Goal: Task Accomplishment & Management: Manage account settings

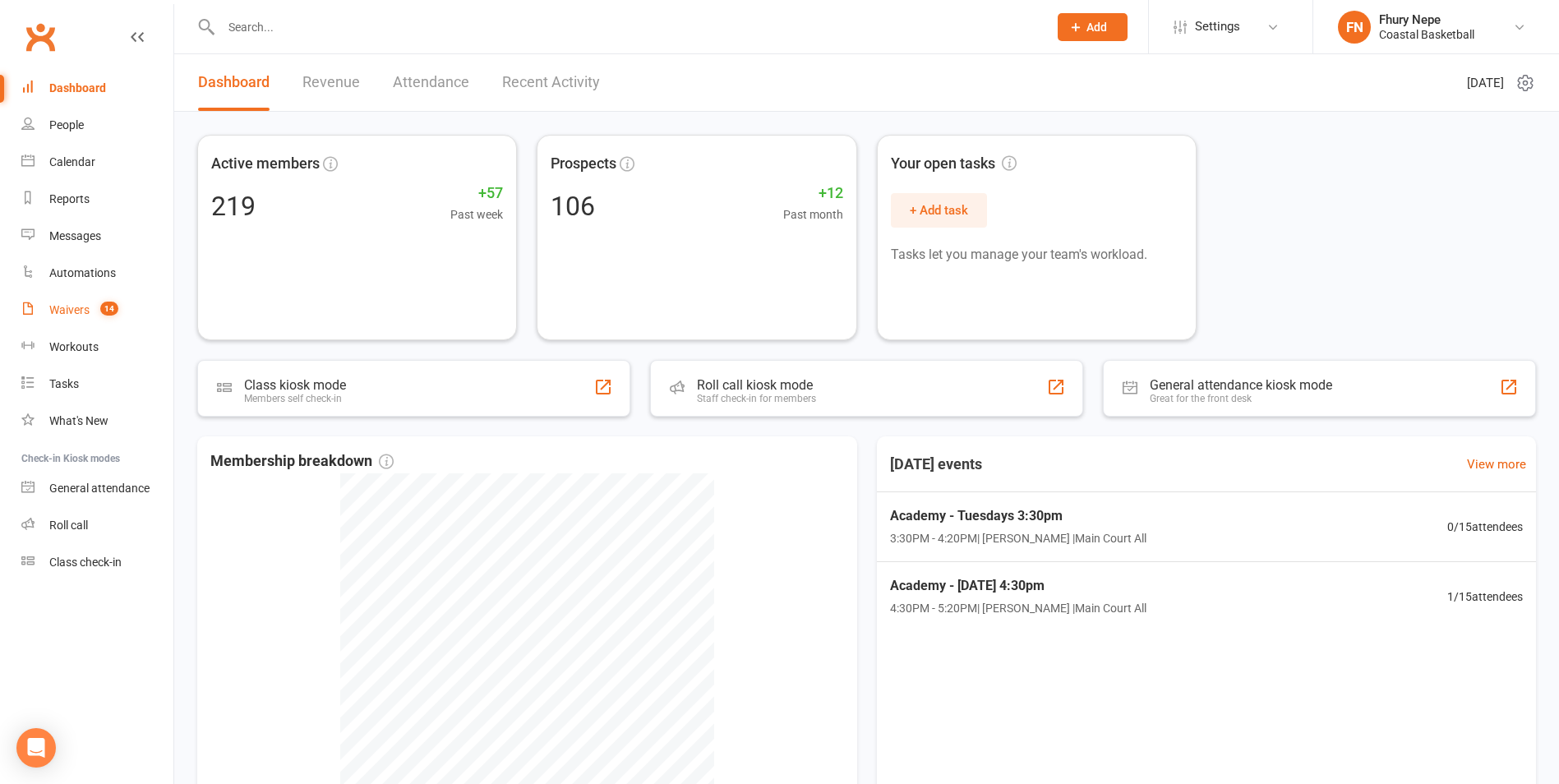
click at [102, 311] on span "14" at bounding box center [109, 309] width 18 height 14
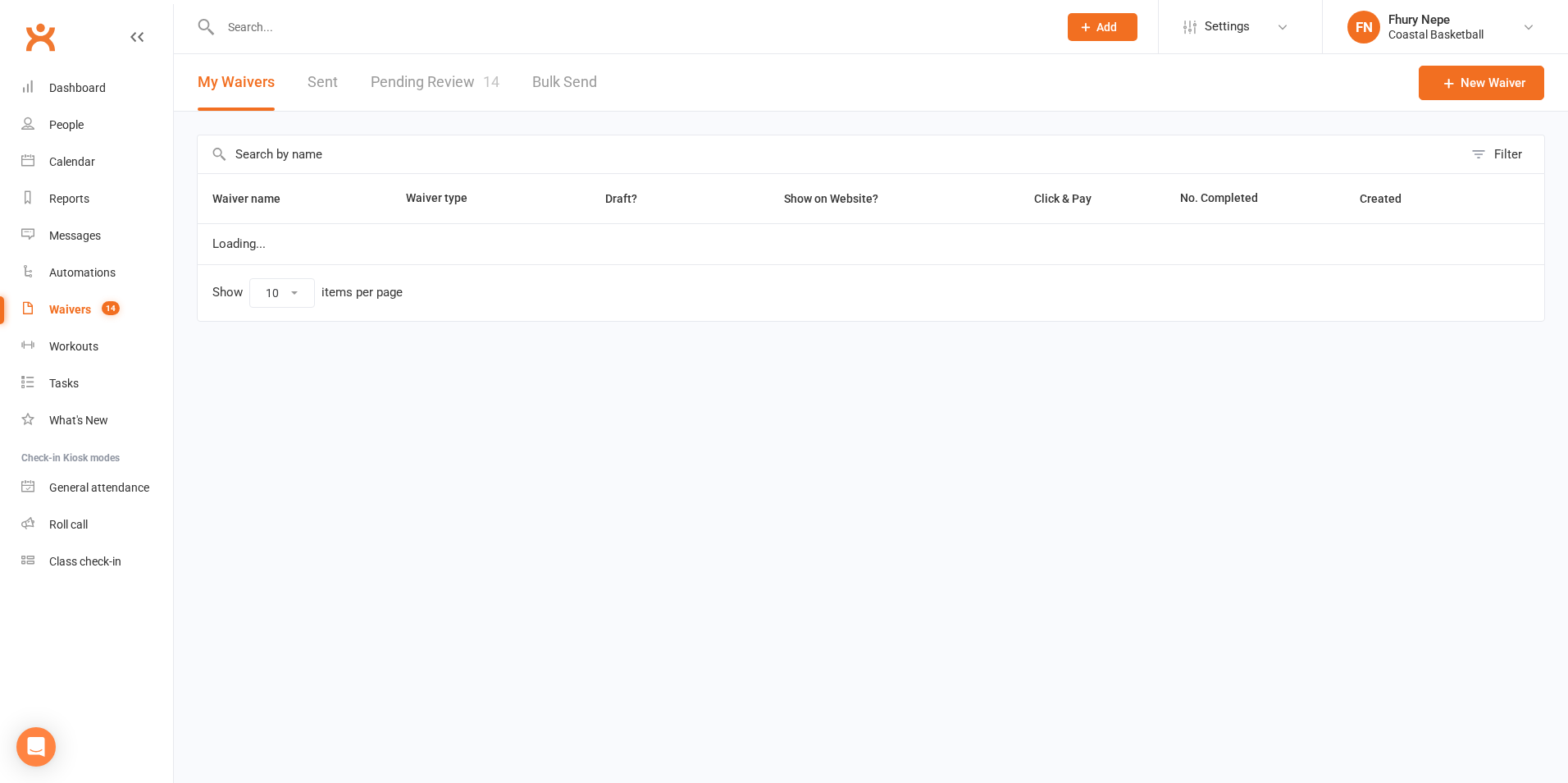
select select "100"
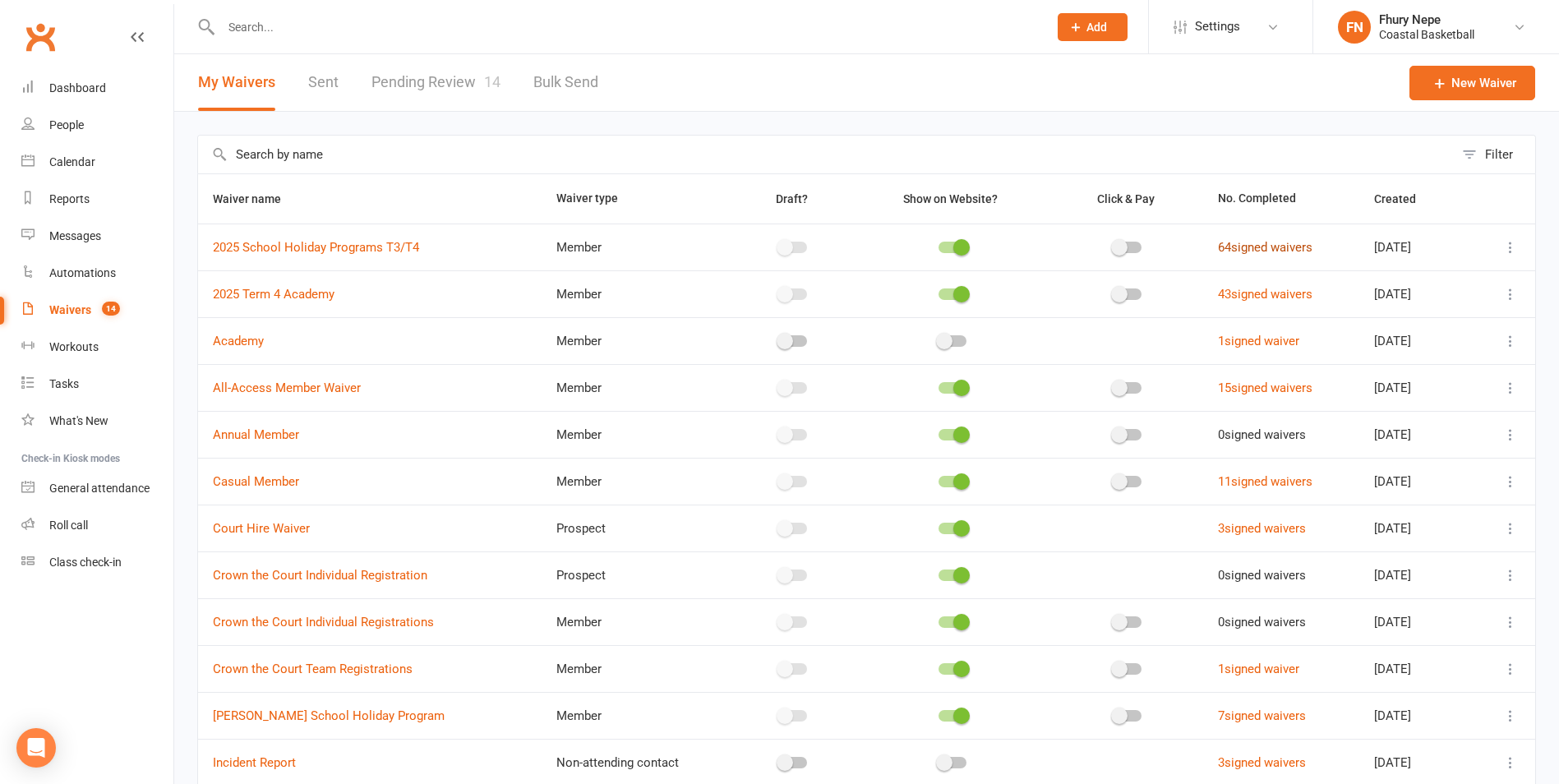
click at [1268, 249] on link "64 signed waivers" at bounding box center [1265, 246] width 95 height 14
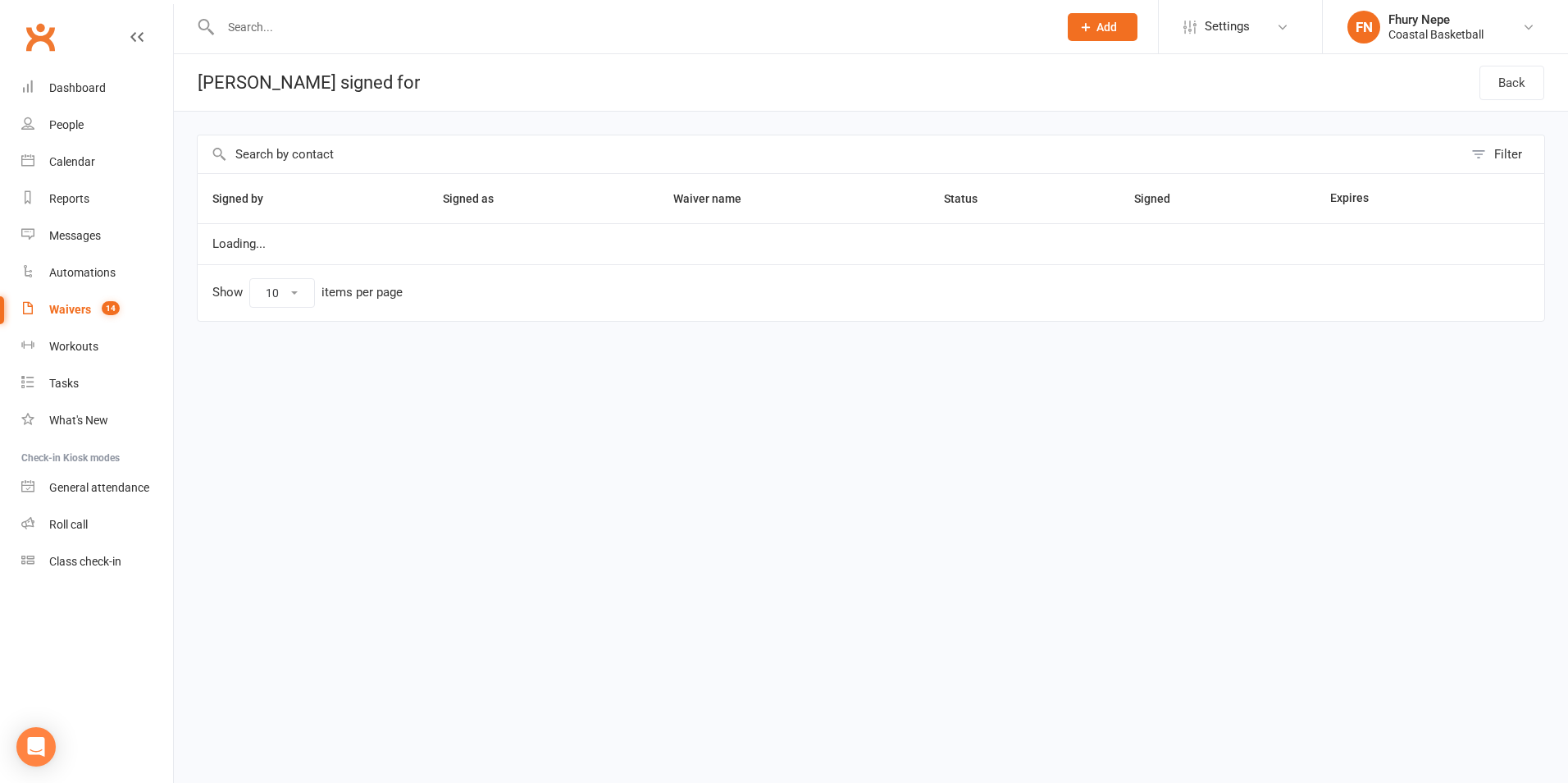
select select "100"
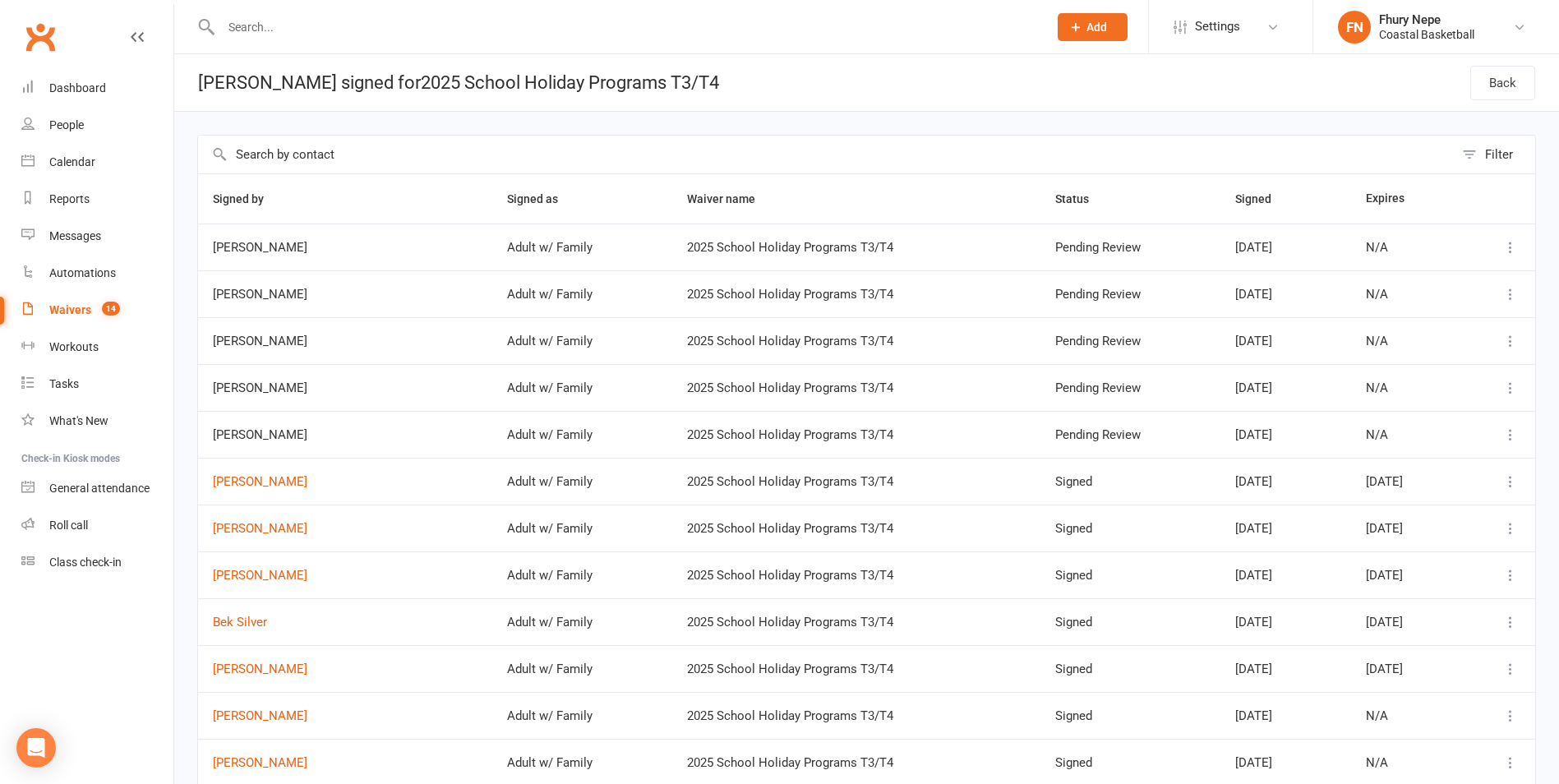
select select "100"
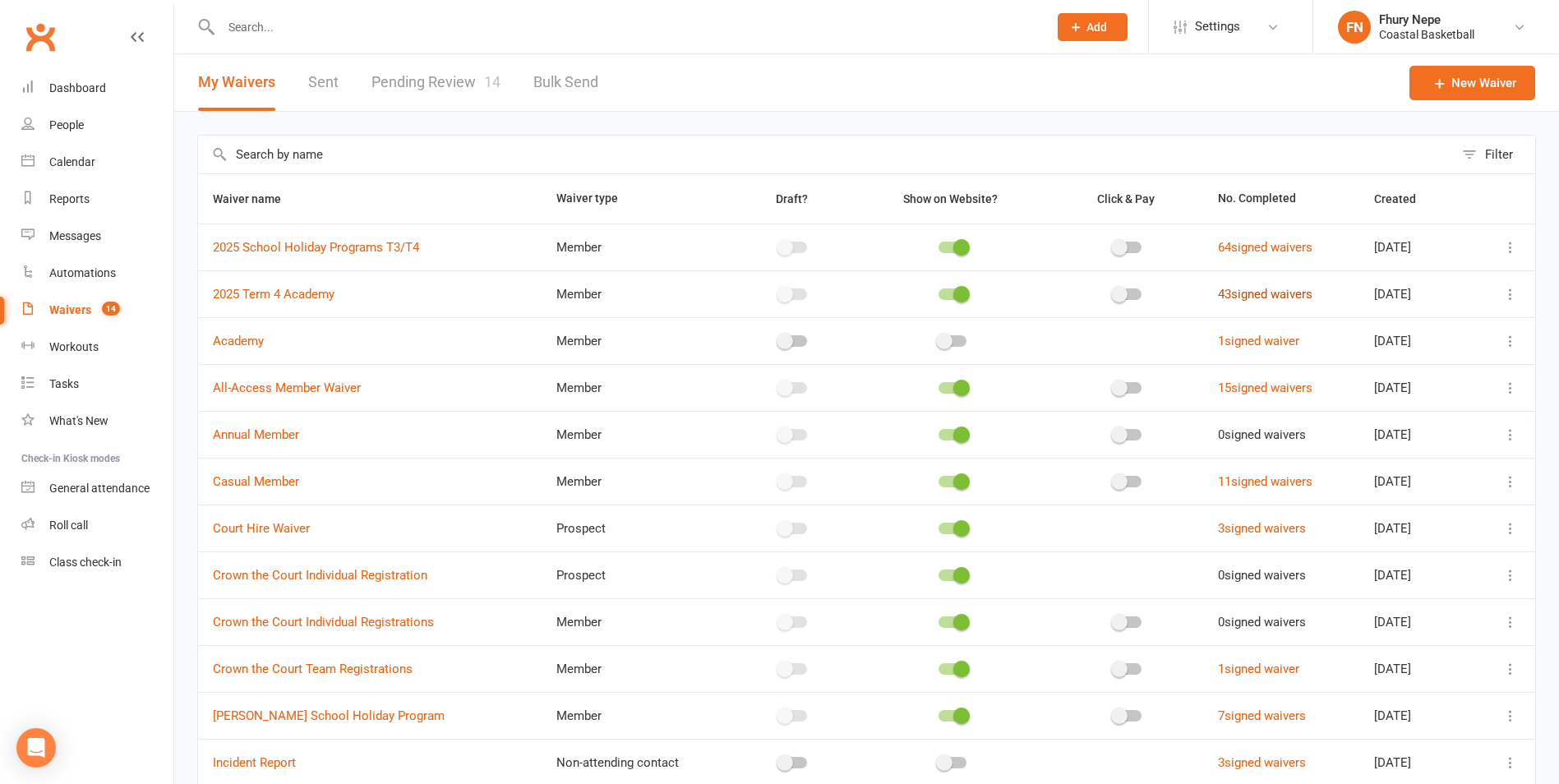
click at [1277, 300] on link "43 signed waivers" at bounding box center [1265, 293] width 95 height 14
select select "100"
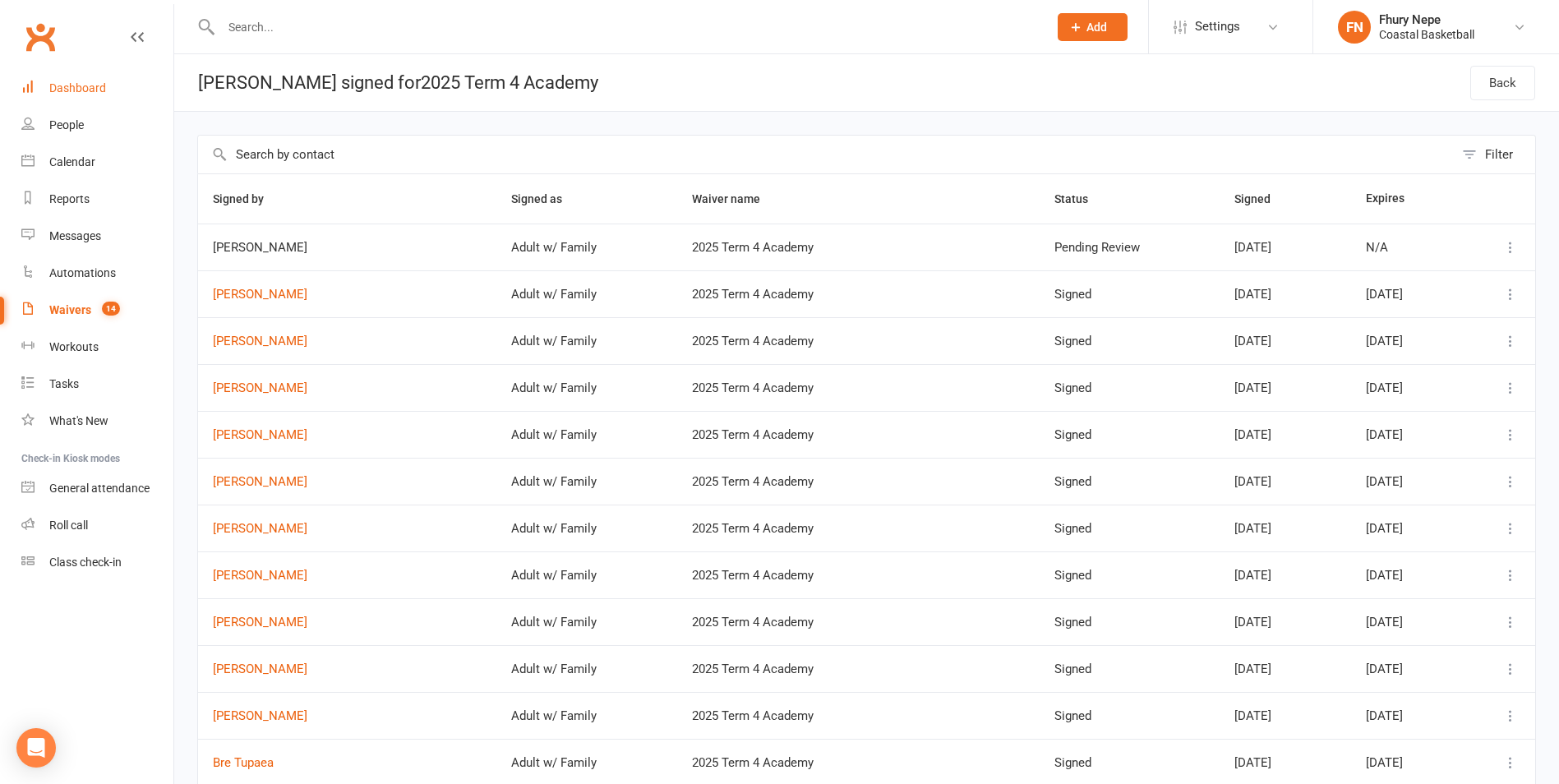
click at [83, 90] on div "Dashboard" at bounding box center [77, 88] width 57 height 13
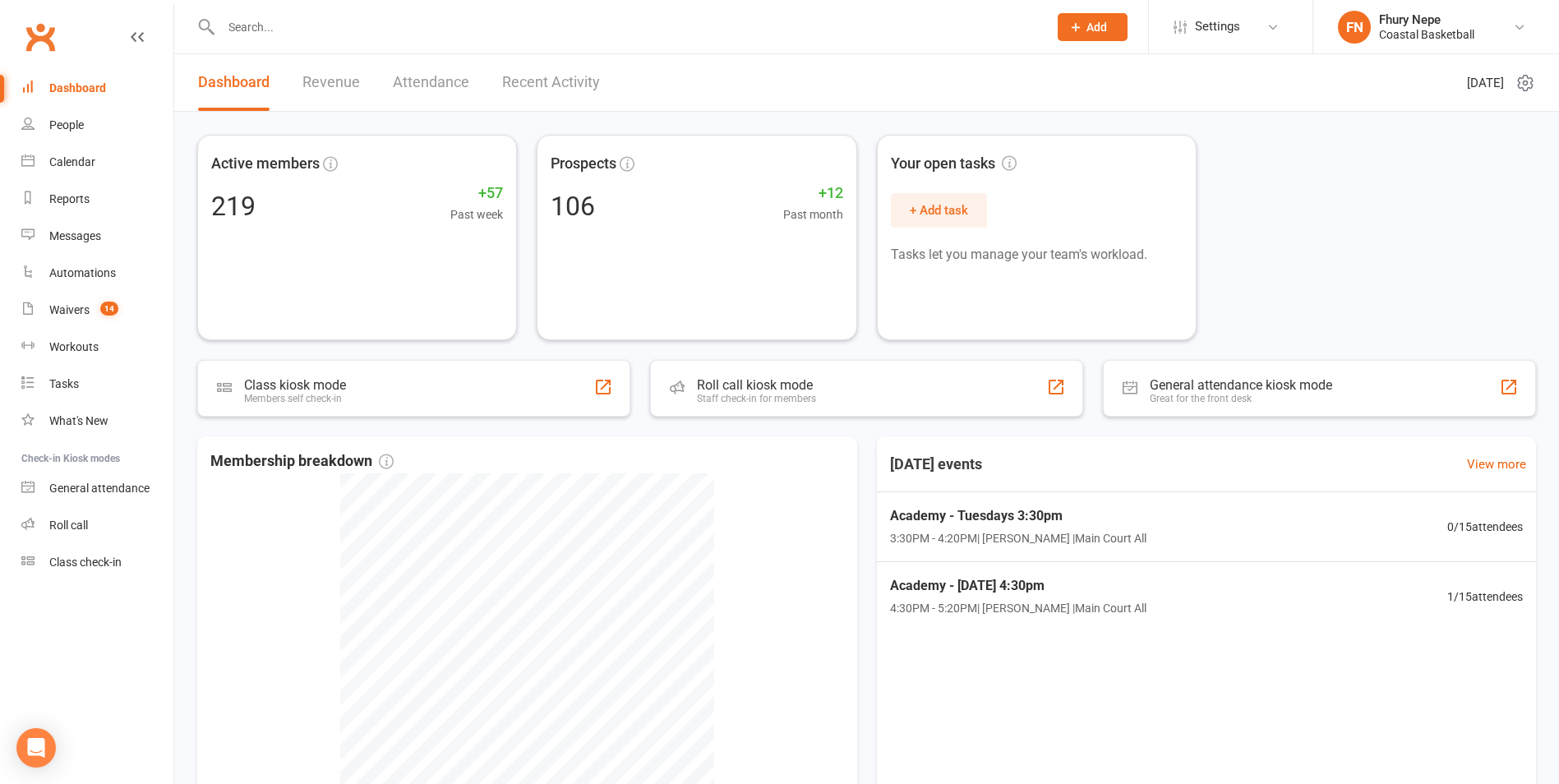
click at [360, 81] on div "Dashboard Revenue Attendance Recent Activity" at bounding box center [399, 82] width 450 height 57
click at [354, 81] on link "Revenue" at bounding box center [331, 82] width 58 height 57
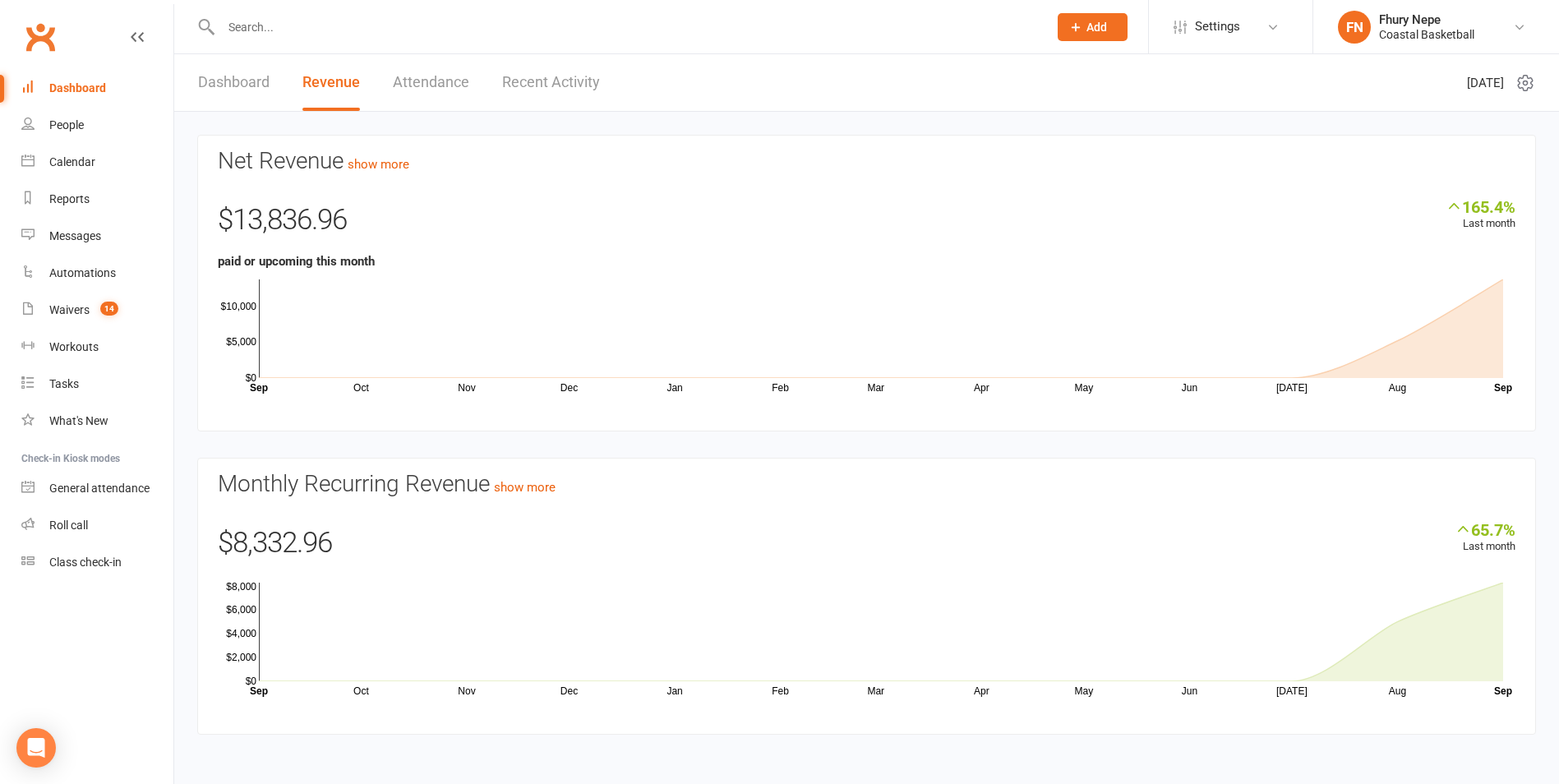
click at [416, 82] on link "Attendance" at bounding box center [431, 82] width 77 height 57
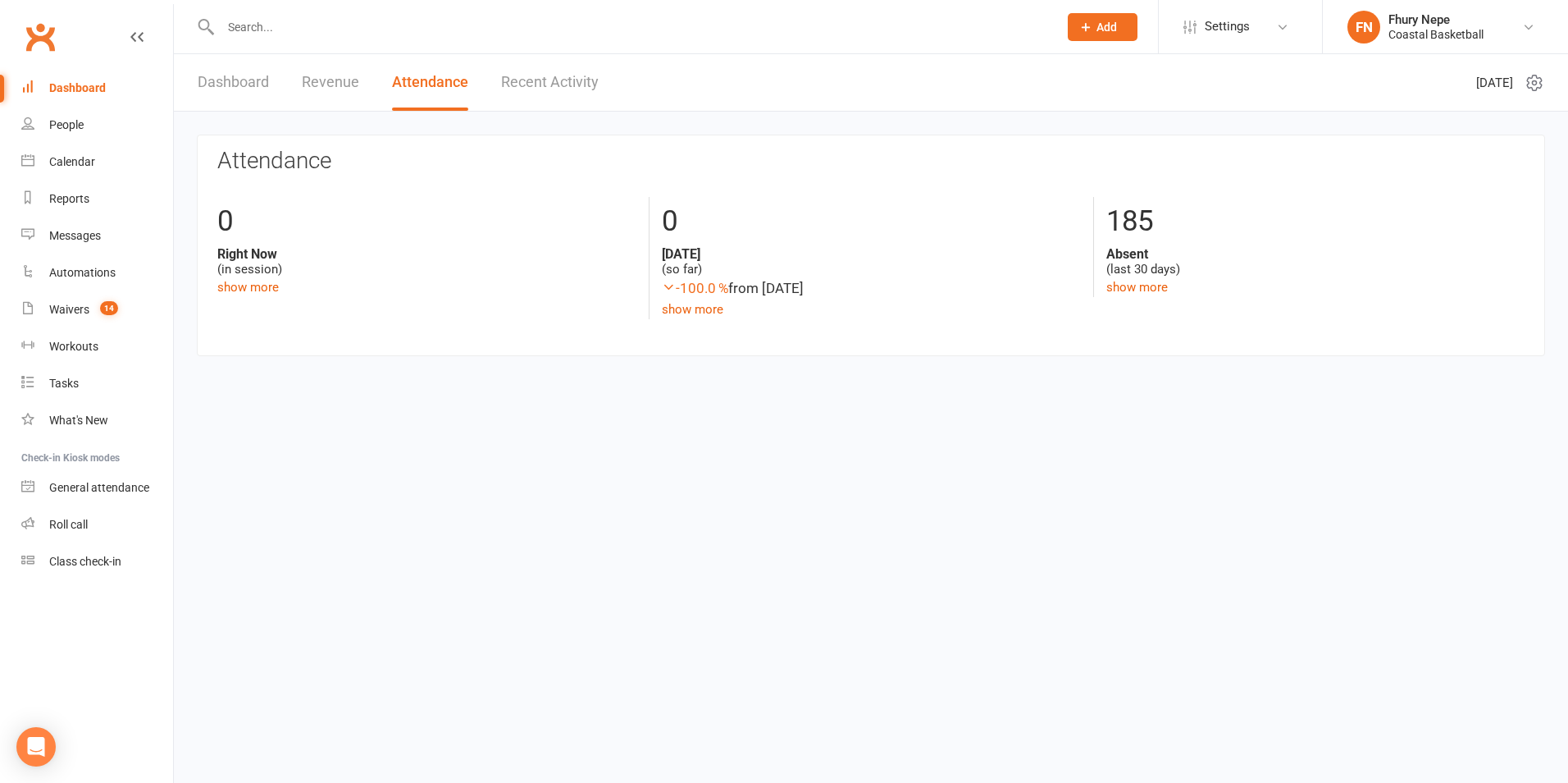
click at [276, 86] on div "Dashboard Revenue Attendance Recent Activity" at bounding box center [398, 82] width 449 height 56
click at [232, 87] on link "Dashboard" at bounding box center [233, 82] width 72 height 56
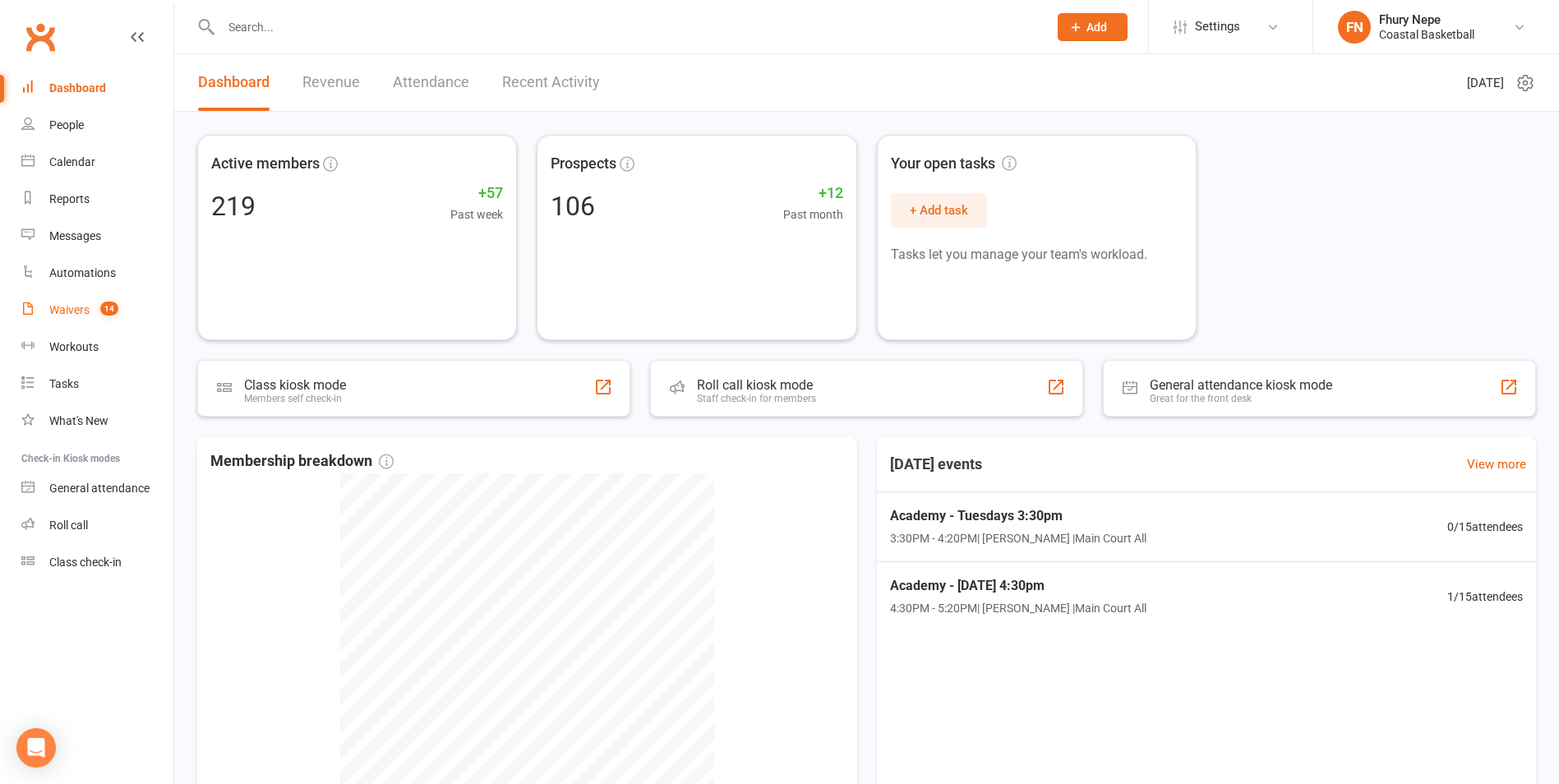
click at [87, 301] on link "Waivers 14" at bounding box center [97, 310] width 152 height 37
select select "100"
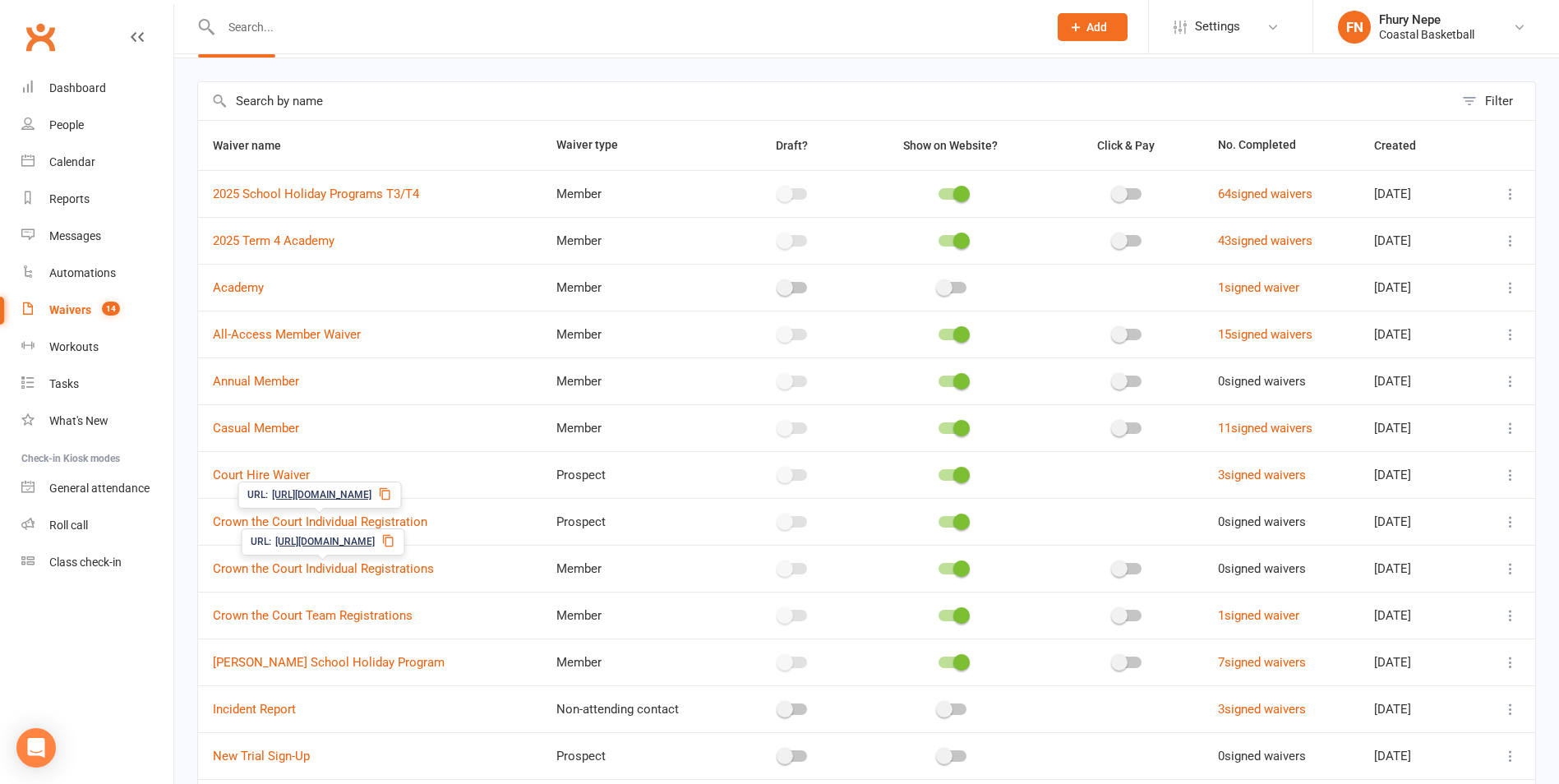
scroll to position [82, 0]
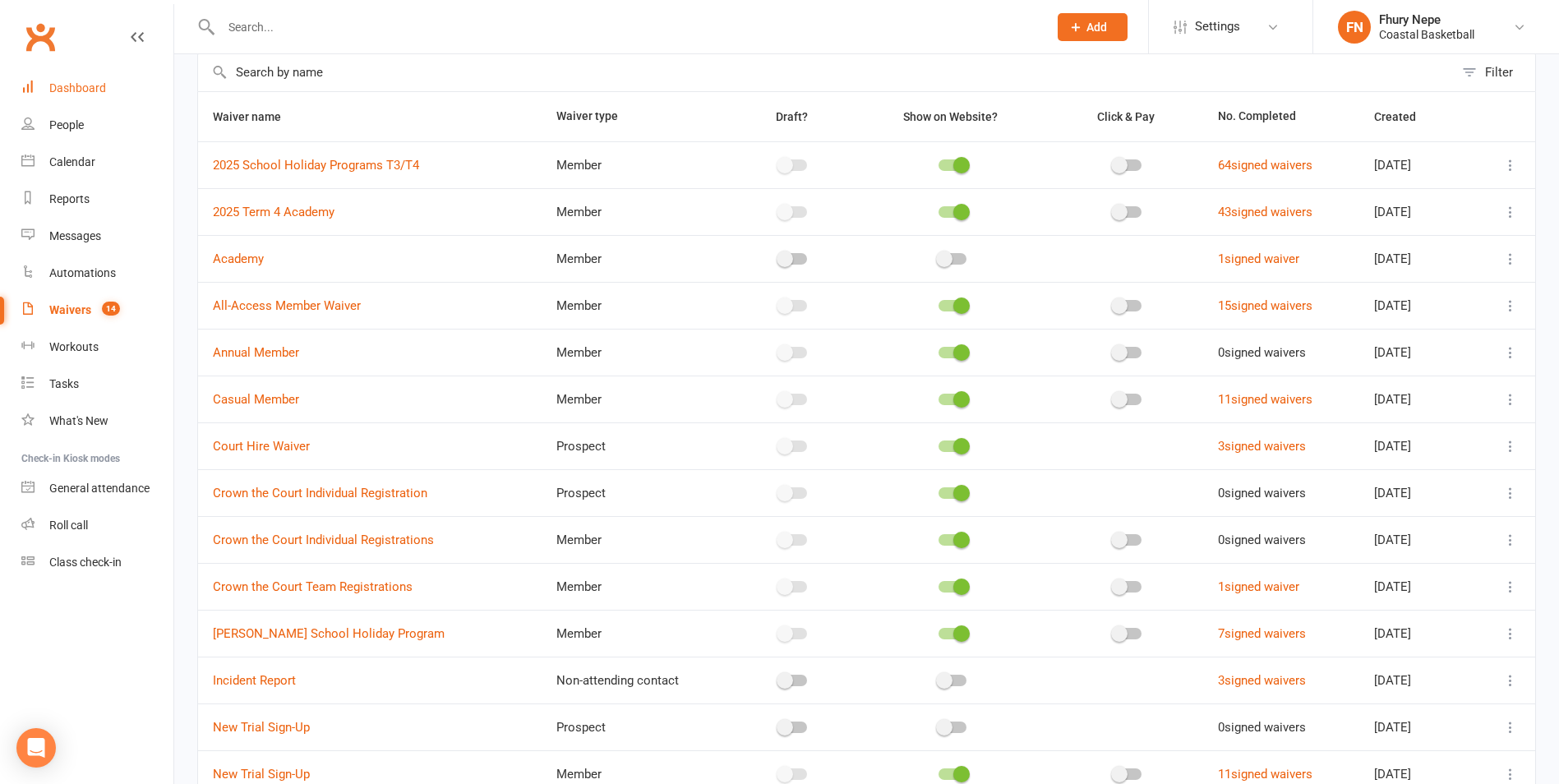
click at [72, 88] on div "Dashboard" at bounding box center [77, 88] width 57 height 13
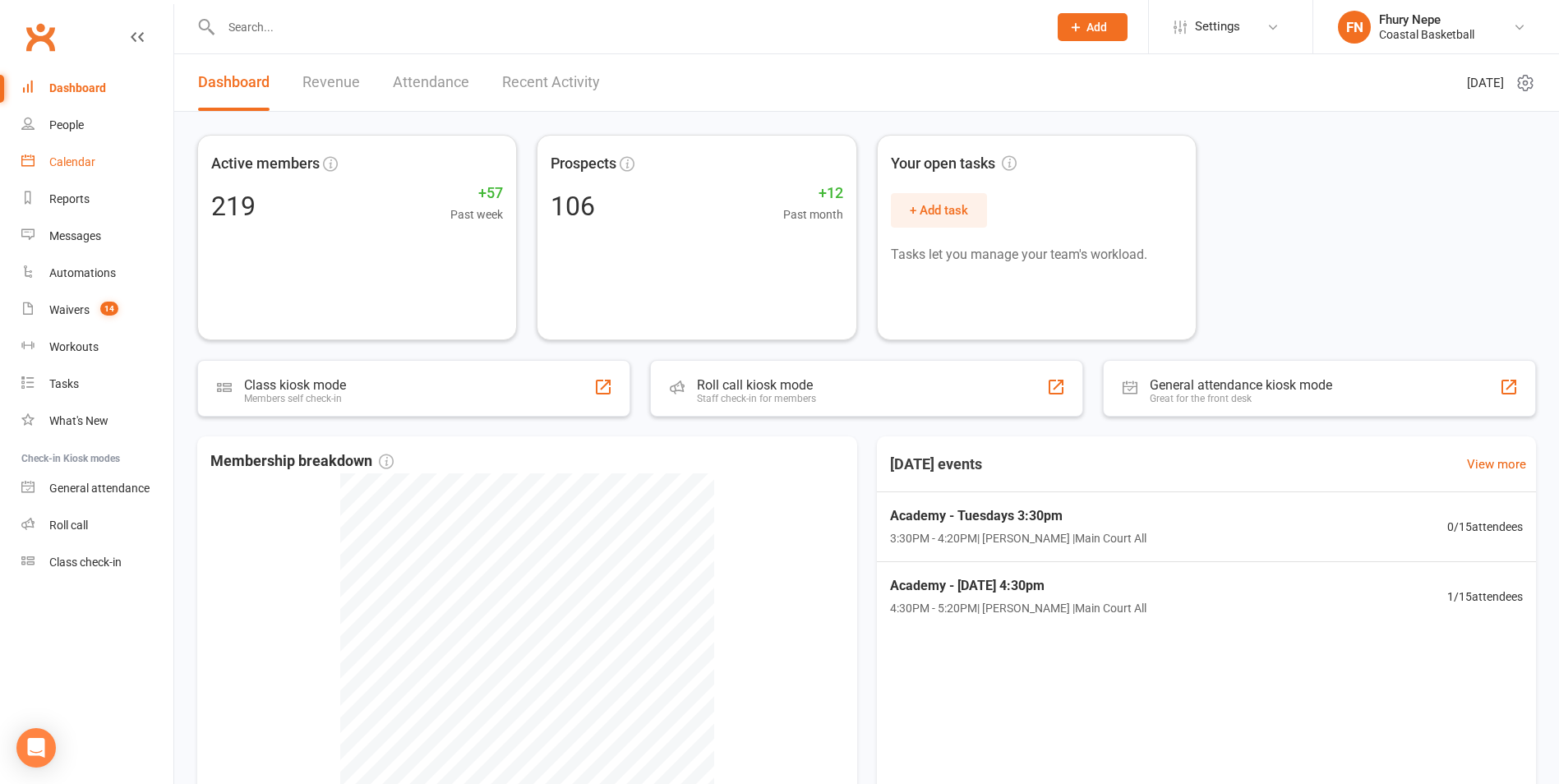
click at [72, 148] on link "Calendar" at bounding box center [97, 162] width 152 height 37
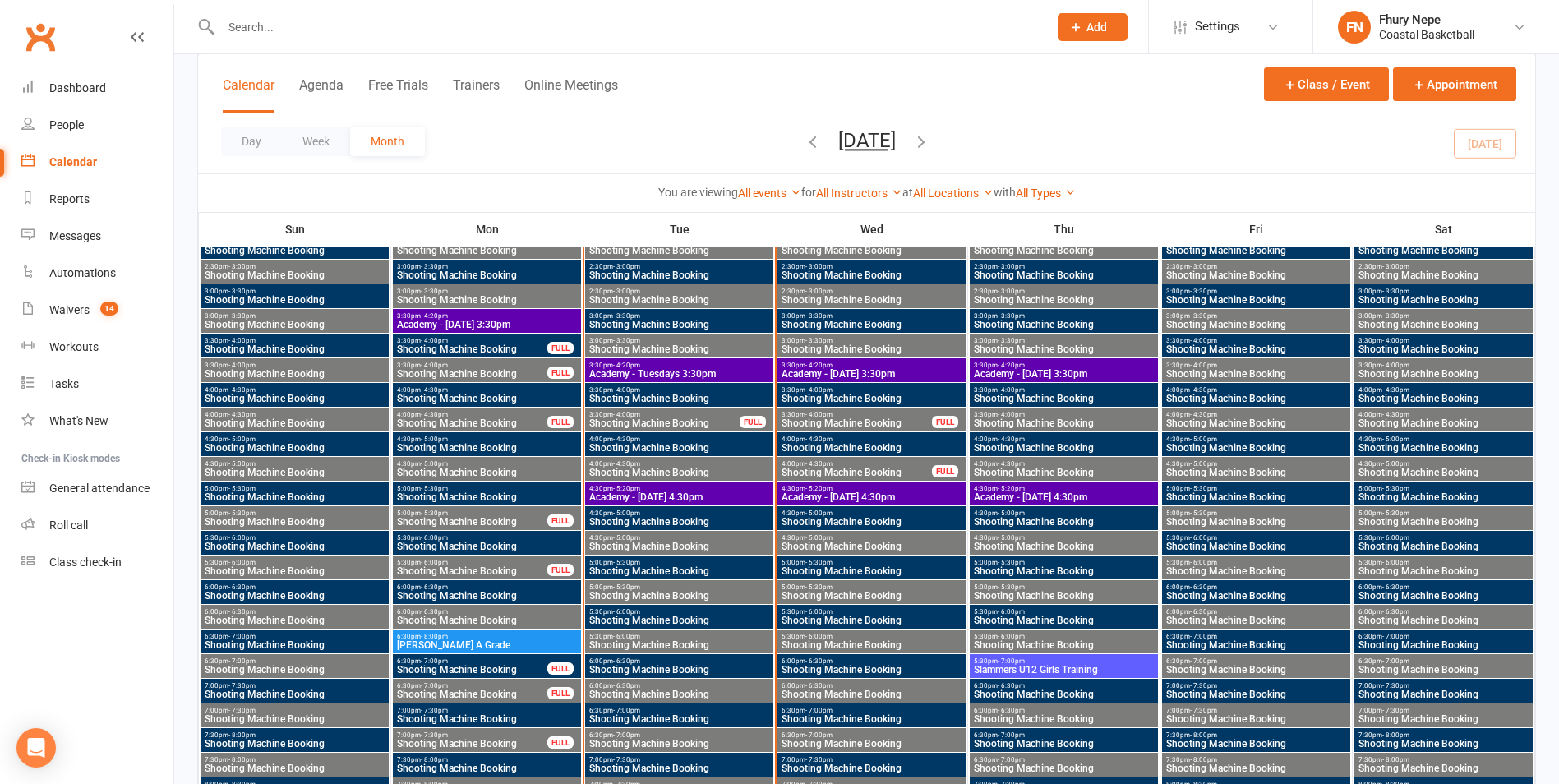
scroll to position [5504, 0]
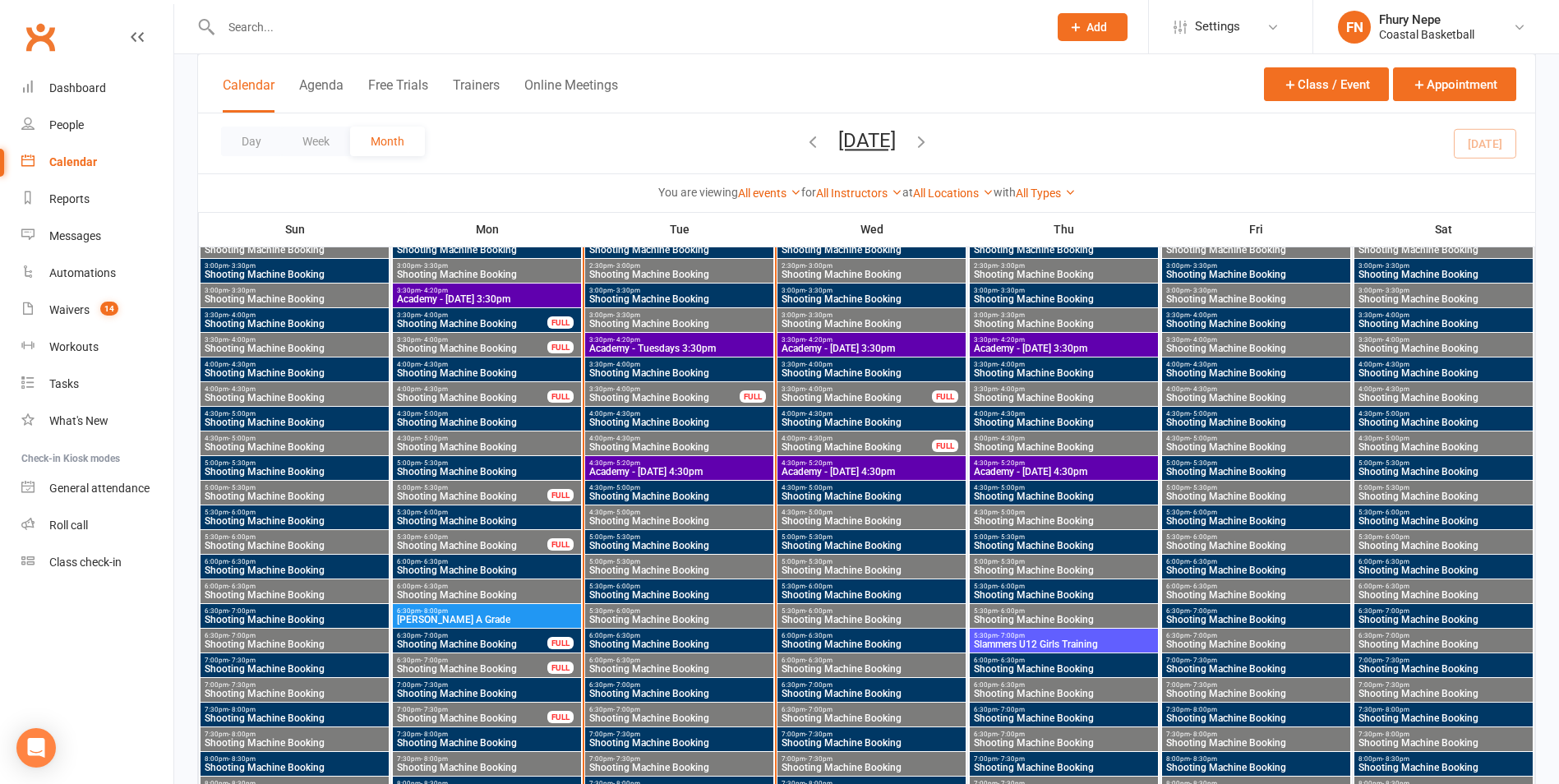
click at [531, 288] on span "3:30pm - 4:20pm" at bounding box center [486, 290] width 181 height 8
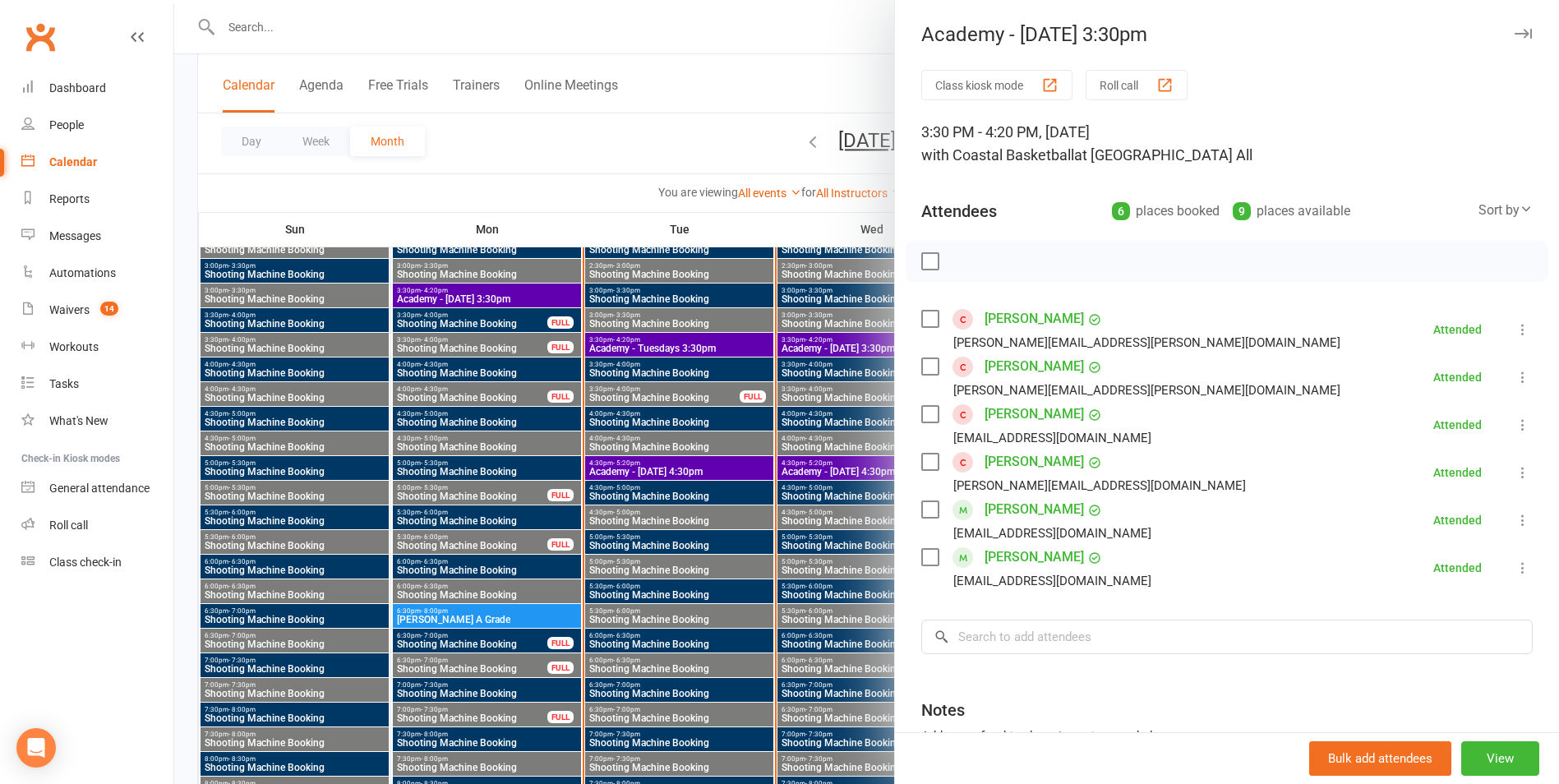
click at [531, 288] on div at bounding box center [867, 392] width 1384 height 784
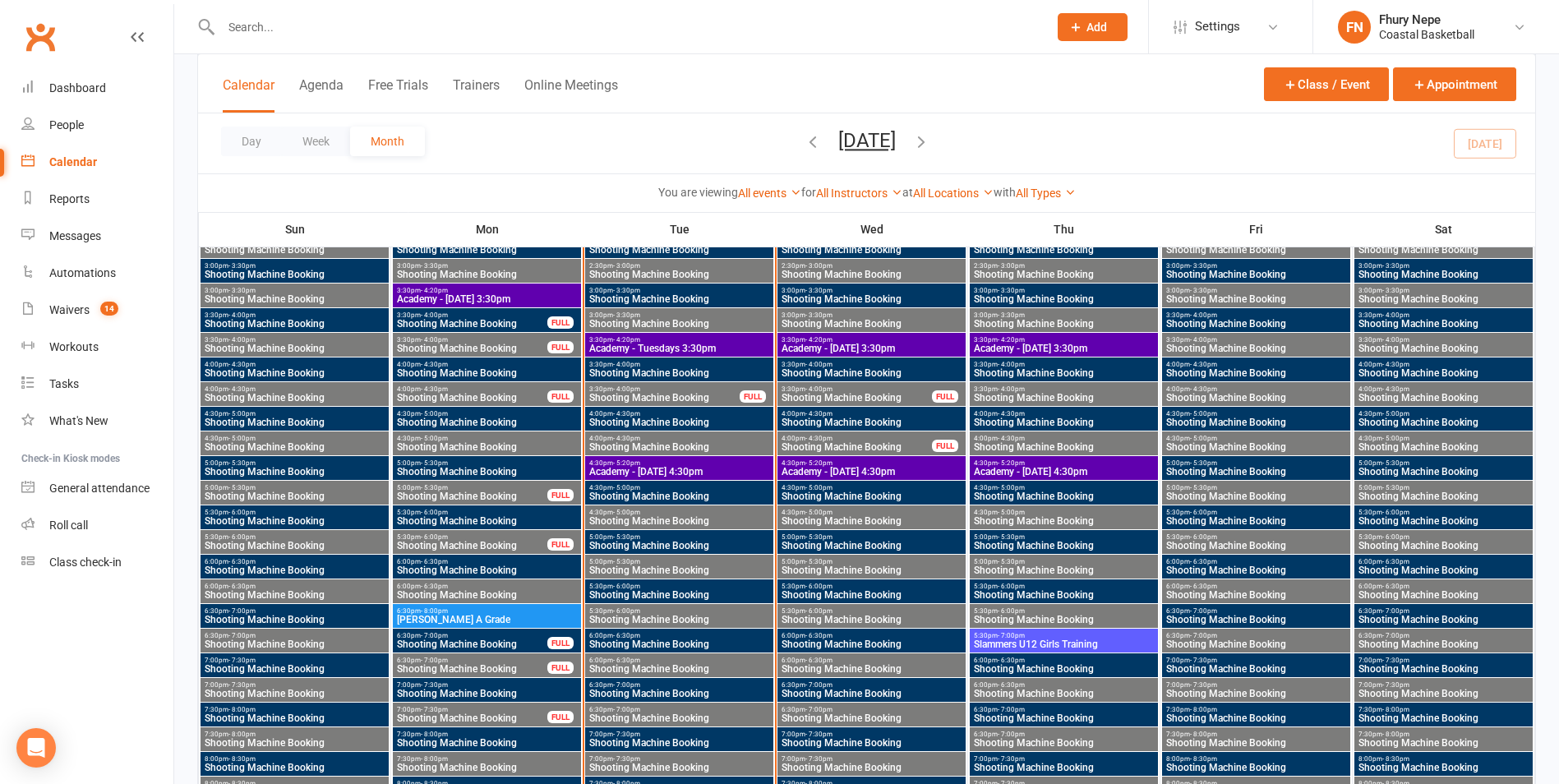
click at [678, 393] on span "Shooting Machine Booking" at bounding box center [664, 398] width 152 height 10
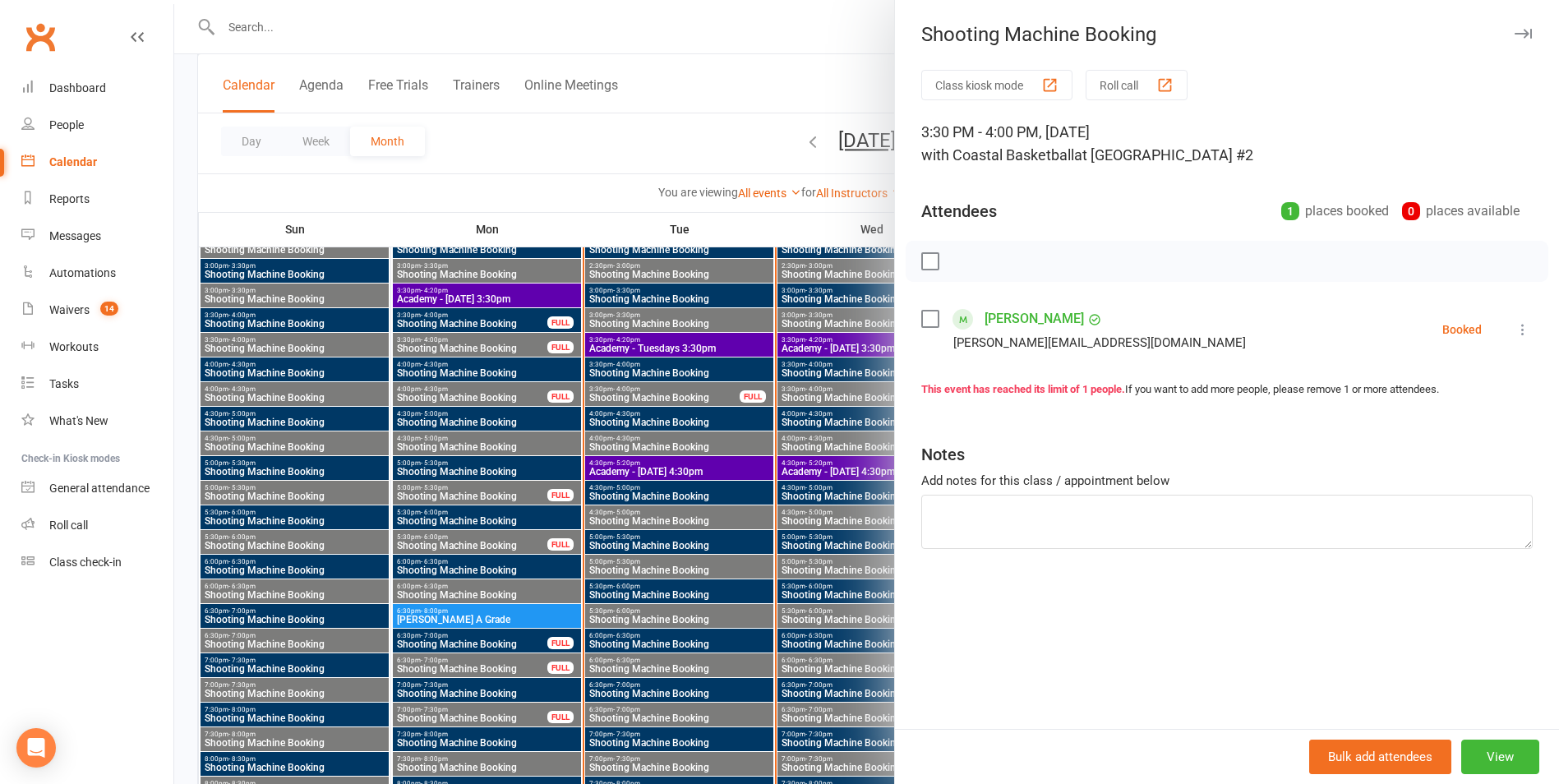
click at [678, 393] on div at bounding box center [867, 392] width 1384 height 784
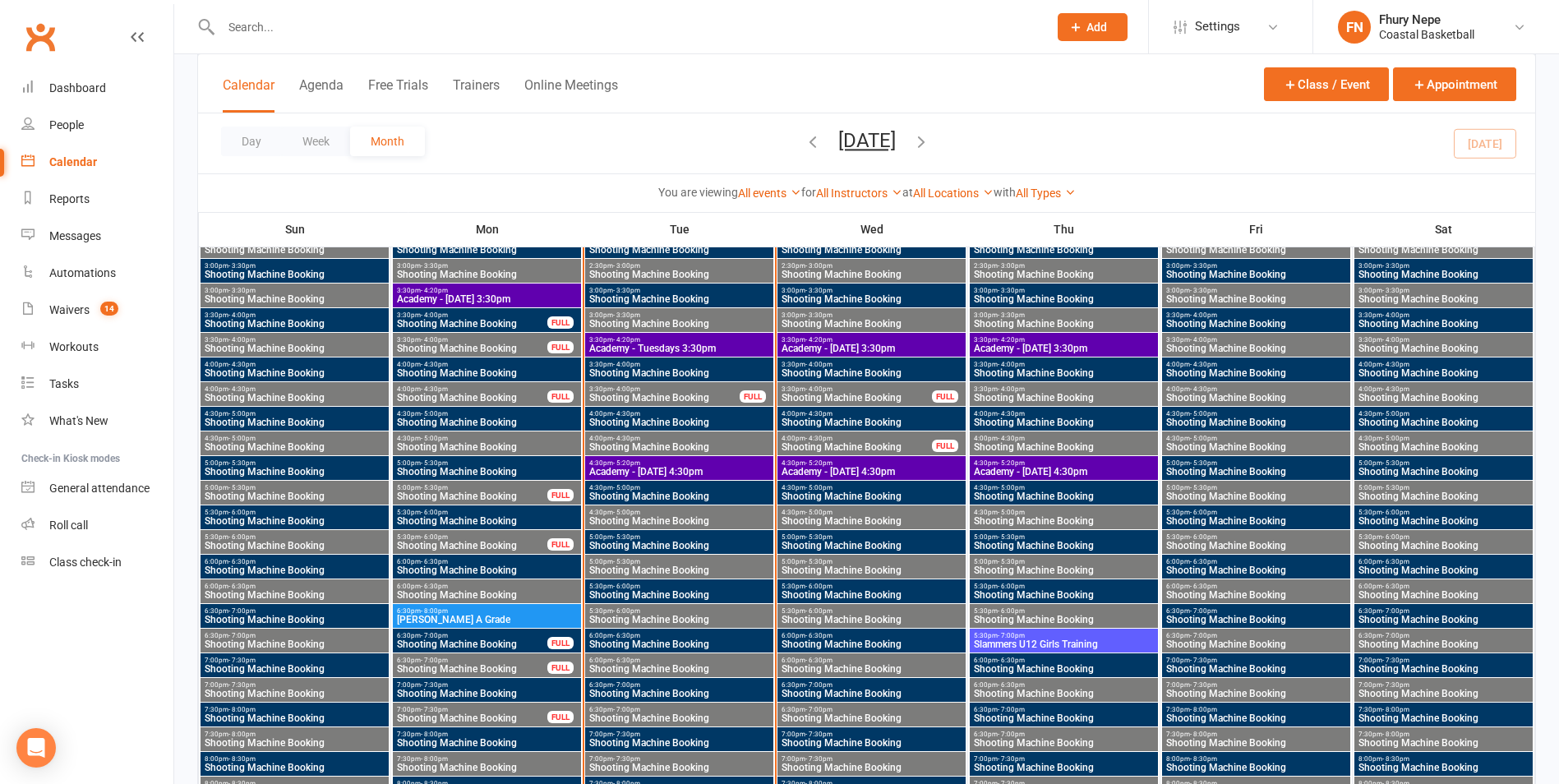
click at [704, 336] on span "3:30pm - 4:20pm" at bounding box center [679, 340] width 181 height 8
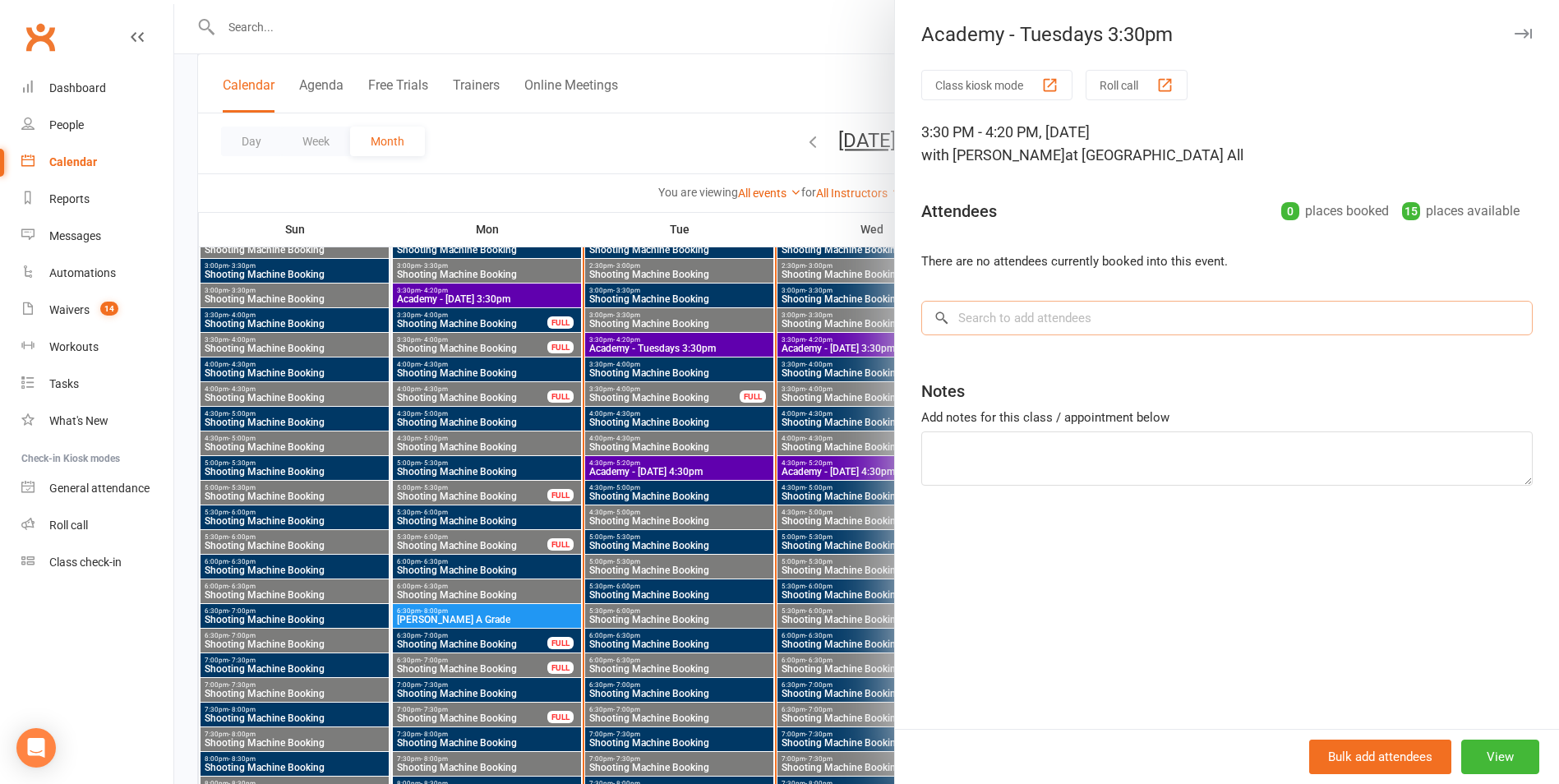
click at [1176, 330] on input "search" at bounding box center [1227, 318] width 612 height 35
click at [1105, 310] on input "search" at bounding box center [1227, 318] width 612 height 35
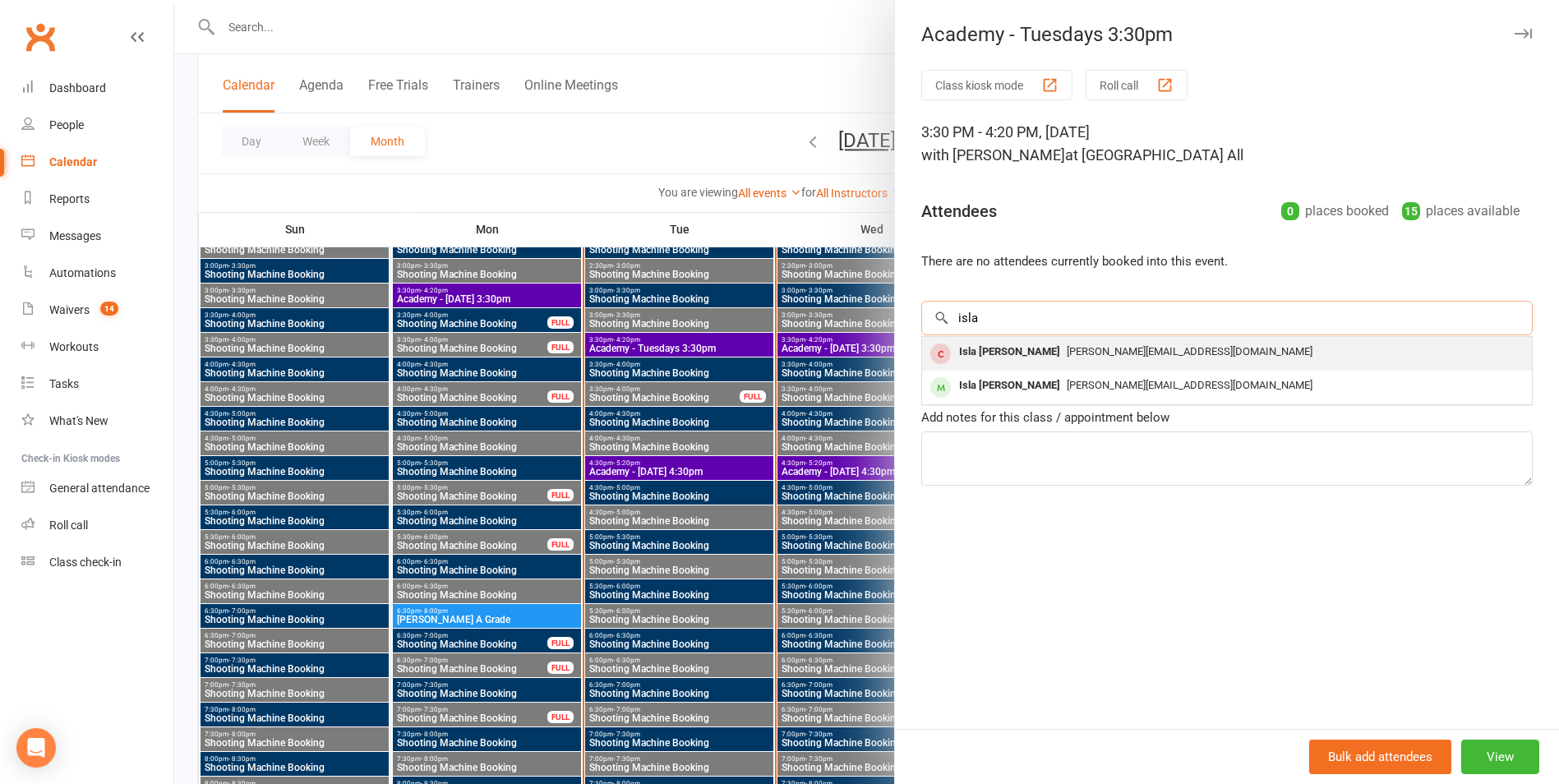
type input "isla"
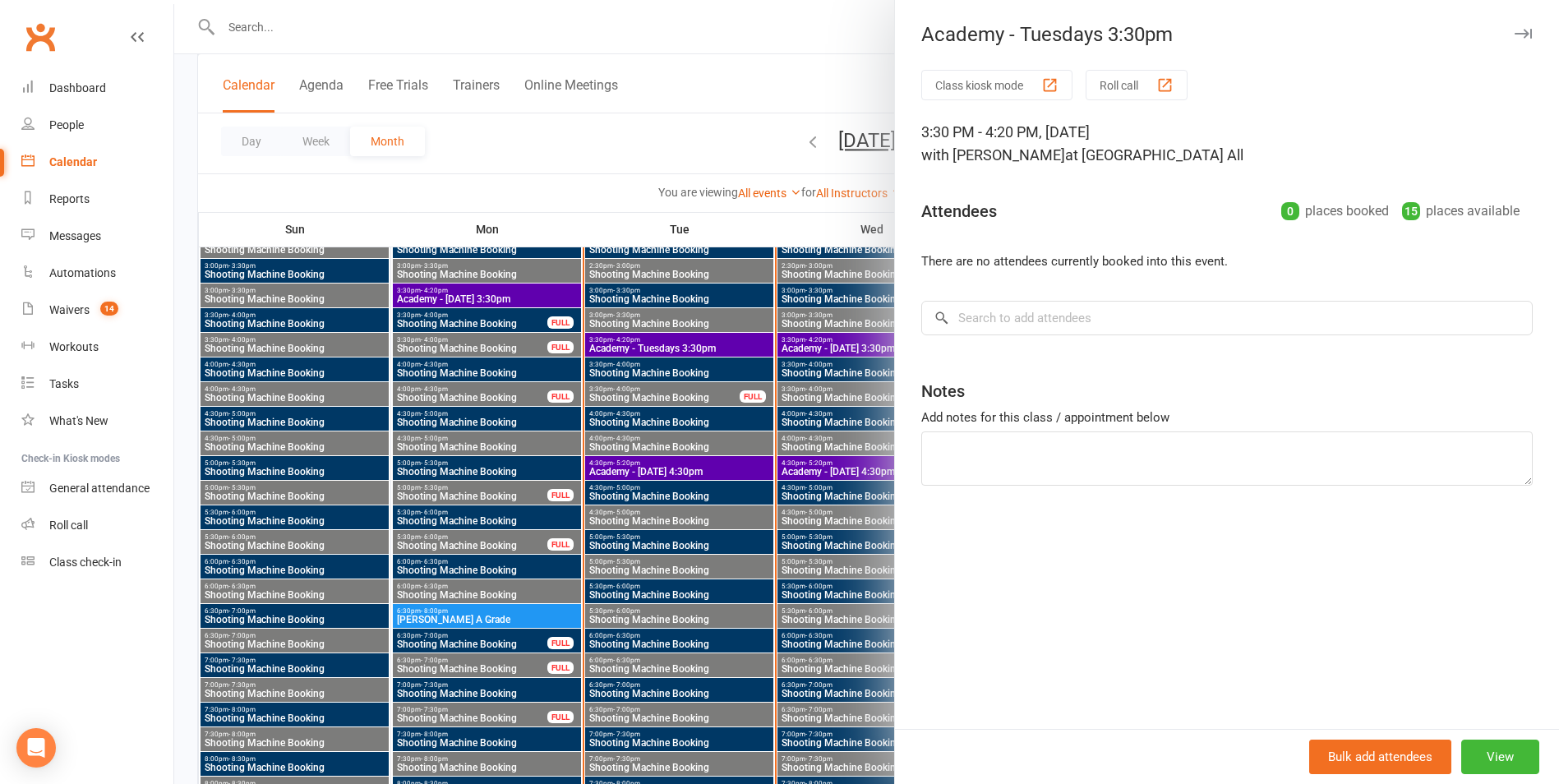
drag, startPoint x: 957, startPoint y: 365, endPoint x: 962, endPoint y: 387, distance: 22.6
click at [960, 392] on div "Class kiosk mode Roll call 3:30 PM - 4:20 PM, [DATE] with [PERSON_NAME] at [GEO…" at bounding box center [1226, 399] width 664 height 658
click at [978, 325] on input "search" at bounding box center [1227, 318] width 612 height 35
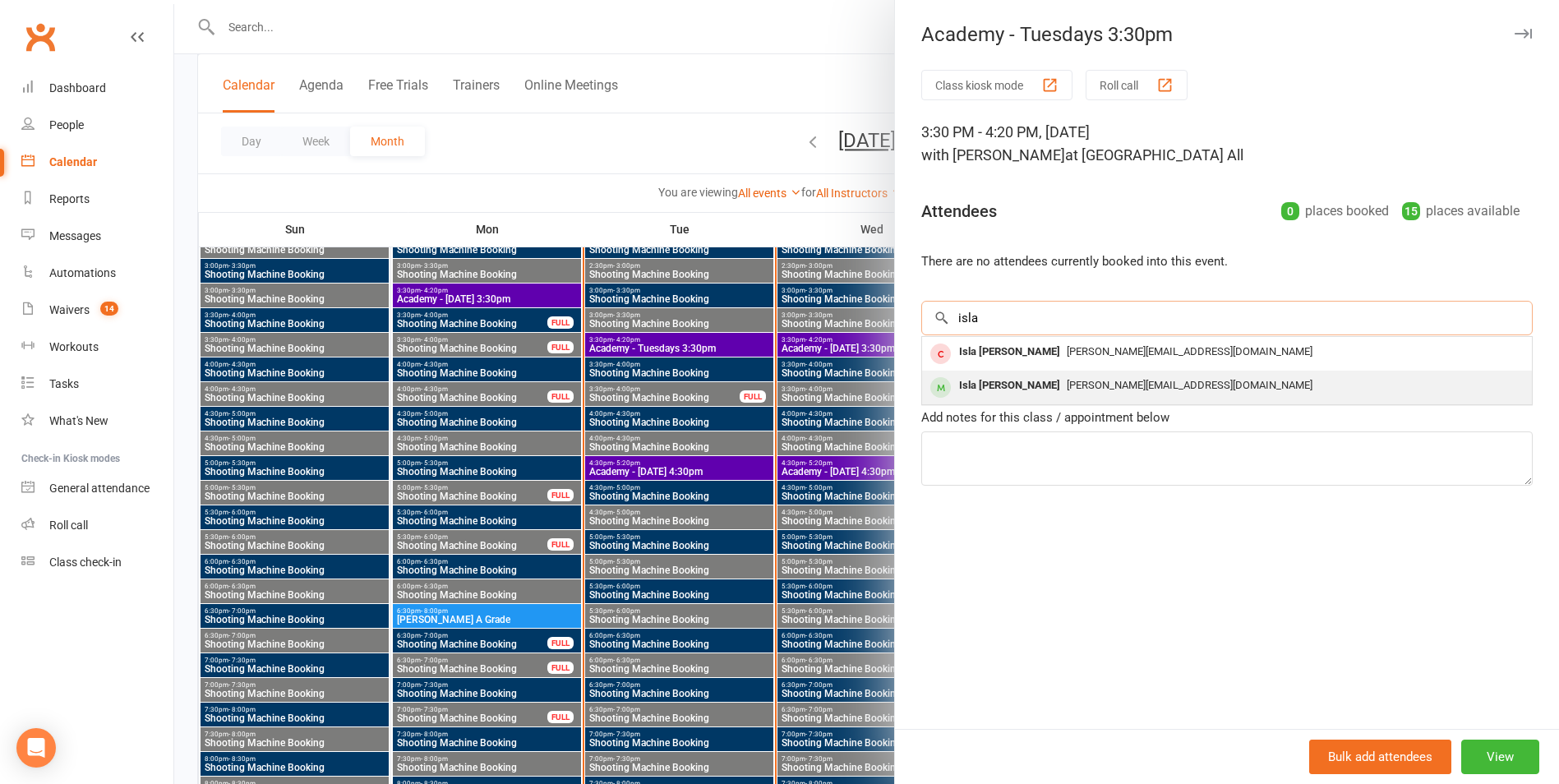
type input "isla"
click at [995, 388] on div "Isla [PERSON_NAME]" at bounding box center [1009, 385] width 114 height 24
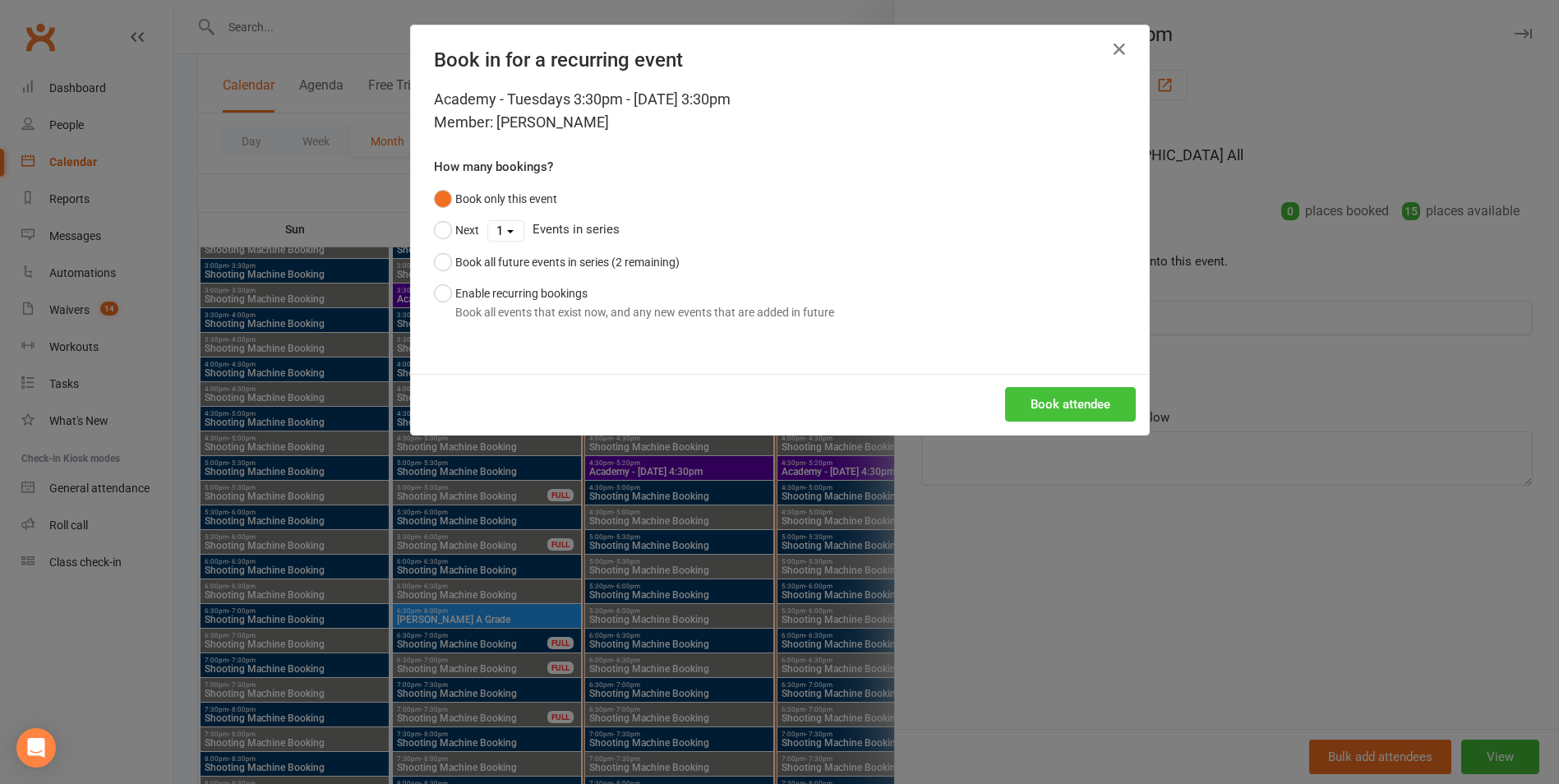
click at [1050, 403] on button "Book attendee" at bounding box center [1070, 404] width 130 height 35
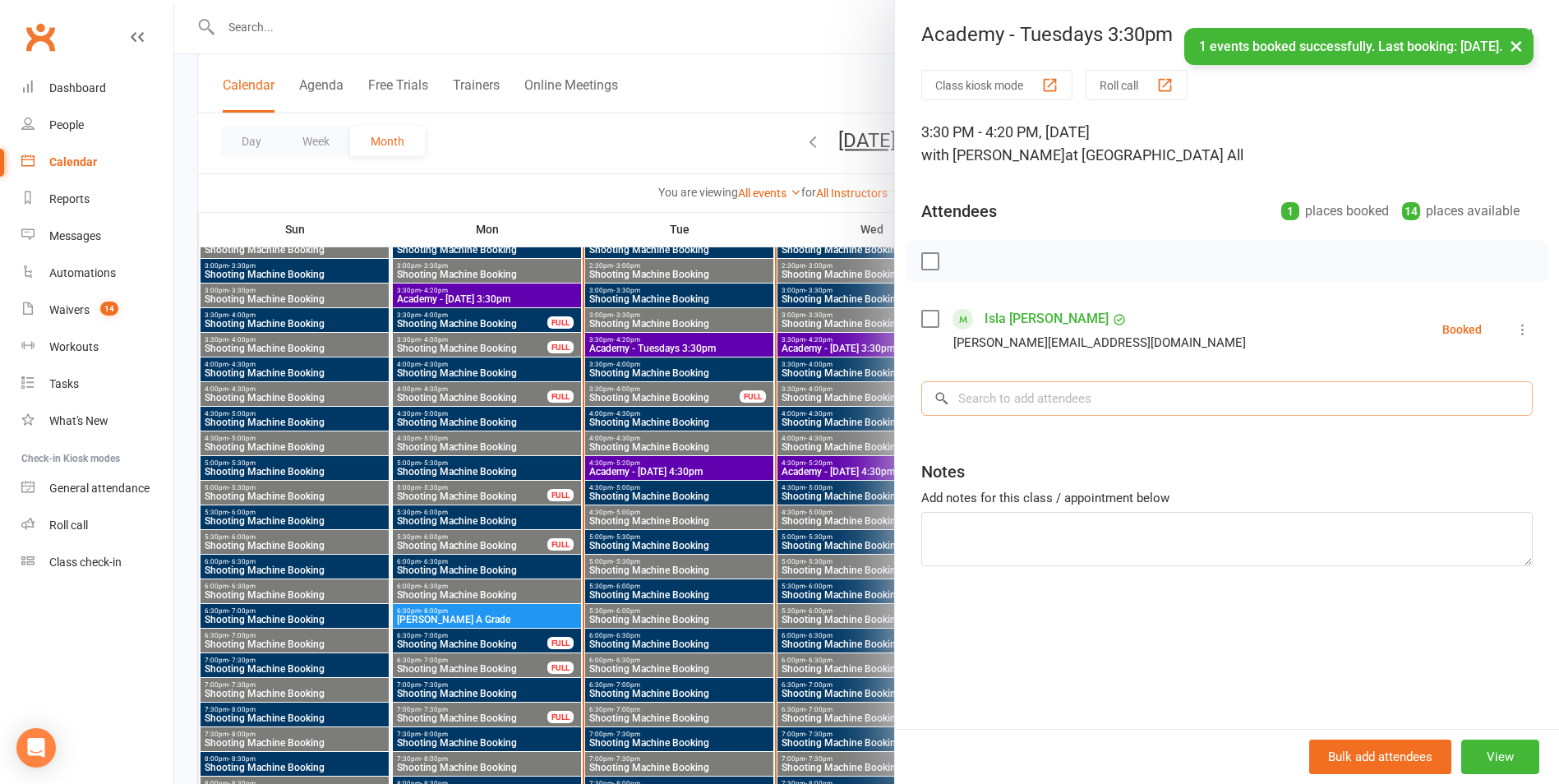
click at [1059, 394] on input "search" at bounding box center [1227, 399] width 612 height 35
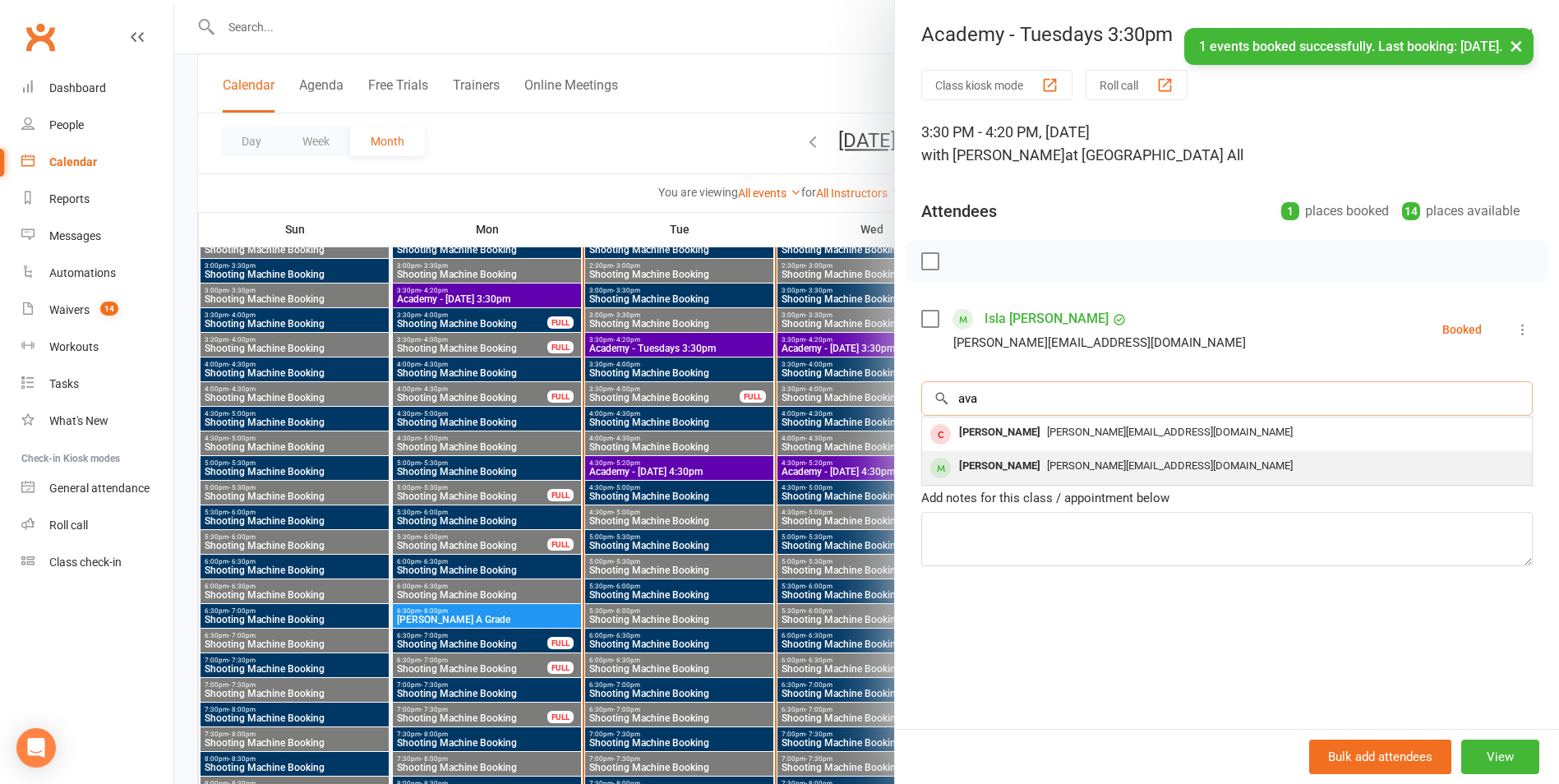
type input "ava"
click at [1052, 455] on div "[PERSON_NAME][EMAIL_ADDRESS][DOMAIN_NAME]" at bounding box center [1227, 466] width 596 height 24
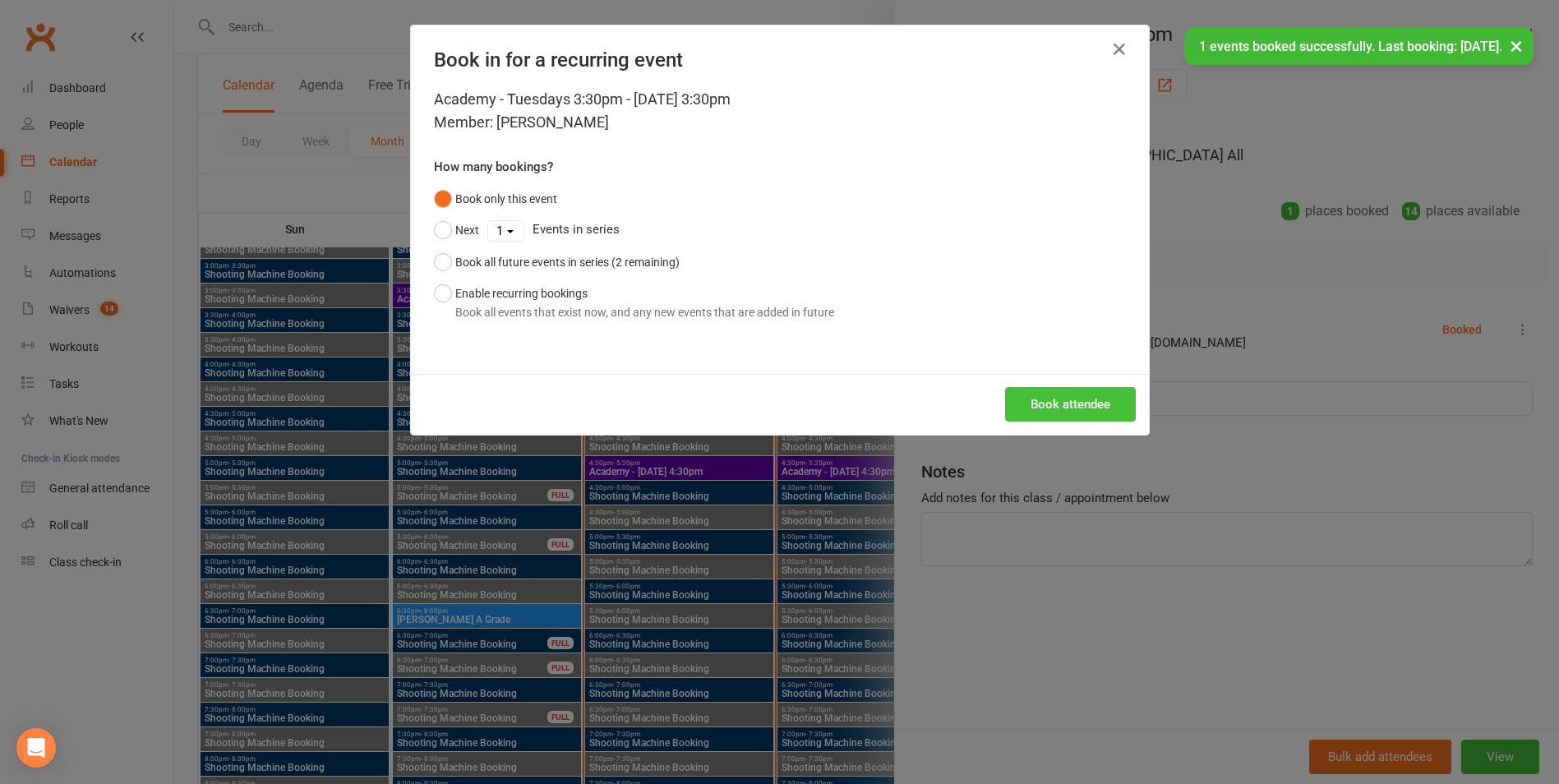
click at [1052, 408] on button "Book attendee" at bounding box center [1070, 404] width 130 height 35
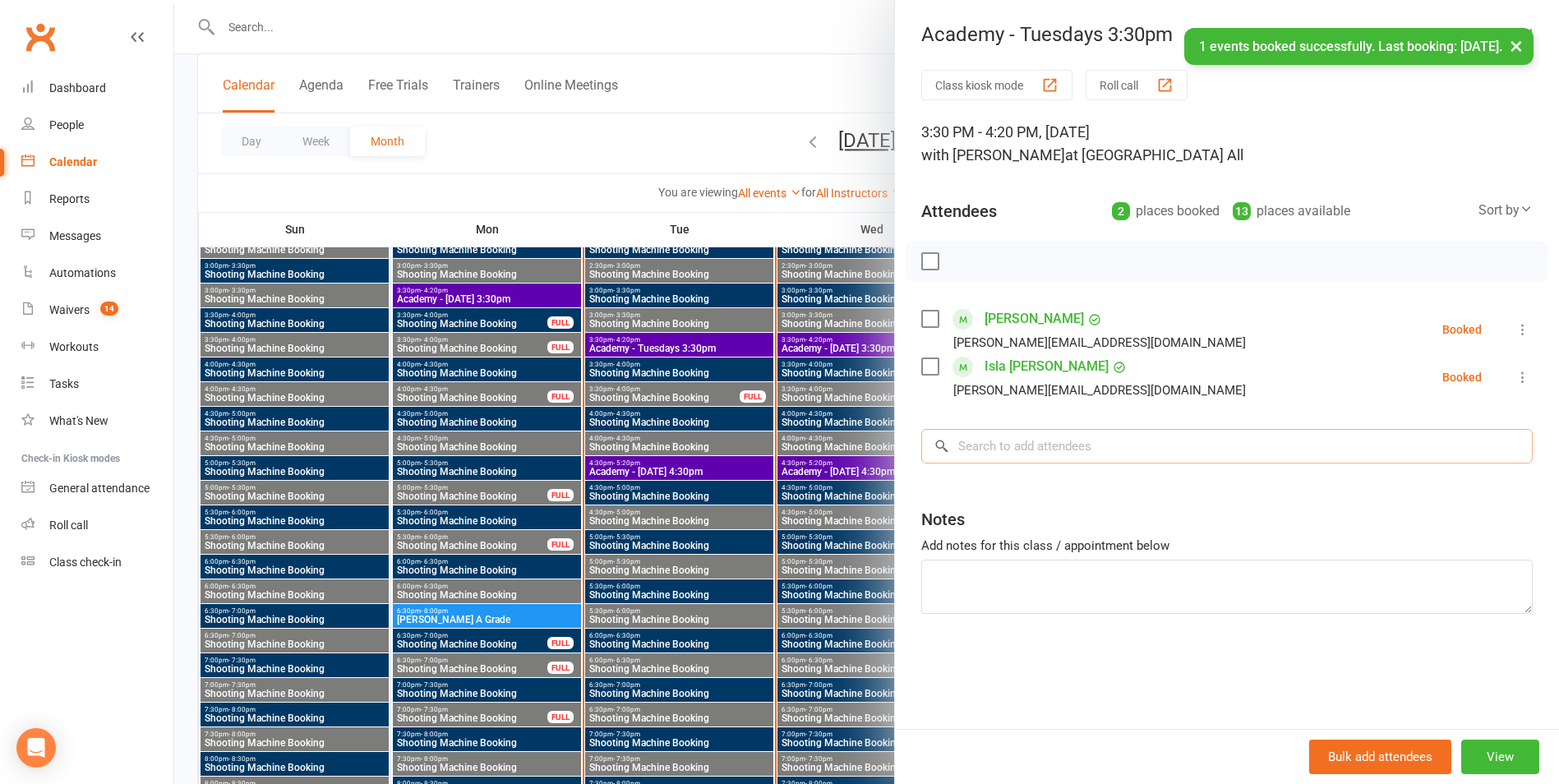
click at [1050, 445] on input "search" at bounding box center [1227, 446] width 612 height 35
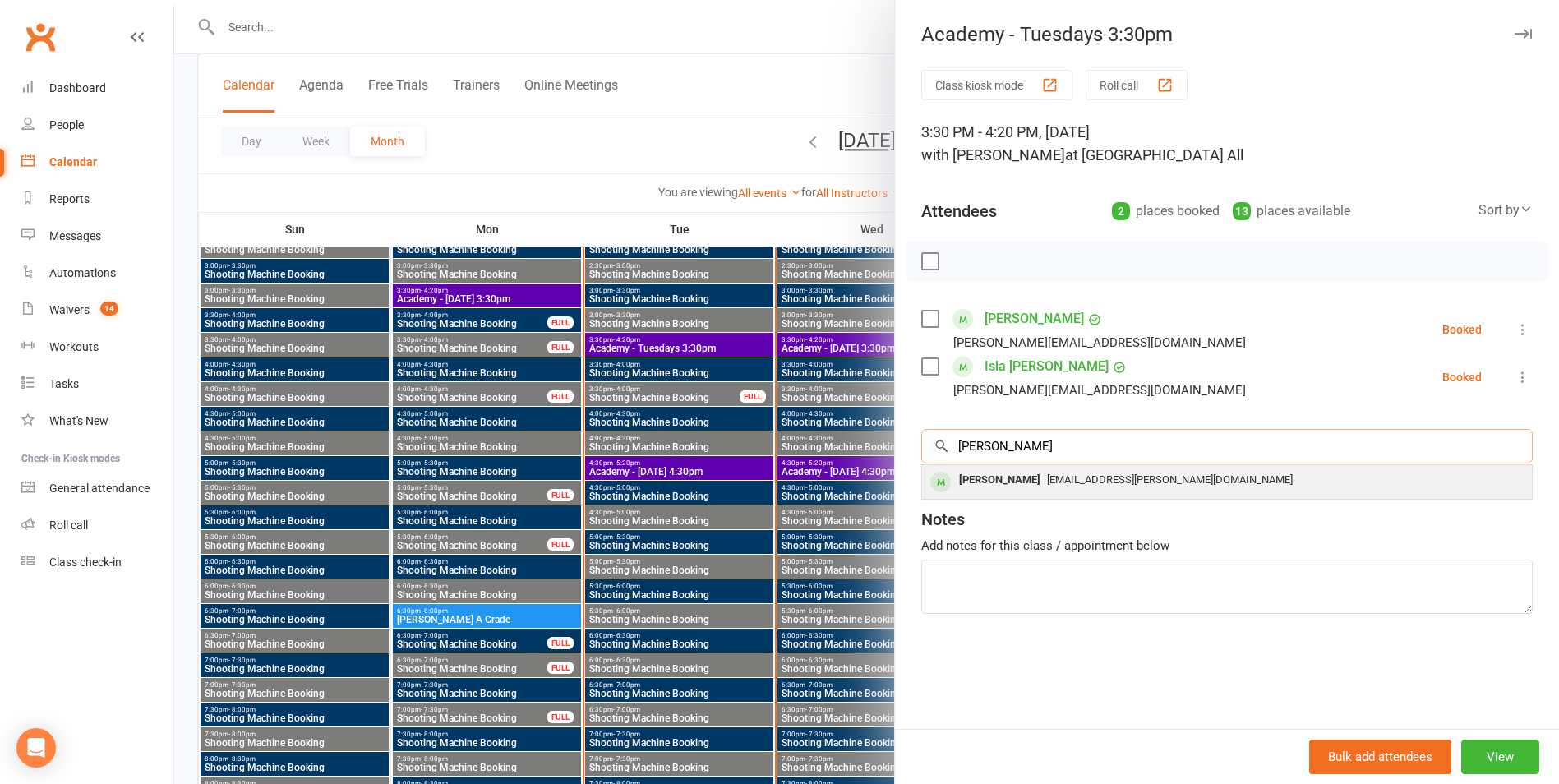
type input "[PERSON_NAME]"
click at [1027, 486] on div "[PERSON_NAME]" at bounding box center [999, 480] width 95 height 24
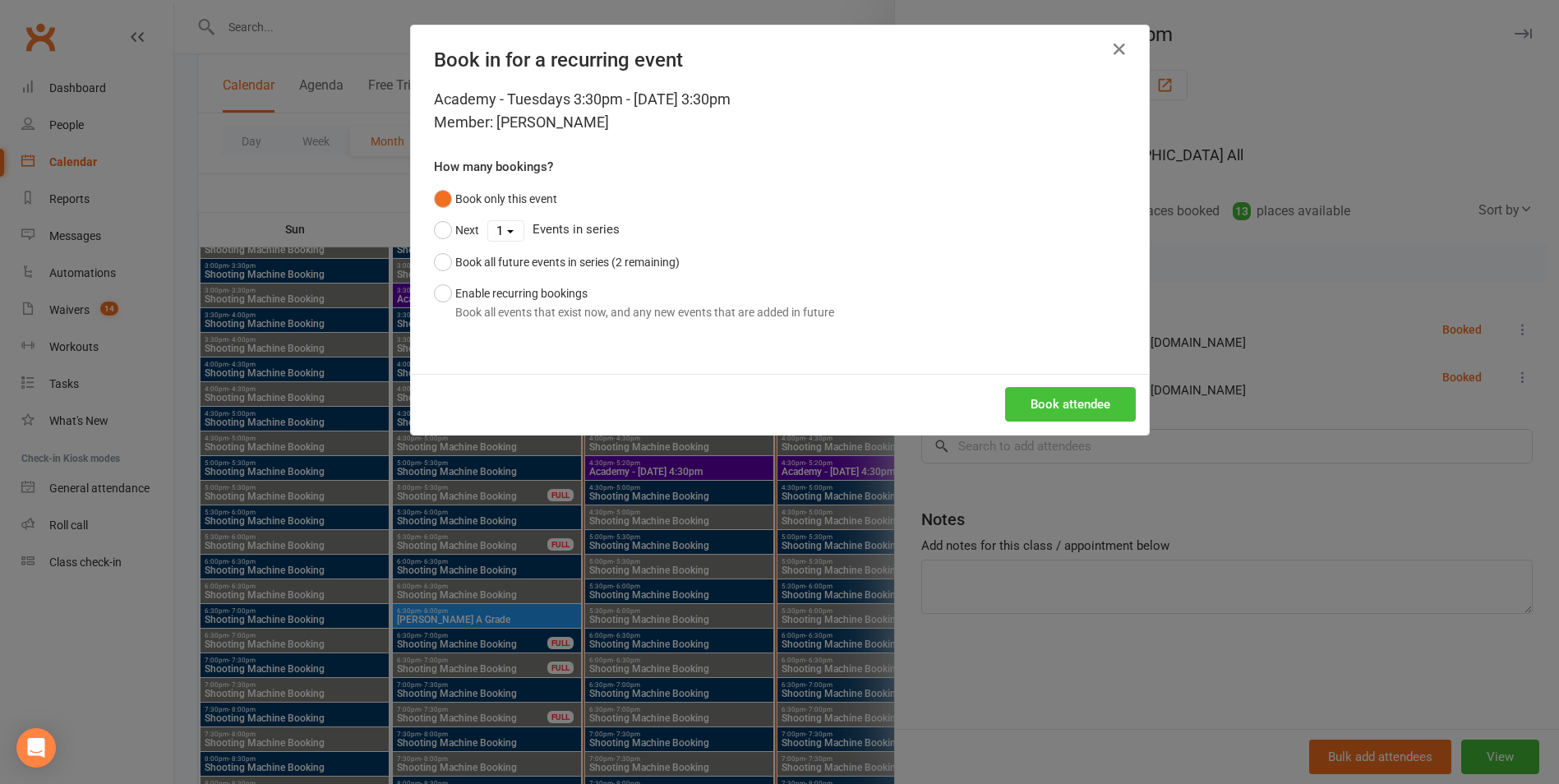
click at [1044, 389] on button "Book attendee" at bounding box center [1070, 404] width 130 height 35
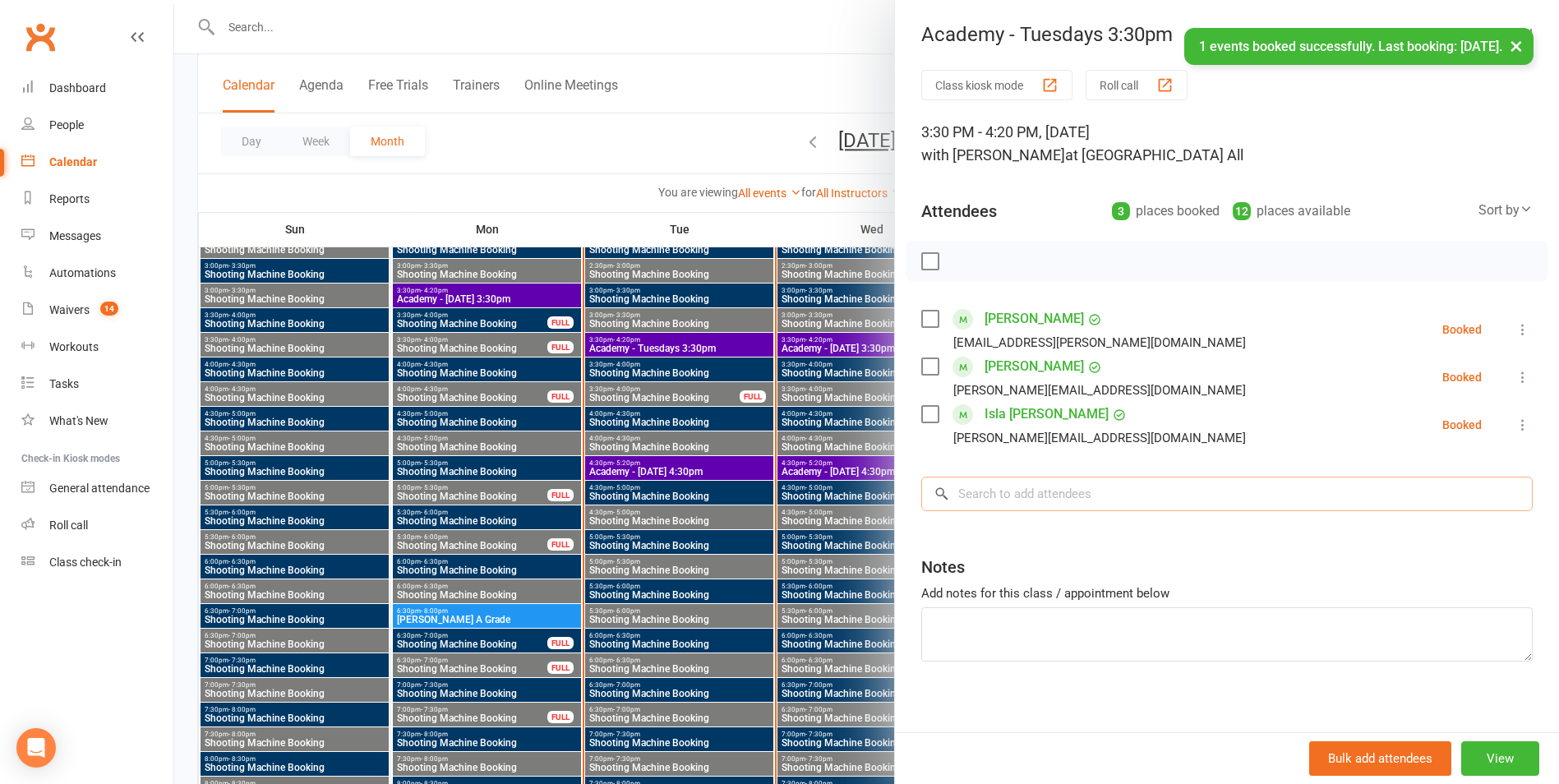
click at [1027, 504] on input "search" at bounding box center [1227, 494] width 612 height 35
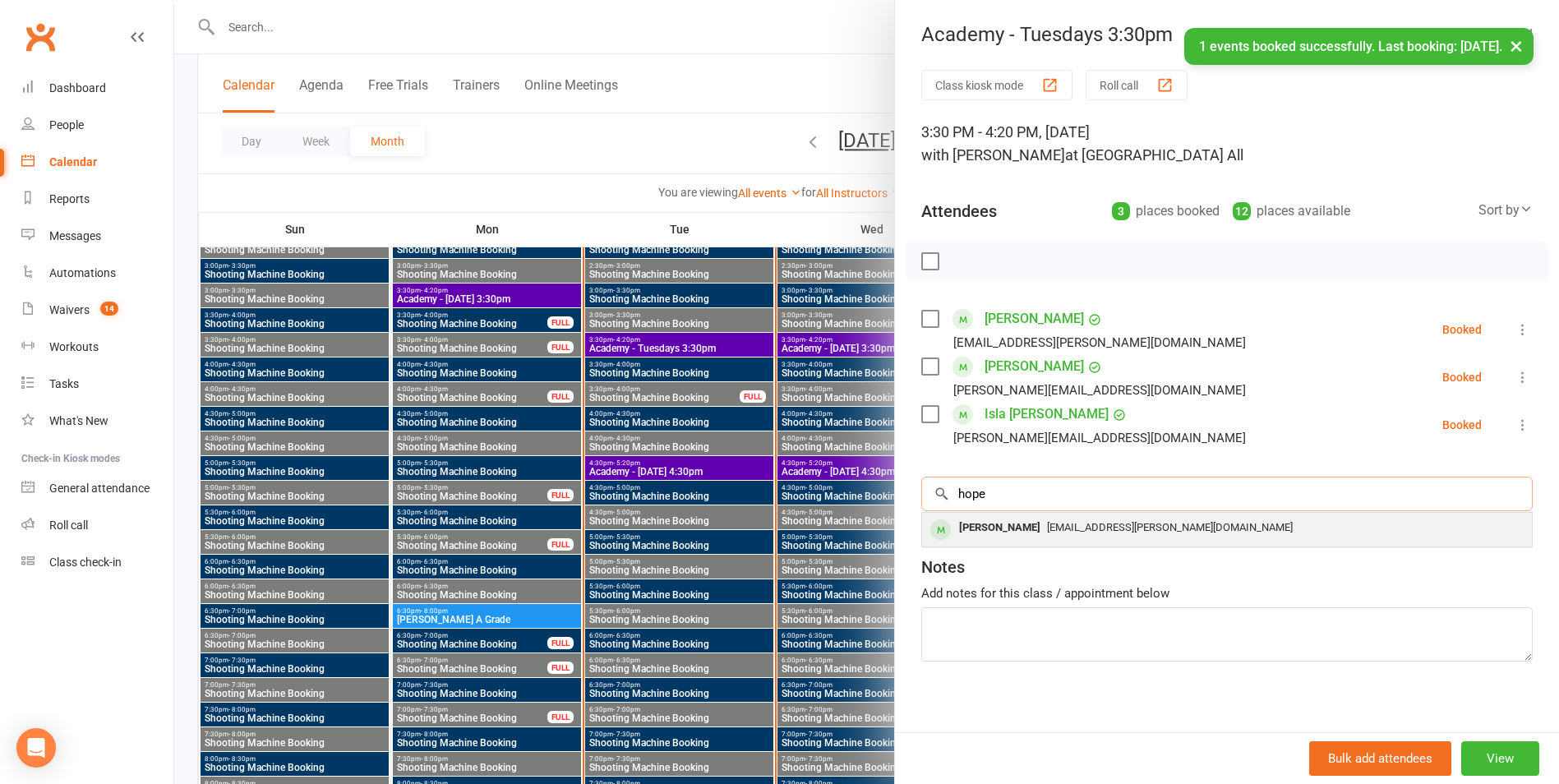
type input "hope"
click at [1021, 525] on div "[PERSON_NAME]" at bounding box center [999, 527] width 95 height 24
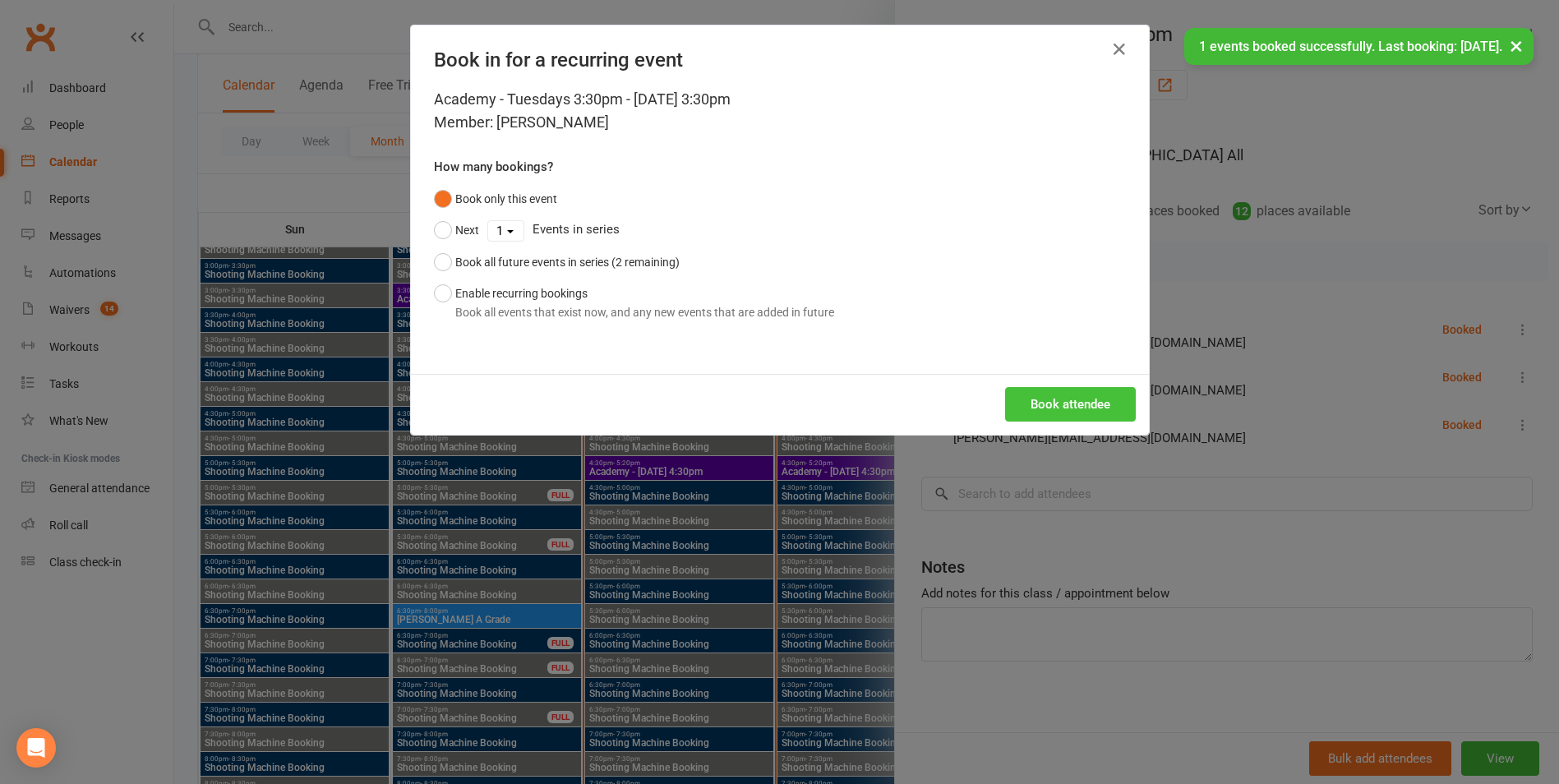
click at [1058, 405] on button "Book attendee" at bounding box center [1070, 404] width 130 height 35
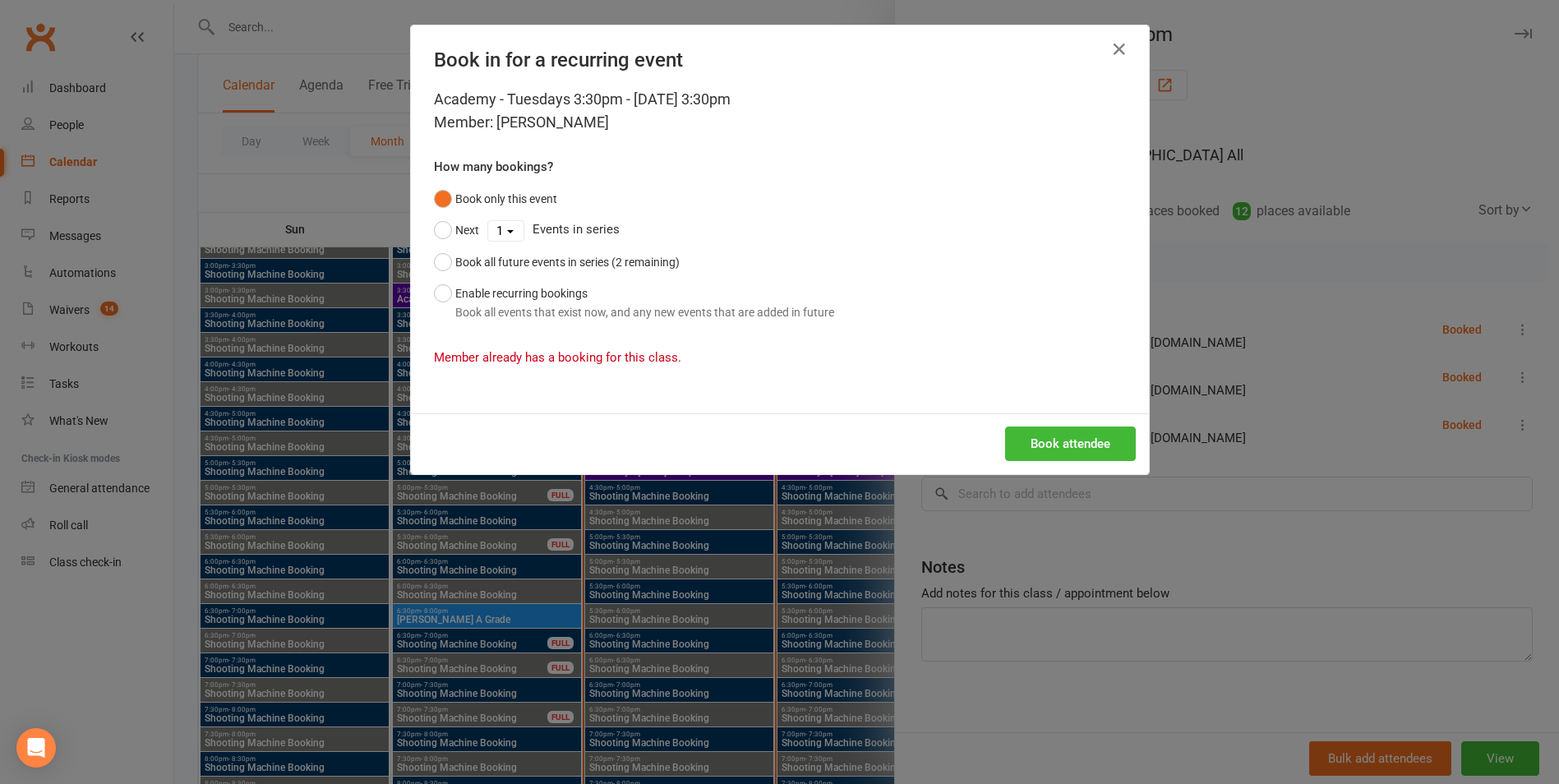
click at [1028, 515] on div "Book in for a recurring event Academy - Tuesdays 3:30pm - [DATE] 3:30pm Member:…" at bounding box center [780, 392] width 1559 height 784
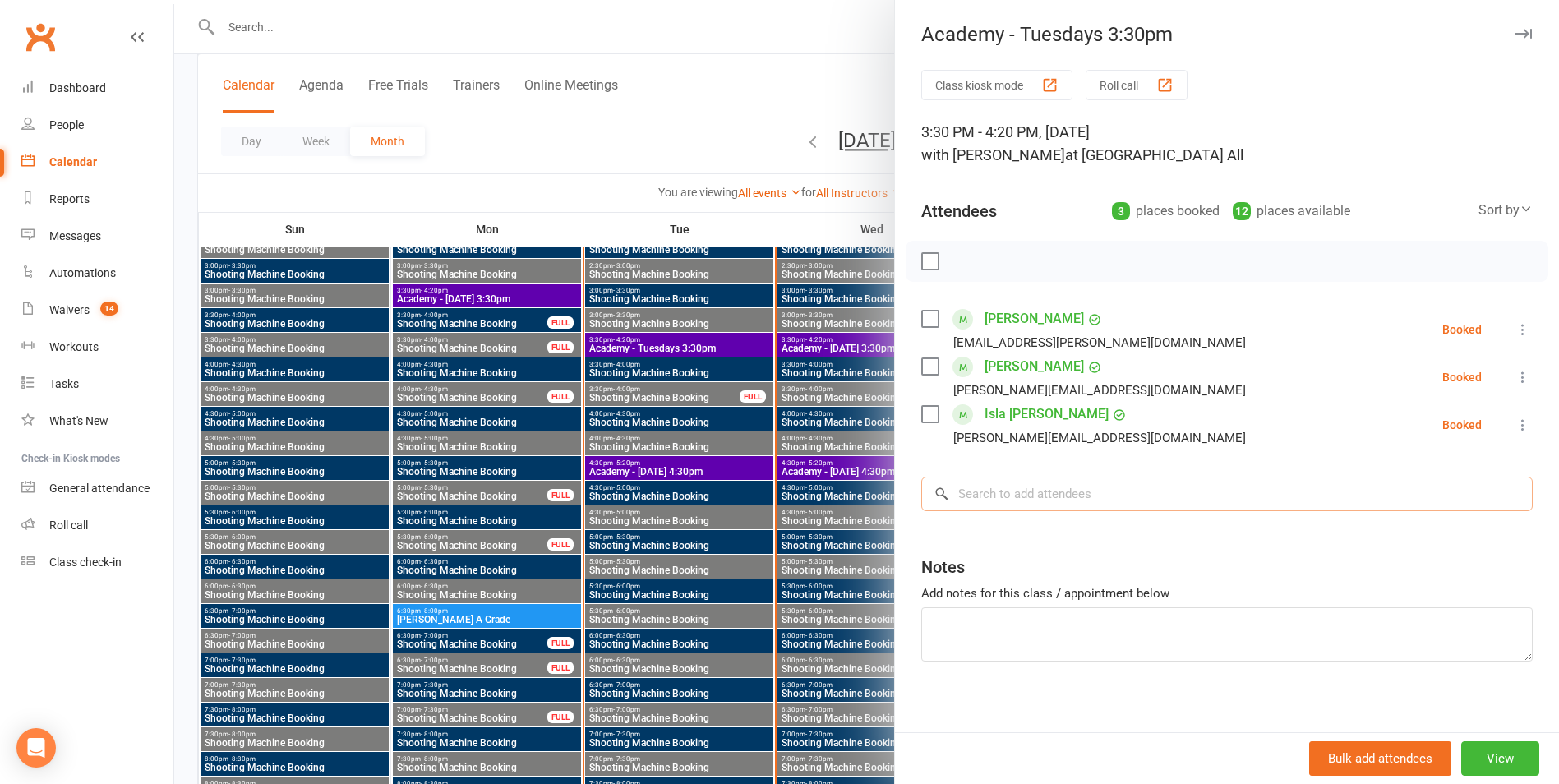
click at [1023, 496] on input "search" at bounding box center [1227, 494] width 612 height 35
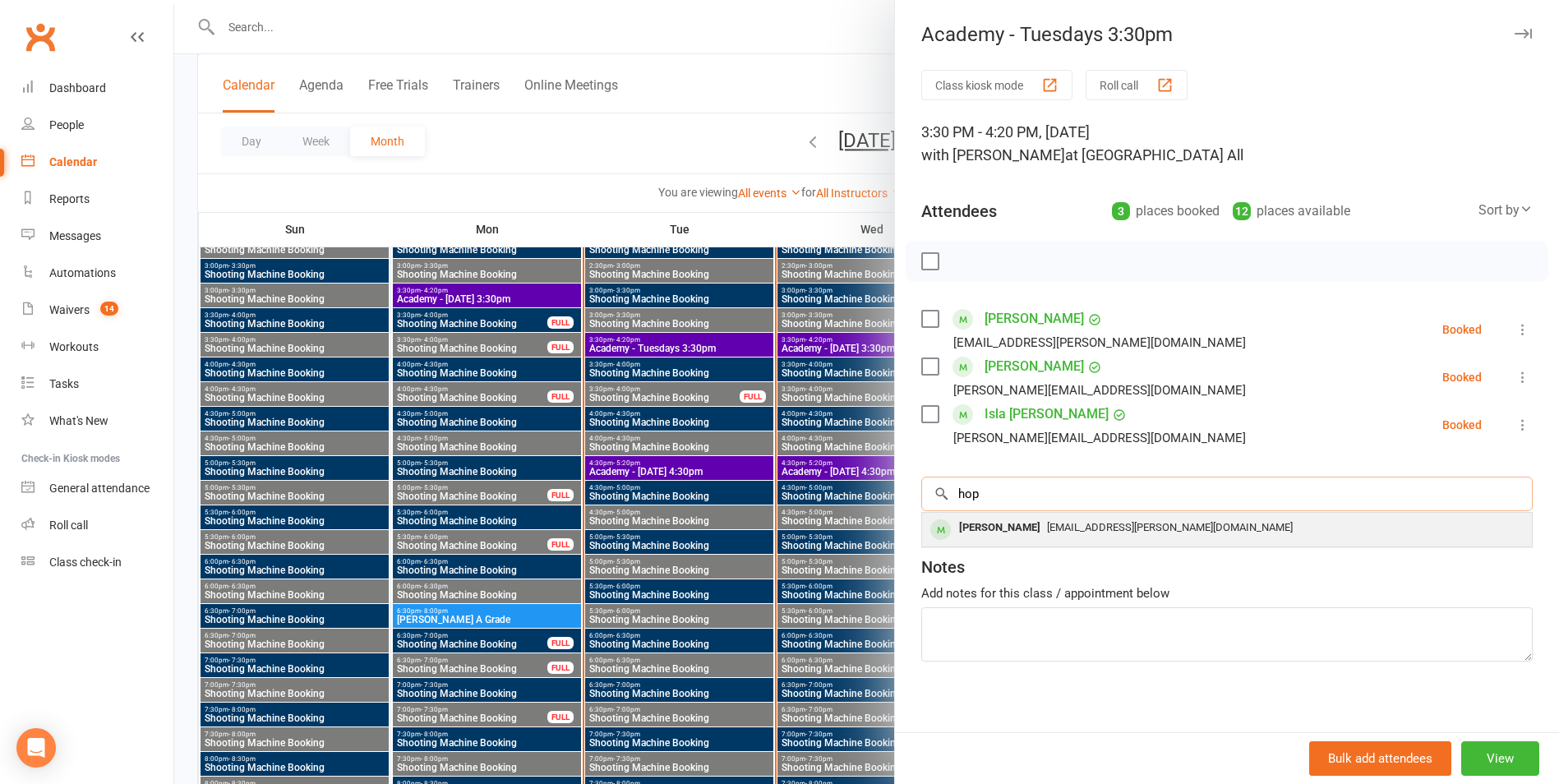
type input "hop"
click at [1073, 526] on span "[EMAIL_ADDRESS][PERSON_NAME][DOMAIN_NAME]" at bounding box center [1170, 526] width 245 height 12
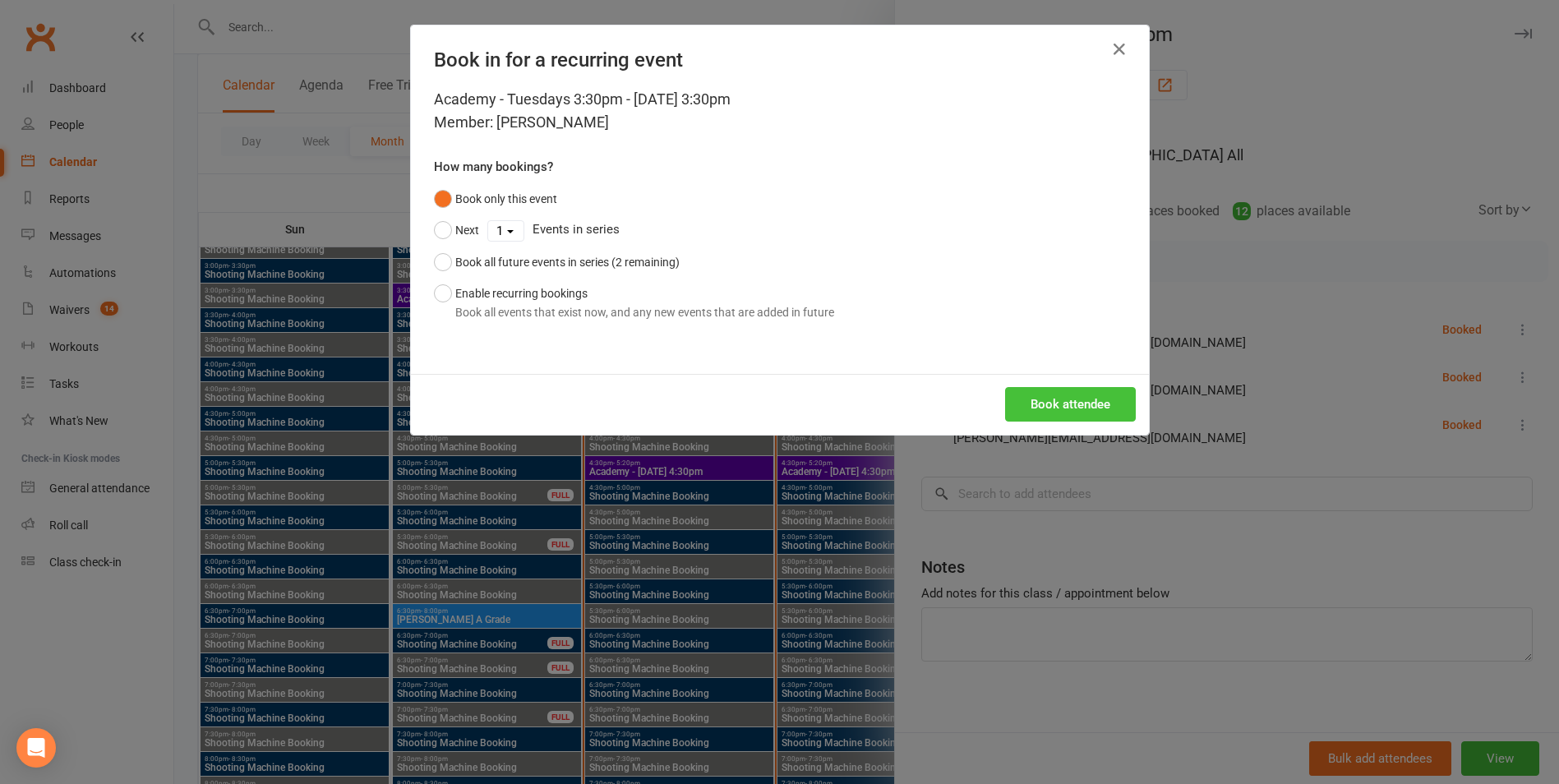
click at [1080, 405] on button "Book attendee" at bounding box center [1070, 404] width 130 height 35
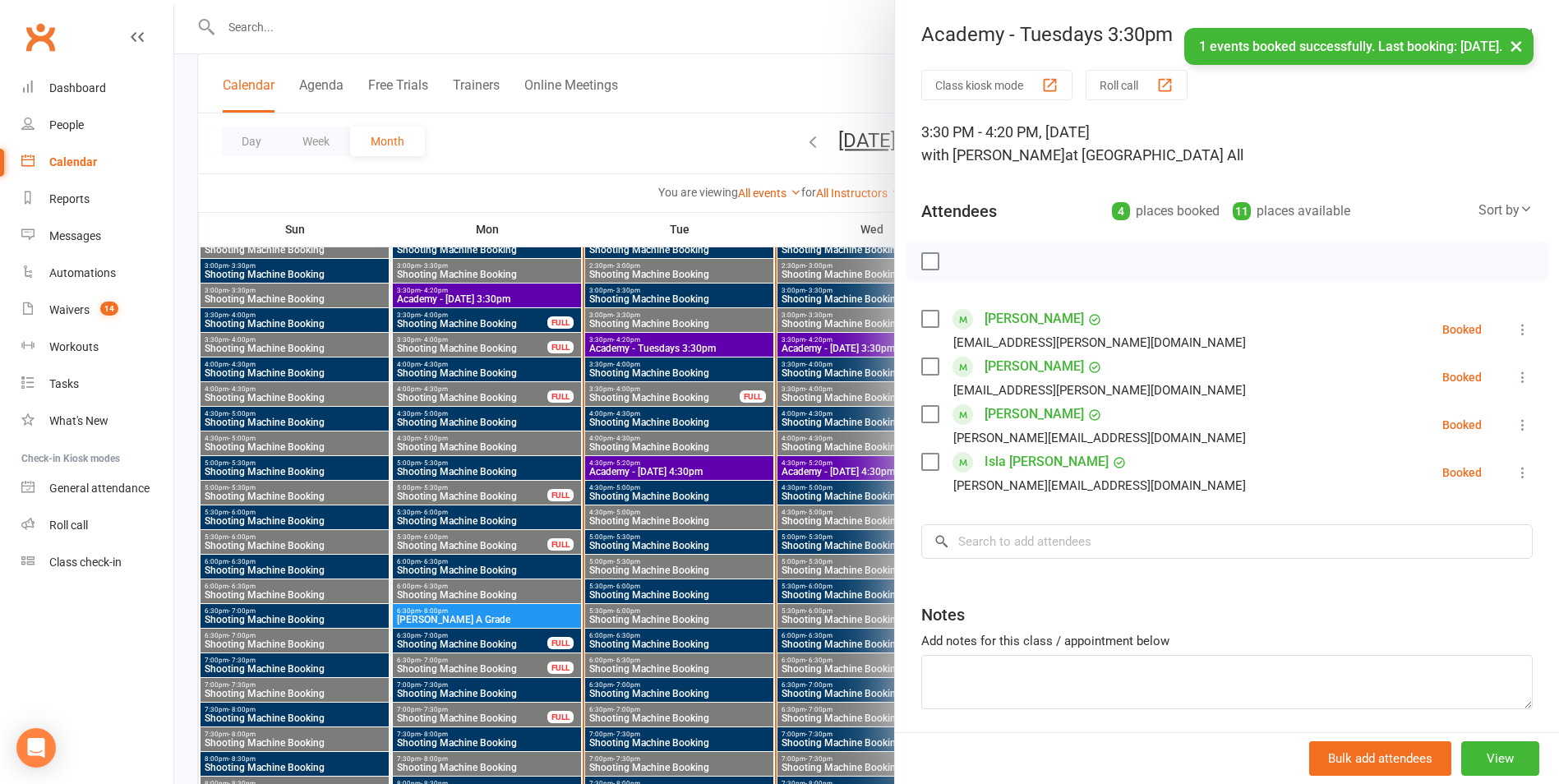
click at [1061, 522] on div "Class kiosk mode Roll call 3:30 PM - 4:20 PM, [DATE] with [PERSON_NAME] at [GEO…" at bounding box center [1226, 430] width 664 height 722
click at [1056, 538] on input "search" at bounding box center [1227, 542] width 612 height 35
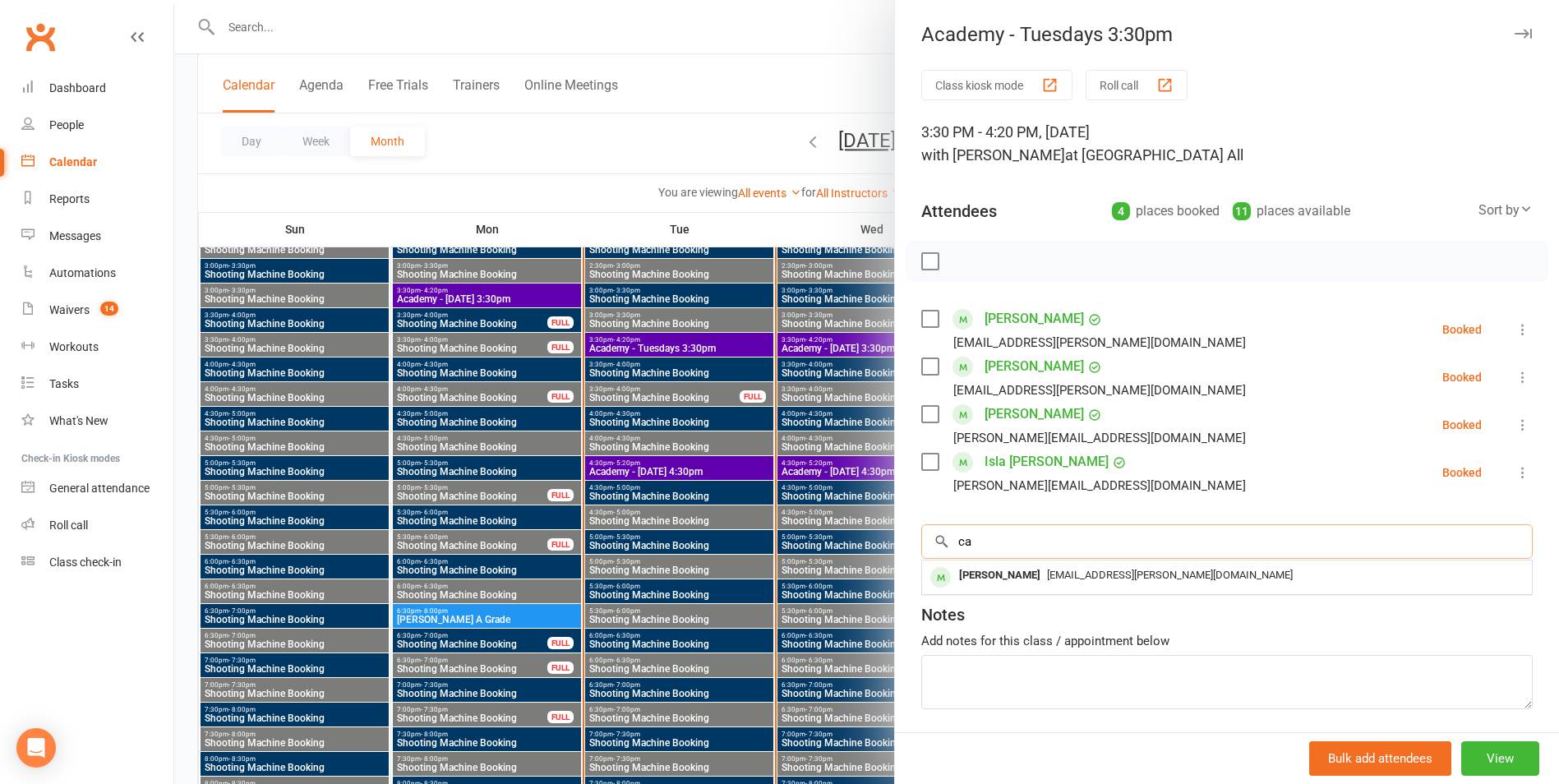
type input "c"
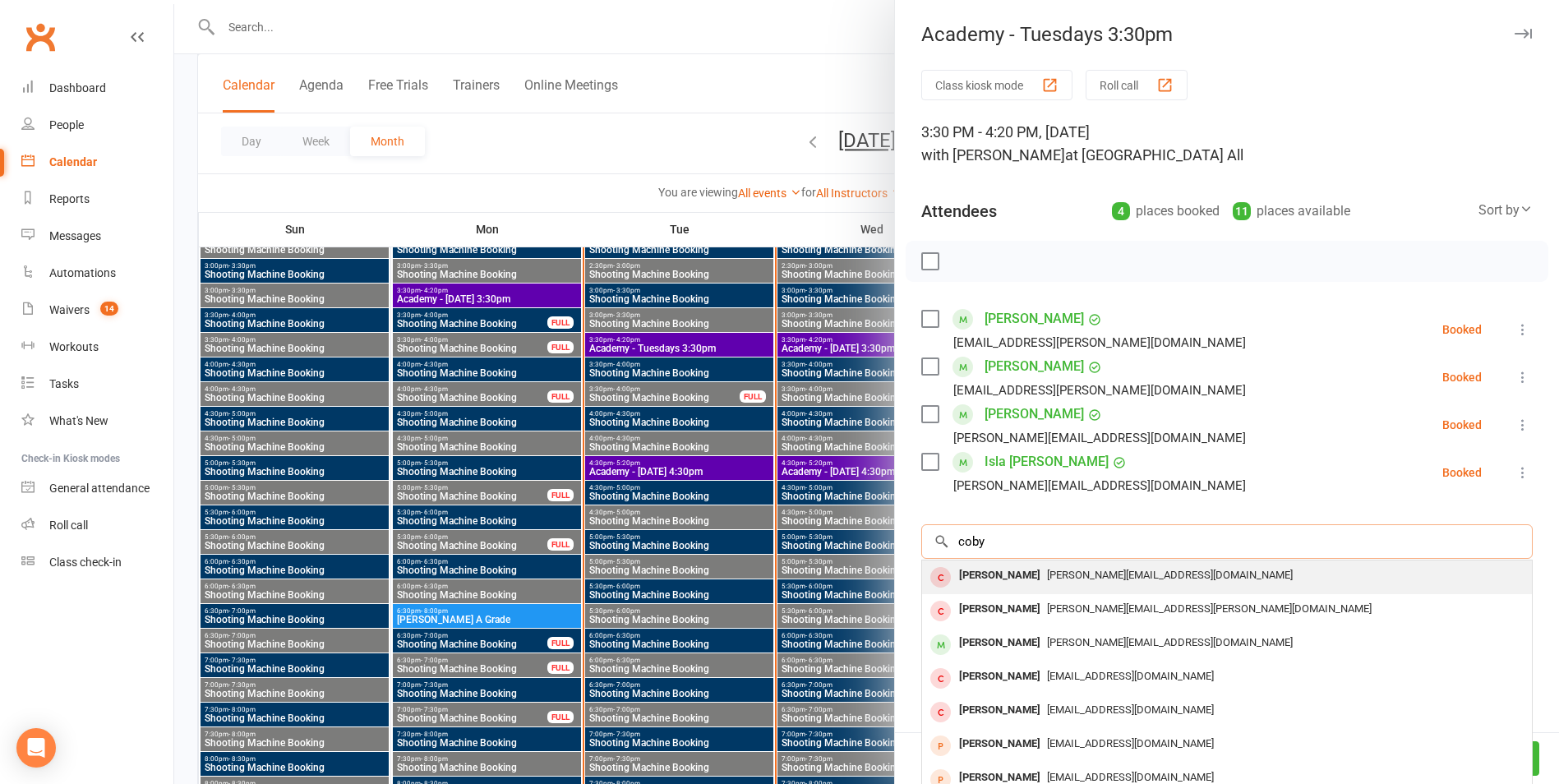
type input "coby"
click at [952, 588] on div "Coby Panuccio [EMAIL_ADDRESS][DOMAIN_NAME]" at bounding box center [1227, 577] width 610 height 34
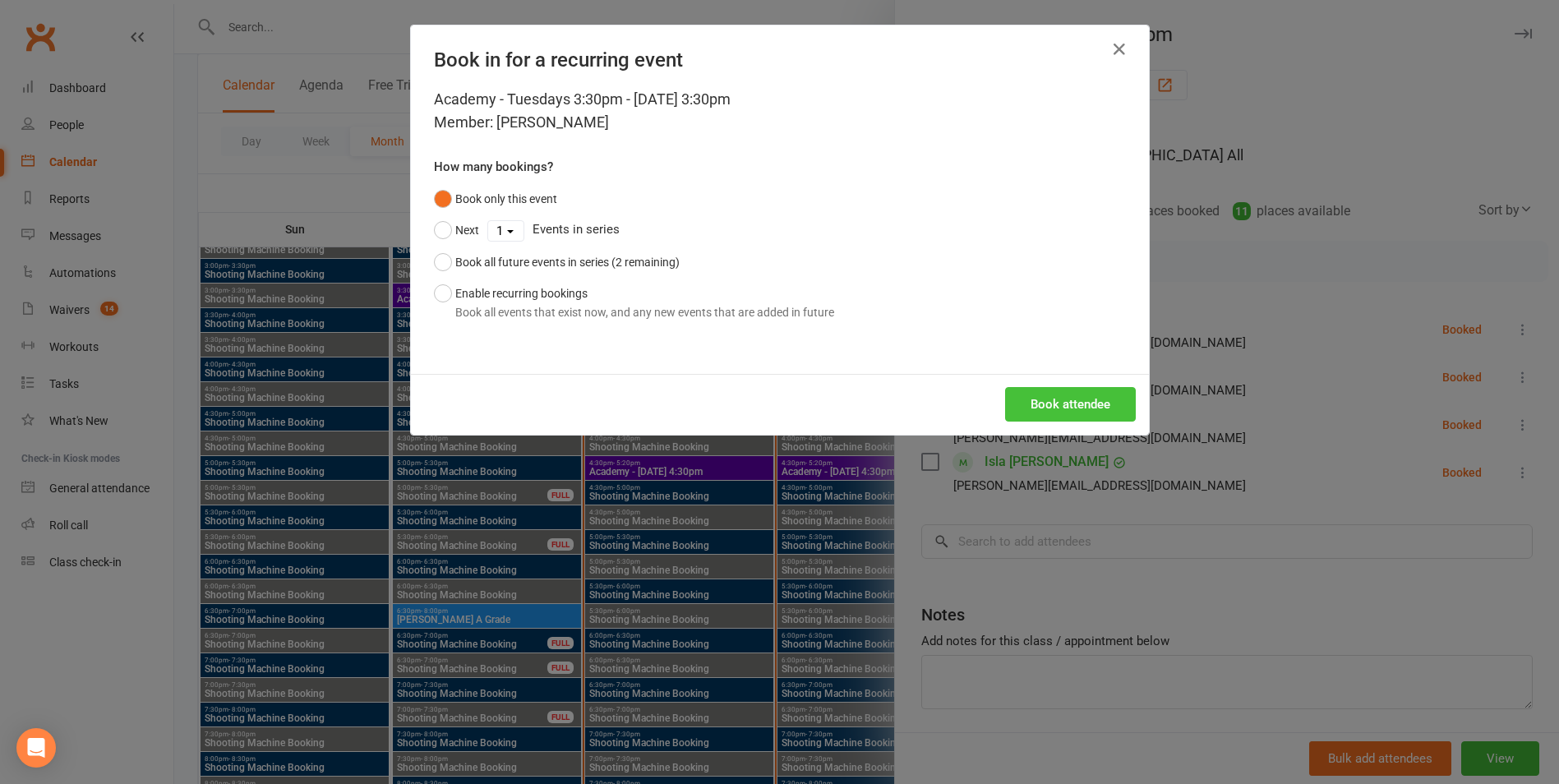
click at [1067, 415] on button "Book attendee" at bounding box center [1070, 404] width 130 height 35
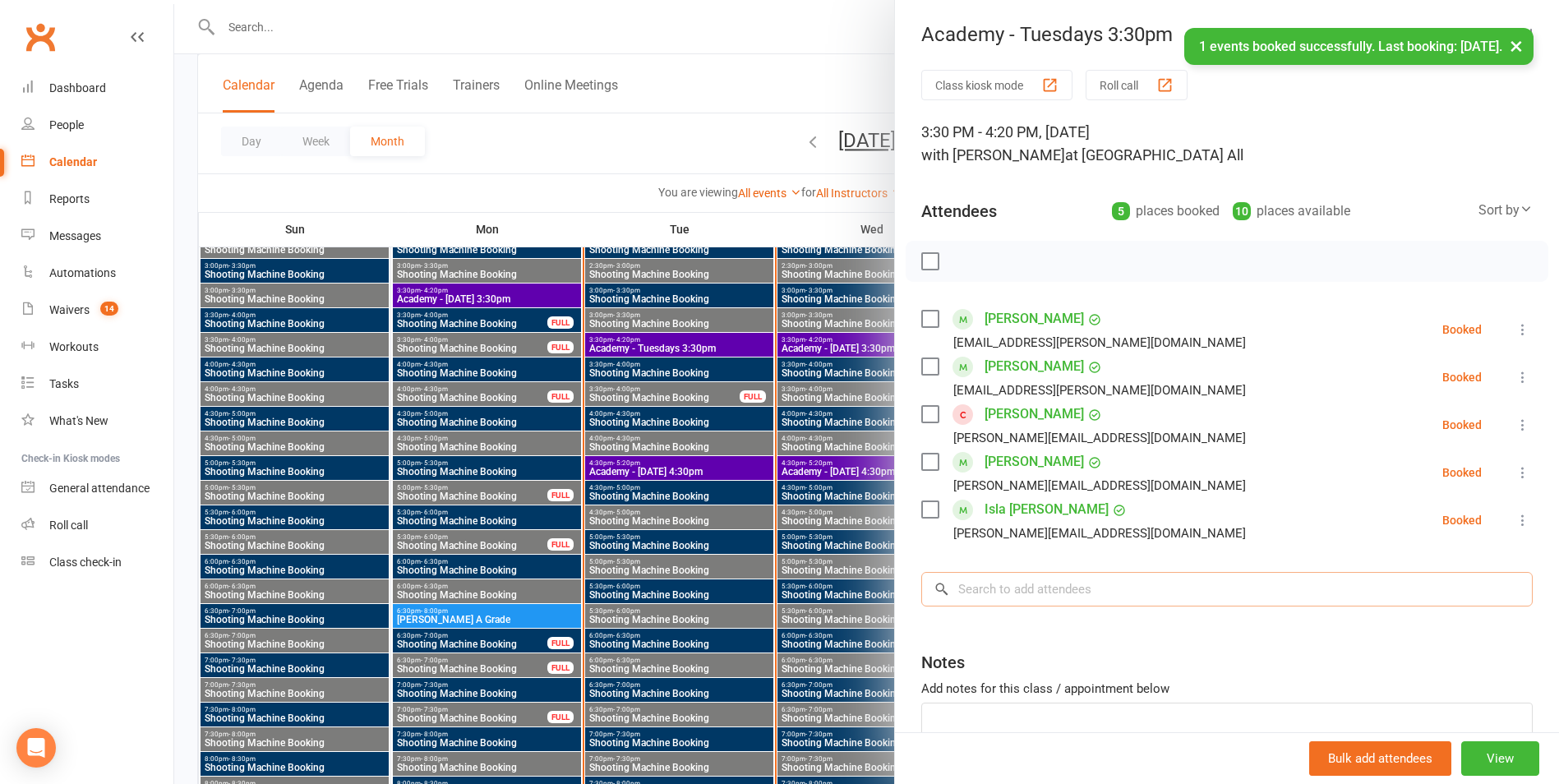
click at [1025, 599] on input "search" at bounding box center [1227, 589] width 612 height 35
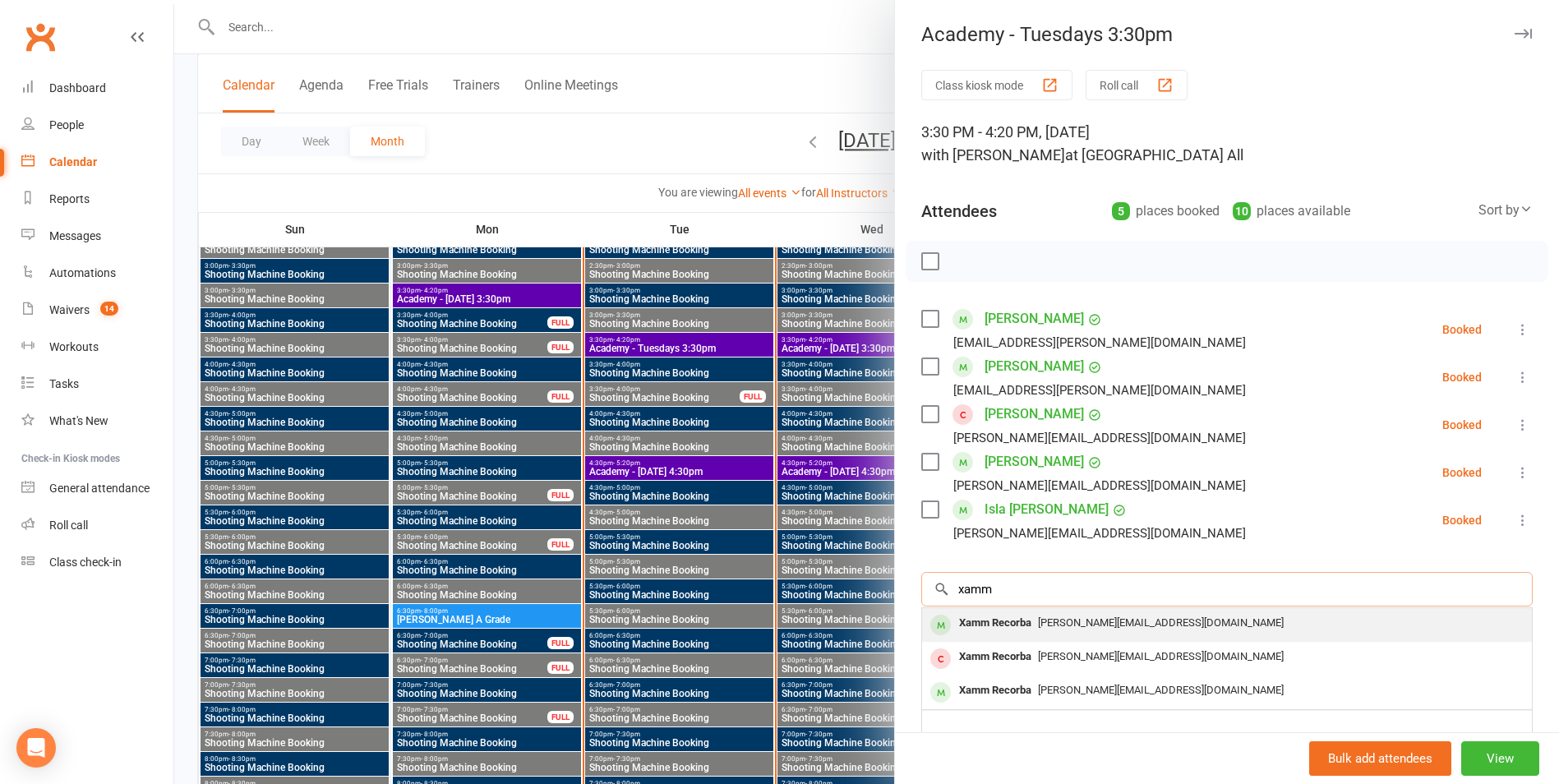
type input "xamm"
click at [1020, 612] on div "Xamm Recorba" at bounding box center [994, 623] width 85 height 24
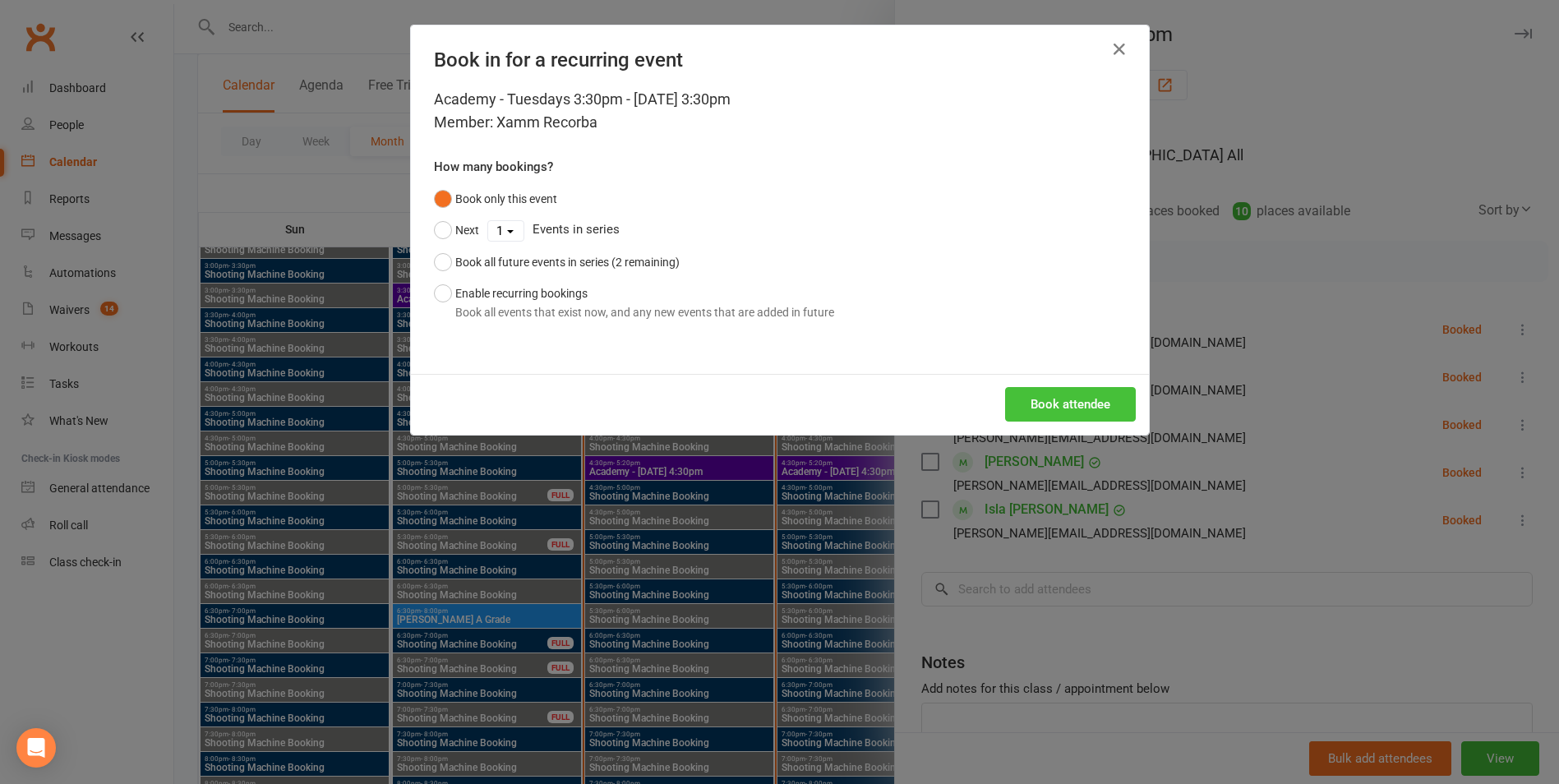
click at [1053, 405] on button "Book attendee" at bounding box center [1070, 404] width 130 height 35
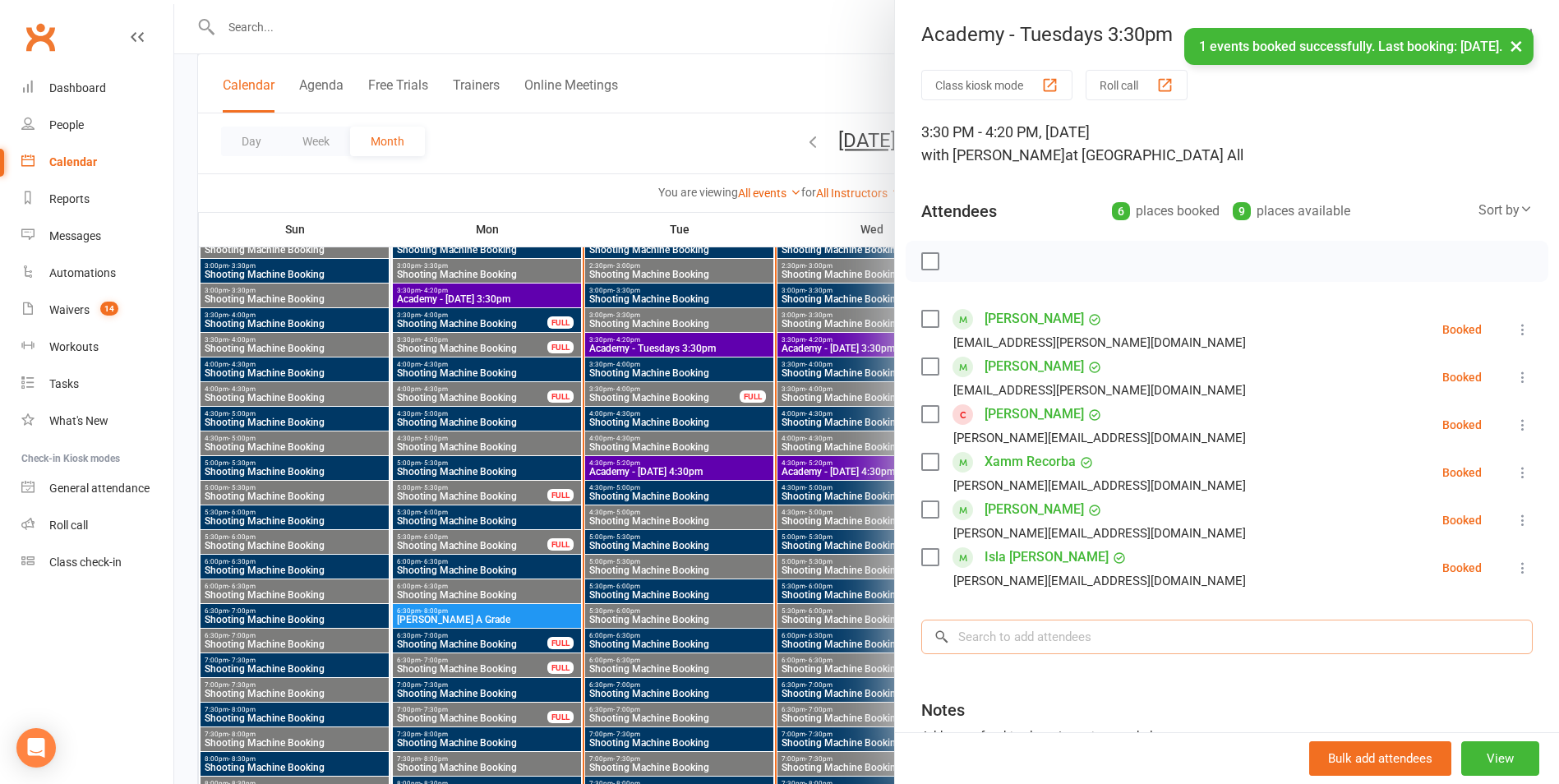
click at [974, 643] on input "search" at bounding box center [1227, 636] width 612 height 35
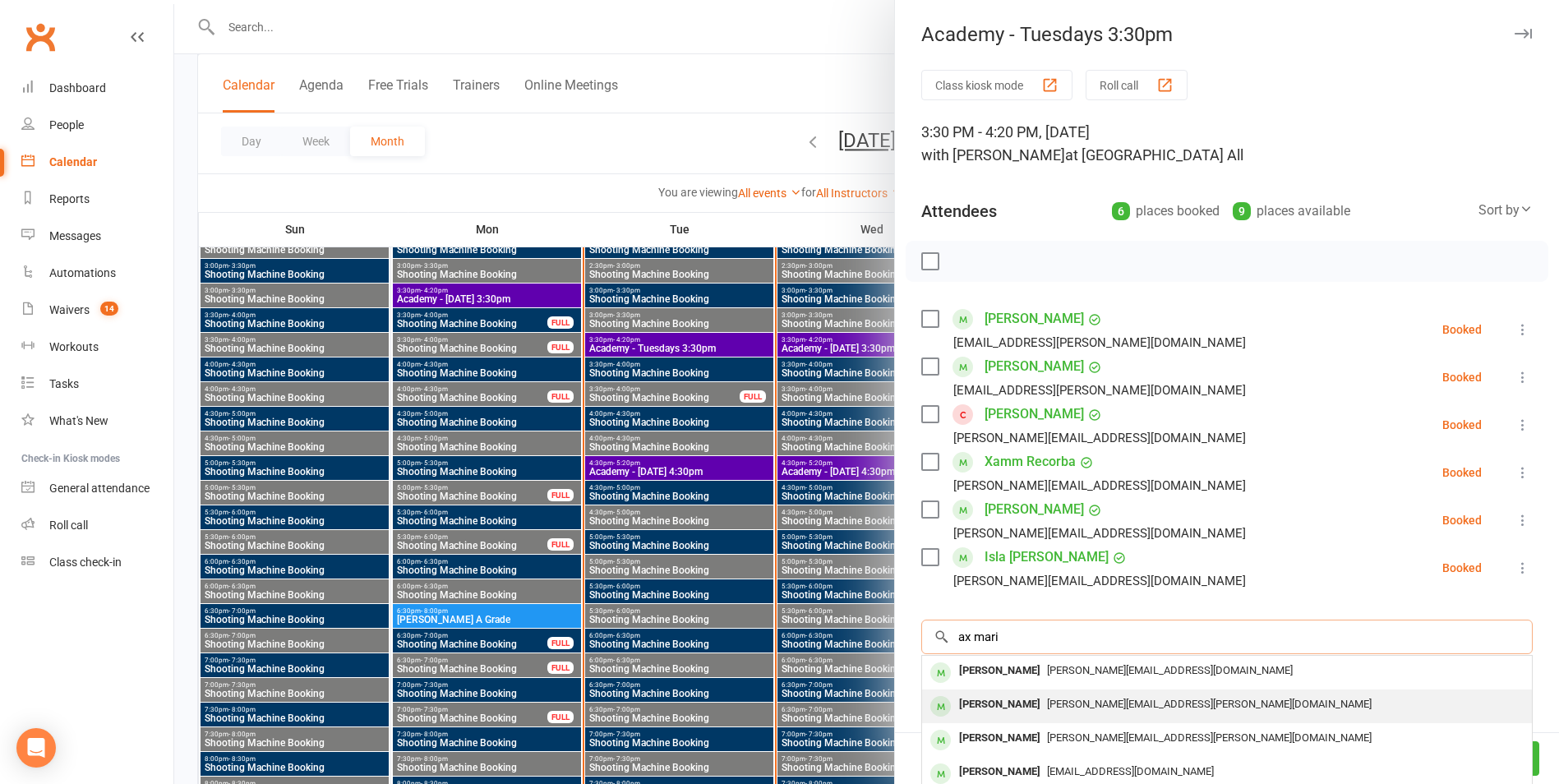
type input "ax mari"
click at [982, 702] on div "[PERSON_NAME]" at bounding box center [999, 704] width 95 height 24
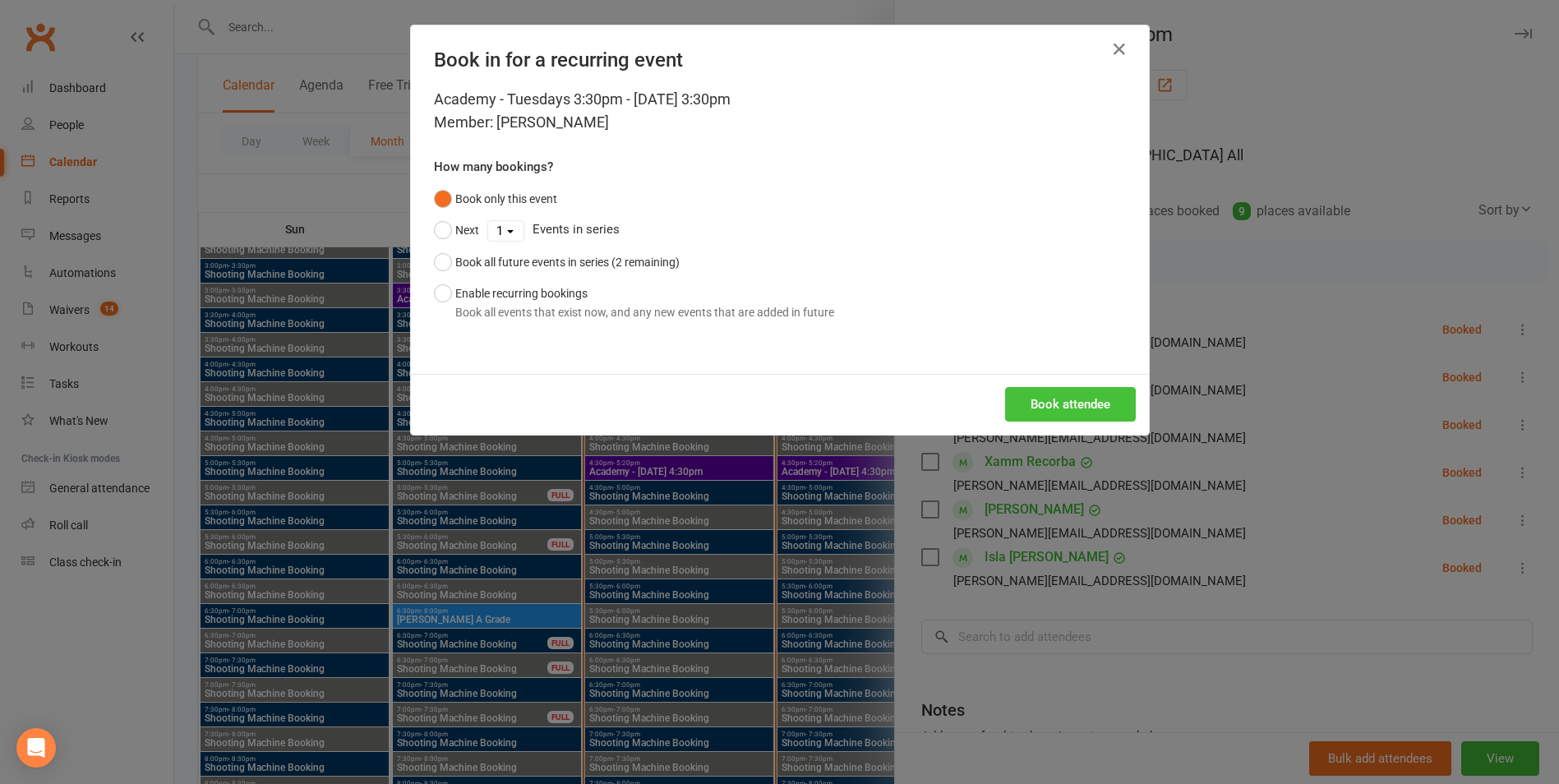
click at [1085, 409] on button "Book attendee" at bounding box center [1070, 404] width 130 height 35
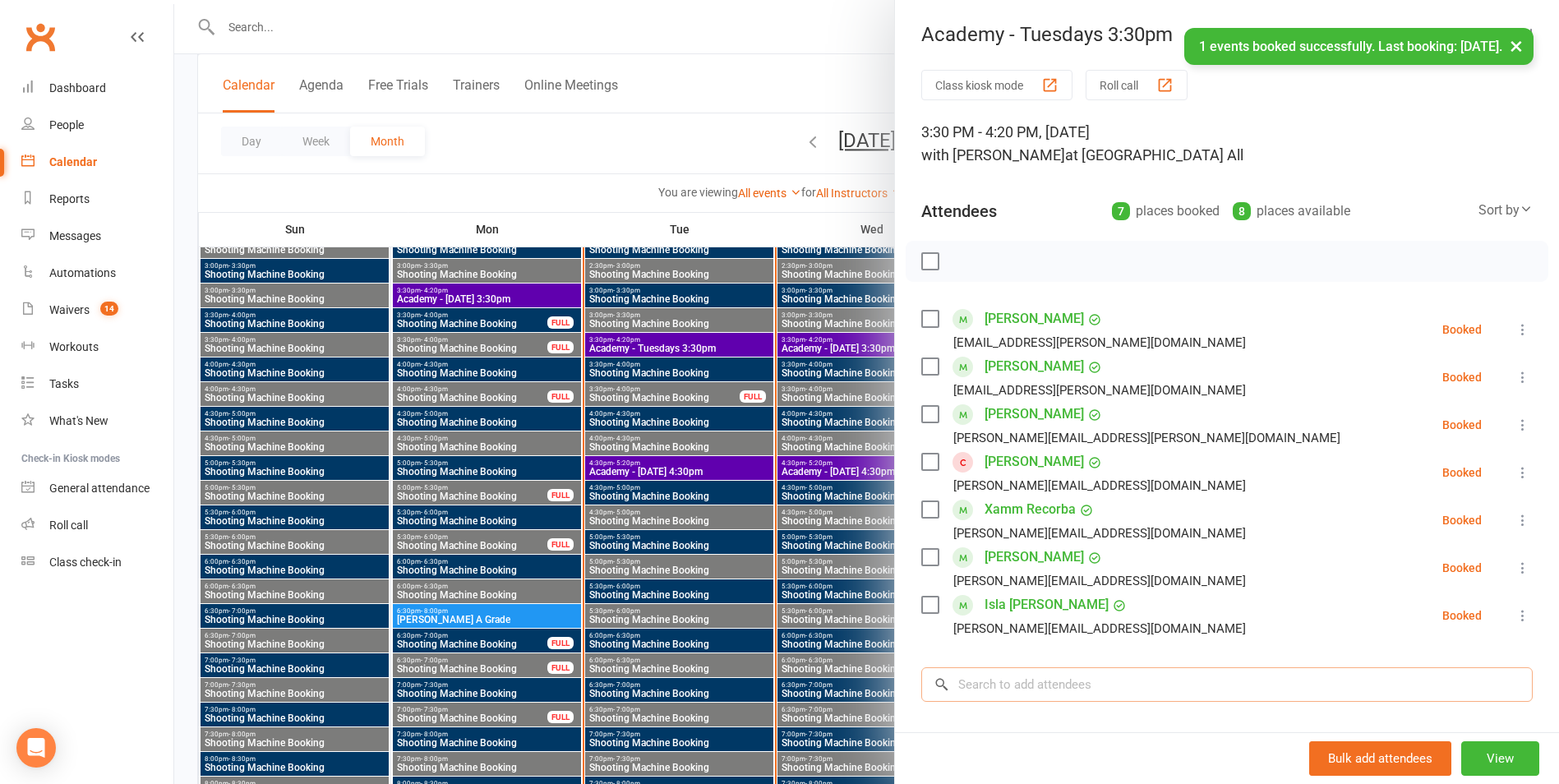
click at [1035, 674] on input "search" at bounding box center [1227, 684] width 612 height 35
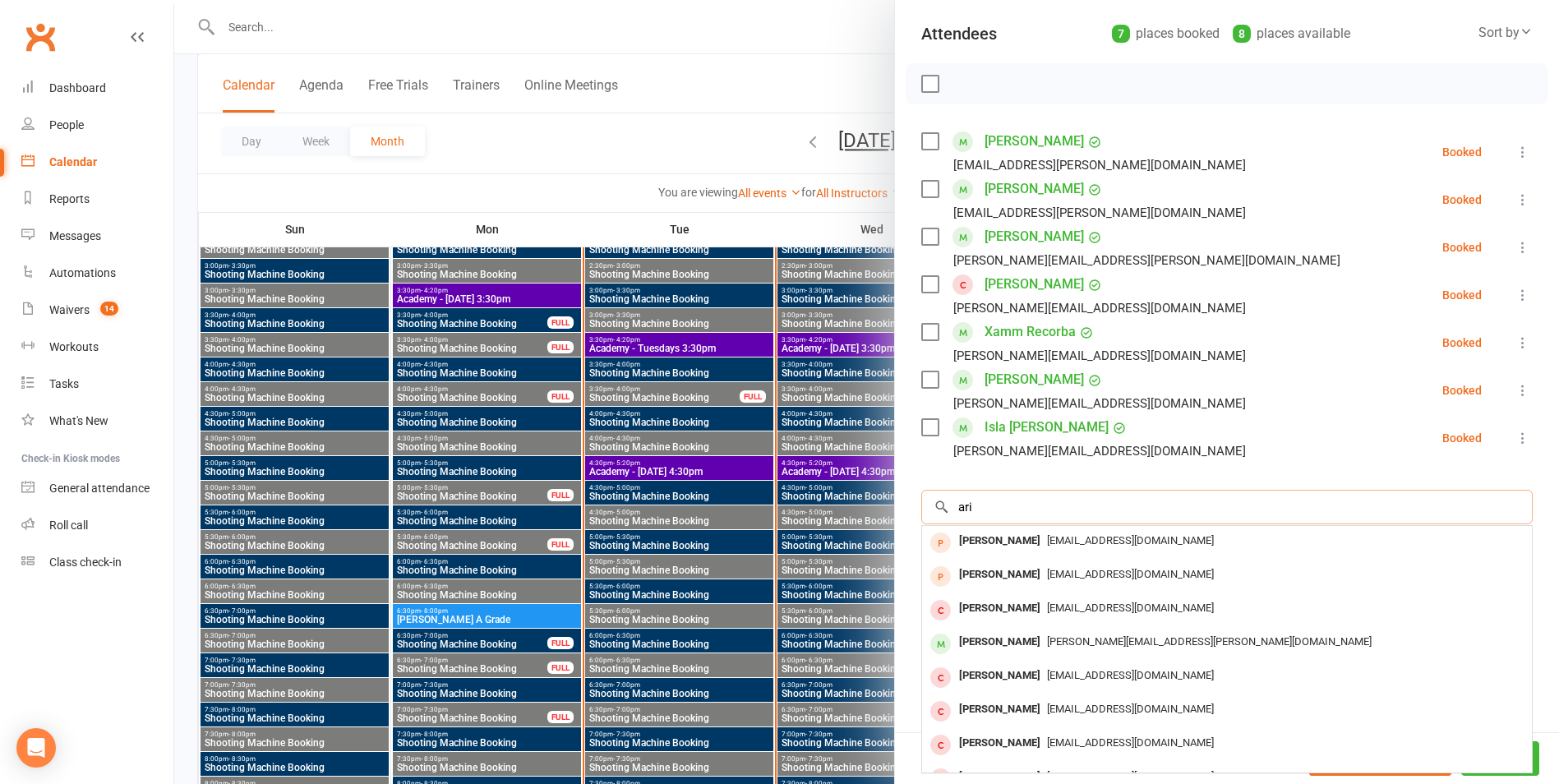
scroll to position [202, 0]
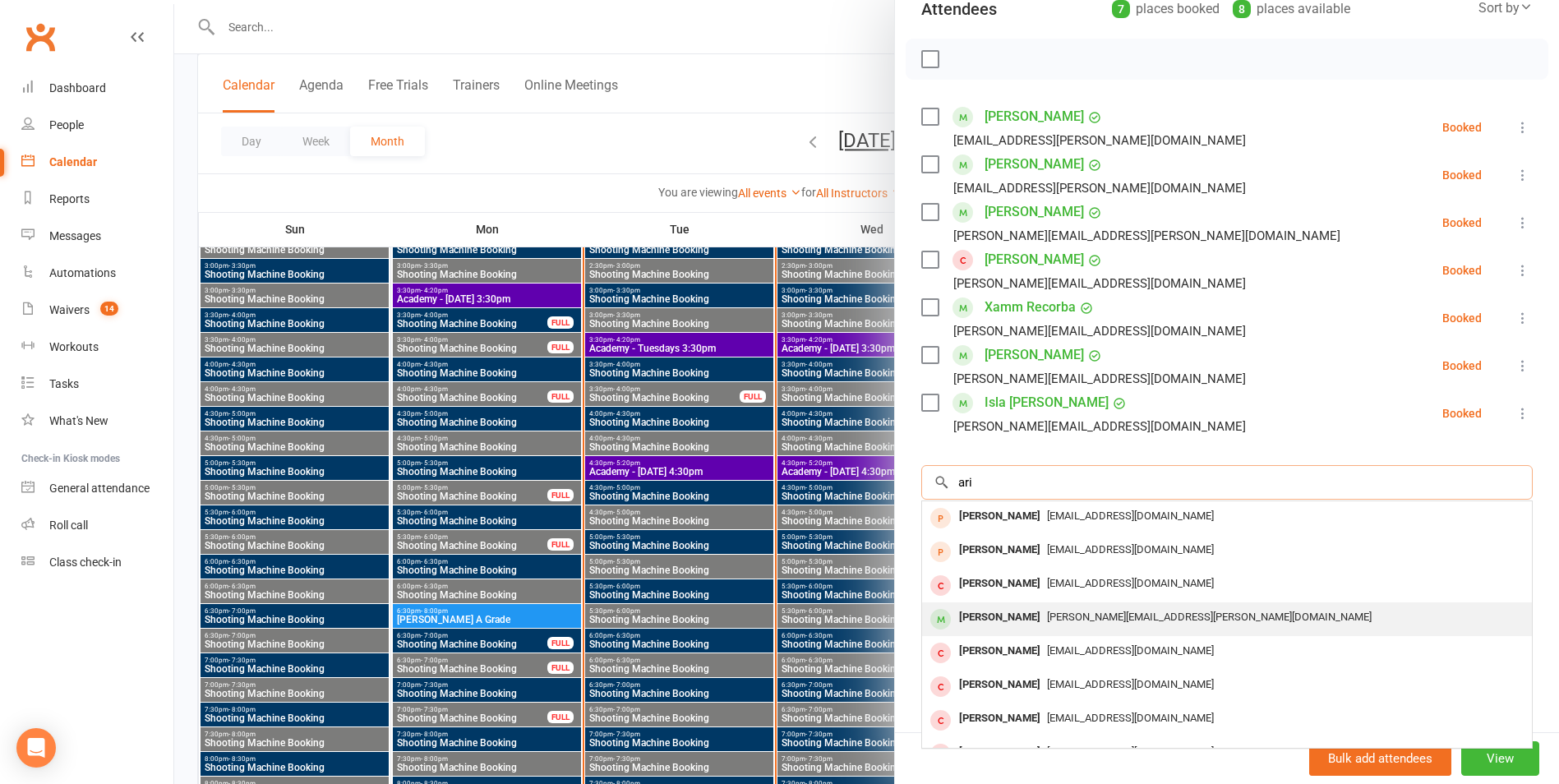
type input "ari"
click at [970, 613] on div "[PERSON_NAME]" at bounding box center [999, 617] width 95 height 24
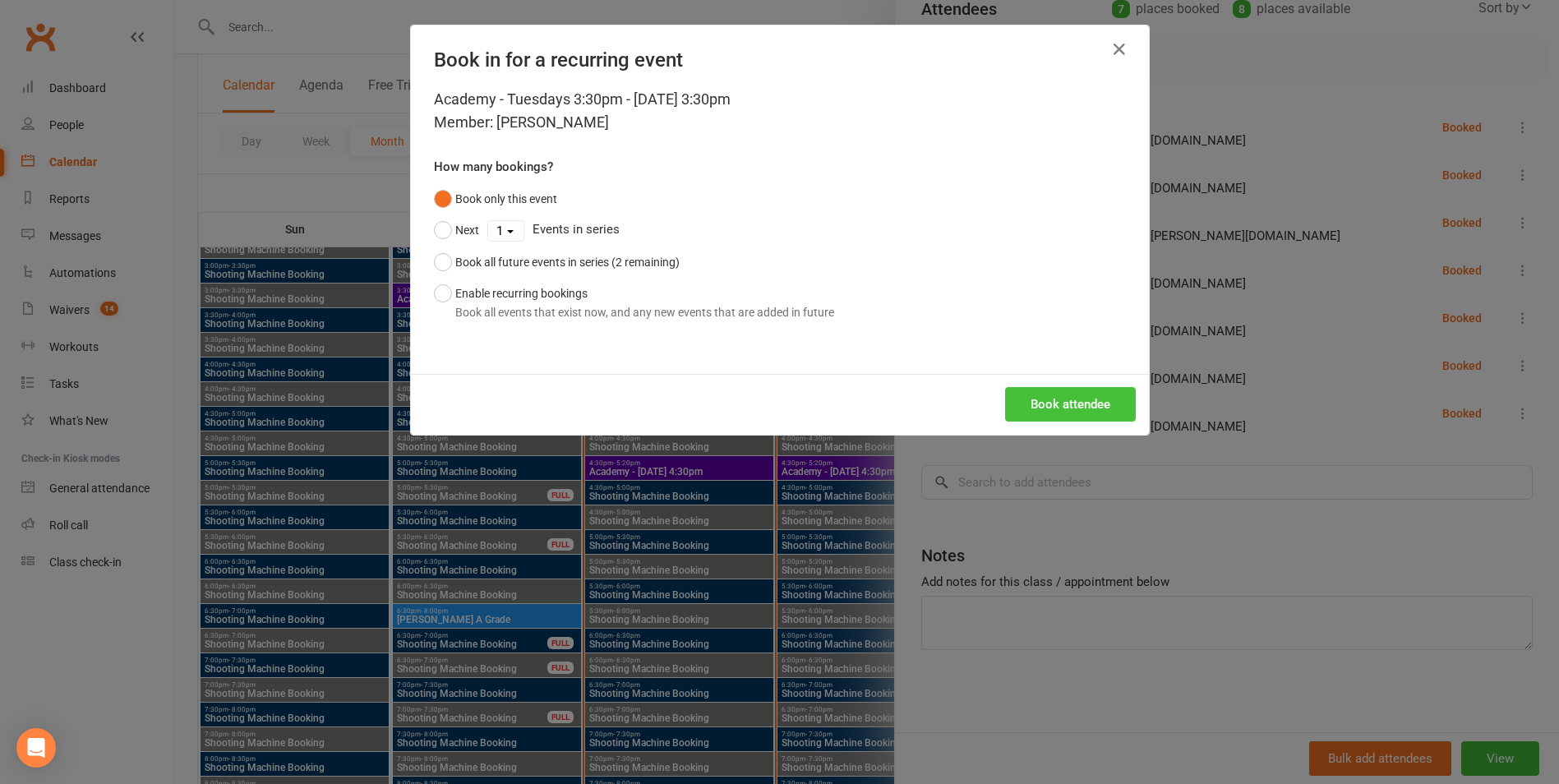
click at [1056, 405] on button "Book attendee" at bounding box center [1070, 404] width 130 height 35
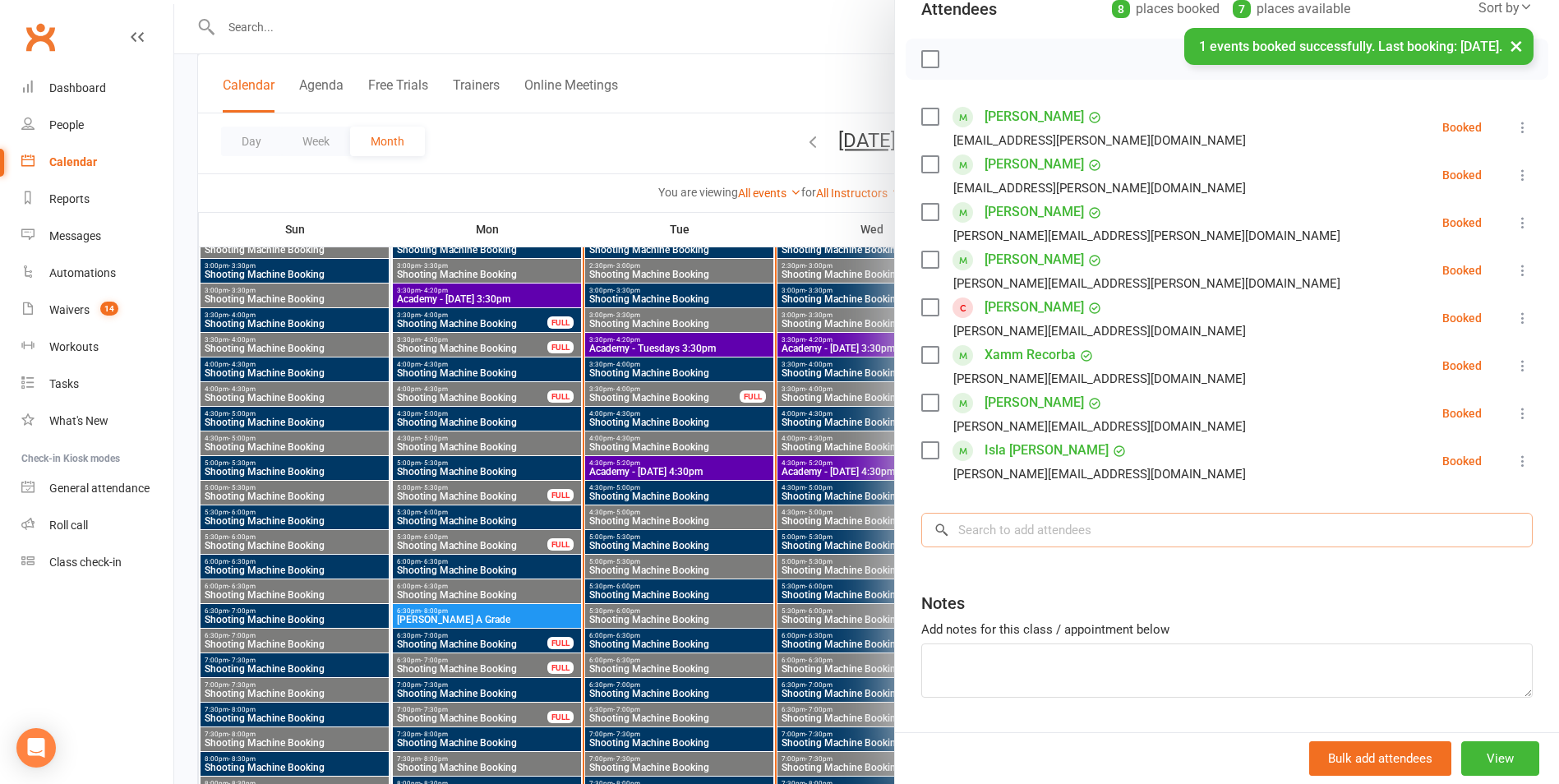
click at [1008, 527] on input "search" at bounding box center [1227, 530] width 612 height 35
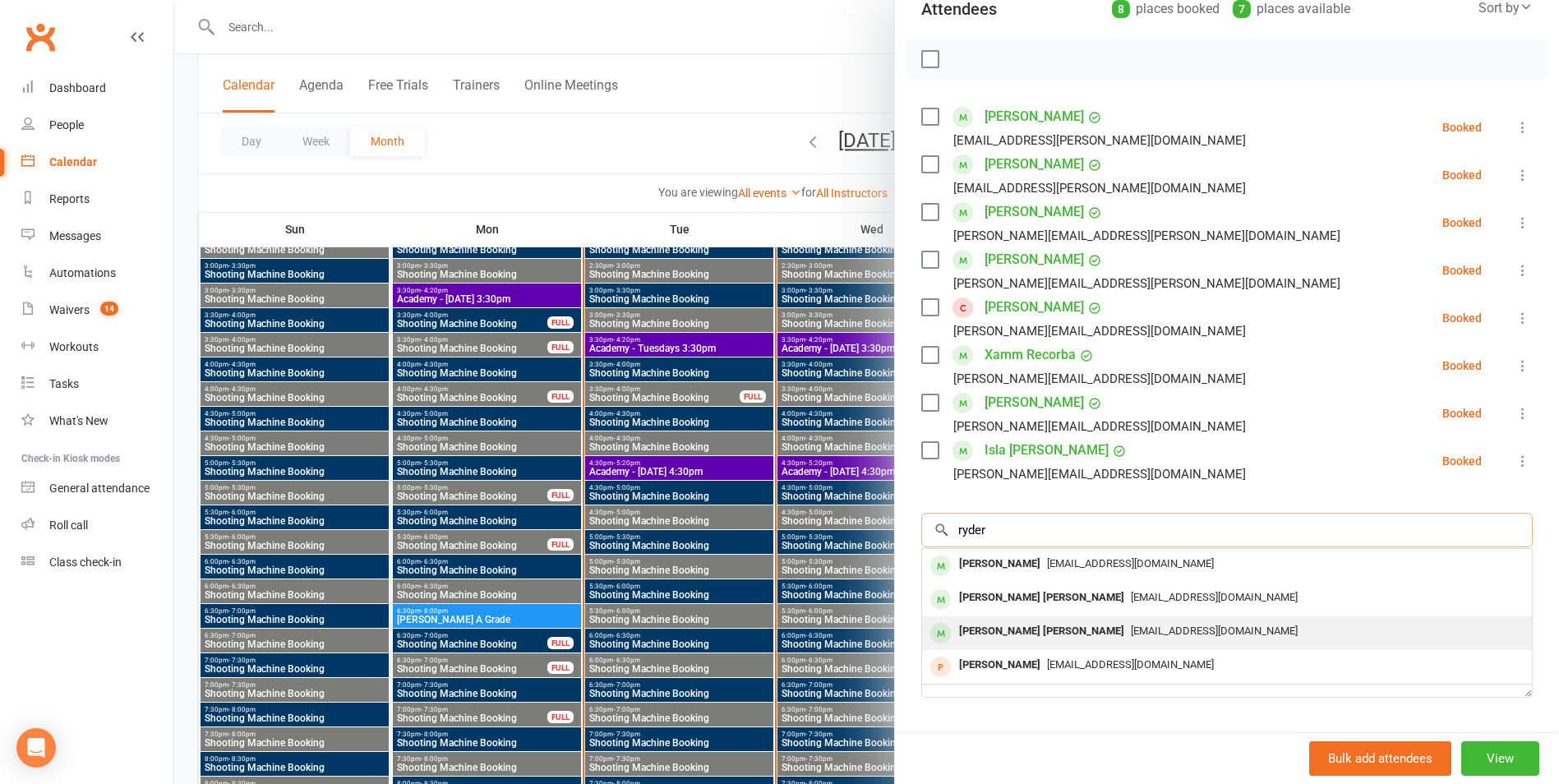
type input "ryder"
click at [1174, 617] on div "Ryder [PERSON_NAME] [EMAIL_ADDRESS][DOMAIN_NAME]" at bounding box center [1227, 633] width 610 height 34
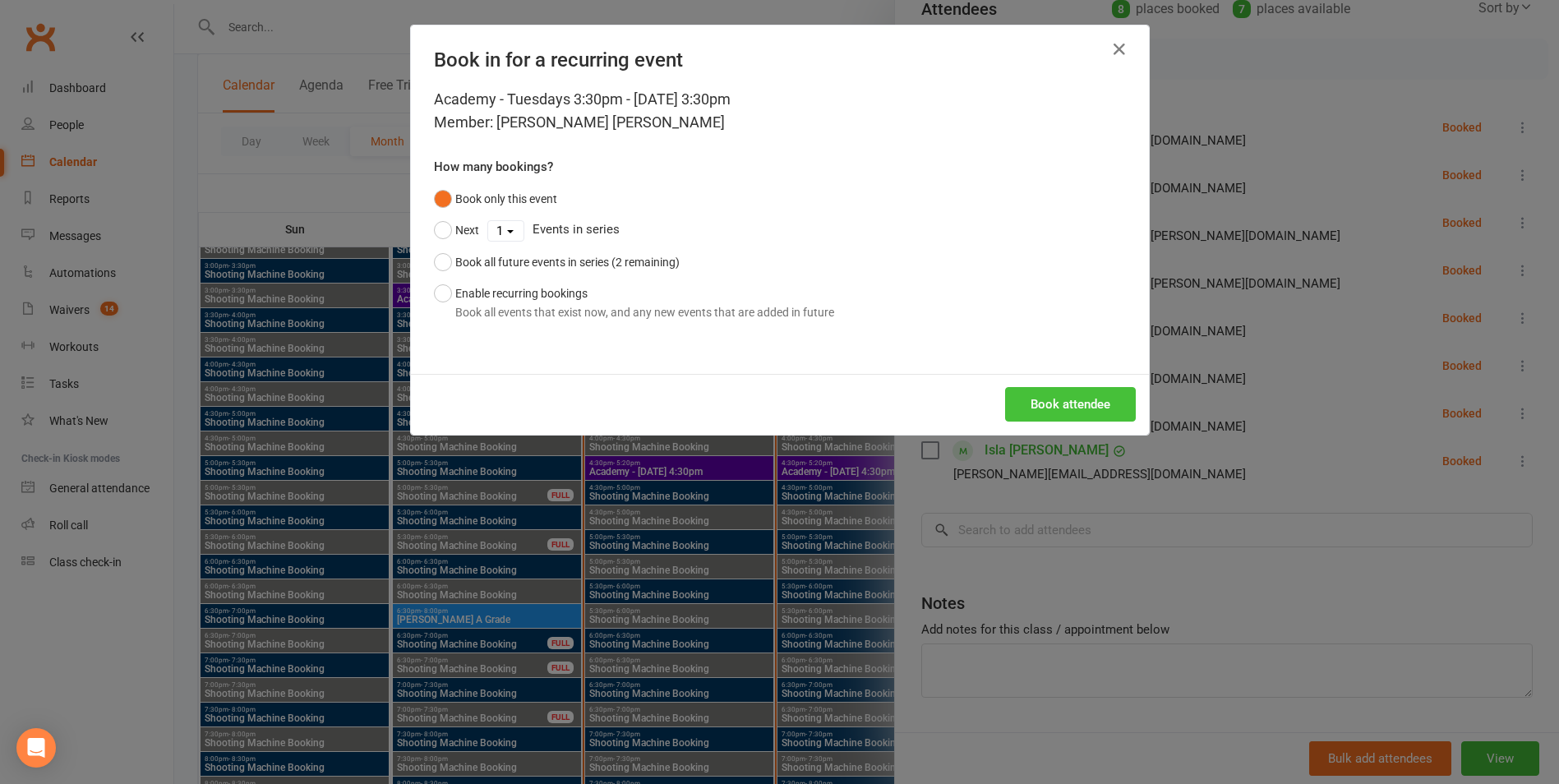
click at [1073, 402] on button "Book attendee" at bounding box center [1070, 404] width 130 height 35
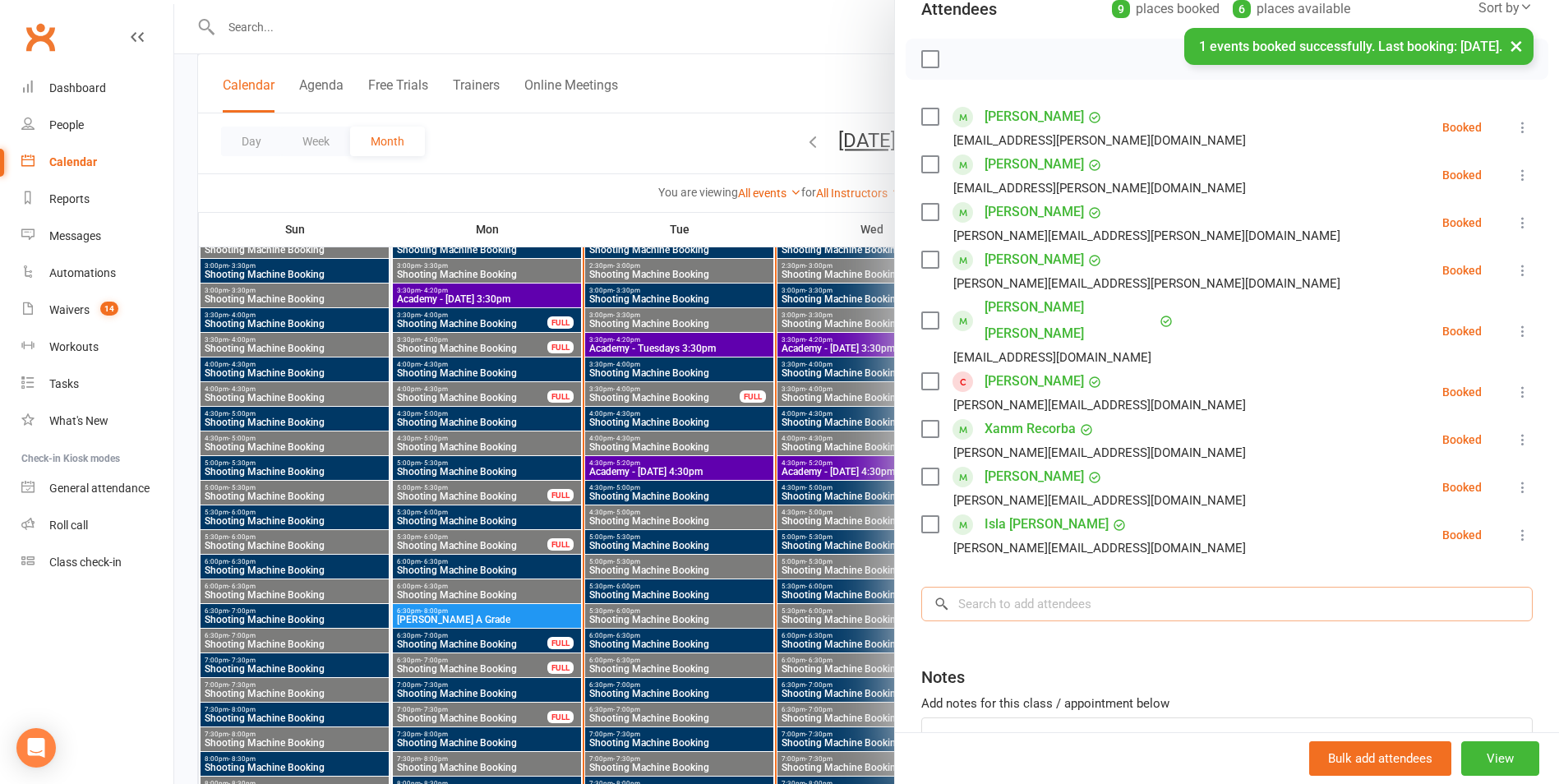
click at [1016, 587] on input "search" at bounding box center [1227, 604] width 612 height 35
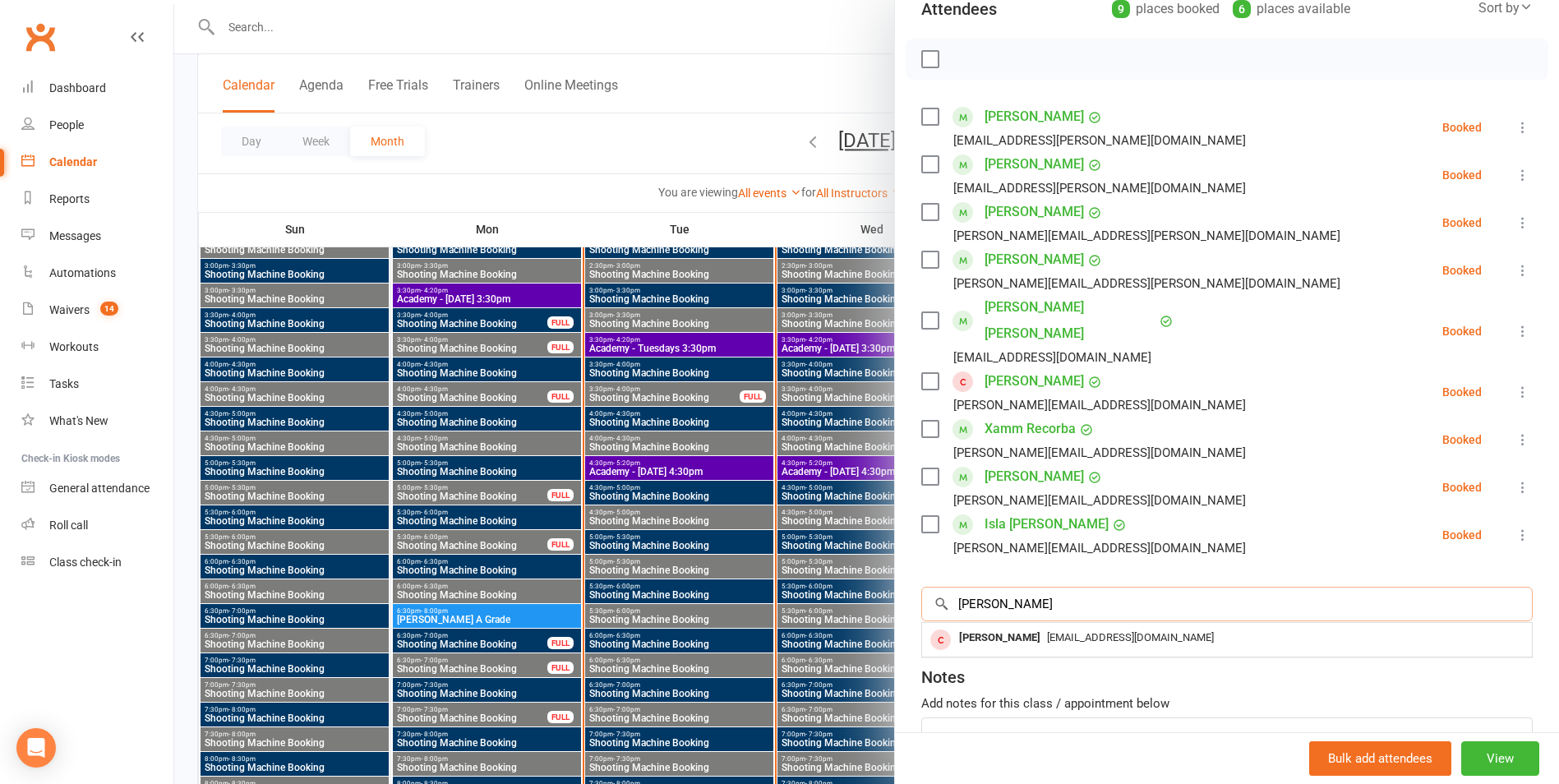
type input "[PERSON_NAME]"
click at [1035, 626] on div "[EMAIL_ADDRESS][DOMAIN_NAME]" at bounding box center [1227, 637] width 596 height 24
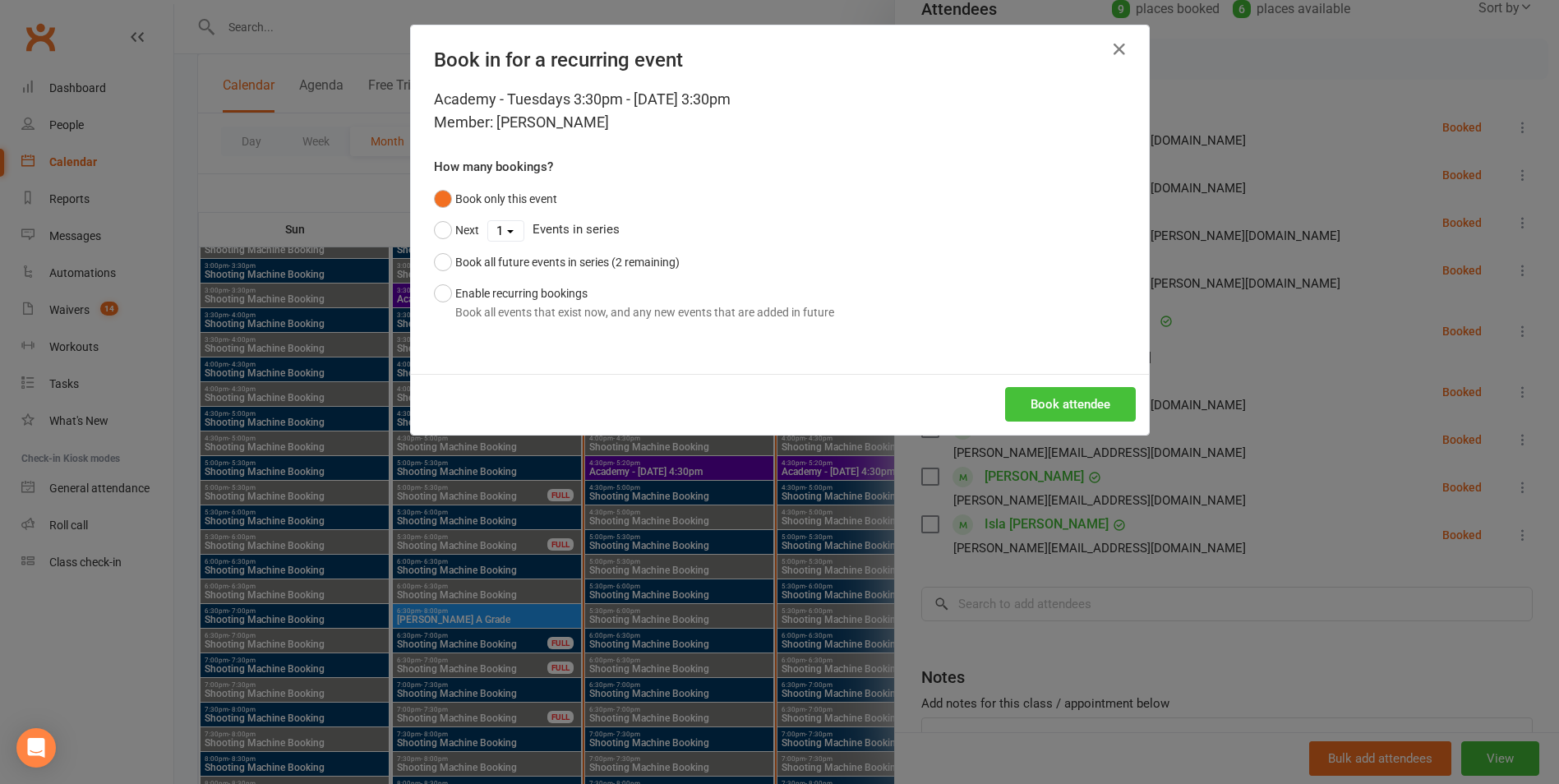
click at [1084, 411] on button "Book attendee" at bounding box center [1070, 404] width 130 height 35
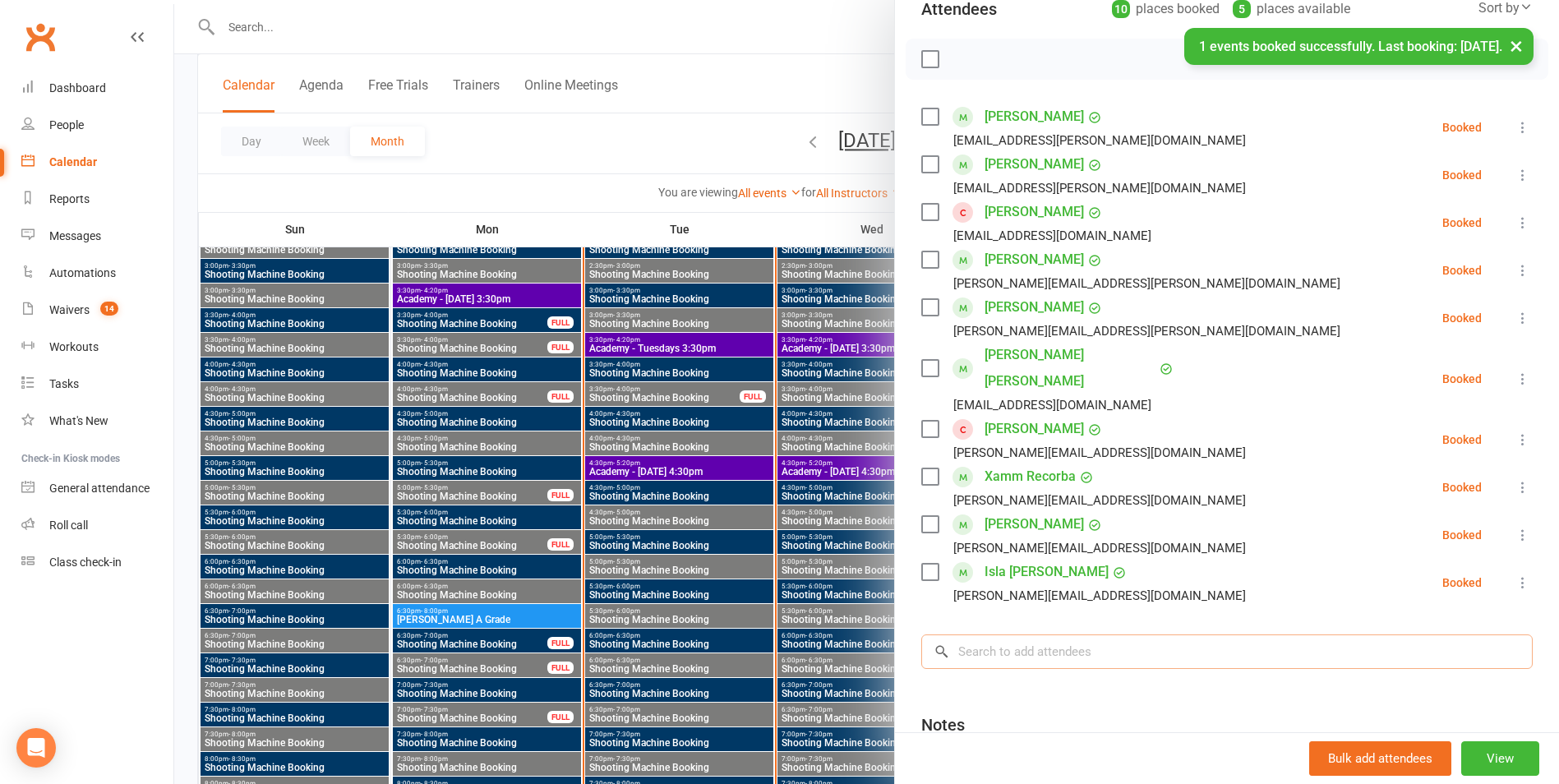
click at [1074, 634] on input "search" at bounding box center [1227, 652] width 612 height 35
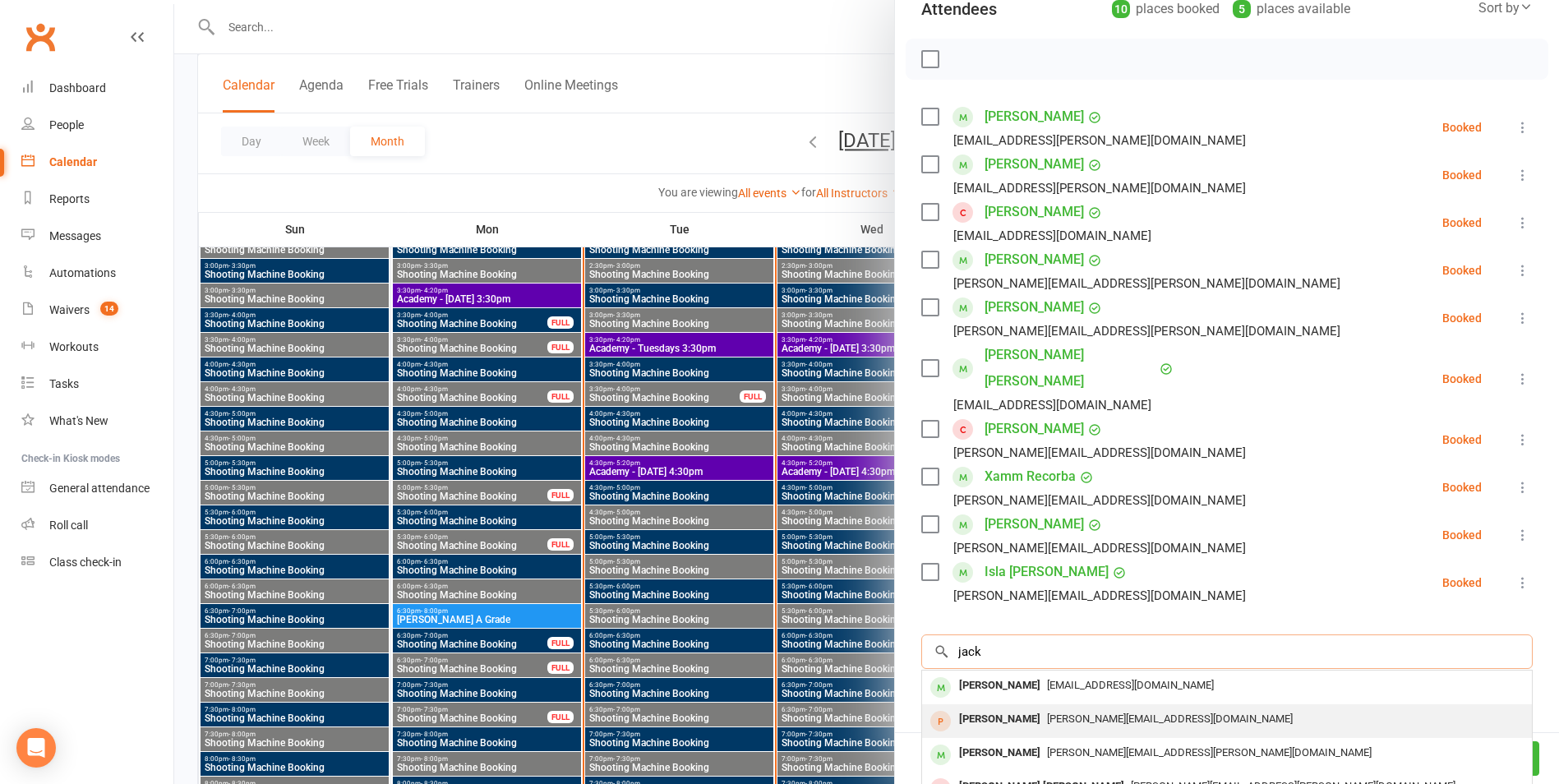
type input "jack"
click at [1087, 712] on span "[PERSON_NAME][EMAIL_ADDRESS][DOMAIN_NAME]" at bounding box center [1170, 718] width 245 height 12
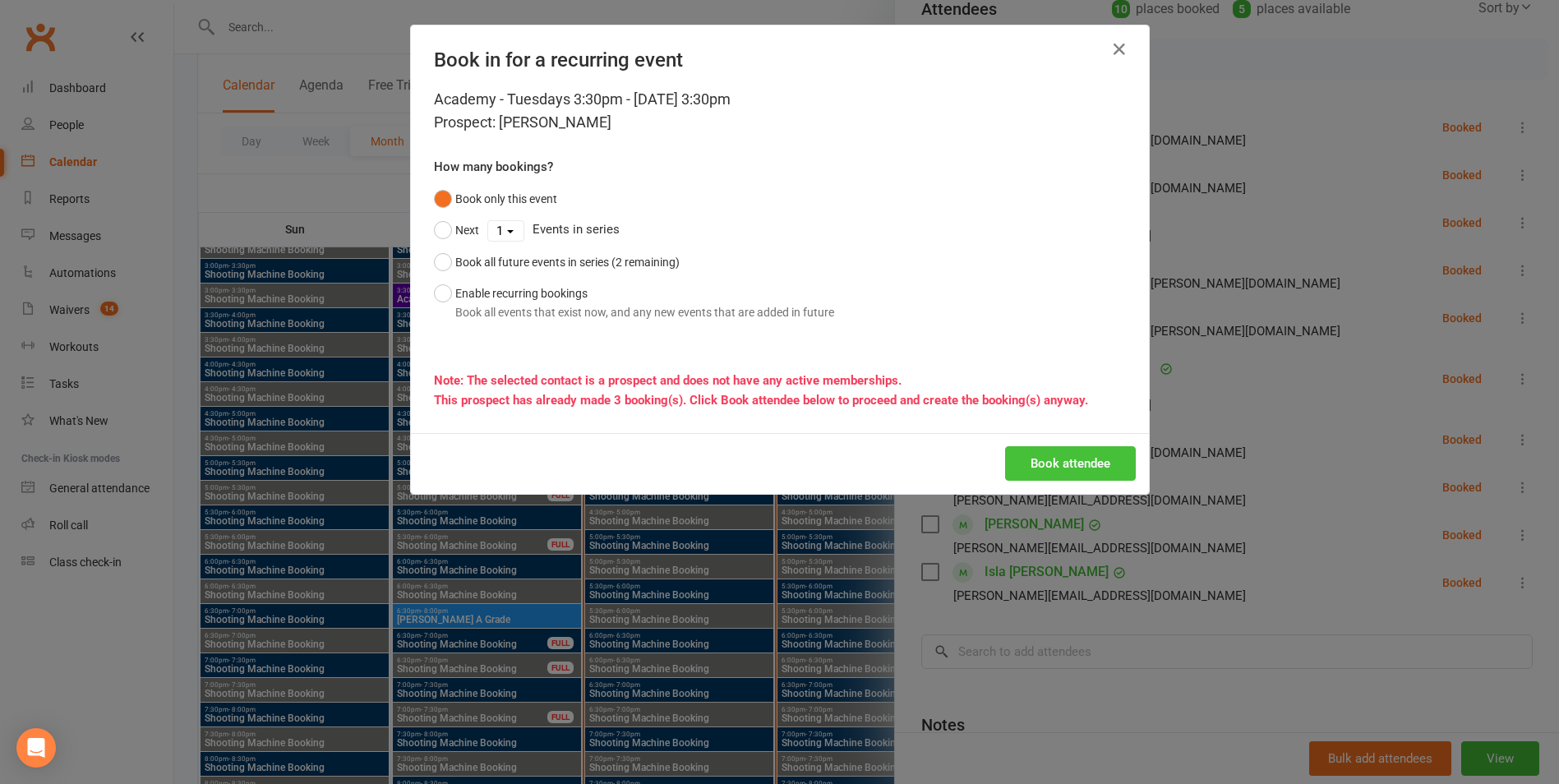
click at [1073, 467] on button "Book attendee" at bounding box center [1070, 463] width 130 height 35
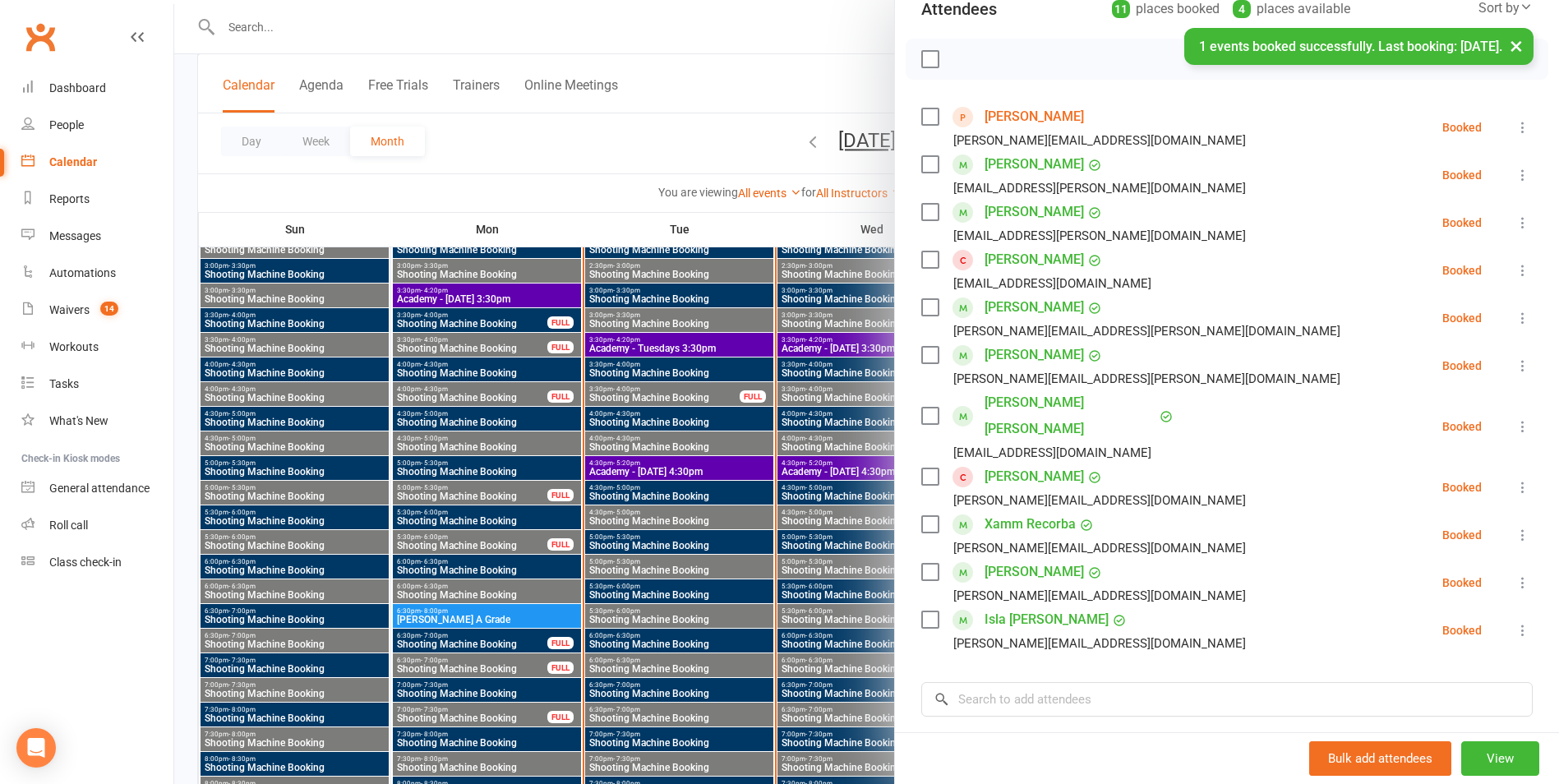
click at [1515, 273] on icon at bounding box center [1523, 269] width 16 height 16
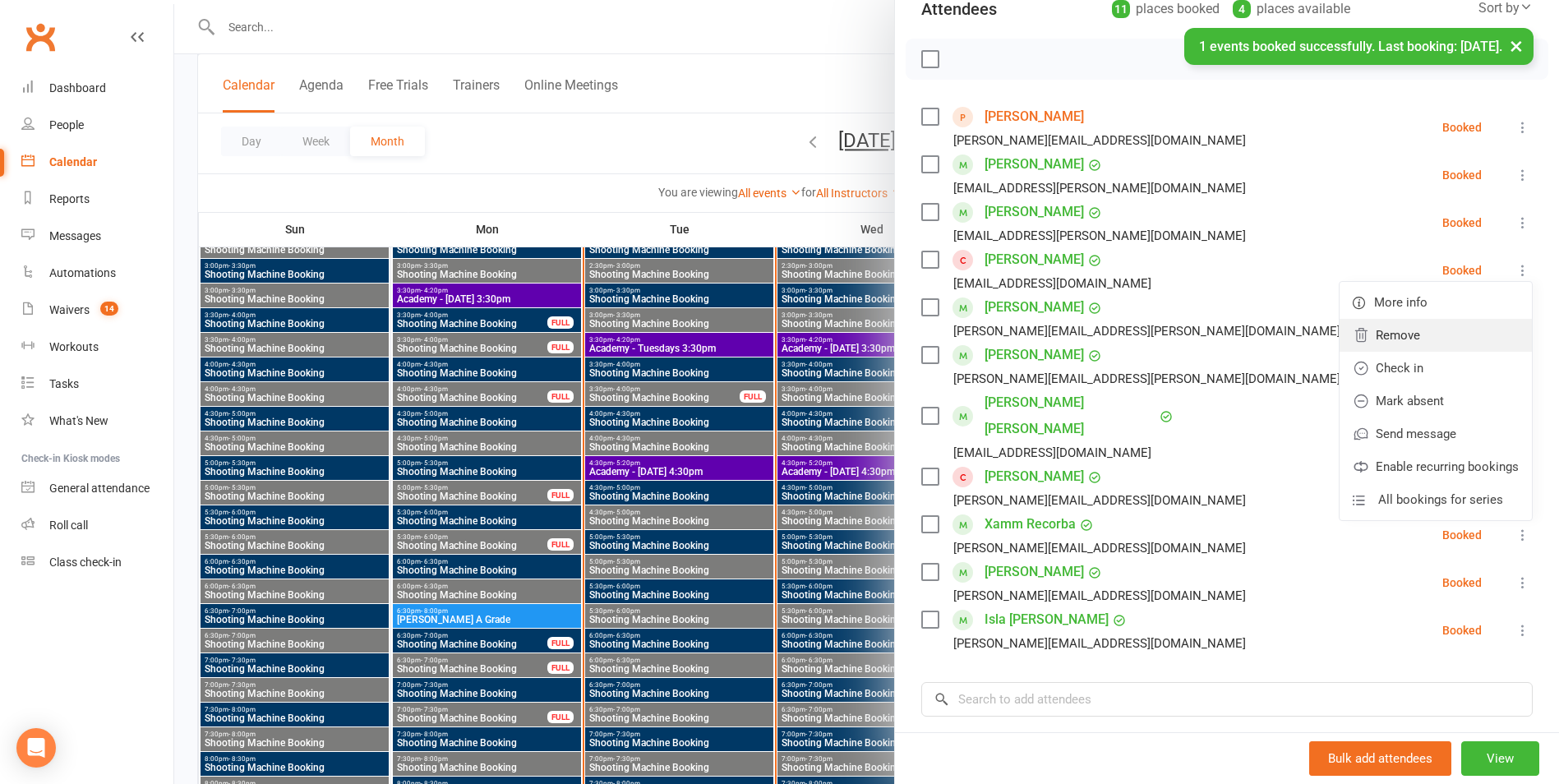
click at [1447, 326] on link "Remove" at bounding box center [1435, 335] width 193 height 33
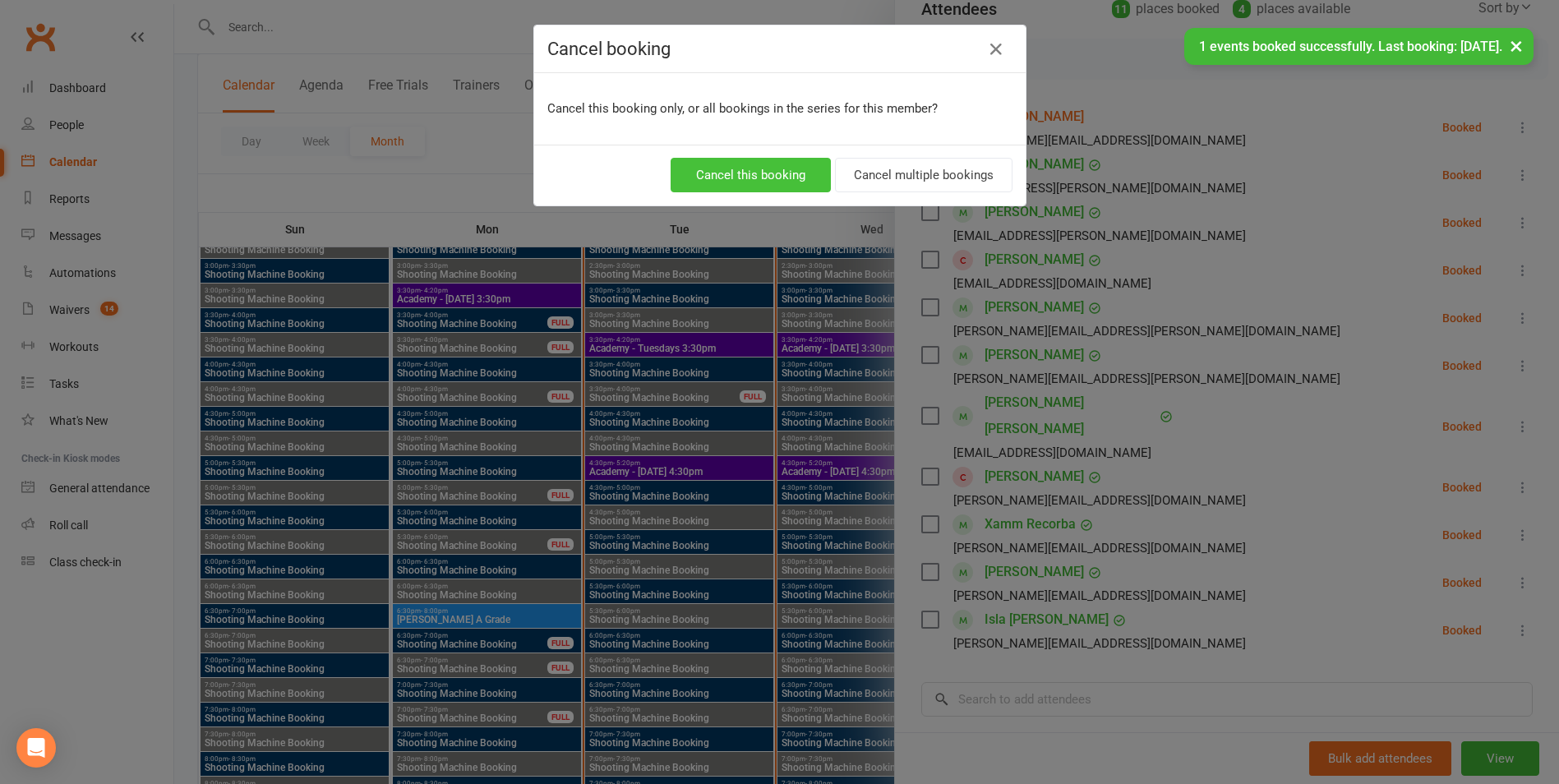
click at [803, 180] on button "Cancel this booking" at bounding box center [750, 175] width 160 height 35
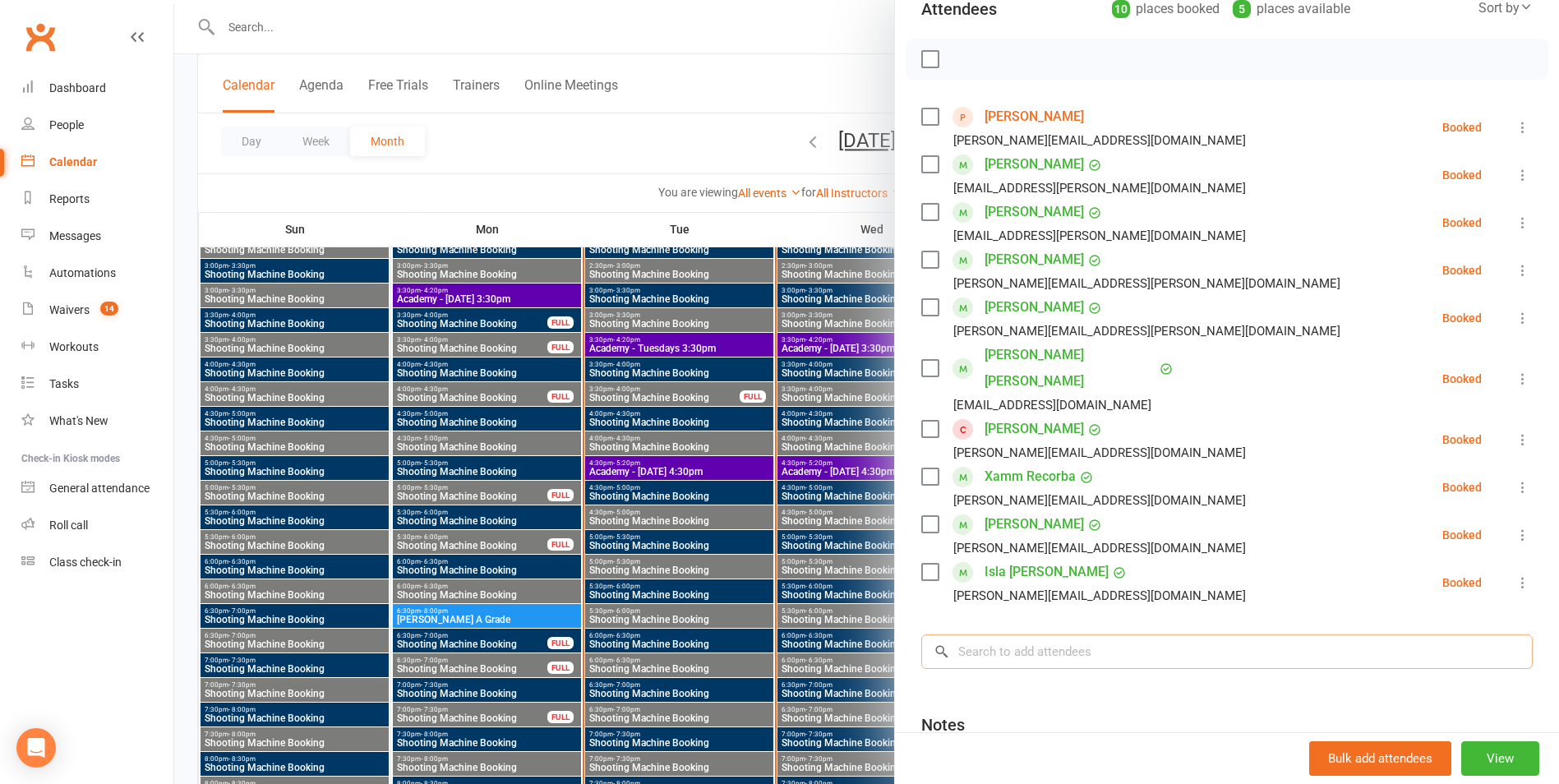
click at [983, 634] on input "search" at bounding box center [1227, 652] width 612 height 35
click at [846, 318] on div at bounding box center [867, 392] width 1384 height 784
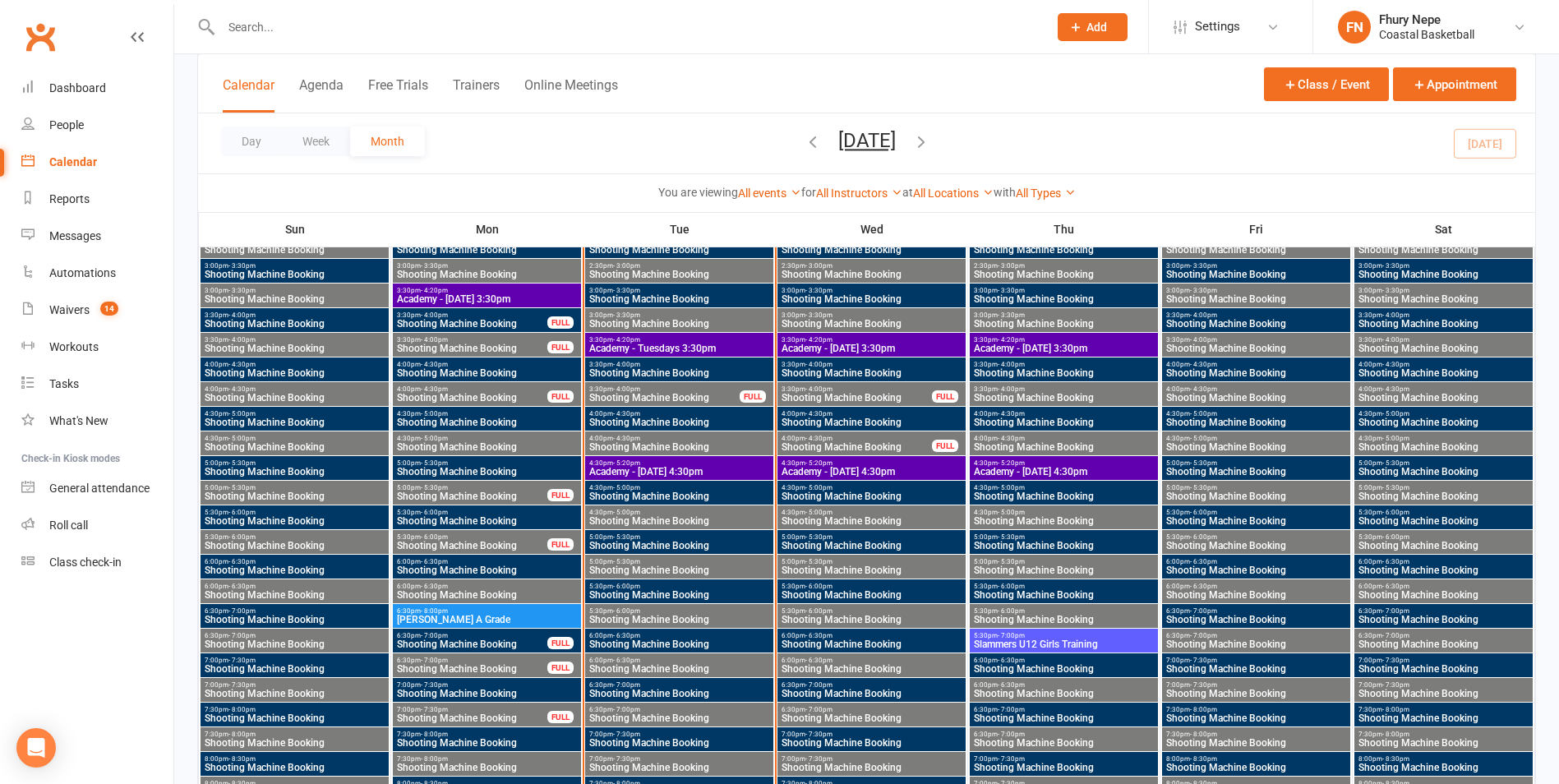
click at [737, 463] on span "4:30pm - 5:20pm" at bounding box center [679, 463] width 181 height 8
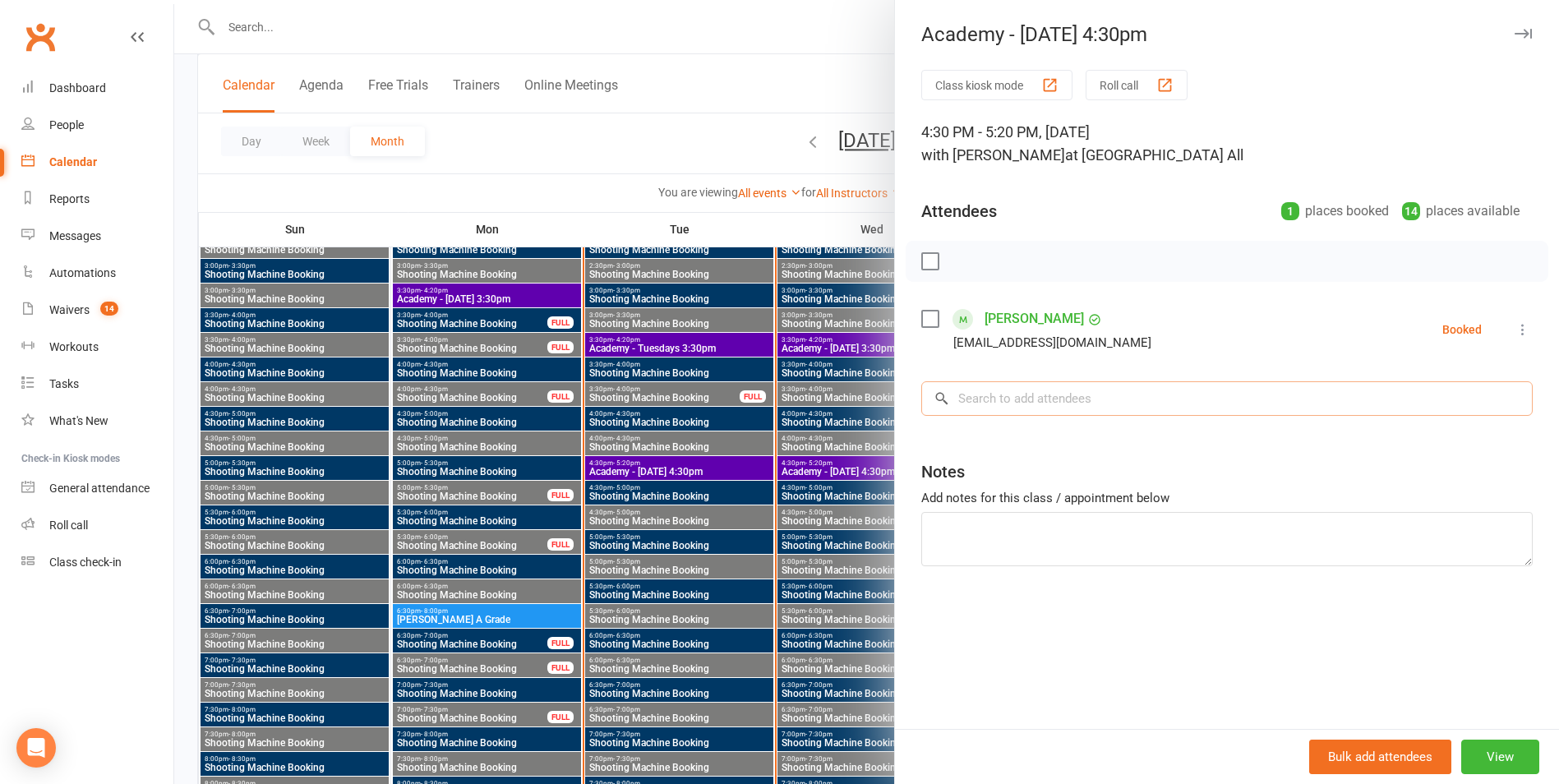
click at [1010, 399] on input "search" at bounding box center [1227, 399] width 612 height 35
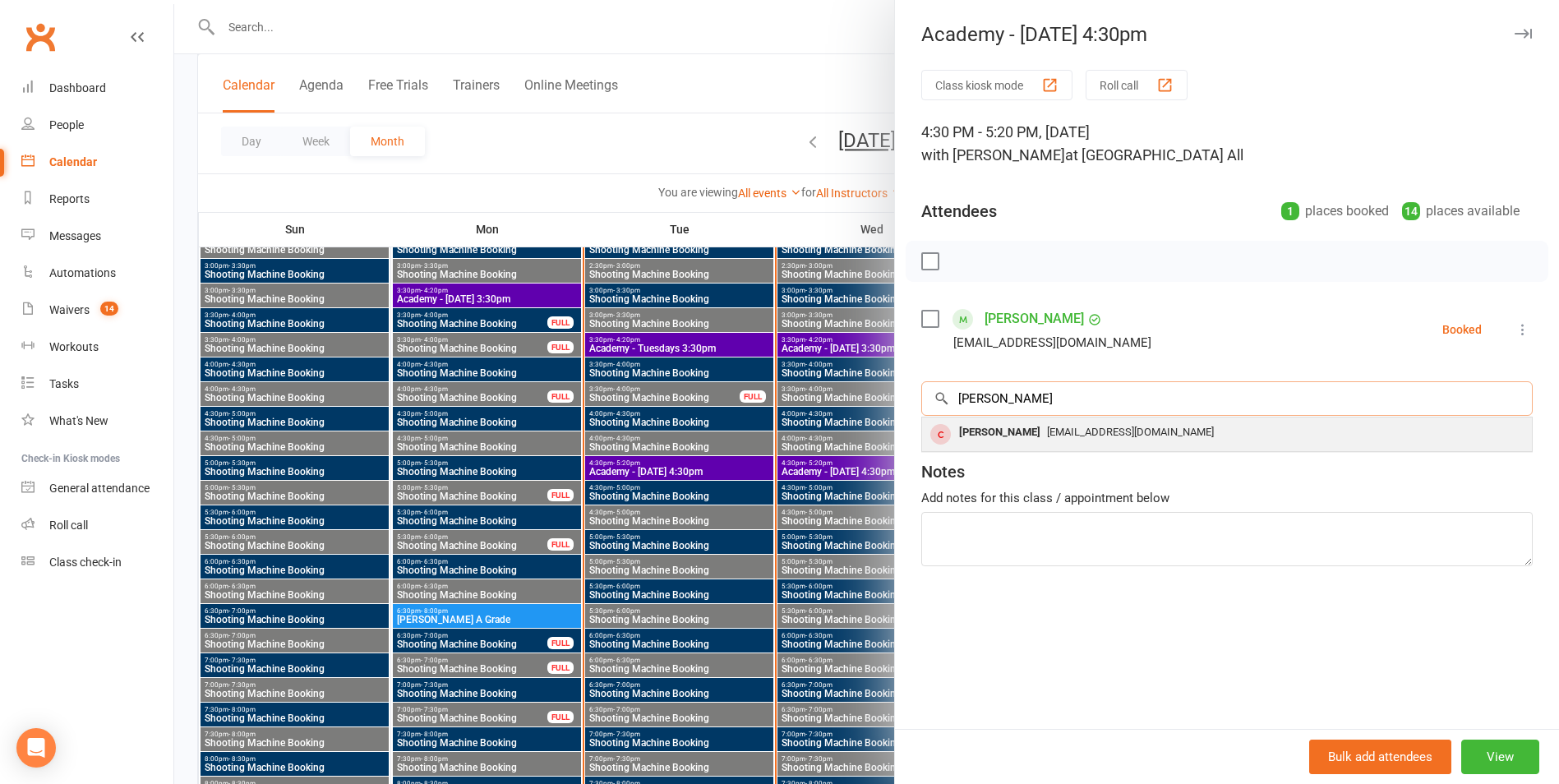
type input "[PERSON_NAME]"
click at [1051, 427] on span "[EMAIL_ADDRESS][DOMAIN_NAME]" at bounding box center [1130, 431] width 167 height 12
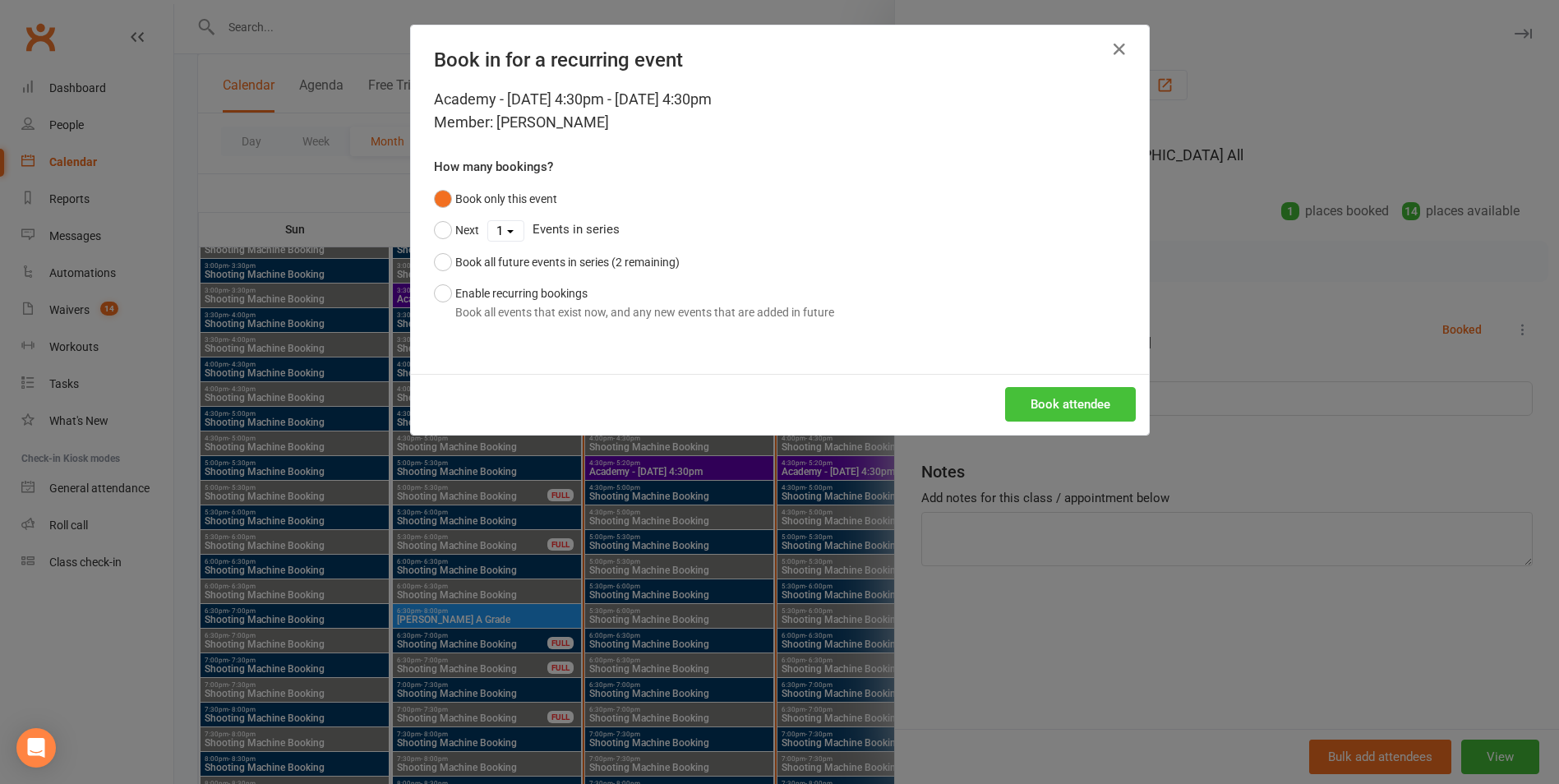
click at [1050, 418] on button "Book attendee" at bounding box center [1070, 404] width 130 height 35
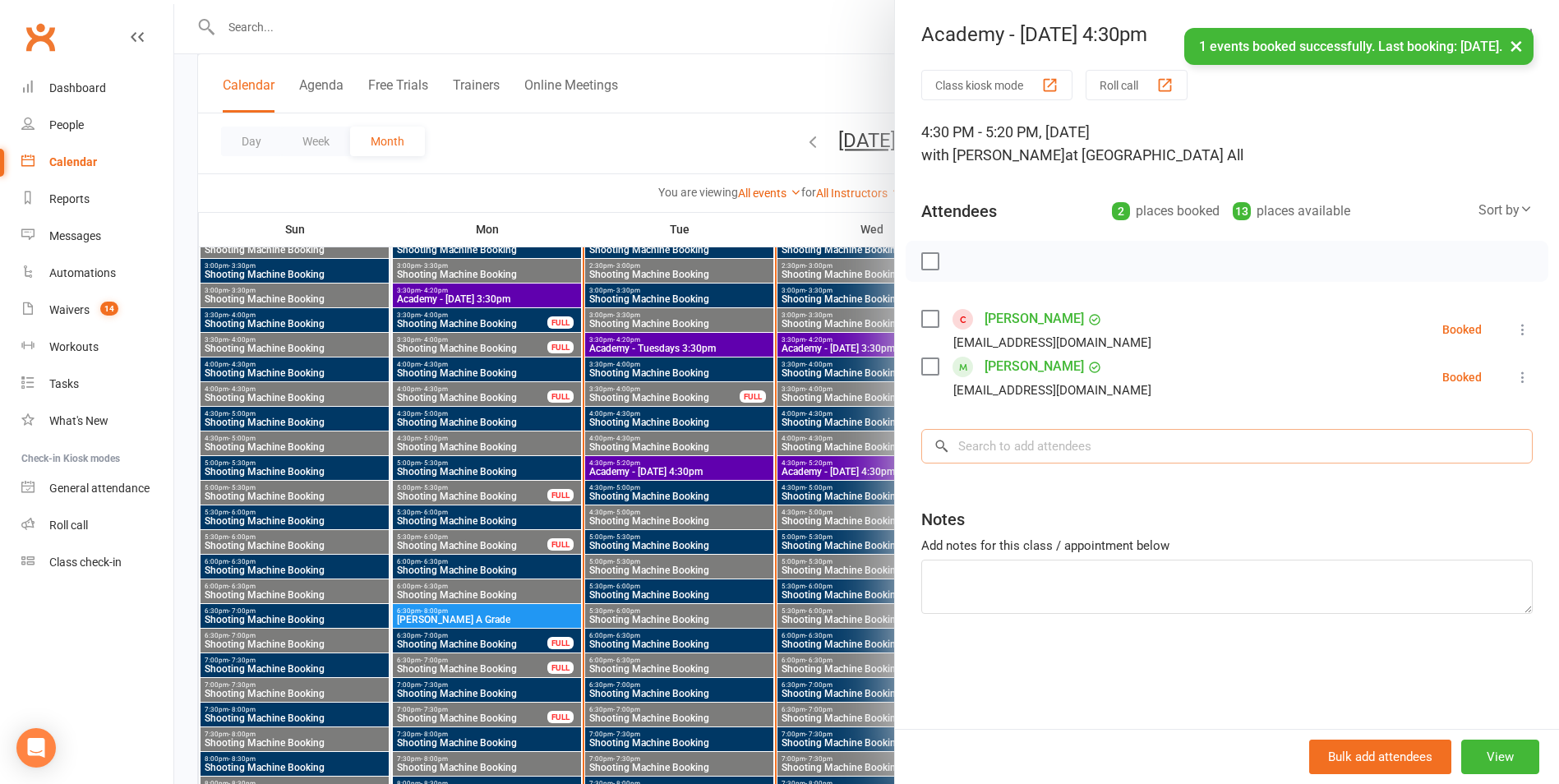
click at [1040, 440] on input "search" at bounding box center [1227, 446] width 612 height 35
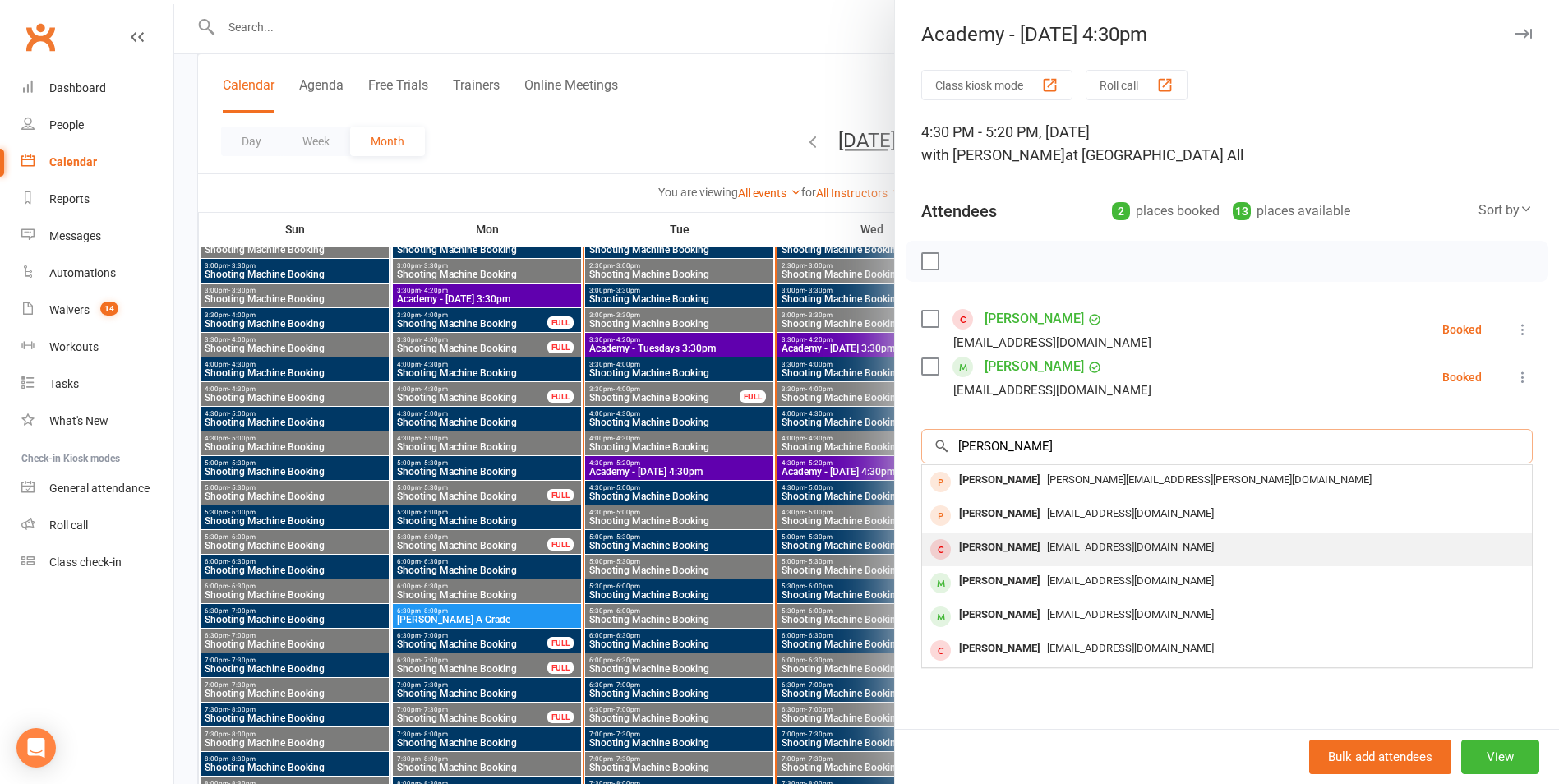
type input "[PERSON_NAME]"
click at [1029, 553] on div "[PERSON_NAME]" at bounding box center [999, 547] width 95 height 24
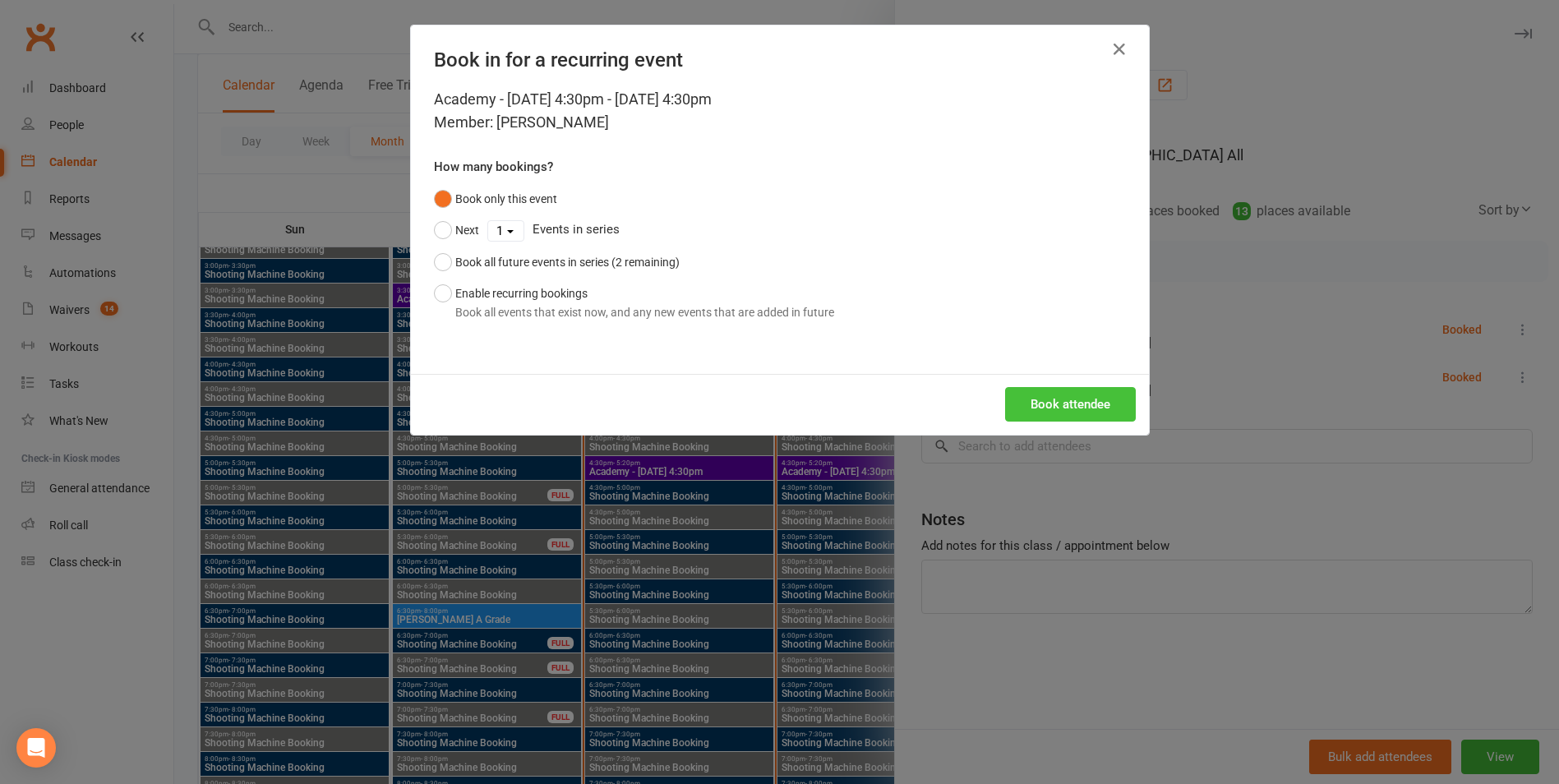
click at [1037, 411] on button "Book attendee" at bounding box center [1070, 404] width 130 height 35
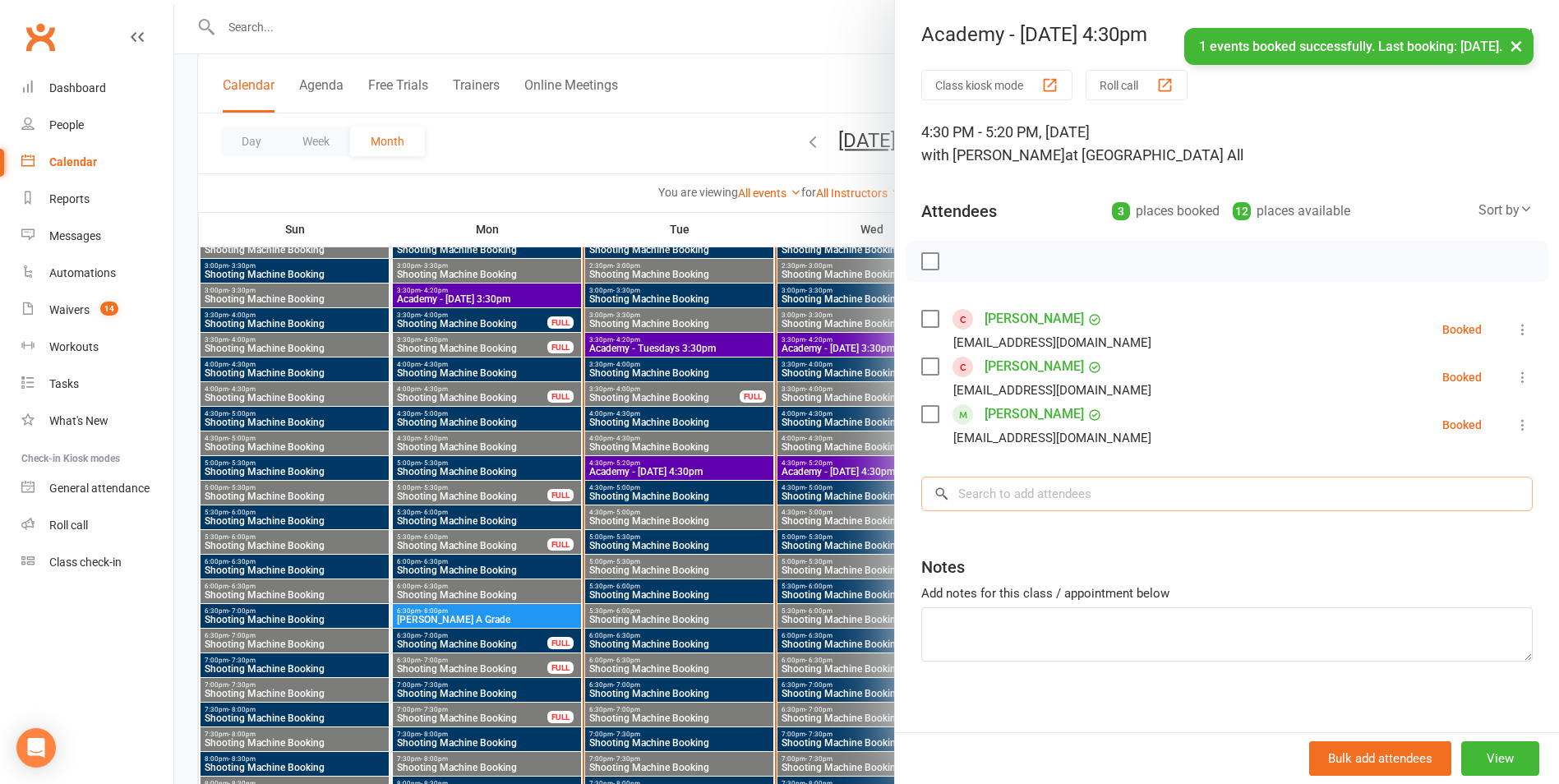
click at [996, 496] on input "search" at bounding box center [1227, 494] width 612 height 35
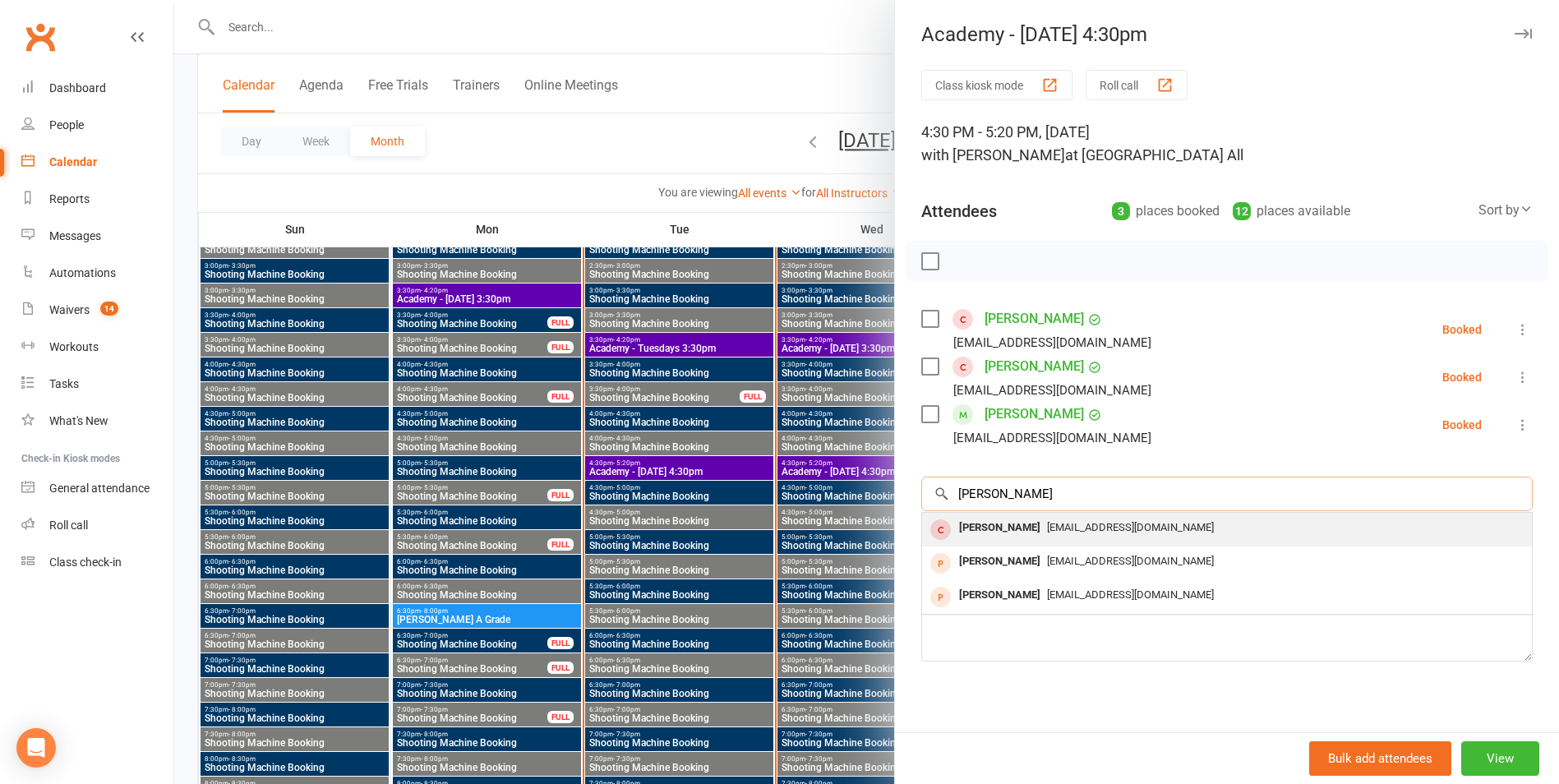
type input "[PERSON_NAME]"
click at [994, 515] on div "[PERSON_NAME] [EMAIL_ADDRESS][DOMAIN_NAME]" at bounding box center [1227, 529] width 610 height 34
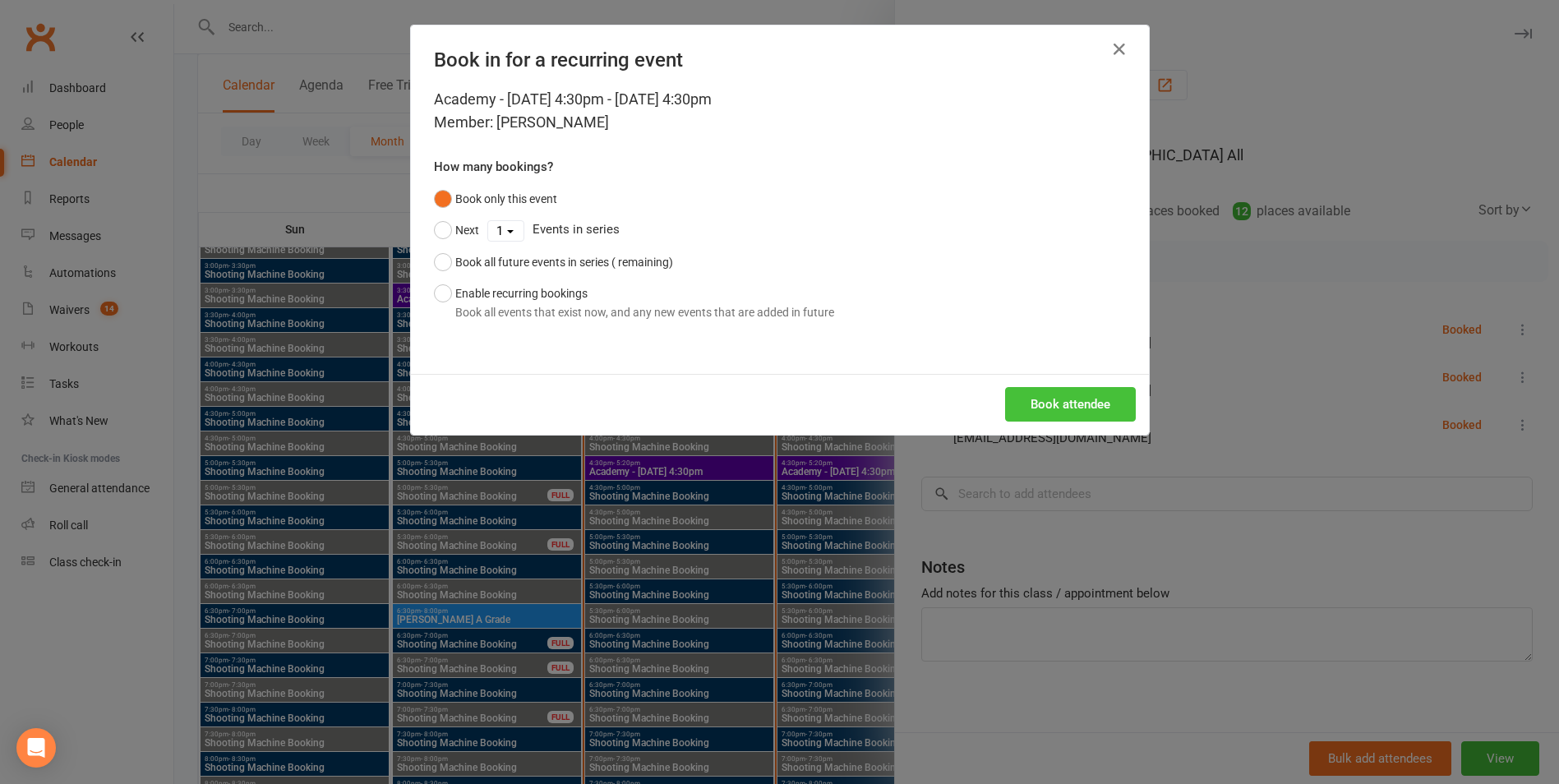
click at [1027, 414] on button "Book attendee" at bounding box center [1070, 404] width 130 height 35
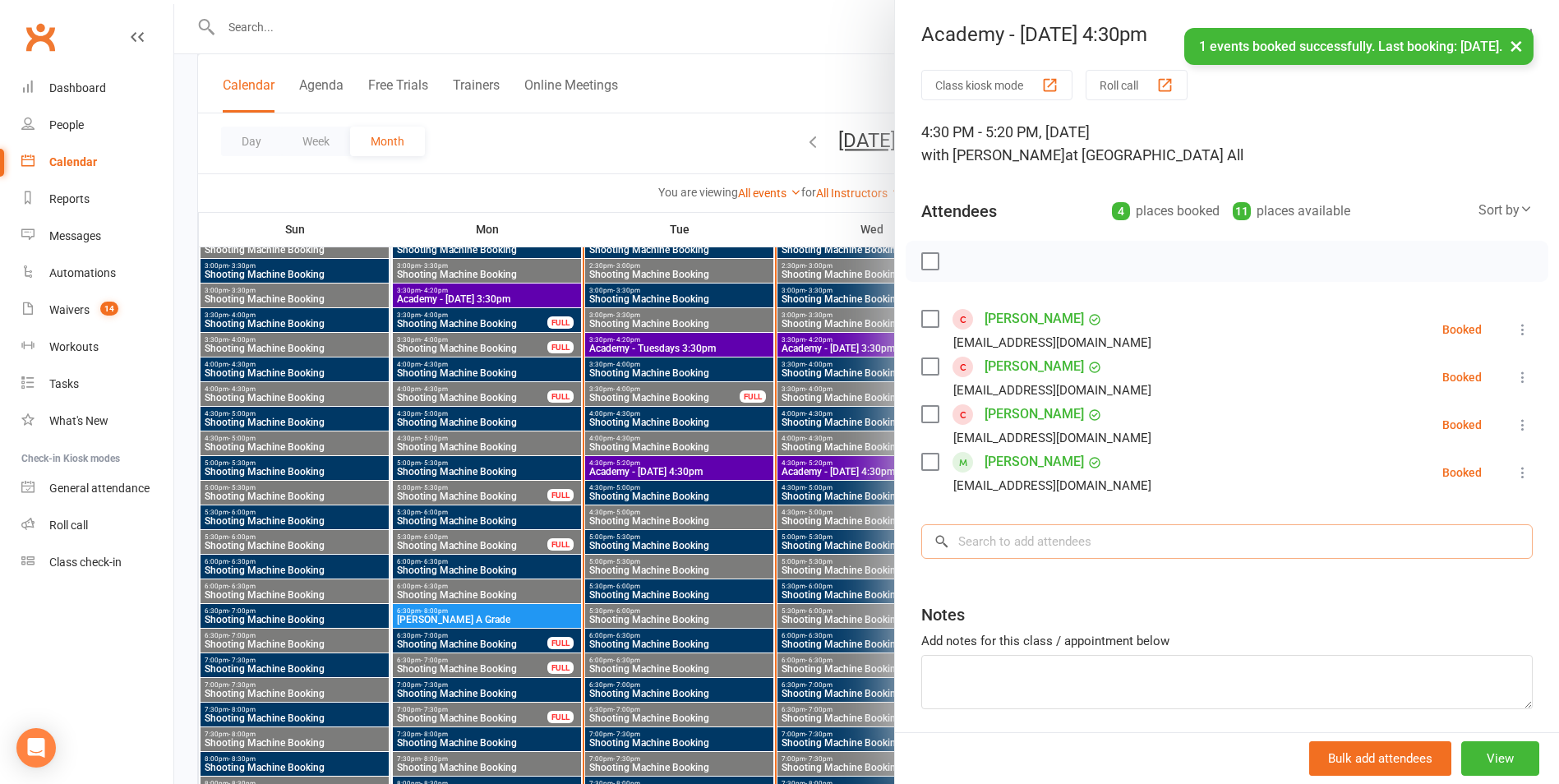
click at [975, 554] on input "search" at bounding box center [1227, 542] width 612 height 35
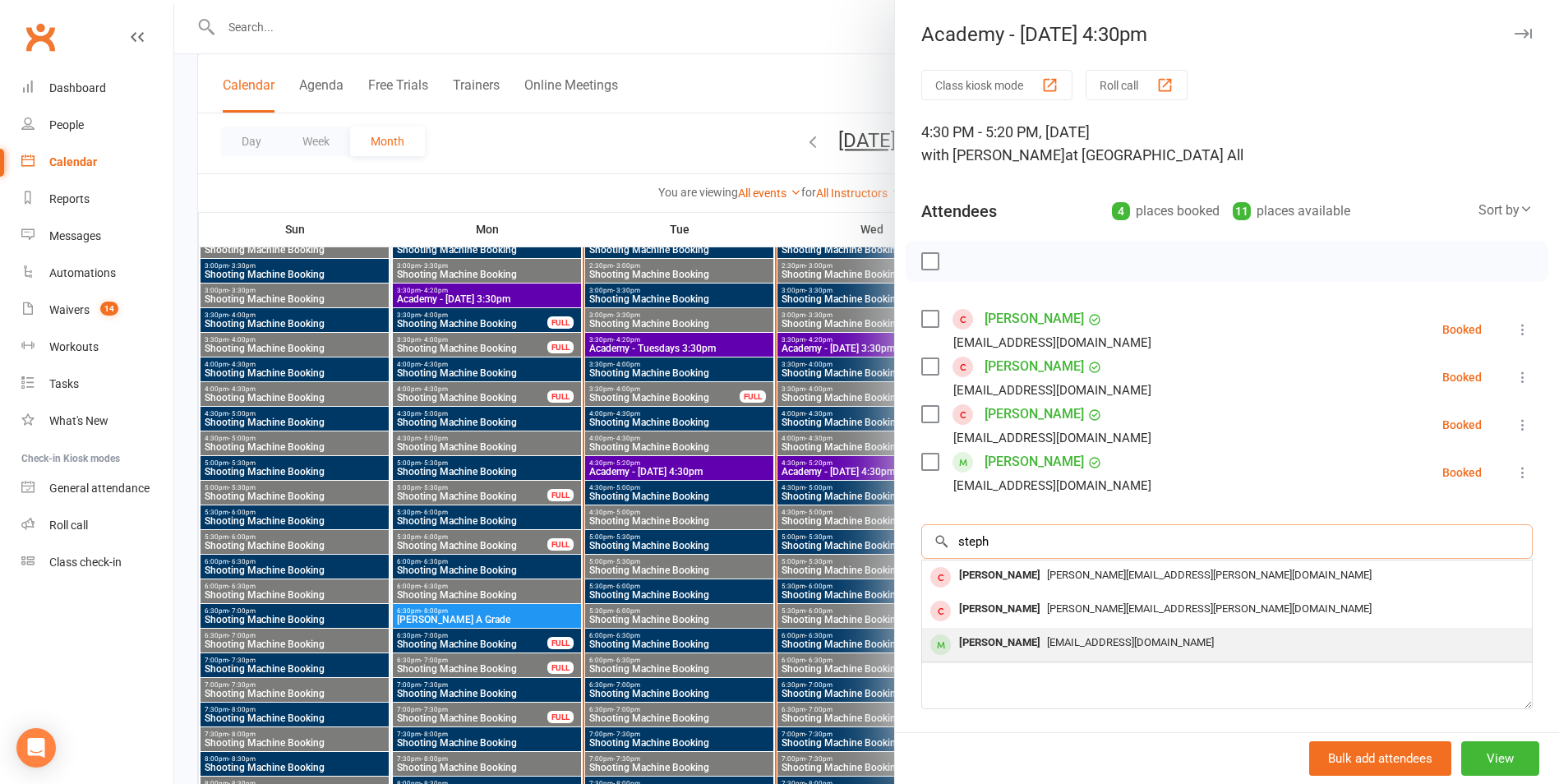
type input "steph"
click at [1017, 638] on div "[PERSON_NAME]" at bounding box center [999, 642] width 95 height 24
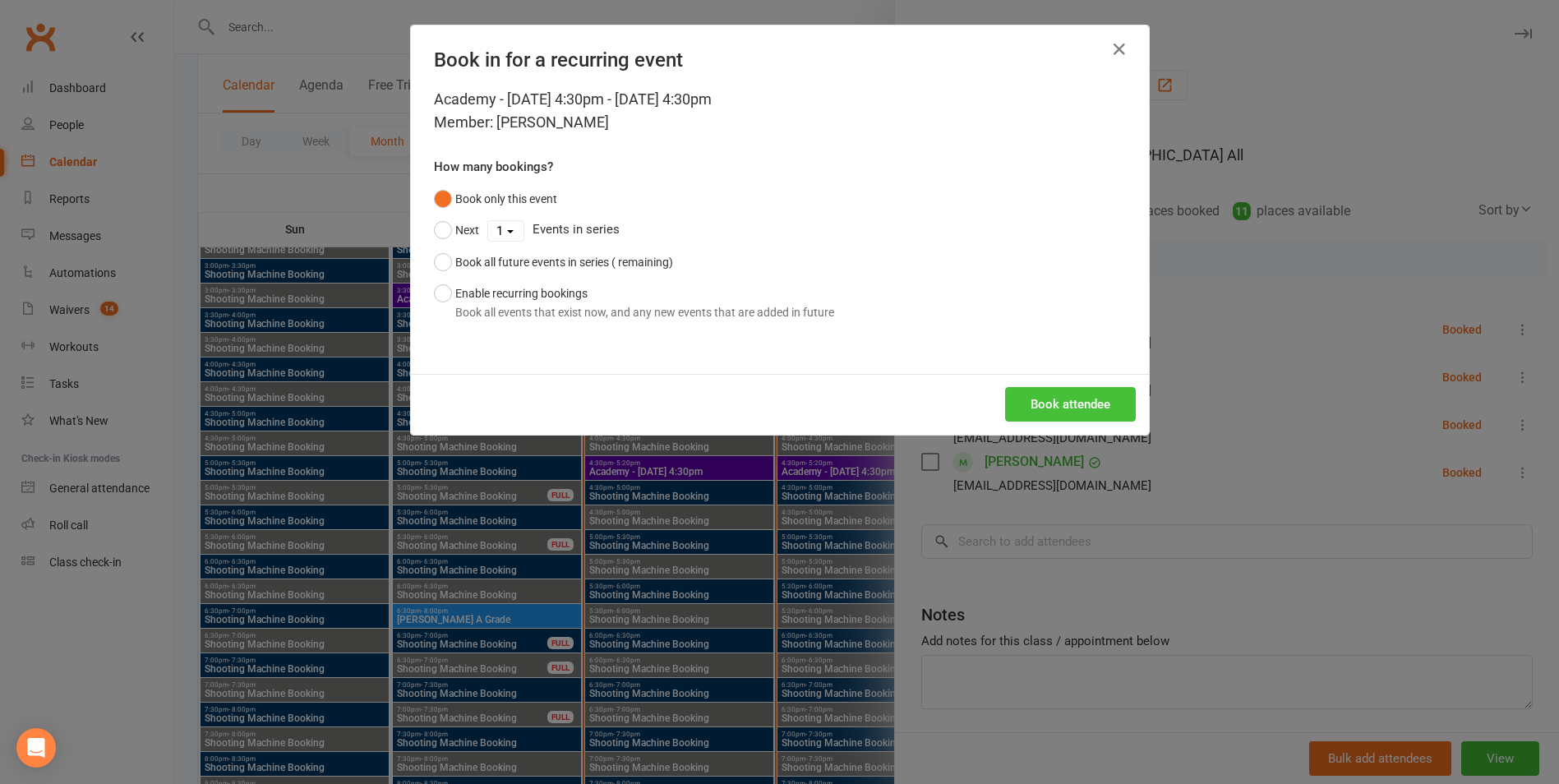
click at [1053, 405] on button "Book attendee" at bounding box center [1070, 404] width 130 height 35
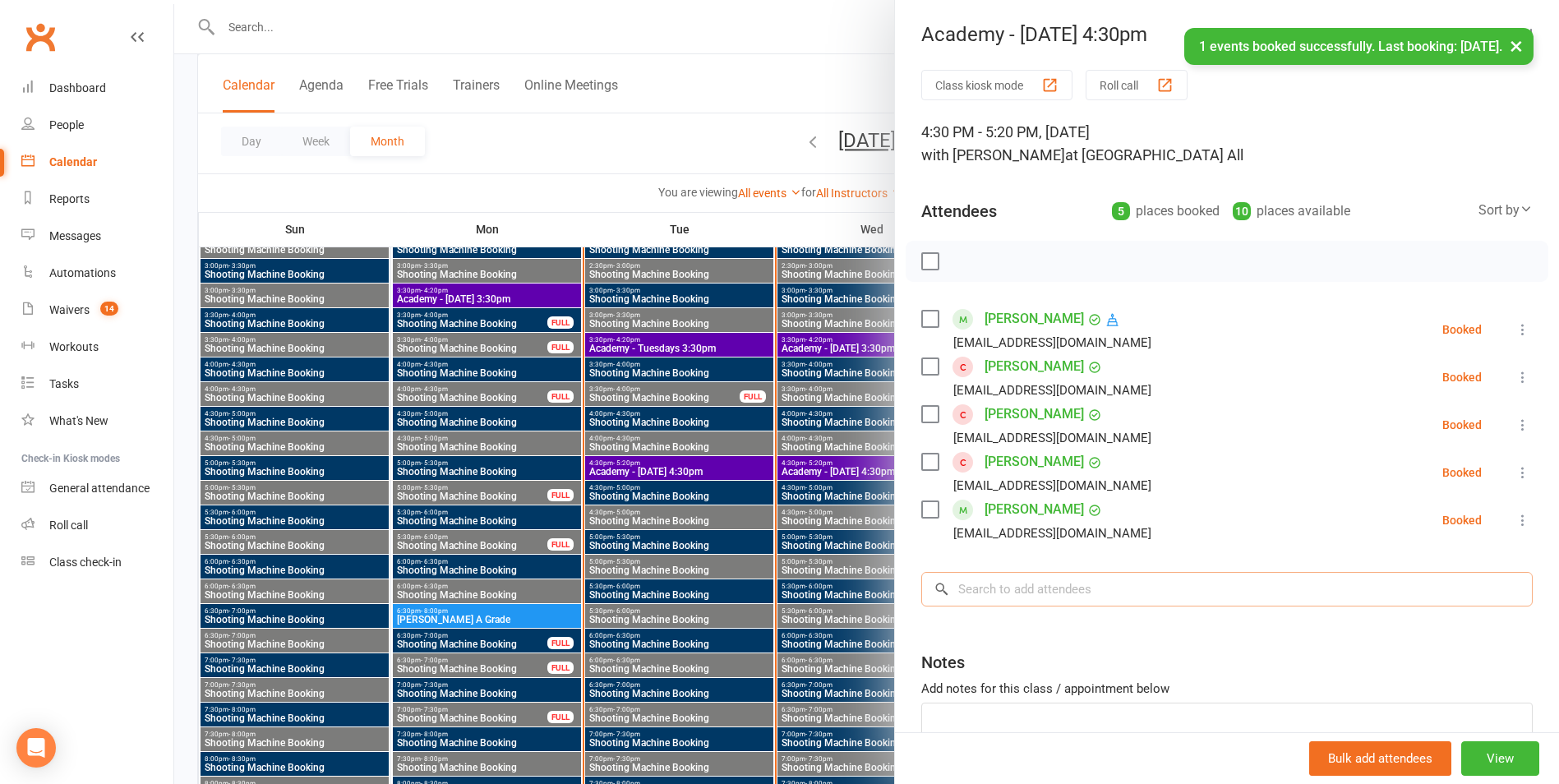
click at [1103, 592] on input "search" at bounding box center [1227, 589] width 612 height 35
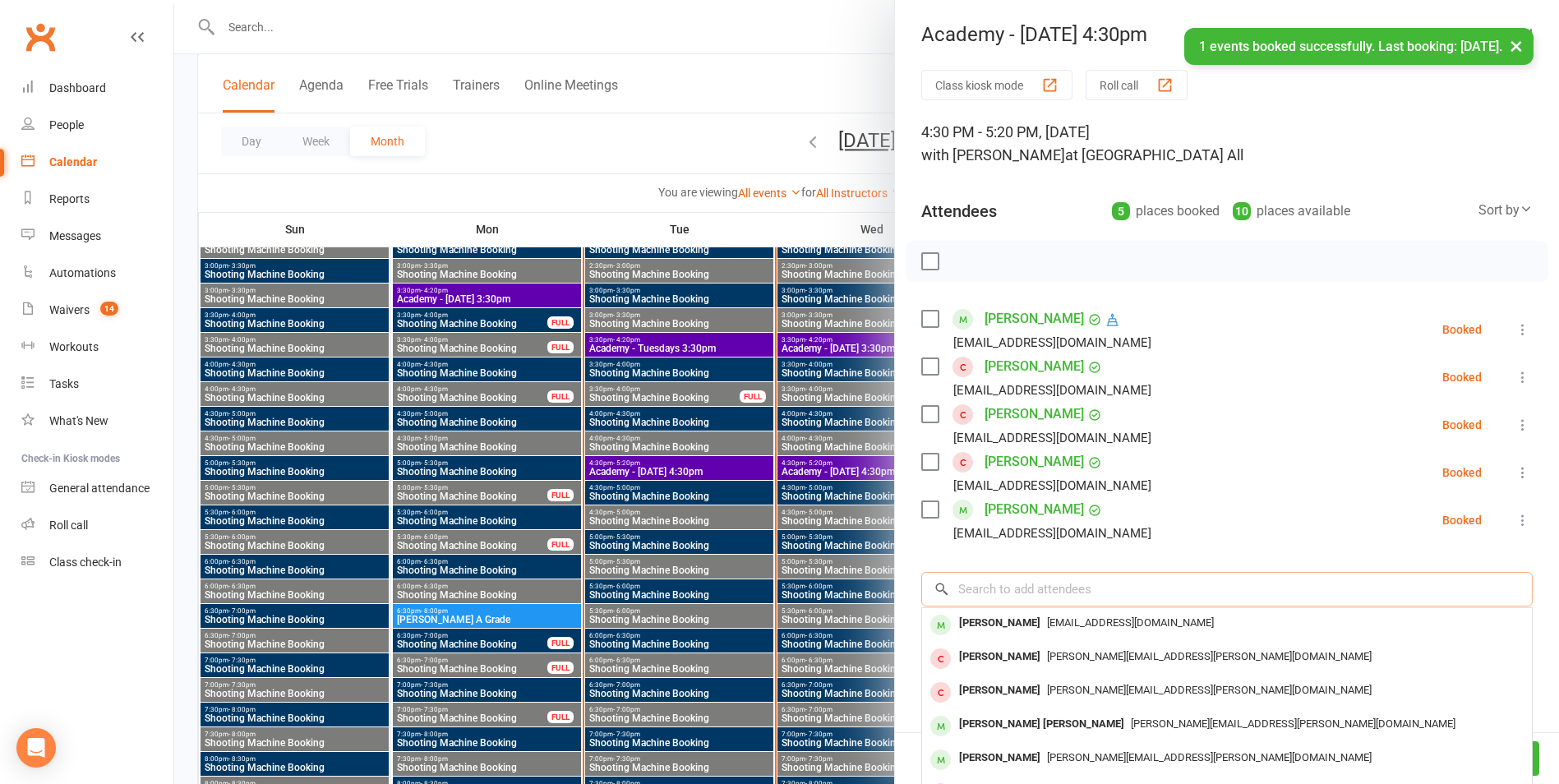
type input "g"
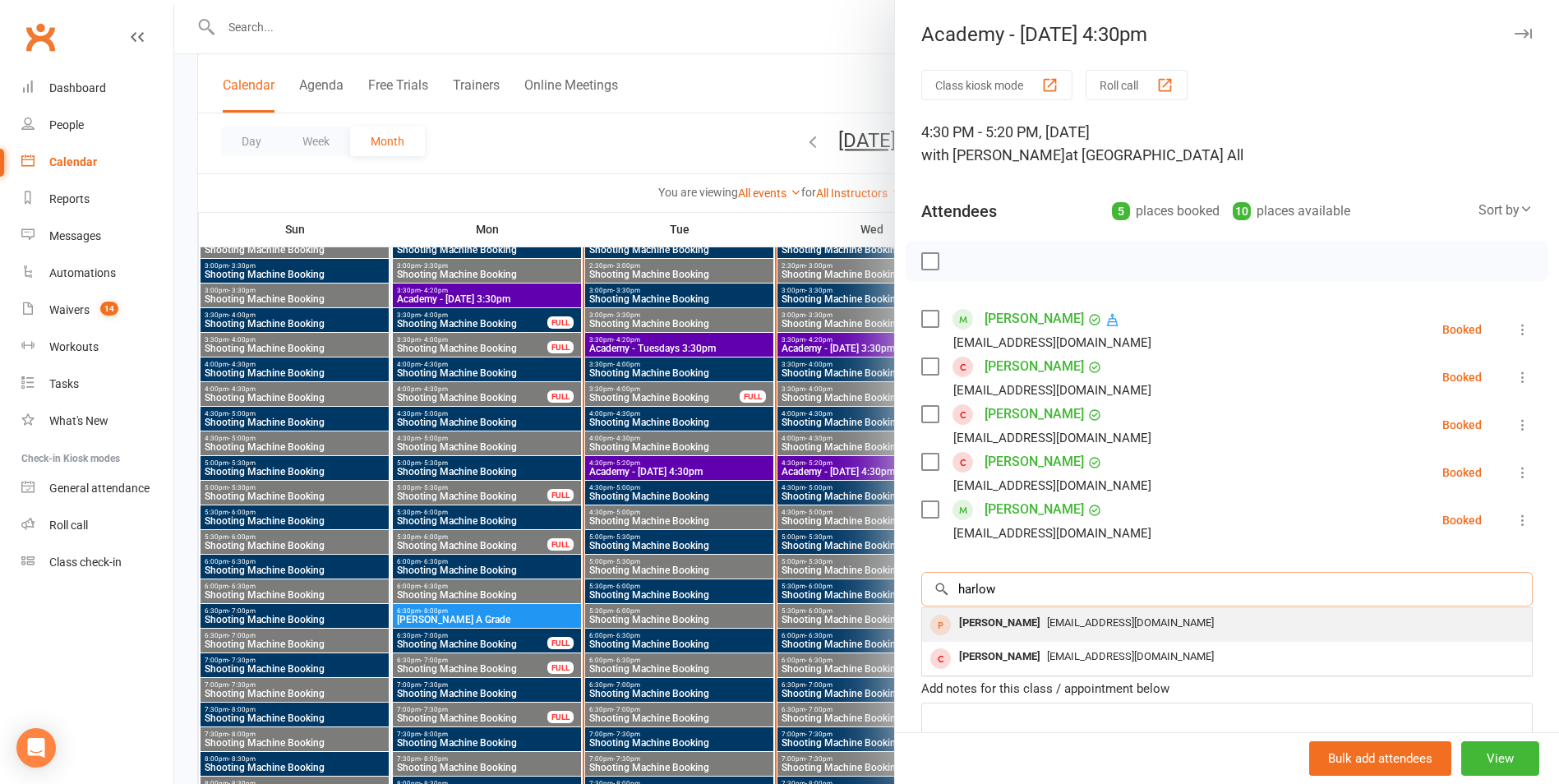
type input "harlow"
click at [1078, 621] on span "[EMAIL_ADDRESS][DOMAIN_NAME]" at bounding box center [1130, 622] width 167 height 12
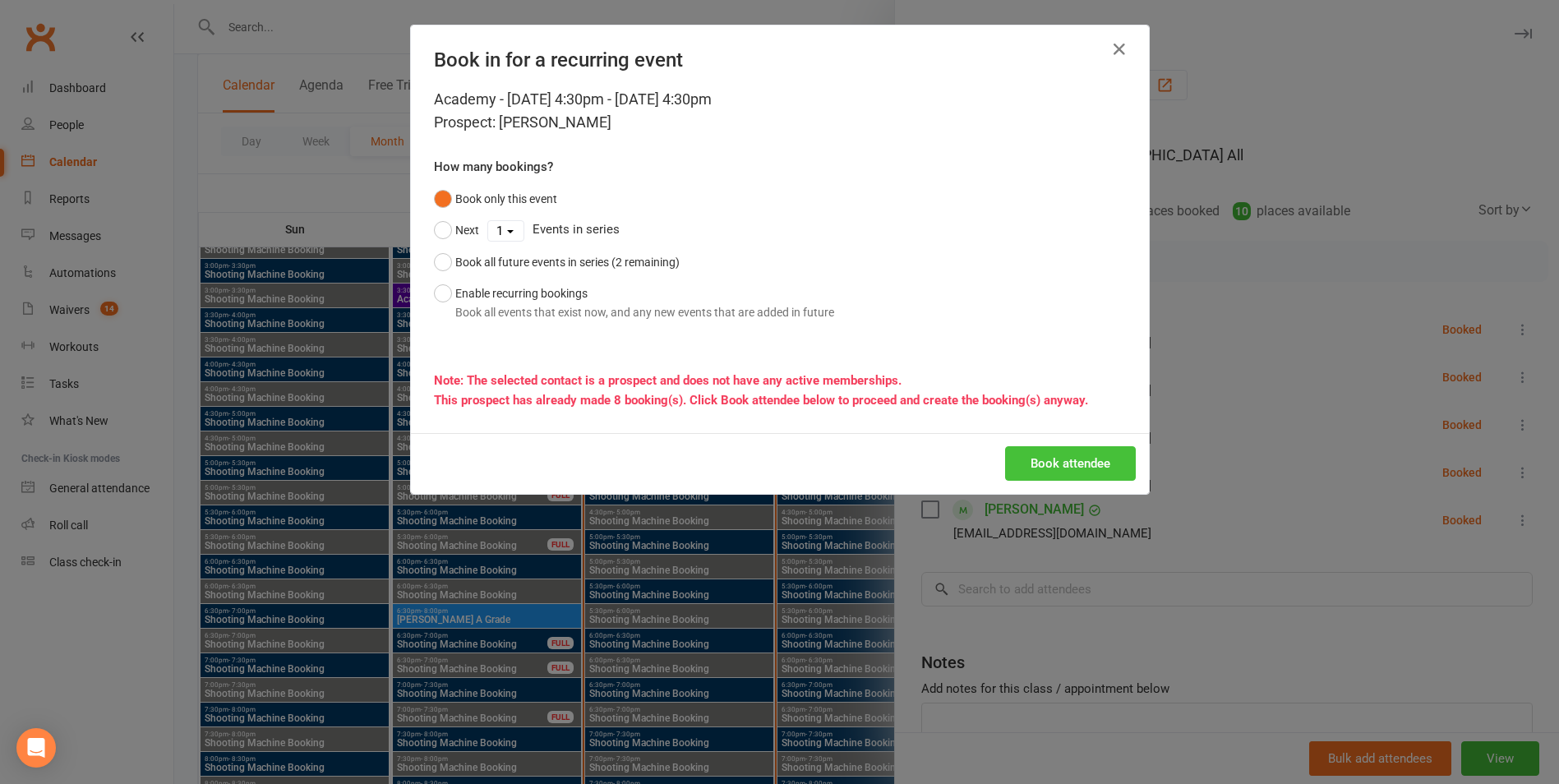
click at [1052, 463] on button "Book attendee" at bounding box center [1070, 463] width 130 height 35
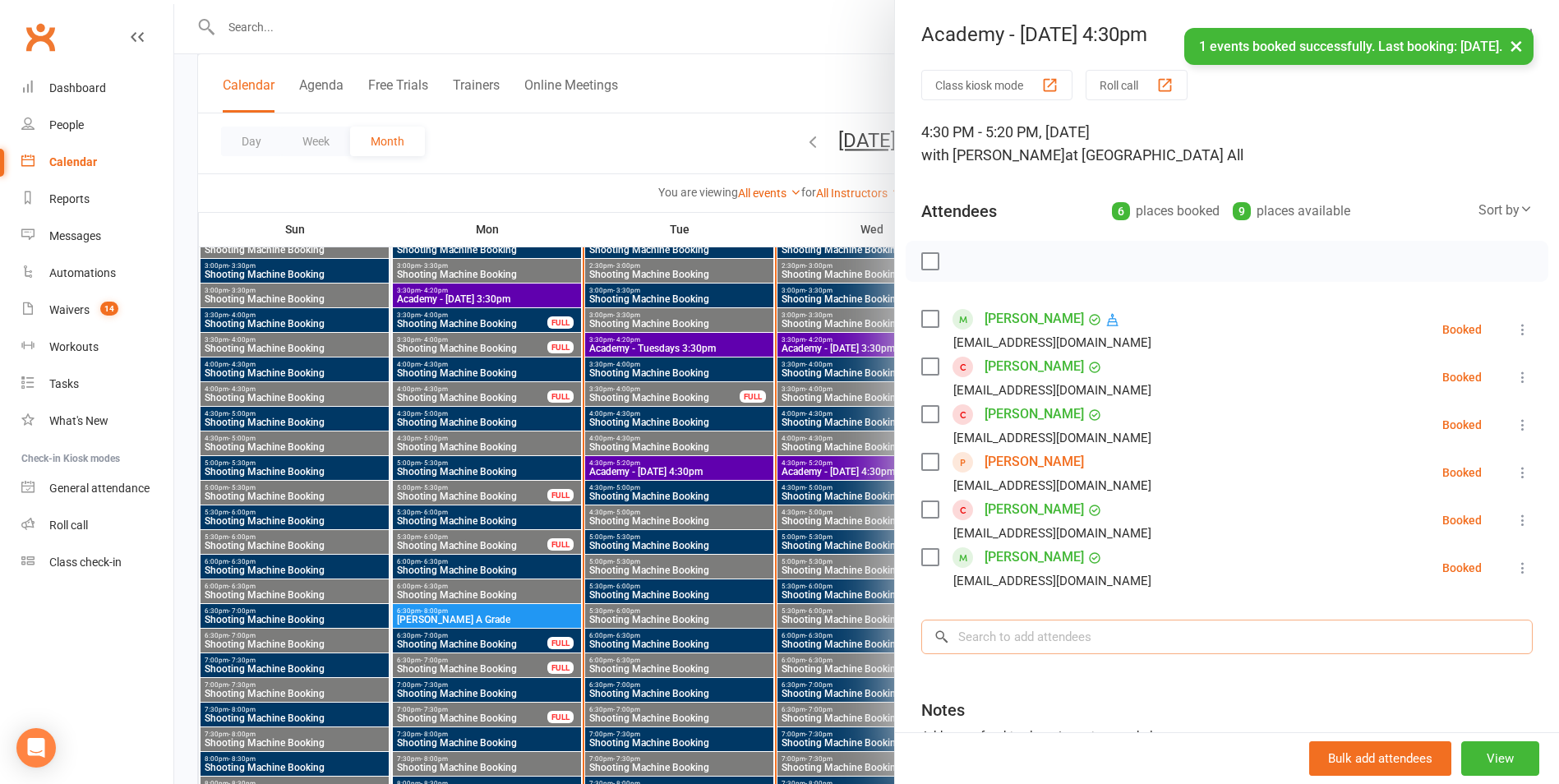
click at [1010, 622] on input "search" at bounding box center [1227, 636] width 612 height 35
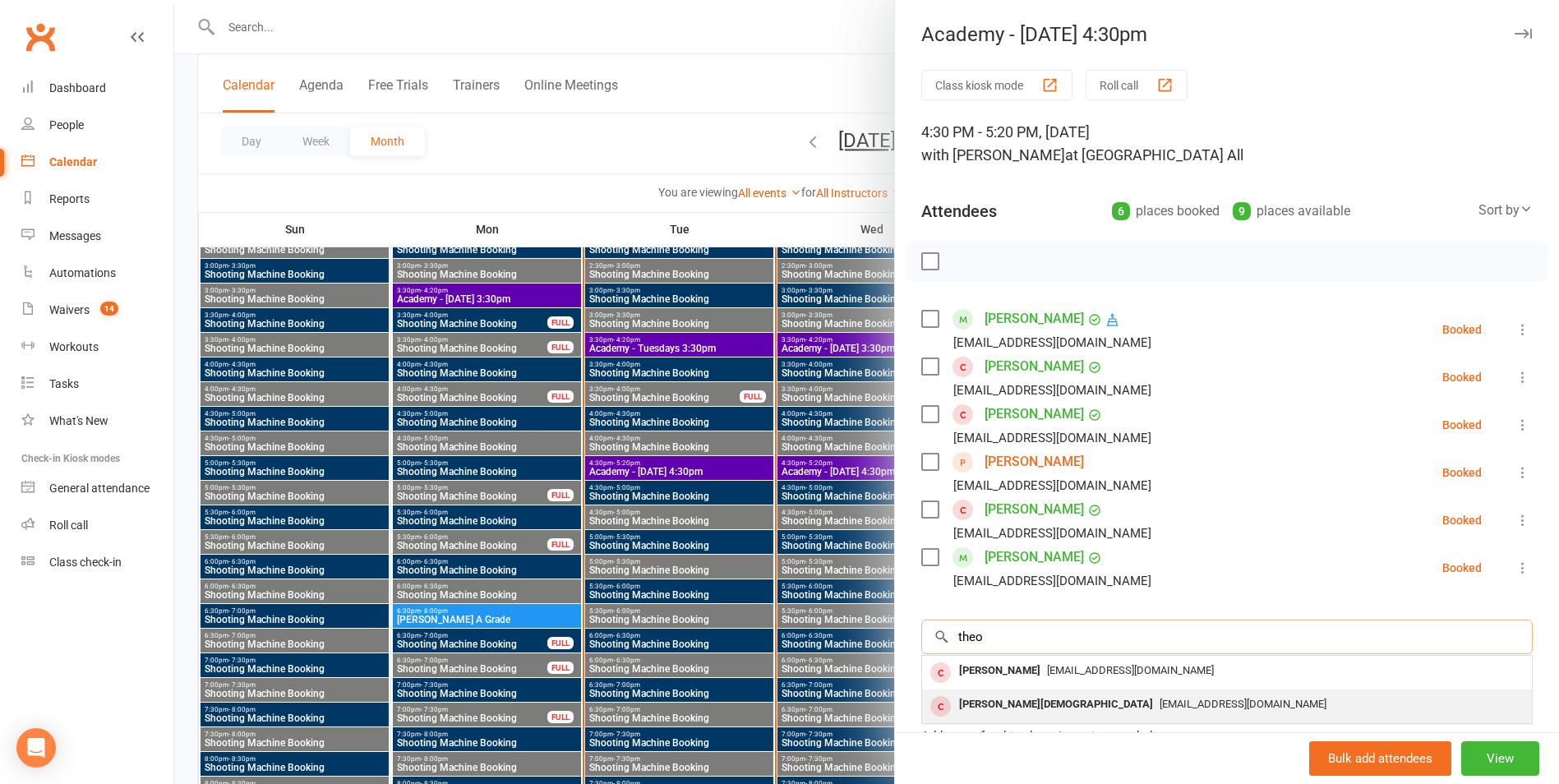
type input "theo"
click at [988, 710] on div "[PERSON_NAME][DEMOGRAPHIC_DATA]" at bounding box center [1056, 704] width 207 height 24
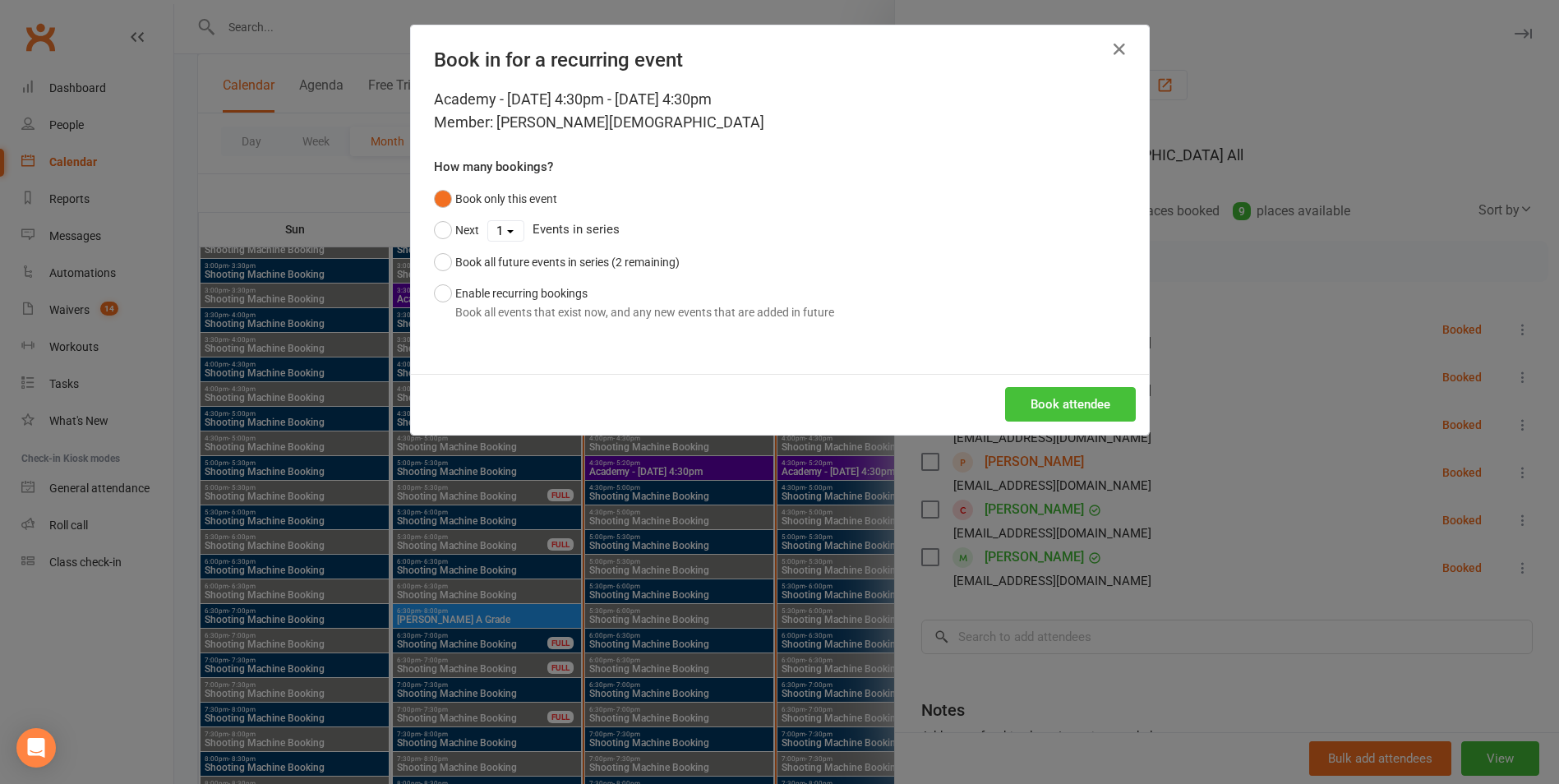
click at [1027, 417] on button "Book attendee" at bounding box center [1070, 404] width 130 height 35
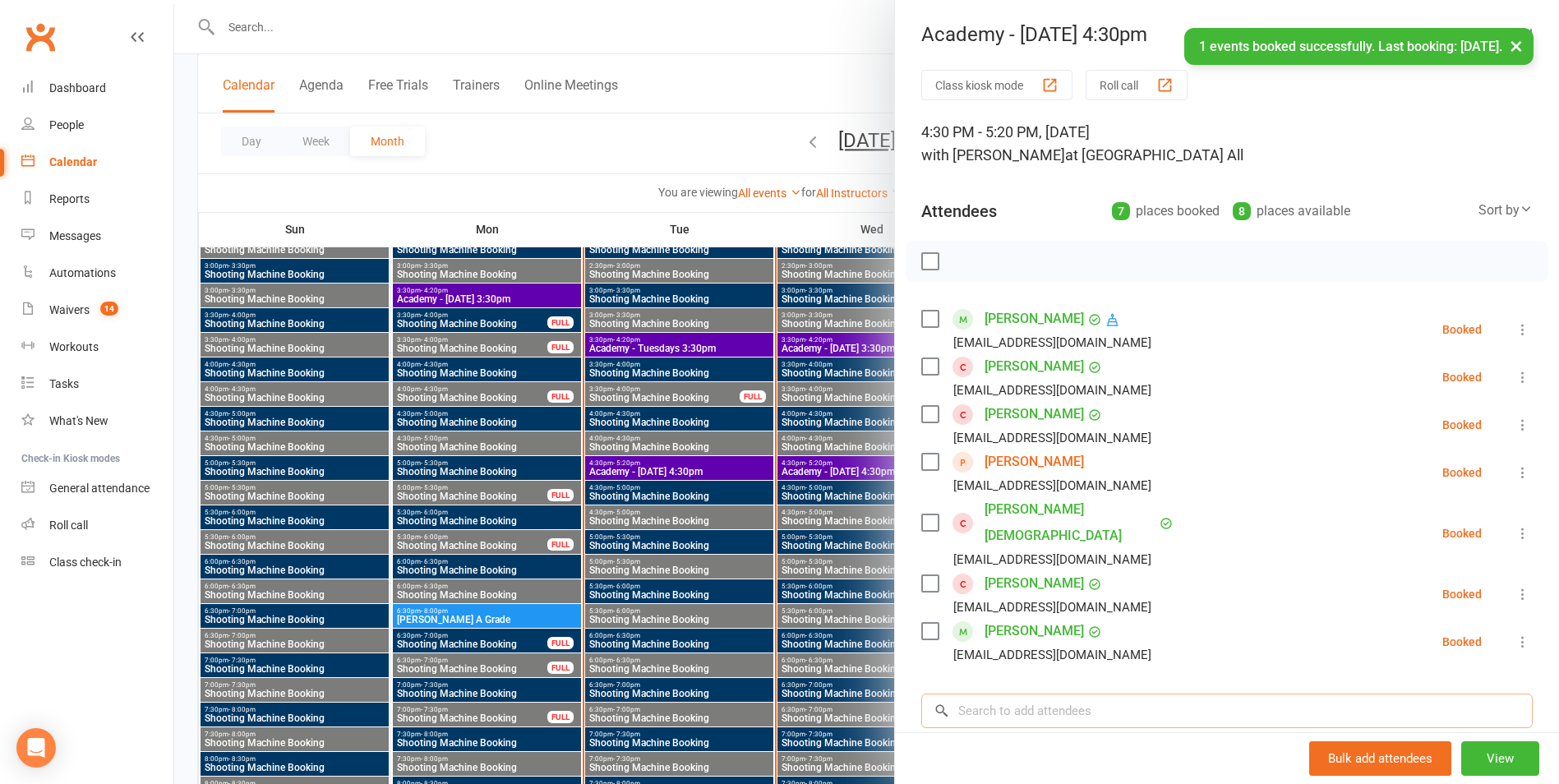
click at [997, 694] on input "search" at bounding box center [1227, 710] width 612 height 35
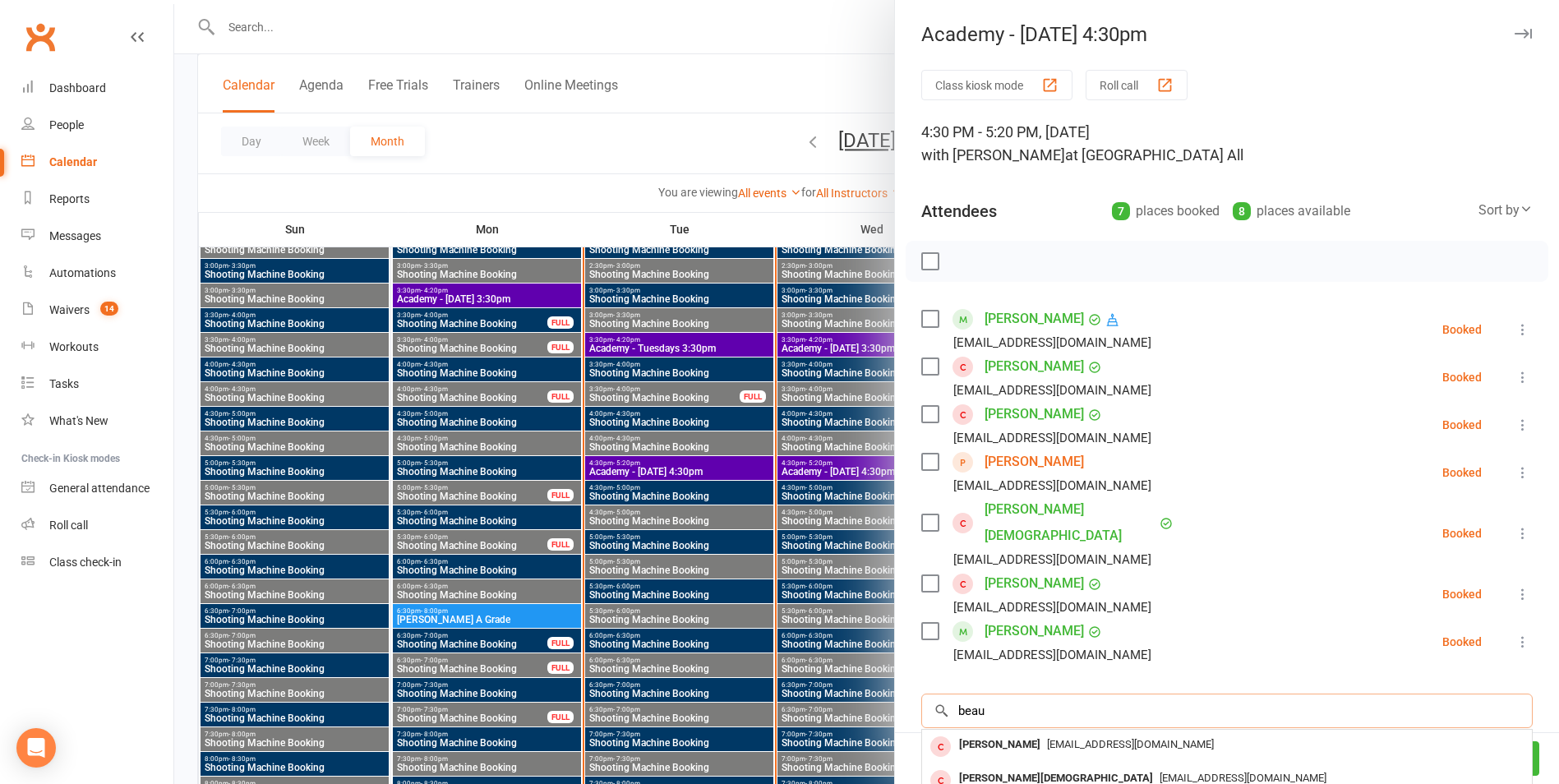
scroll to position [164, 0]
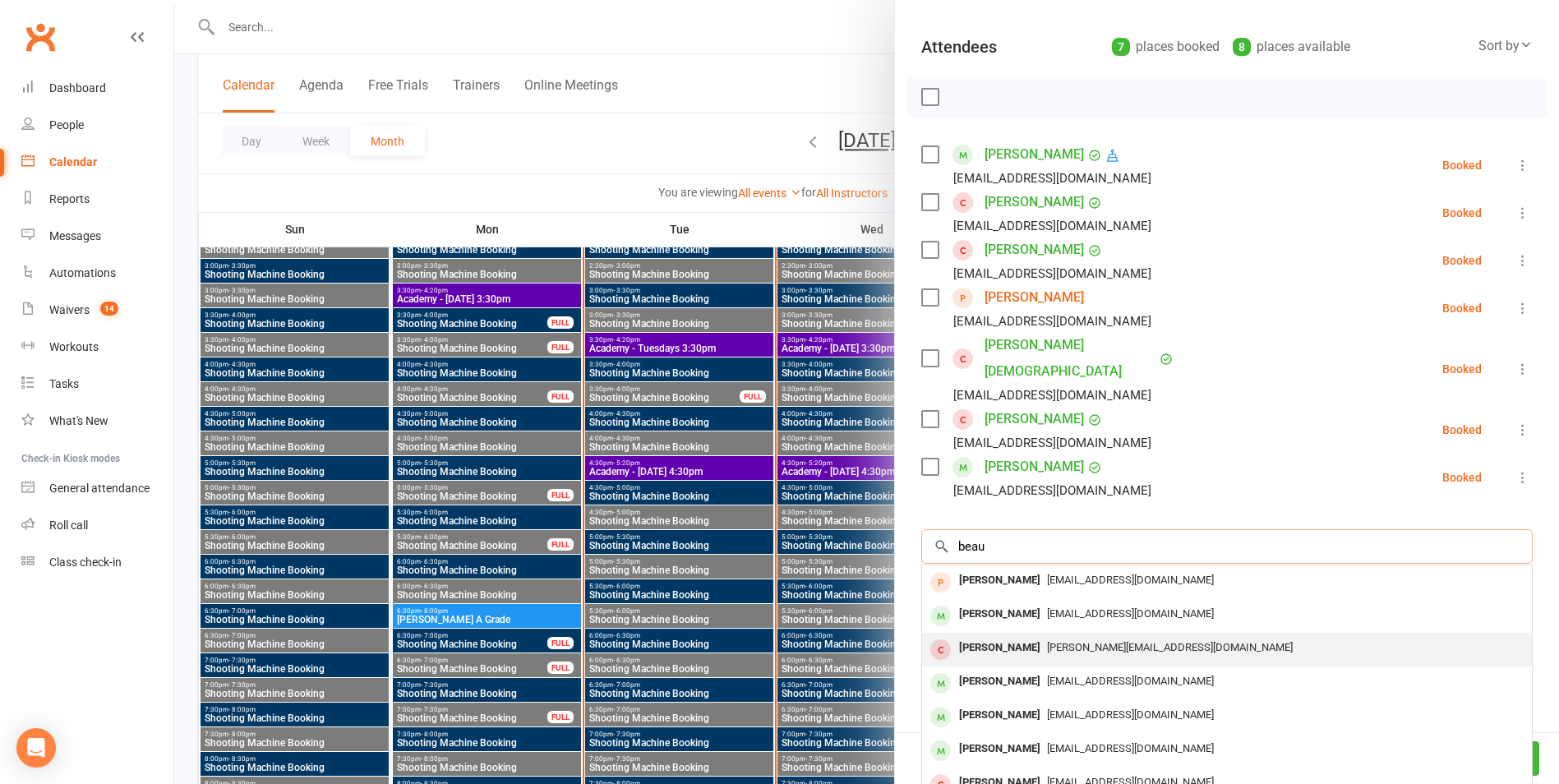
type input "beau"
click at [990, 635] on div "[PERSON_NAME]" at bounding box center [999, 647] width 95 height 24
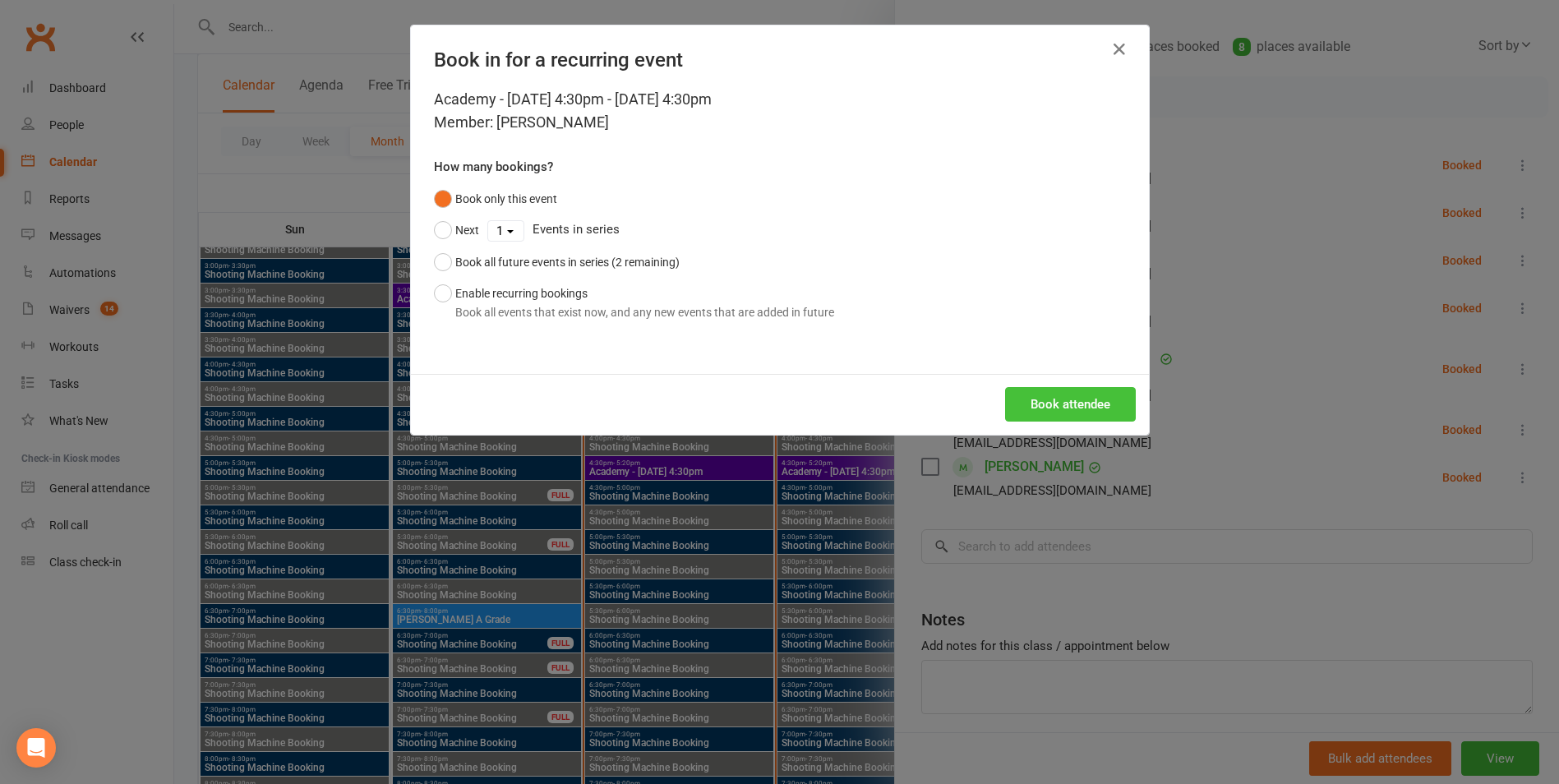
click at [1095, 413] on button "Book attendee" at bounding box center [1070, 404] width 130 height 35
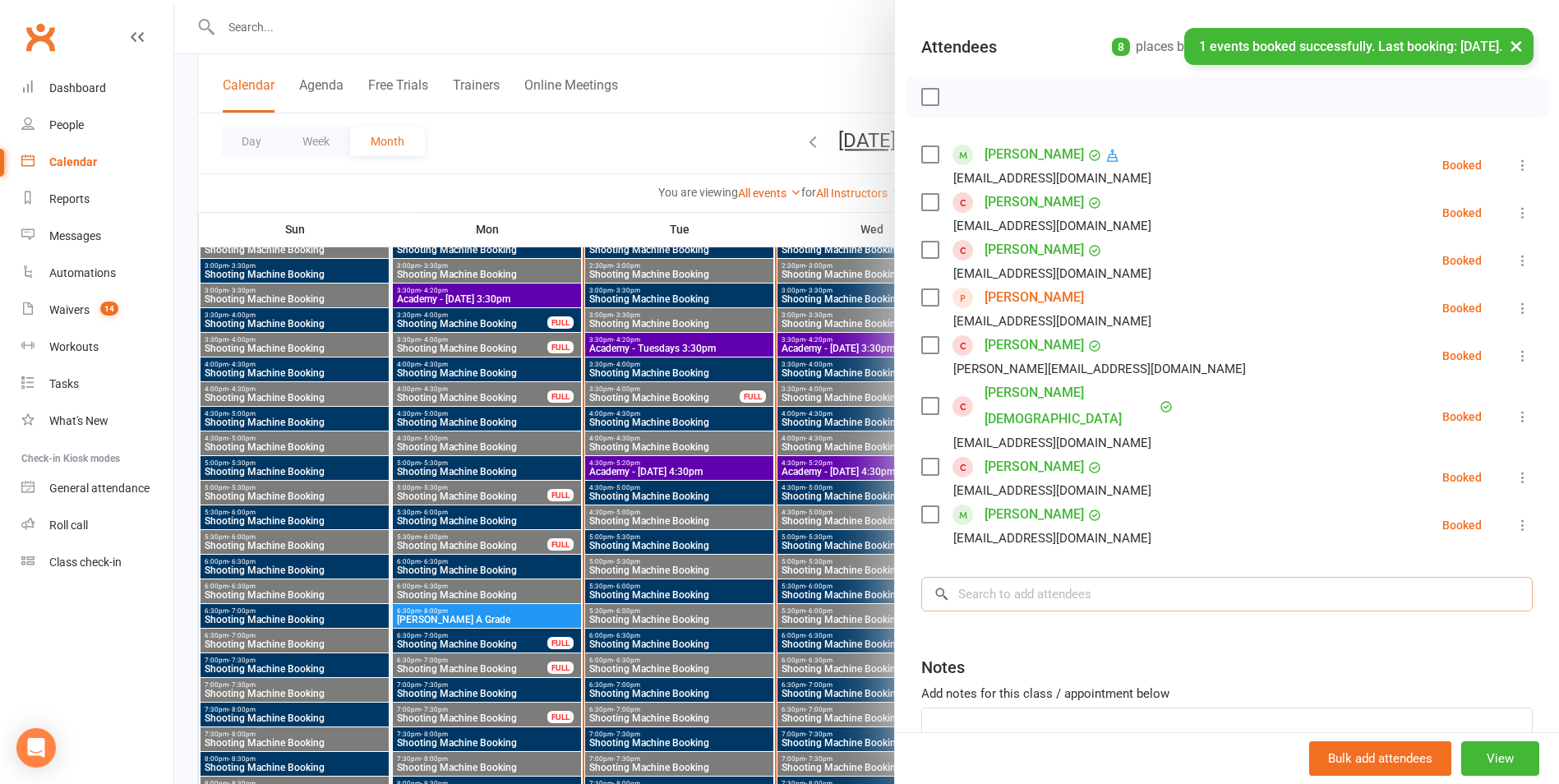
click at [1035, 577] on input "search" at bounding box center [1227, 594] width 612 height 35
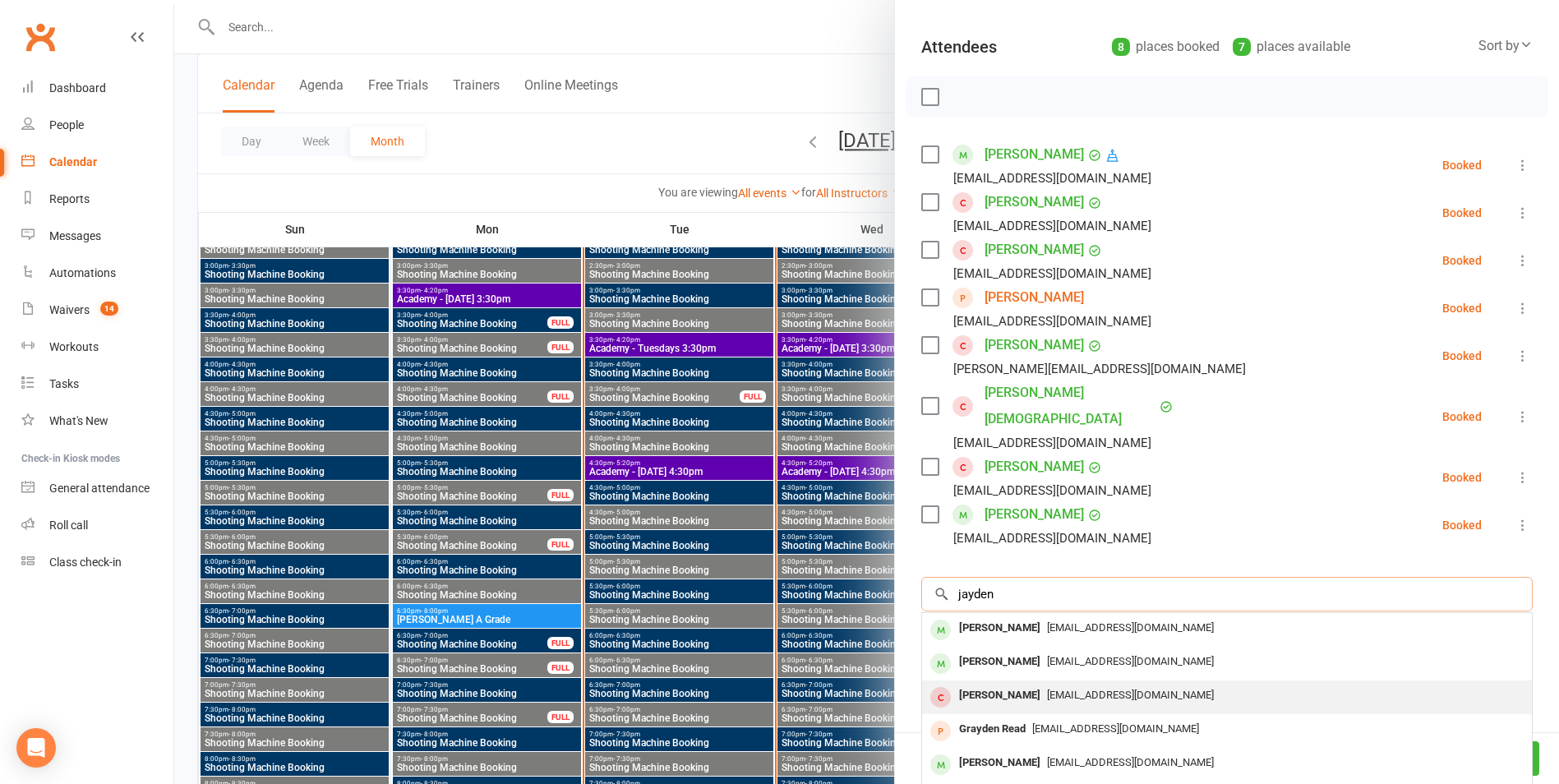
type input "jayden"
click at [1033, 683] on div "[EMAIL_ADDRESS][DOMAIN_NAME]" at bounding box center [1227, 695] width 596 height 24
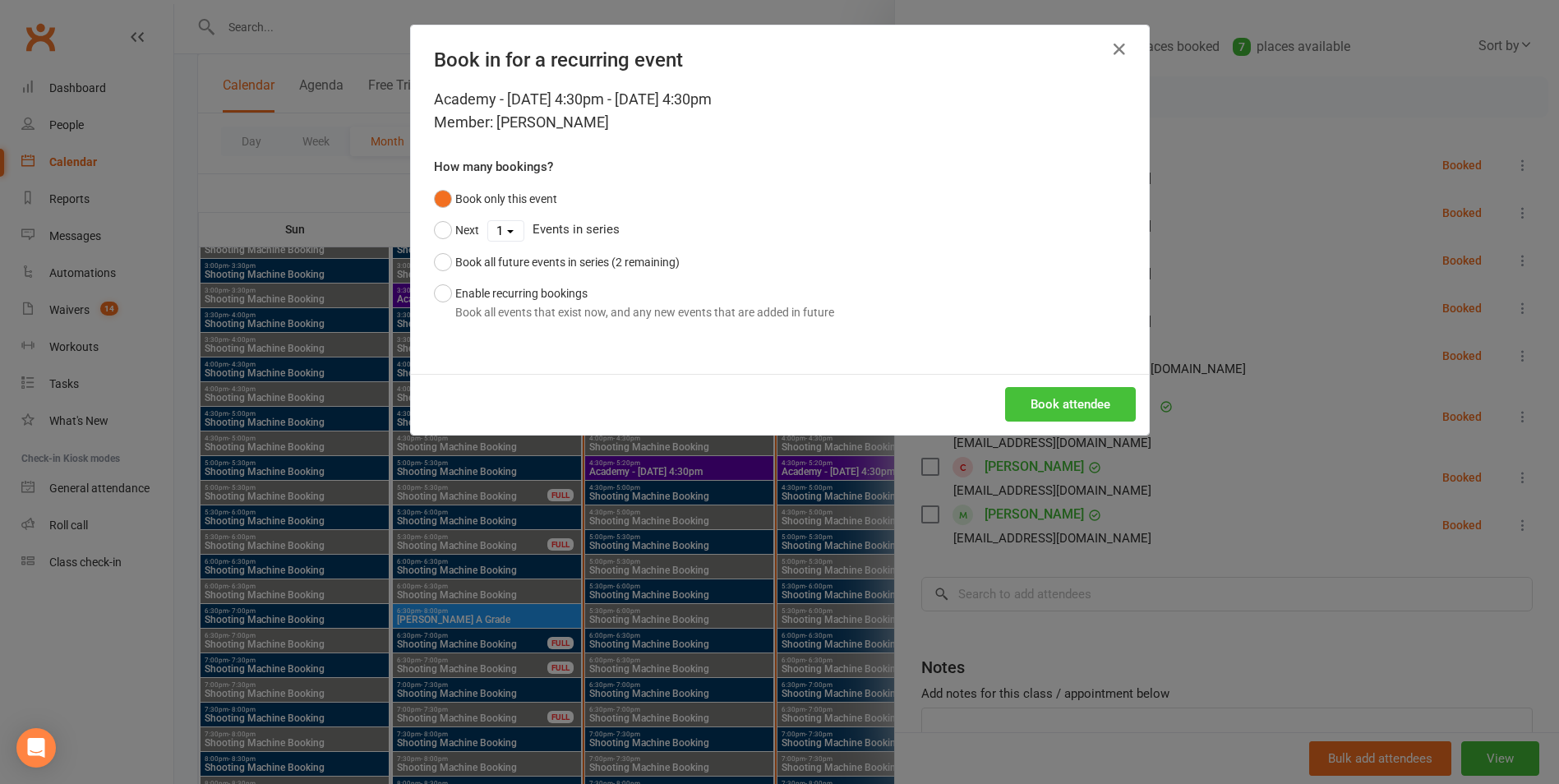
click at [1057, 408] on button "Book attendee" at bounding box center [1070, 404] width 130 height 35
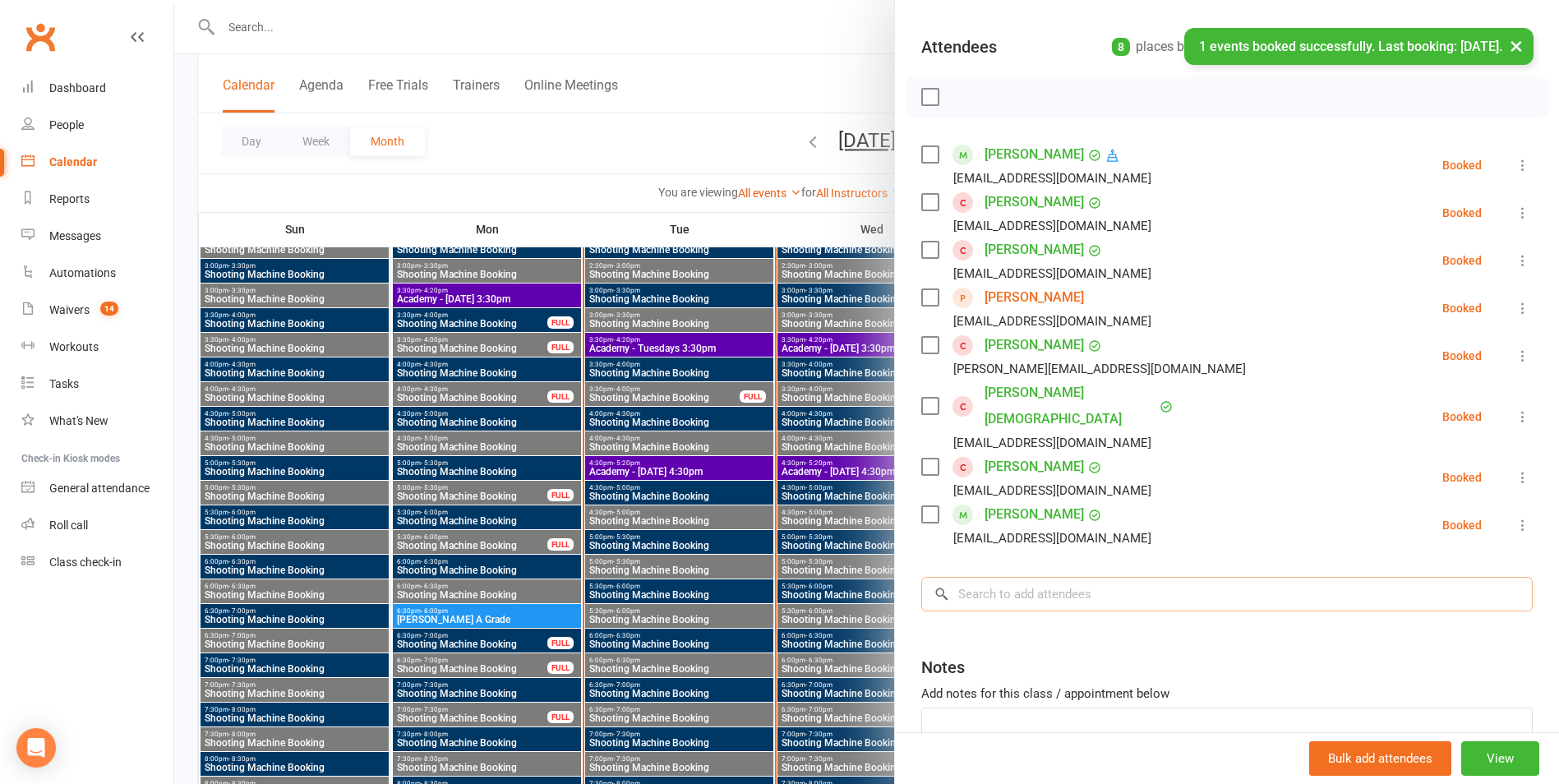
click at [990, 585] on input "search" at bounding box center [1227, 594] width 612 height 35
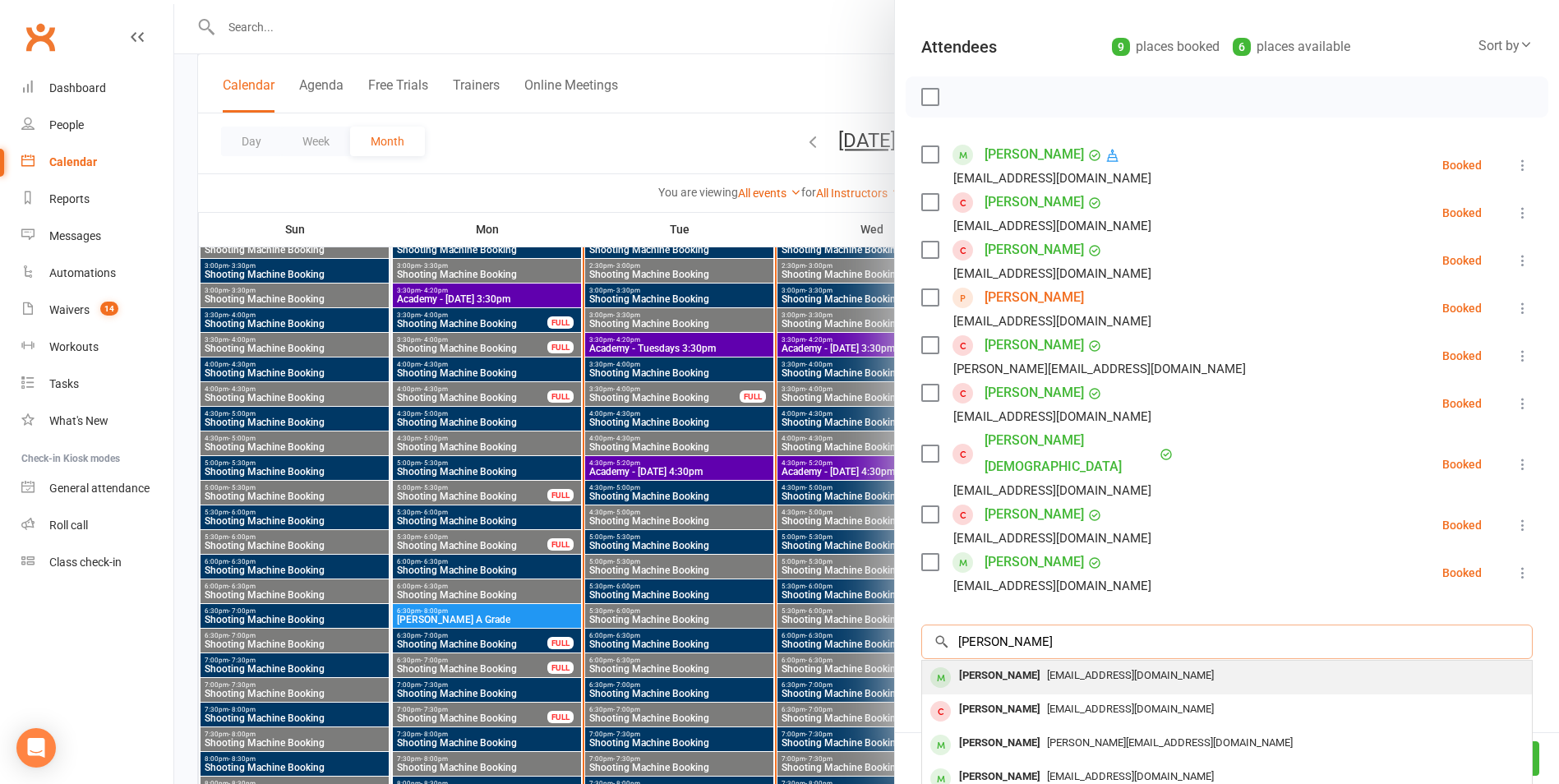
type input "[PERSON_NAME]"
click at [1014, 664] on div "[PERSON_NAME]" at bounding box center [999, 676] width 95 height 24
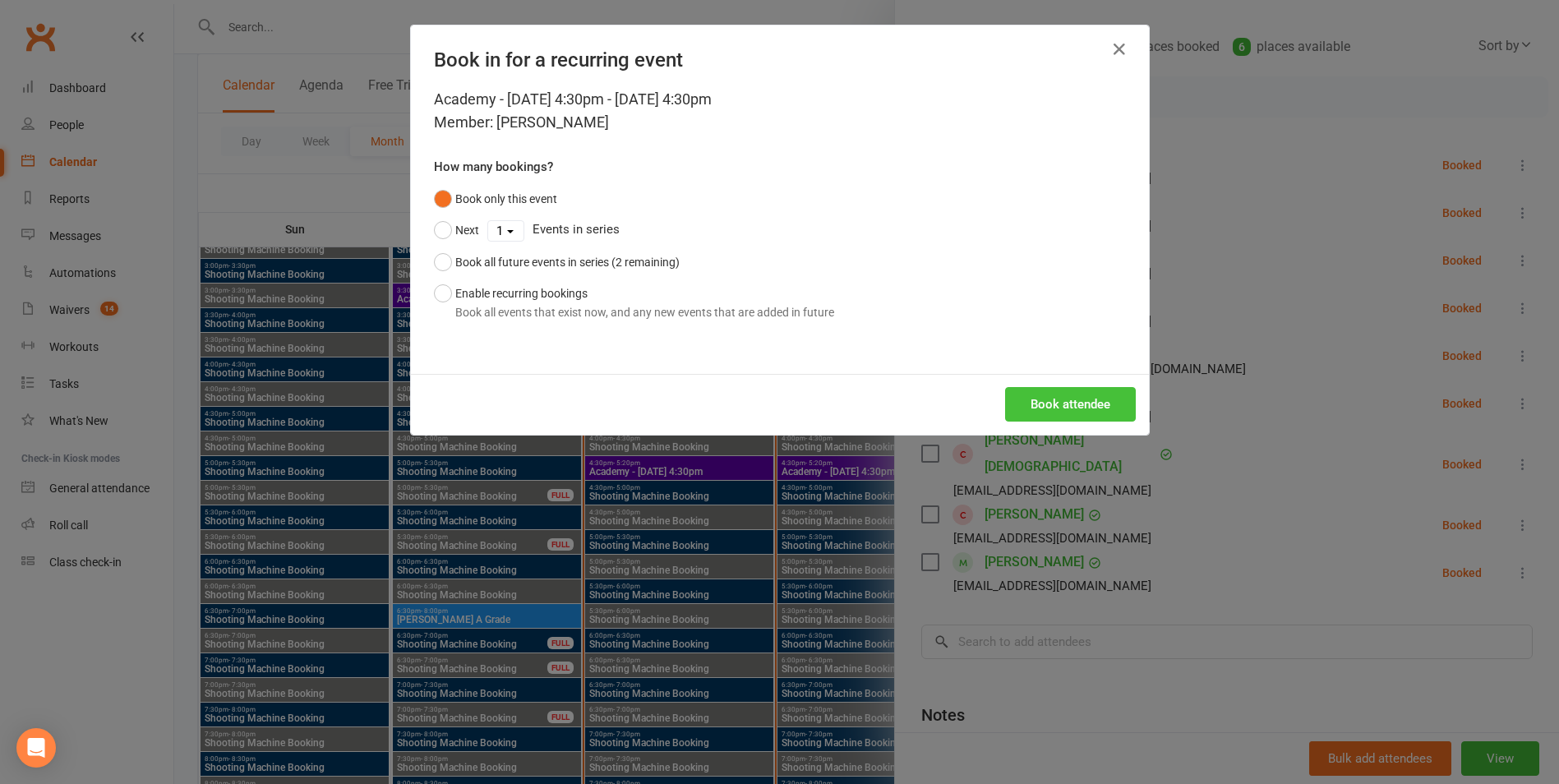
click at [1070, 398] on button "Book attendee" at bounding box center [1070, 404] width 130 height 35
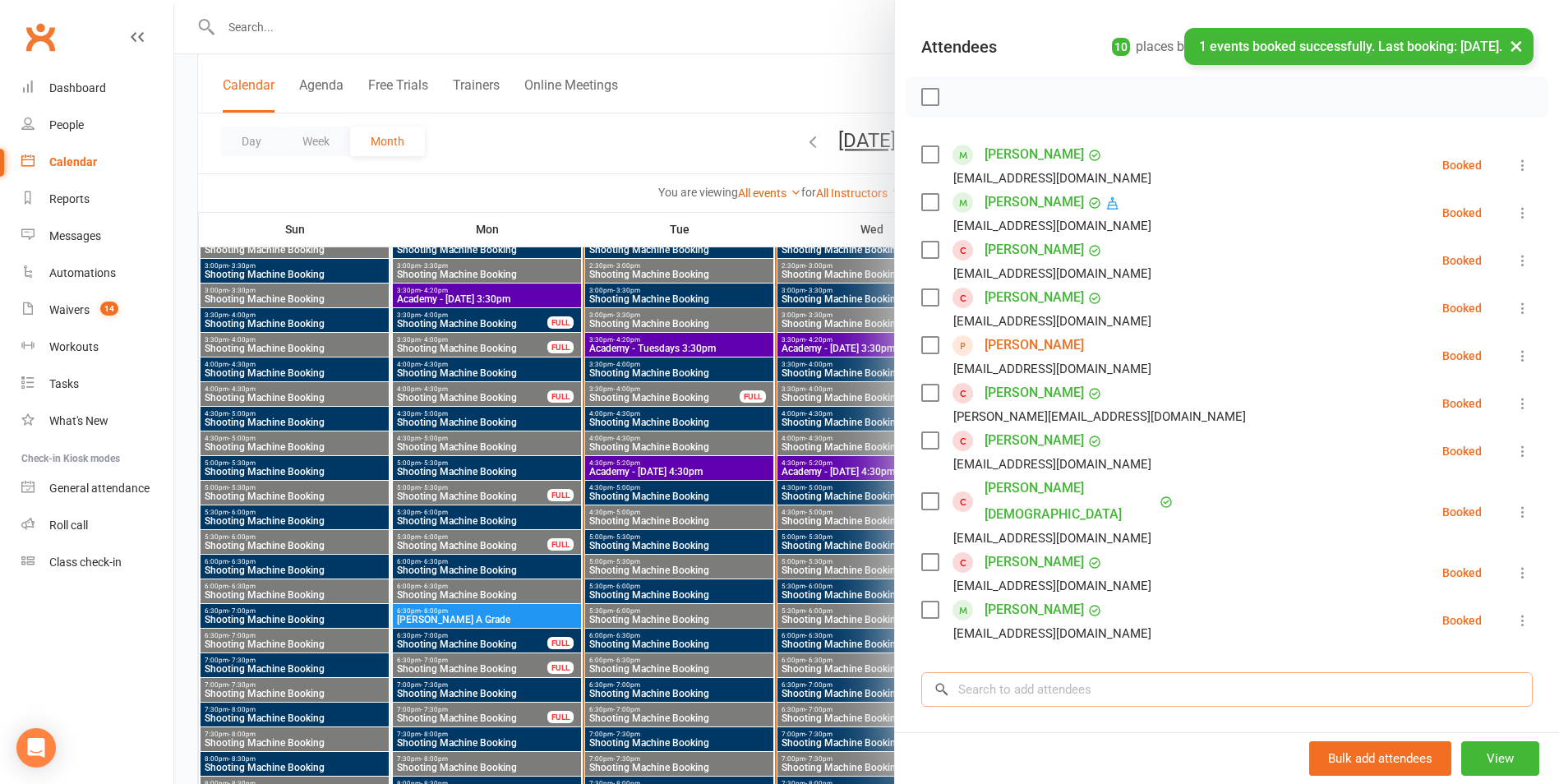
click at [1021, 672] on input "search" at bounding box center [1227, 689] width 612 height 35
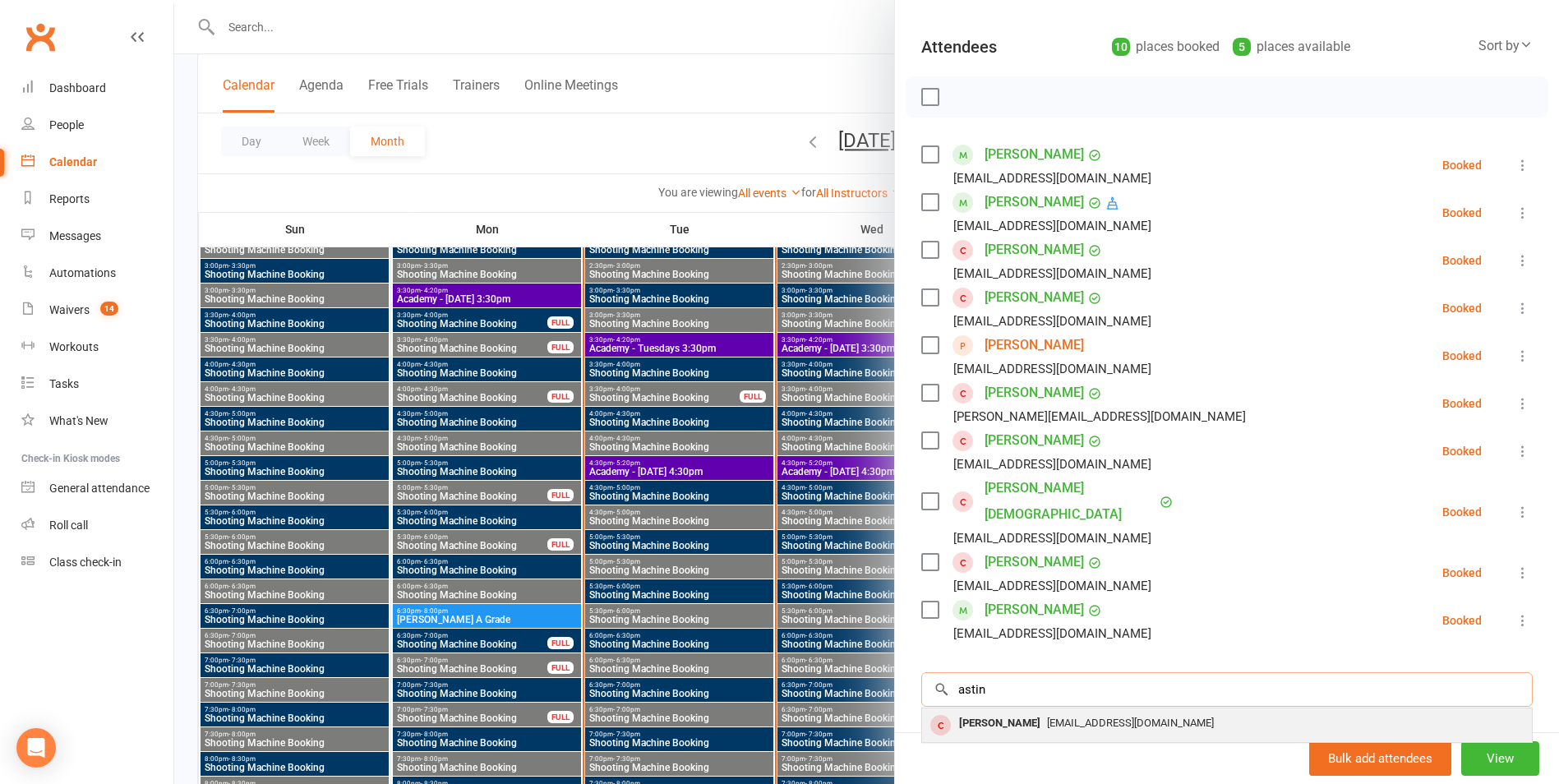
type input "astin"
click at [1020, 711] on div "[PERSON_NAME]" at bounding box center [999, 723] width 95 height 24
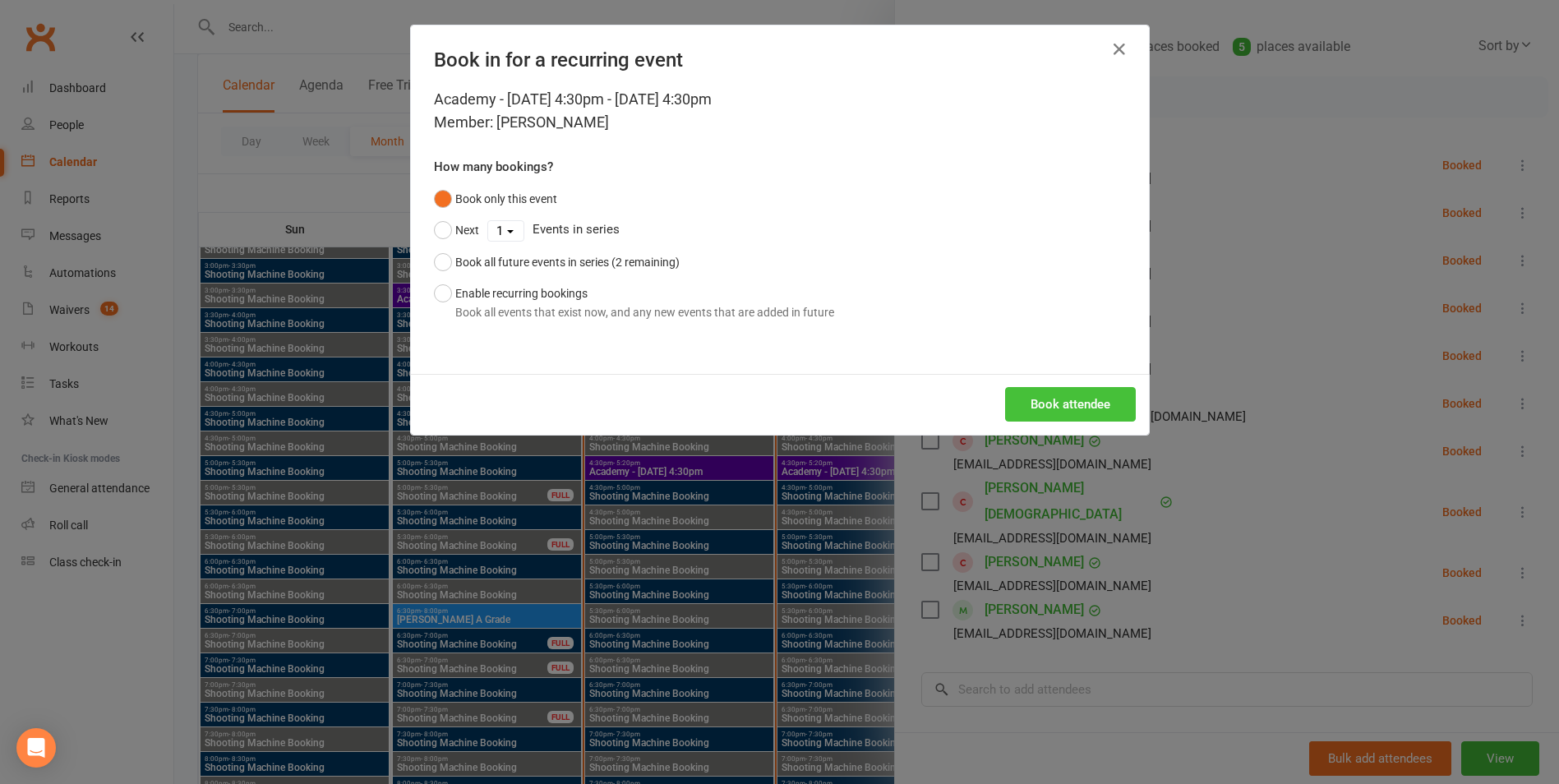
click at [1046, 414] on button "Book attendee" at bounding box center [1070, 404] width 130 height 35
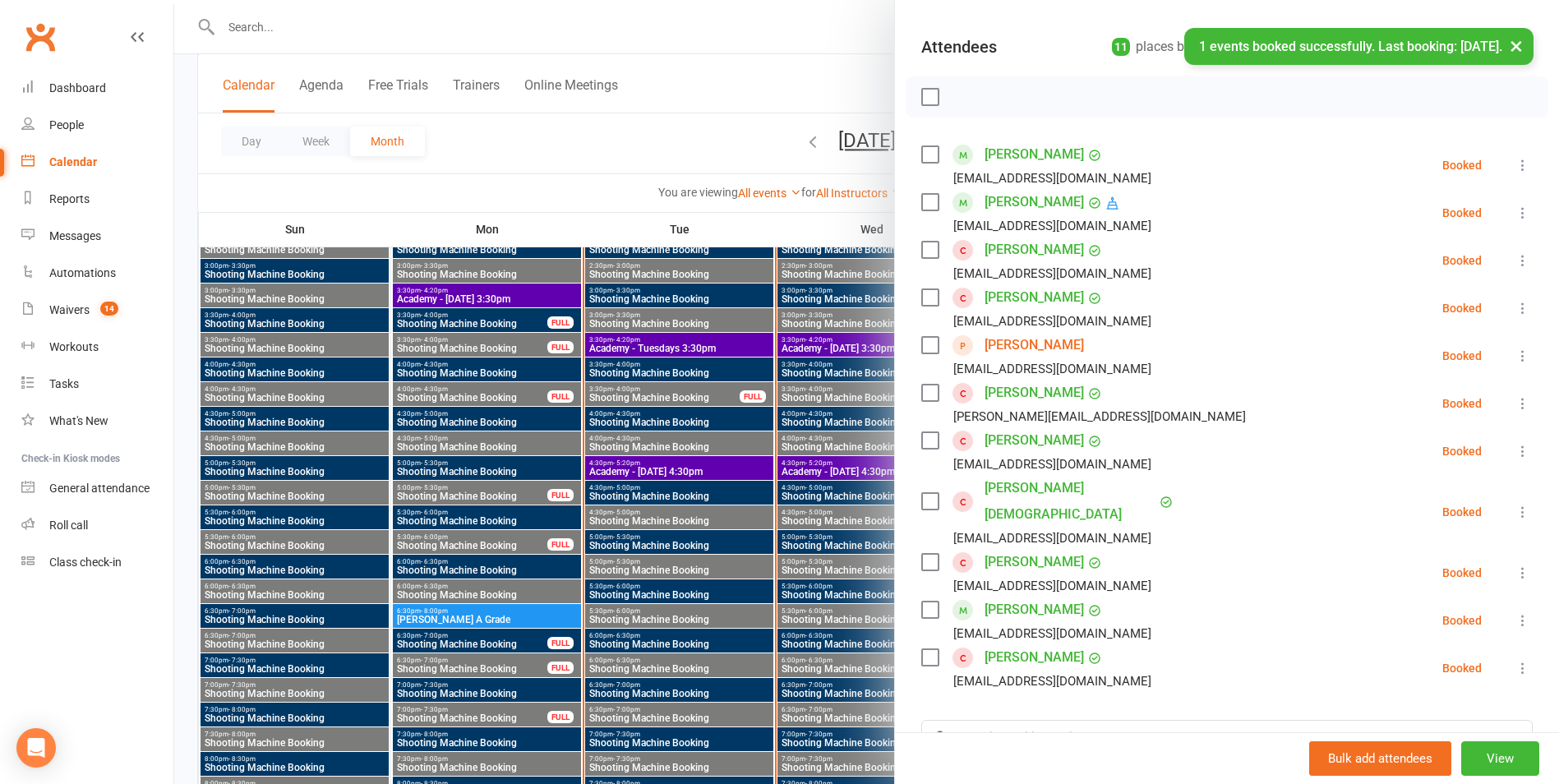
click at [996, 672] on div "Class kiosk mode Roll call 4:30 PM - 5:20 PM, [DATE] with [PERSON_NAME] at [GEO…" at bounding box center [1226, 446] width 664 height 1081
click at [984, 720] on input "search" at bounding box center [1227, 737] width 612 height 35
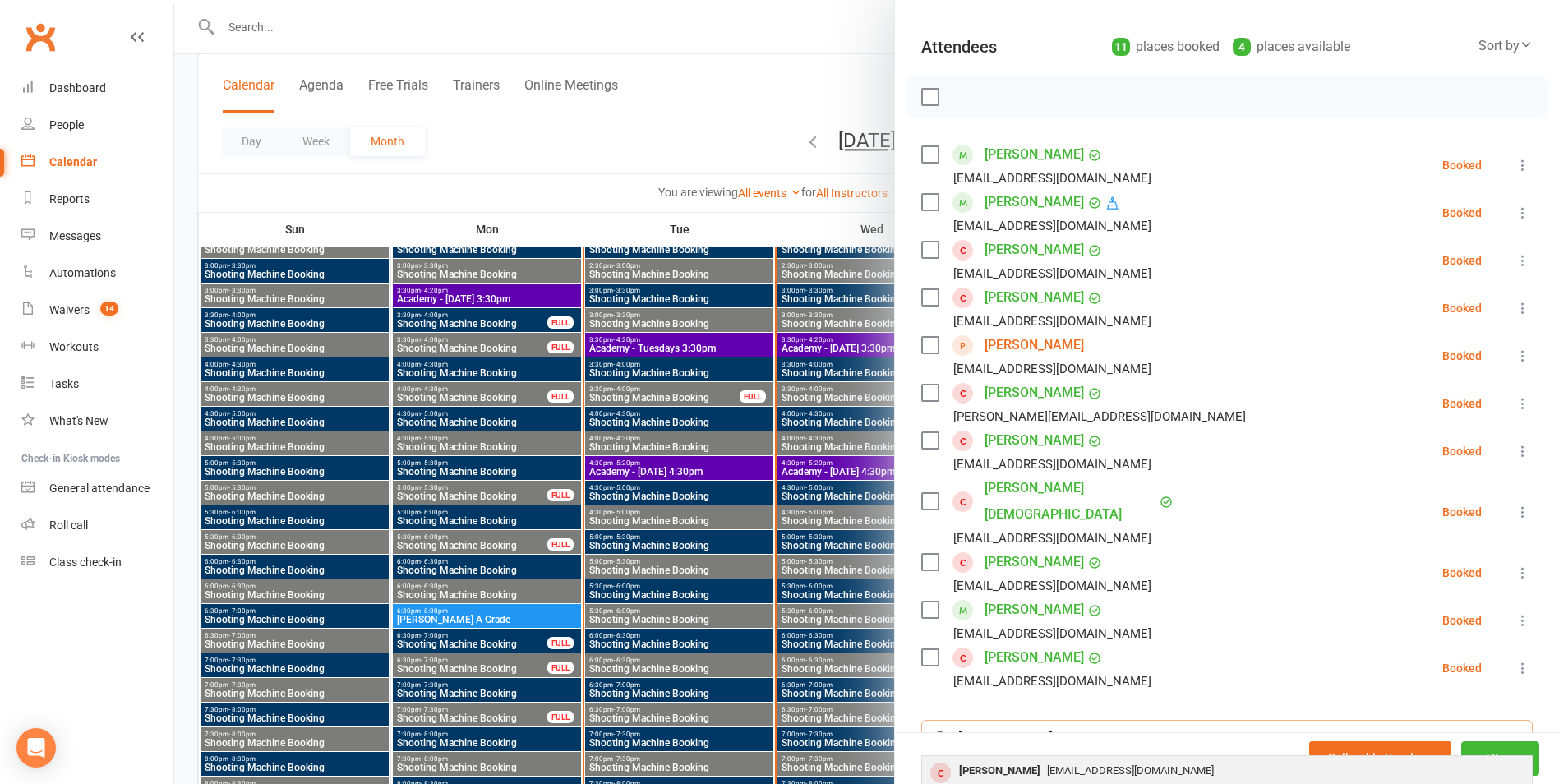
type input "[PERSON_NAME]"
click at [1124, 764] on span "[EMAIL_ADDRESS][DOMAIN_NAME]" at bounding box center [1130, 770] width 167 height 12
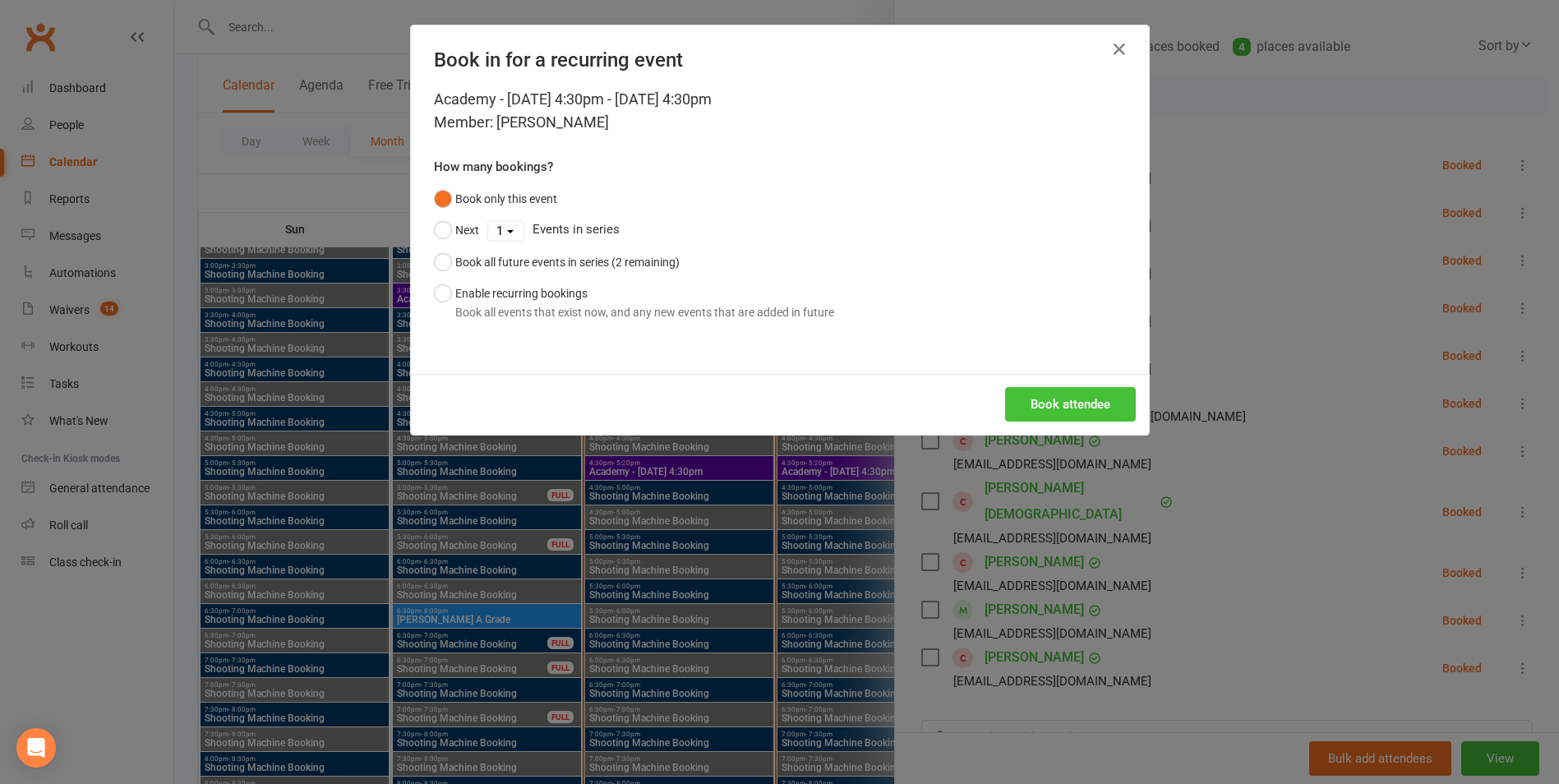
click at [1059, 404] on button "Book attendee" at bounding box center [1070, 404] width 130 height 35
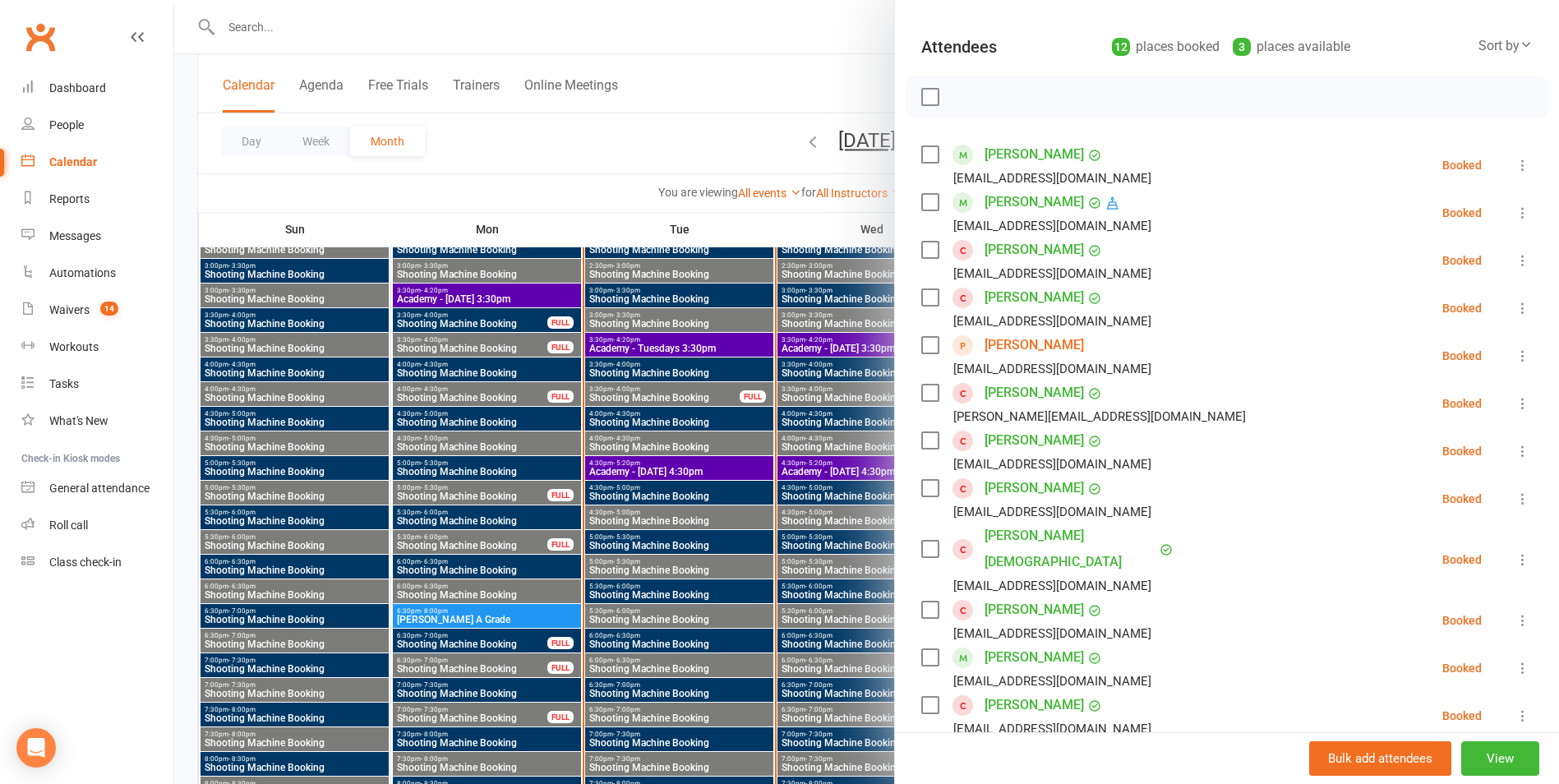
drag, startPoint x: 414, startPoint y: 414, endPoint x: 430, endPoint y: 349, distance: 66.9
click at [414, 373] on div at bounding box center [867, 392] width 1384 height 784
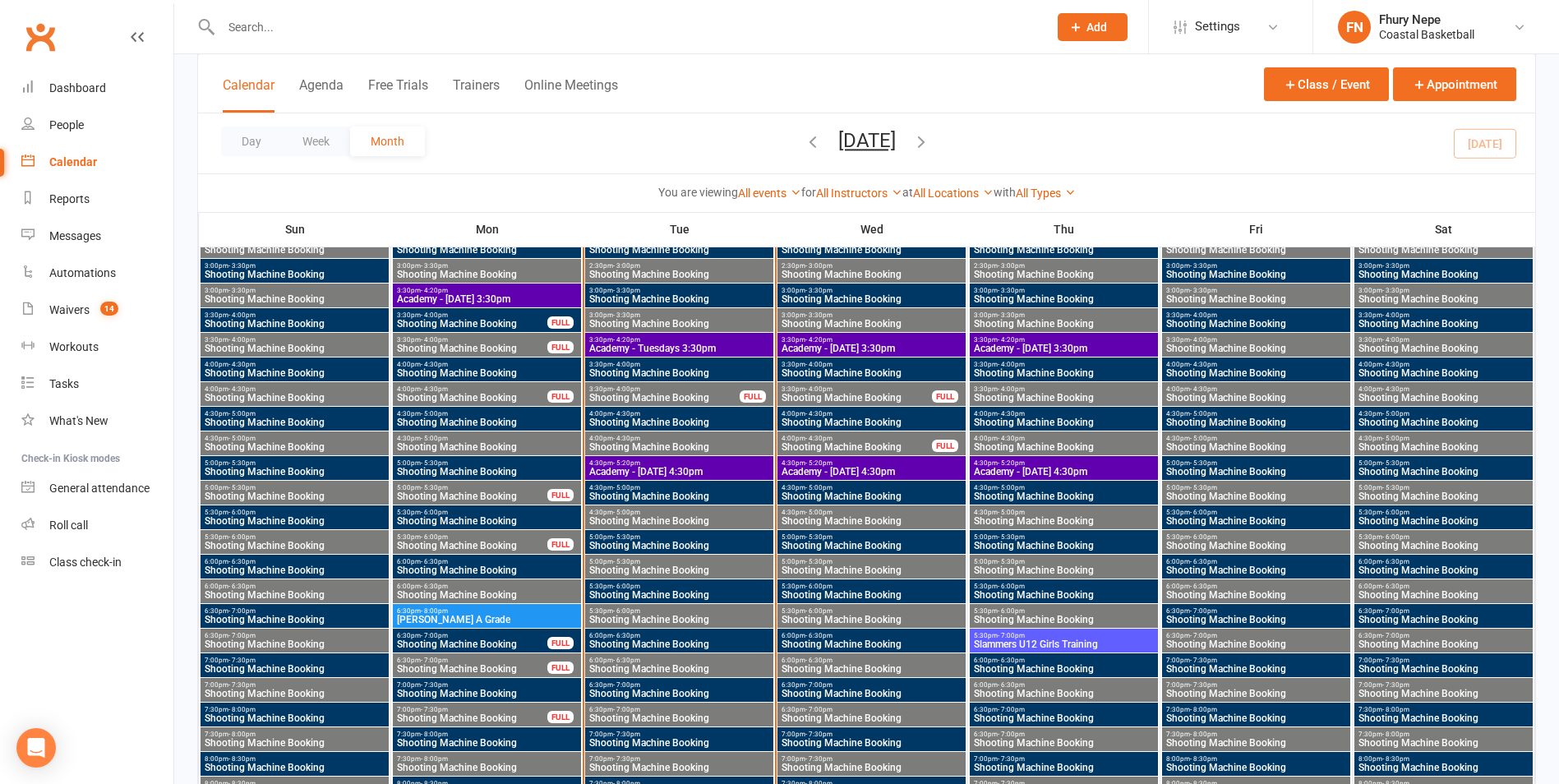
click at [653, 340] on span "3:30pm - 4:20pm" at bounding box center [679, 340] width 181 height 8
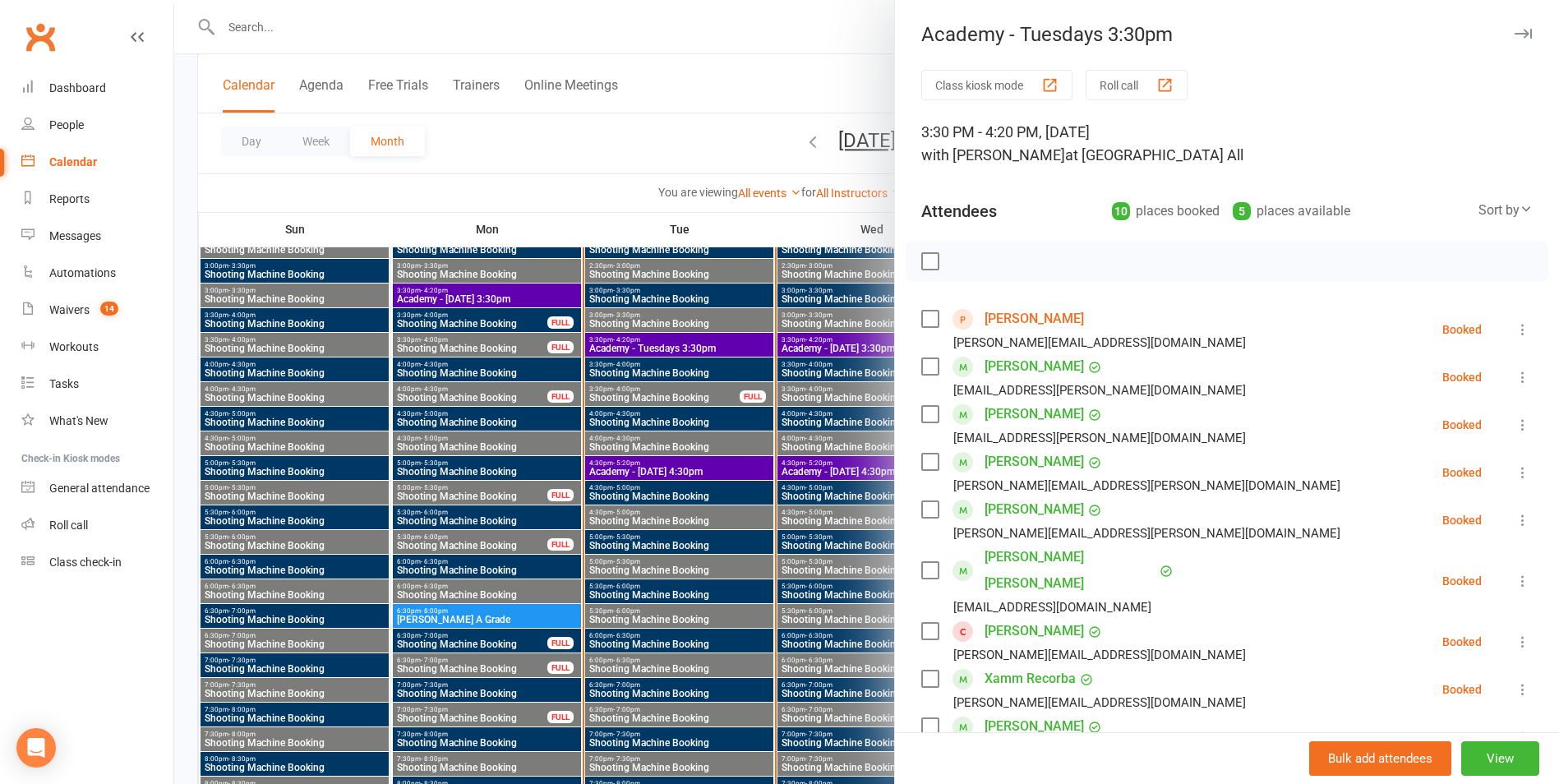
drag, startPoint x: 650, startPoint y: 341, endPoint x: 663, endPoint y: 359, distance: 22.2
click at [653, 361] on div at bounding box center [867, 392] width 1384 height 784
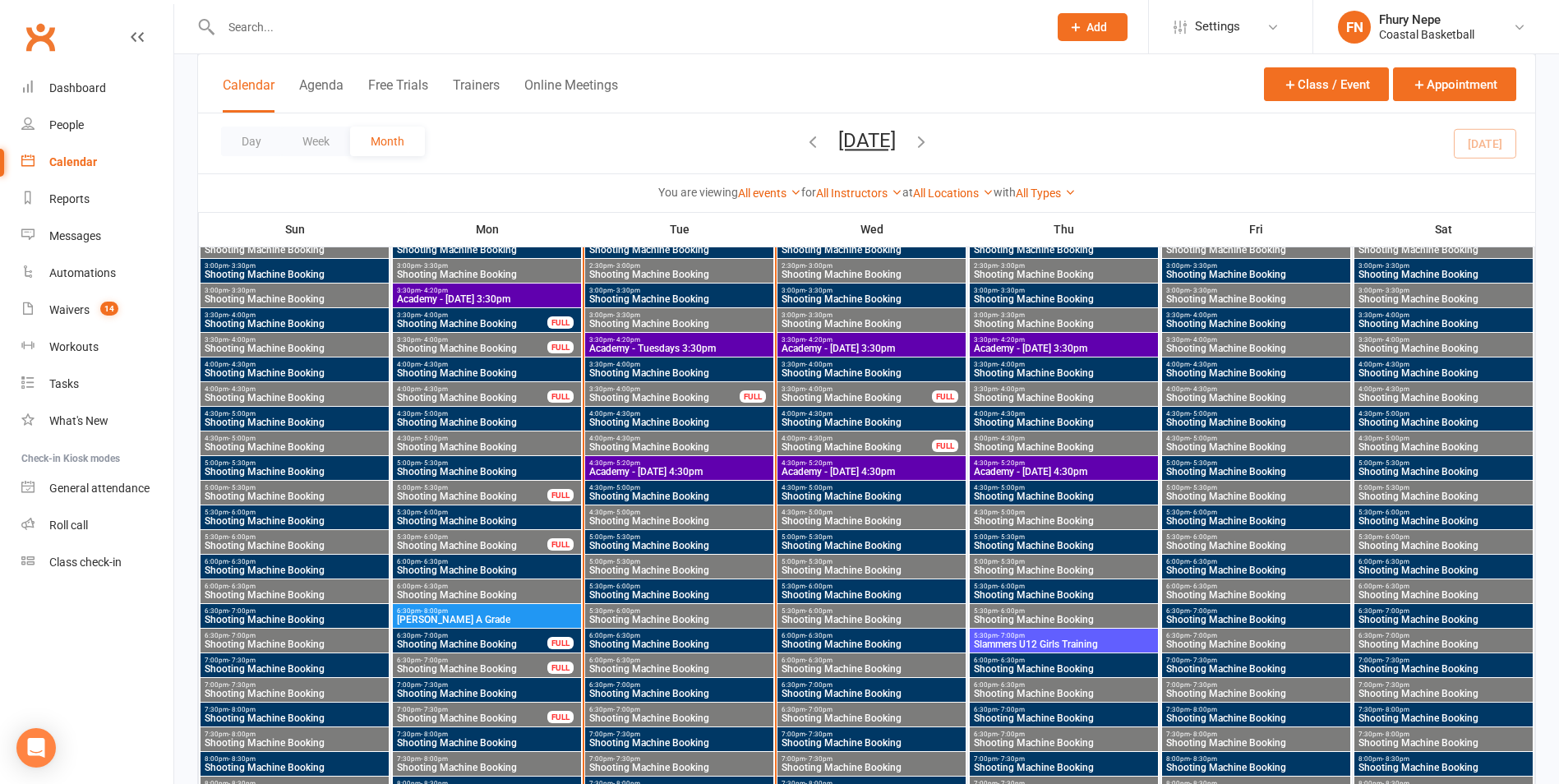
click at [670, 473] on span "Academy - [DATE] 4:30pm" at bounding box center [679, 472] width 181 height 10
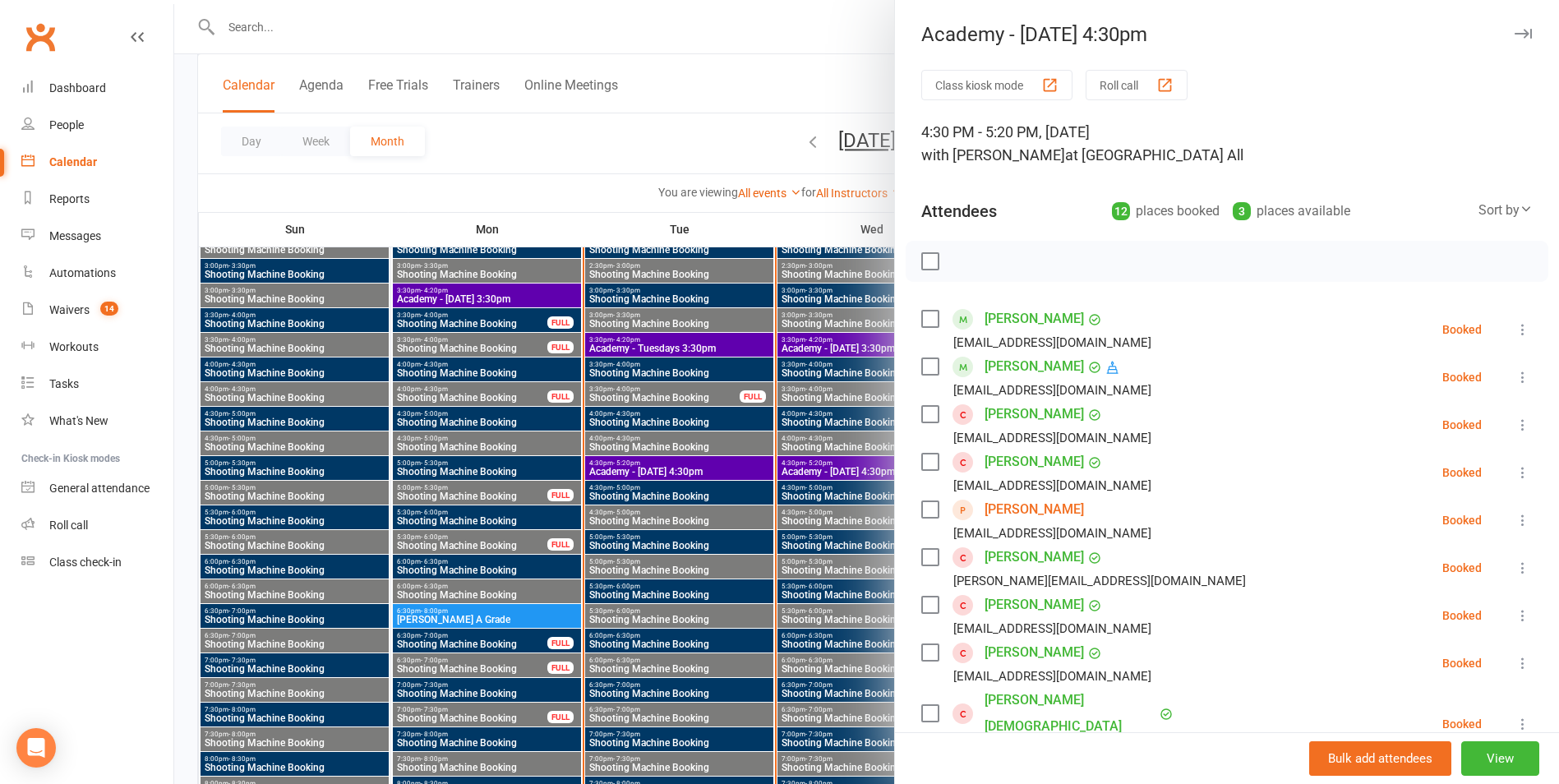
click at [671, 469] on div at bounding box center [867, 392] width 1384 height 784
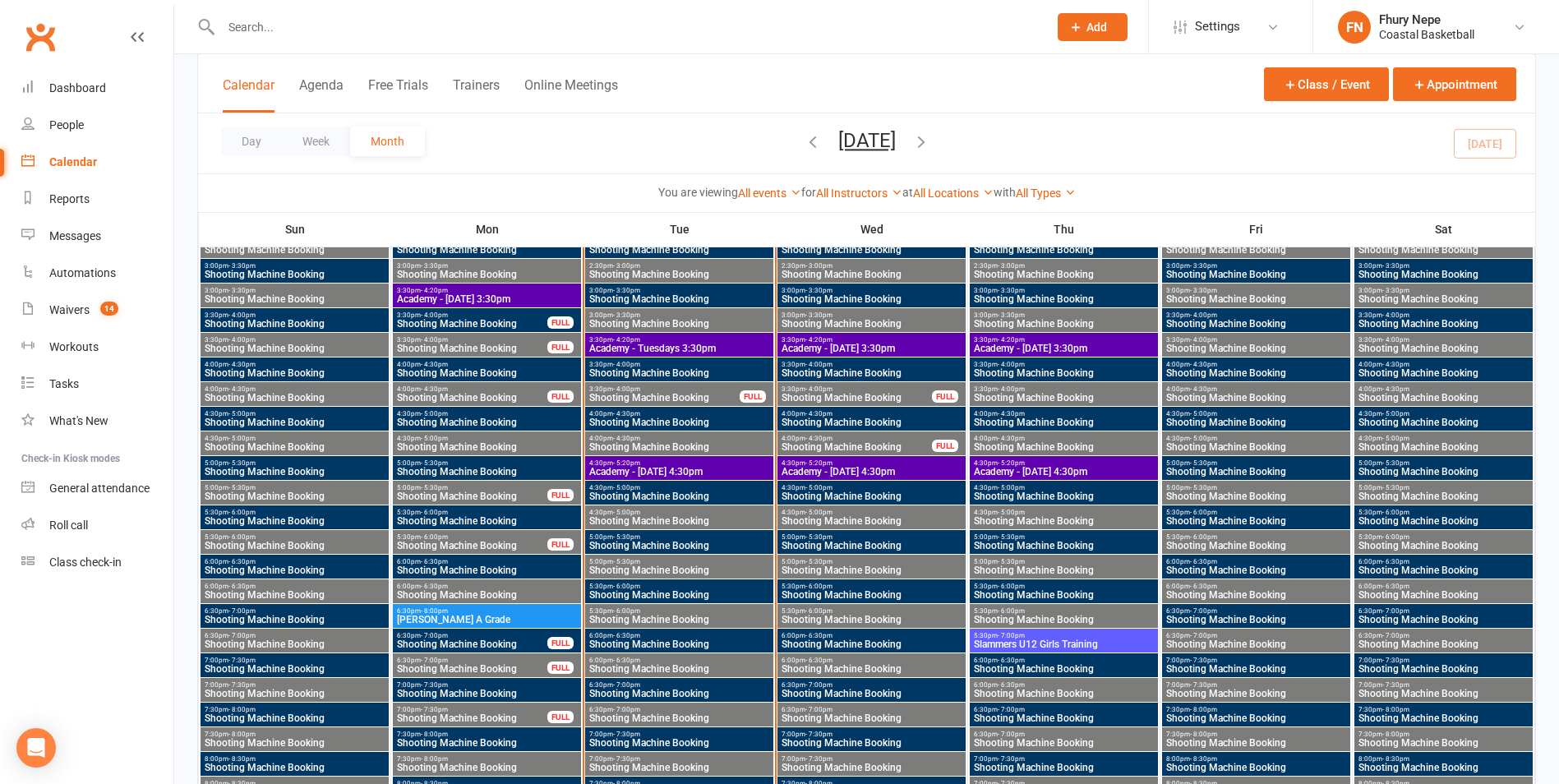
click at [920, 400] on span "Shooting Machine Booking" at bounding box center [856, 398] width 152 height 10
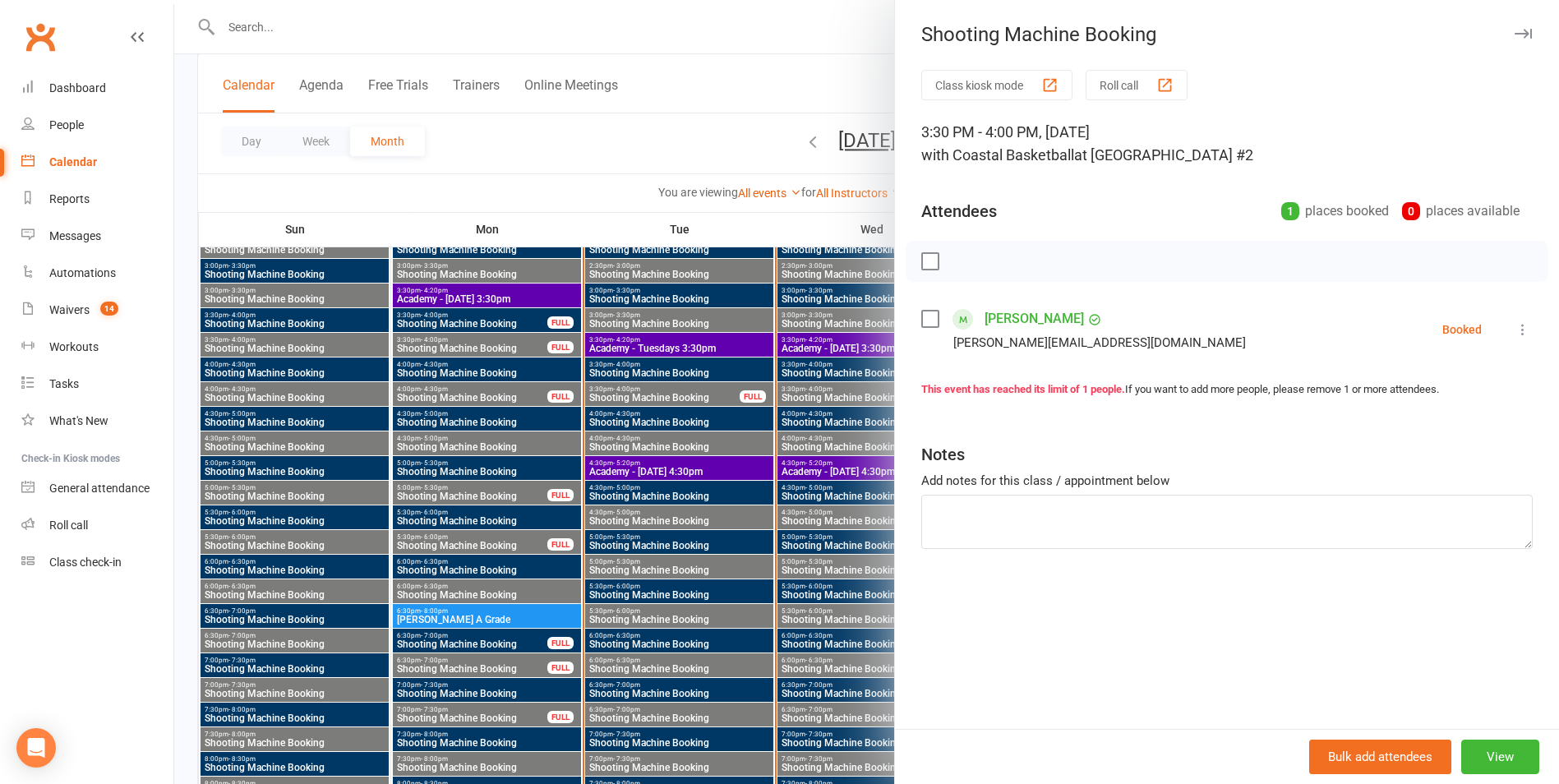
click at [849, 428] on div at bounding box center [867, 392] width 1384 height 784
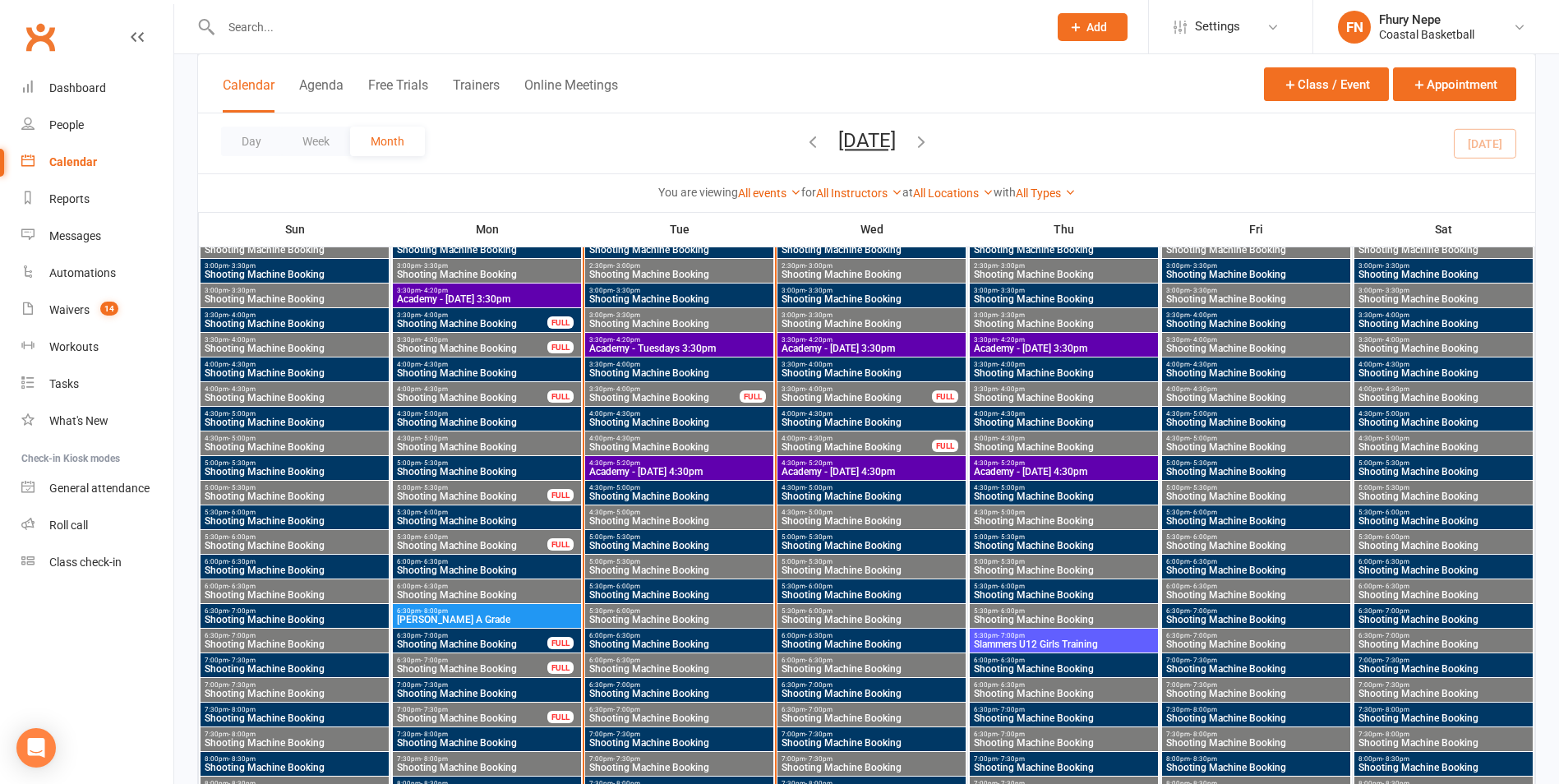
click at [871, 439] on span "4:00pm - 4:30pm" at bounding box center [856, 438] width 152 height 8
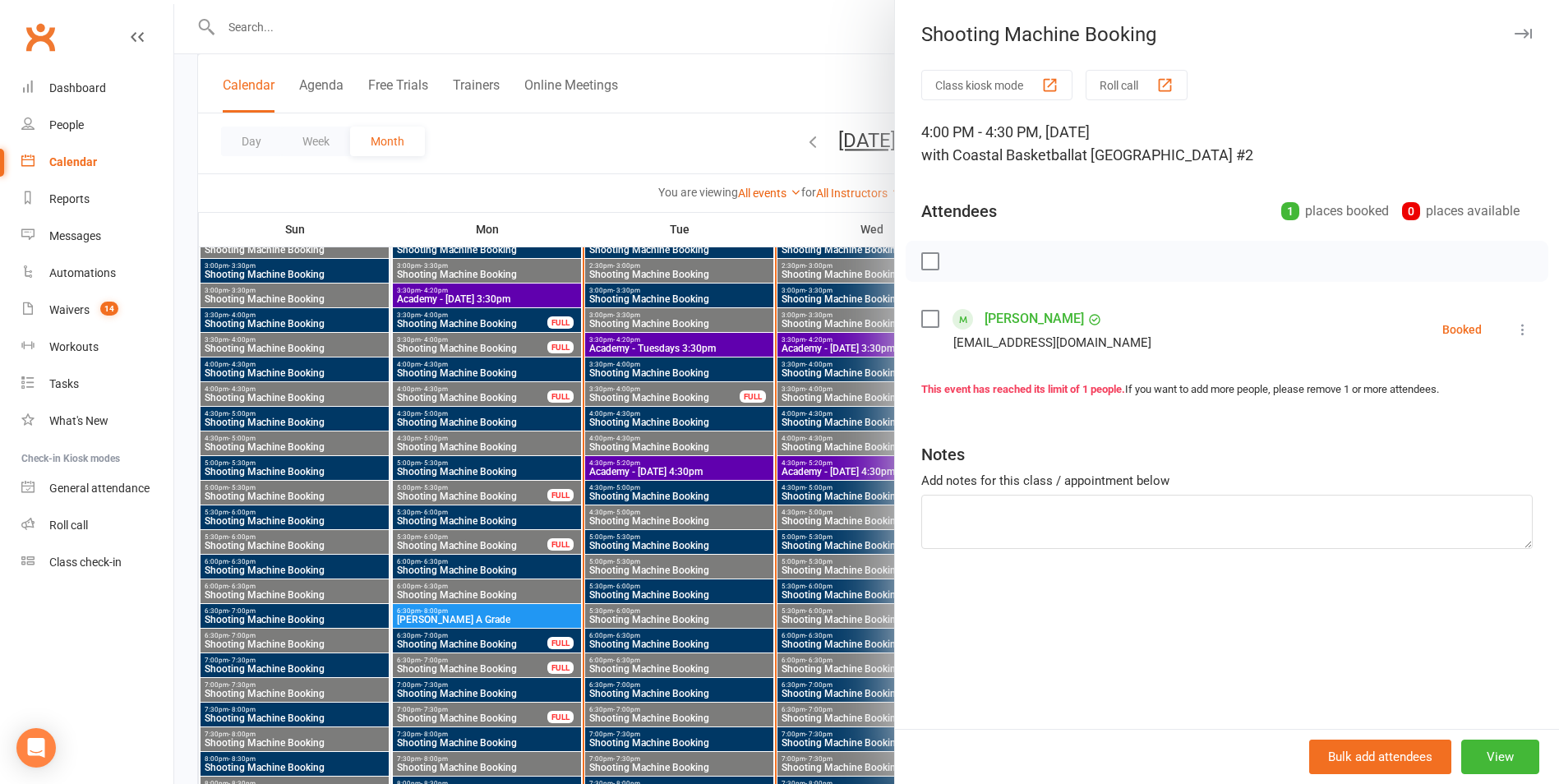
click at [824, 451] on div at bounding box center [867, 392] width 1384 height 784
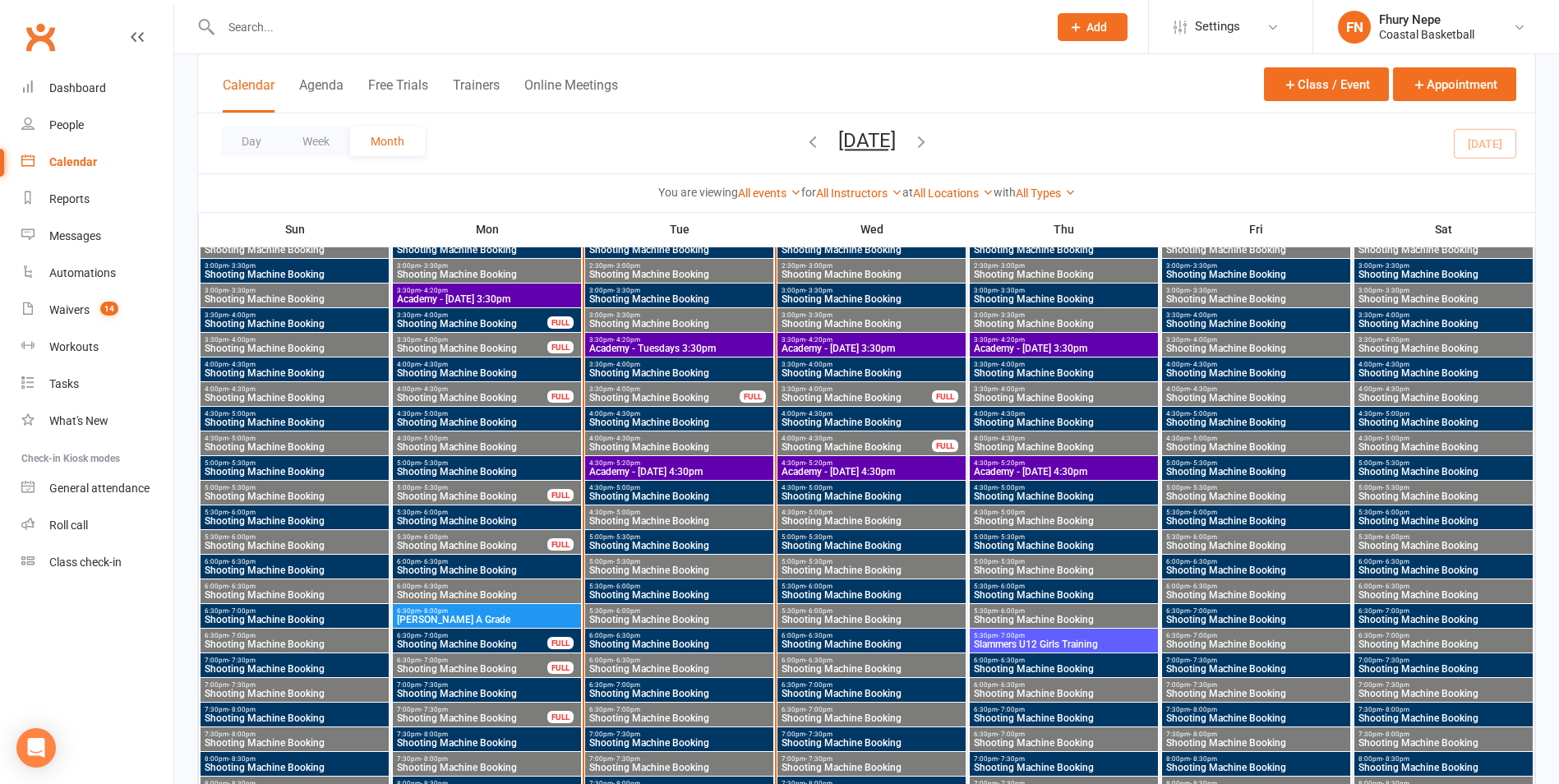
click at [912, 348] on span "Academy - [DATE] 3:30pm" at bounding box center [871, 348] width 181 height 10
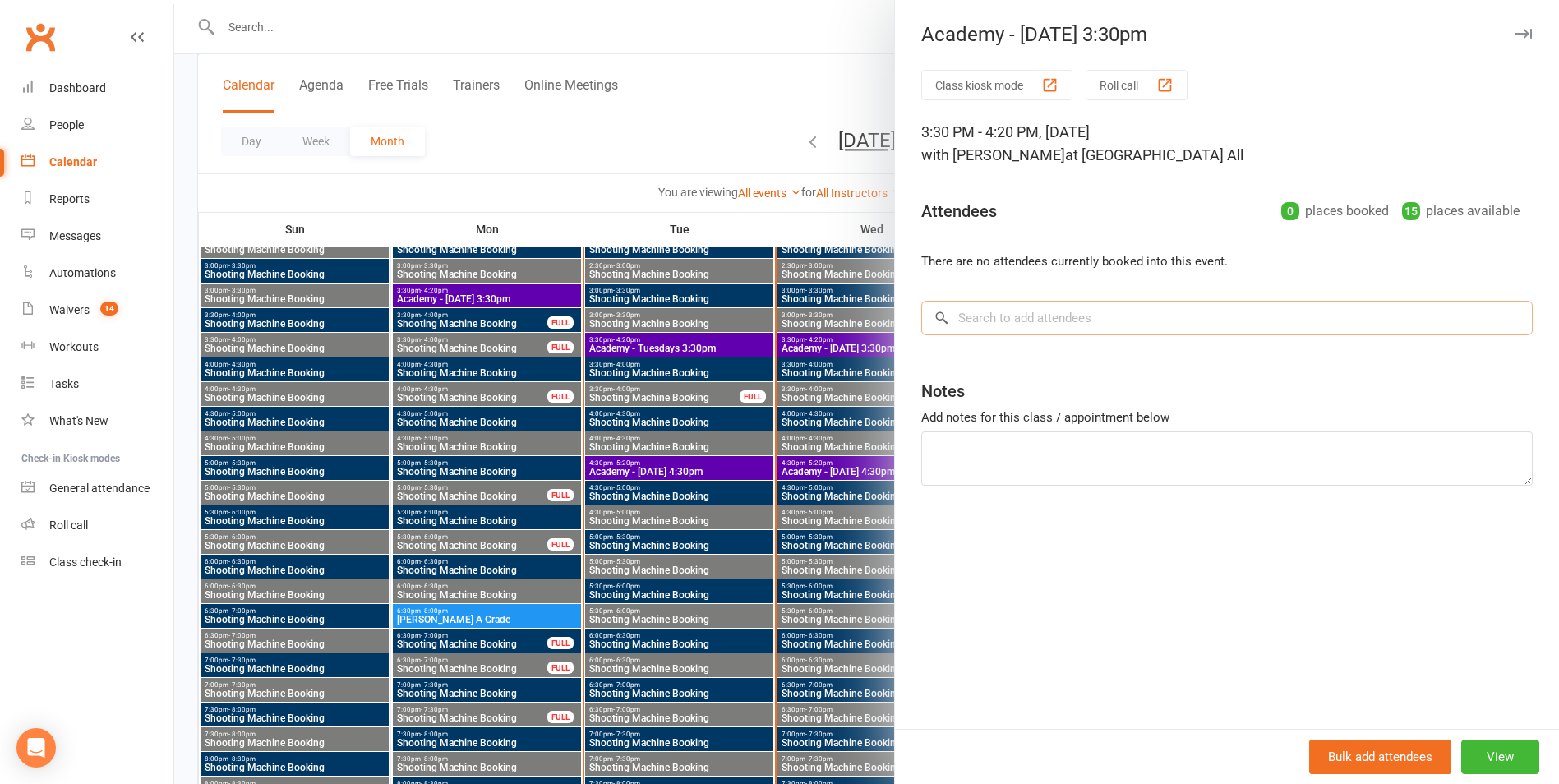
click at [1056, 328] on input "search" at bounding box center [1227, 318] width 612 height 35
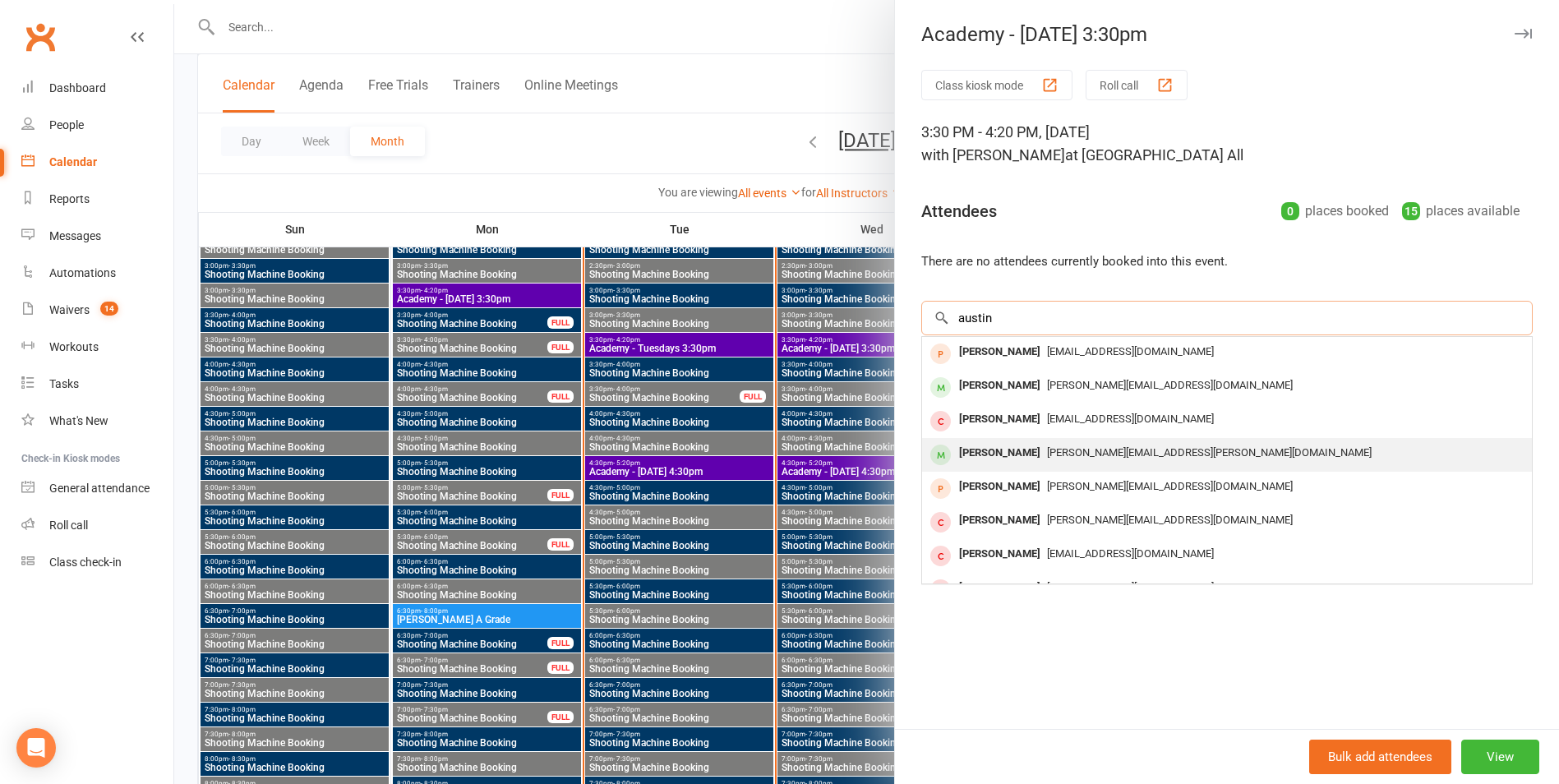
type input "austin"
click at [990, 449] on div "[PERSON_NAME]" at bounding box center [999, 452] width 95 height 24
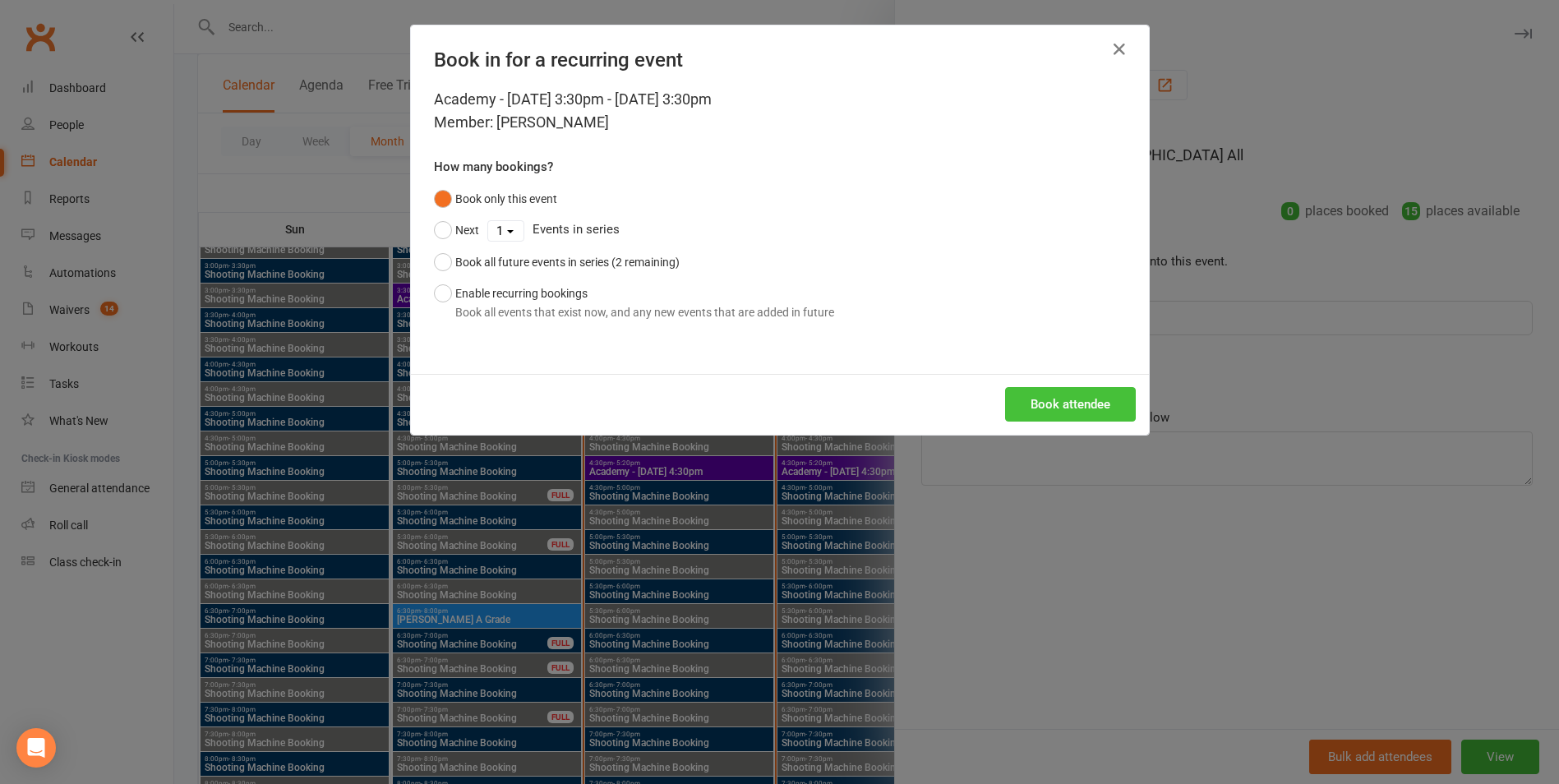
click at [1016, 412] on button "Book attendee" at bounding box center [1070, 404] width 130 height 35
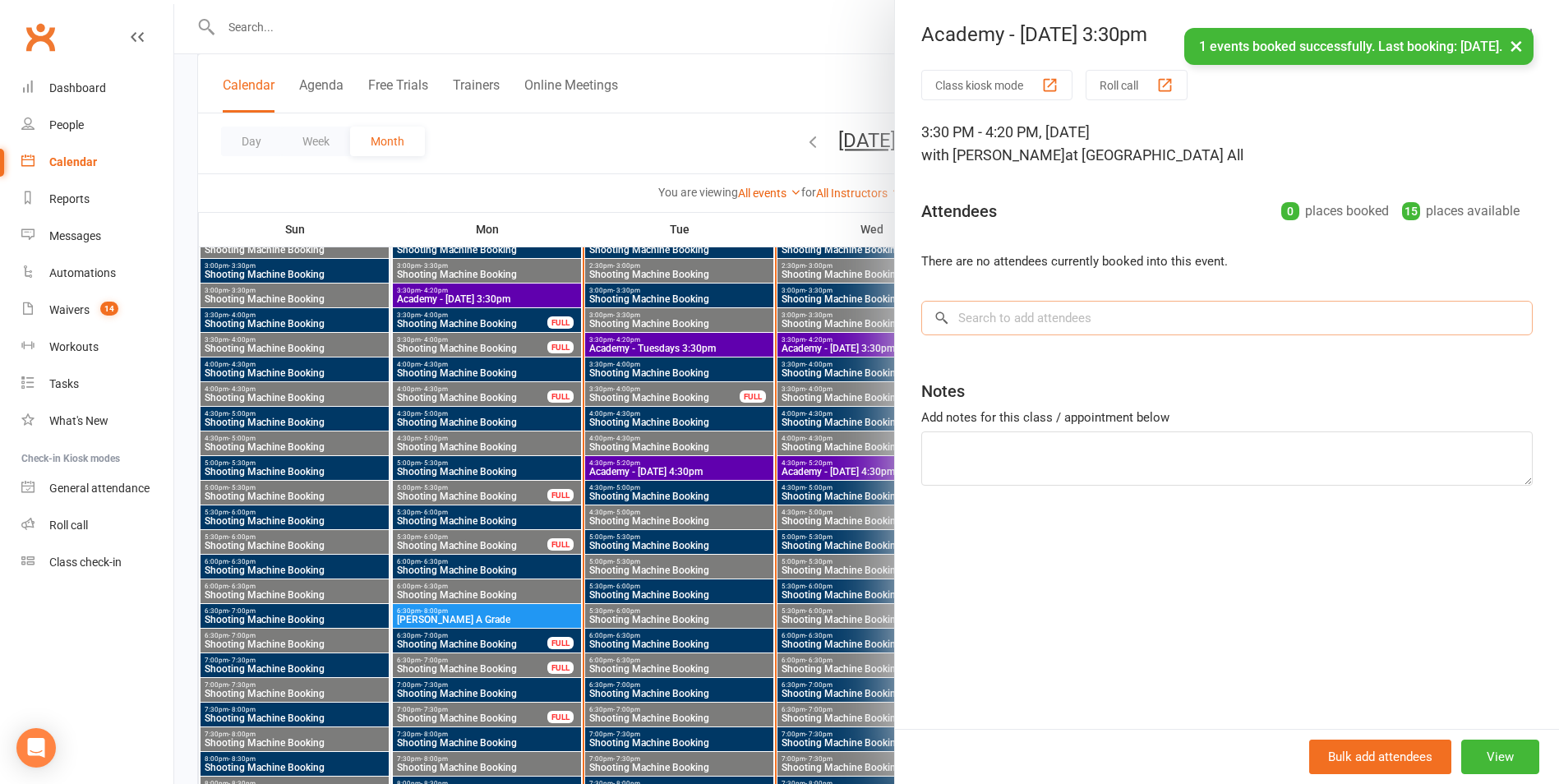
click at [981, 326] on input "search" at bounding box center [1227, 318] width 612 height 35
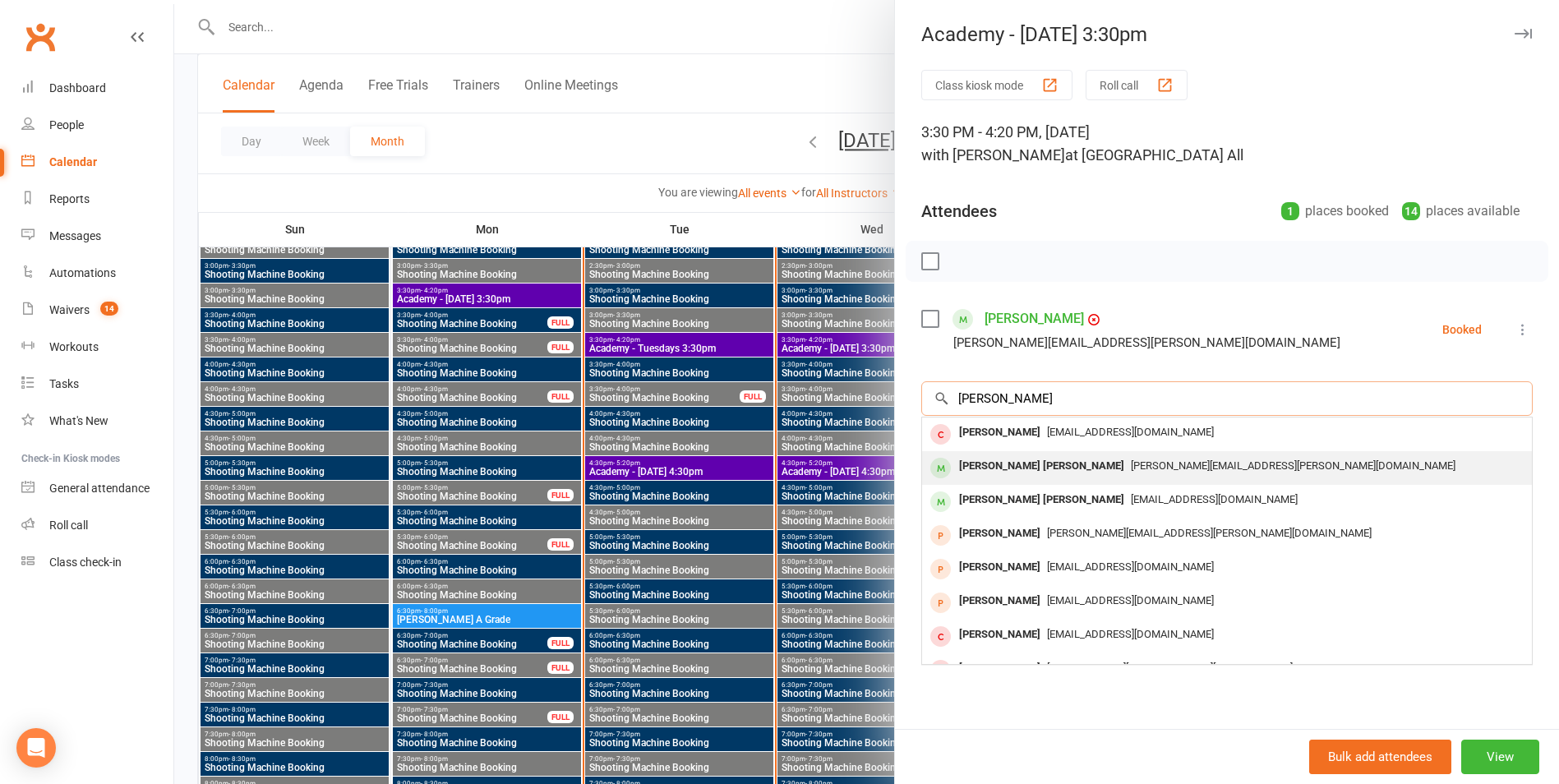
type input "[PERSON_NAME]"
click at [972, 451] on div "[PERSON_NAME] Boyle [EMAIL_ADDRESS][PERSON_NAME][DOMAIN_NAME]" at bounding box center [1227, 468] width 610 height 34
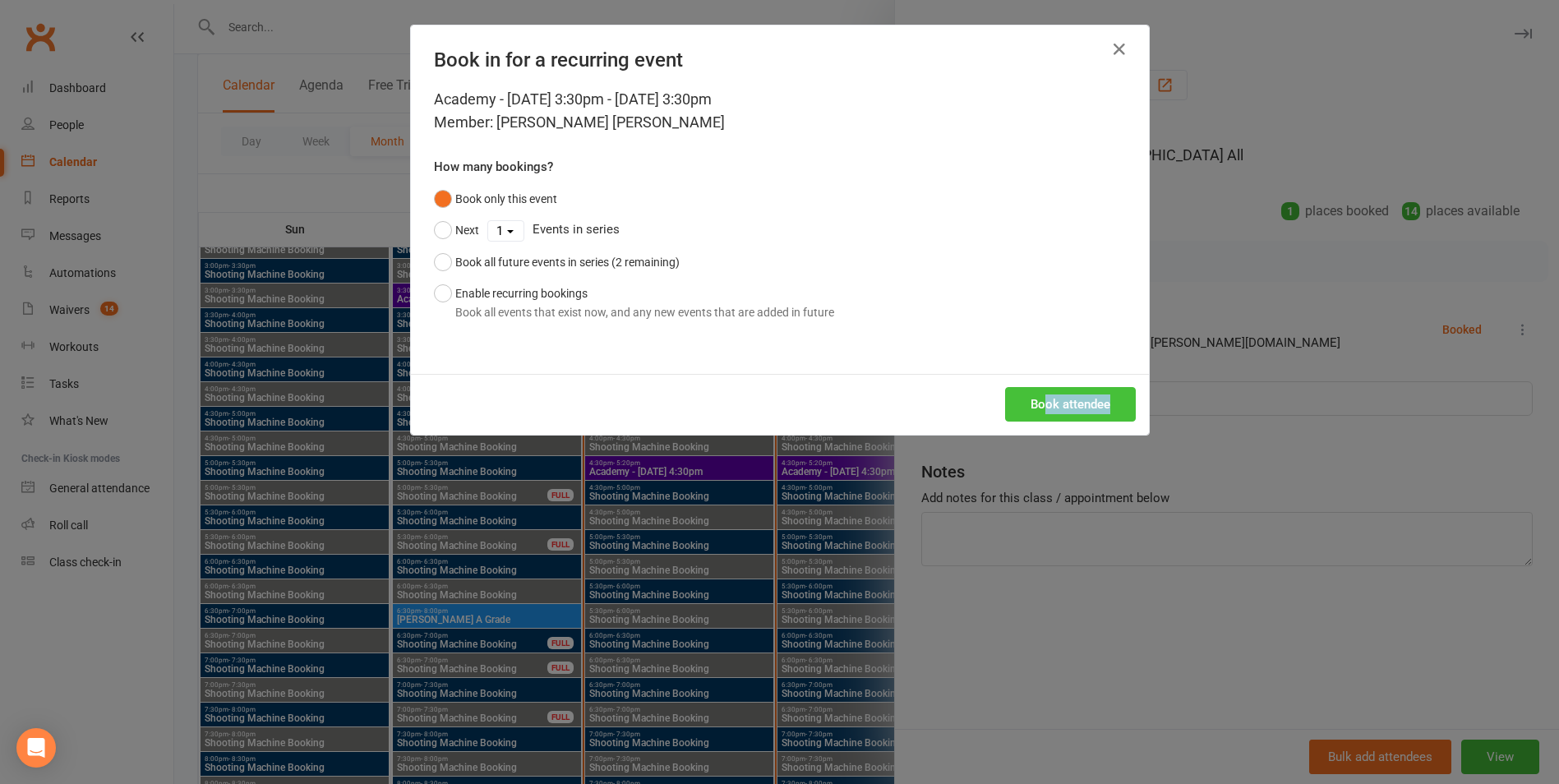
click at [1037, 421] on div "Book attendee" at bounding box center [780, 404] width 738 height 60
drag, startPoint x: 1037, startPoint y: 421, endPoint x: 1032, endPoint y: 409, distance: 13.0
click at [1032, 409] on button "Book attendee" at bounding box center [1070, 404] width 130 height 35
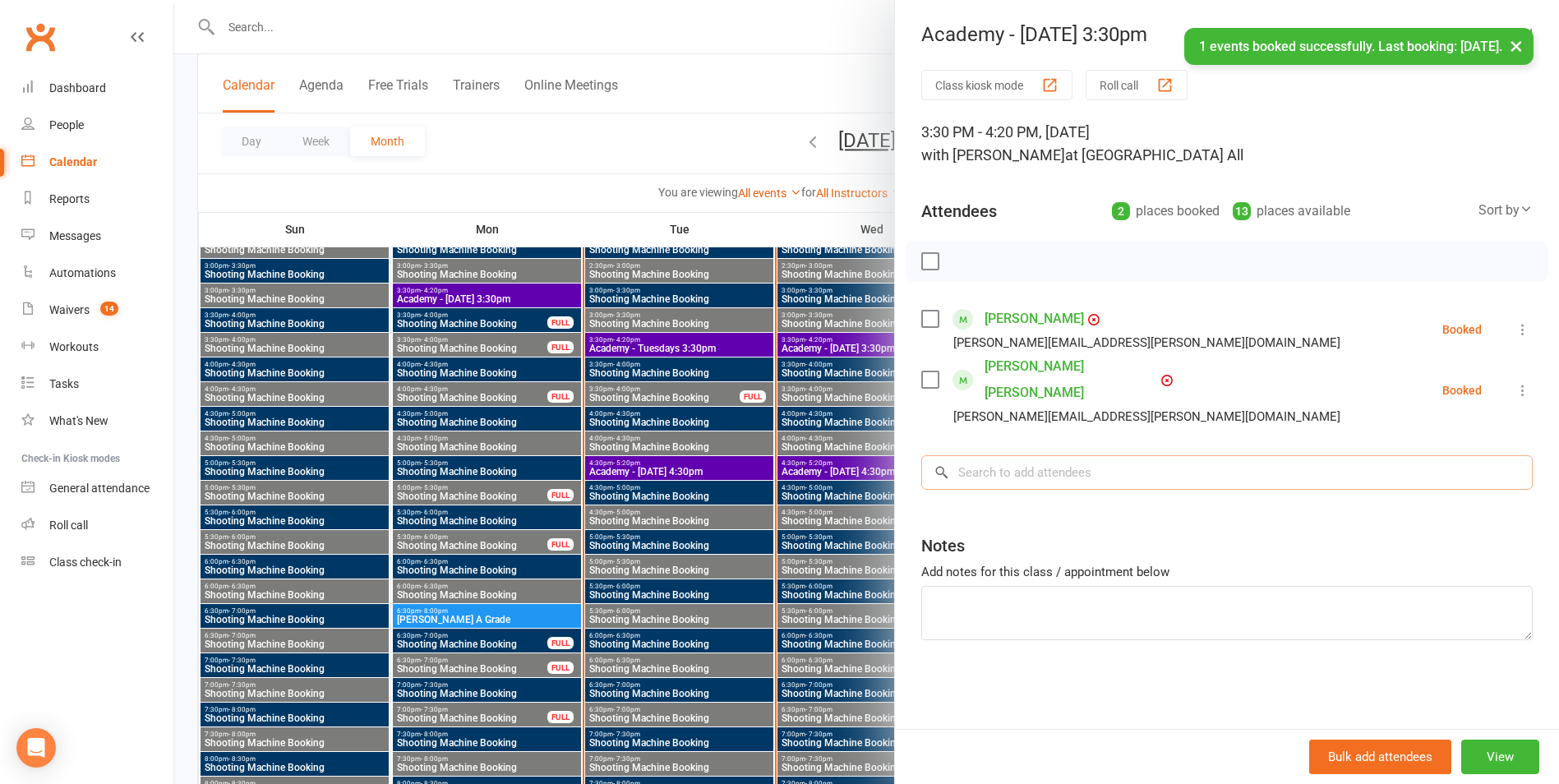
click at [1013, 455] on input "search" at bounding box center [1227, 473] width 612 height 35
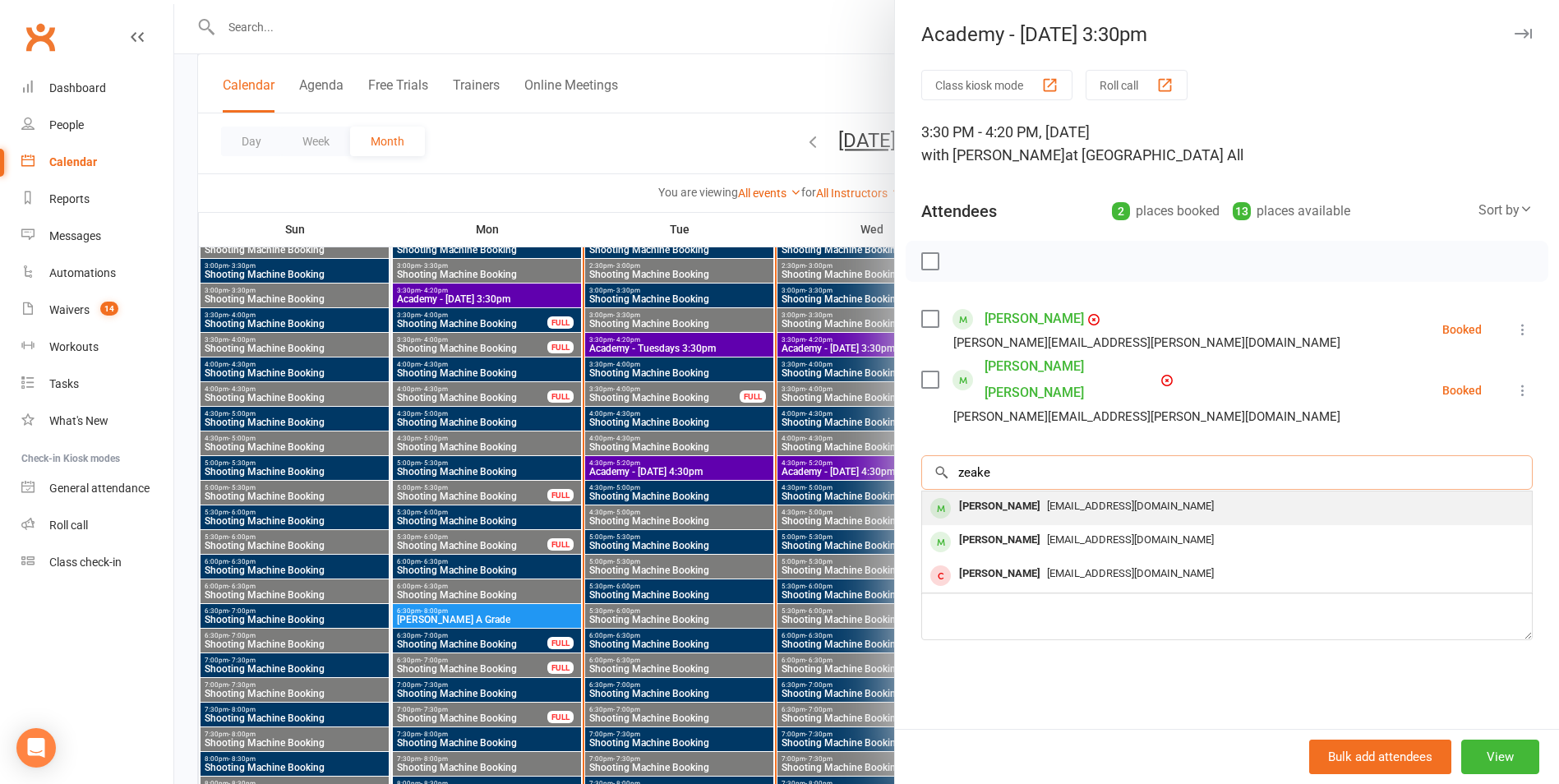
type input "zeake"
click at [1009, 495] on div "[PERSON_NAME]" at bounding box center [999, 506] width 95 height 24
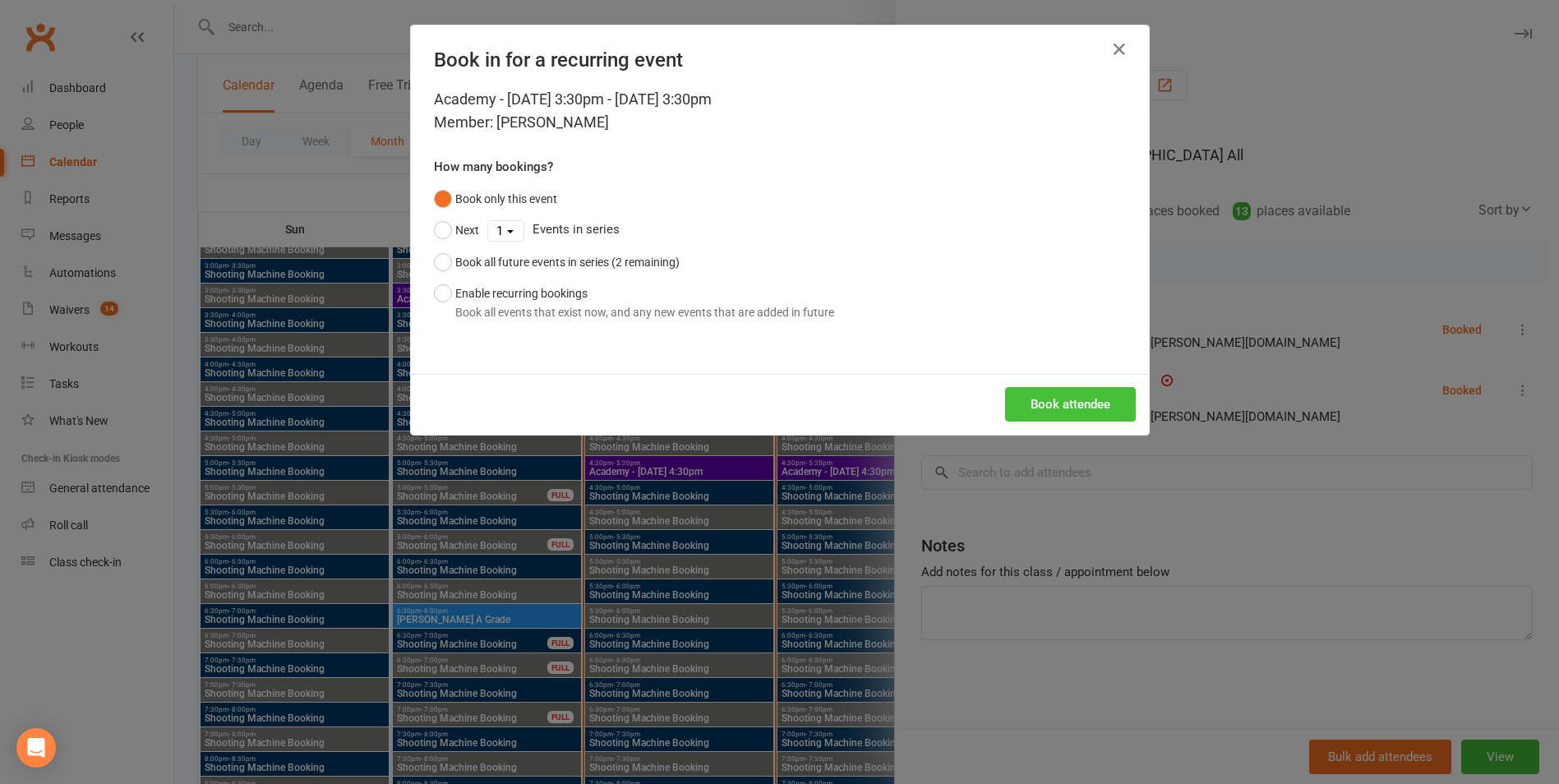
click at [1039, 403] on button "Book attendee" at bounding box center [1070, 404] width 130 height 35
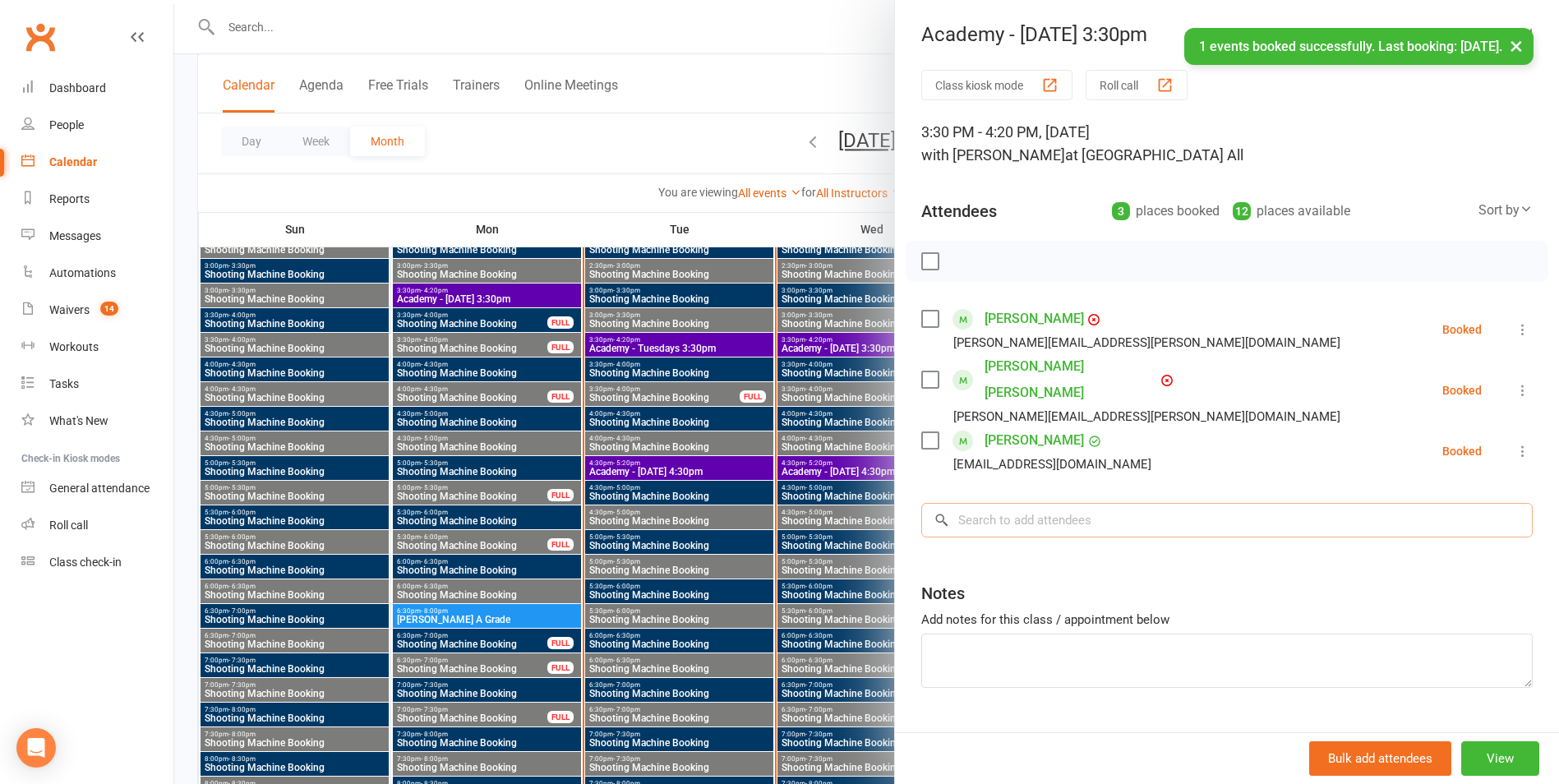
click at [1022, 503] on input "search" at bounding box center [1227, 520] width 612 height 35
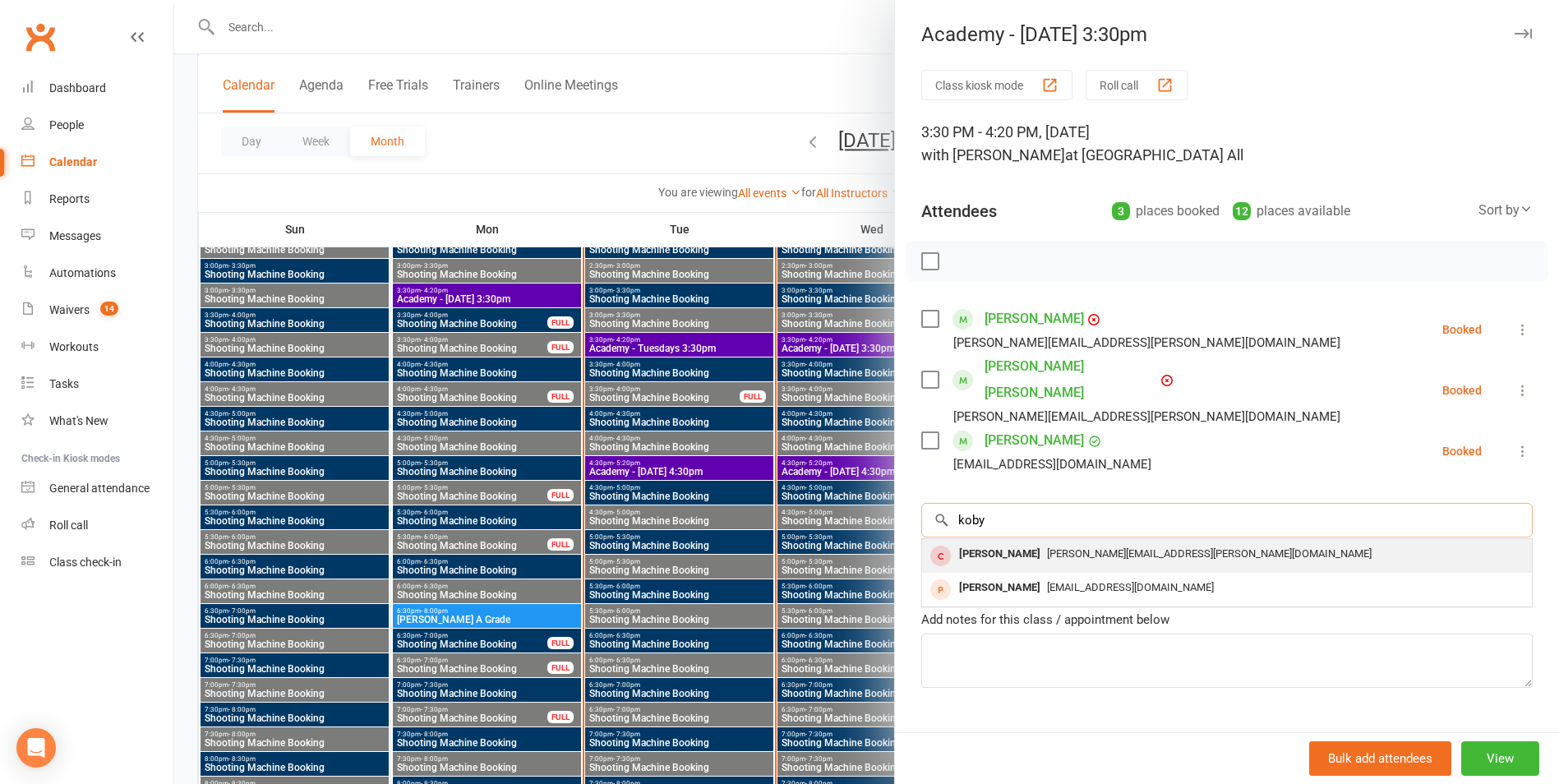
type input "koby"
click at [1027, 542] on div "[PERSON_NAME][EMAIL_ADDRESS][PERSON_NAME][DOMAIN_NAME]" at bounding box center [1227, 554] width 596 height 24
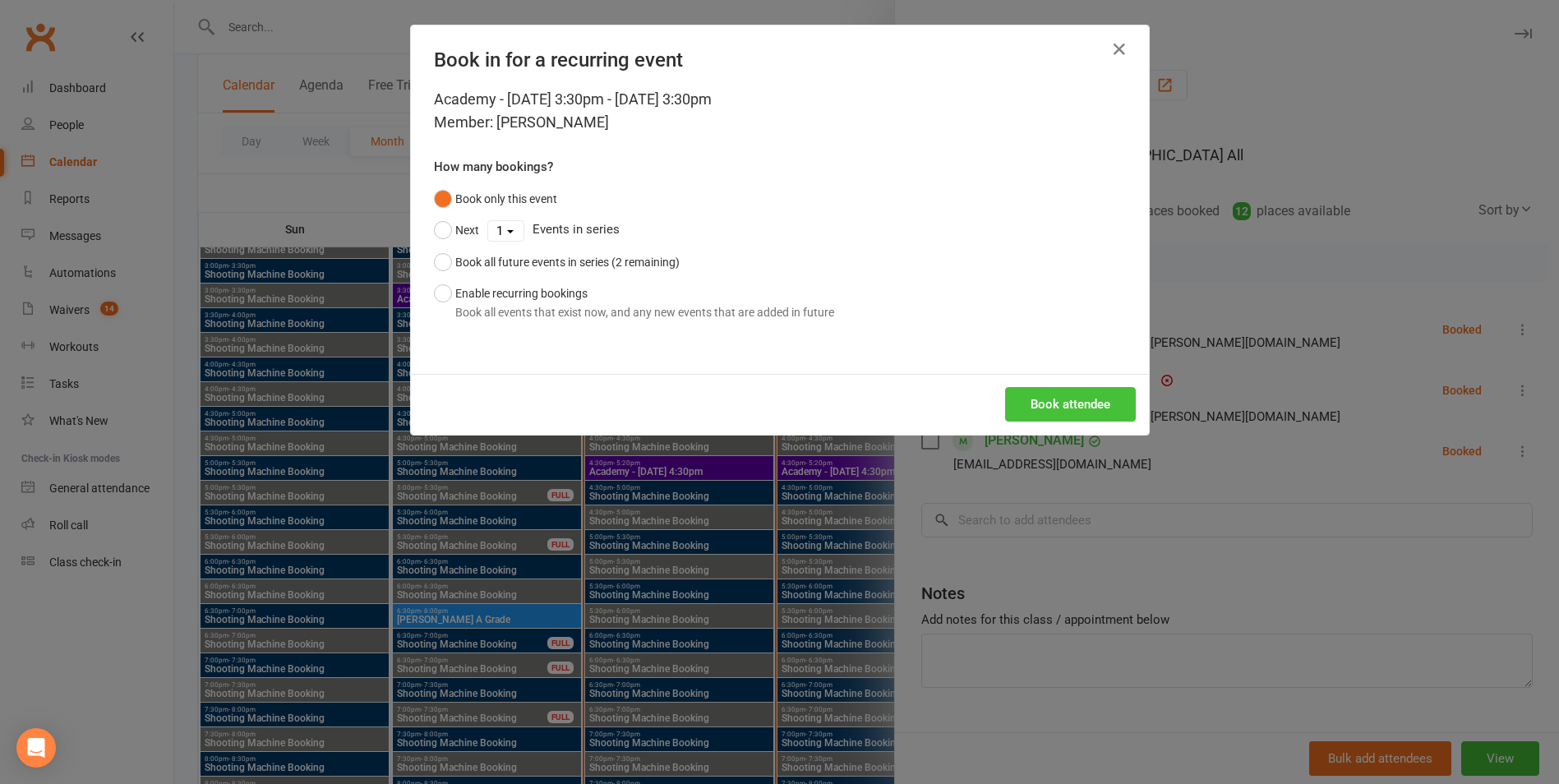
click at [1071, 396] on button "Book attendee" at bounding box center [1070, 404] width 130 height 35
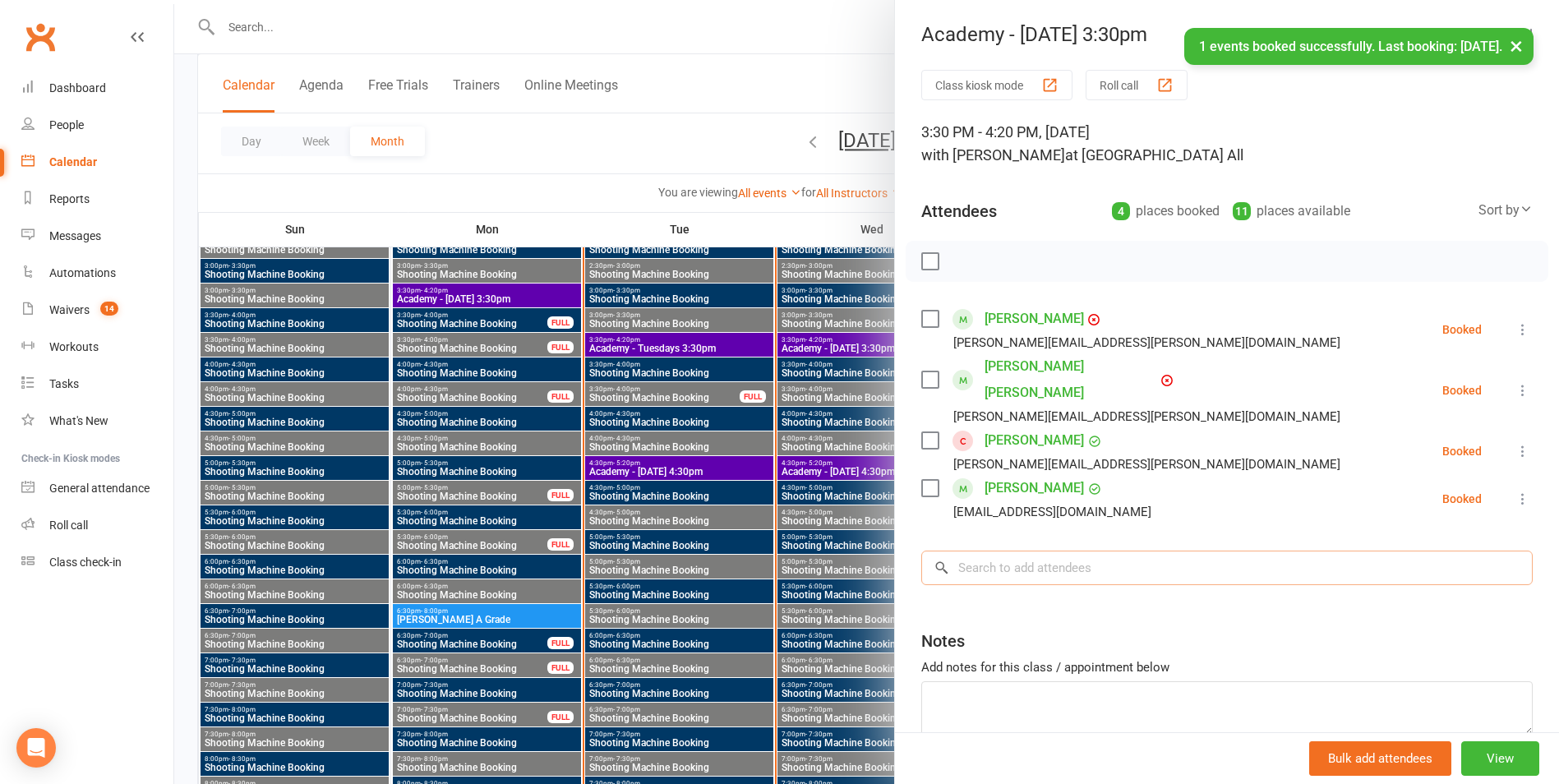
click at [1025, 550] on input "search" at bounding box center [1227, 567] width 612 height 35
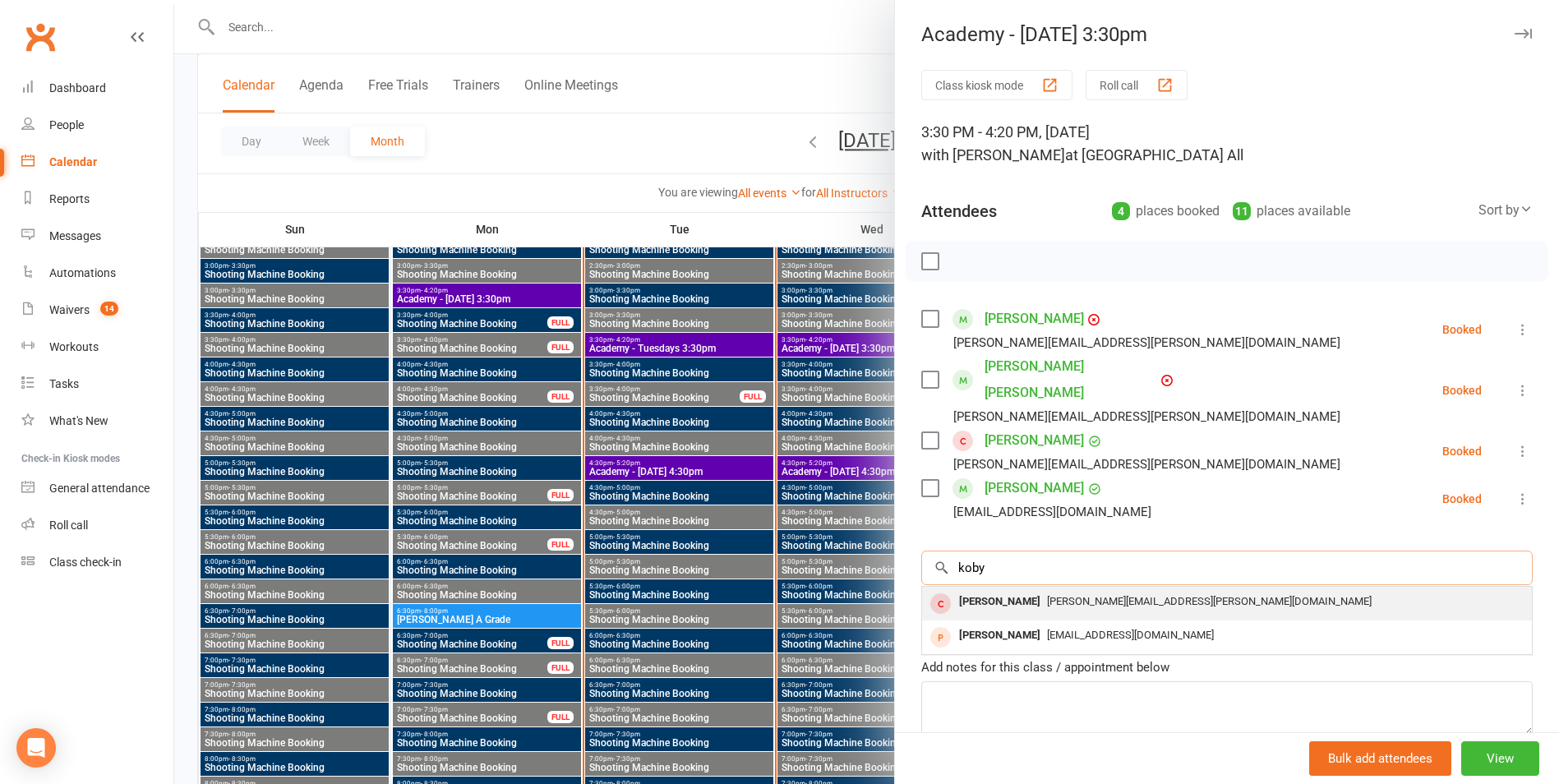
type input "koby"
click at [997, 589] on div "[PERSON_NAME]" at bounding box center [999, 601] width 95 height 24
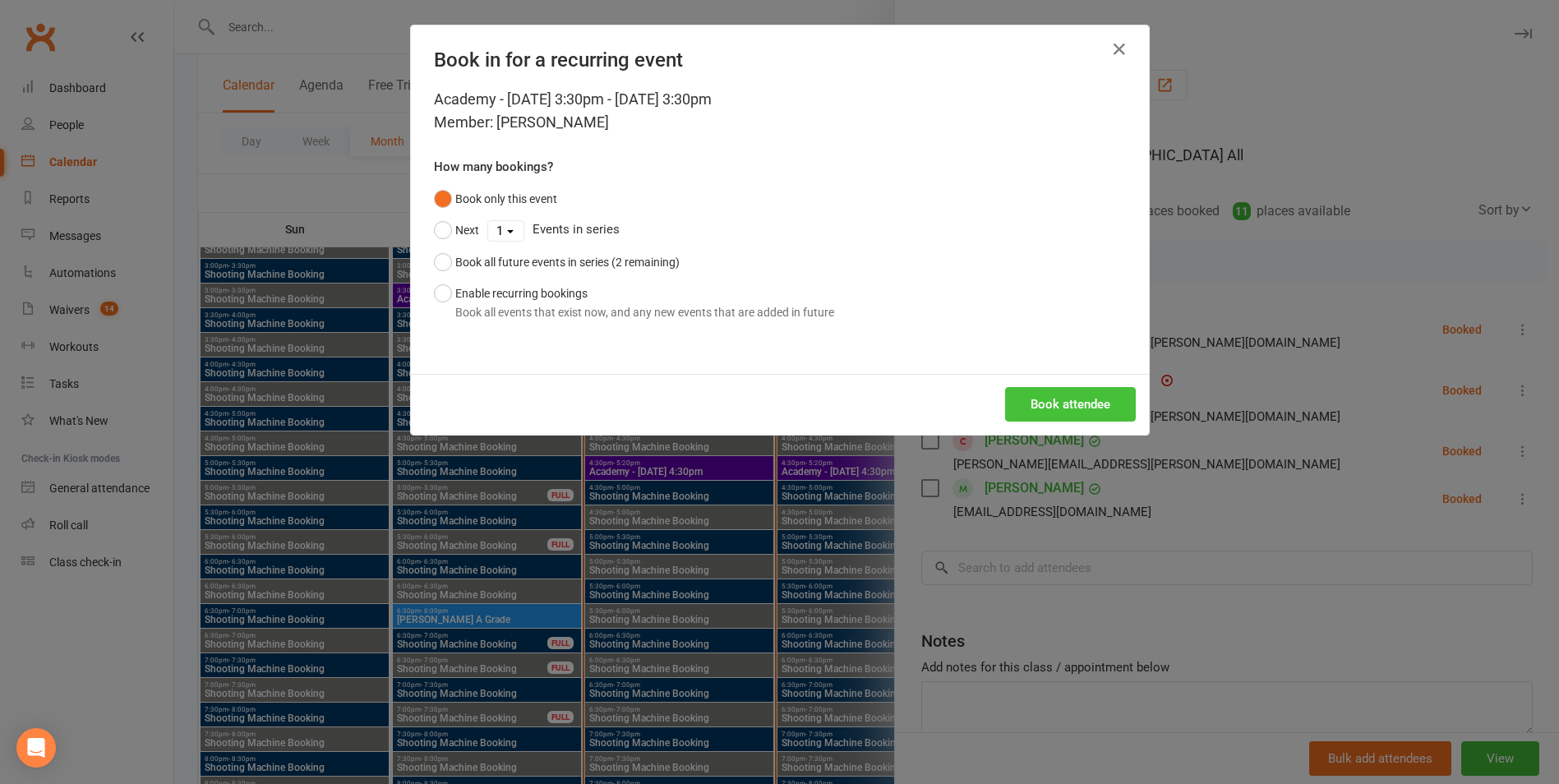
click at [1042, 416] on button "Book attendee" at bounding box center [1070, 404] width 130 height 35
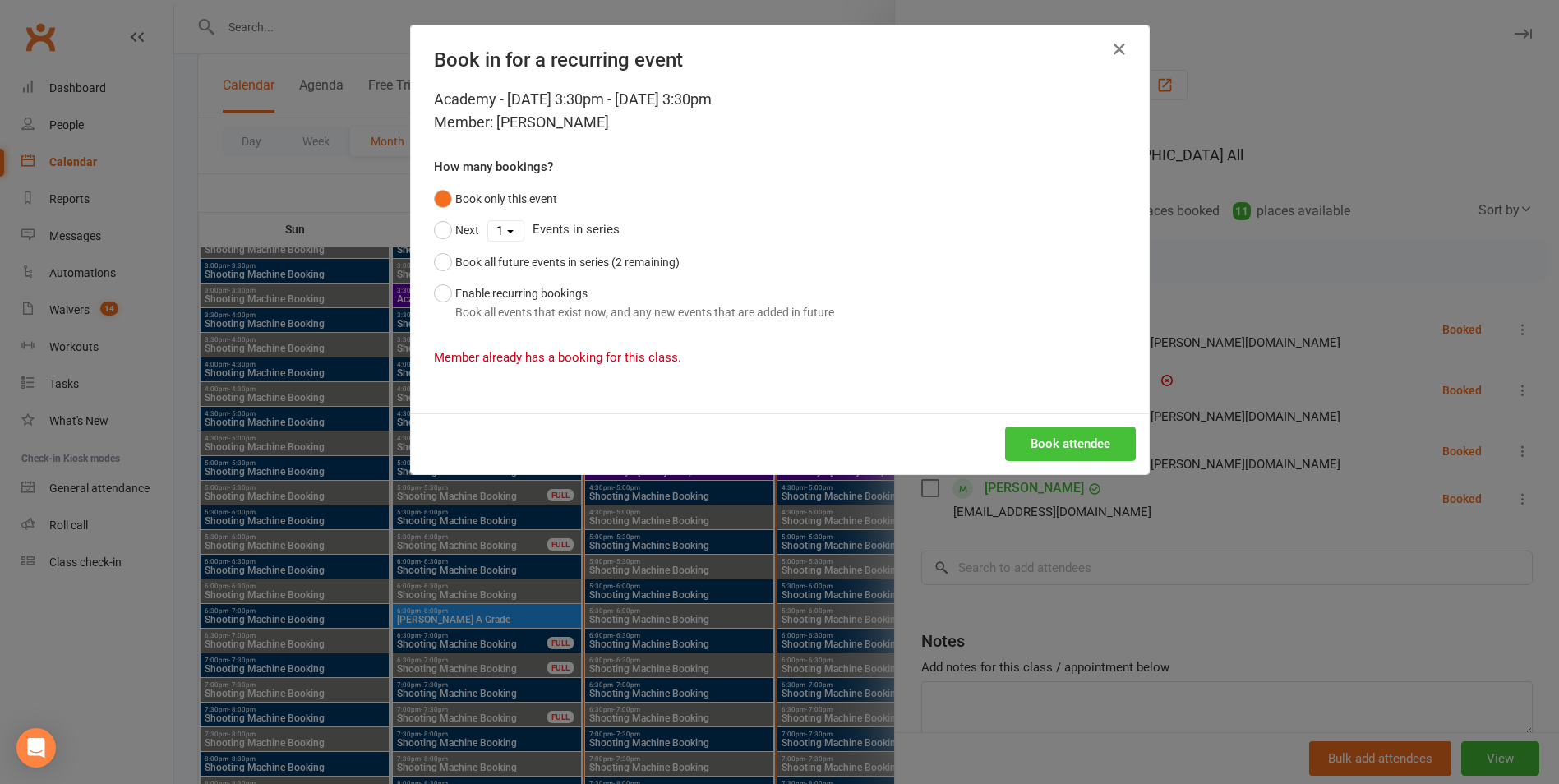
click at [1056, 450] on button "Book attendee" at bounding box center [1070, 444] width 130 height 35
click at [1112, 58] on icon "button" at bounding box center [1119, 49] width 20 height 20
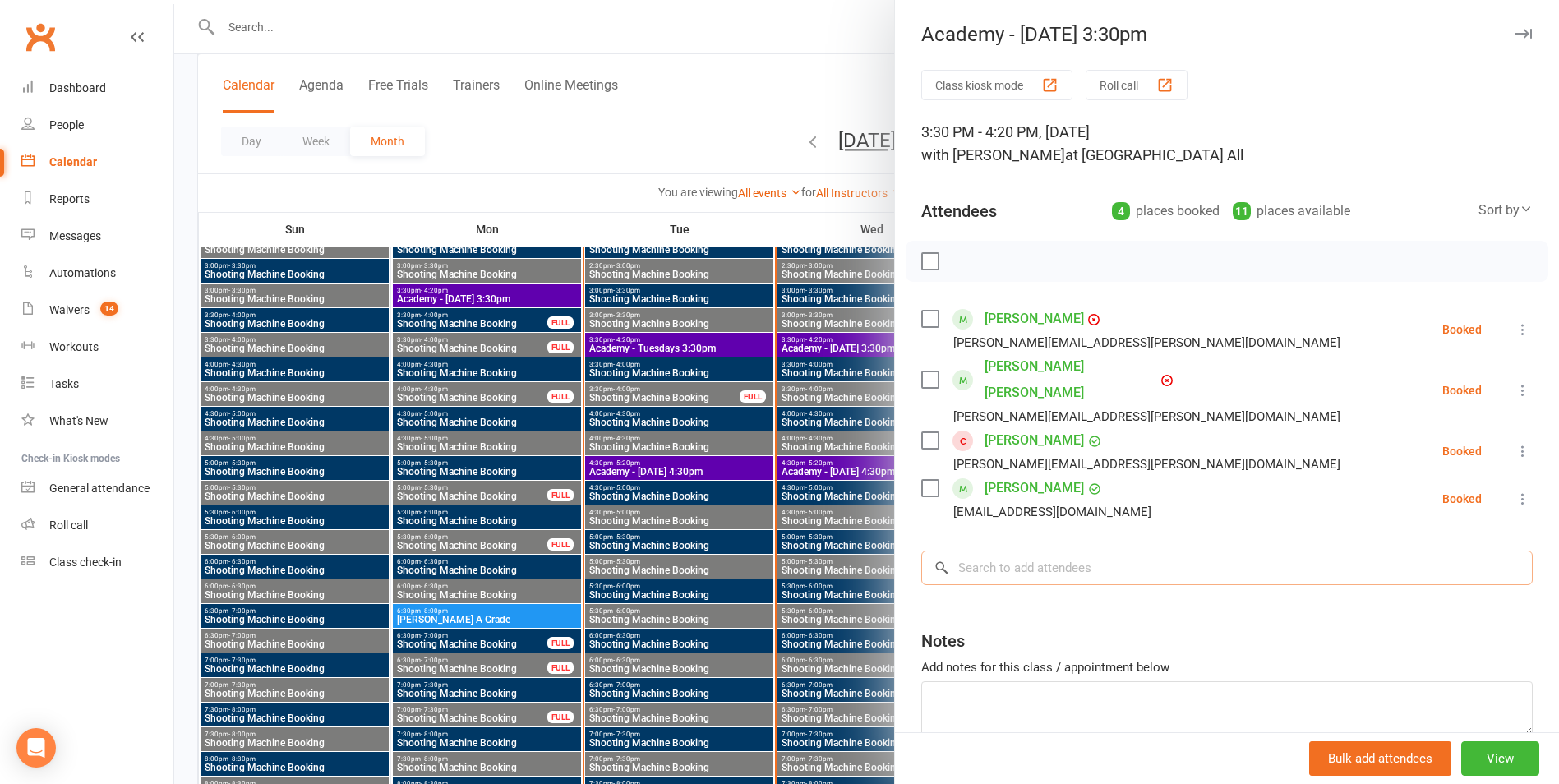
click at [987, 550] on input "search" at bounding box center [1227, 567] width 612 height 35
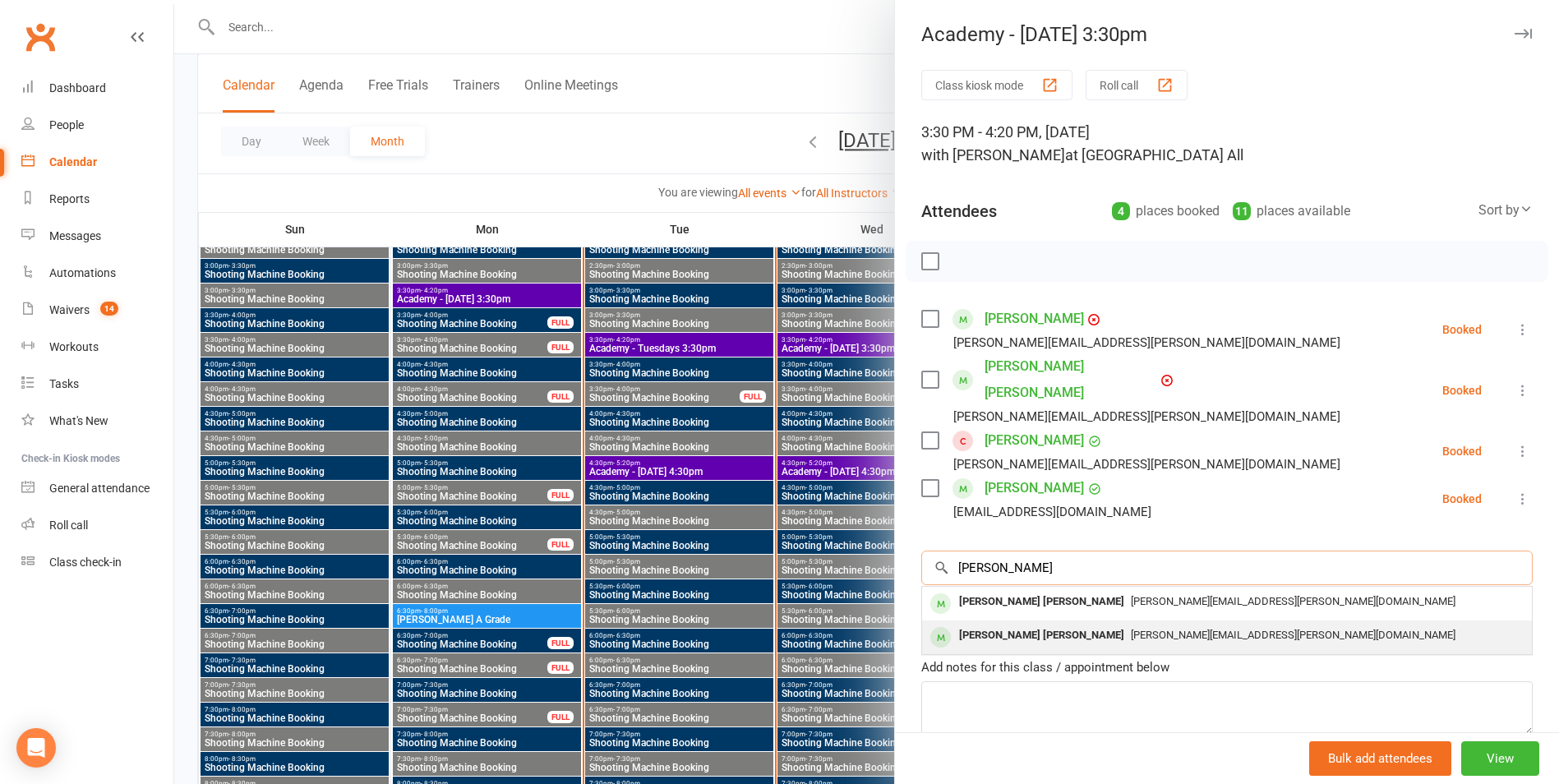
type input "[PERSON_NAME]"
click at [999, 624] on div "[PERSON_NAME] [PERSON_NAME]" at bounding box center [1041, 635] width 178 height 24
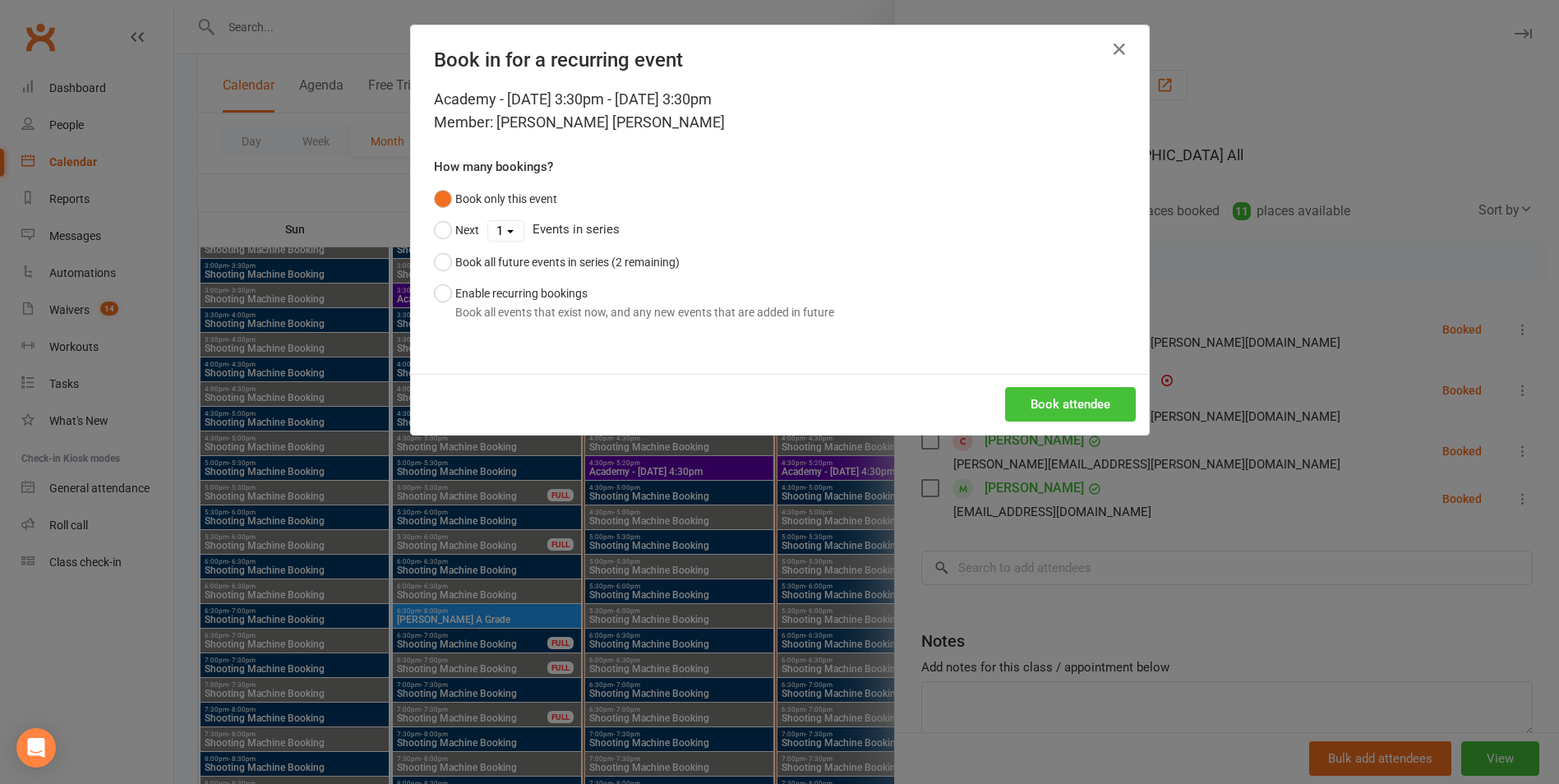
click at [1060, 399] on button "Book attendee" at bounding box center [1070, 404] width 130 height 35
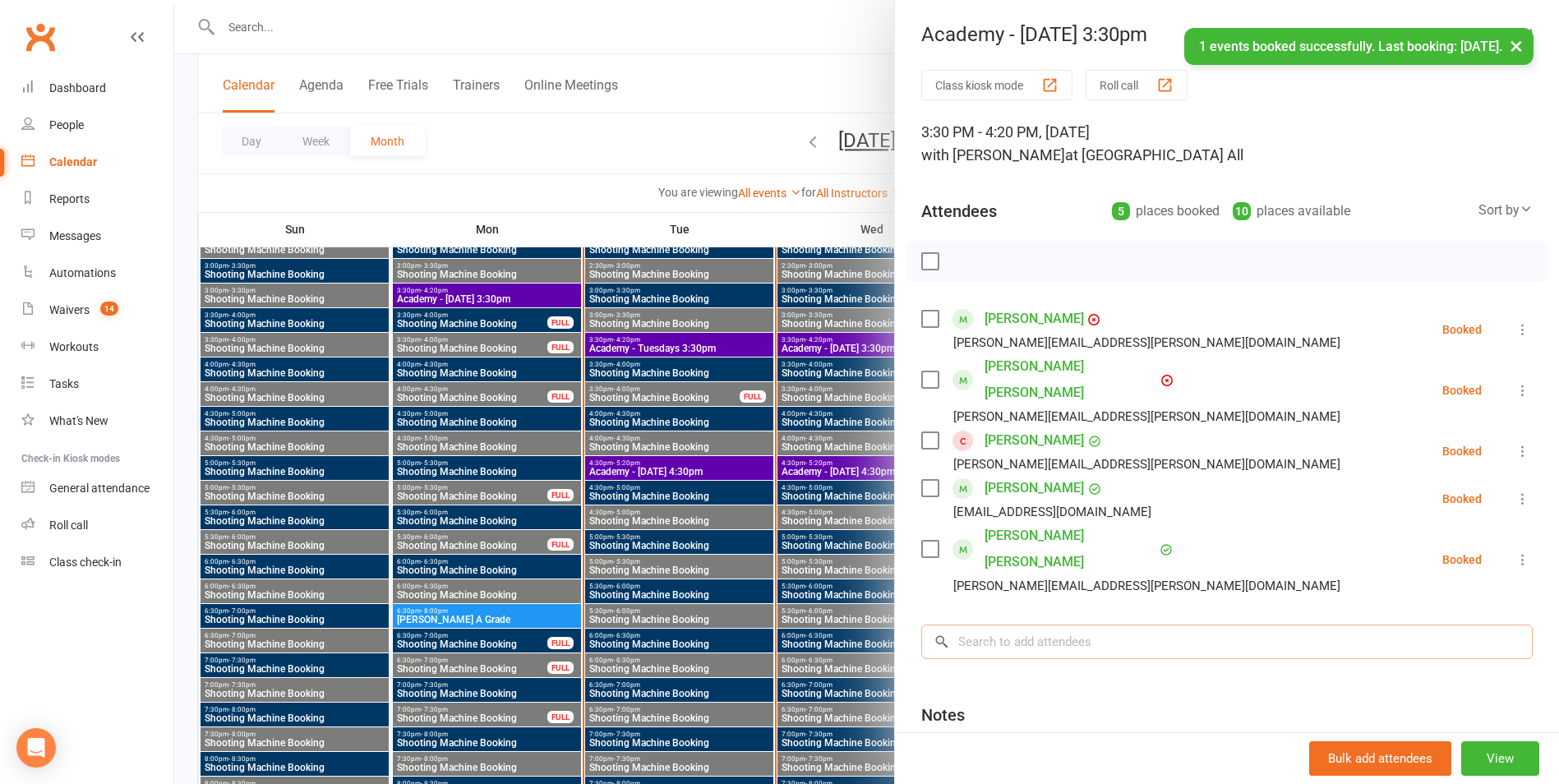
click at [1017, 624] on input "search" at bounding box center [1227, 641] width 612 height 35
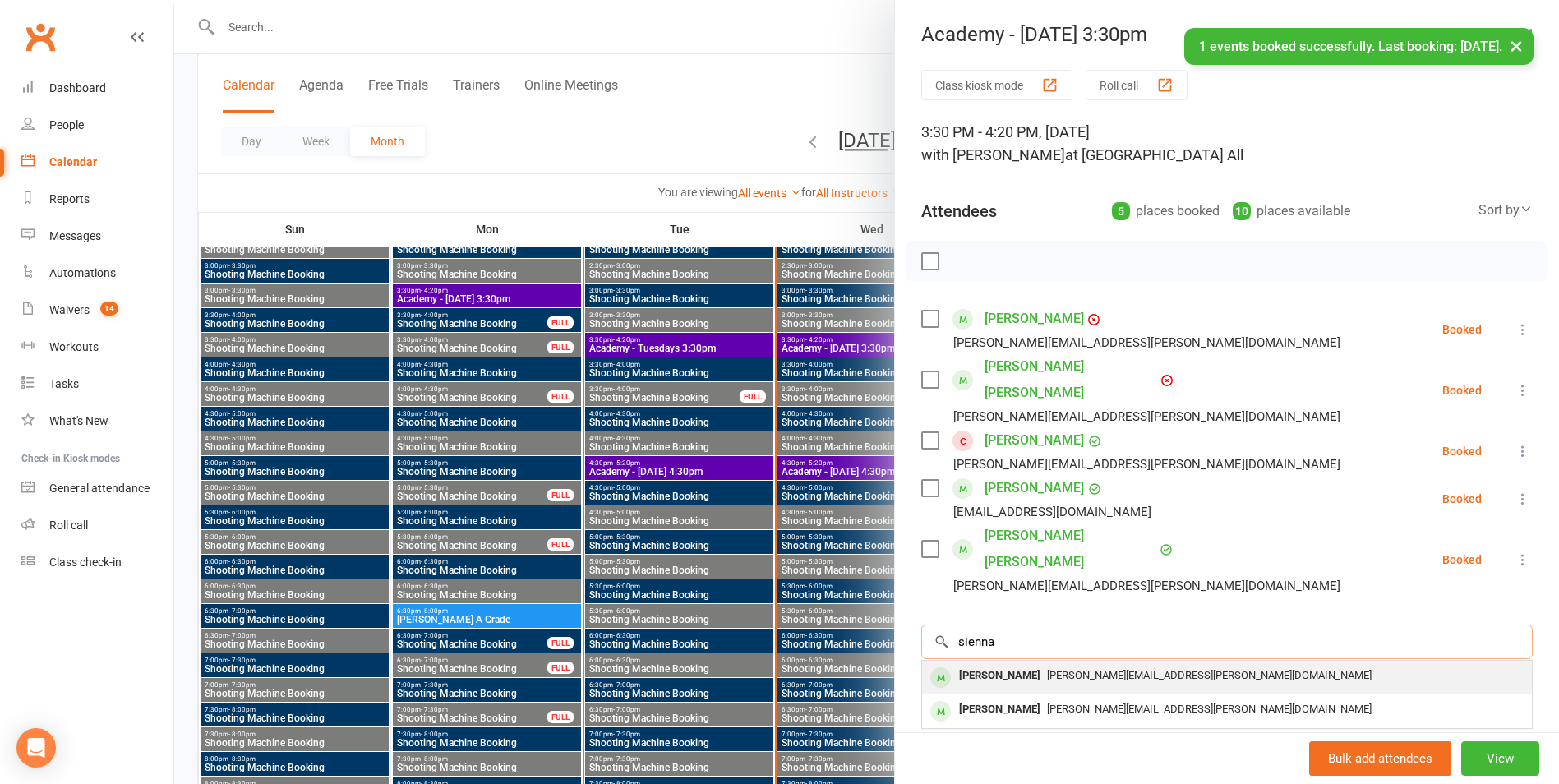
type input "sienna"
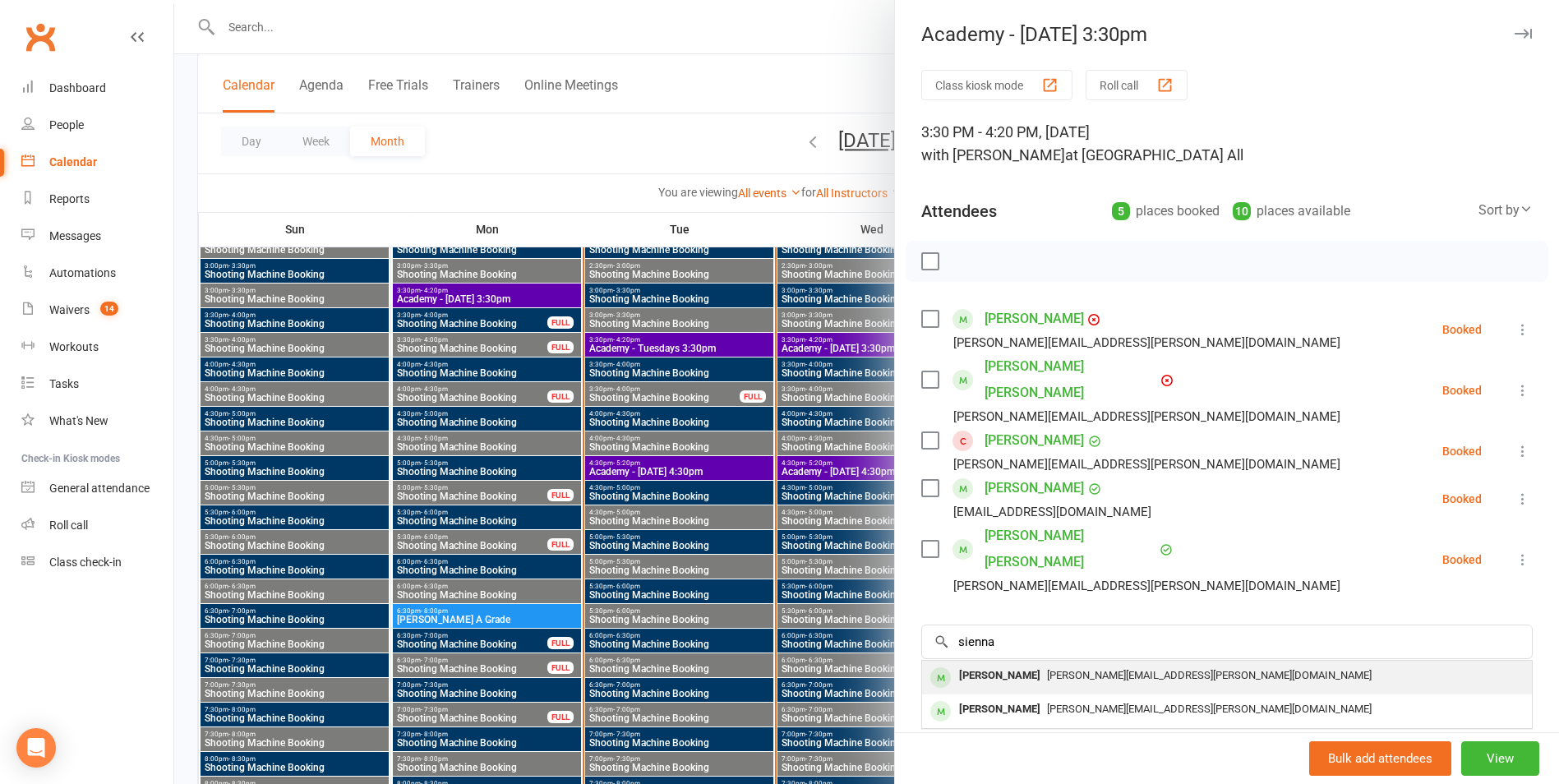
click at [1007, 664] on div "[PERSON_NAME]" at bounding box center [999, 676] width 95 height 24
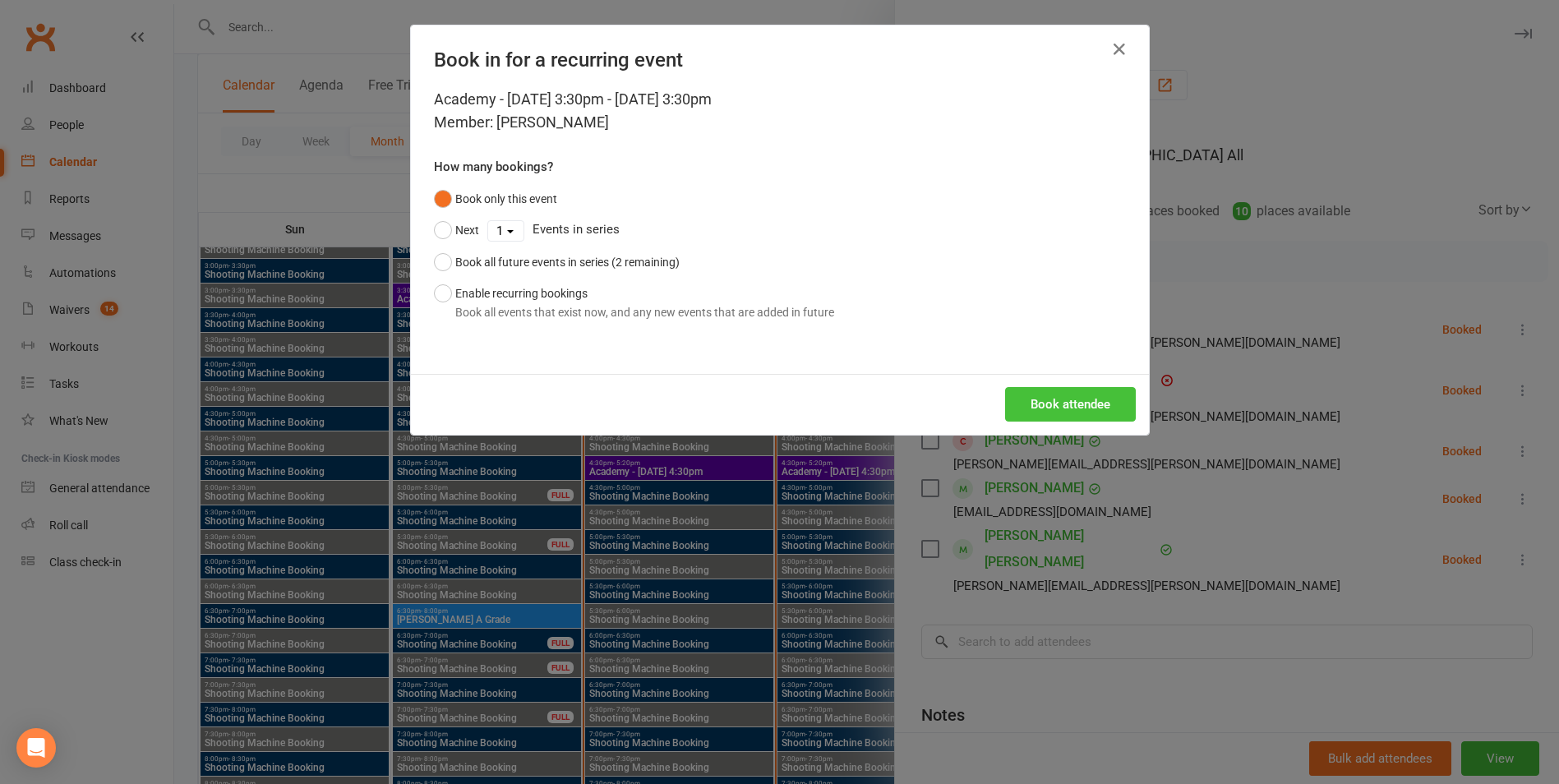
click at [1077, 415] on button "Book attendee" at bounding box center [1070, 404] width 130 height 35
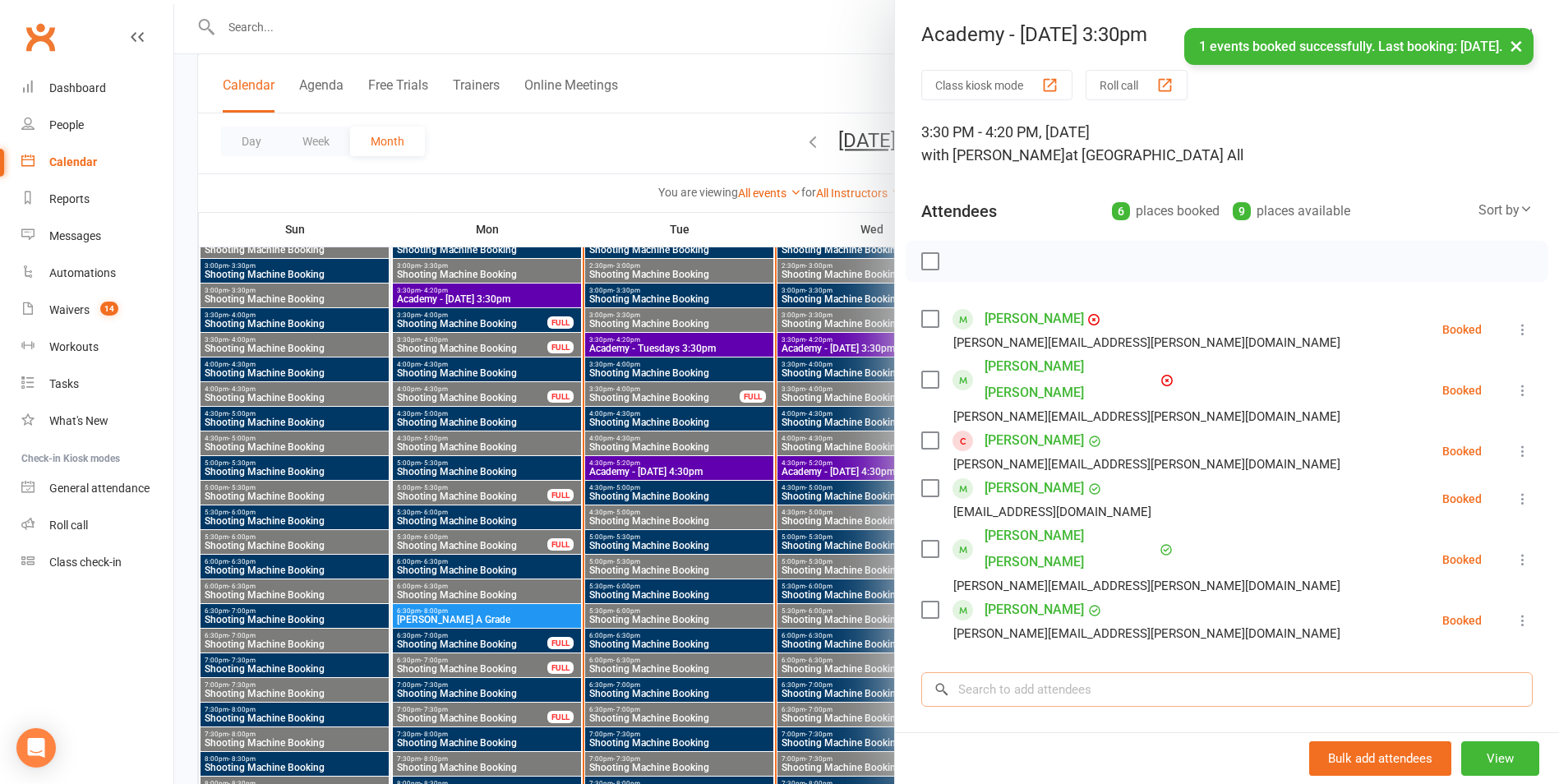
click at [1006, 672] on input "search" at bounding box center [1227, 689] width 612 height 35
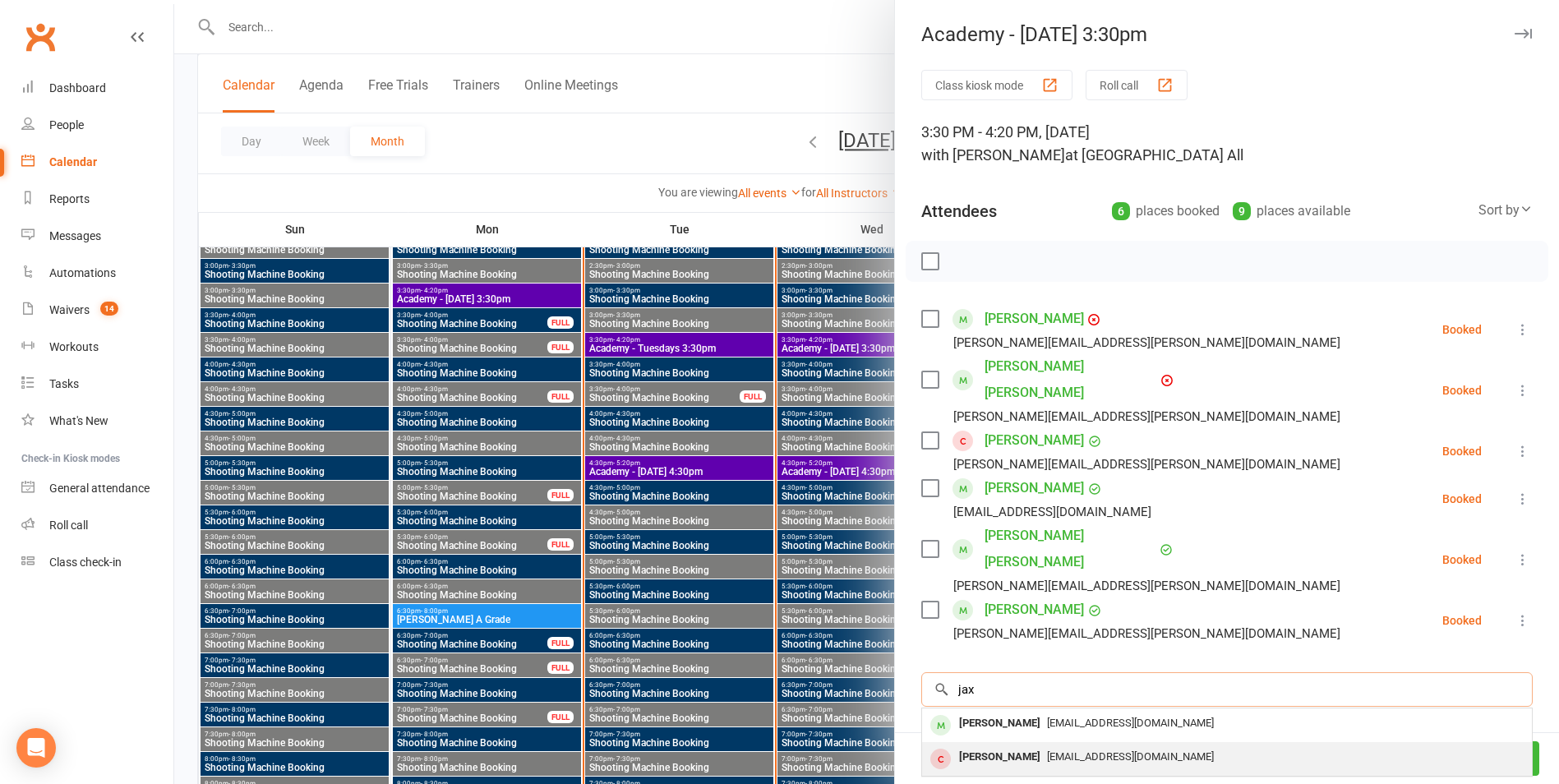
type input "jax"
click at [987, 745] on div "[PERSON_NAME]" at bounding box center [999, 756] width 95 height 24
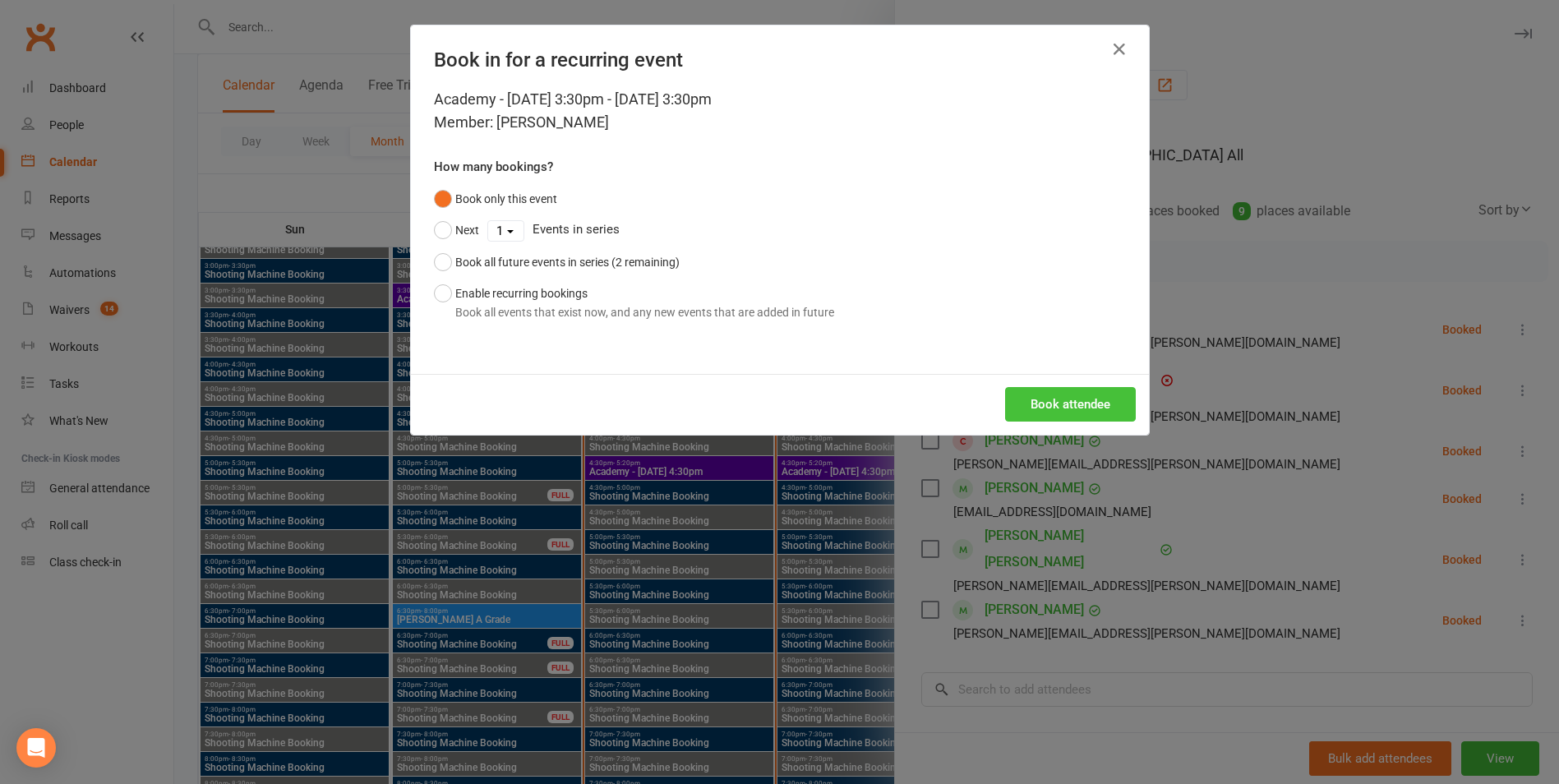
click at [1088, 404] on button "Book attendee" at bounding box center [1070, 404] width 130 height 35
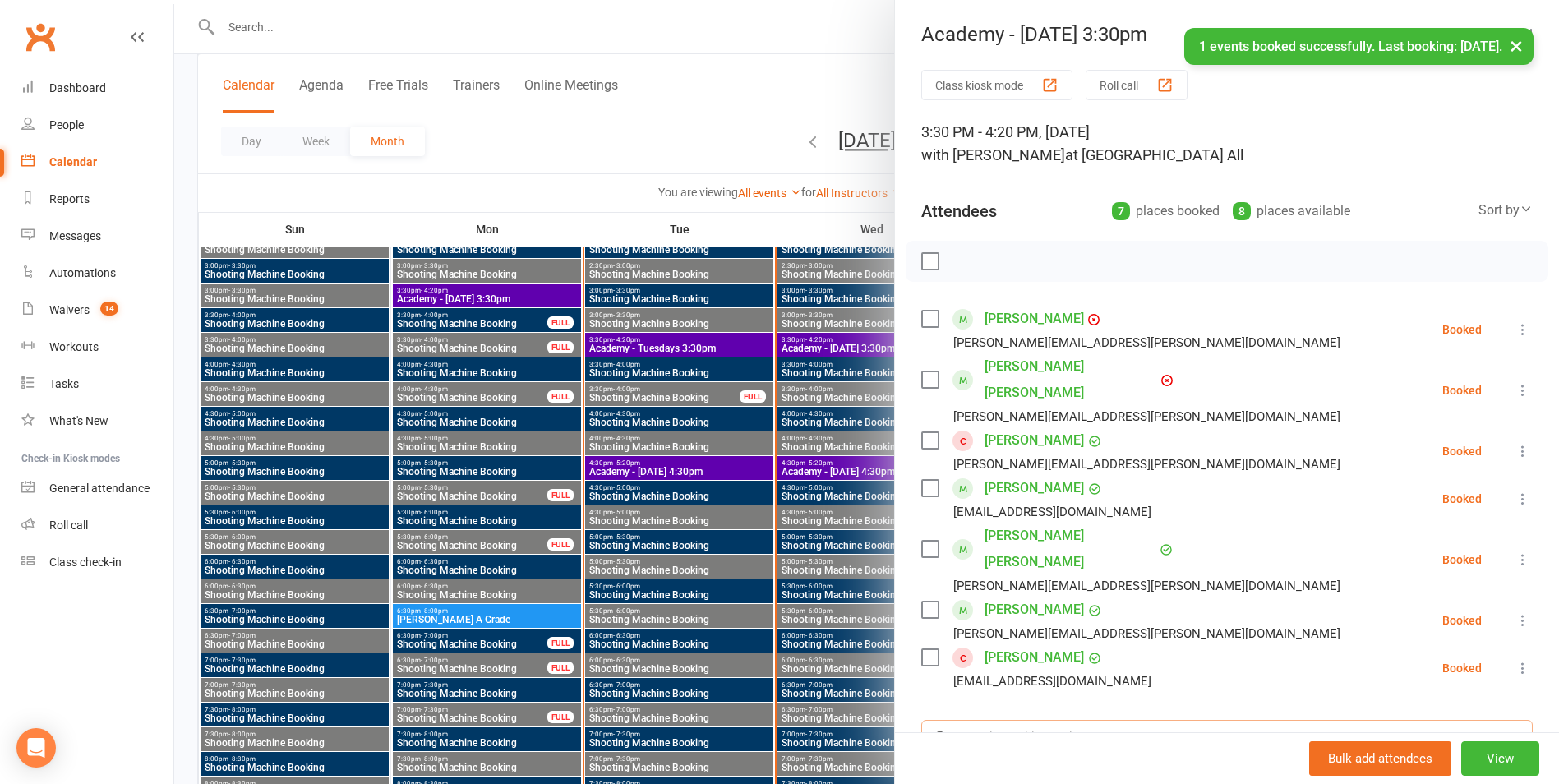
click at [993, 720] on input "search" at bounding box center [1227, 737] width 612 height 35
type input "trey"
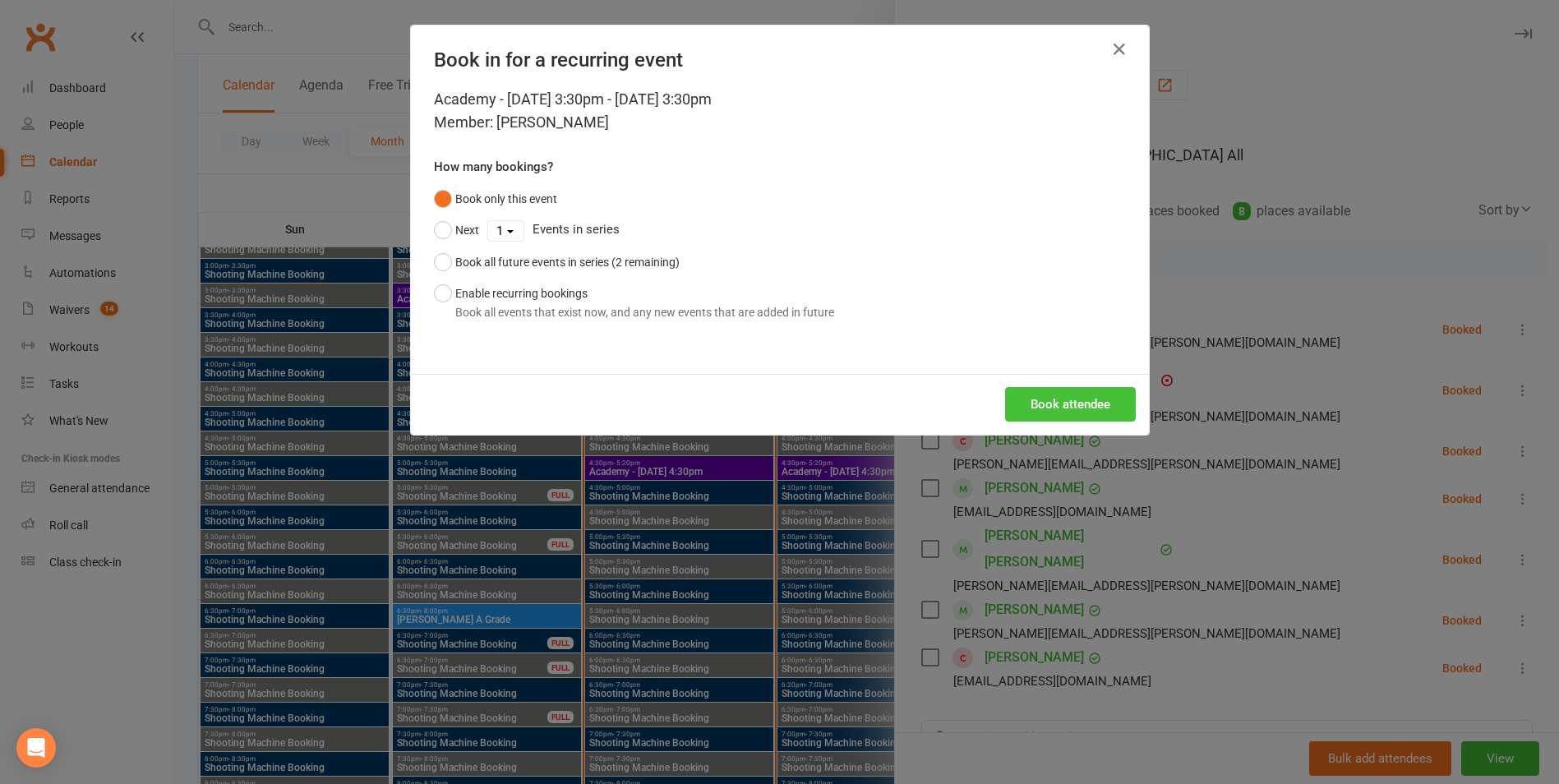
click at [1096, 405] on button "Book attendee" at bounding box center [1070, 404] width 130 height 35
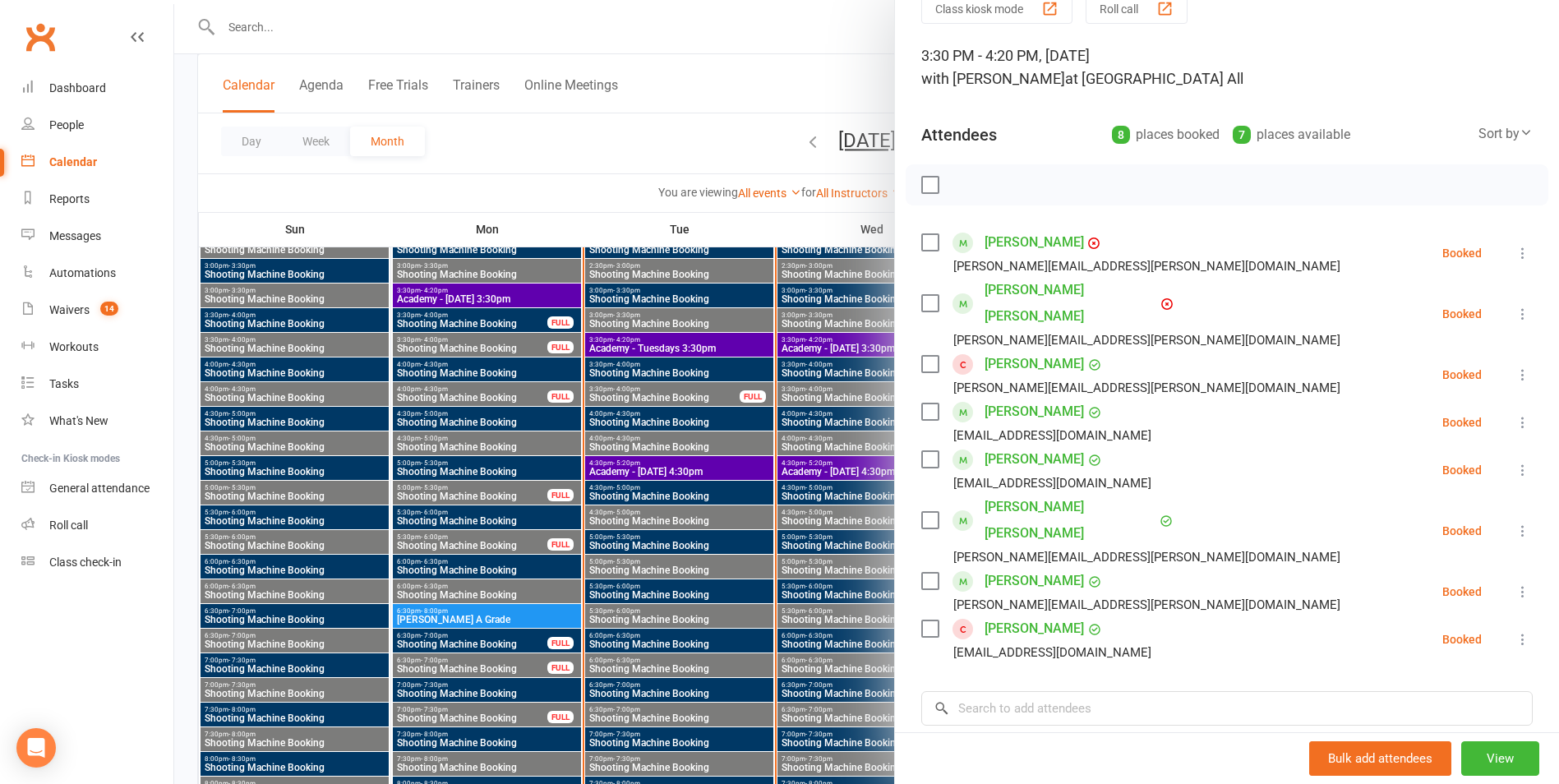
scroll to position [0, 0]
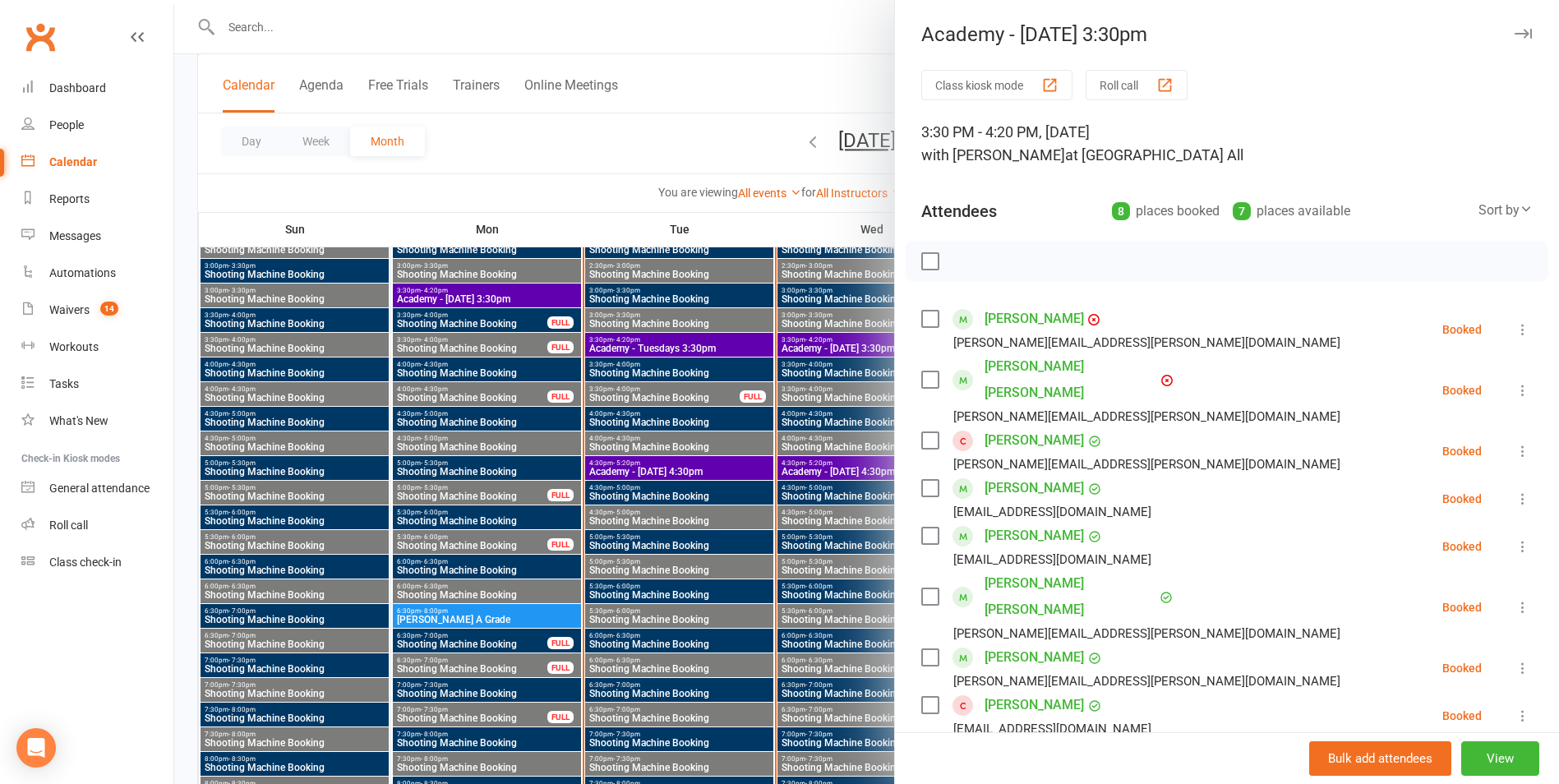
click at [682, 311] on div at bounding box center [867, 392] width 1384 height 784
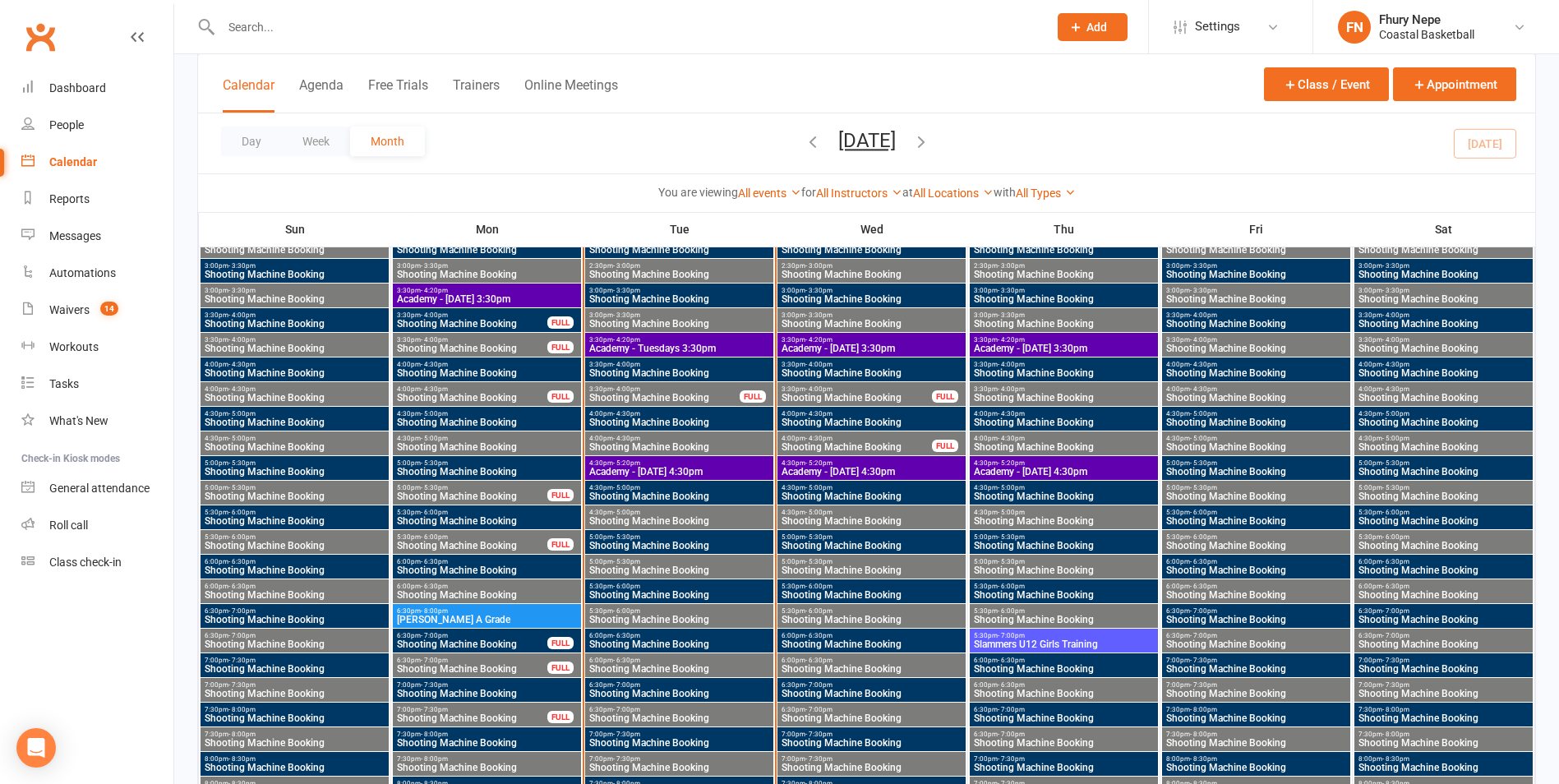
click at [847, 354] on span "Academy - [DATE] 3:30pm" at bounding box center [871, 348] width 181 height 10
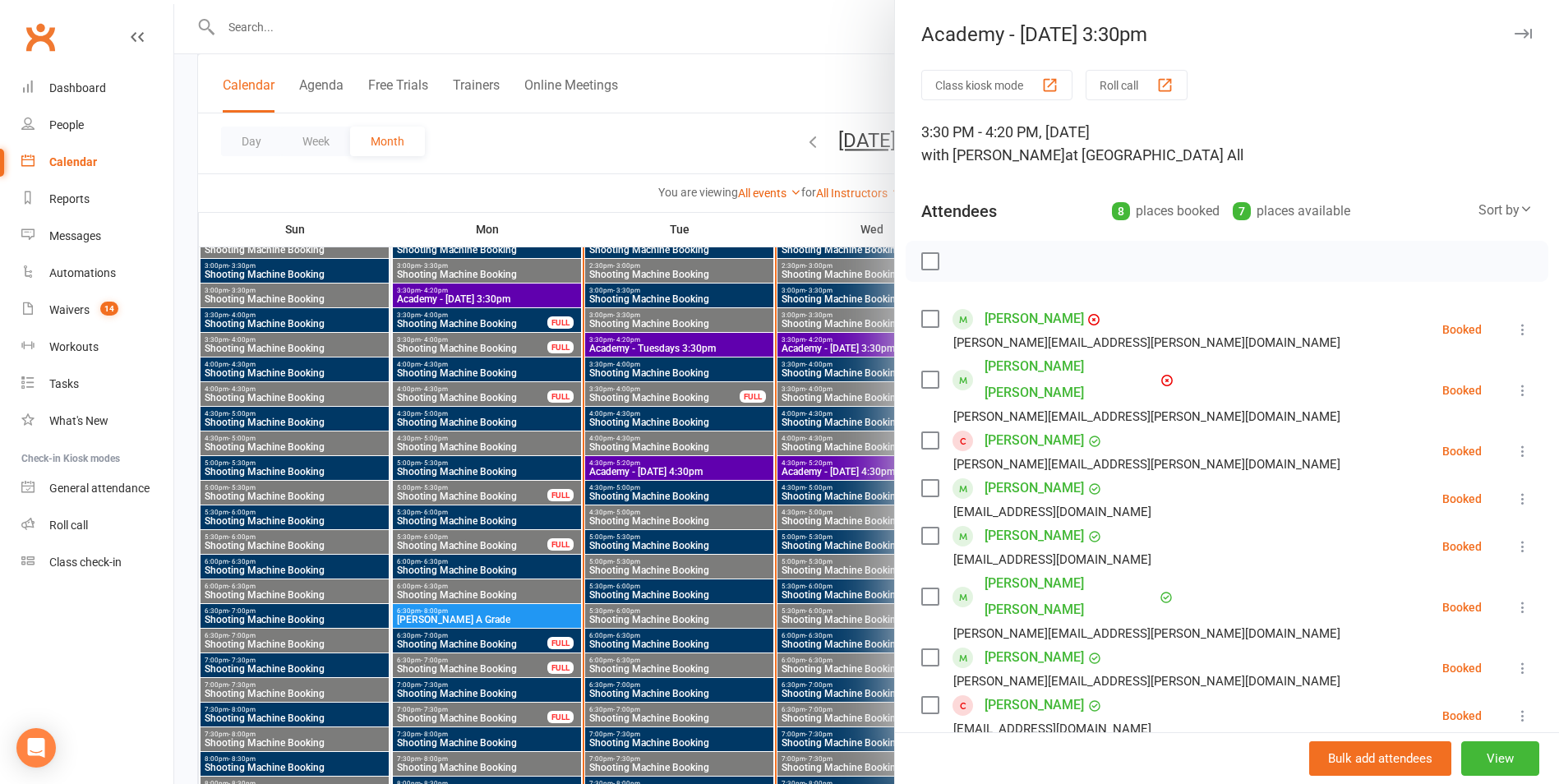
click at [857, 363] on div at bounding box center [867, 392] width 1384 height 784
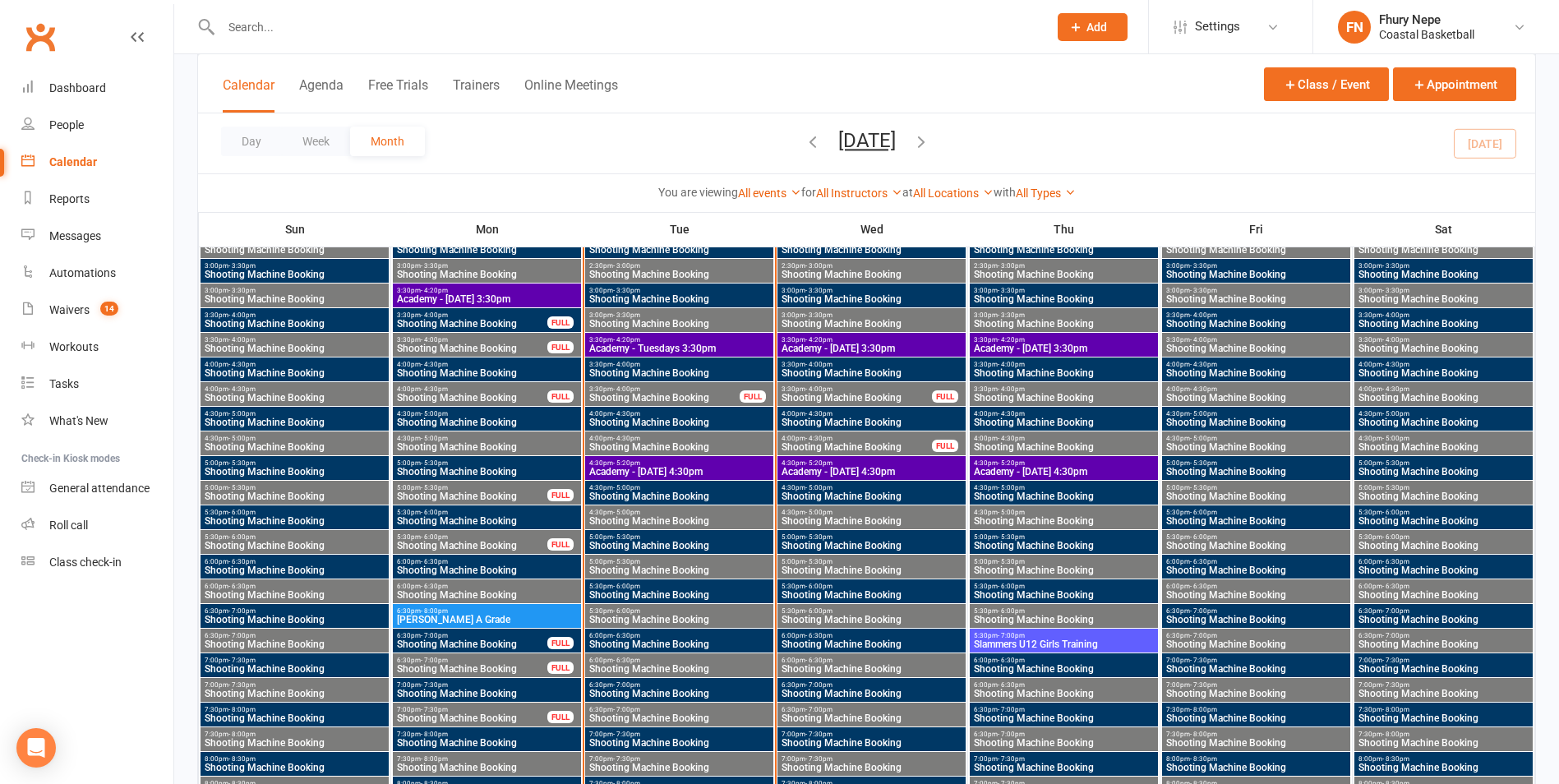
click at [819, 476] on span "Academy - [DATE] 4:30pm" at bounding box center [871, 472] width 181 height 10
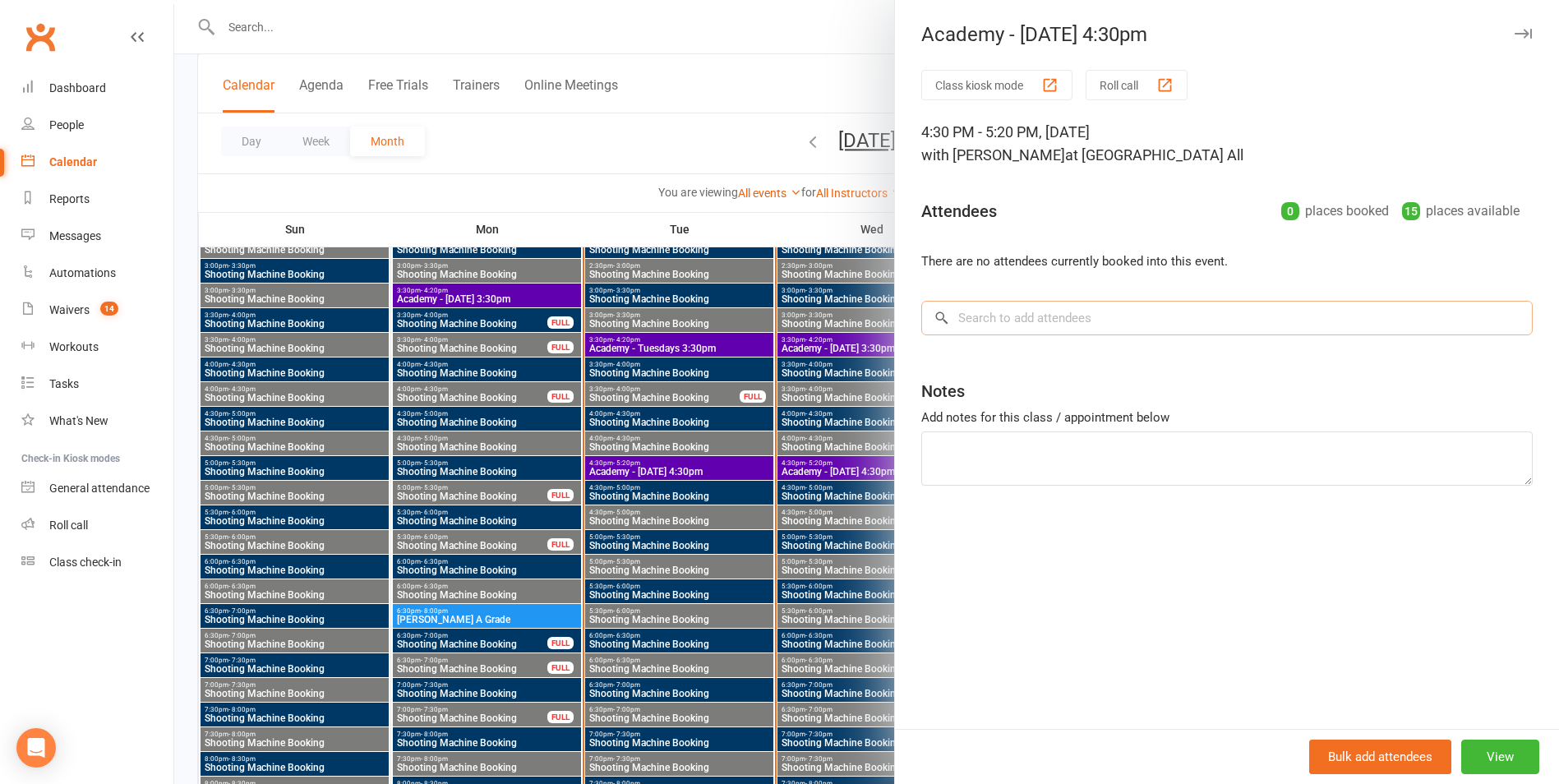
click at [1005, 329] on input "search" at bounding box center [1227, 318] width 612 height 35
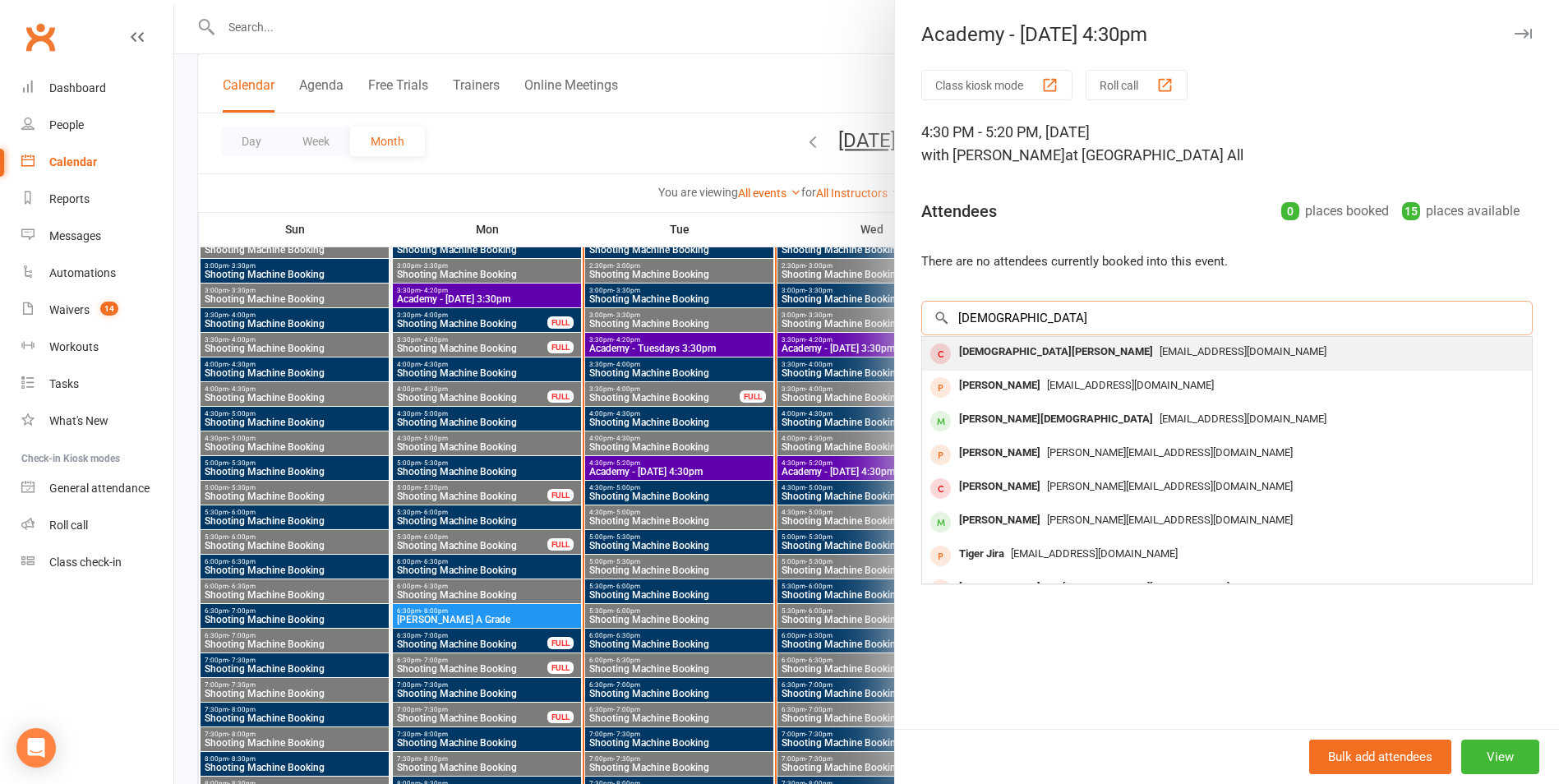
type input "[DEMOGRAPHIC_DATA]"
click at [1026, 364] on div "[PERSON_NAME] [PERSON_NAME][EMAIL_ADDRESS][DOMAIN_NAME]" at bounding box center [1227, 353] width 610 height 34
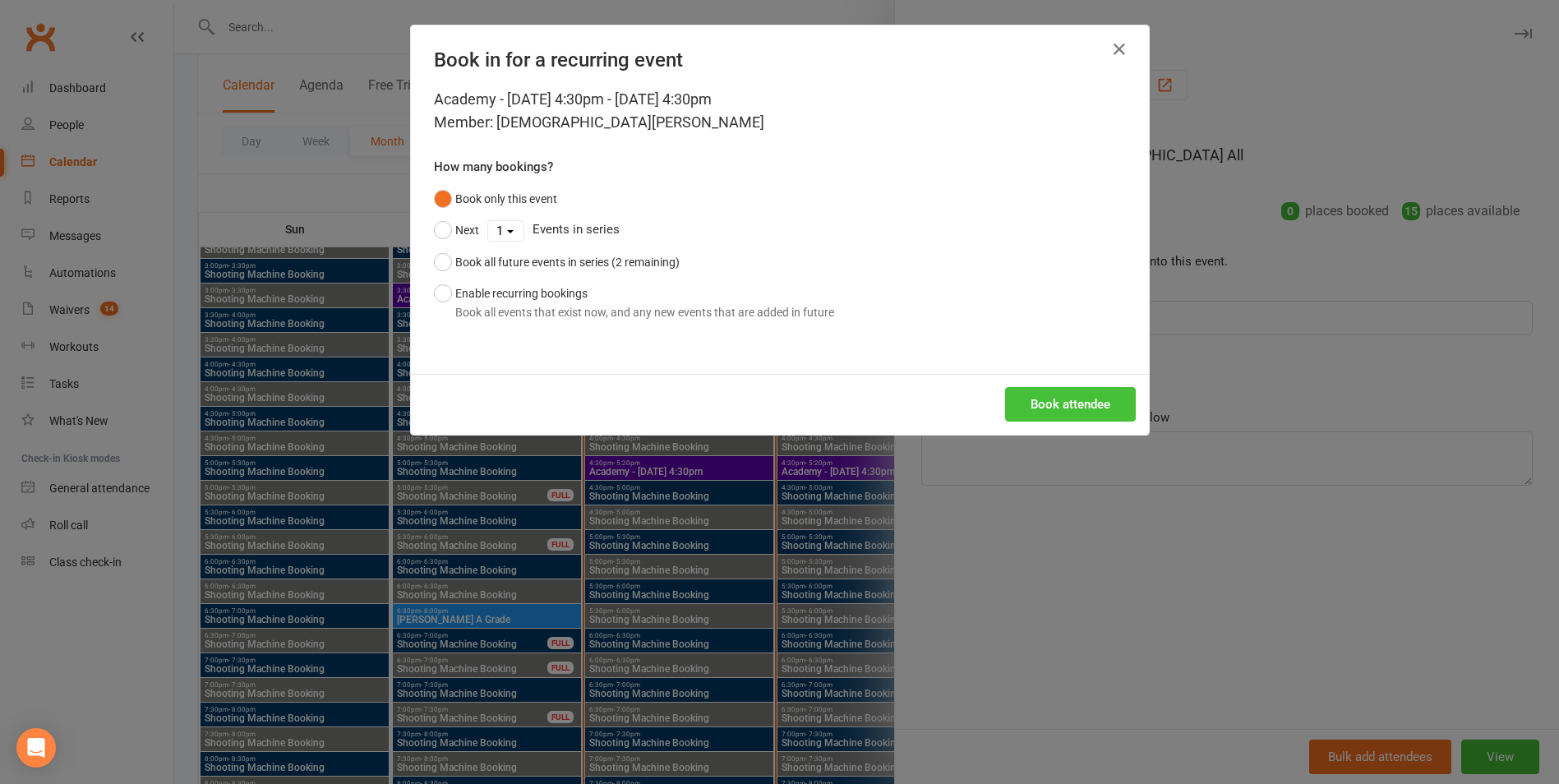
click at [1025, 392] on button "Book attendee" at bounding box center [1070, 404] width 130 height 35
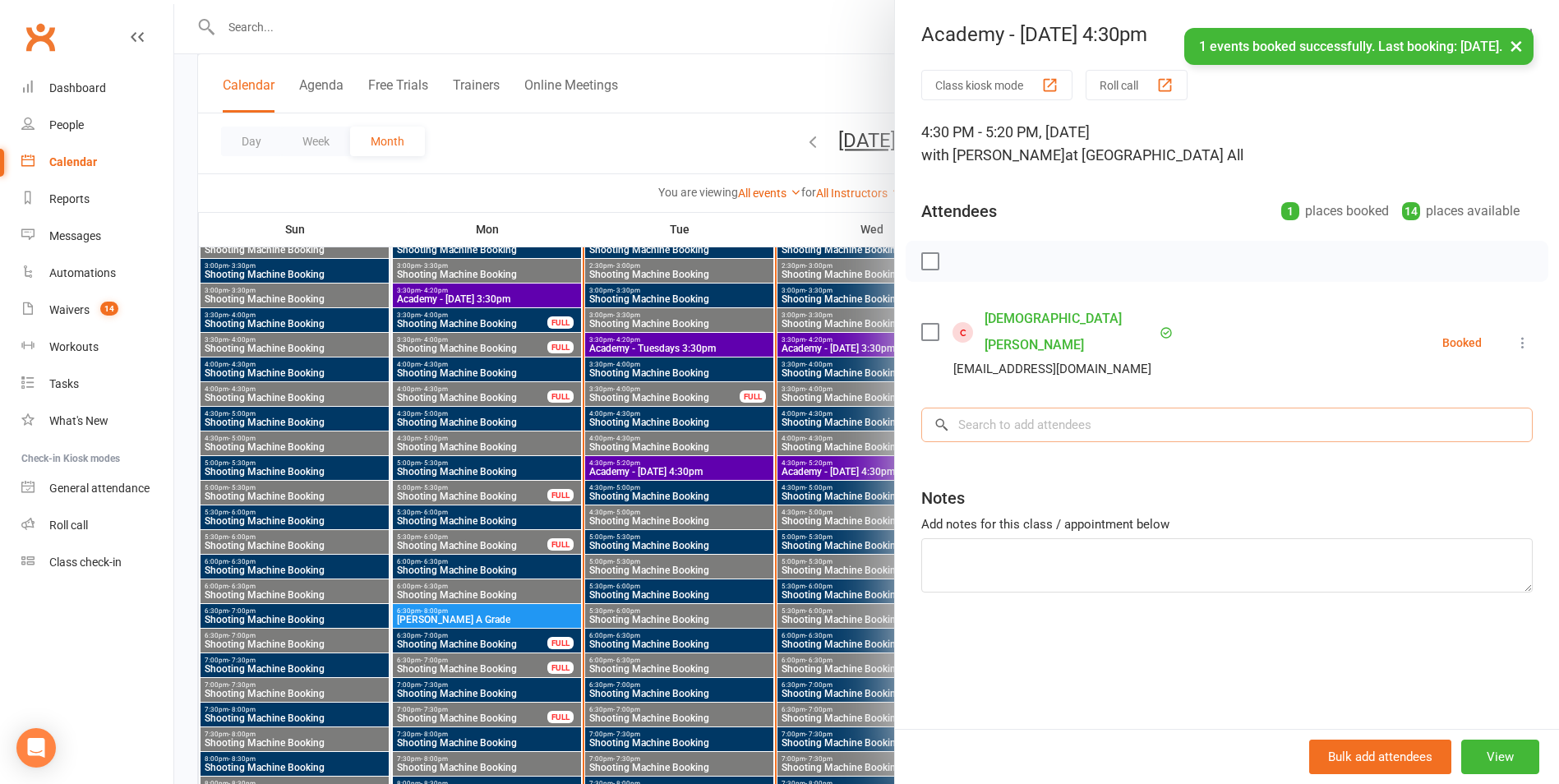
click at [1019, 407] on input "search" at bounding box center [1227, 425] width 612 height 35
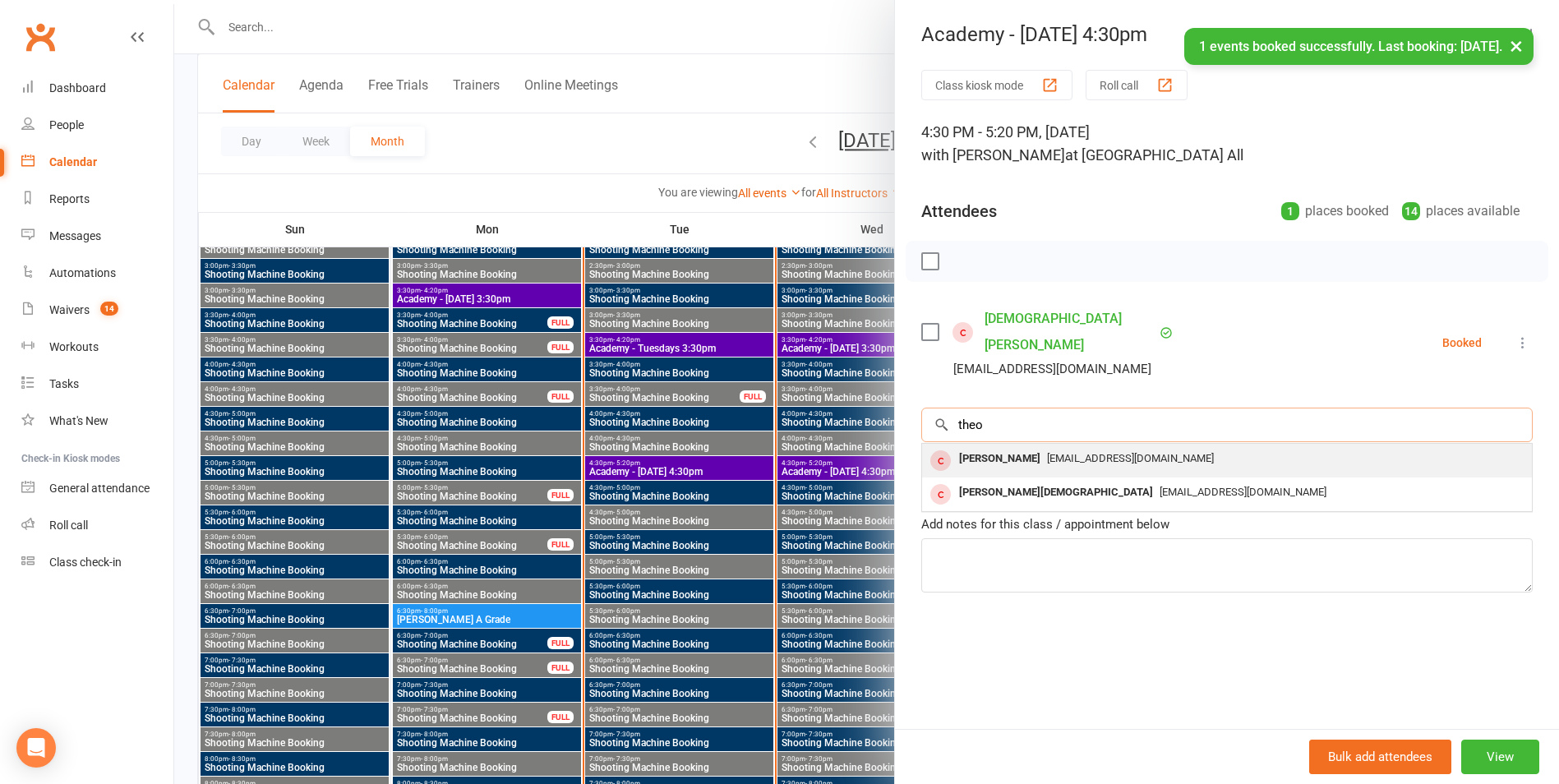
type input "theo"
click at [1012, 447] on div "[PERSON_NAME]" at bounding box center [999, 458] width 95 height 24
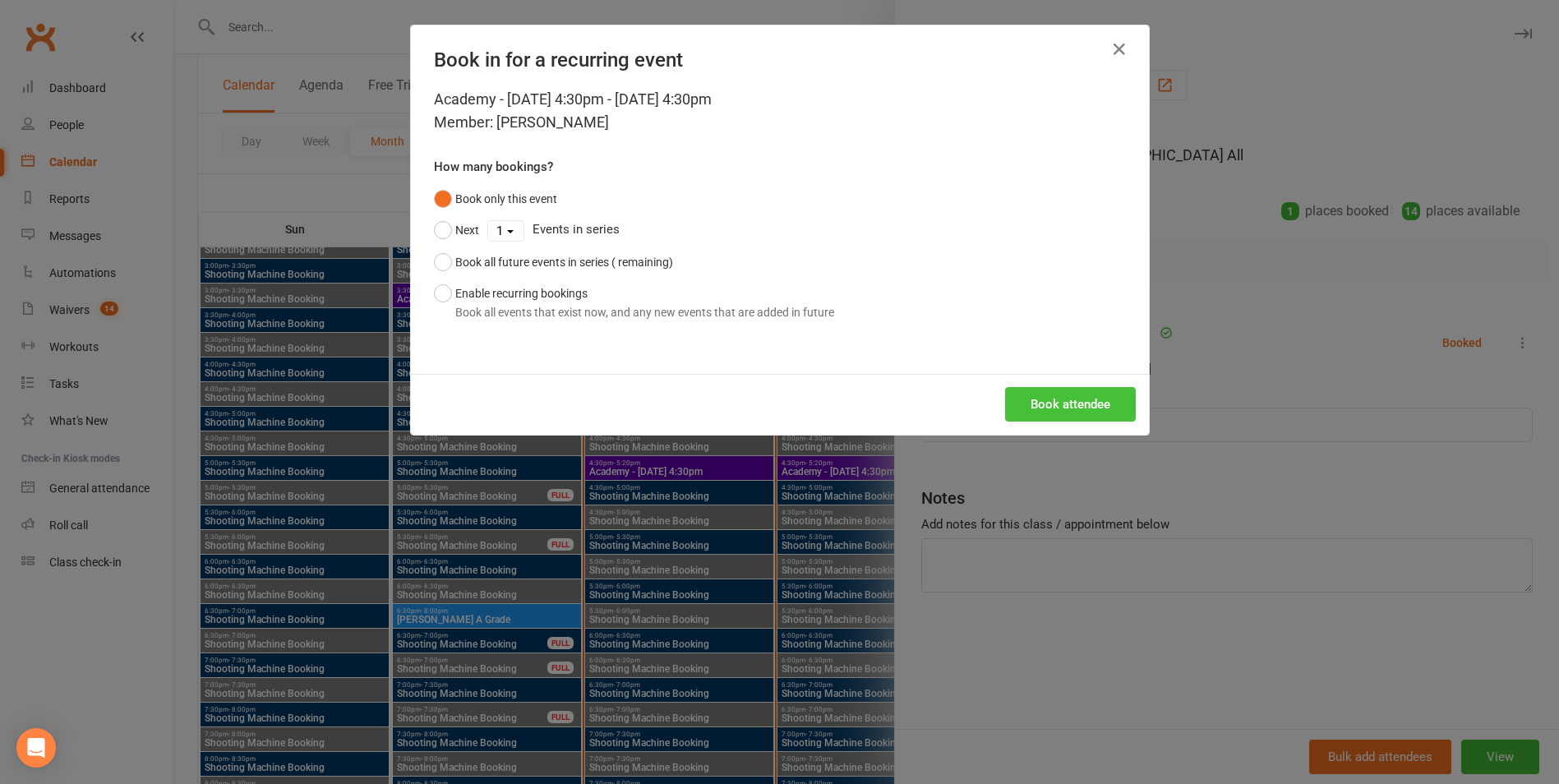
click at [1022, 408] on button "Book attendee" at bounding box center [1070, 404] width 130 height 35
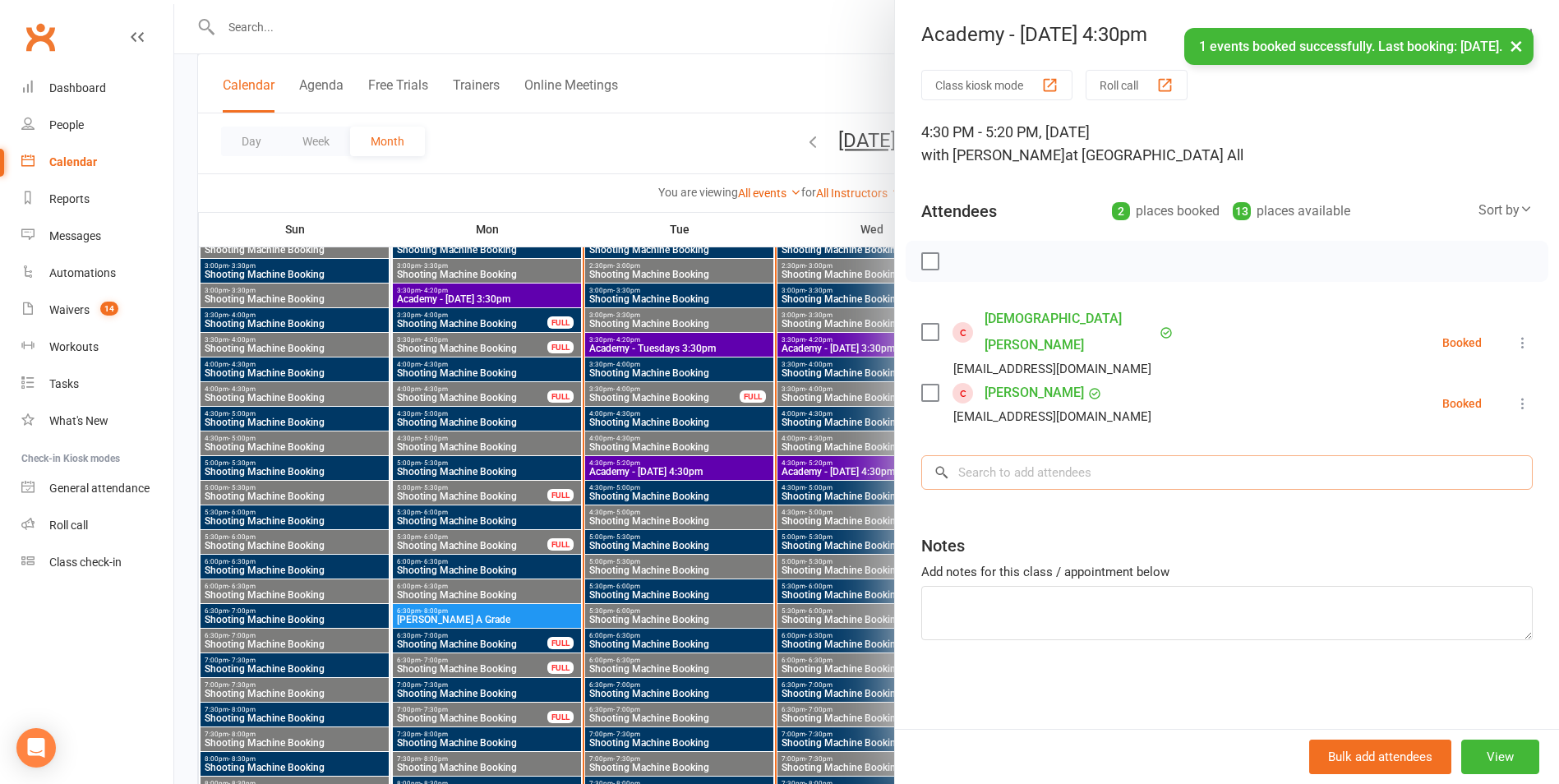
click at [1028, 455] on input "search" at bounding box center [1227, 473] width 612 height 35
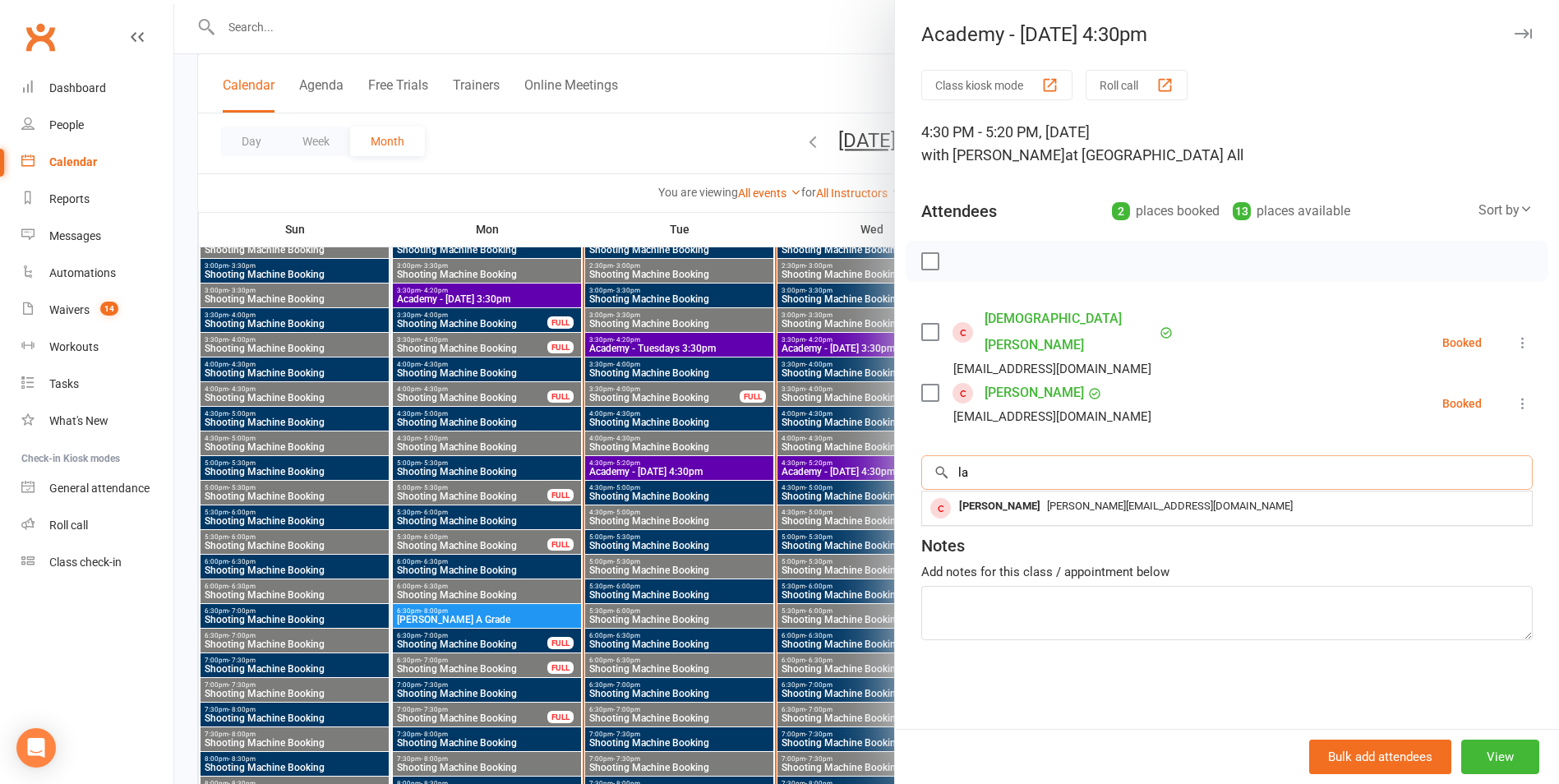
type input "l"
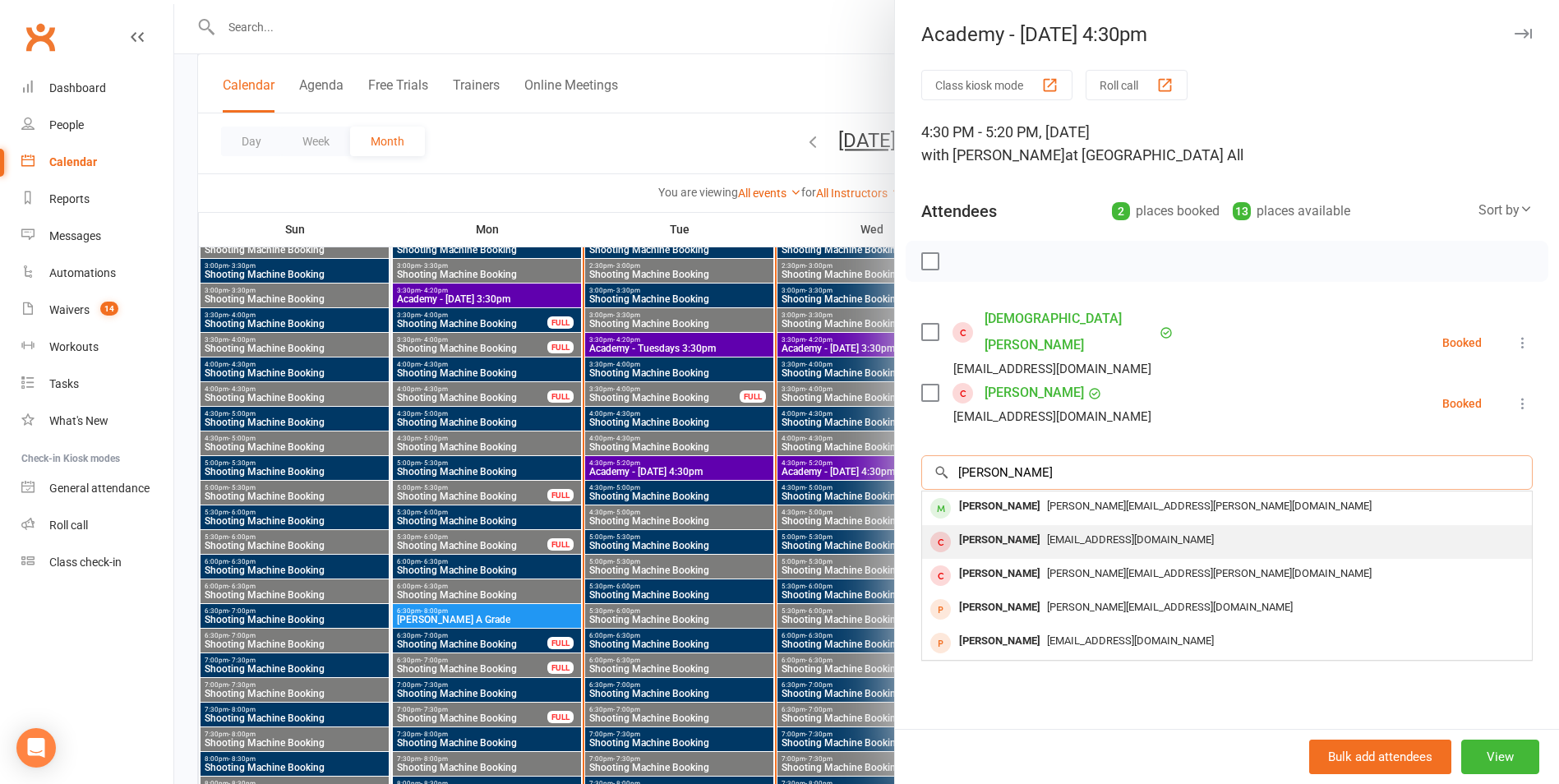
type input "[PERSON_NAME]"
click at [1008, 525] on div "[PERSON_NAME] [EMAIL_ADDRESS][DOMAIN_NAME]" at bounding box center [1227, 542] width 610 height 34
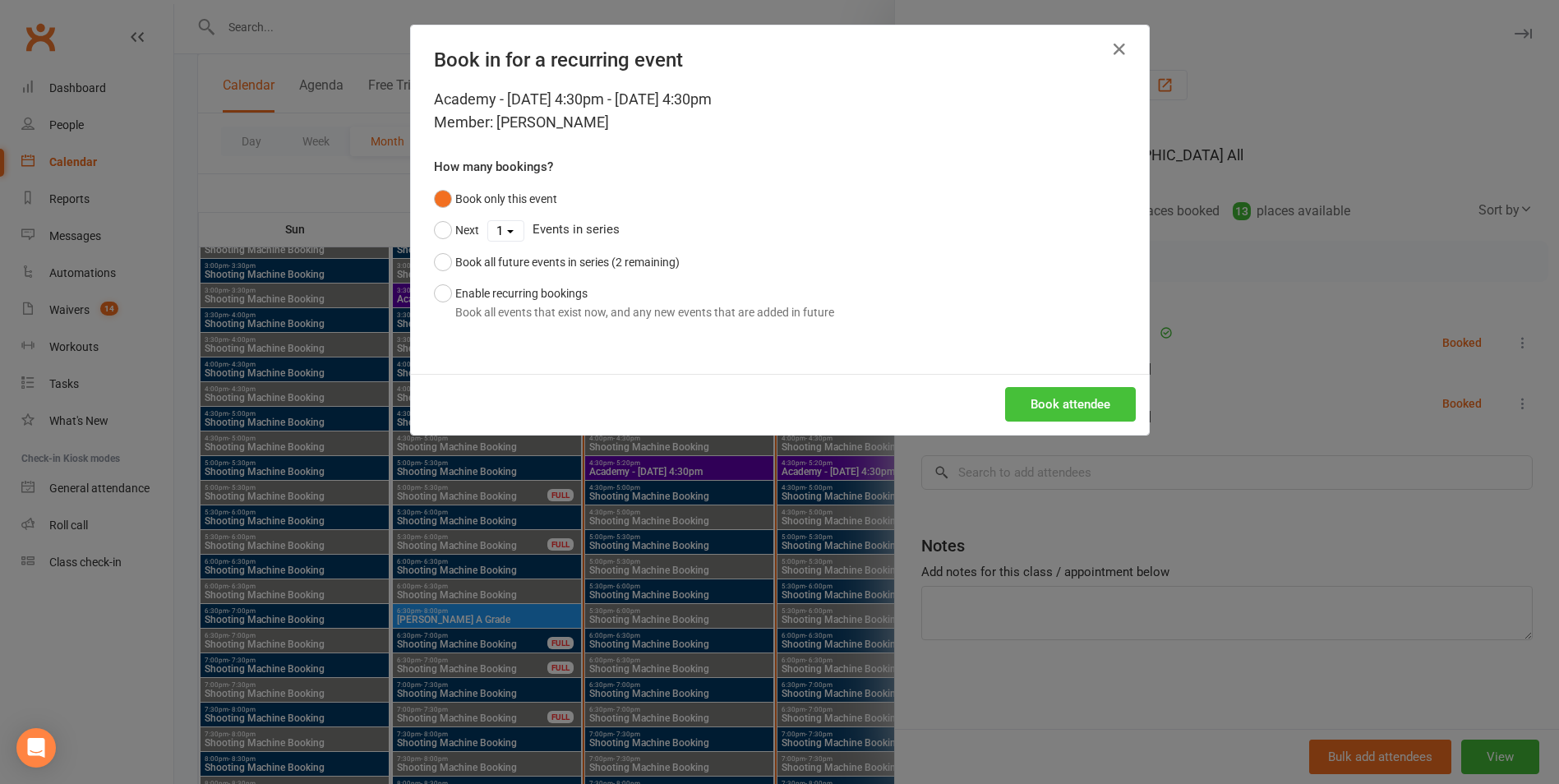
click at [1058, 417] on button "Book attendee" at bounding box center [1070, 404] width 130 height 35
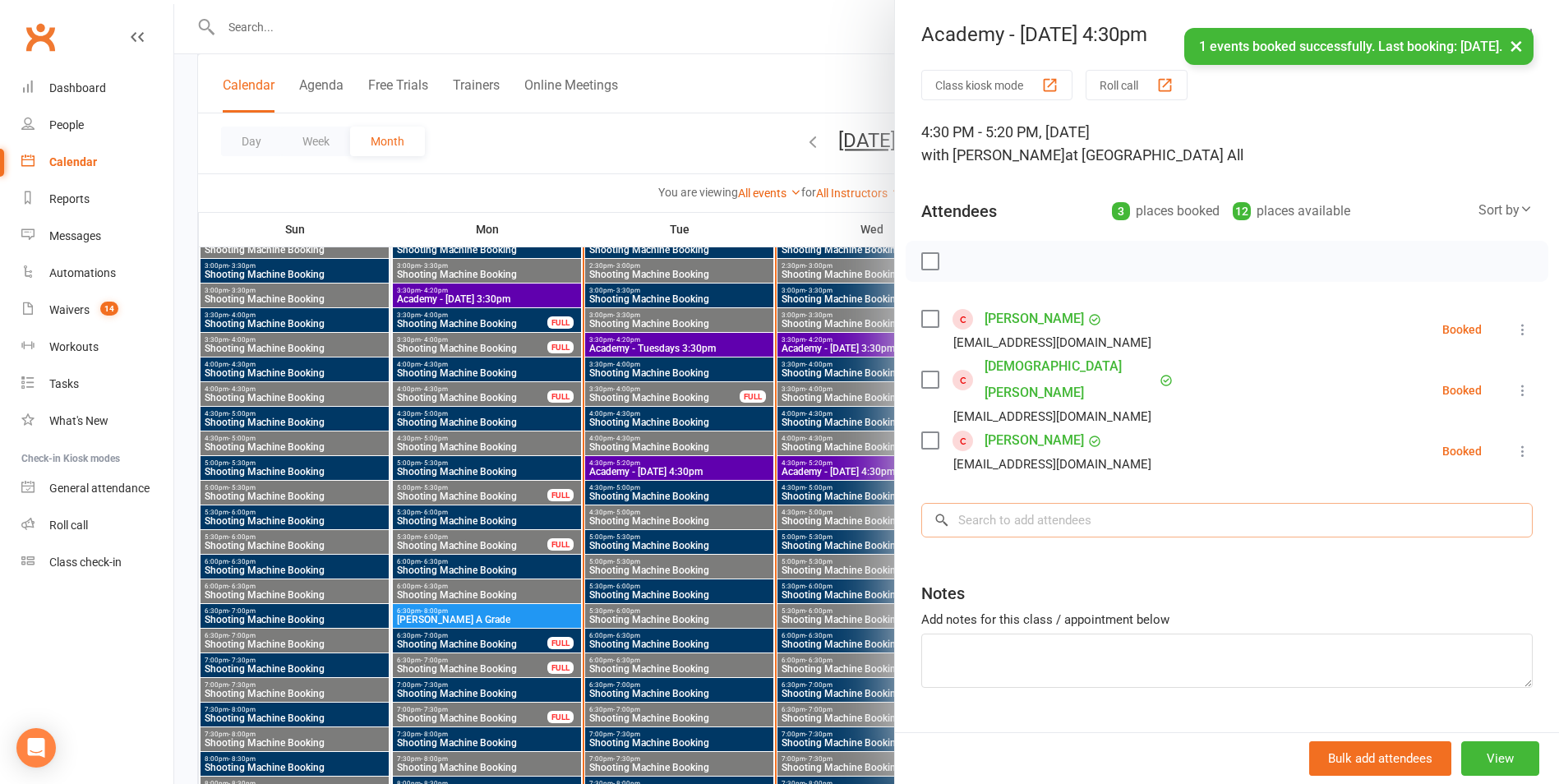
click at [1029, 503] on input "search" at bounding box center [1227, 520] width 612 height 35
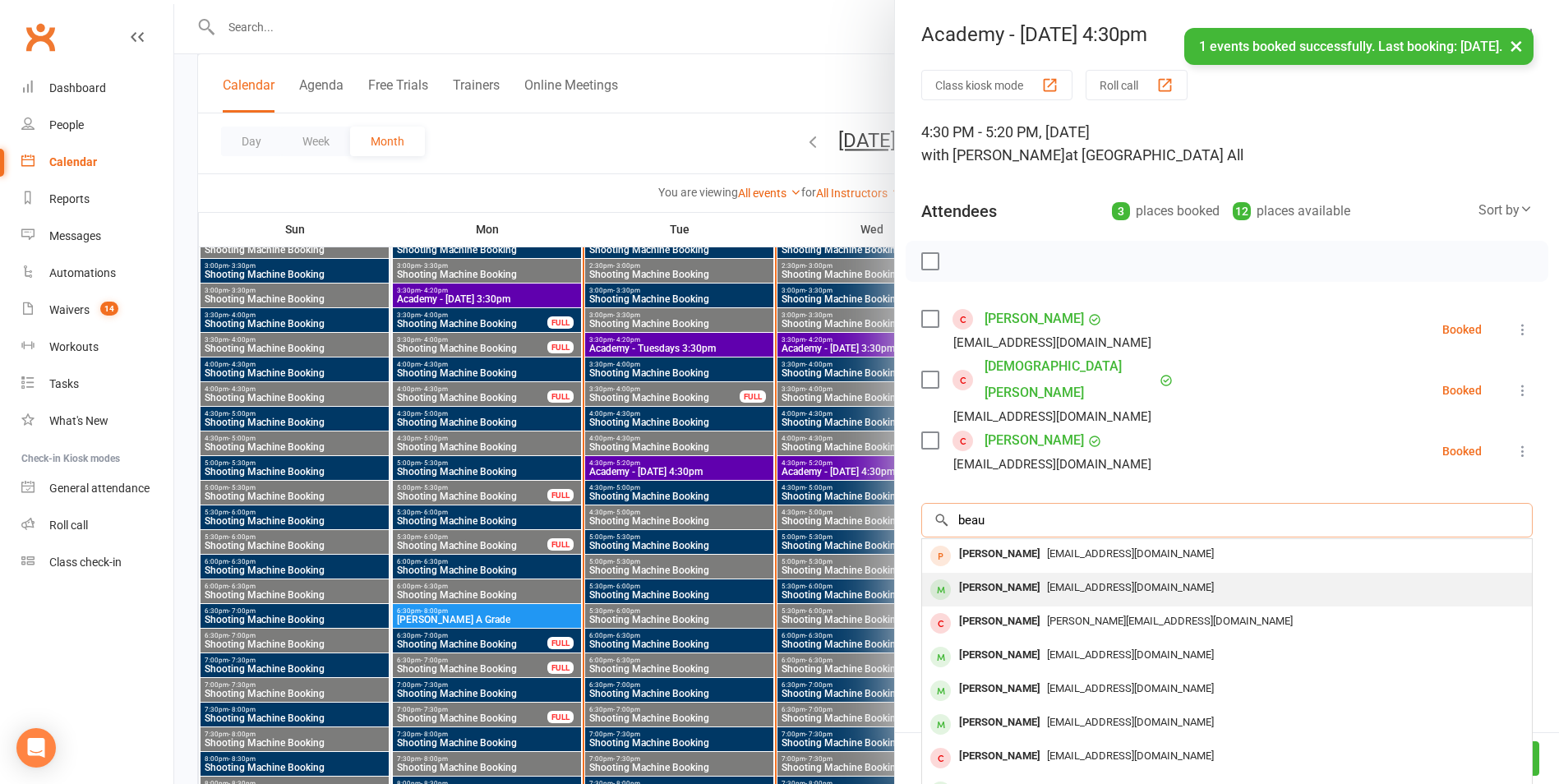
type input "beau"
click at [1007, 576] on div "[PERSON_NAME]" at bounding box center [999, 588] width 95 height 24
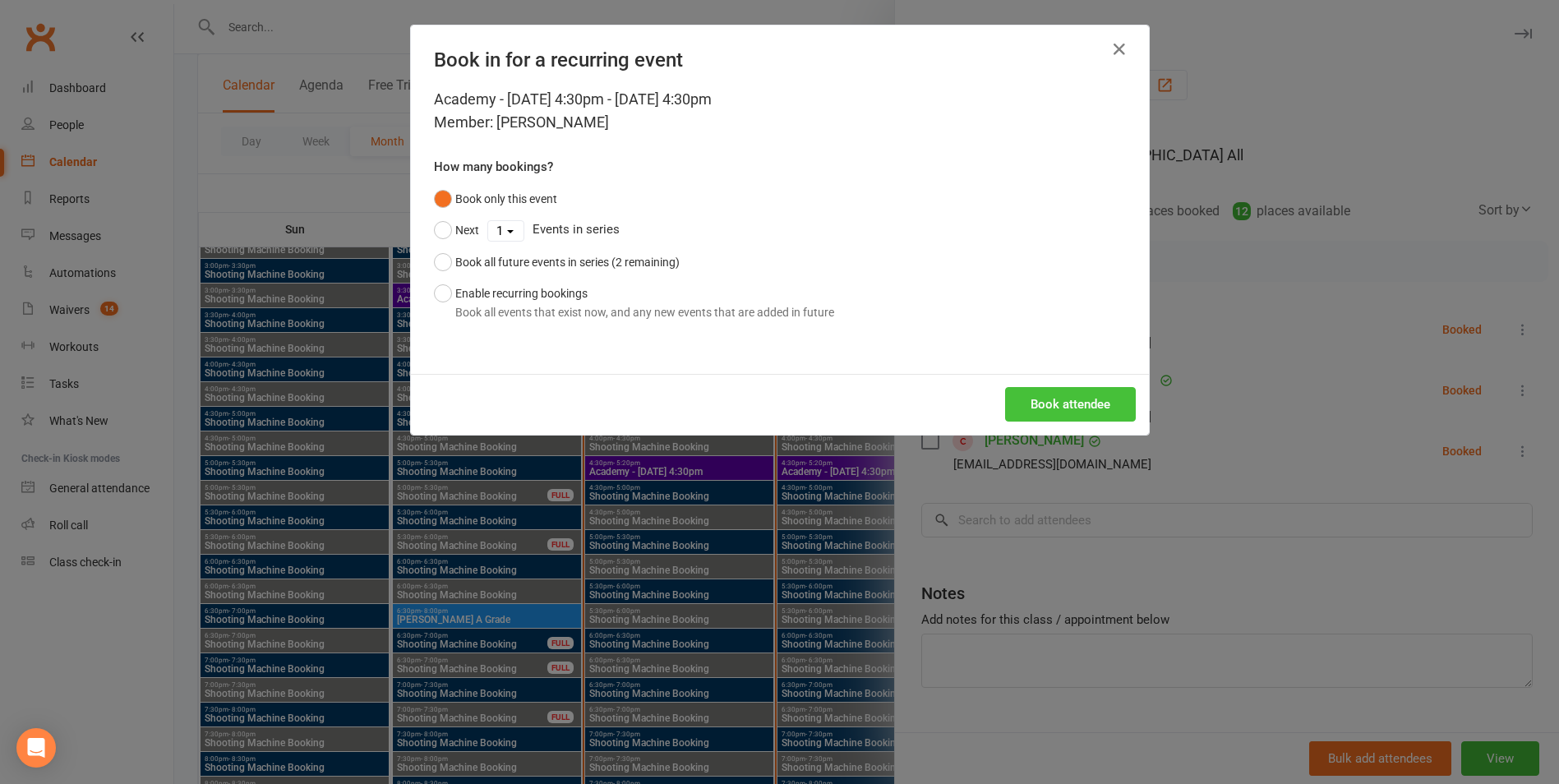
click at [1031, 406] on button "Book attendee" at bounding box center [1070, 404] width 130 height 35
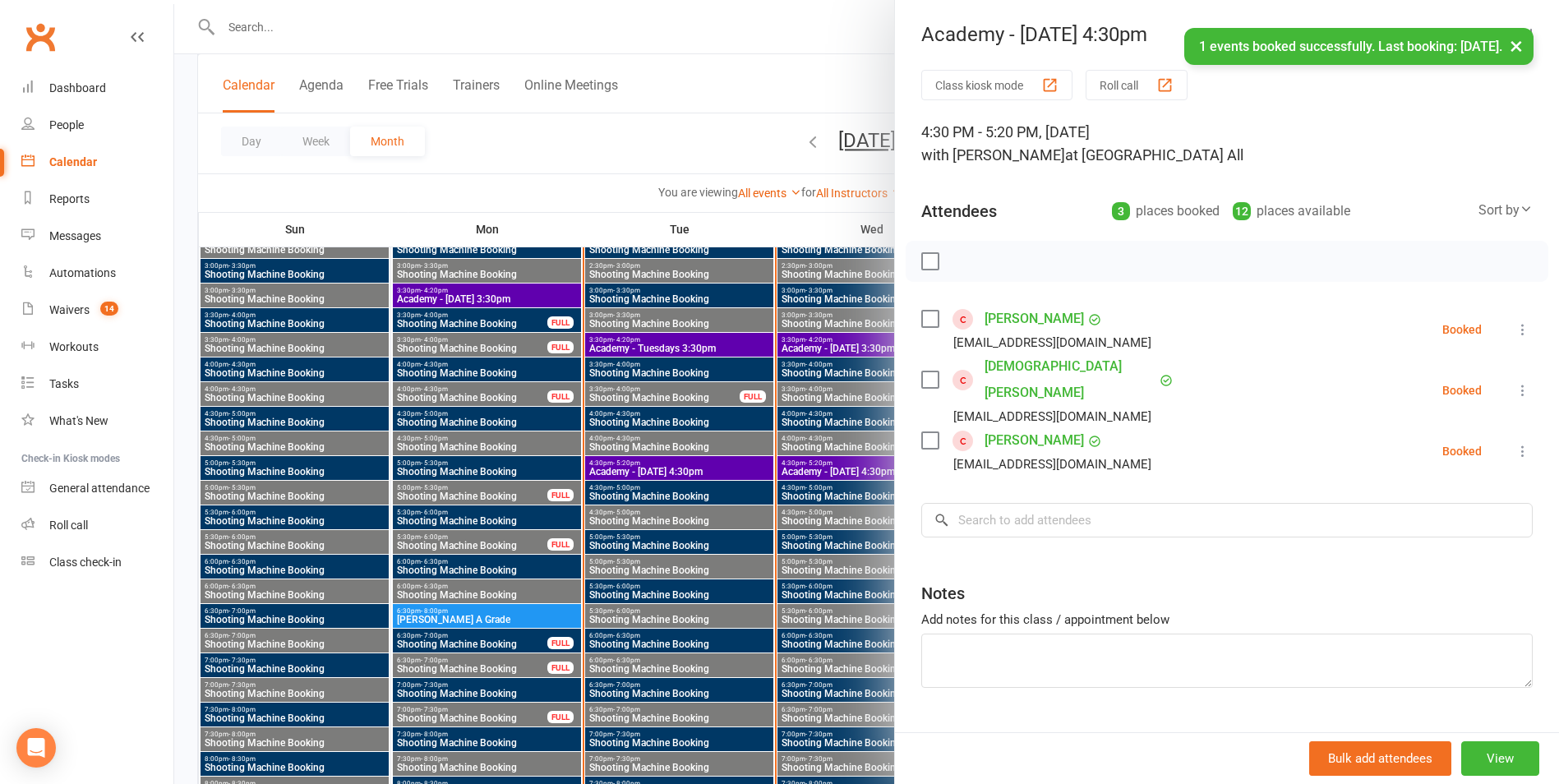
click at [793, 457] on div at bounding box center [867, 392] width 1384 height 784
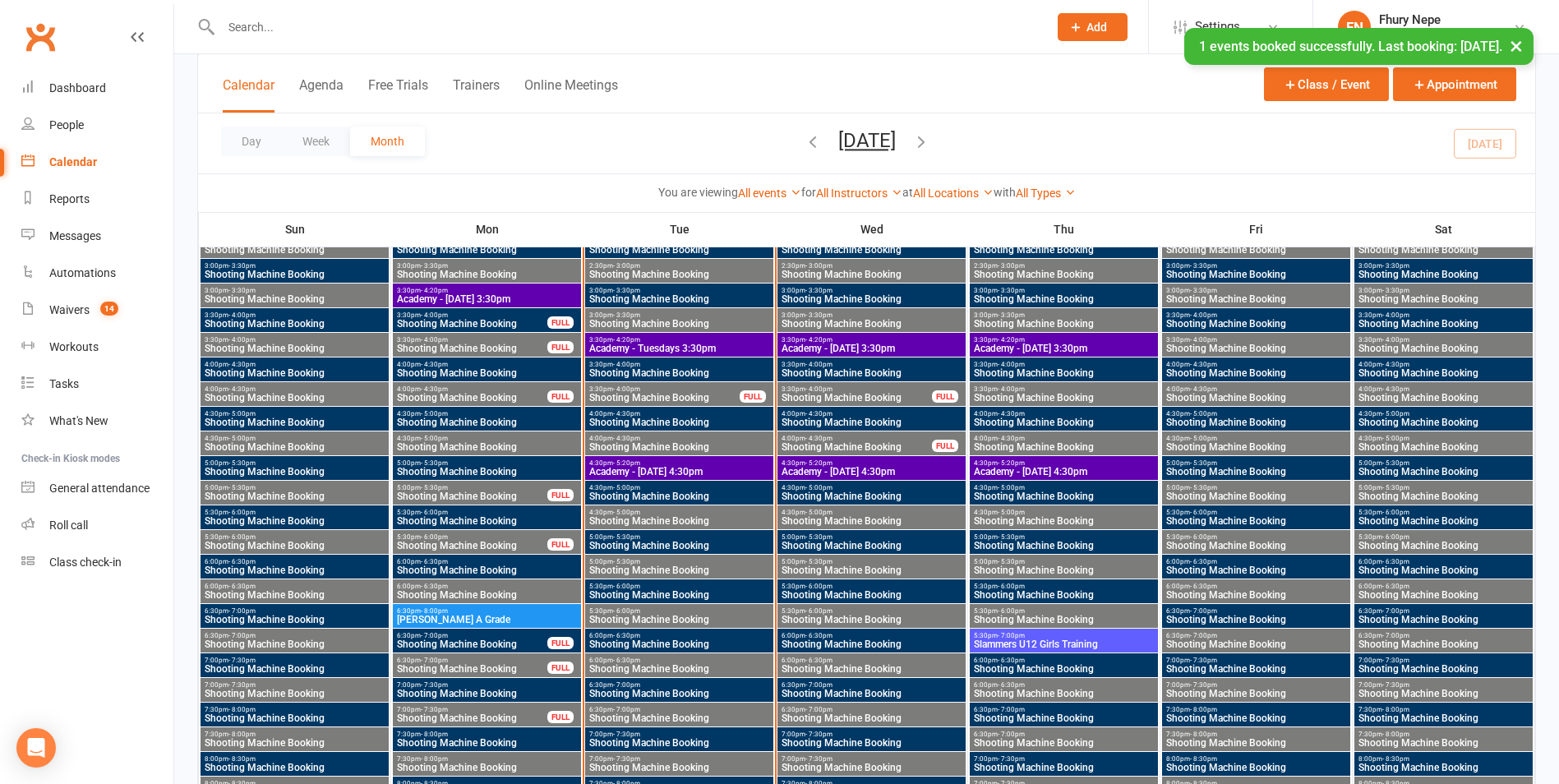
click at [840, 340] on span "3:30pm - 4:20pm" at bounding box center [871, 340] width 181 height 8
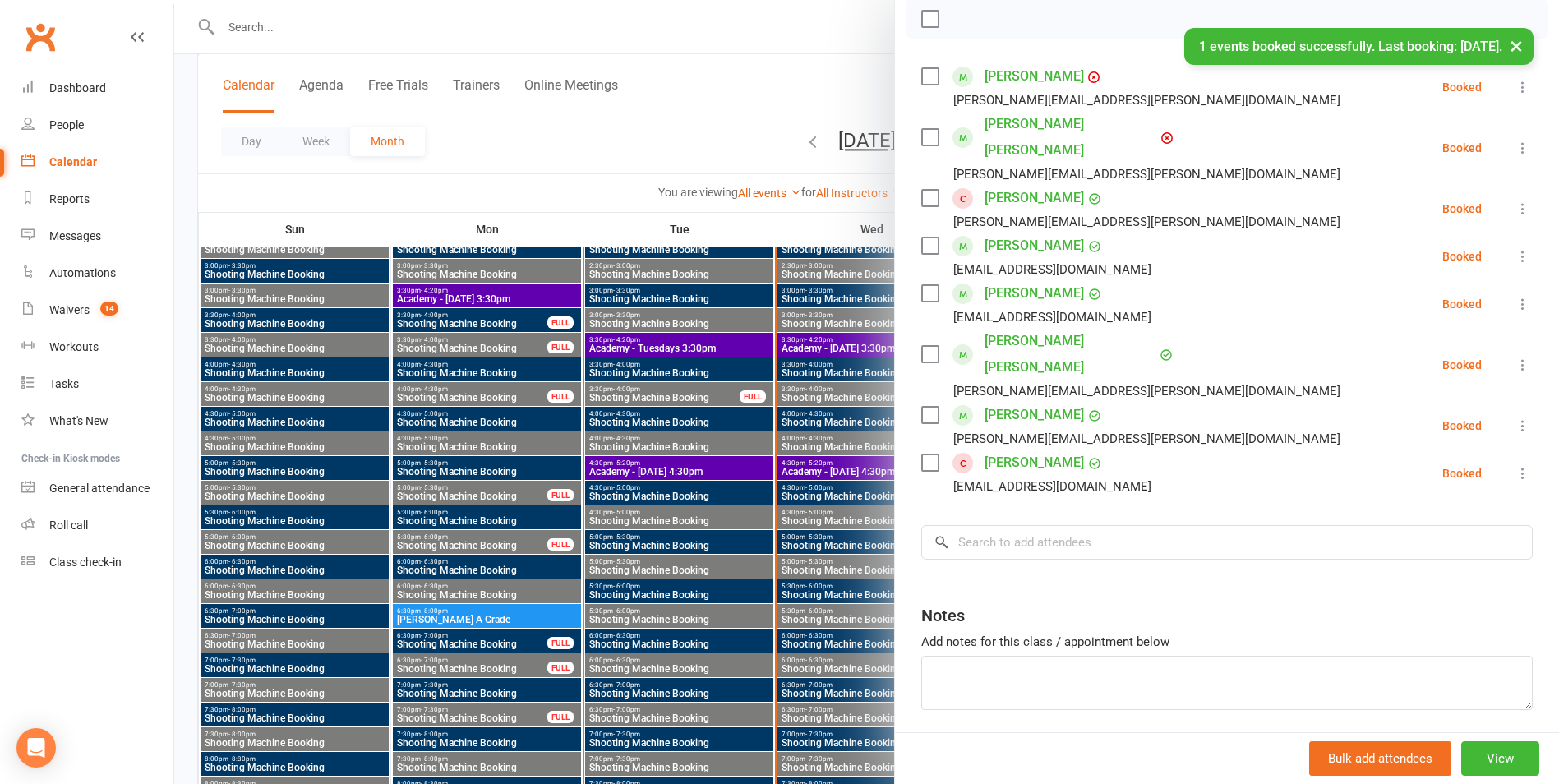
scroll to position [246, 0]
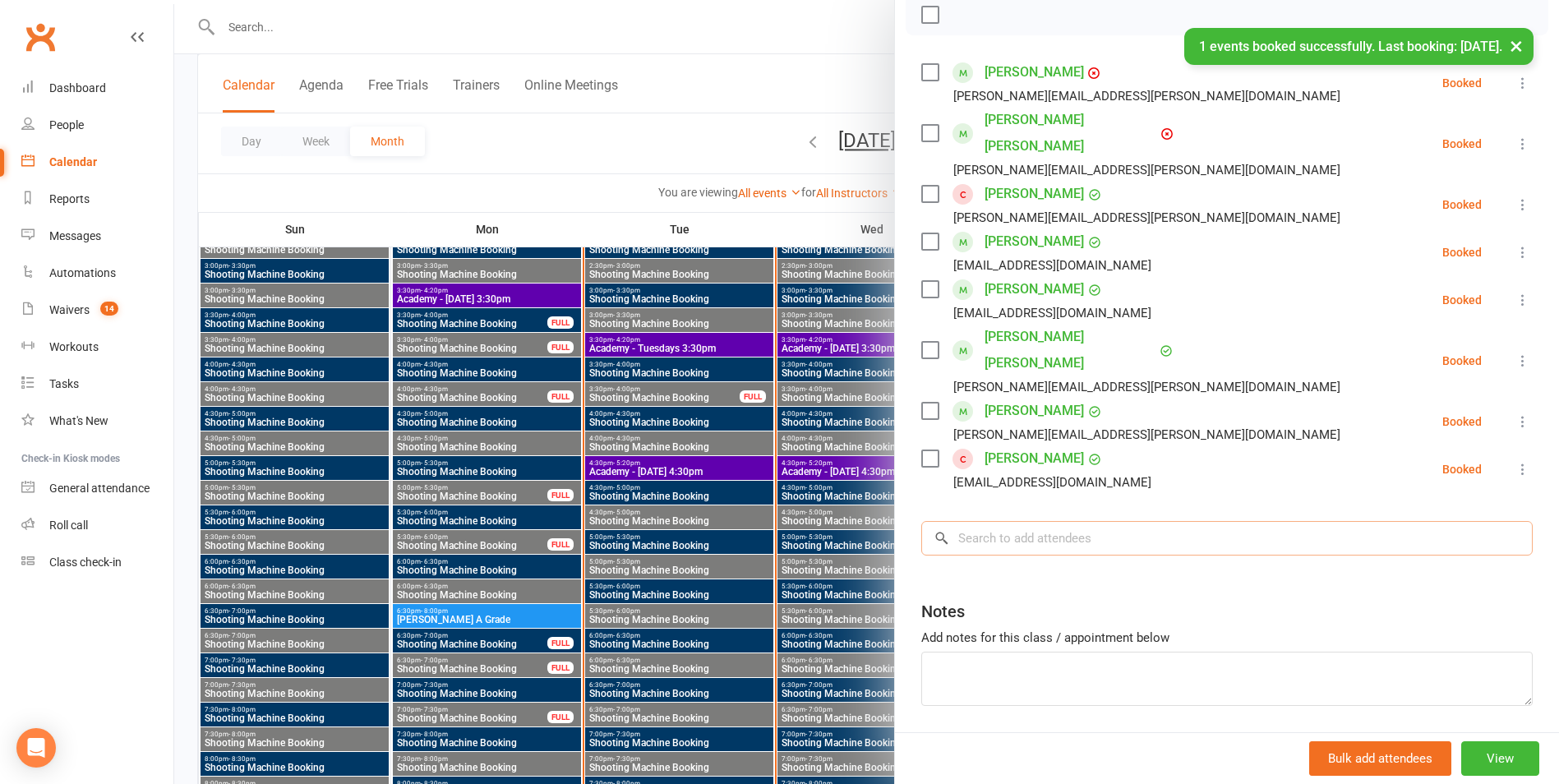
click at [1043, 520] on input "search" at bounding box center [1227, 538] width 612 height 35
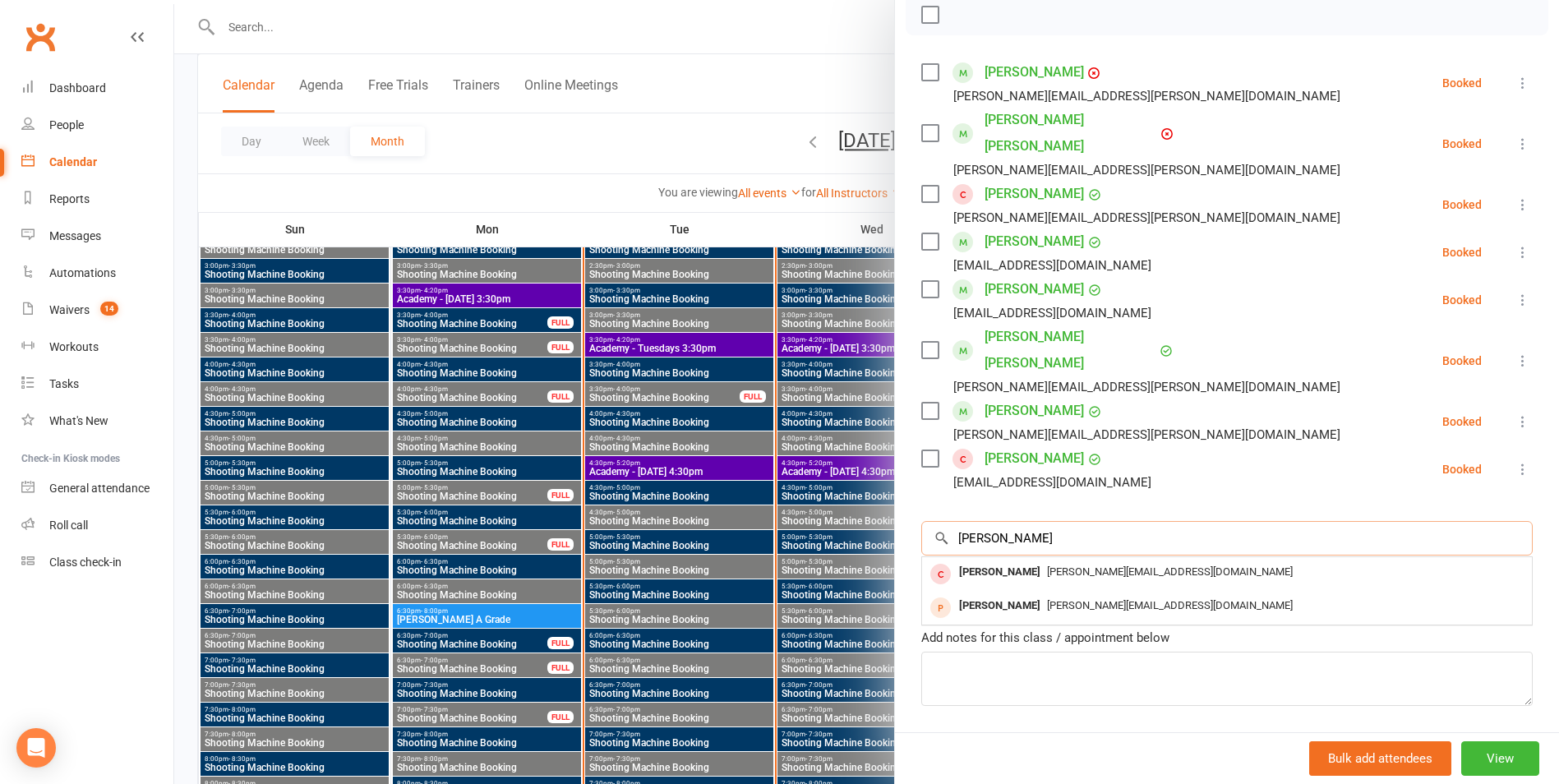
type input "[PERSON_NAME]"
click at [1269, 561] on div "[PERSON_NAME][EMAIL_ADDRESS][DOMAIN_NAME]" at bounding box center [1227, 572] width 596 height 24
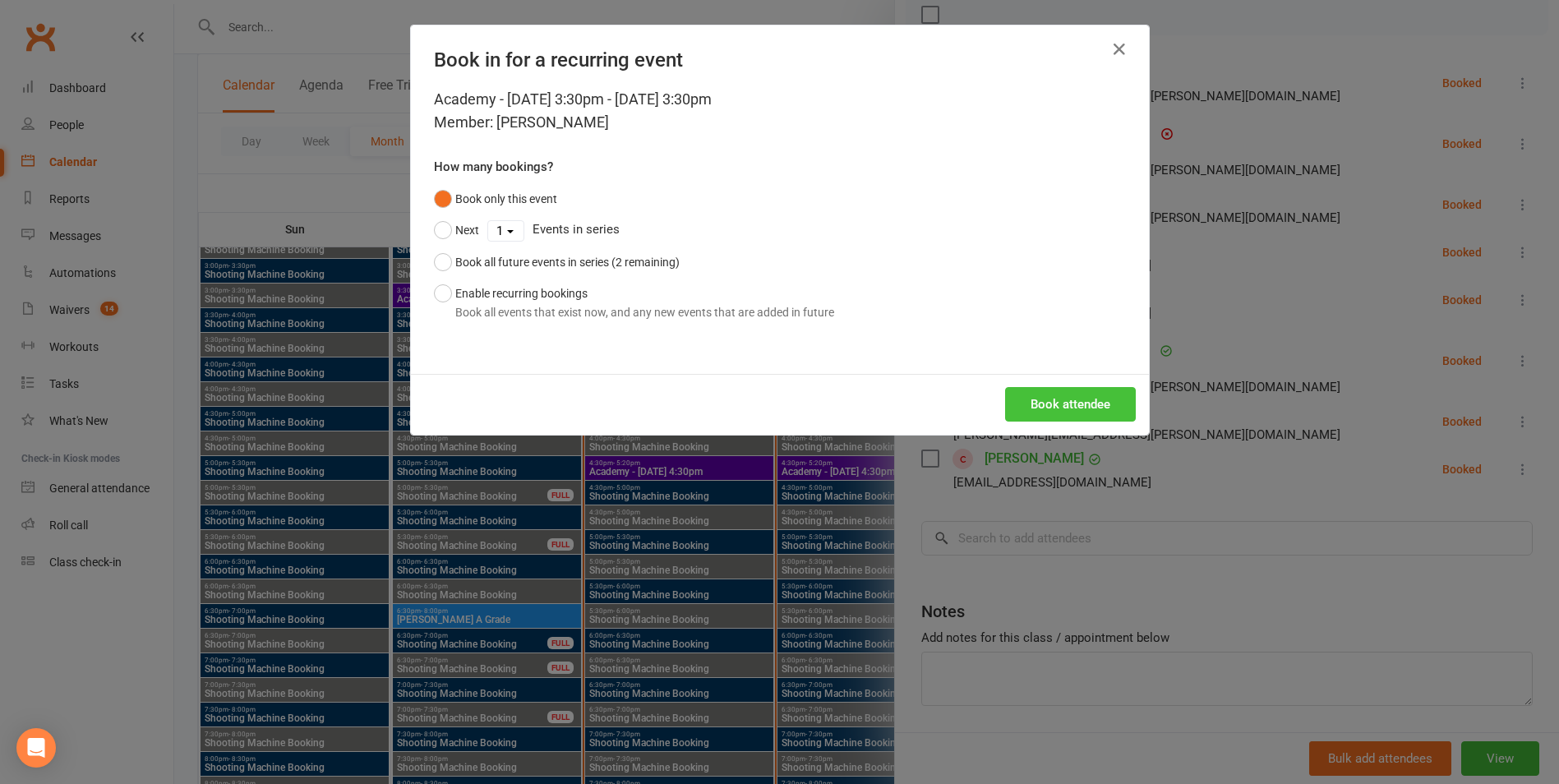
click at [1066, 394] on button "Book attendee" at bounding box center [1070, 404] width 130 height 35
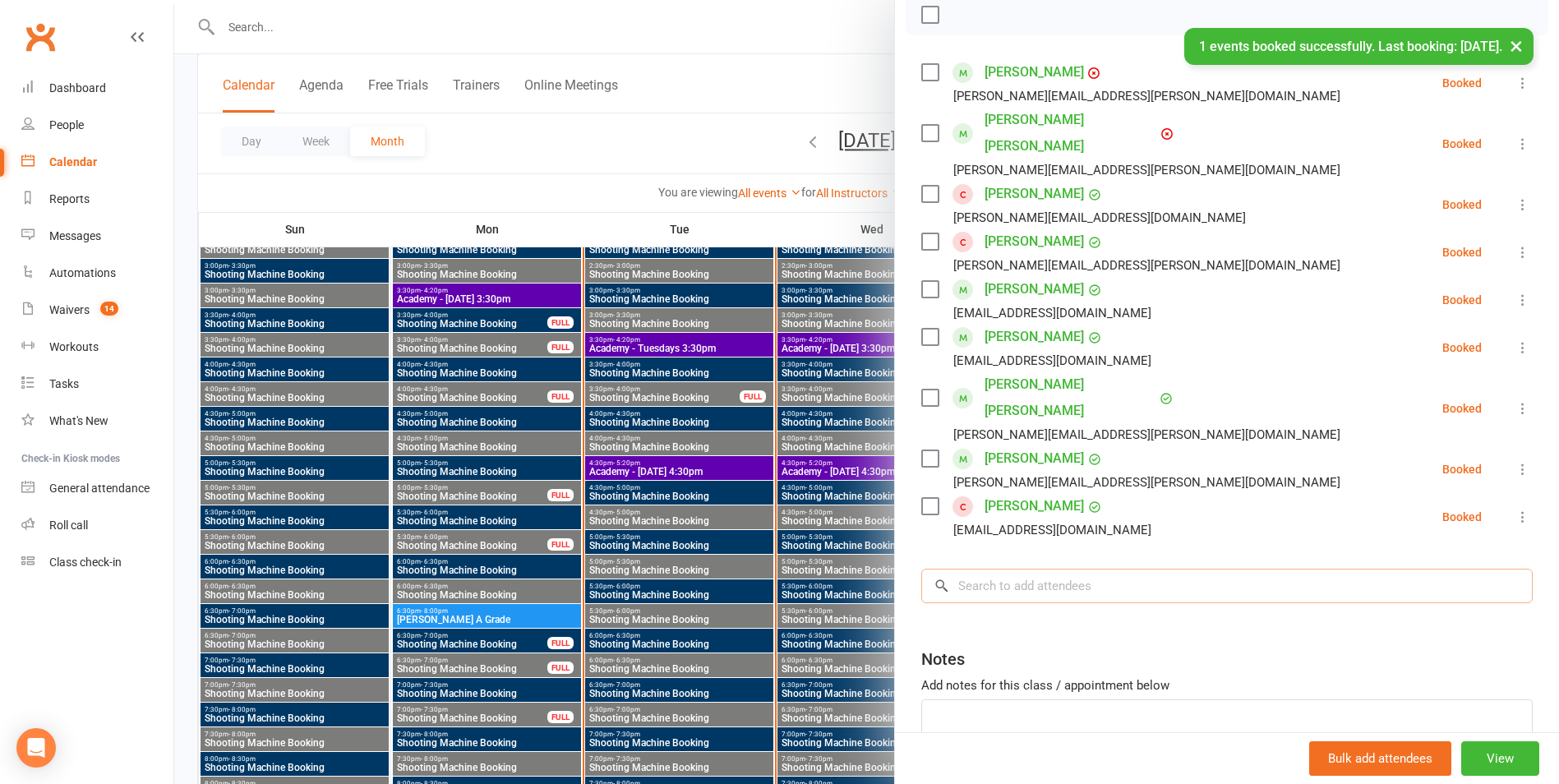
click at [1025, 568] on input "search" at bounding box center [1227, 586] width 612 height 35
type input "[PERSON_NAME]"
click at [1026, 605] on div "[PERSON_NAME] [PERSON_NAME][EMAIL_ADDRESS][DOMAIN_NAME]" at bounding box center [1227, 621] width 610 height 34
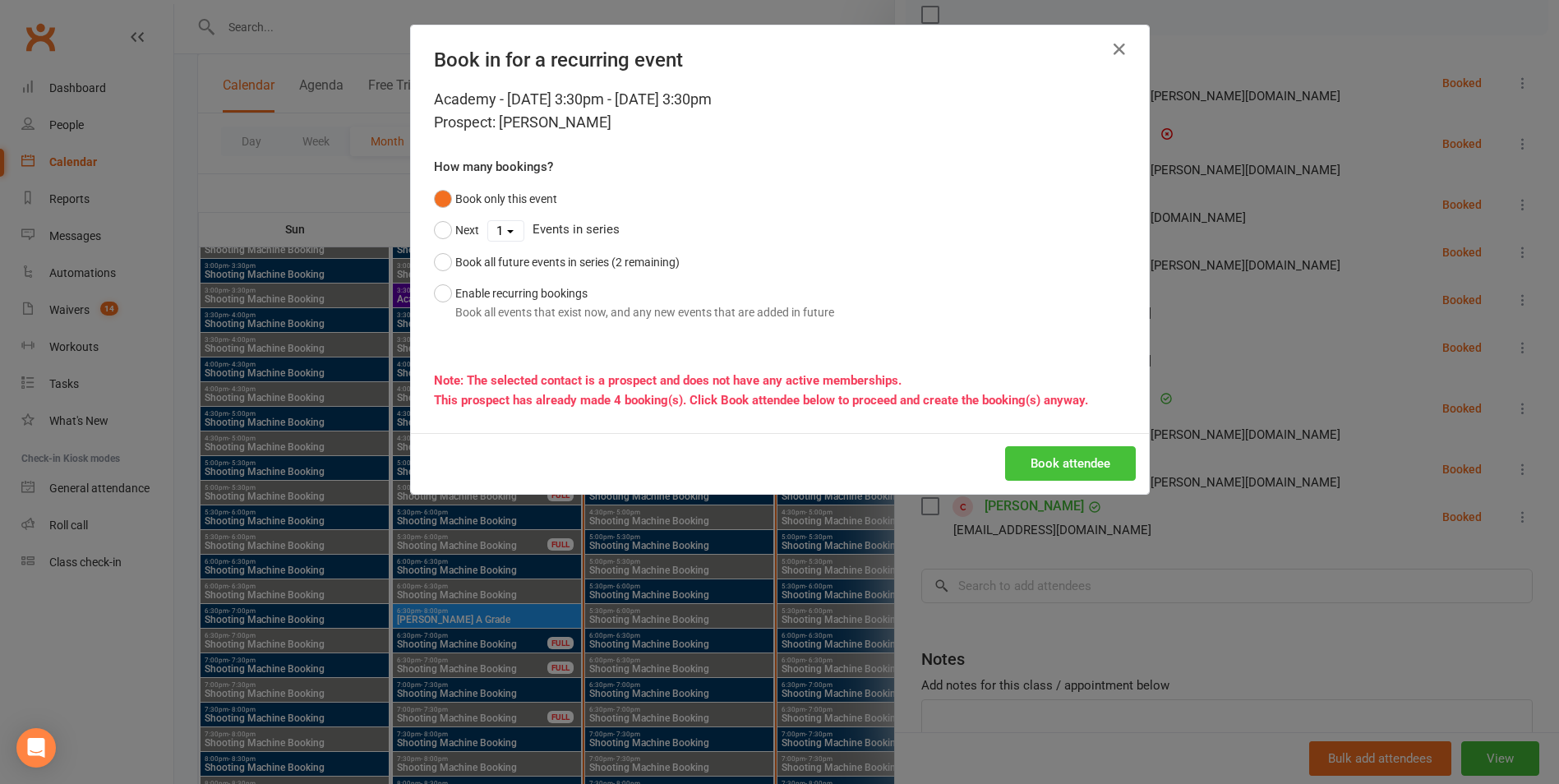
click at [1050, 469] on button "Book attendee" at bounding box center [1070, 463] width 130 height 35
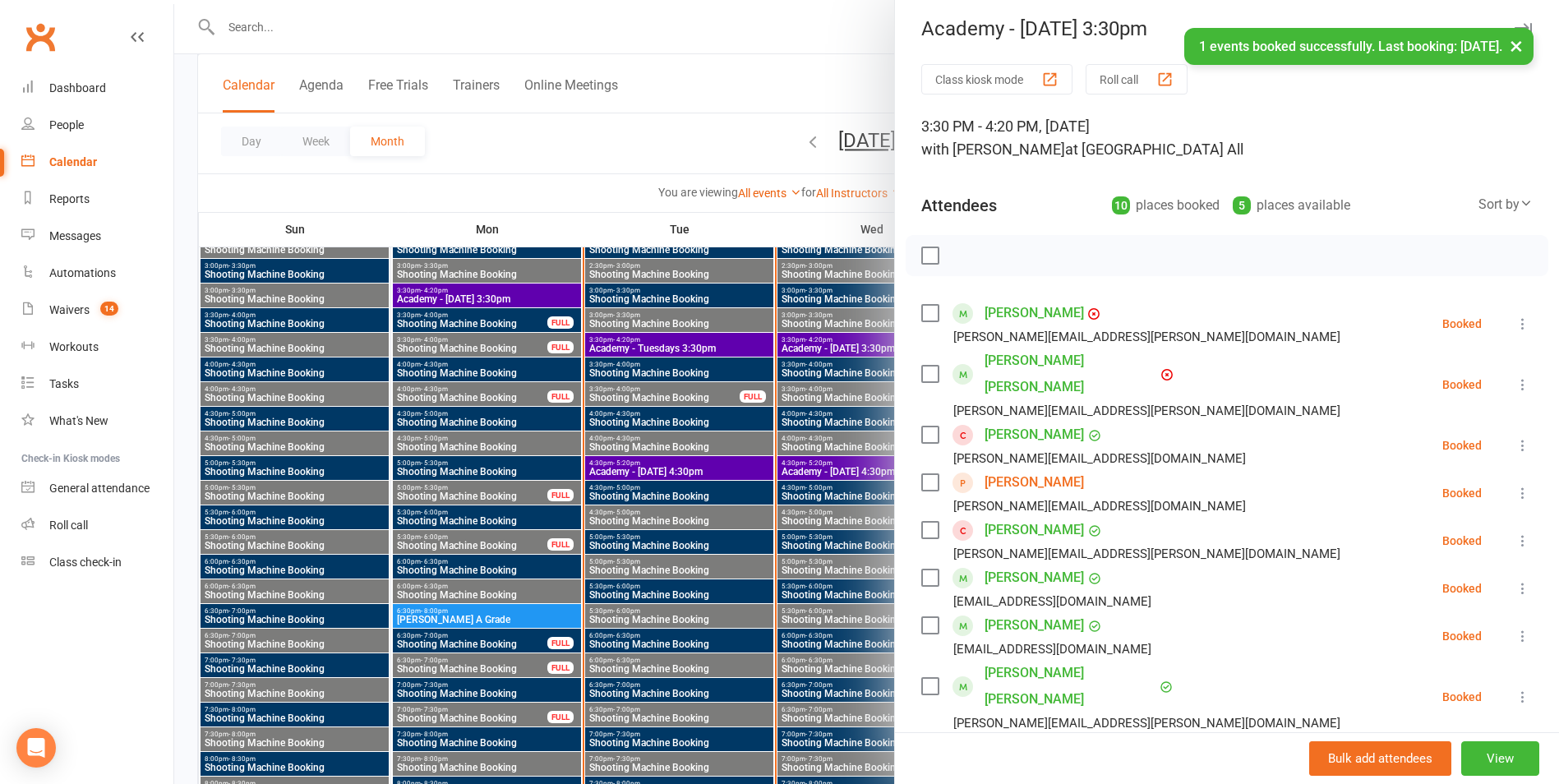
scroll to position [0, 0]
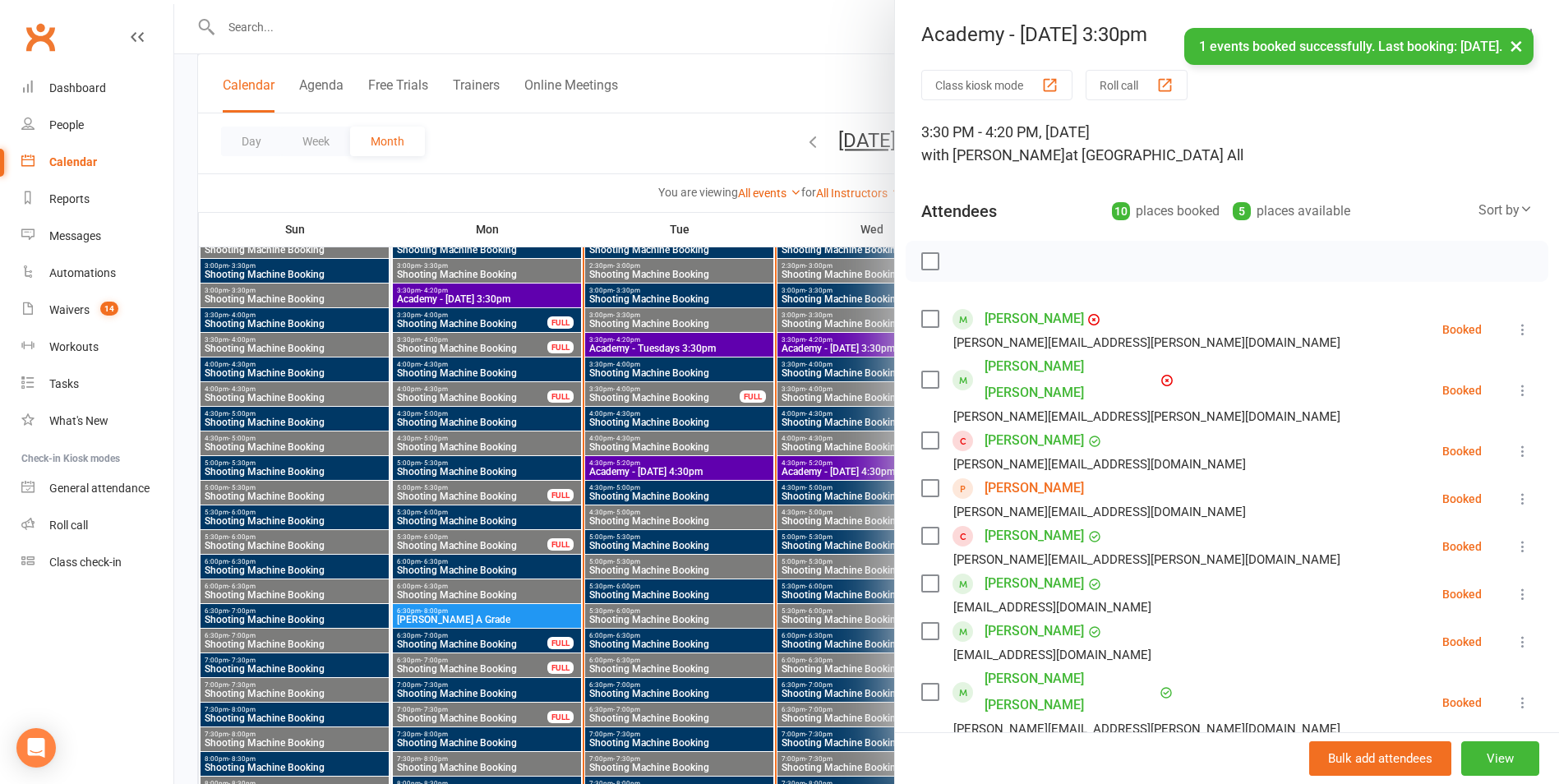
click at [703, 434] on div at bounding box center [867, 392] width 1384 height 784
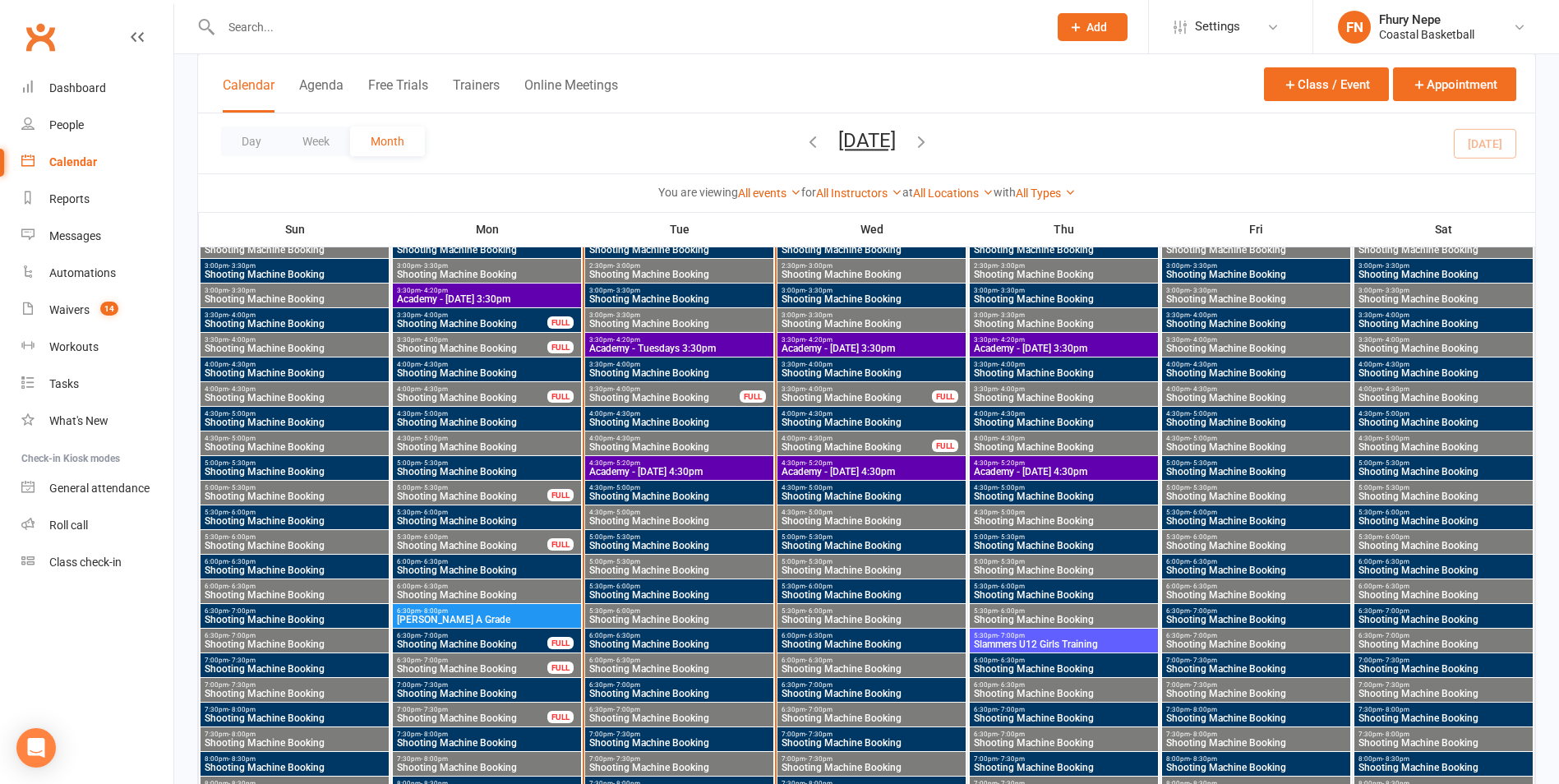
click at [939, 464] on span "4:30pm - 5:20pm" at bounding box center [871, 463] width 181 height 8
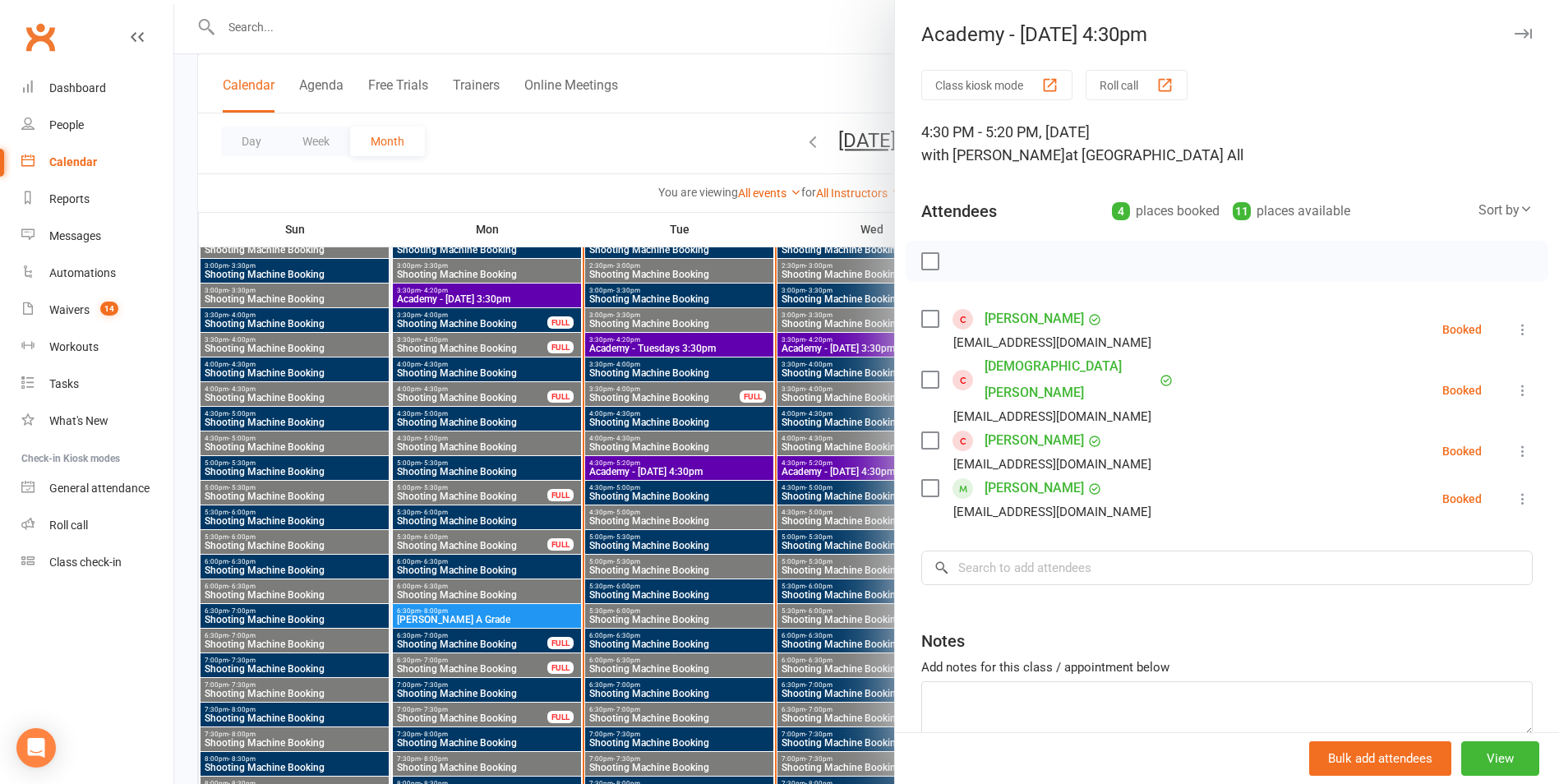
click at [806, 456] on div at bounding box center [867, 392] width 1384 height 784
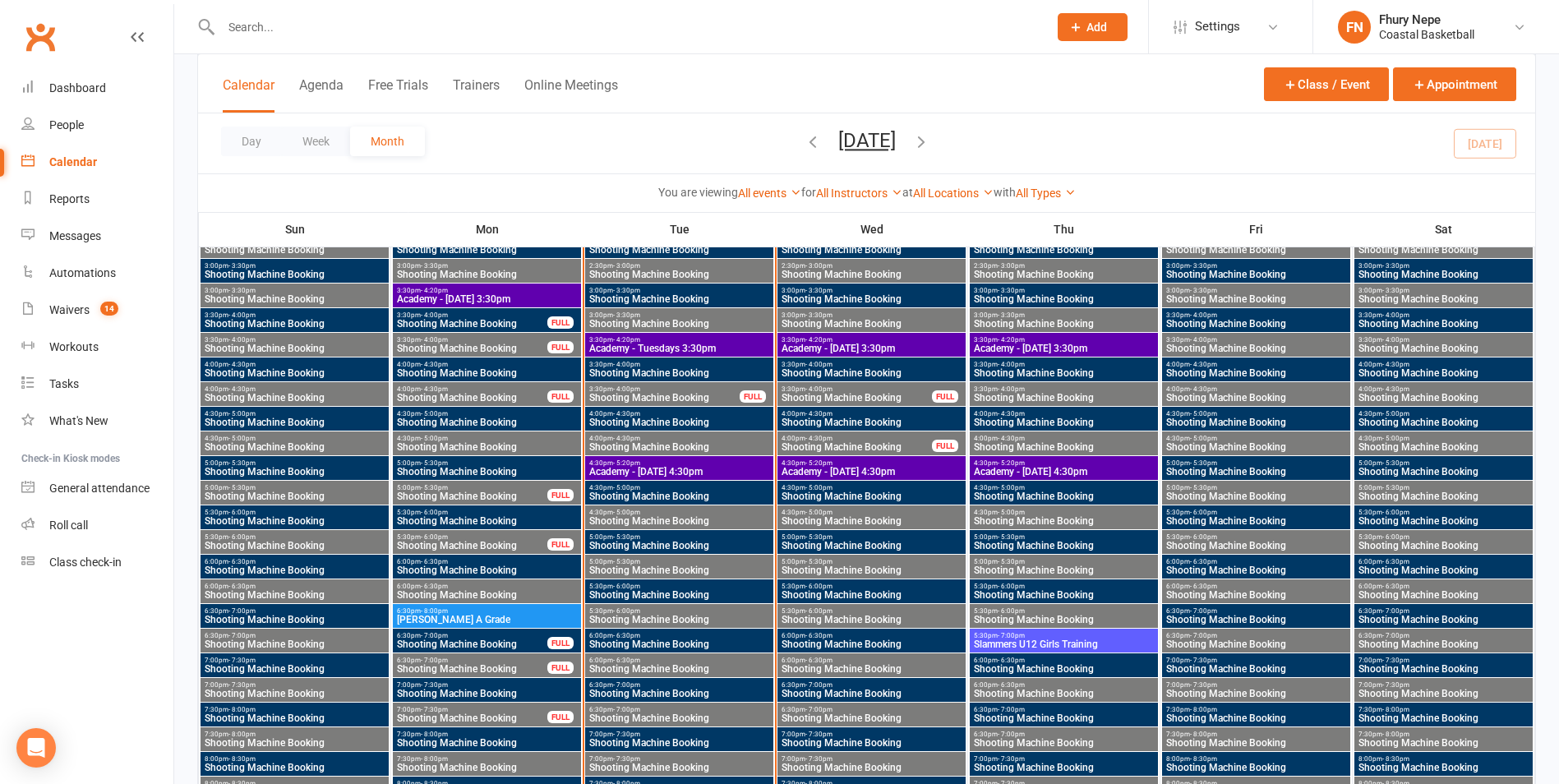
click at [1005, 469] on span "Academy - [DATE] 4:30pm" at bounding box center [1063, 472] width 181 height 10
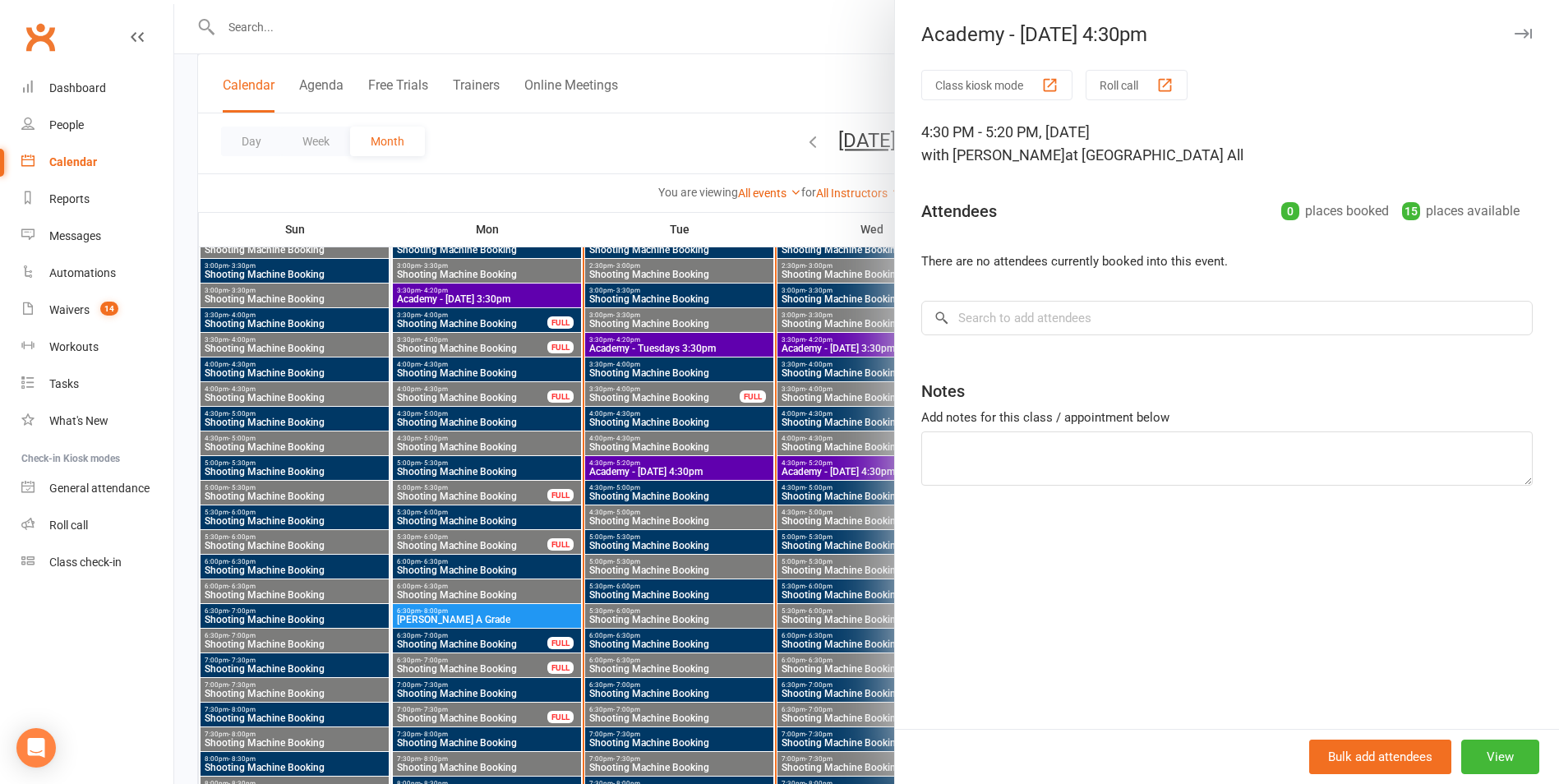
click at [869, 450] on div at bounding box center [867, 392] width 1384 height 784
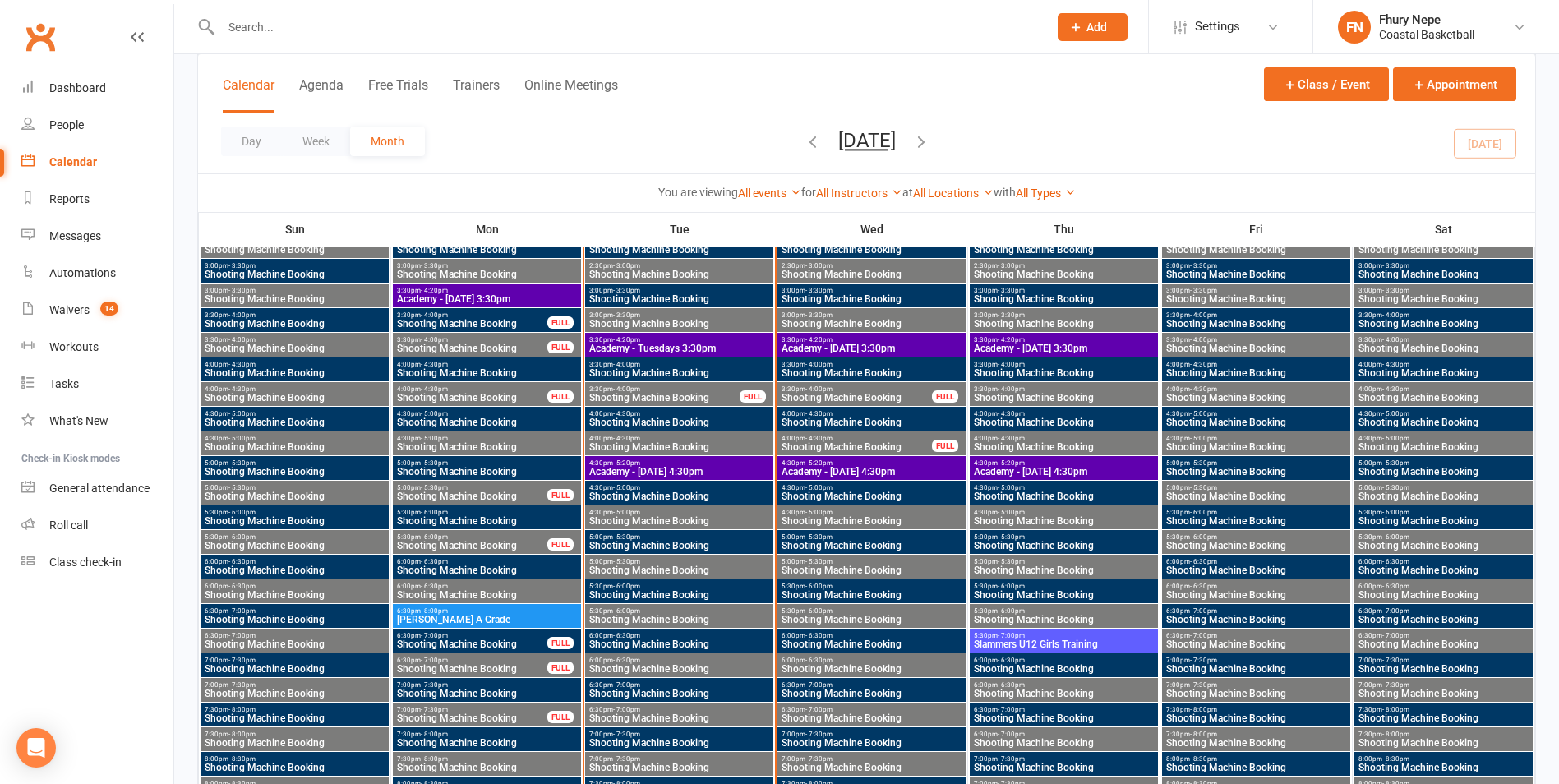
click at [1016, 393] on span "Shooting Machine Booking" at bounding box center [1063, 398] width 181 height 10
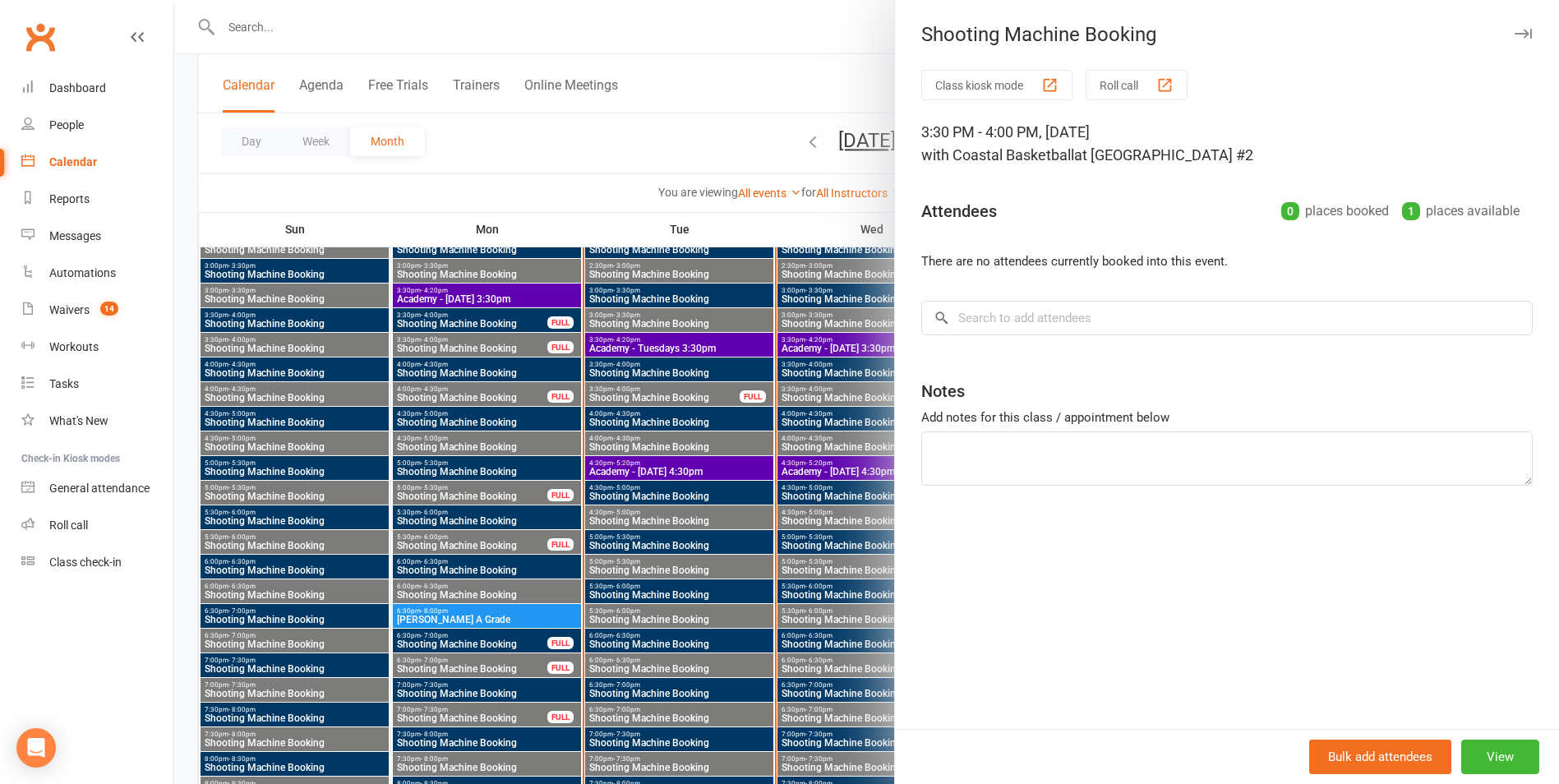
click at [797, 333] on div at bounding box center [867, 392] width 1384 height 784
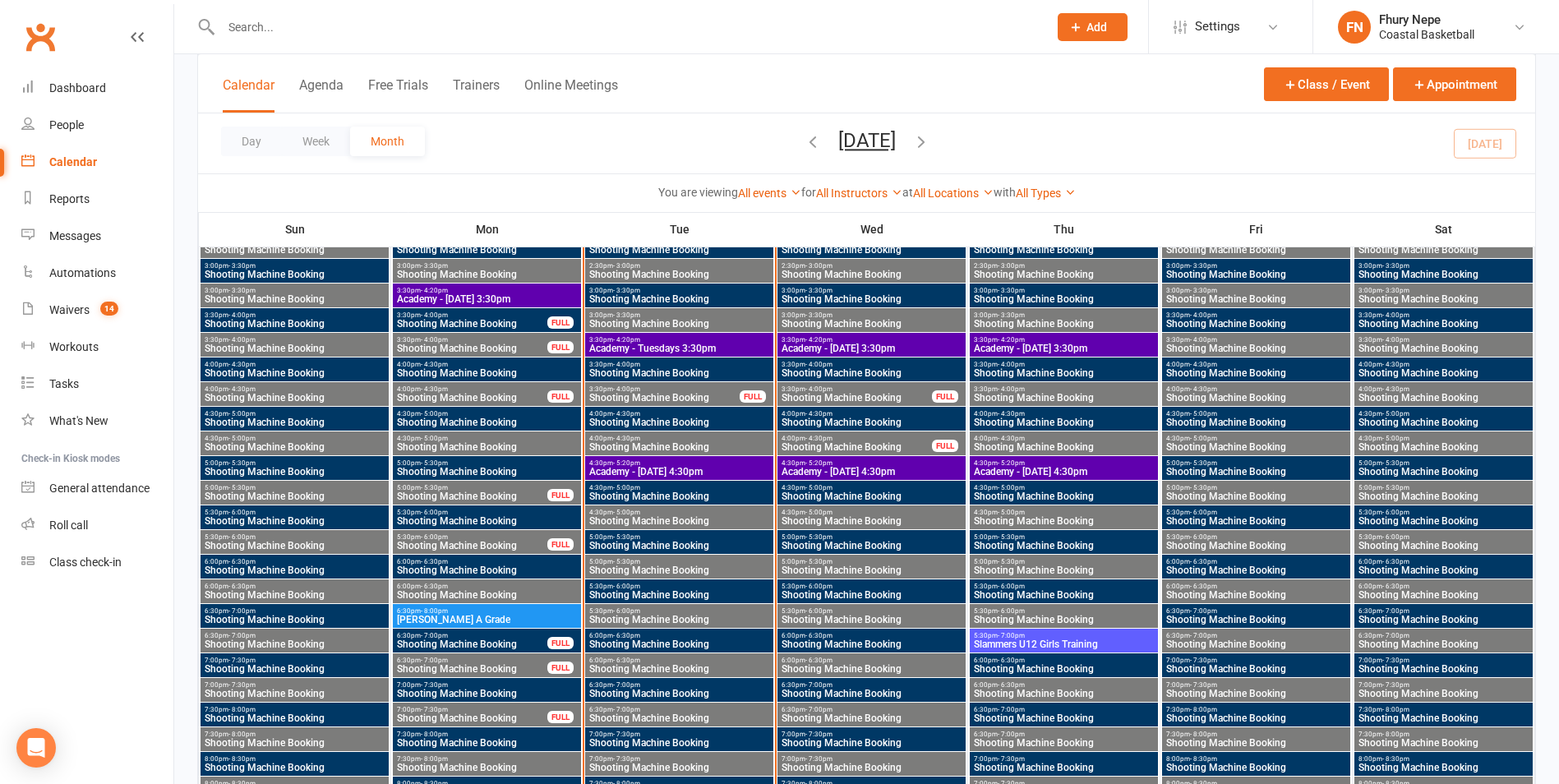
click at [883, 463] on span "4:30pm - 5:20pm" at bounding box center [871, 463] width 181 height 8
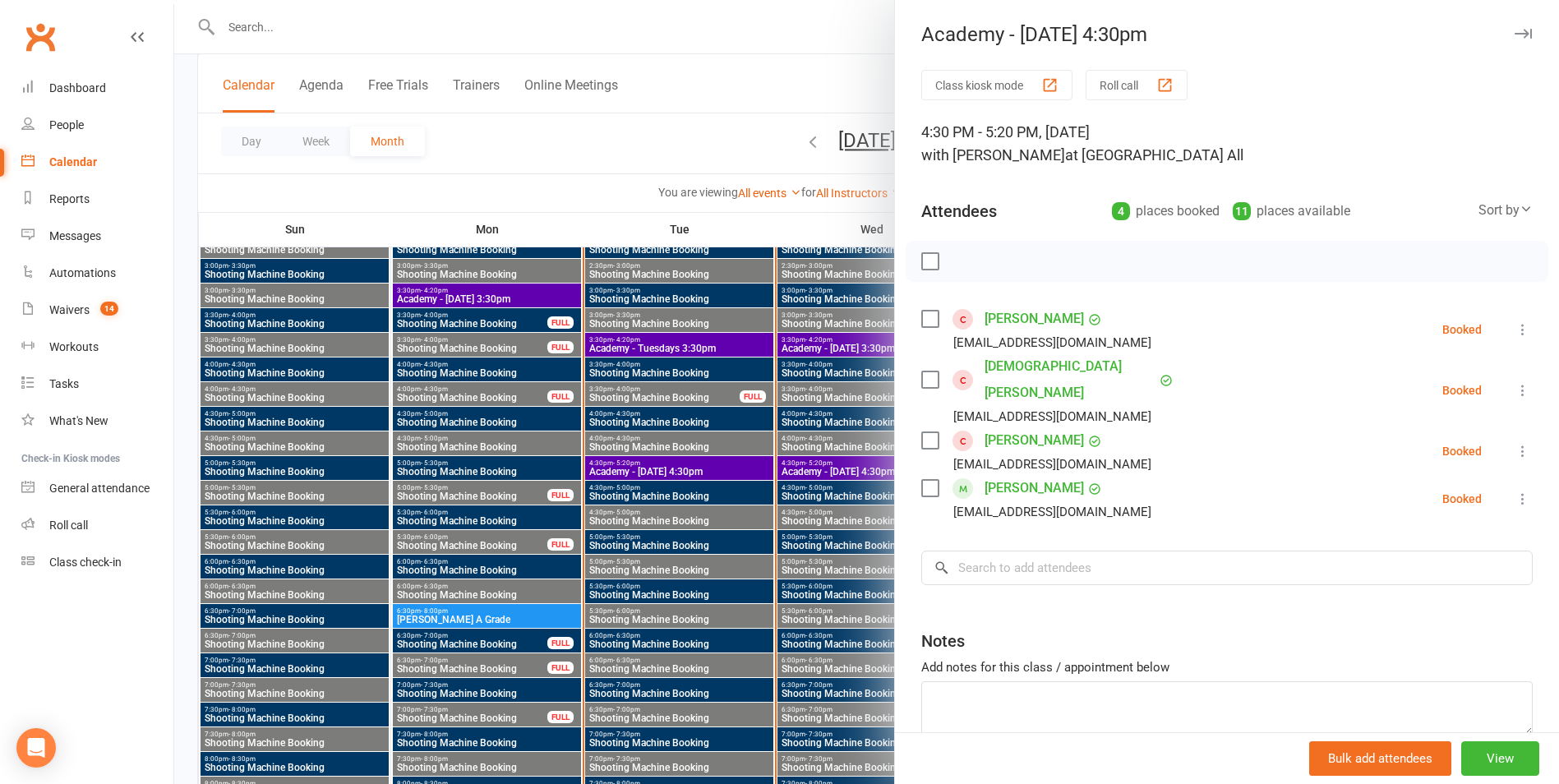
click at [847, 355] on div at bounding box center [867, 392] width 1384 height 784
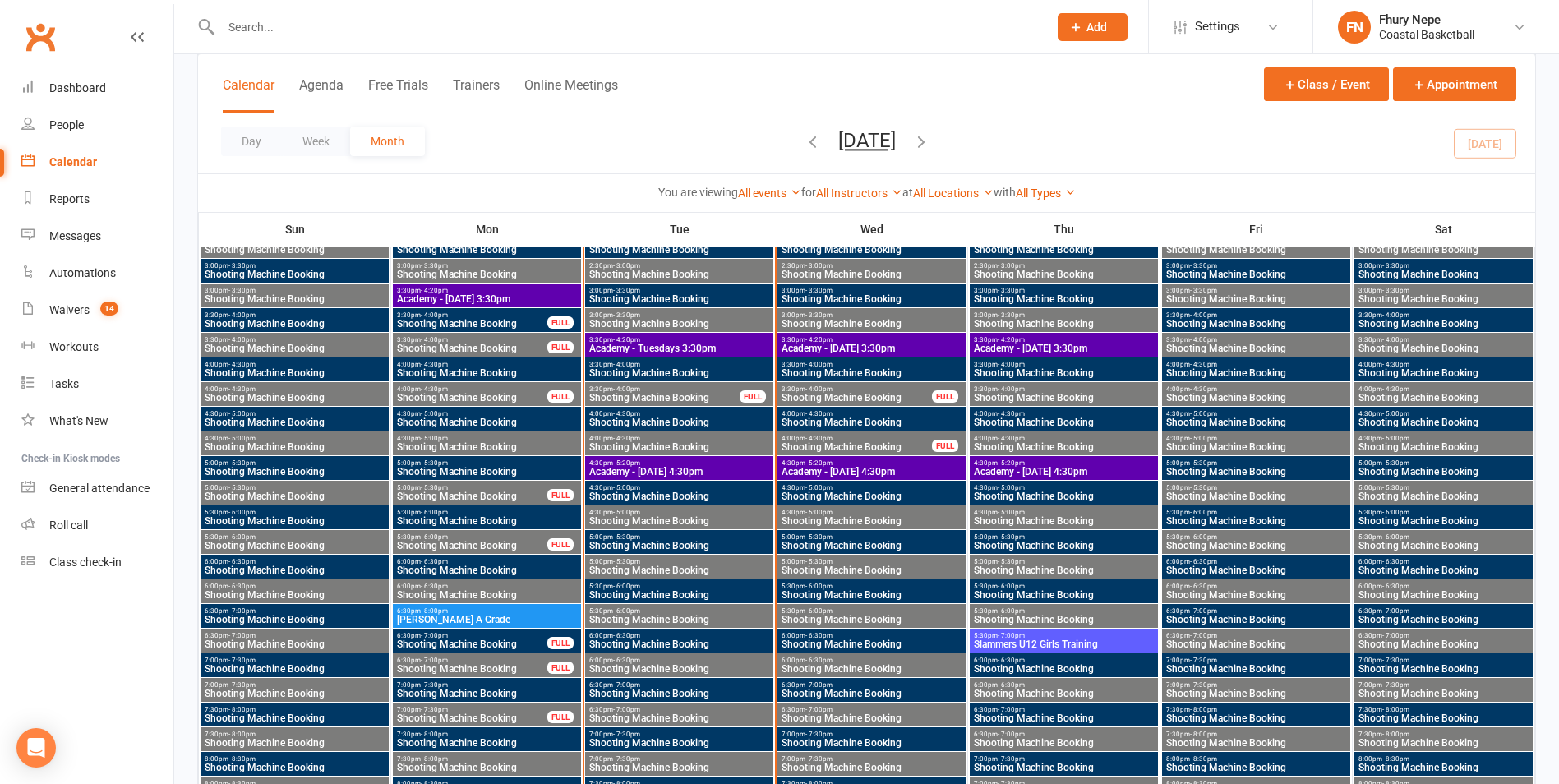
click at [846, 339] on span "3:30pm - 4:20pm" at bounding box center [871, 340] width 181 height 8
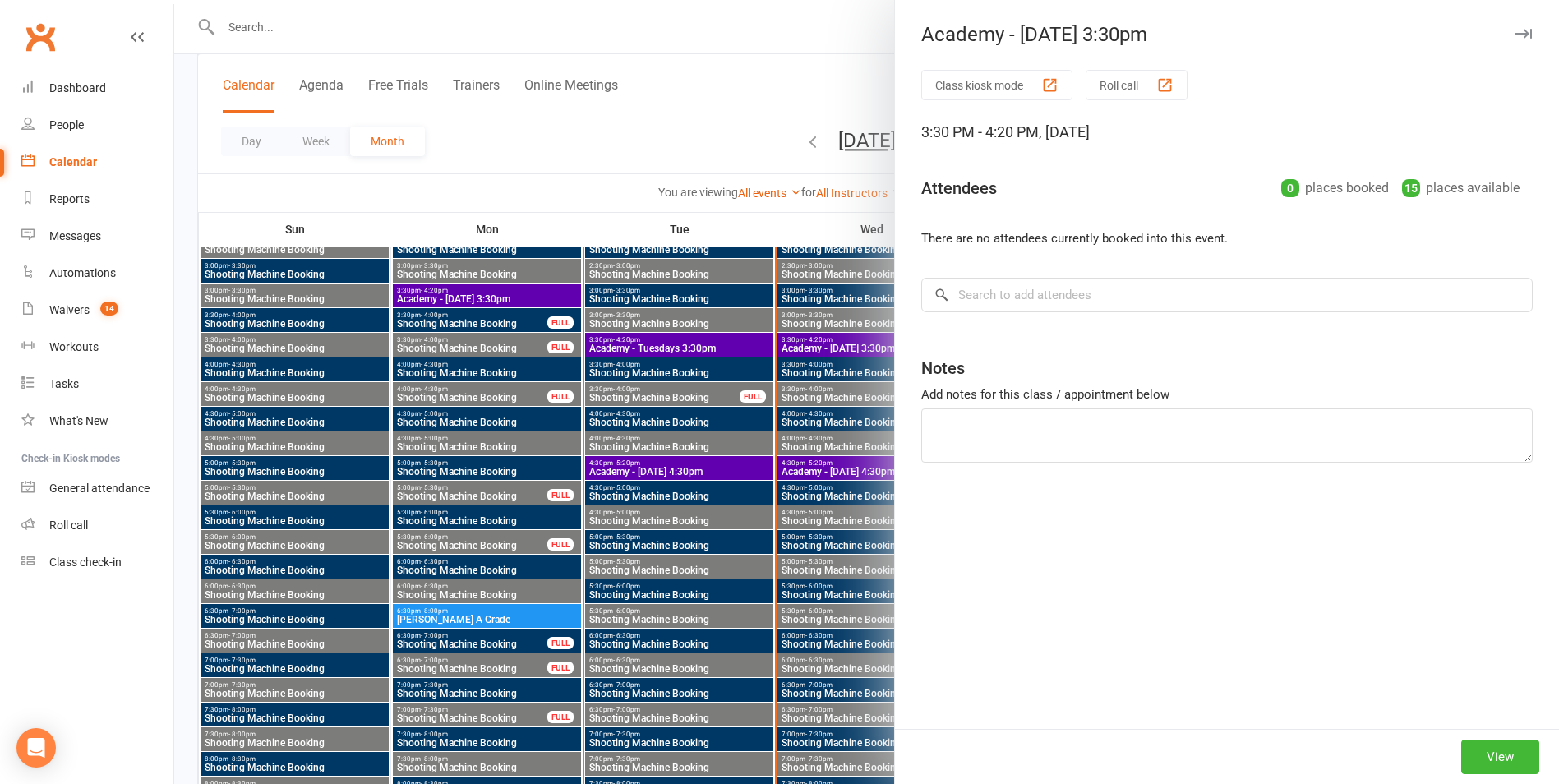
click at [774, 387] on div at bounding box center [867, 392] width 1384 height 784
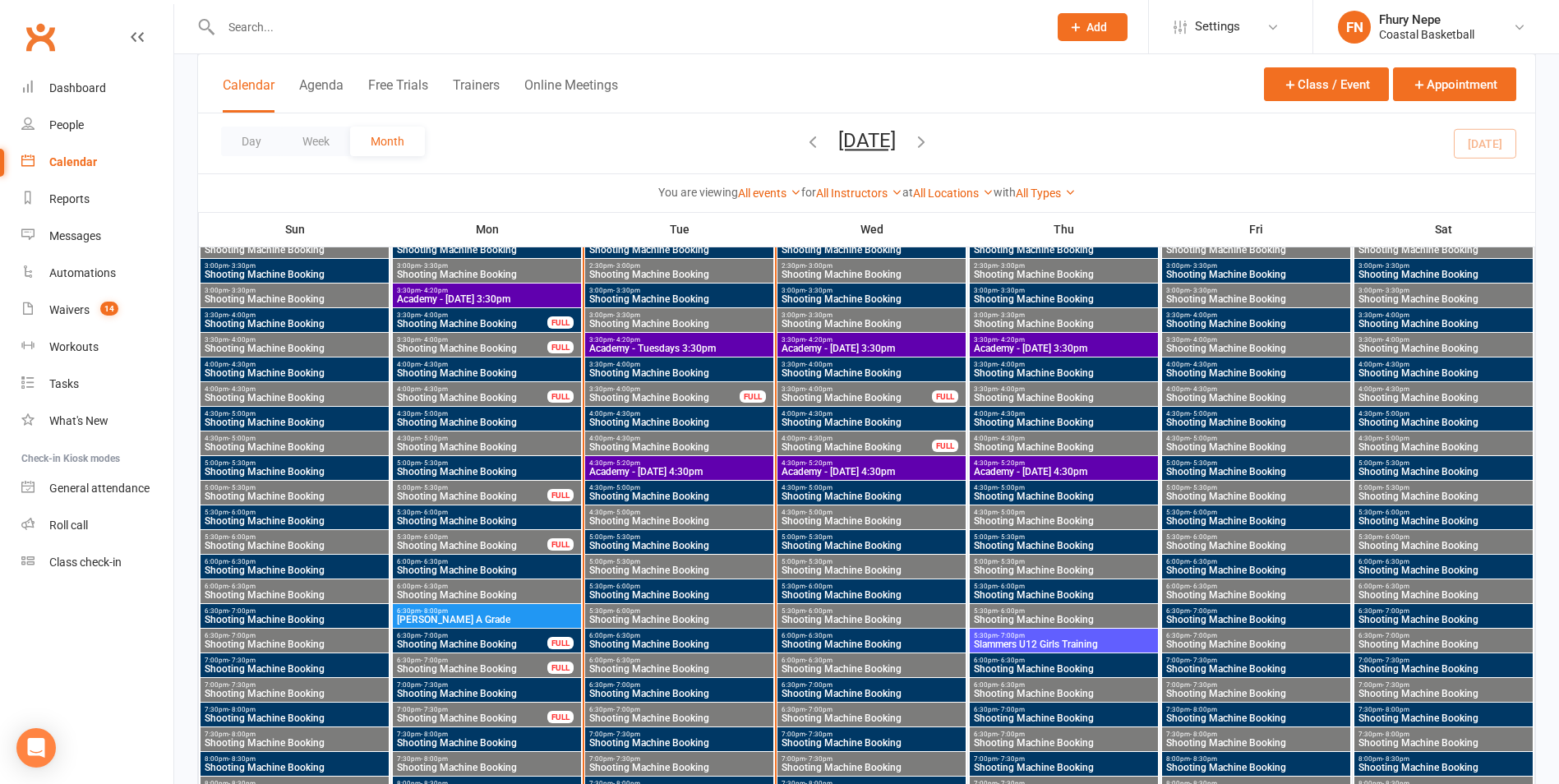
click at [1121, 343] on span "Academy - [DATE] 3:30pm" at bounding box center [1063, 348] width 181 height 10
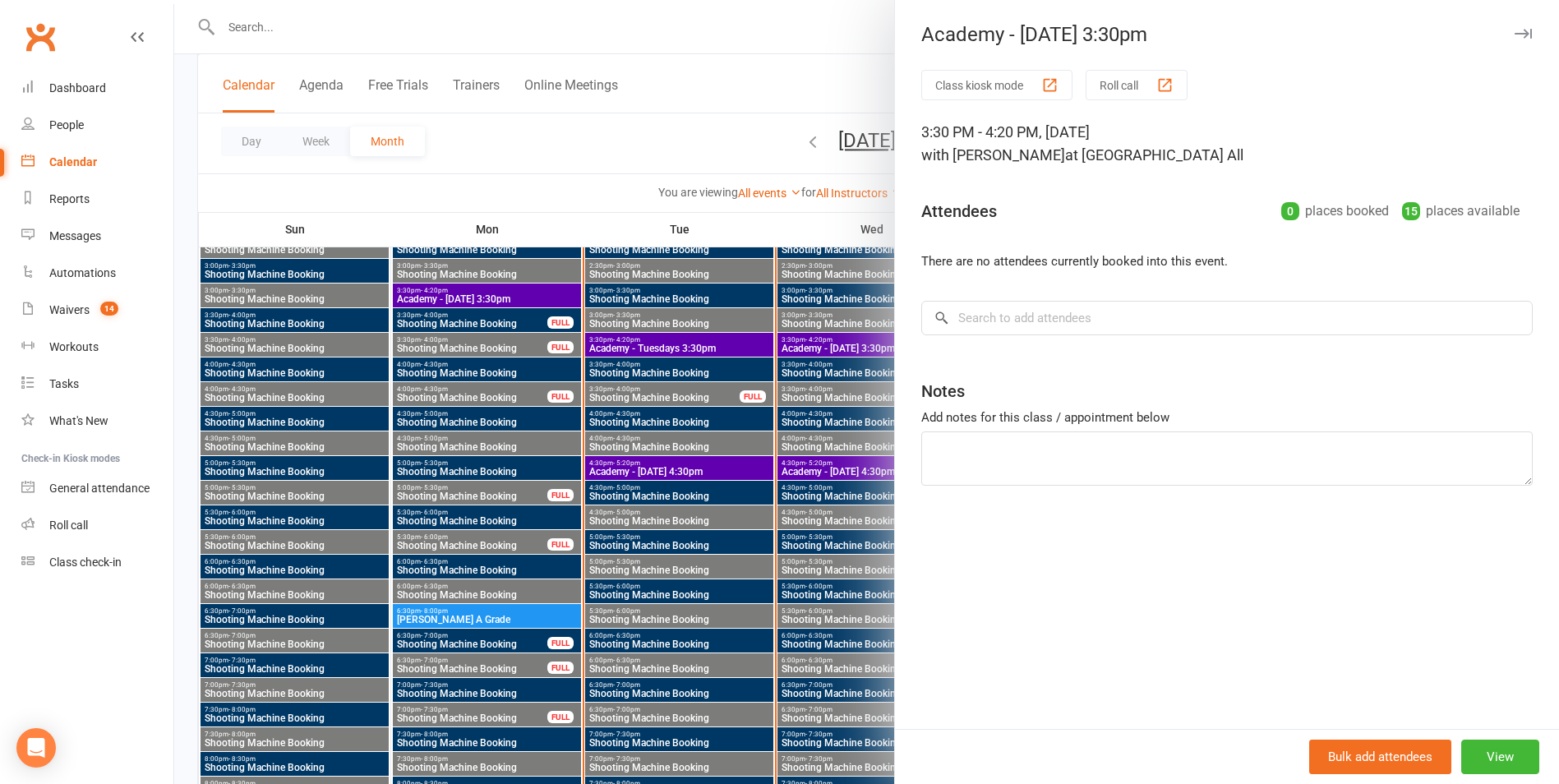
click at [400, 388] on div at bounding box center [867, 392] width 1384 height 784
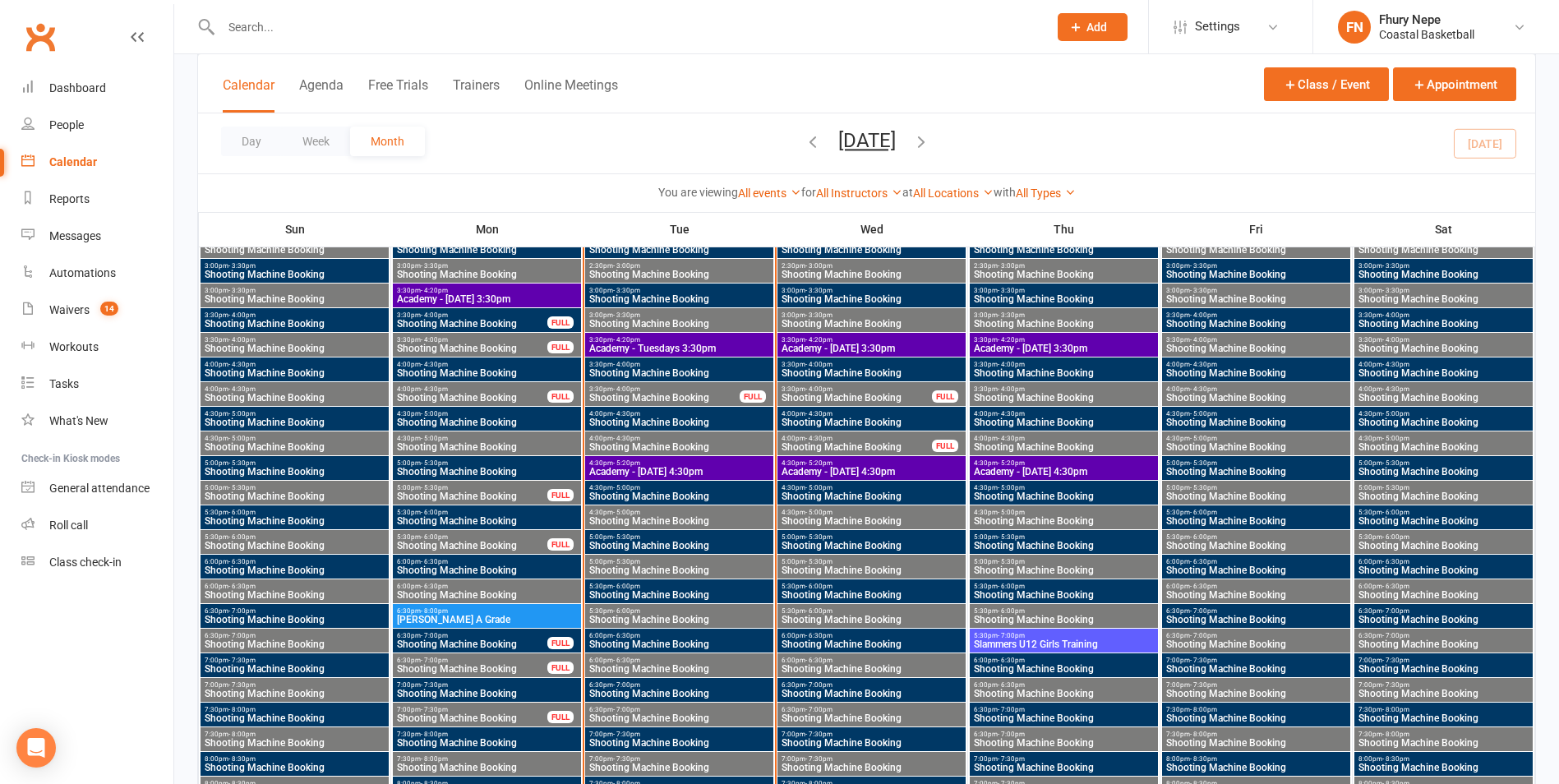
click at [1082, 359] on div "3:30pm - 4:00pm Shooting Machine Booking" at bounding box center [1063, 369] width 188 height 24
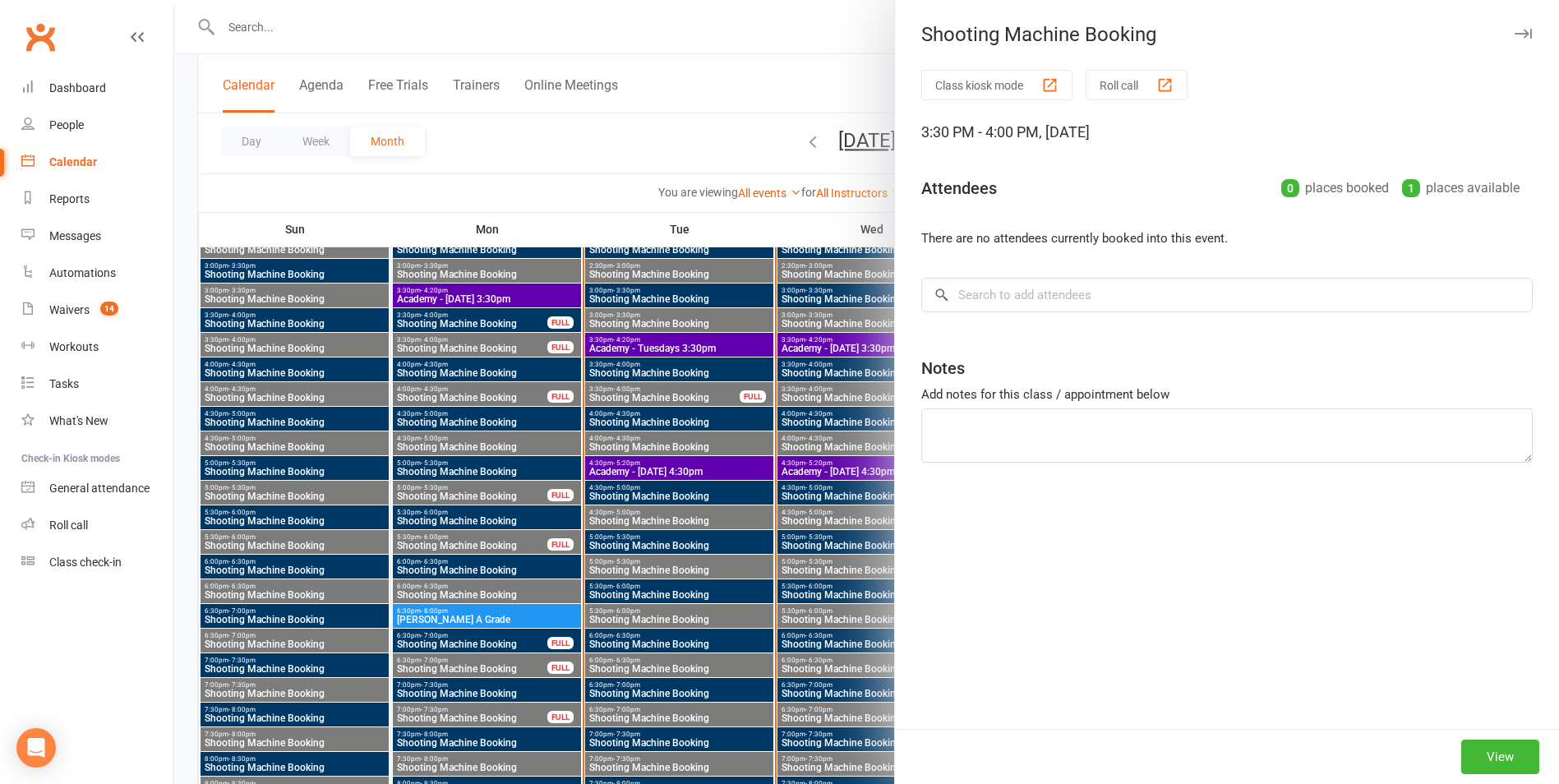
click at [736, 424] on div at bounding box center [867, 392] width 1384 height 784
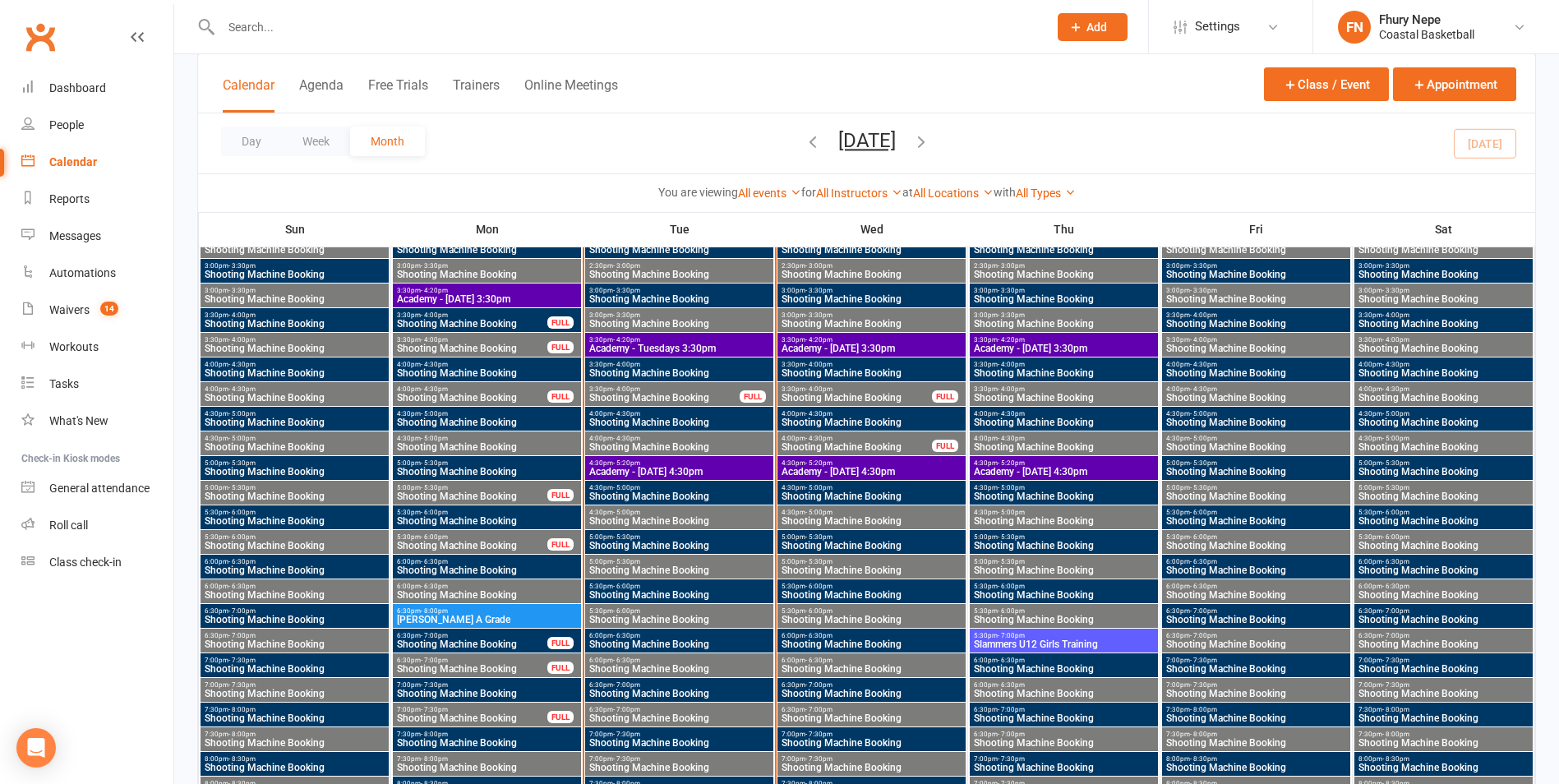
click at [1033, 337] on span "3:30pm - 4:20pm" at bounding box center [1063, 340] width 181 height 8
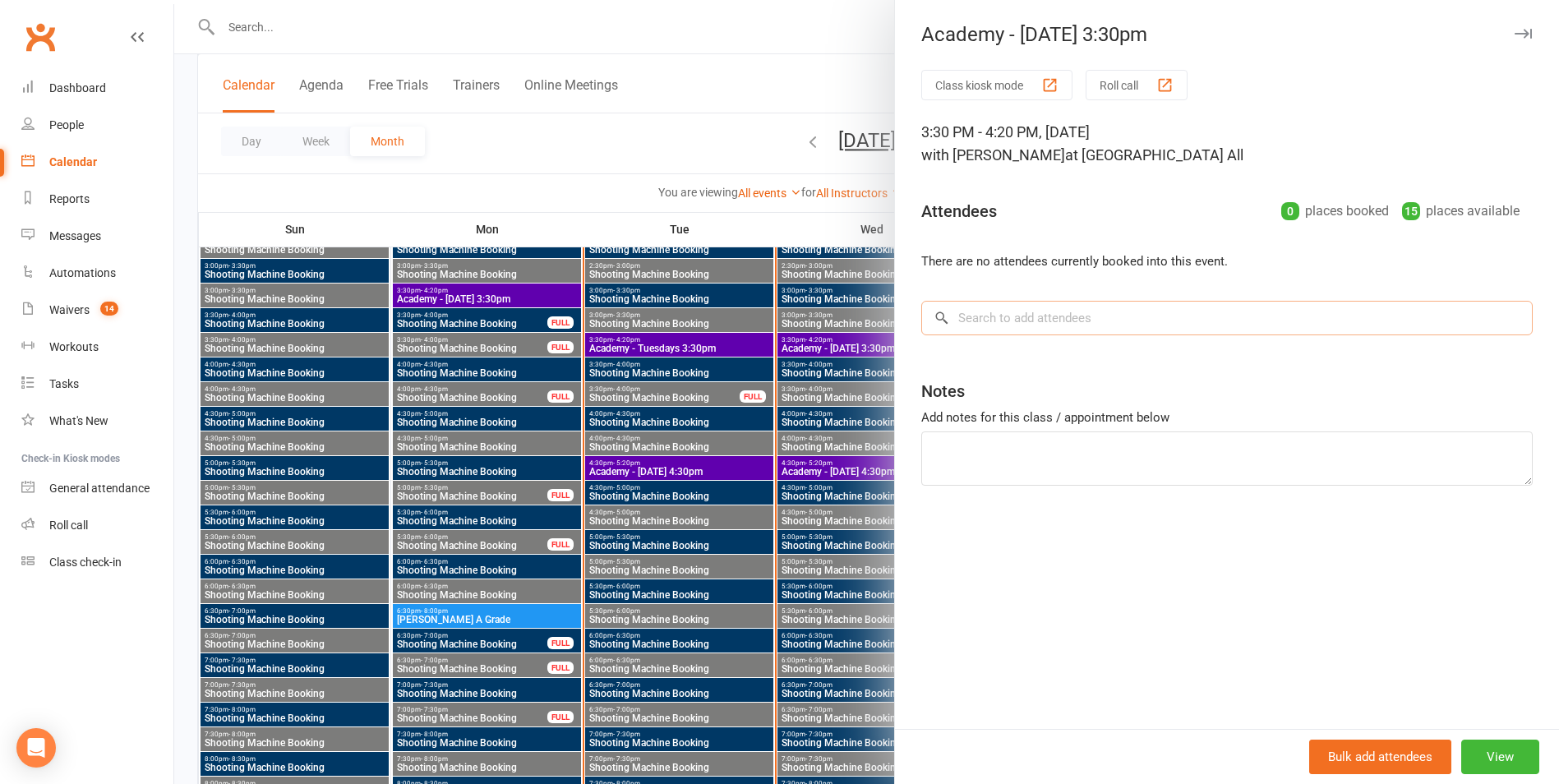
click at [1059, 315] on input "search" at bounding box center [1227, 318] width 612 height 35
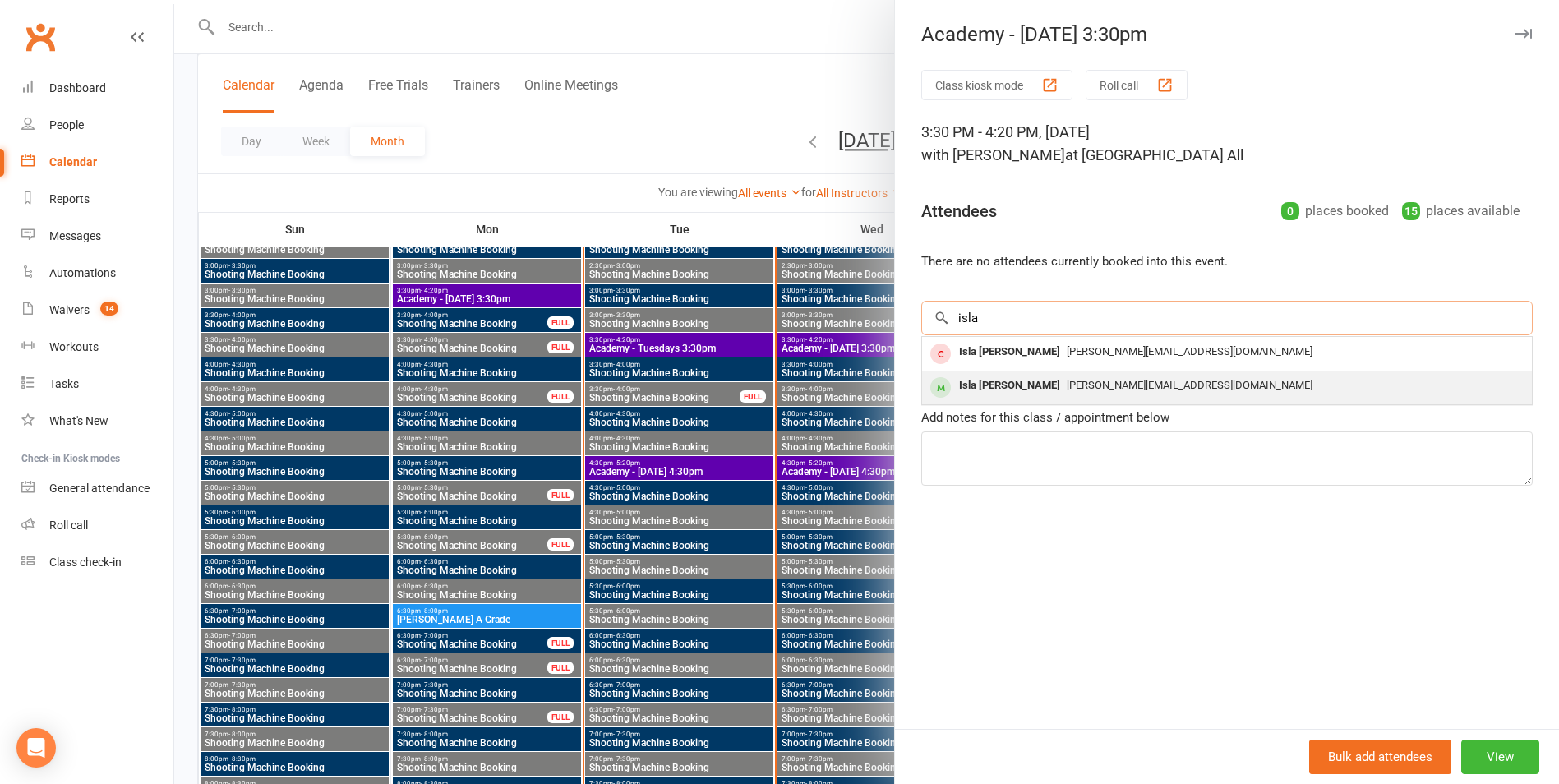
type input "isla"
click at [1026, 400] on div "Isla Rusconi [EMAIL_ADDRESS][DOMAIN_NAME]" at bounding box center [1227, 387] width 610 height 34
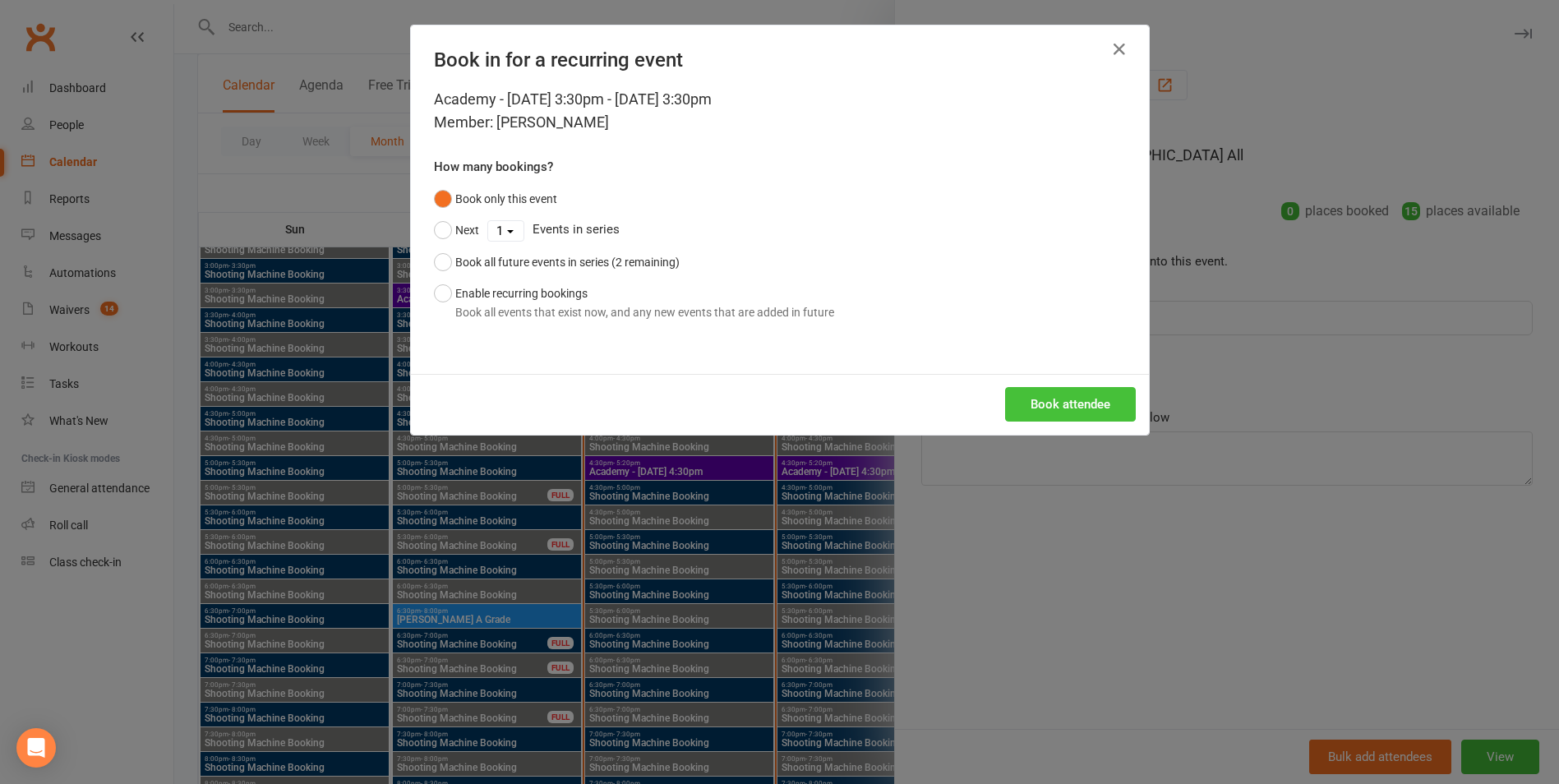
click at [1039, 401] on button "Book attendee" at bounding box center [1070, 404] width 130 height 35
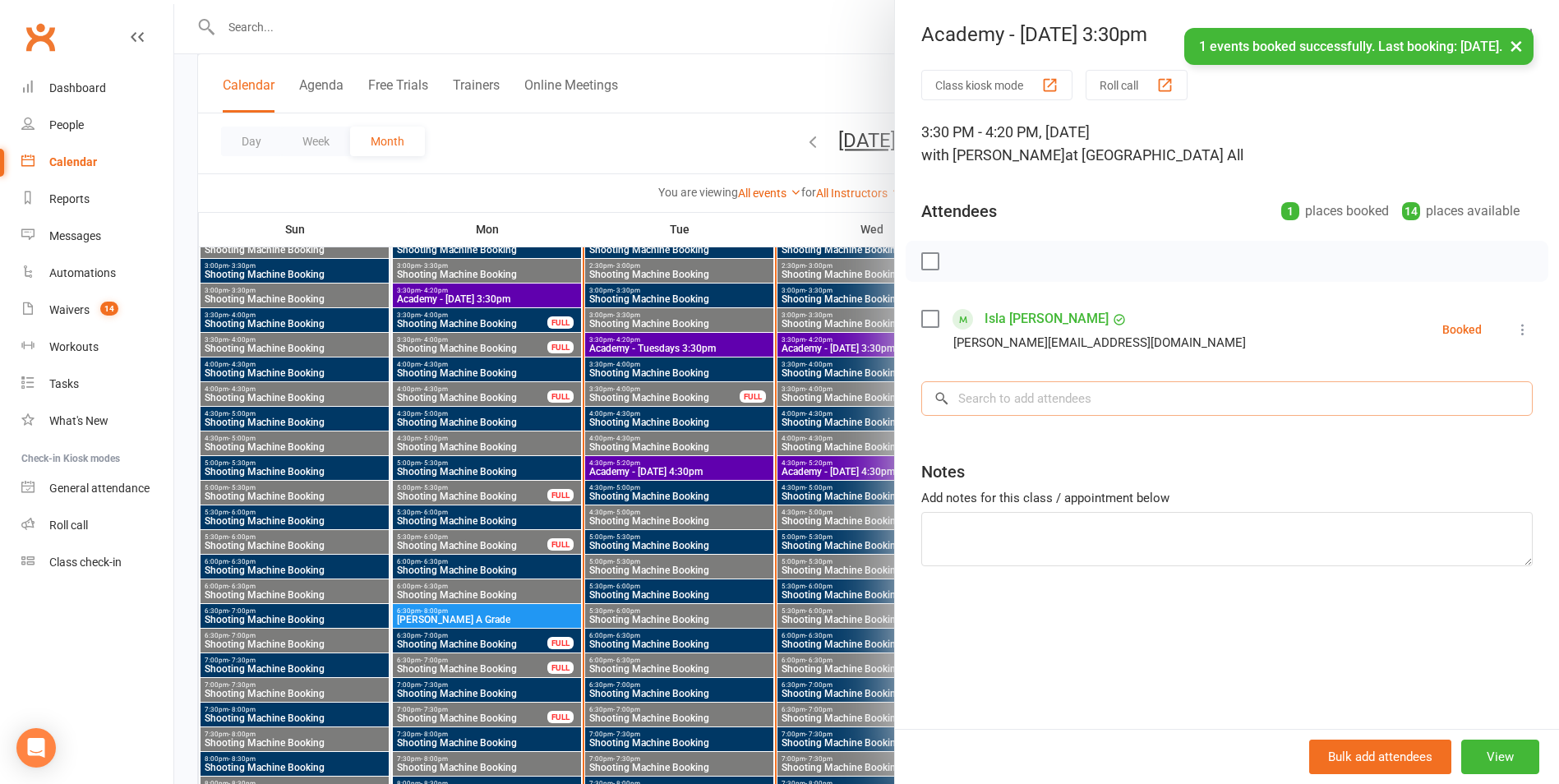
click at [1035, 407] on input "search" at bounding box center [1227, 399] width 612 height 35
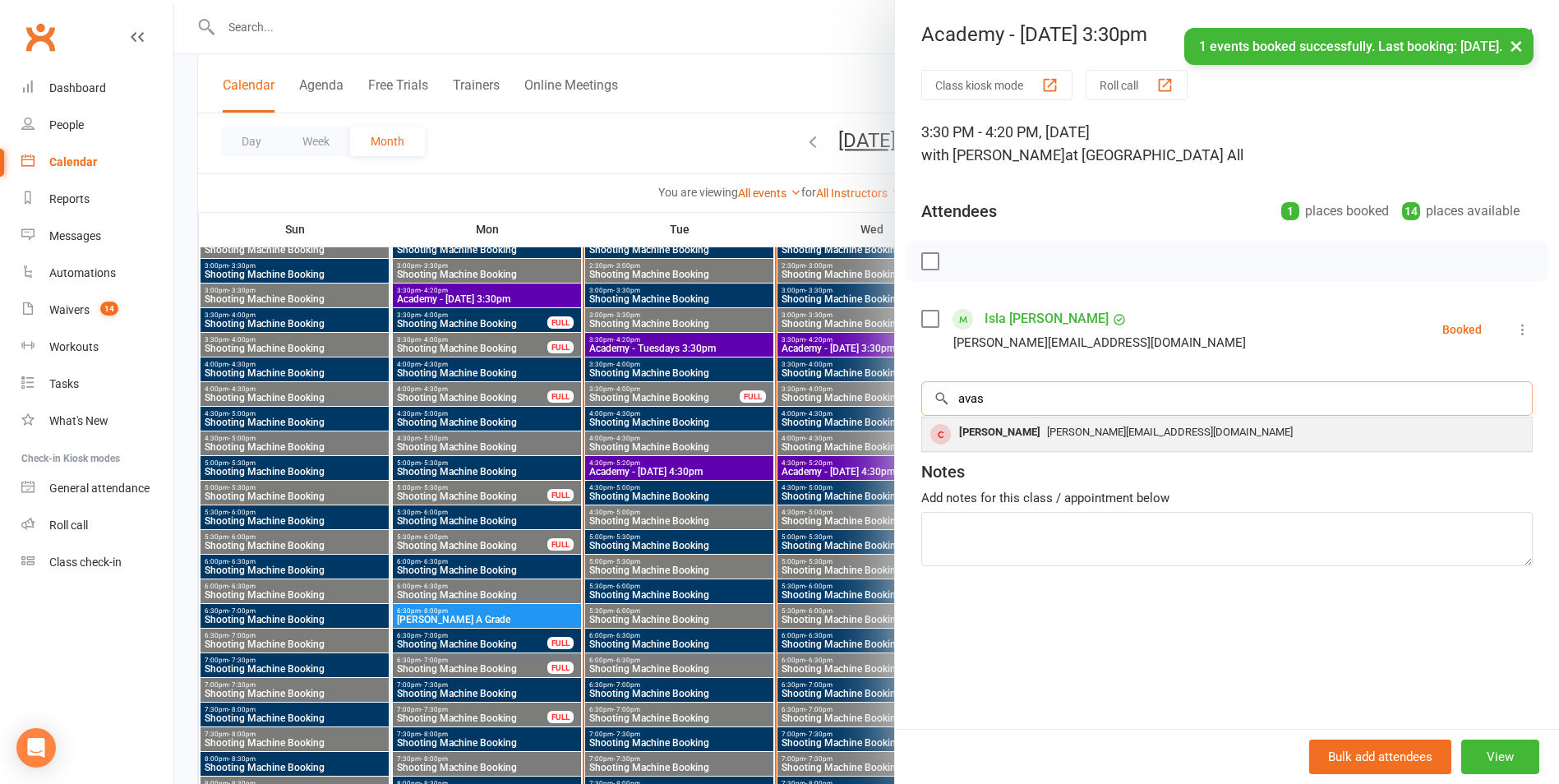
type input "avas"
click at [1035, 424] on div "[PERSON_NAME][EMAIL_ADDRESS][DOMAIN_NAME]" at bounding box center [1227, 432] width 596 height 24
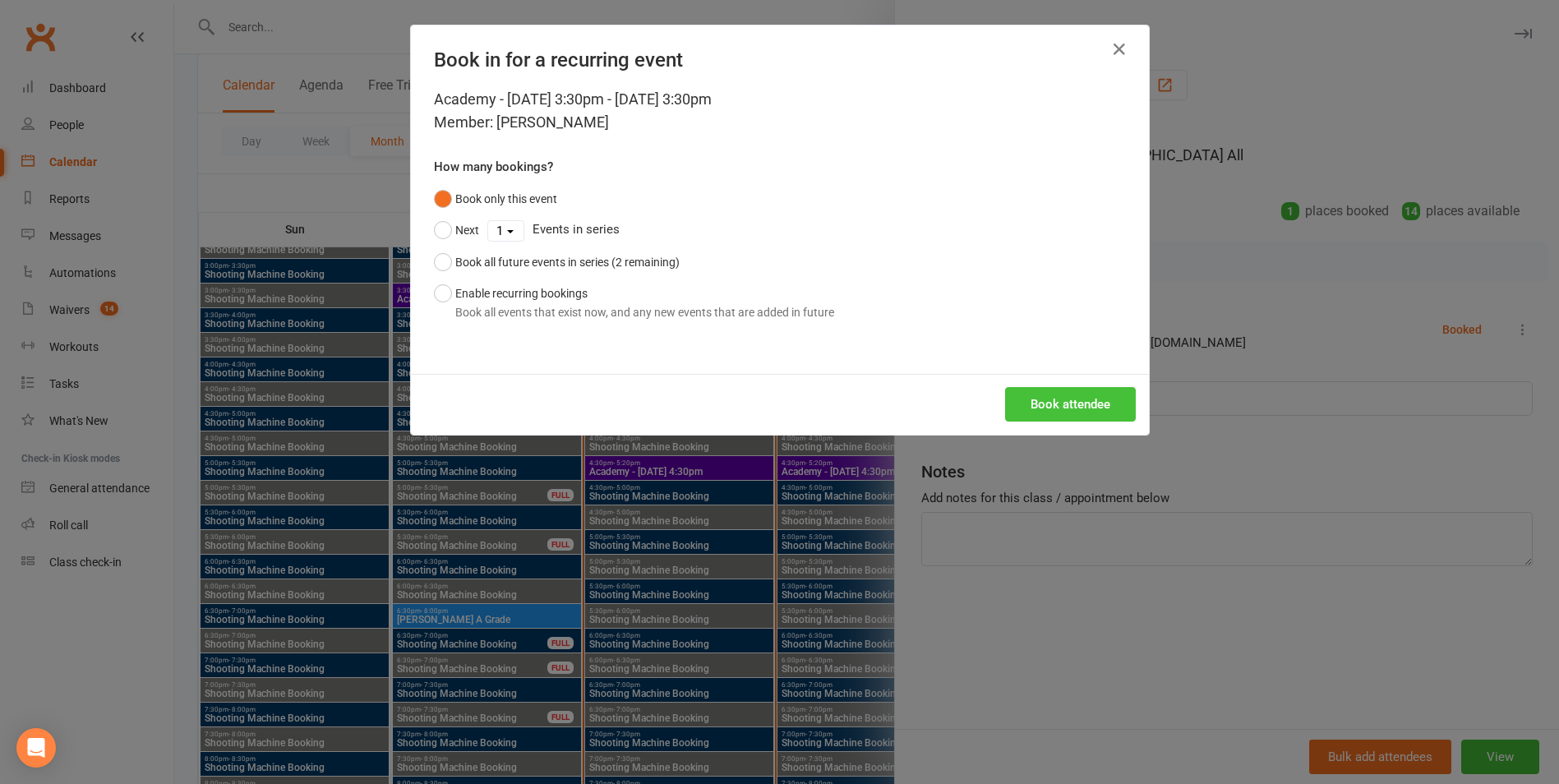
click at [1047, 408] on button "Book attendee" at bounding box center [1070, 404] width 130 height 35
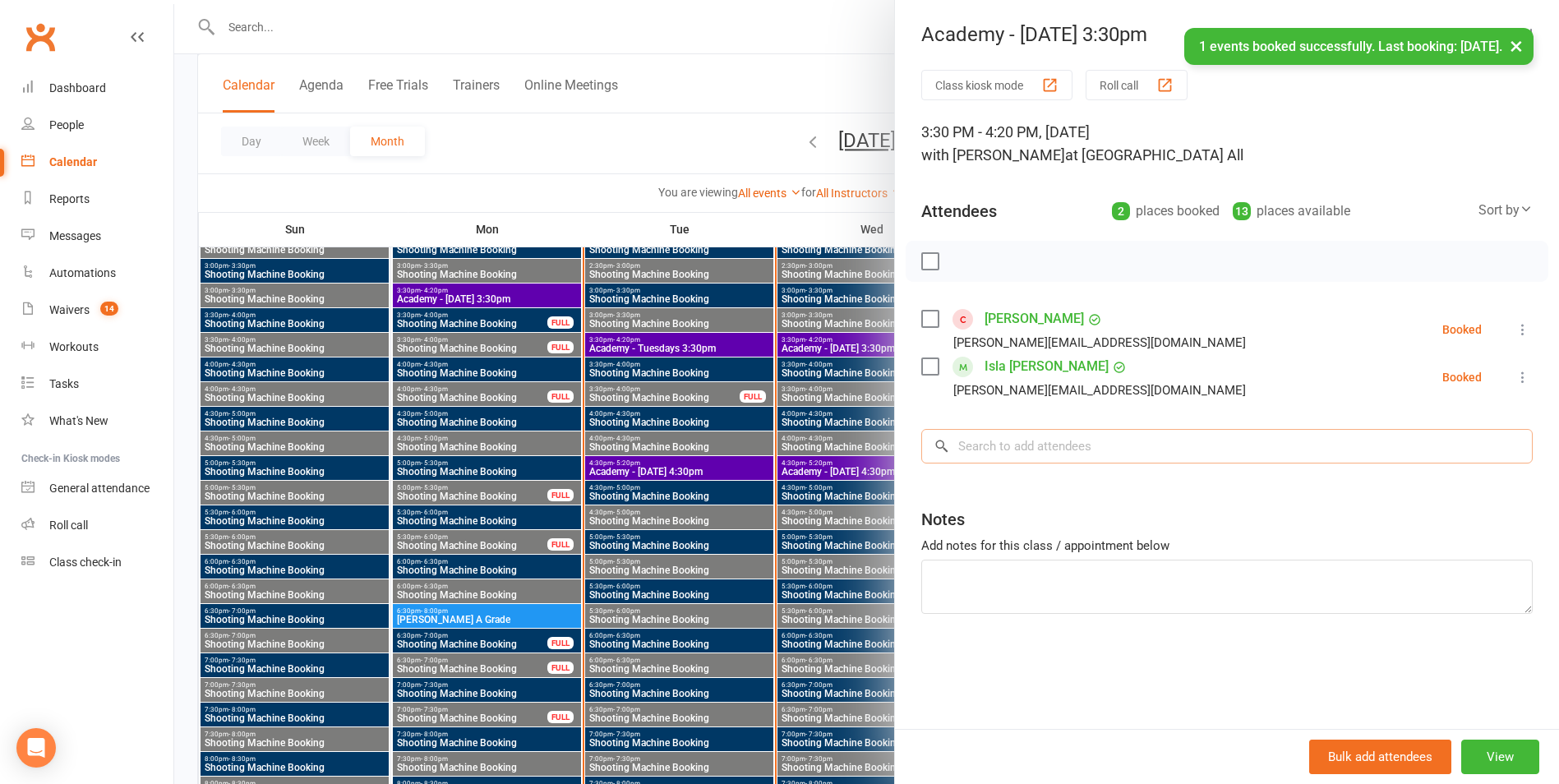
click at [1029, 444] on input "search" at bounding box center [1227, 446] width 612 height 35
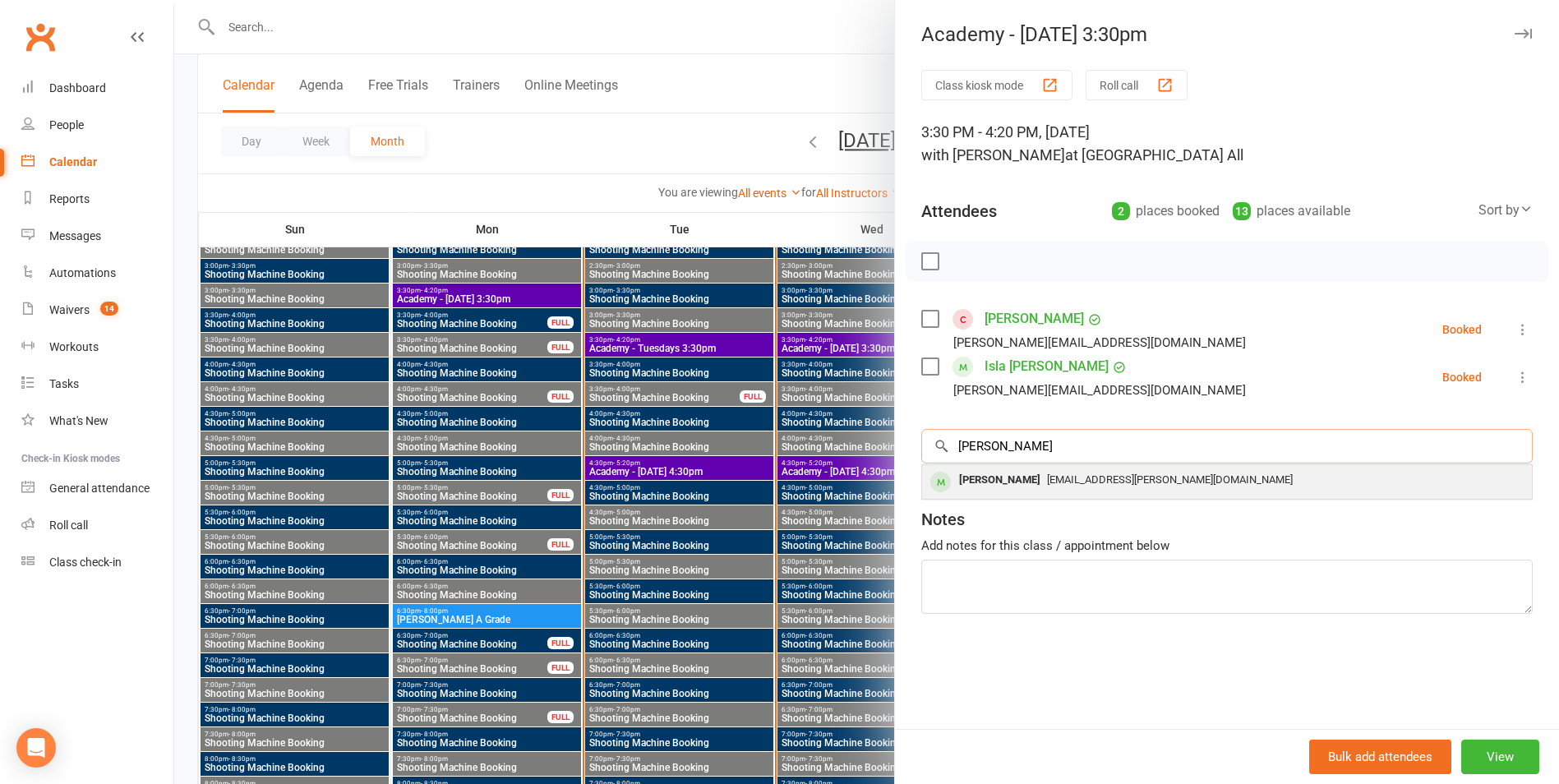
type input "[PERSON_NAME]"
click at [1071, 473] on div "[EMAIL_ADDRESS][PERSON_NAME][DOMAIN_NAME]" at bounding box center [1227, 480] width 596 height 24
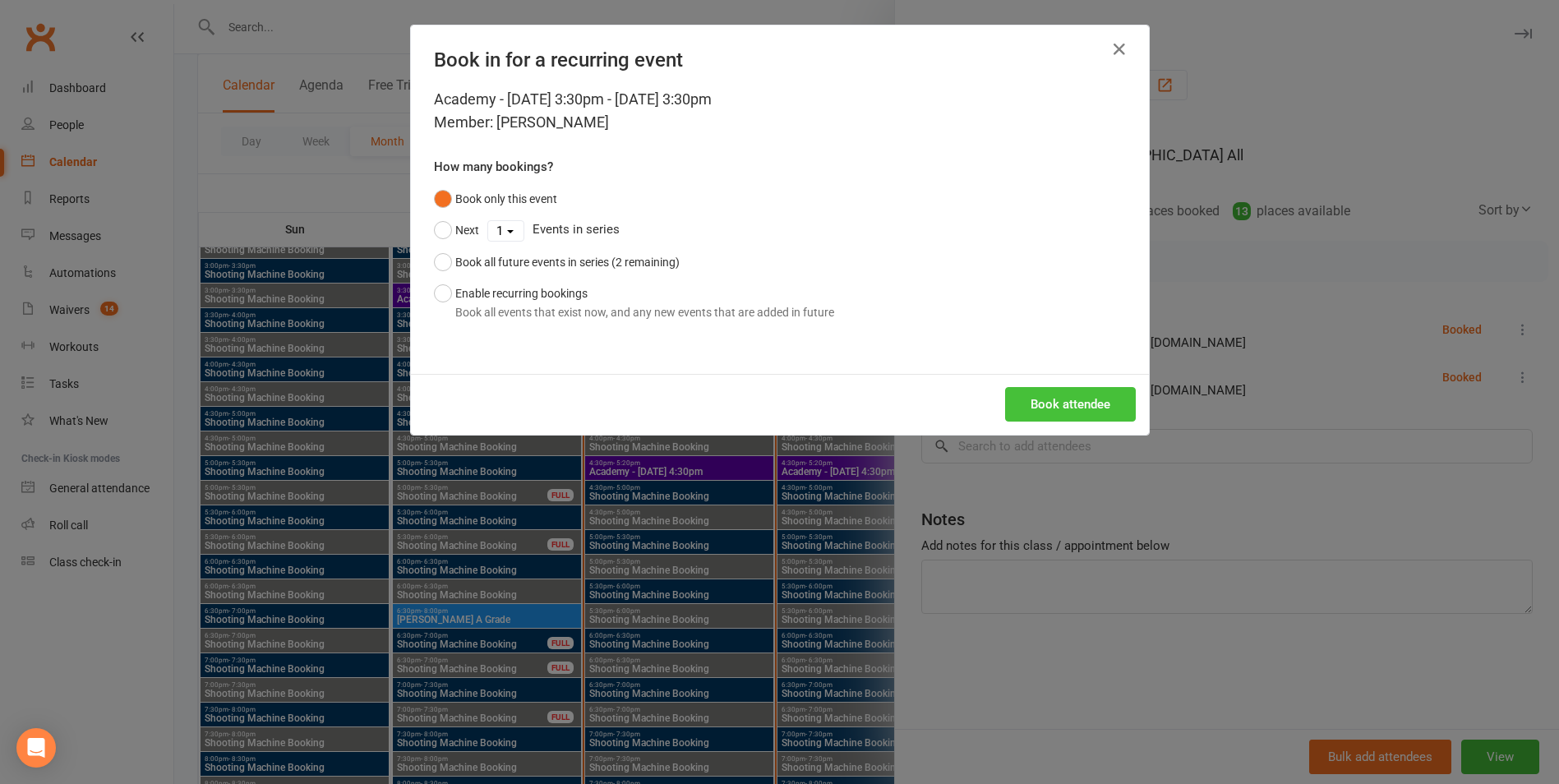
click at [1096, 410] on button "Book attendee" at bounding box center [1070, 404] width 130 height 35
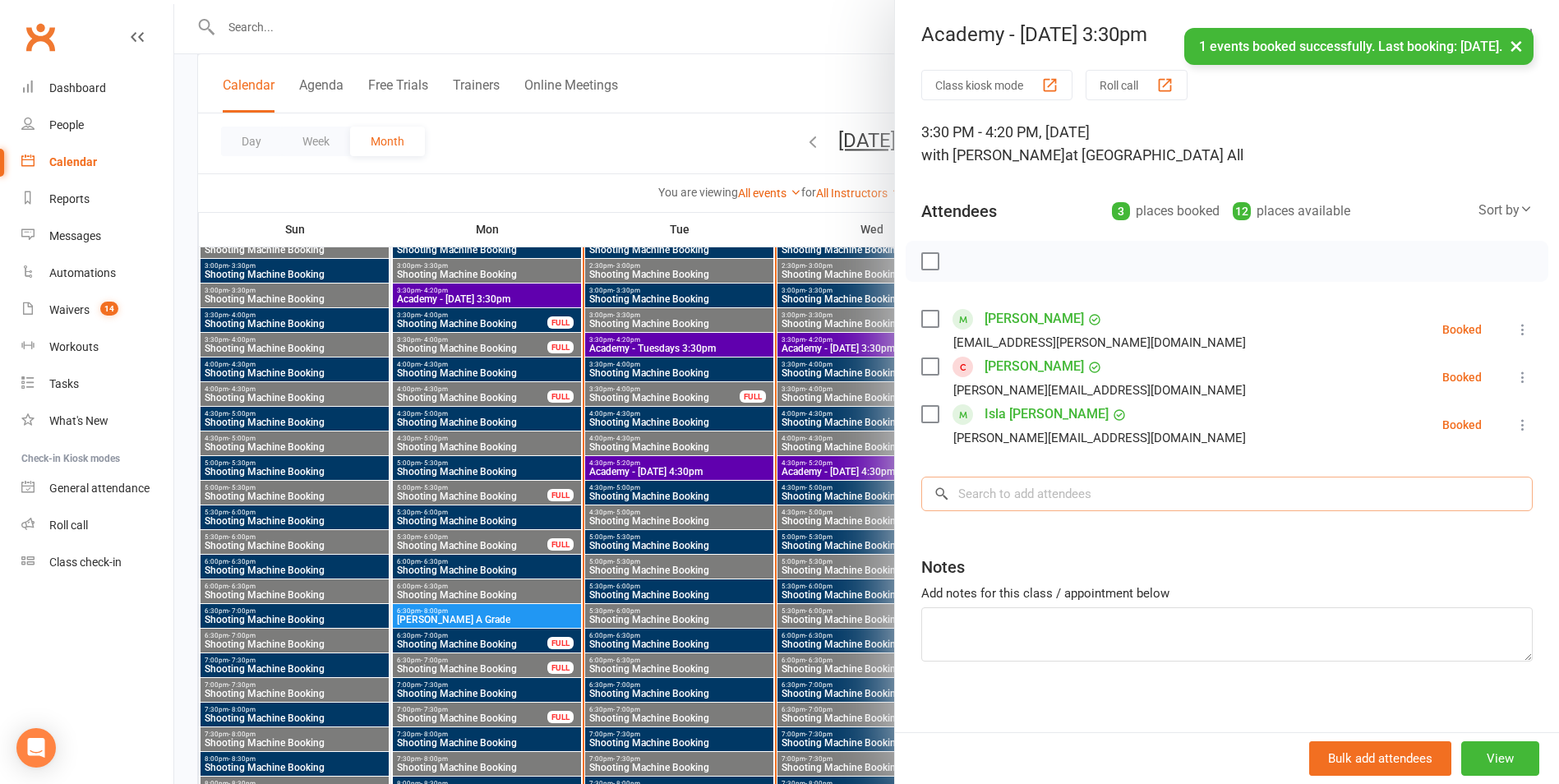
click at [1043, 491] on input "search" at bounding box center [1227, 494] width 612 height 35
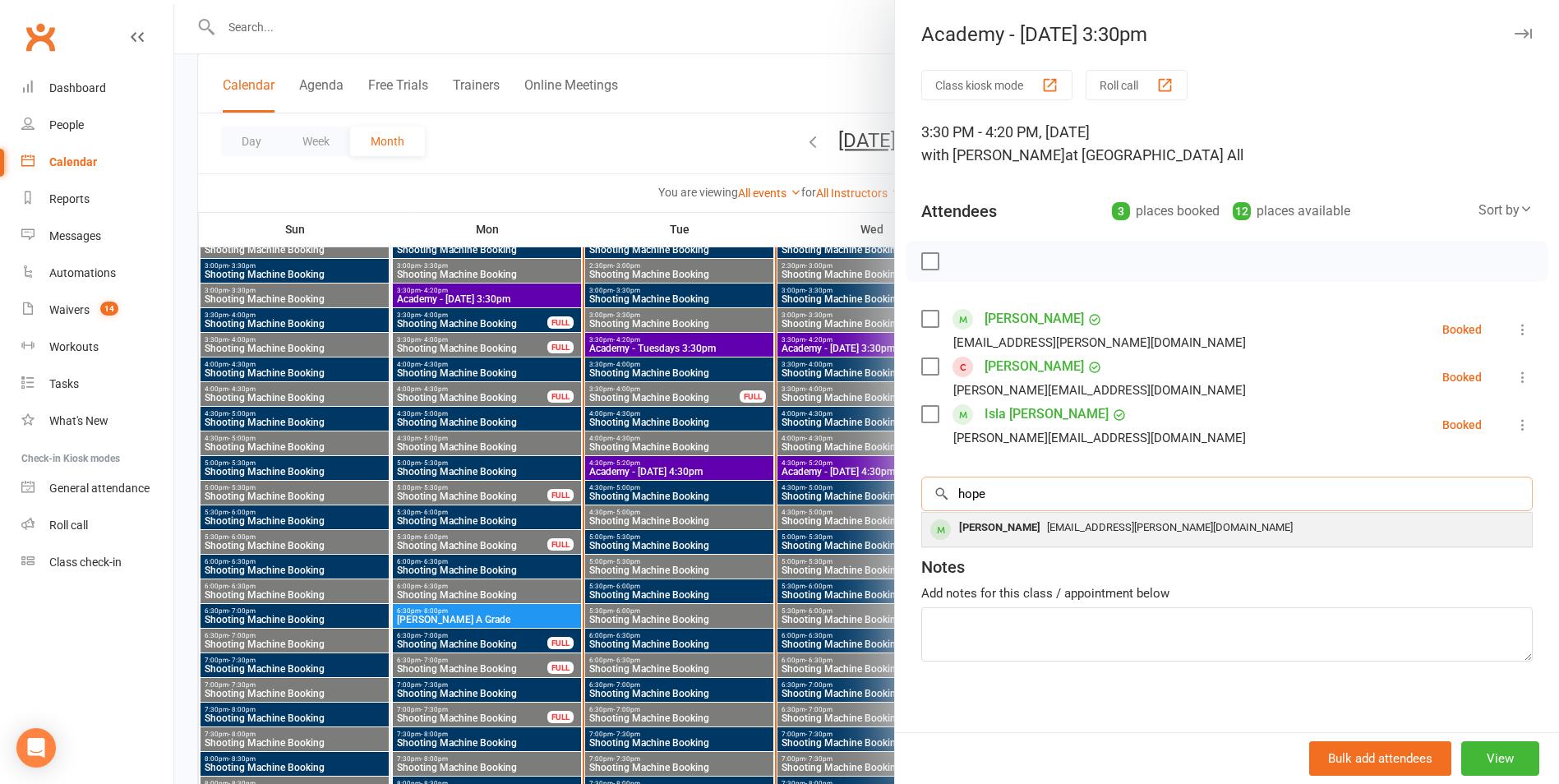
type input "hope"
click at [1007, 520] on div "[PERSON_NAME]" at bounding box center [999, 527] width 95 height 24
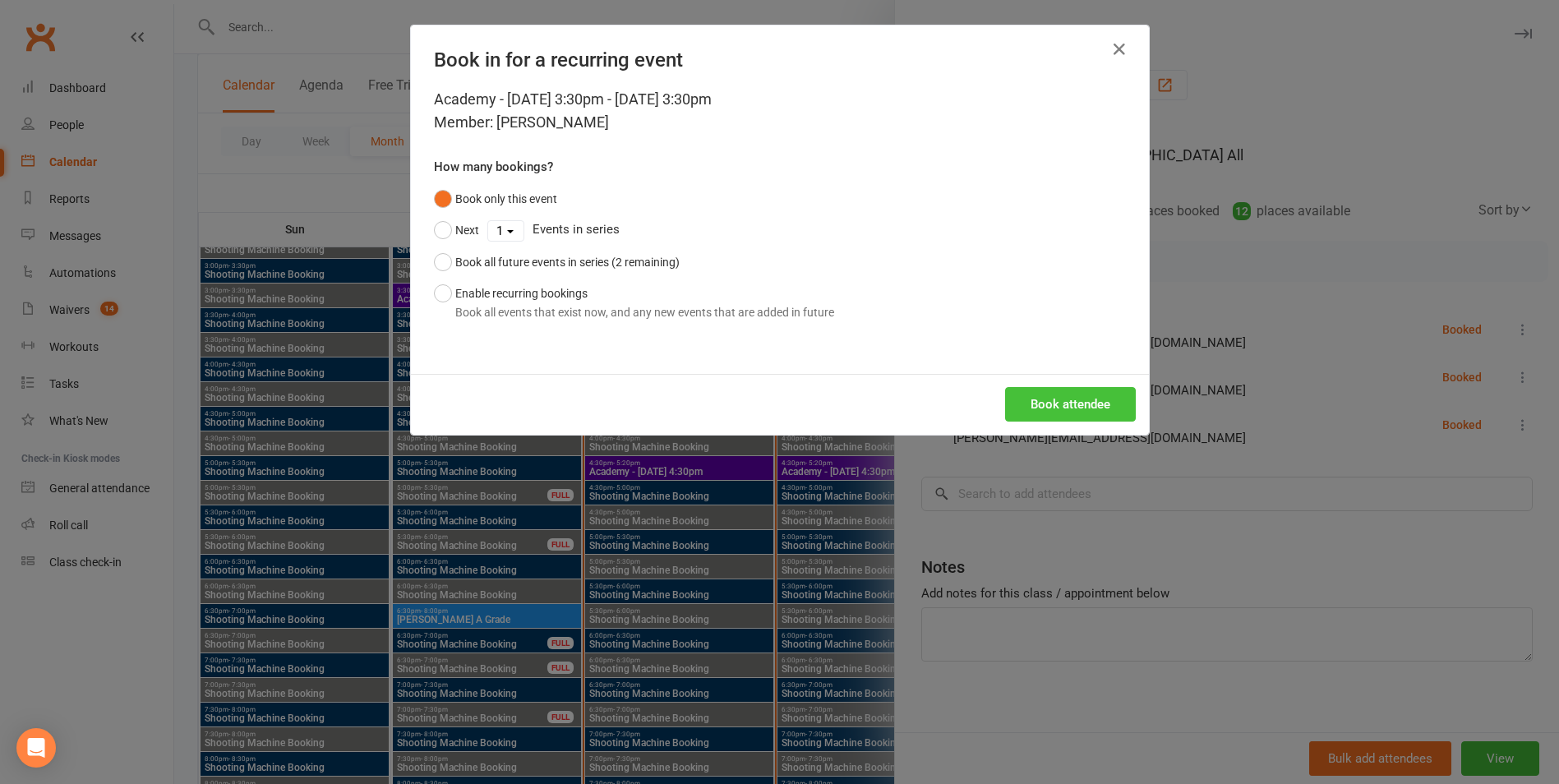
click at [1105, 383] on div "Book attendee" at bounding box center [780, 404] width 738 height 60
click at [1097, 402] on button "Book attendee" at bounding box center [1070, 404] width 130 height 35
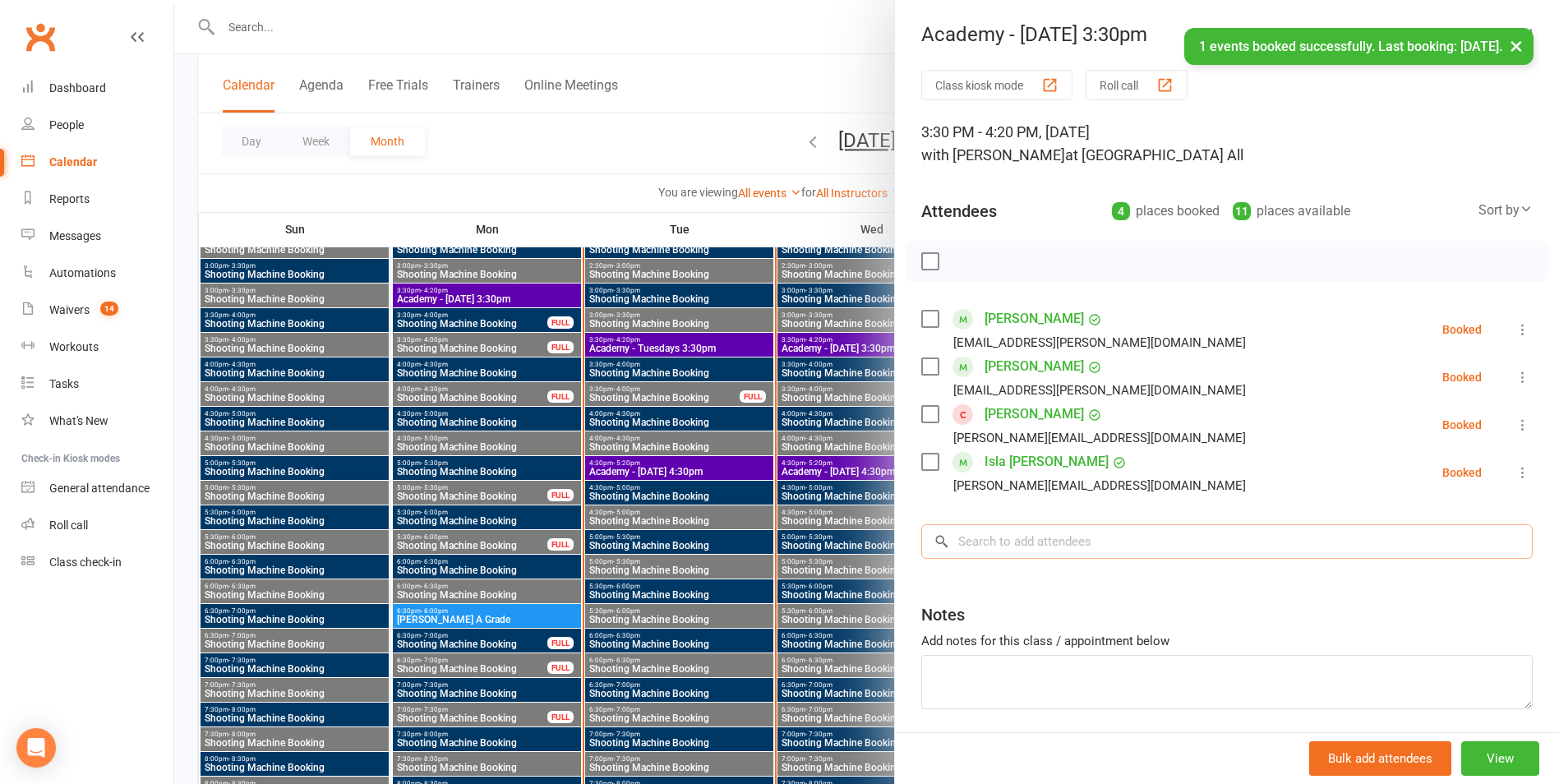
click at [1041, 544] on input "search" at bounding box center [1227, 542] width 612 height 35
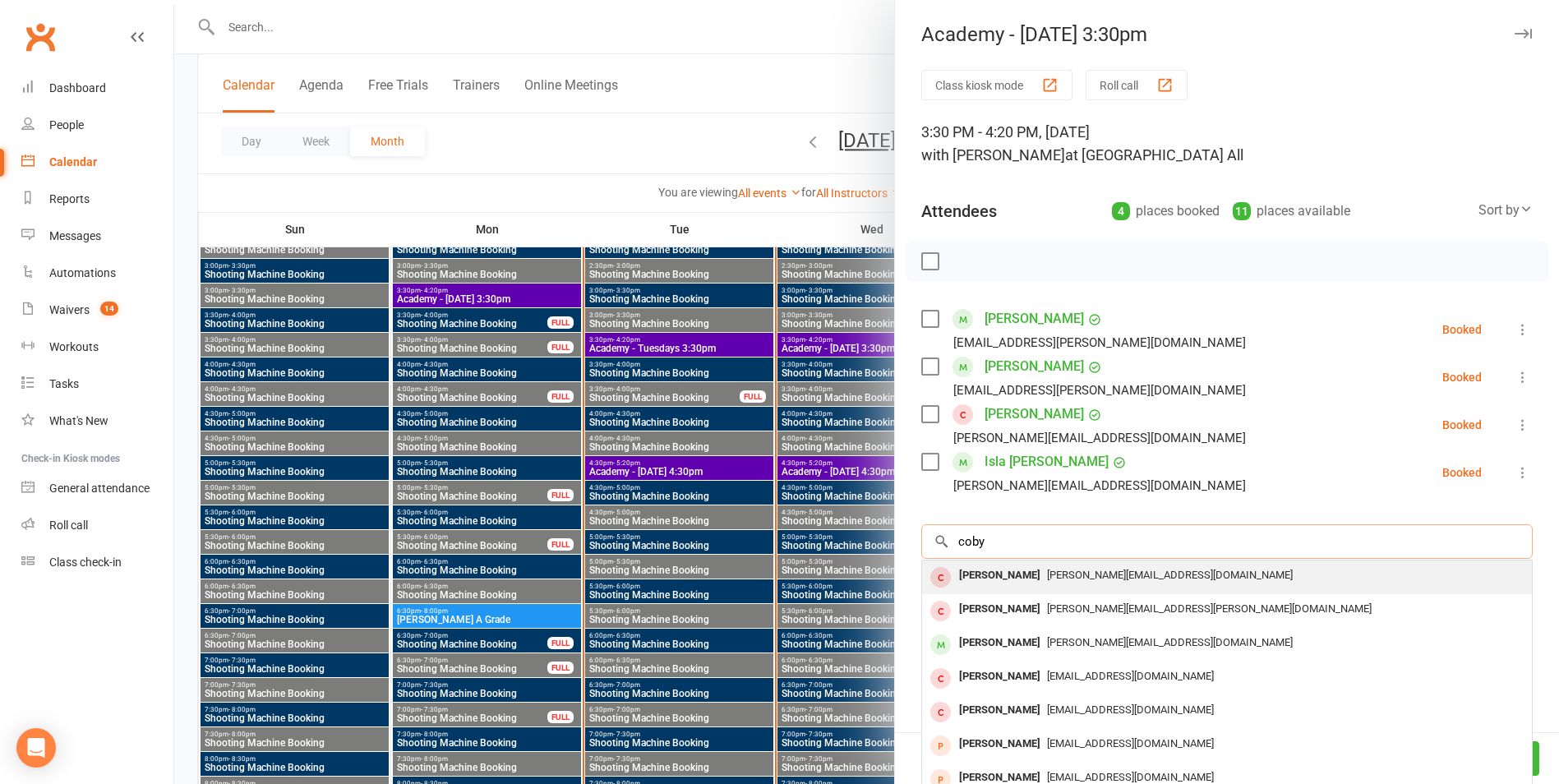
type input "coby"
click at [1107, 568] on span "[PERSON_NAME][EMAIL_ADDRESS][DOMAIN_NAME]" at bounding box center [1170, 574] width 245 height 12
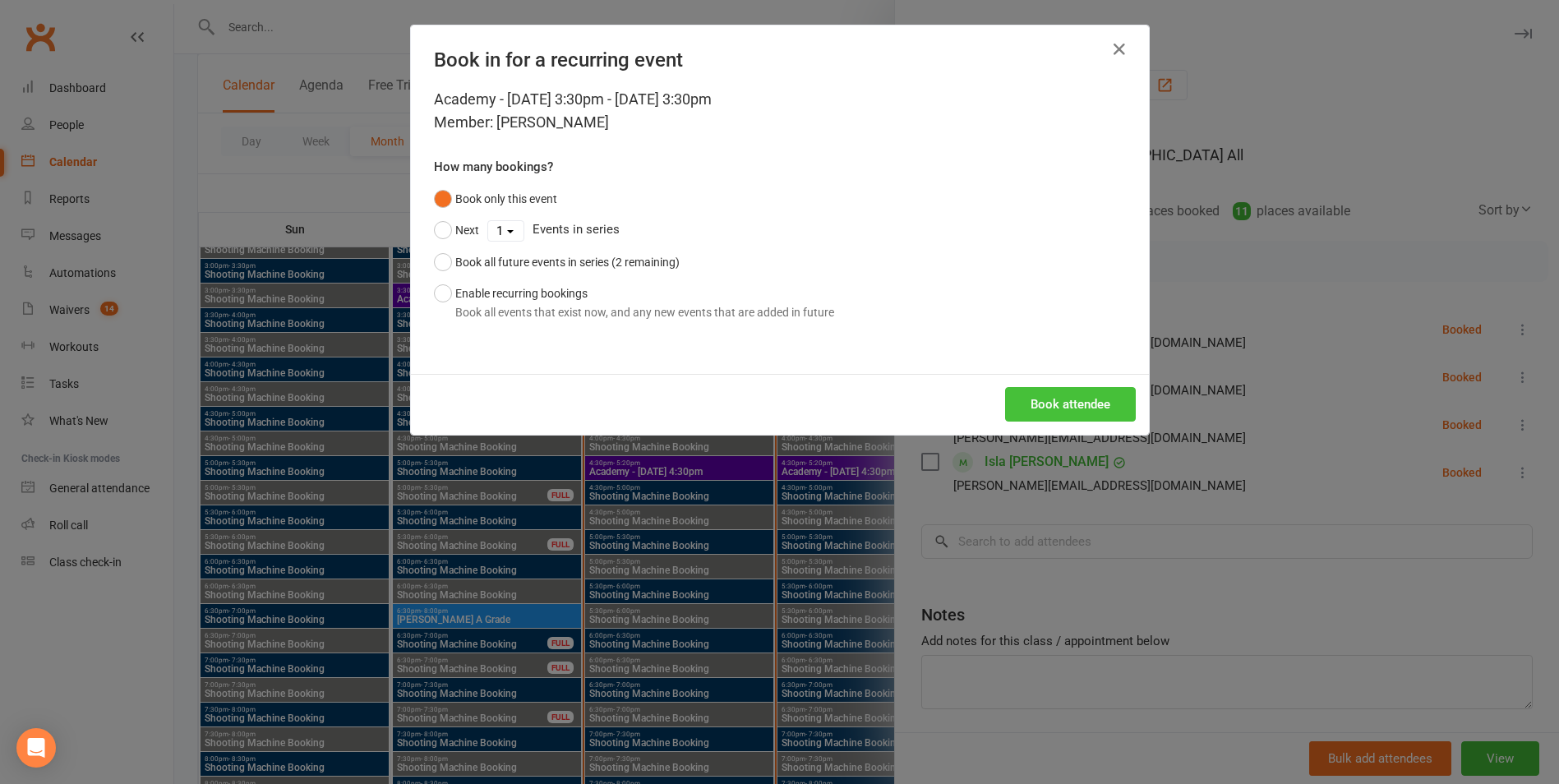
click at [1099, 413] on button "Book attendee" at bounding box center [1070, 404] width 130 height 35
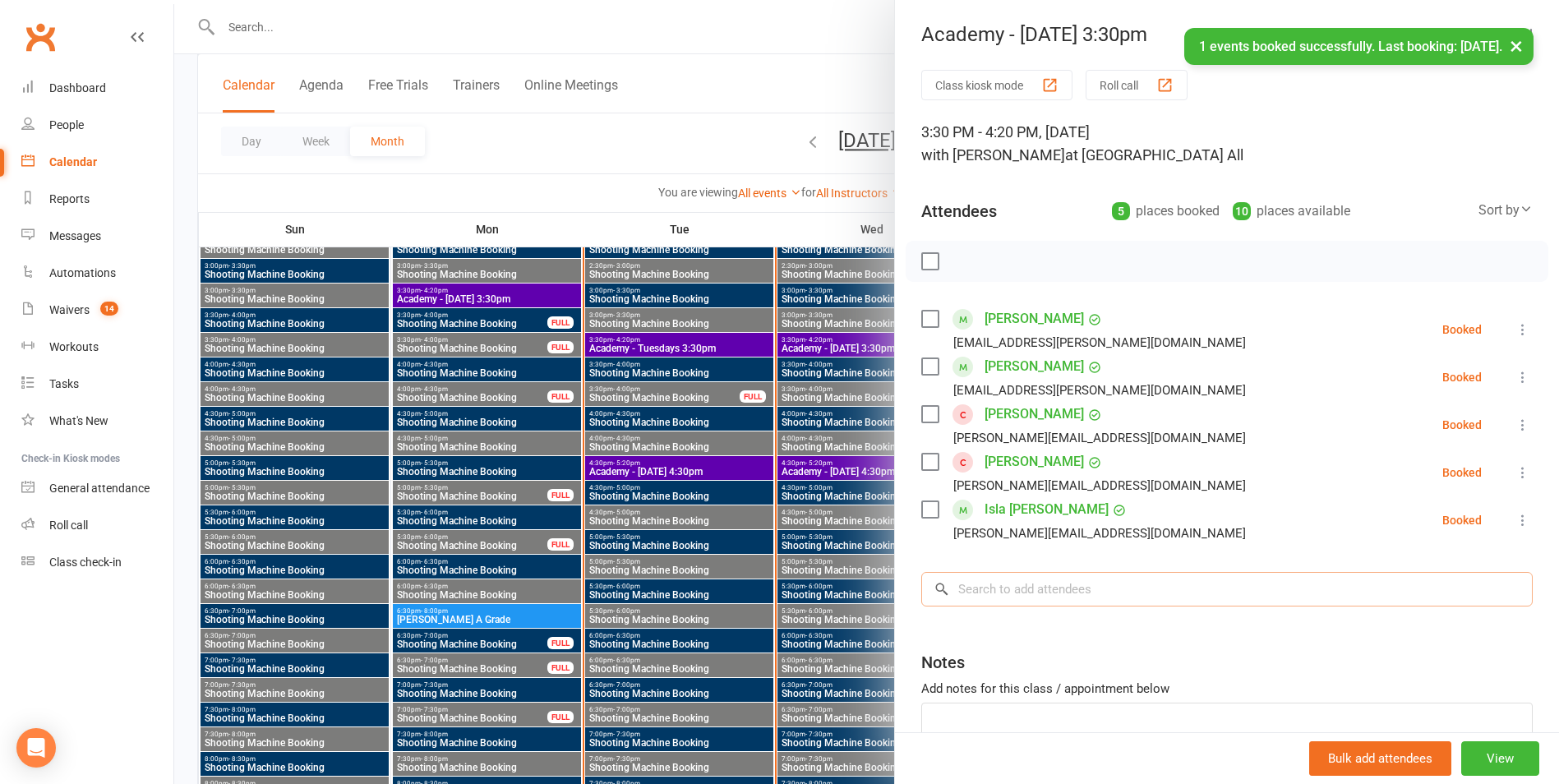
click at [1042, 592] on input "search" at bounding box center [1227, 589] width 612 height 35
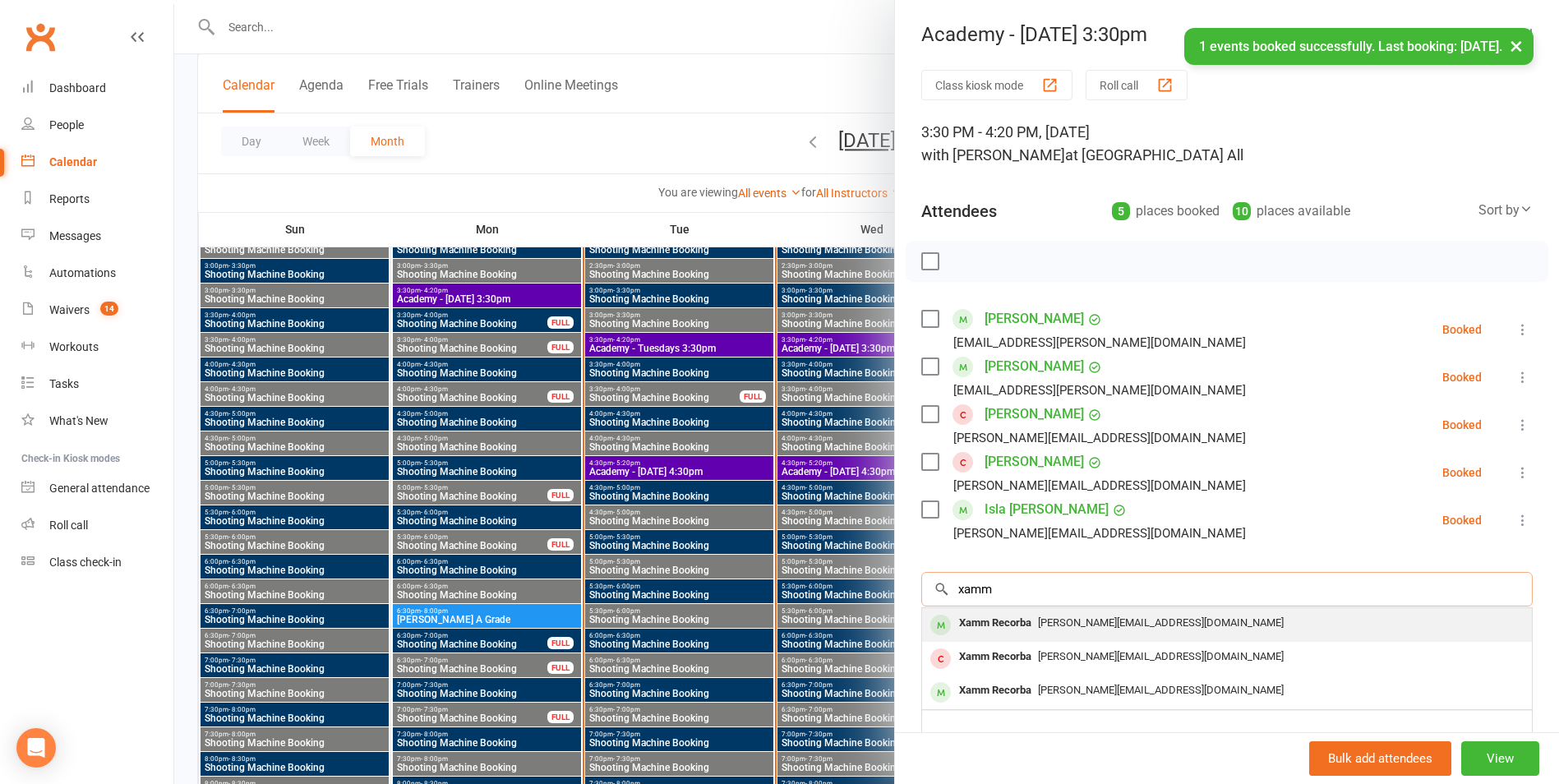
type input "xamm"
click at [975, 634] on div "Xamm Recorba [PERSON_NAME][EMAIL_ADDRESS][DOMAIN_NAME]" at bounding box center [1227, 624] width 610 height 34
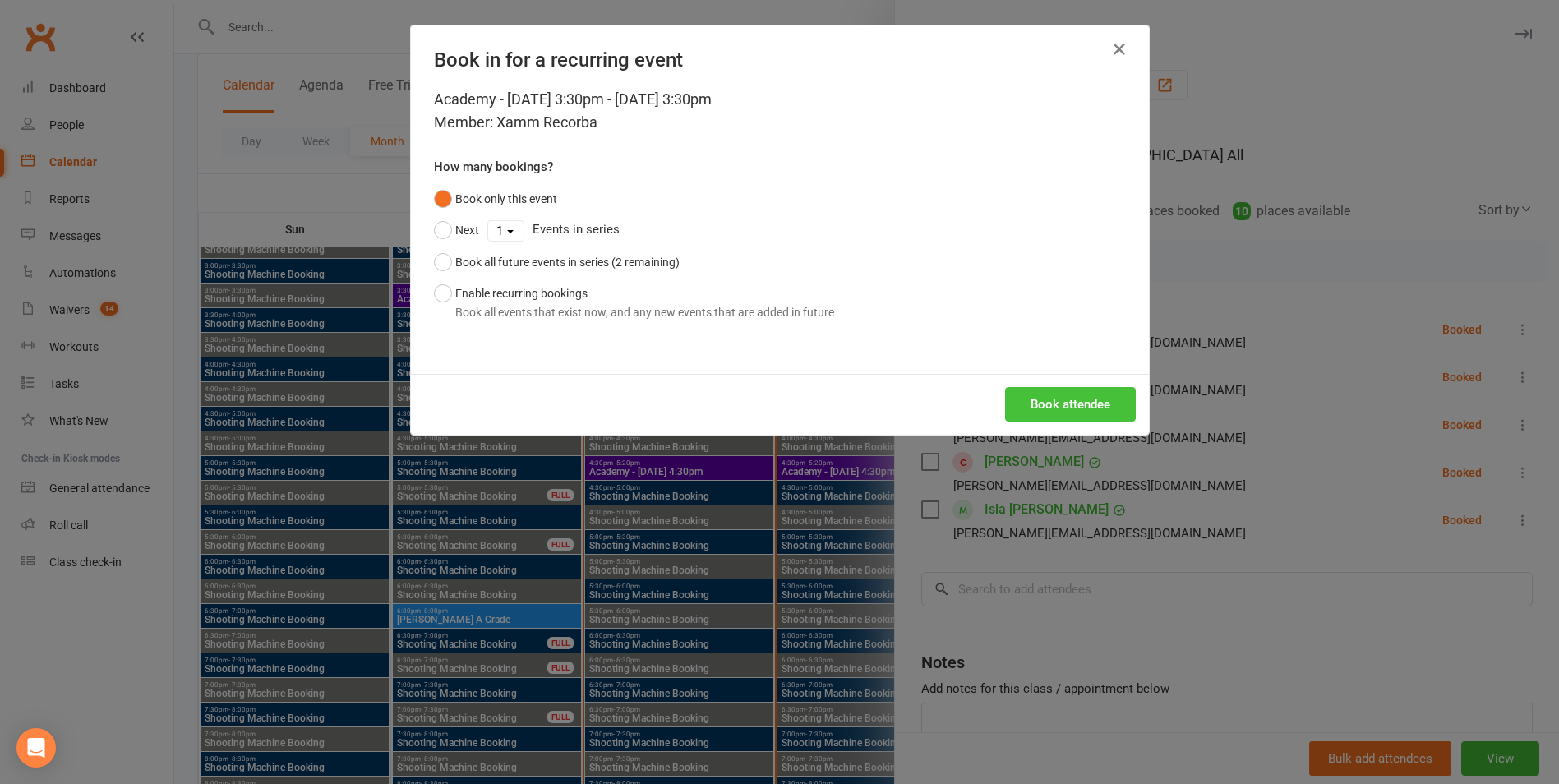
click at [1112, 395] on button "Book attendee" at bounding box center [1070, 404] width 130 height 35
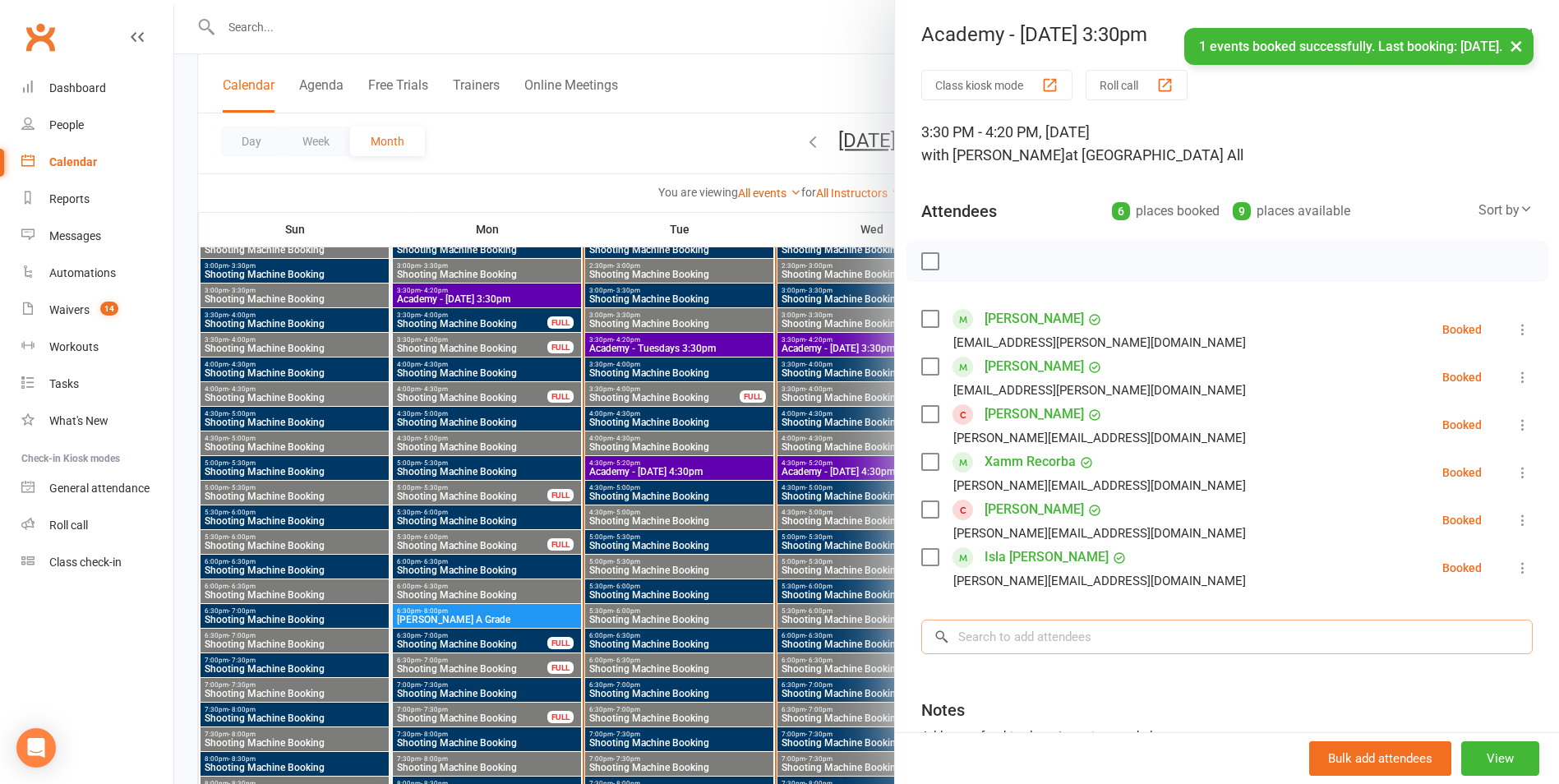
click at [969, 635] on input "search" at bounding box center [1227, 636] width 612 height 35
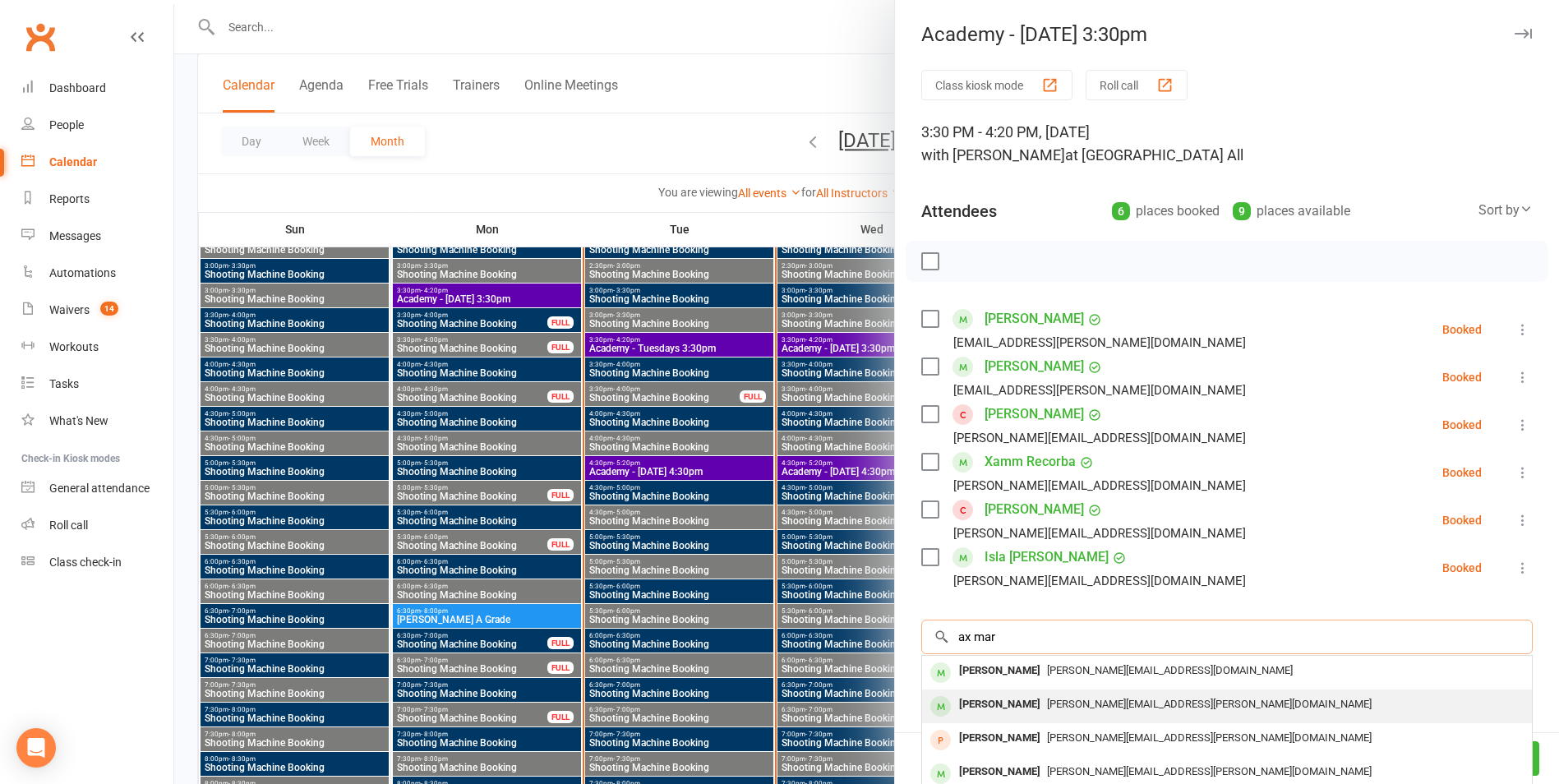
type input "ax mar"
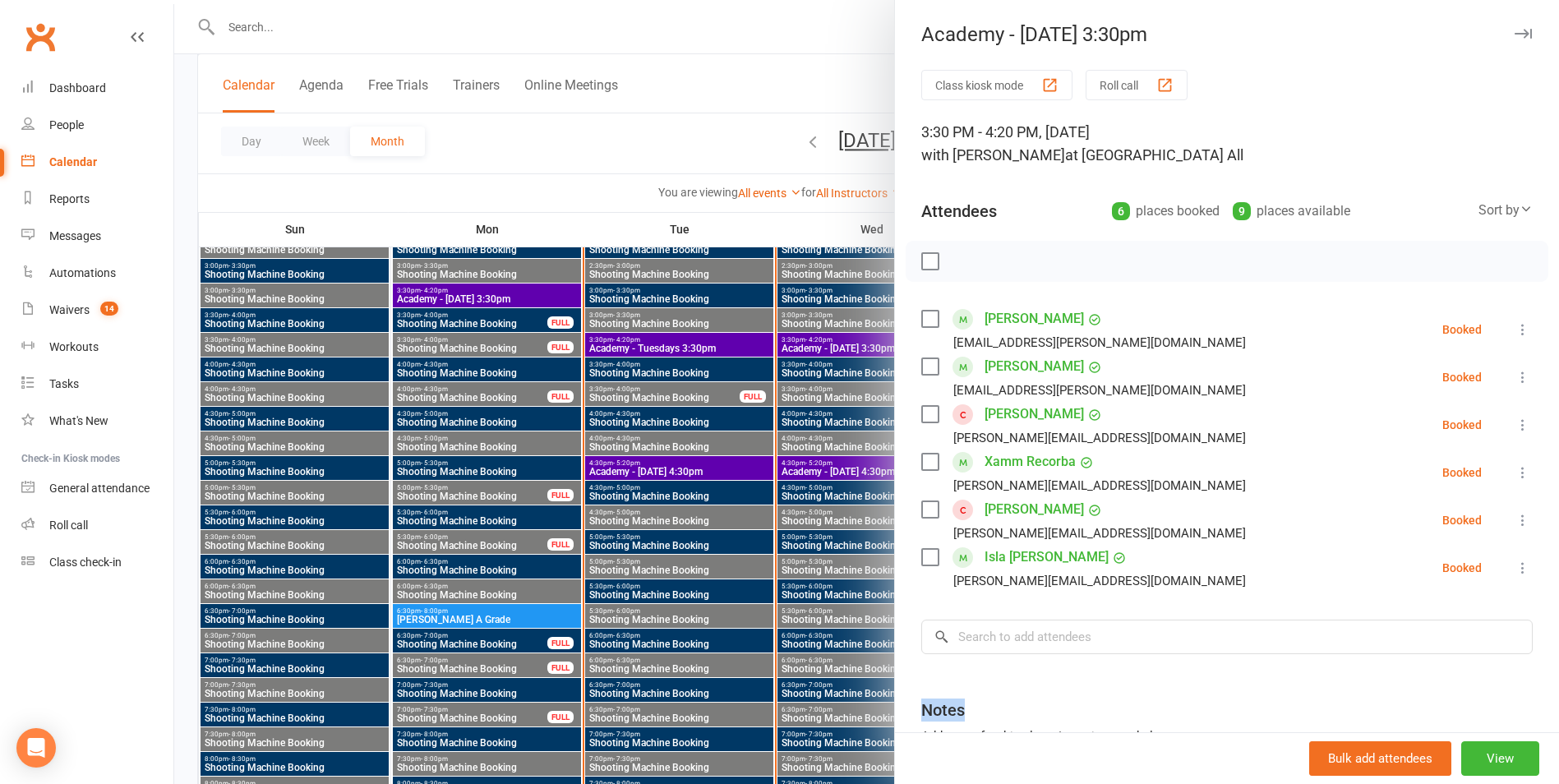
click at [984, 689] on div "Class kiosk mode Roll call 3:30 PM - 4:20 PM, [DATE] with [PERSON_NAME] at [GEO…" at bounding box center [1226, 478] width 664 height 817
drag, startPoint x: 984, startPoint y: 689, endPoint x: 969, endPoint y: 643, distance: 48.4
click at [969, 643] on input "search" at bounding box center [1227, 636] width 612 height 35
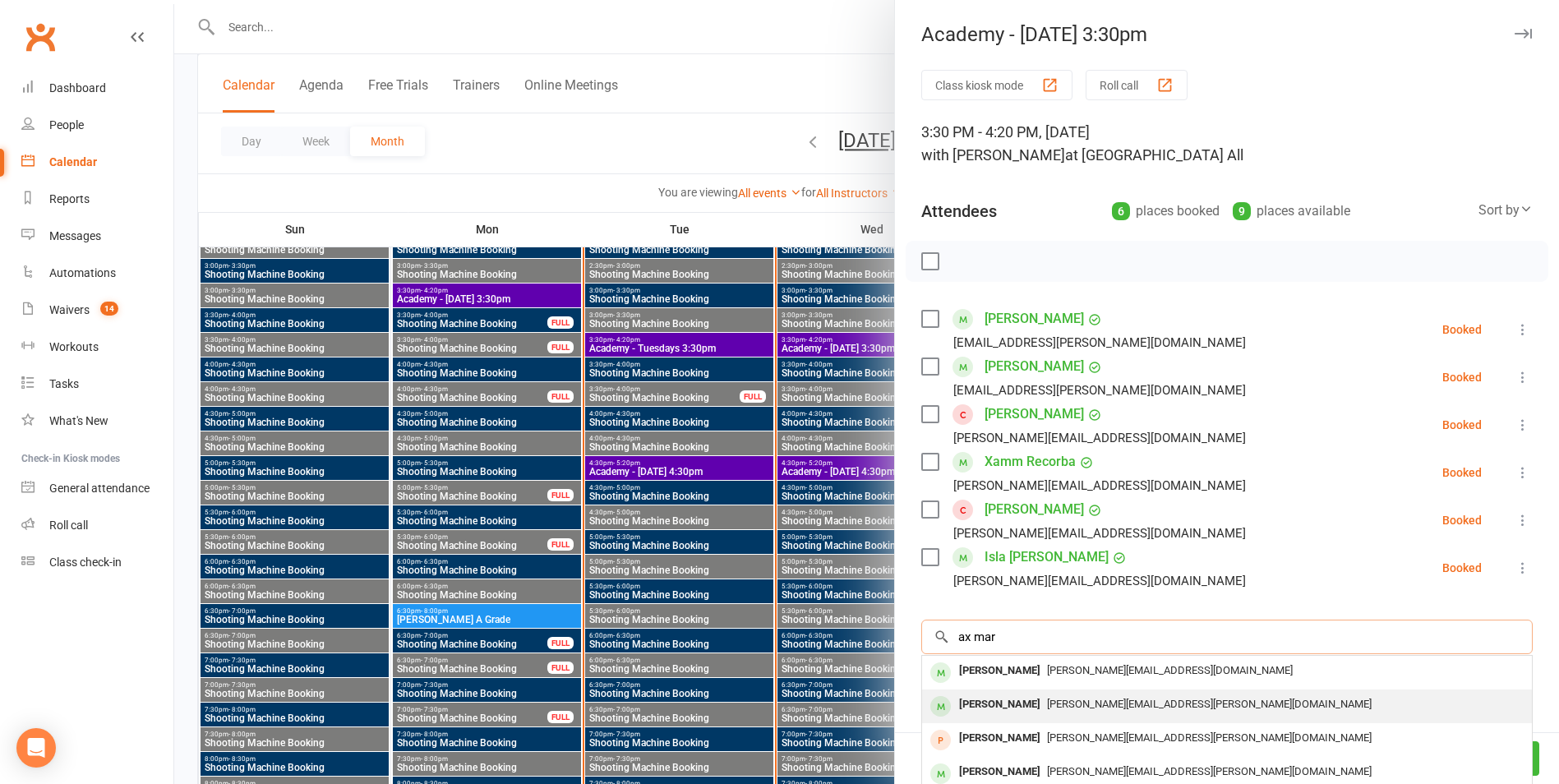
type input "ax mar"
click at [982, 695] on div "[PERSON_NAME]" at bounding box center [999, 704] width 95 height 24
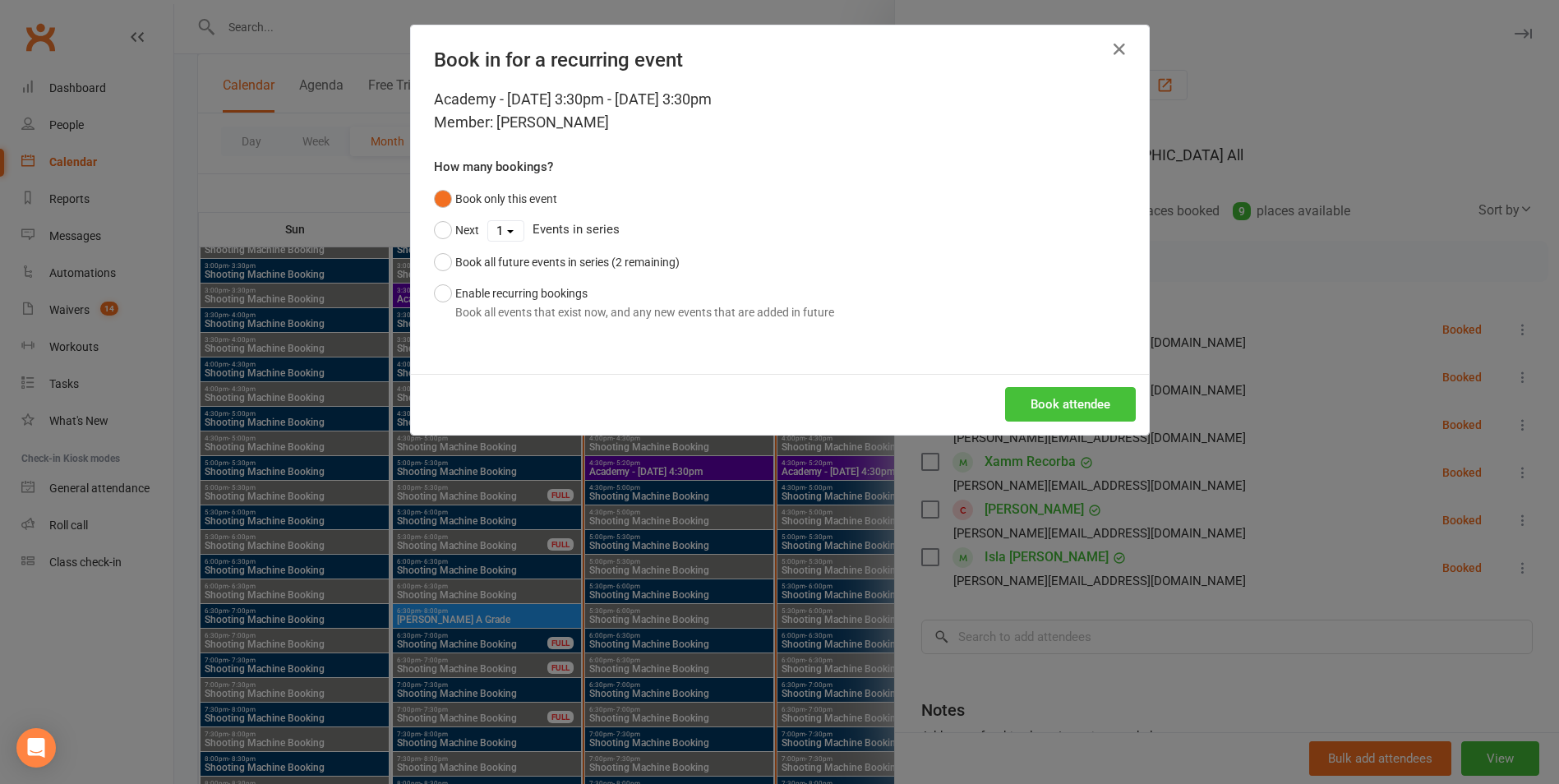
click at [1112, 398] on button "Book attendee" at bounding box center [1070, 404] width 130 height 35
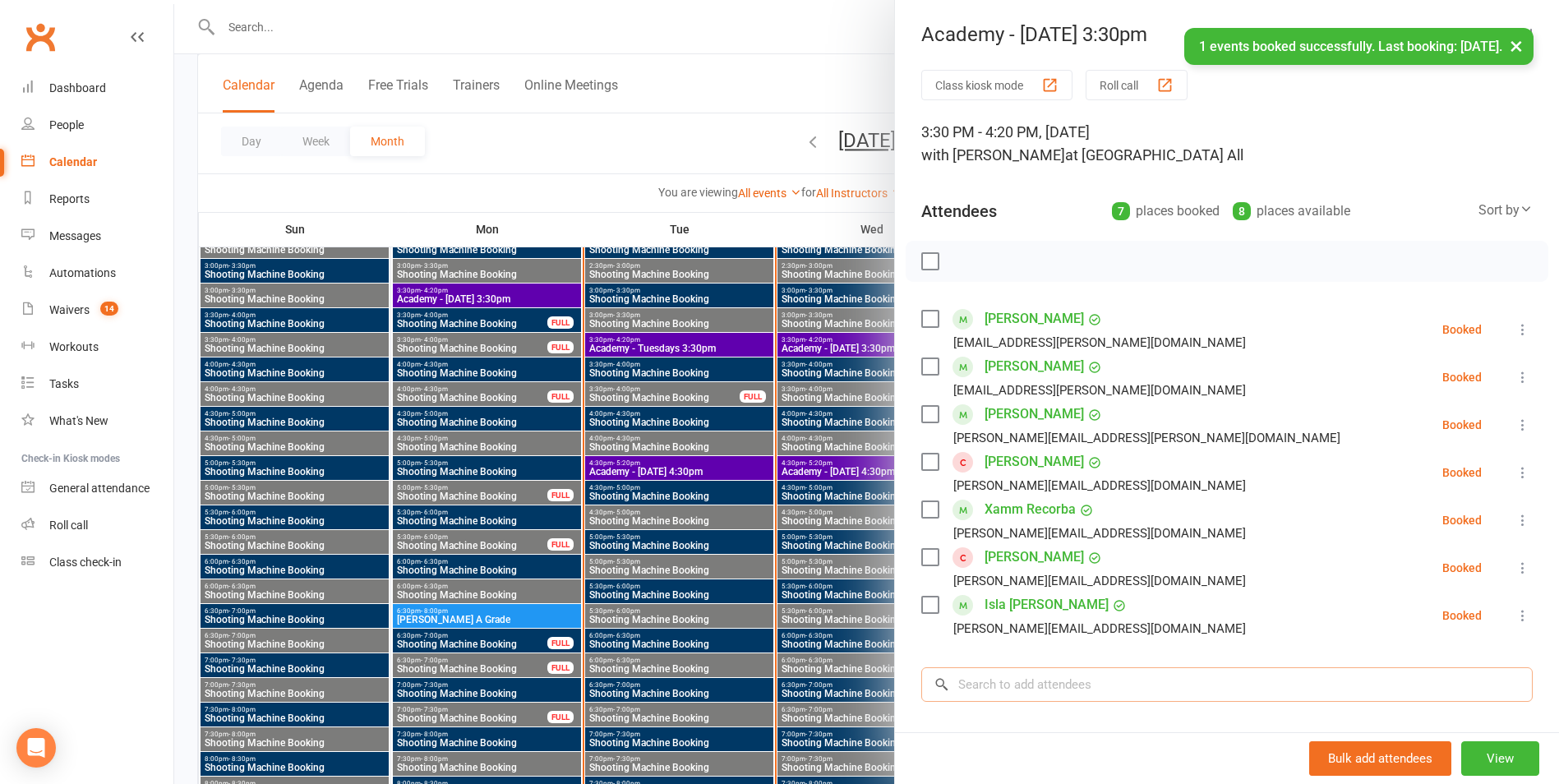
click at [988, 674] on input "search" at bounding box center [1227, 684] width 612 height 35
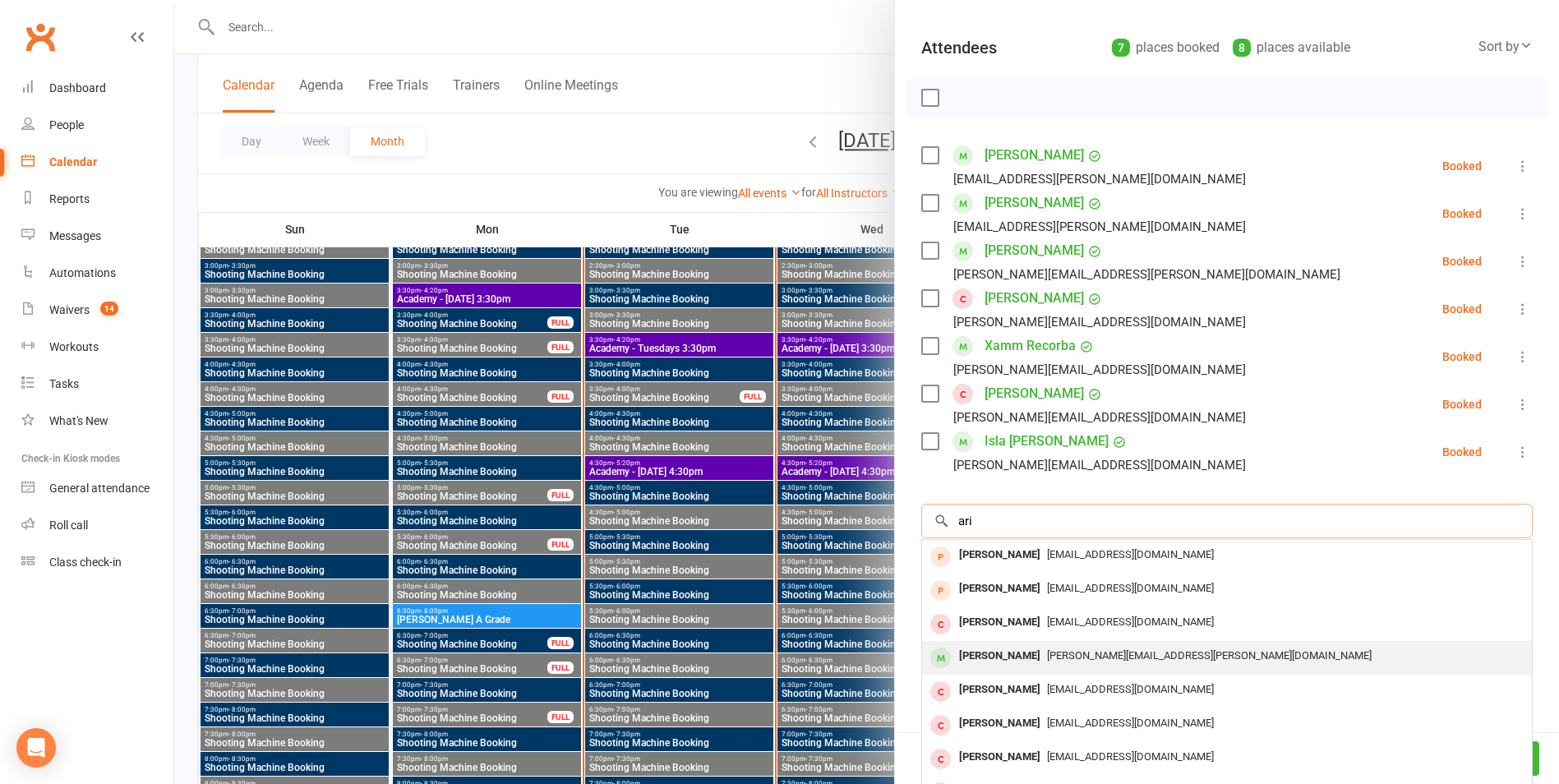
scroll to position [164, 0]
type input "ari"
click at [996, 652] on div "[PERSON_NAME]" at bounding box center [999, 655] width 95 height 24
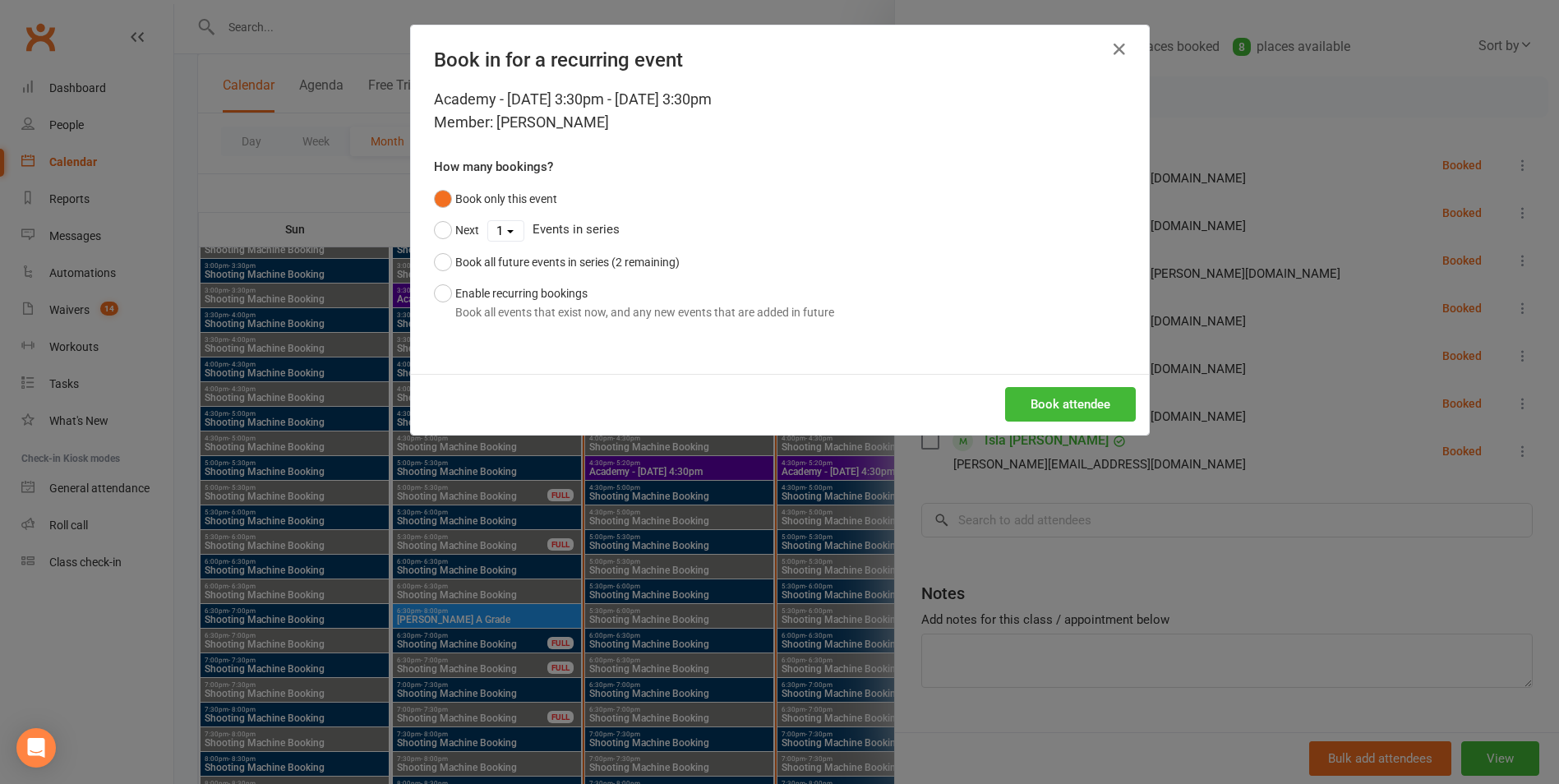
click at [1034, 423] on div "Book attendee" at bounding box center [780, 404] width 738 height 60
click at [1035, 412] on button "Book attendee" at bounding box center [1070, 404] width 130 height 35
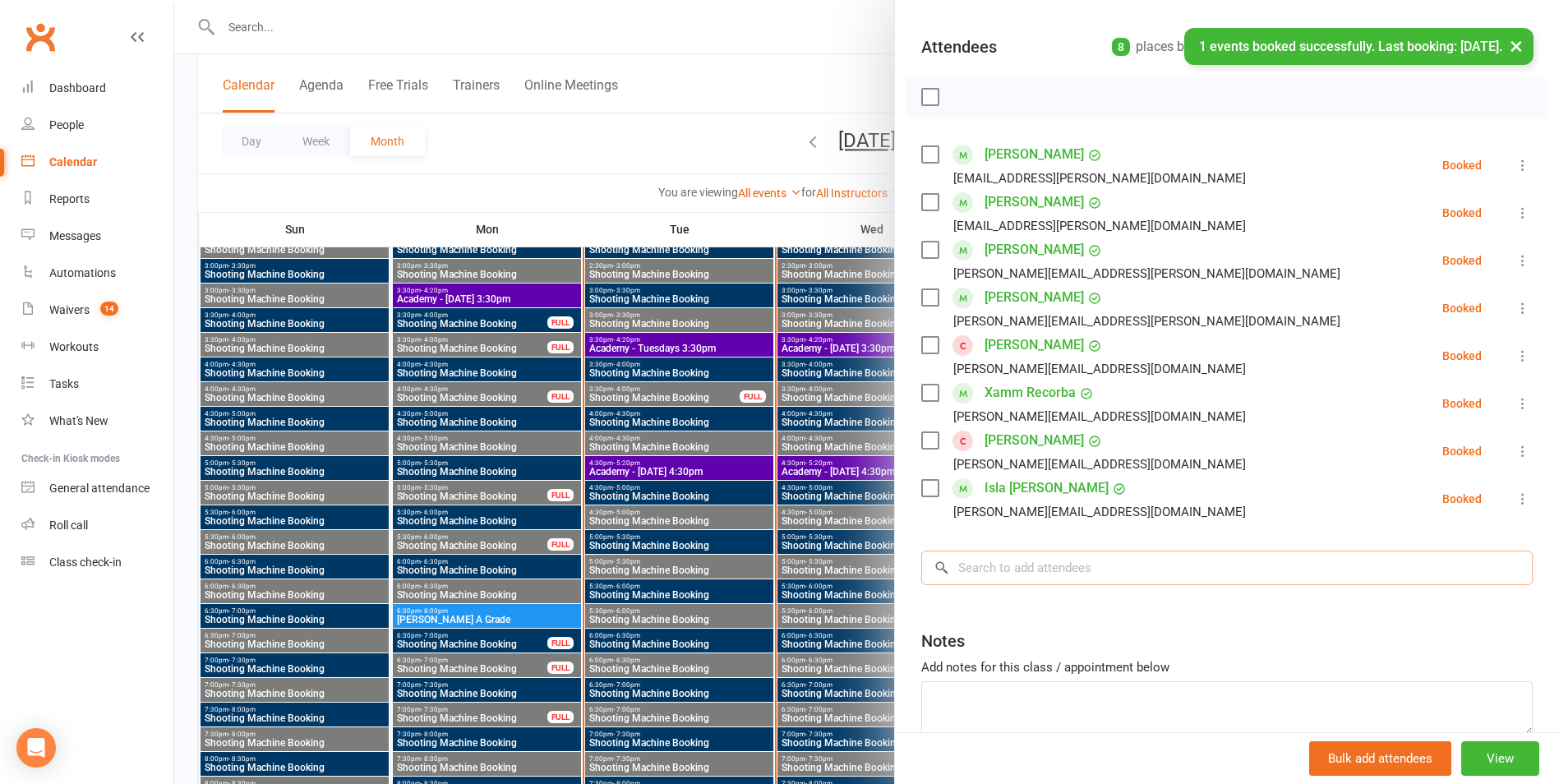
click at [993, 566] on input "search" at bounding box center [1227, 567] width 612 height 35
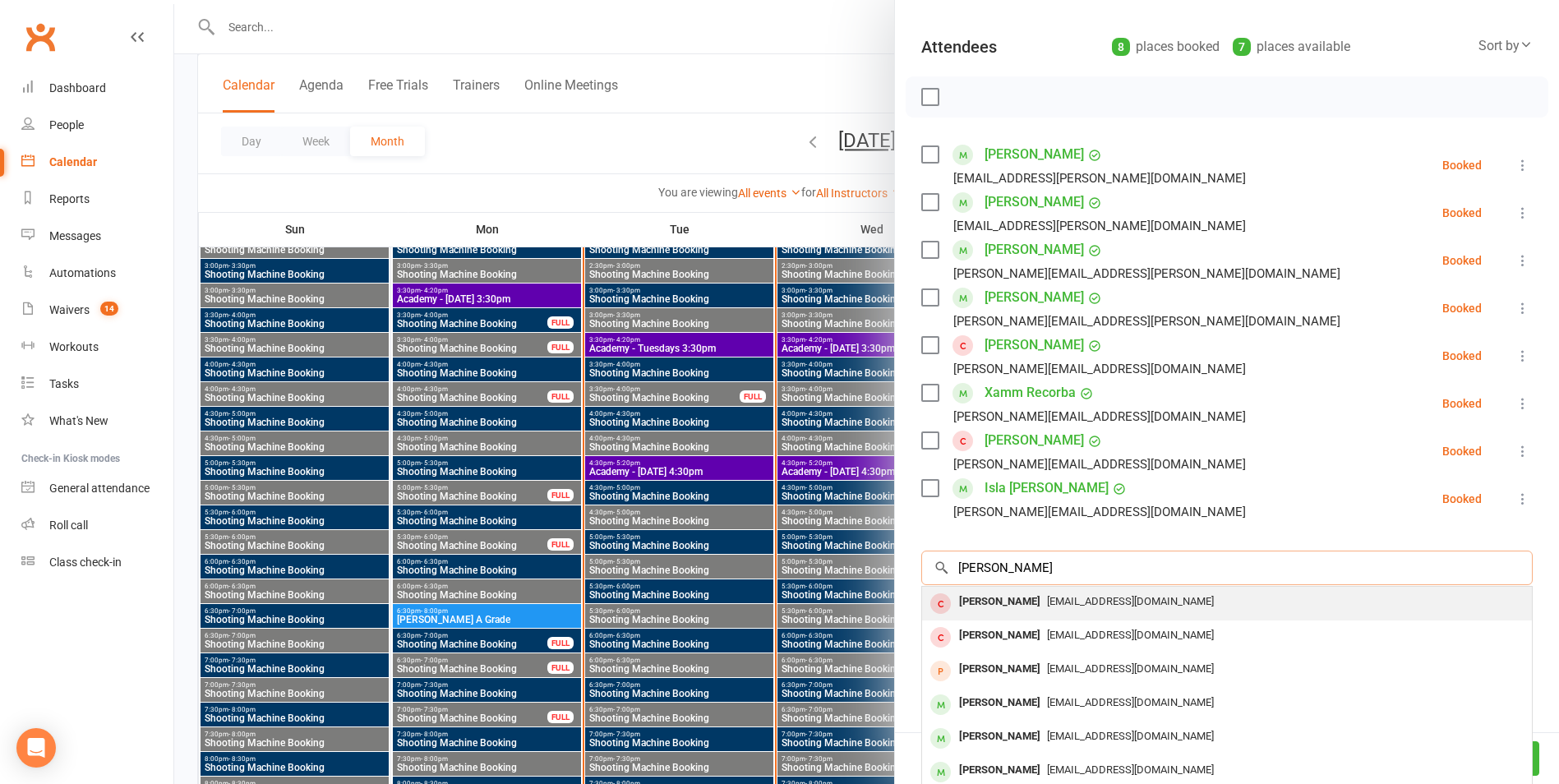
type input "[PERSON_NAME]"
click at [1137, 611] on div "[EMAIL_ADDRESS][DOMAIN_NAME]" at bounding box center [1227, 601] width 596 height 24
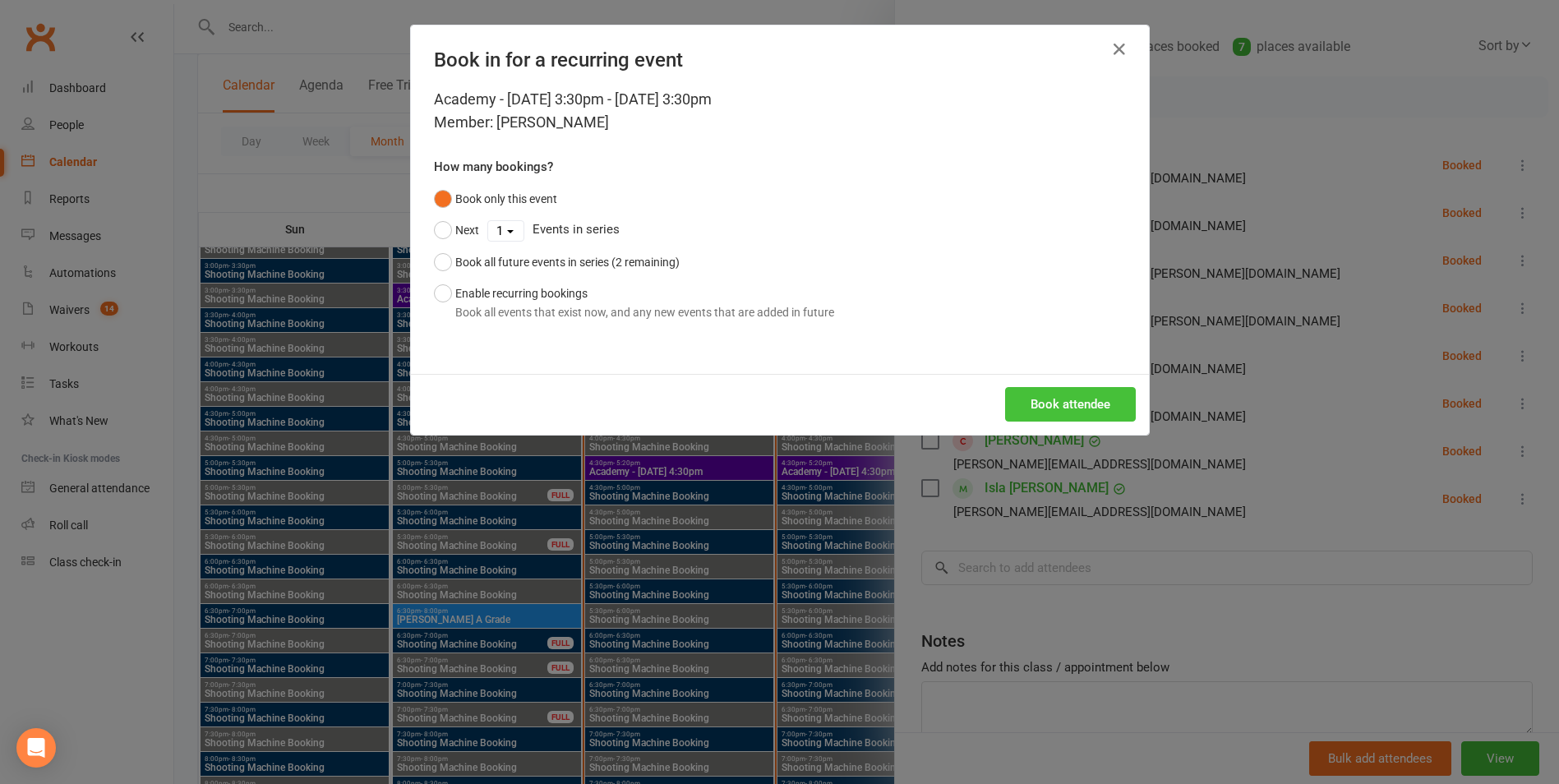
click at [1085, 402] on button "Book attendee" at bounding box center [1070, 404] width 130 height 35
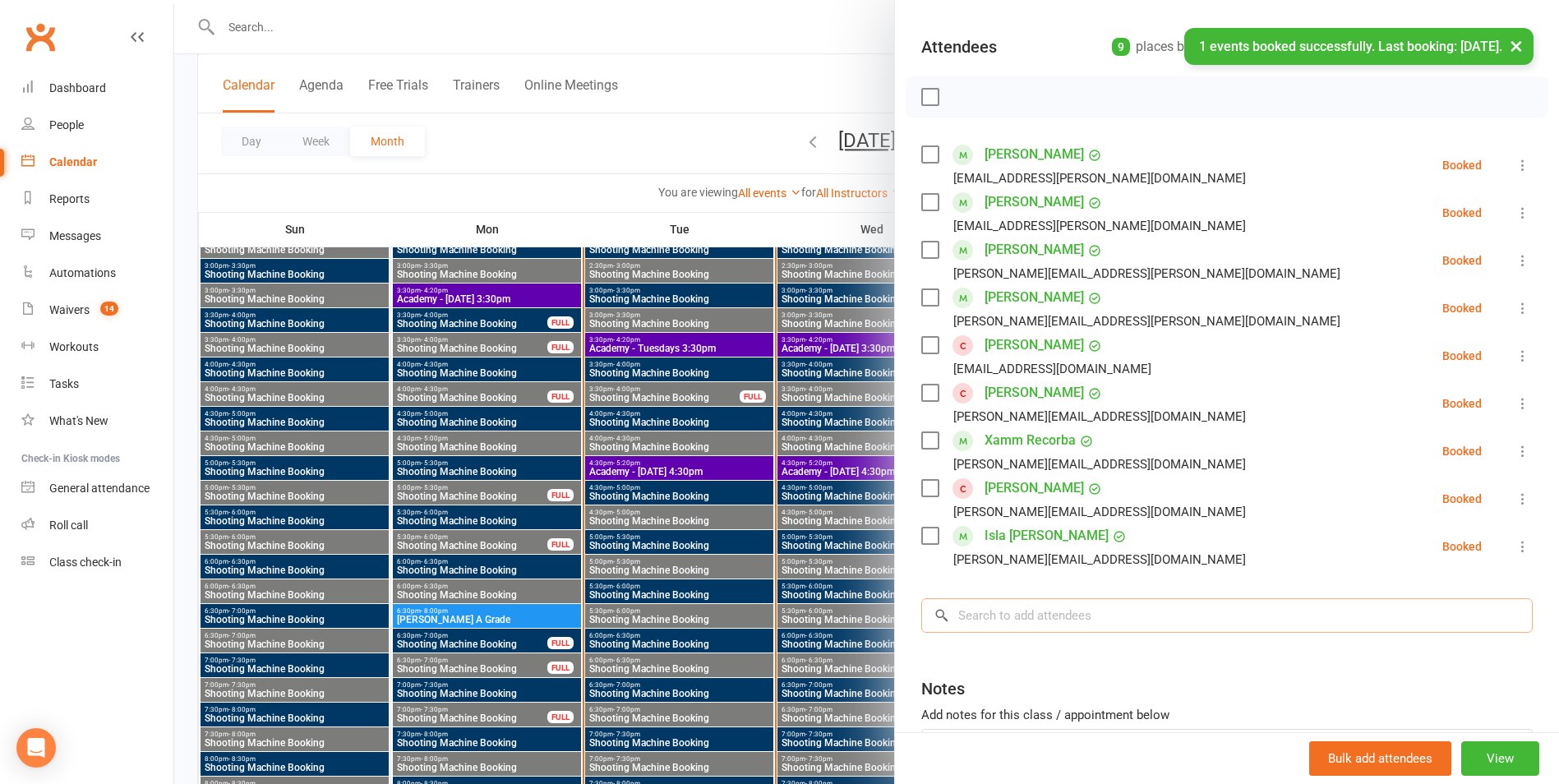
click at [996, 606] on input "search" at bounding box center [1227, 615] width 612 height 35
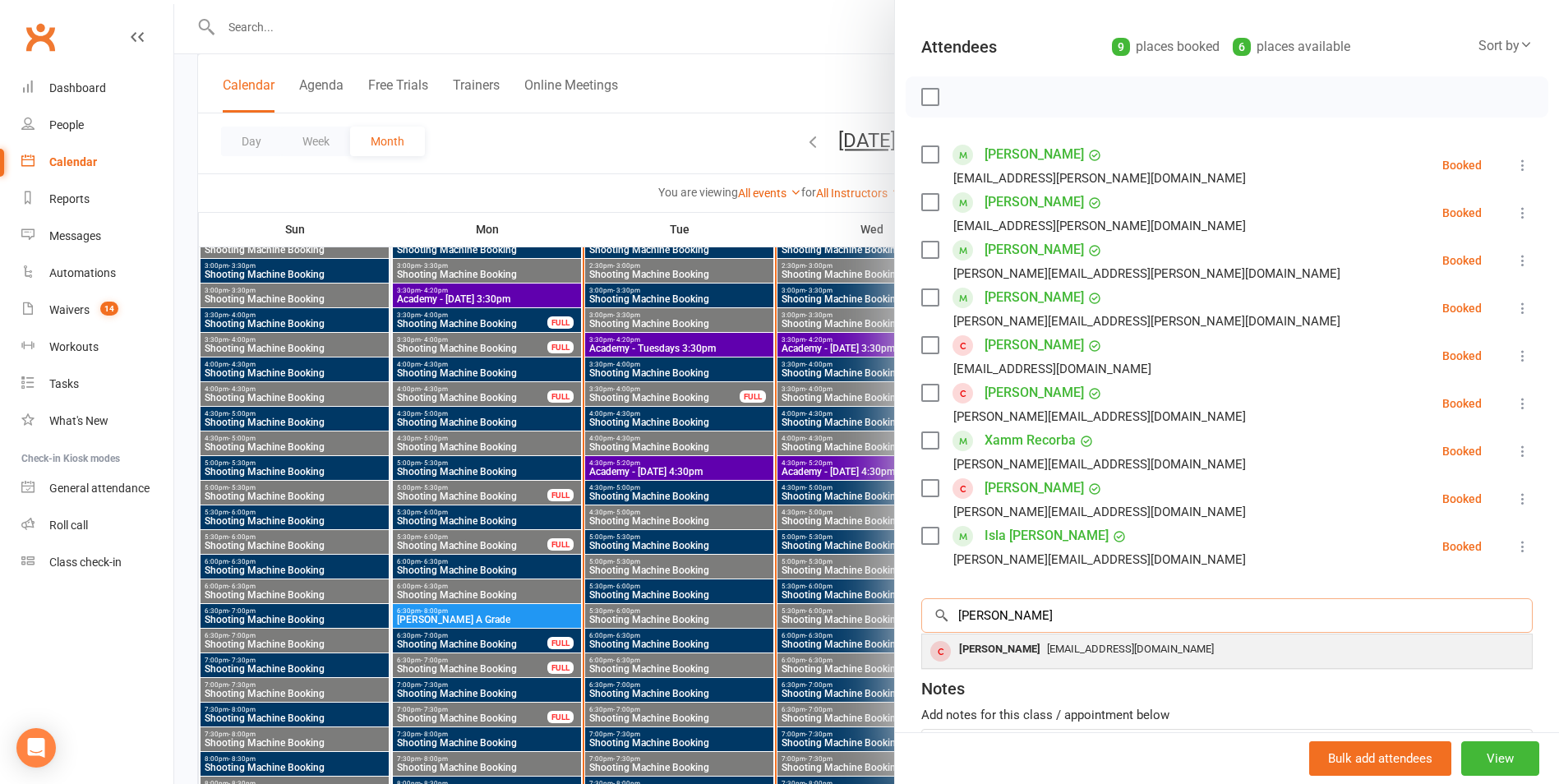
type input "[PERSON_NAME]"
click at [1015, 647] on div "[PERSON_NAME]" at bounding box center [999, 649] width 95 height 24
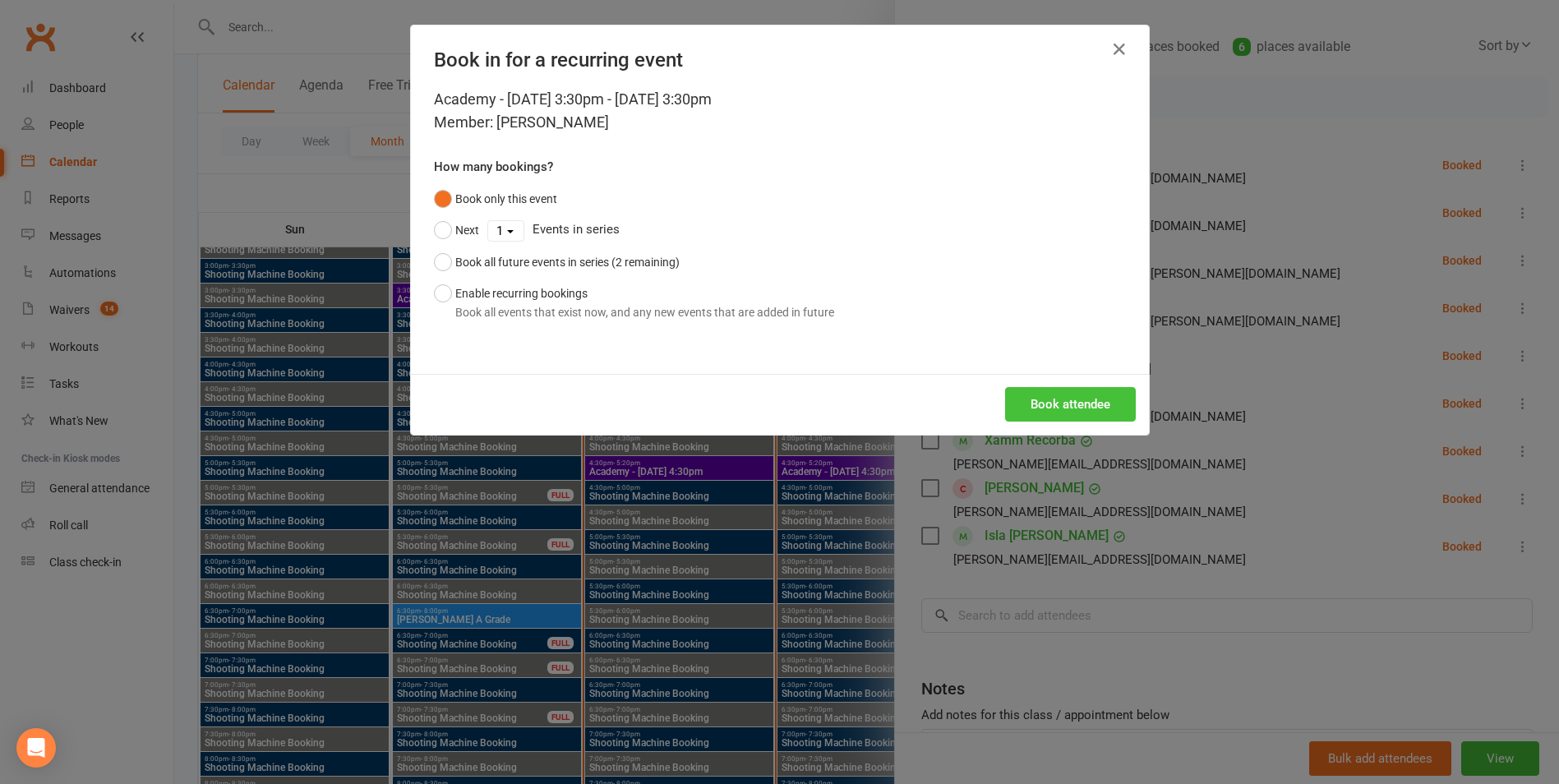
click at [1044, 403] on button "Book attendee" at bounding box center [1070, 404] width 130 height 35
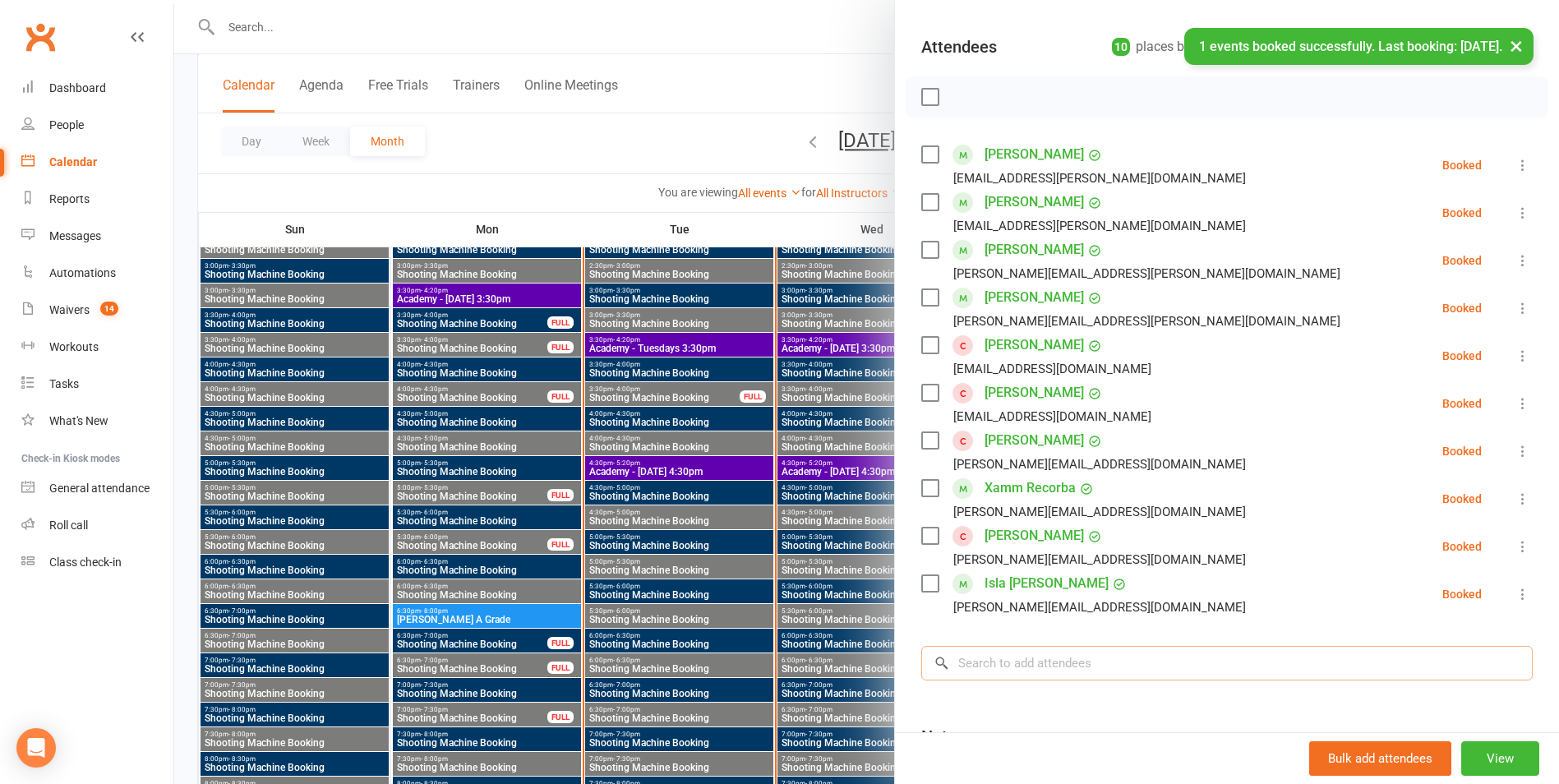
click at [1018, 660] on input "search" at bounding box center [1227, 663] width 612 height 35
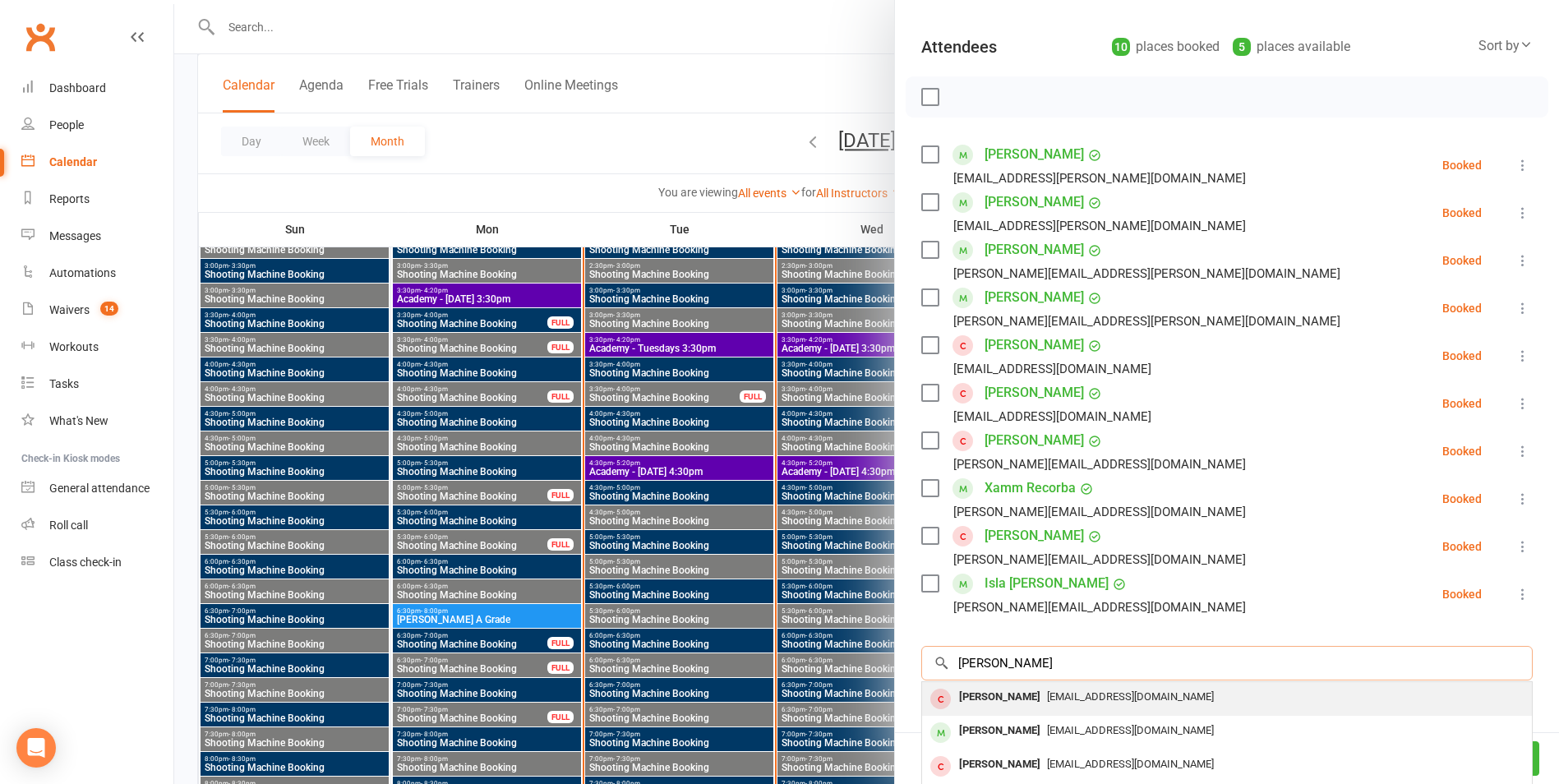
type input "[PERSON_NAME]"
click at [1056, 688] on div "[EMAIL_ADDRESS][DOMAIN_NAME]" at bounding box center [1227, 697] width 596 height 24
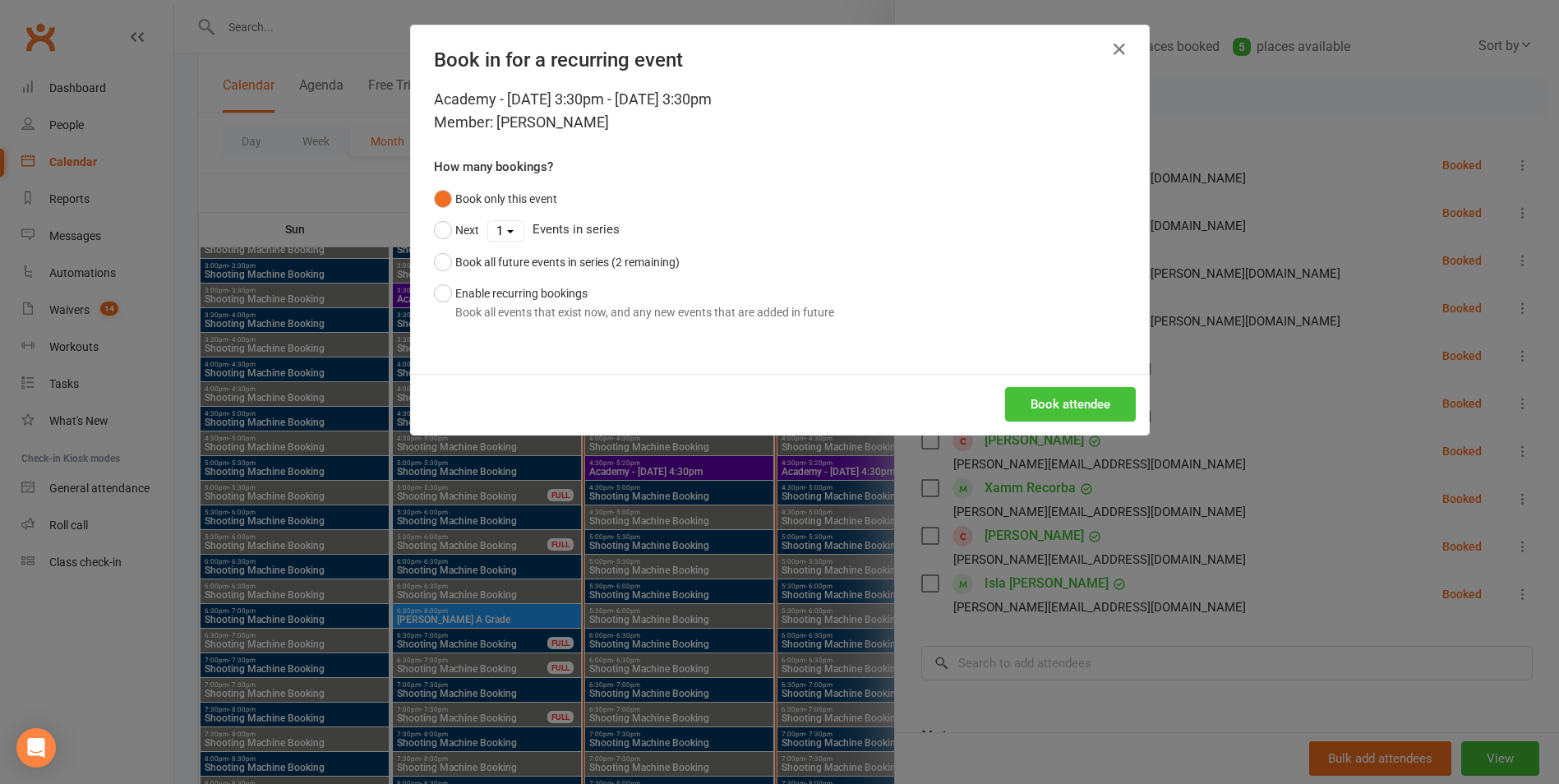
click at [1076, 413] on button "Book attendee" at bounding box center [1070, 404] width 130 height 35
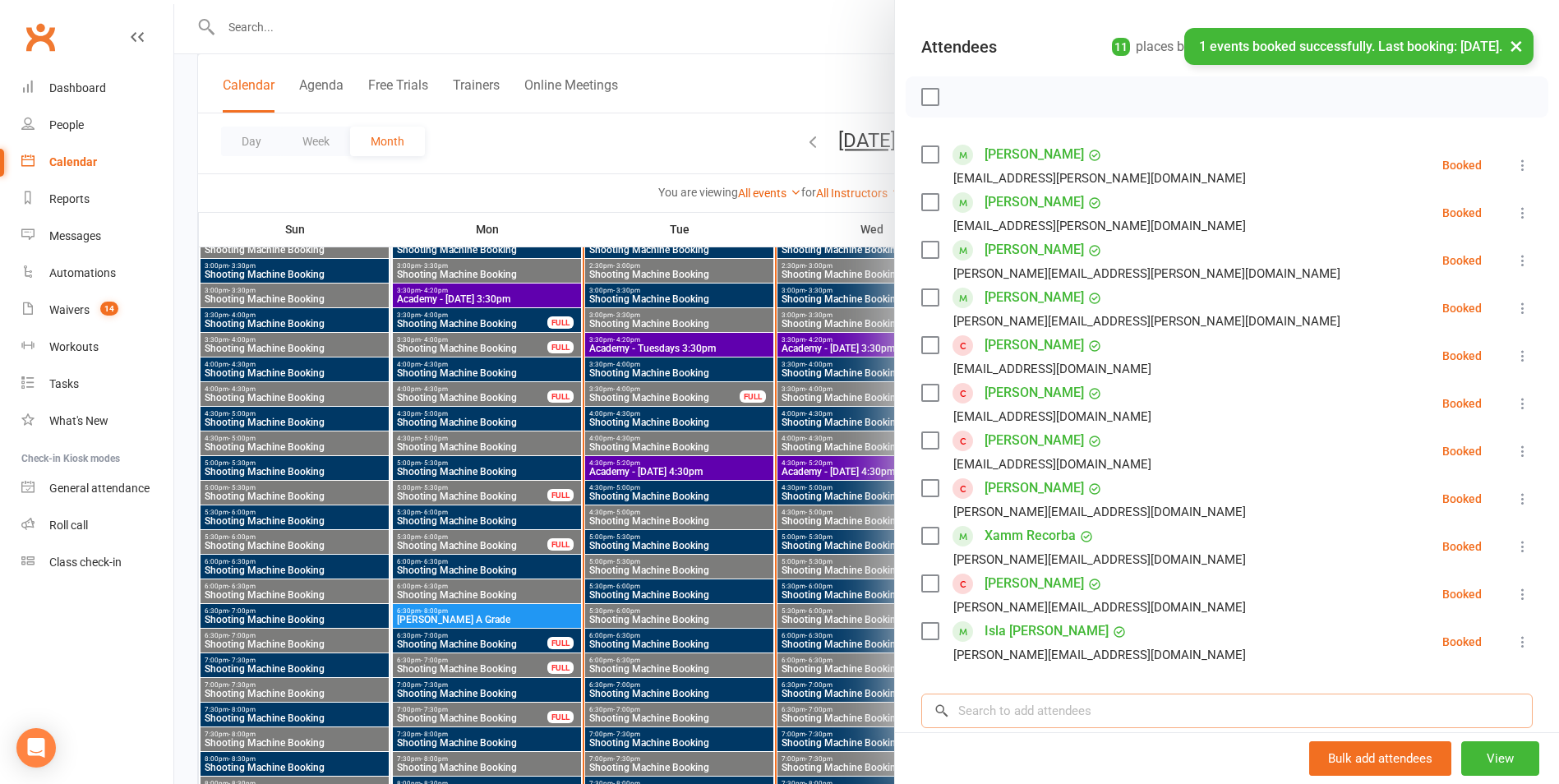
click at [998, 701] on input "search" at bounding box center [1227, 710] width 612 height 35
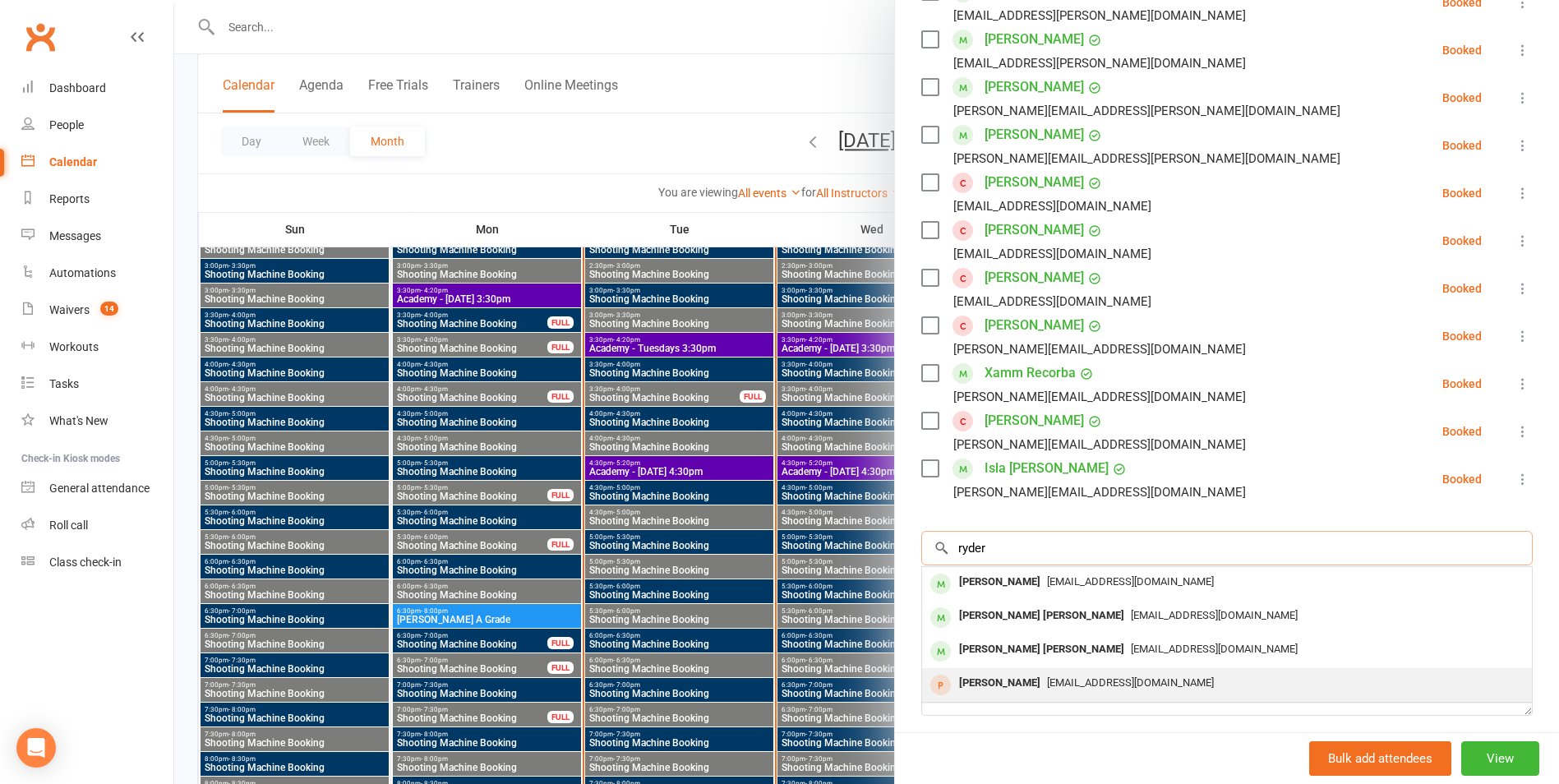
scroll to position [329, 0]
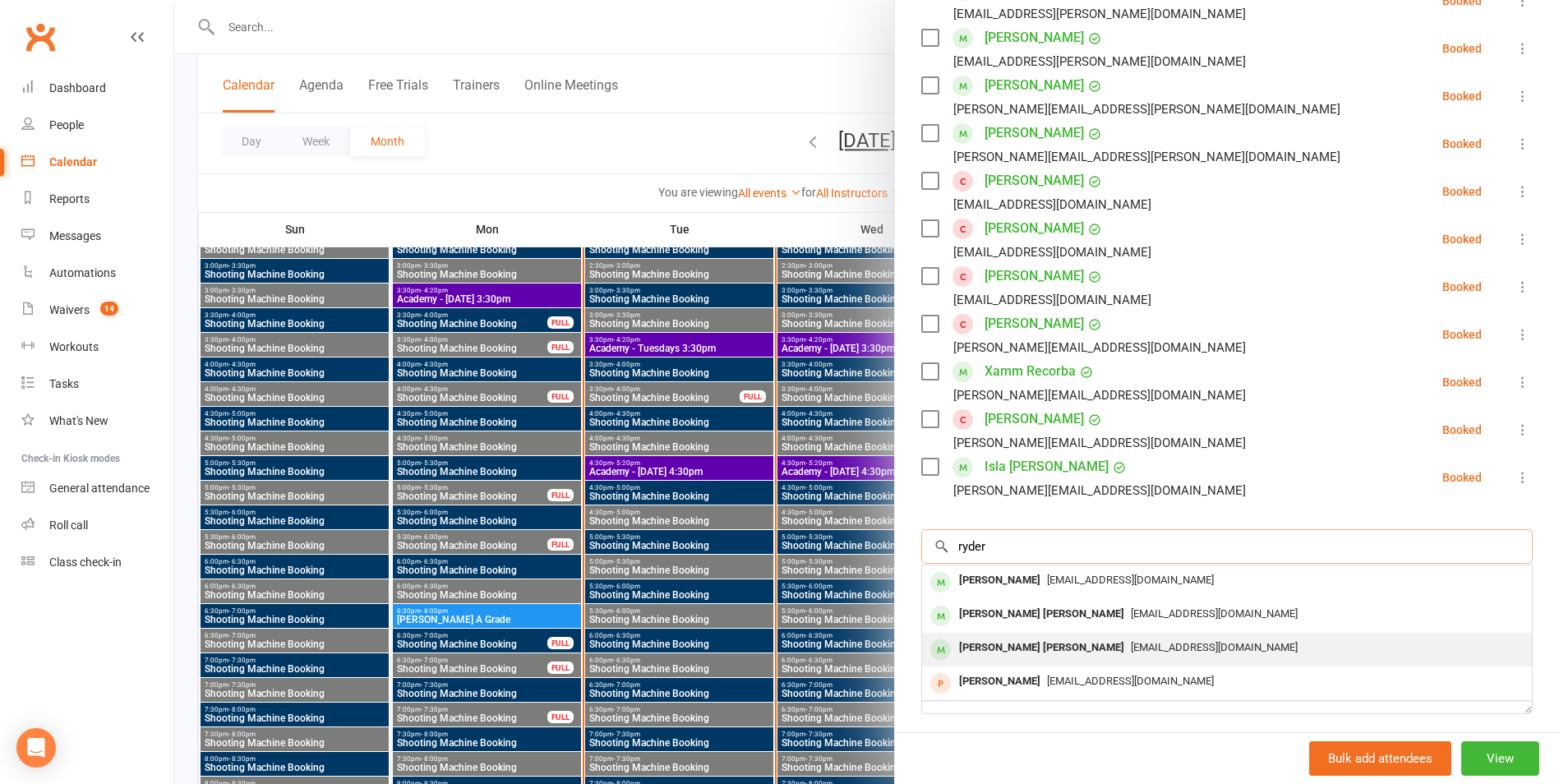
type input "ryder"
click at [1027, 635] on div "Ryder [PERSON_NAME] [EMAIL_ADDRESS][DOMAIN_NAME]" at bounding box center [1227, 649] width 610 height 34
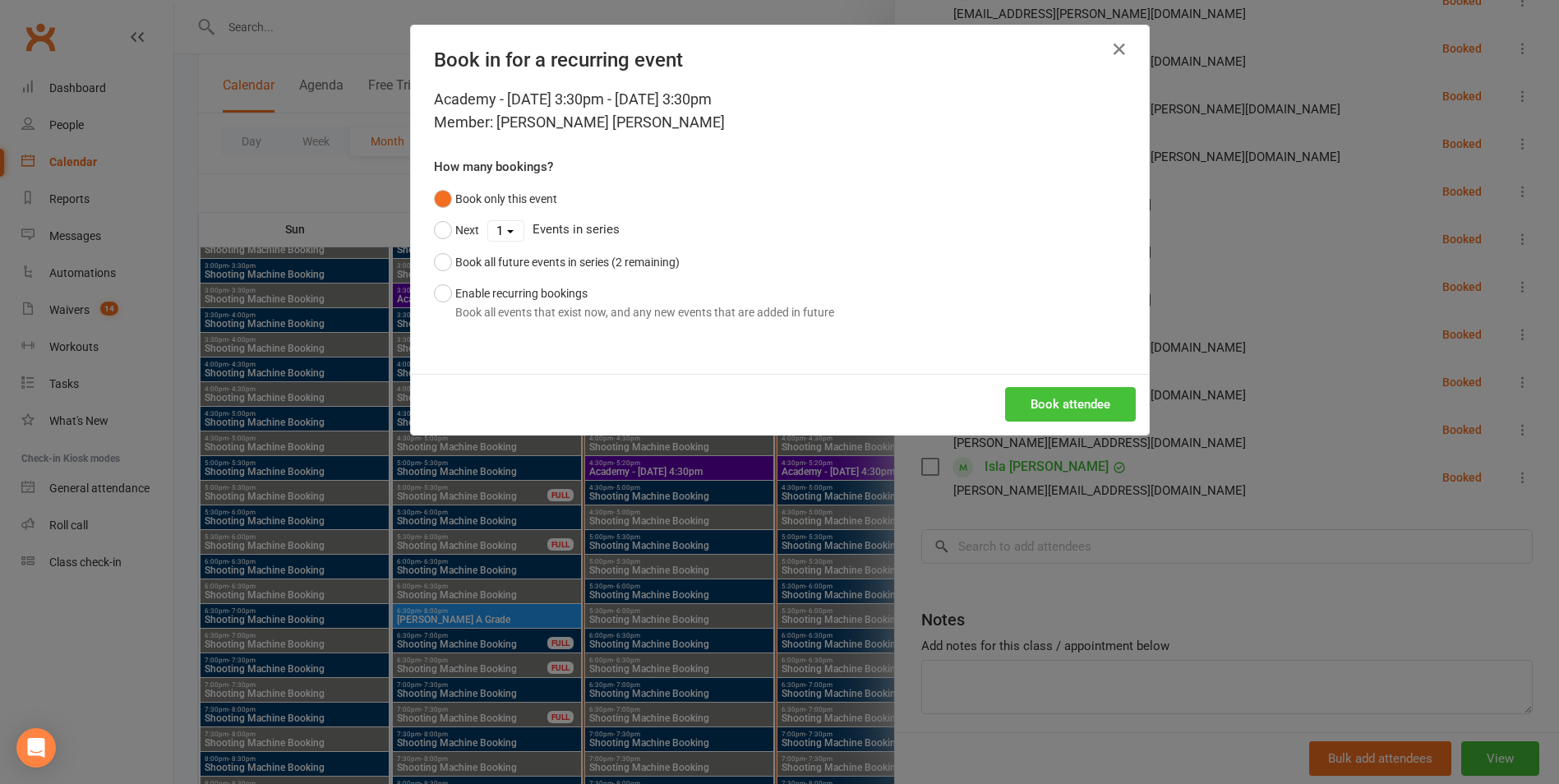
click at [1067, 414] on button "Book attendee" at bounding box center [1070, 404] width 130 height 35
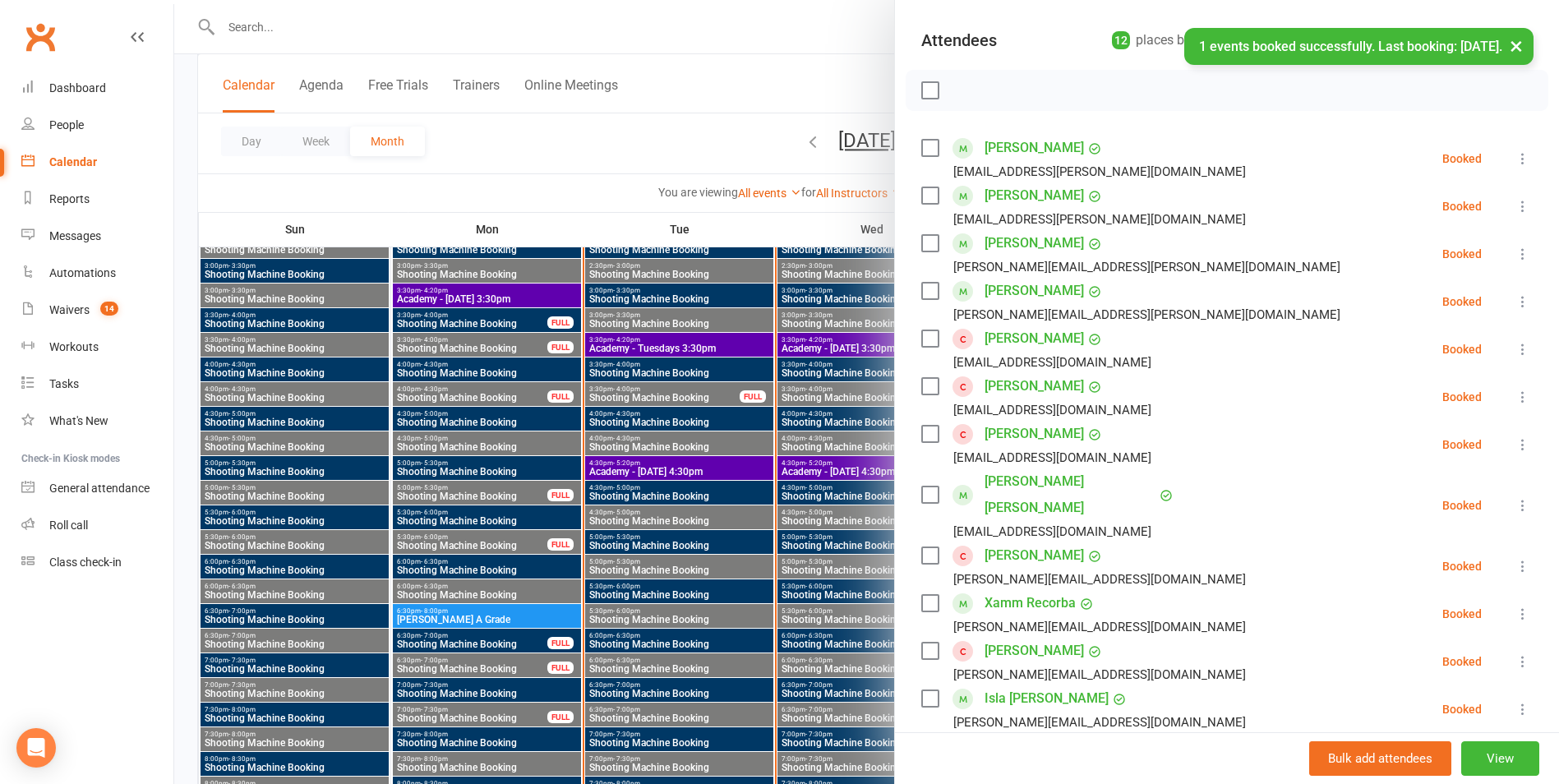
scroll to position [164, 0]
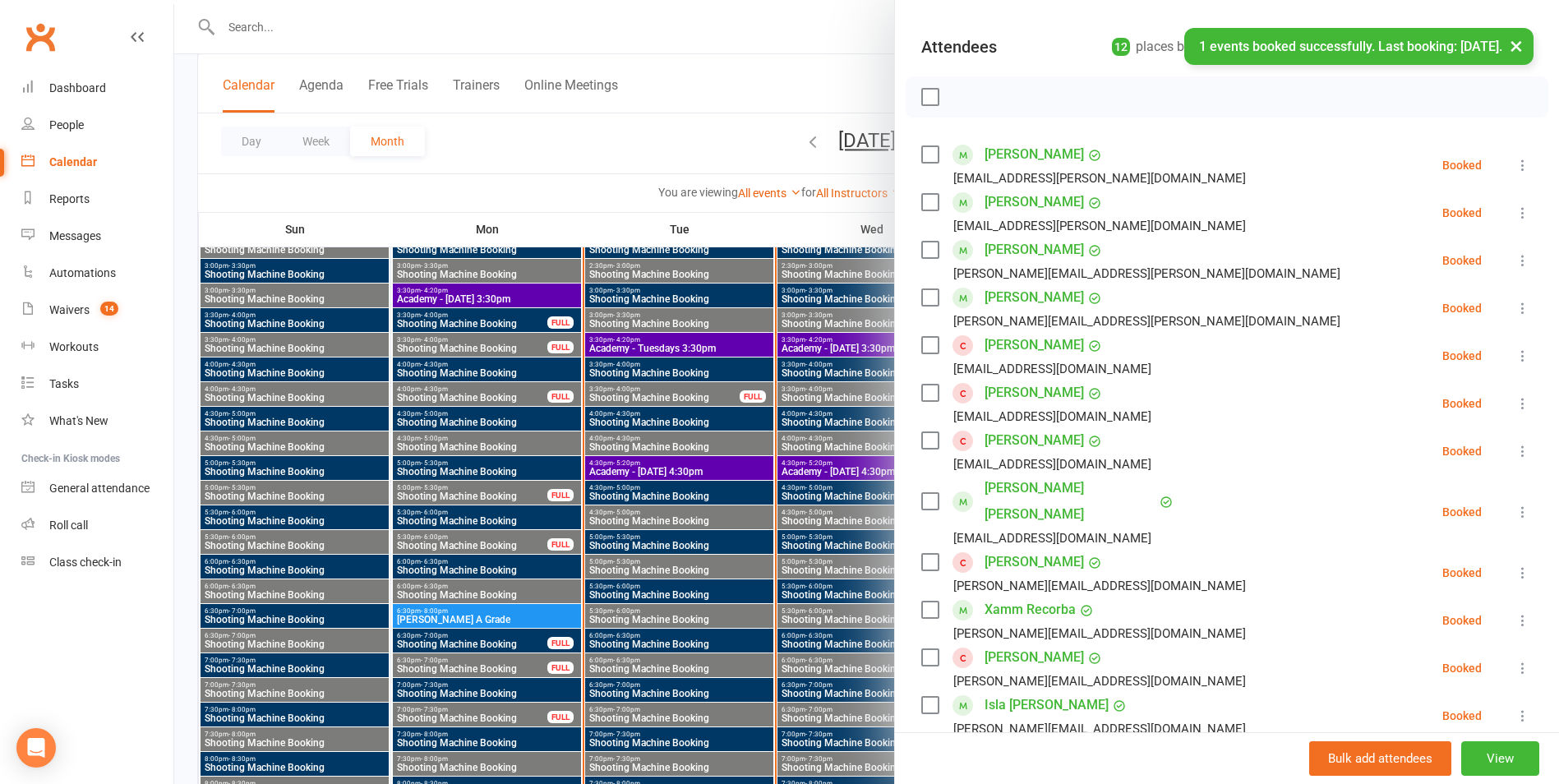
click at [827, 382] on div at bounding box center [867, 392] width 1384 height 784
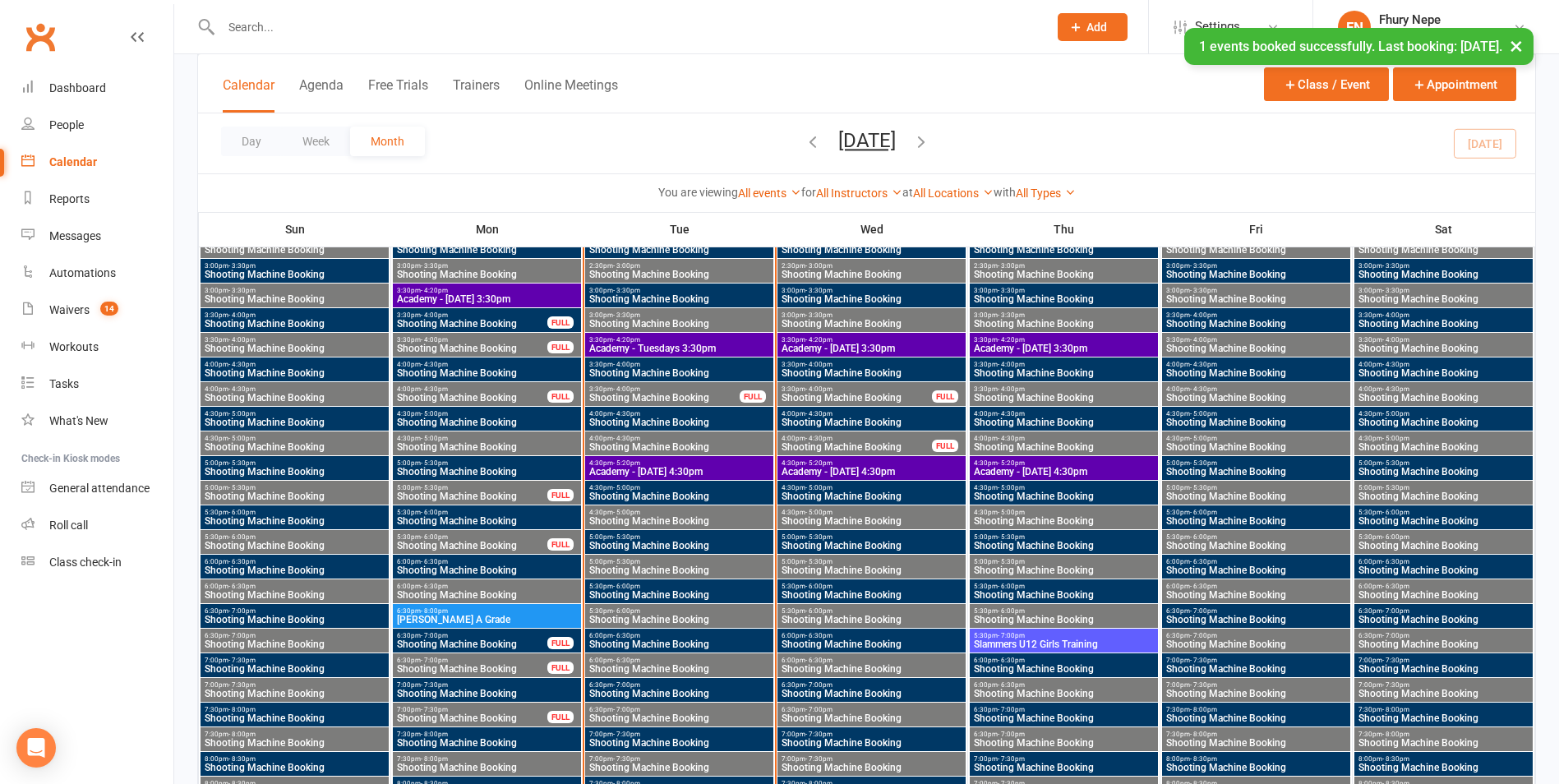
click at [1033, 467] on span "Academy - [DATE] 4:30pm" at bounding box center [1063, 472] width 181 height 10
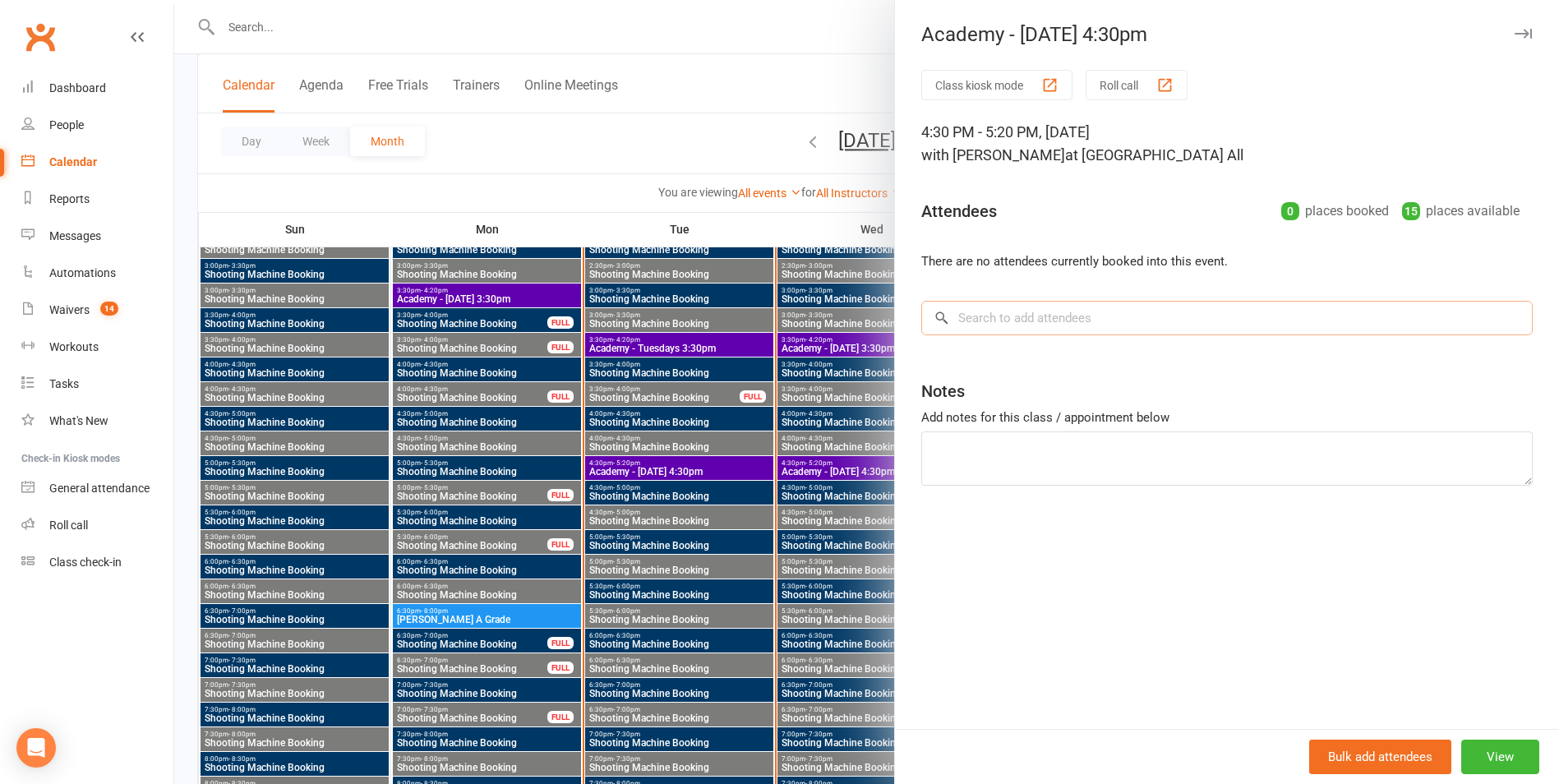
click at [997, 329] on input "search" at bounding box center [1227, 318] width 612 height 35
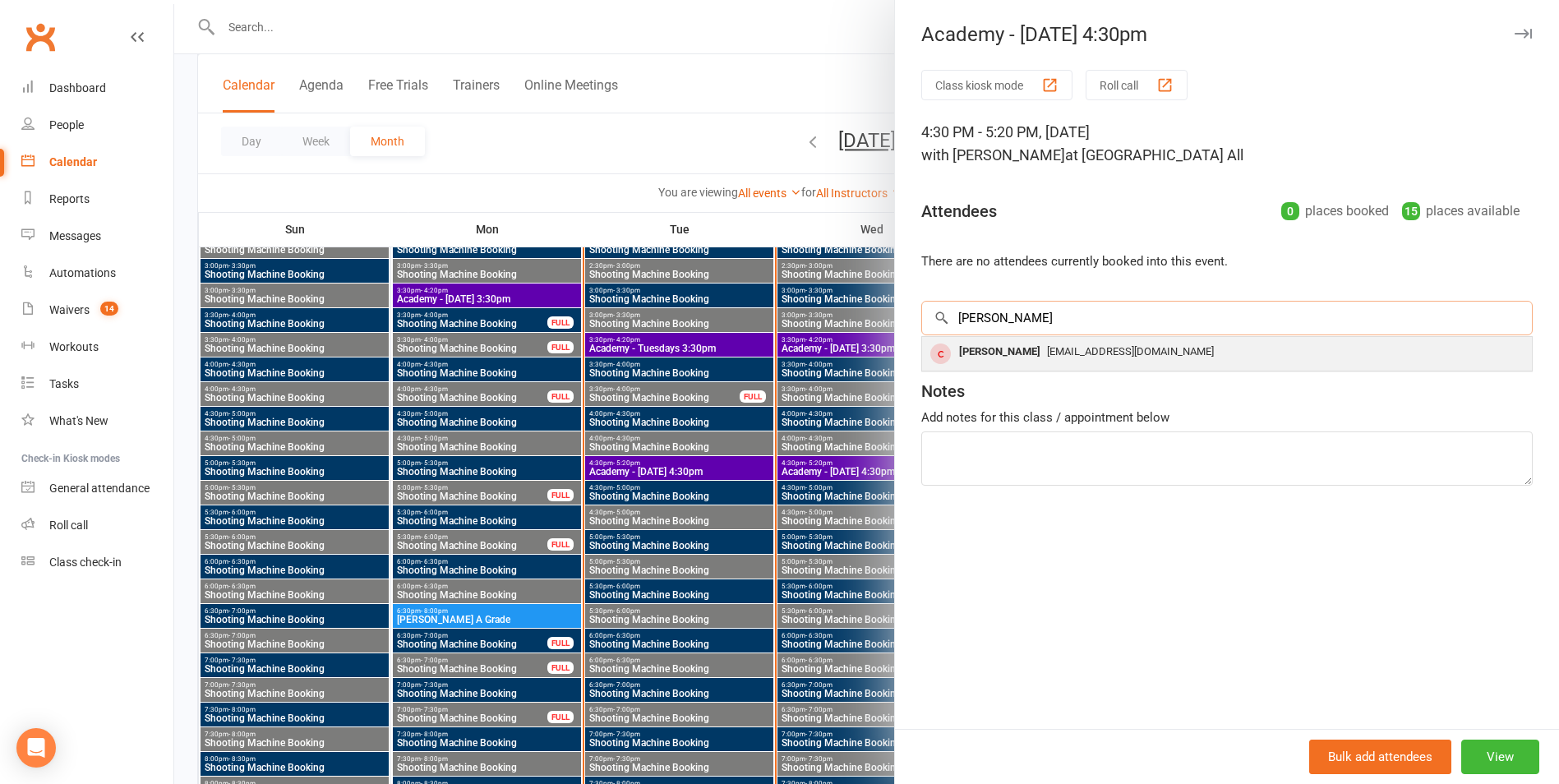
type input "[PERSON_NAME]"
click at [1047, 352] on span "[EMAIL_ADDRESS][DOMAIN_NAME]" at bounding box center [1130, 351] width 167 height 12
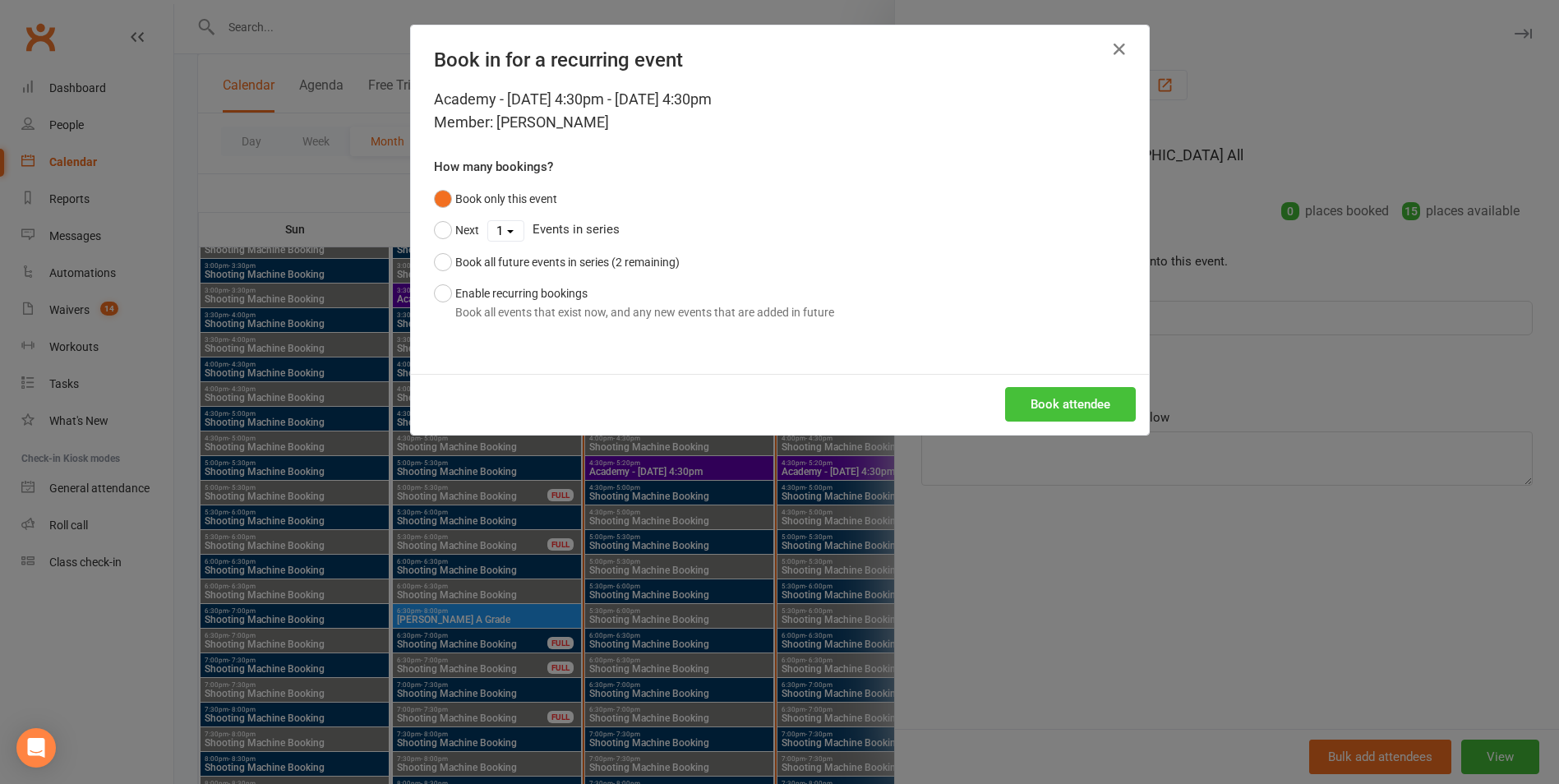
click at [1042, 411] on button "Book attendee" at bounding box center [1070, 404] width 130 height 35
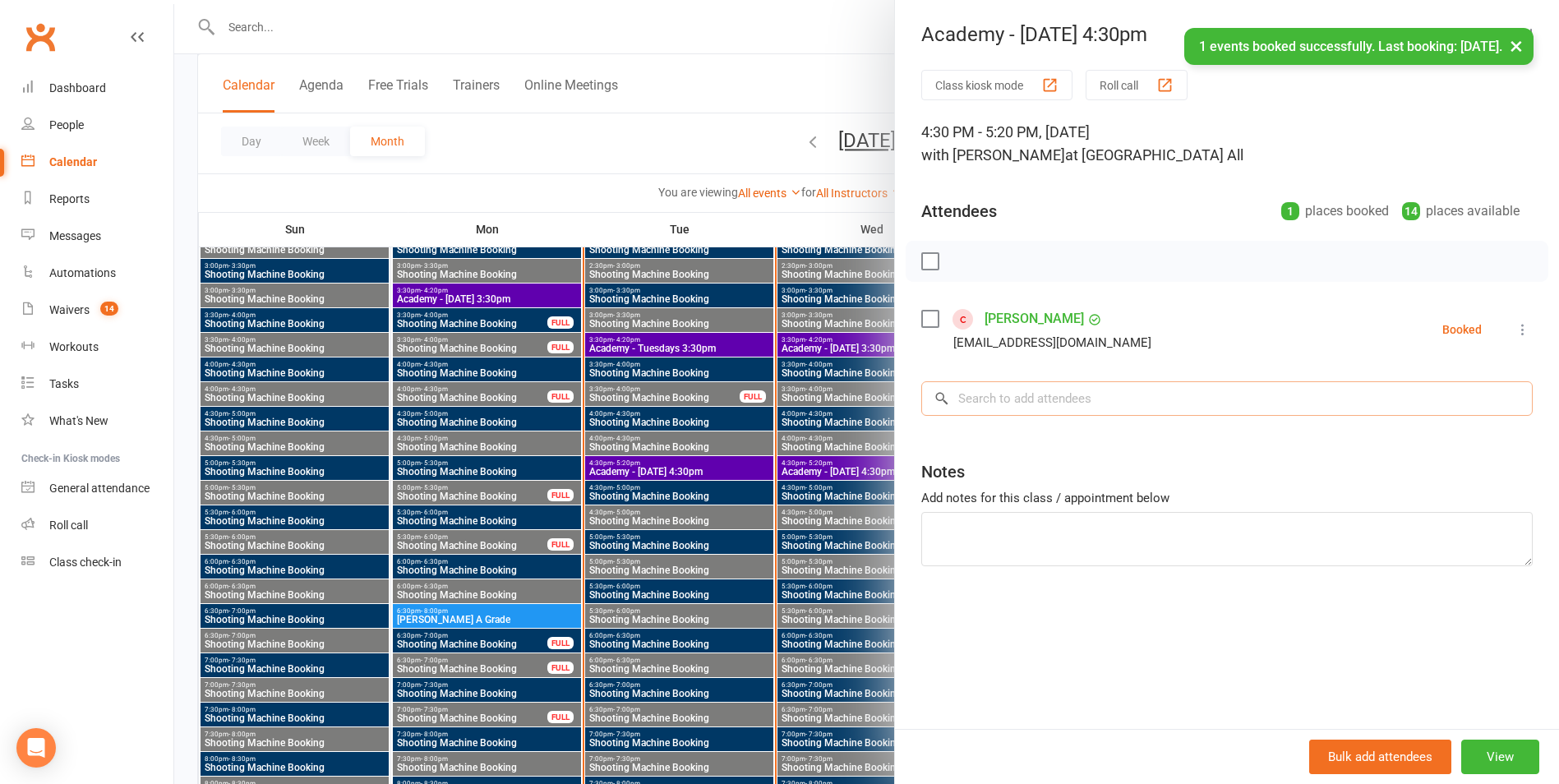
click at [1035, 382] on input "search" at bounding box center [1227, 399] width 612 height 35
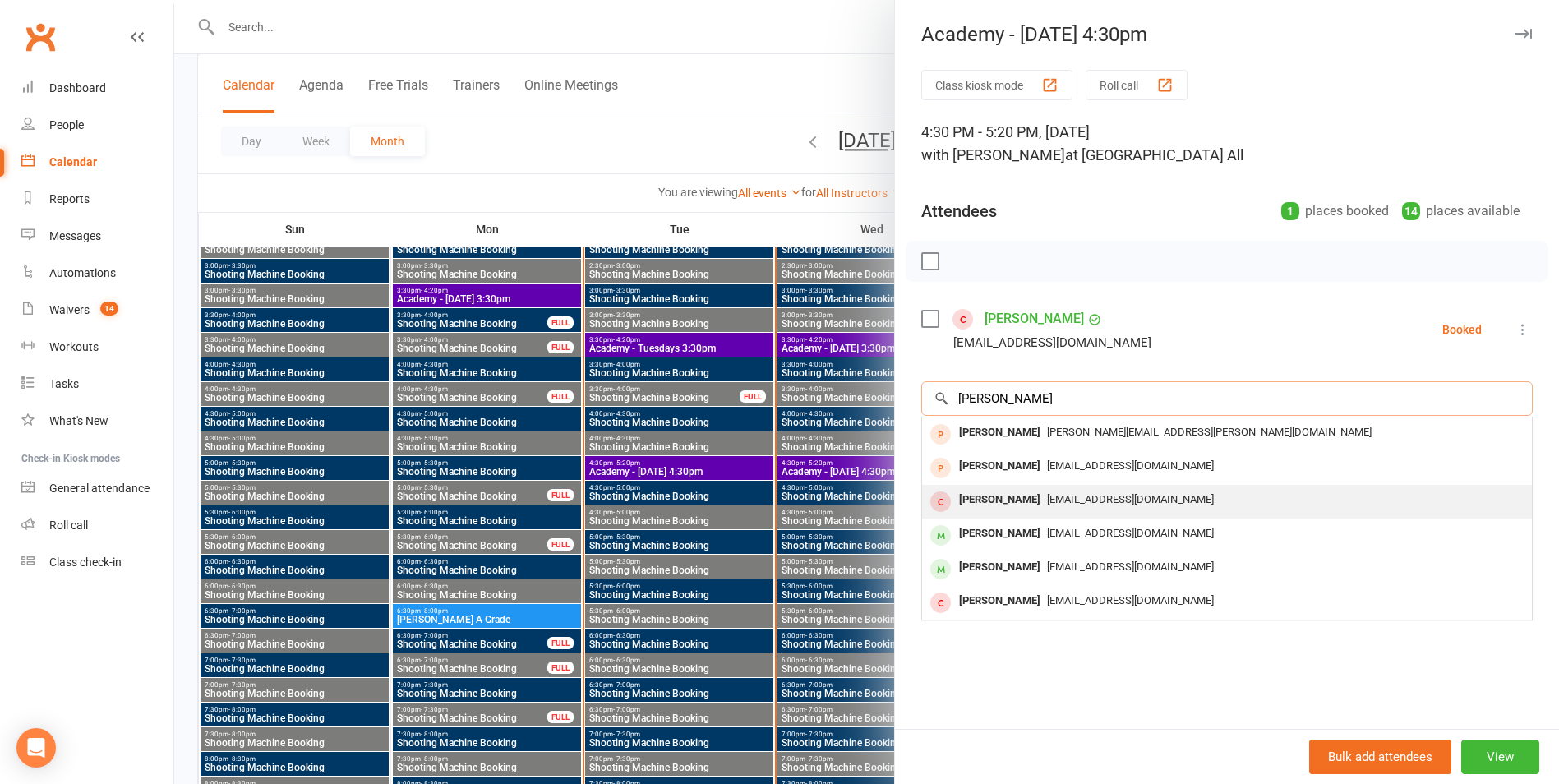
type input "[PERSON_NAME]"
click at [1163, 490] on div "[EMAIL_ADDRESS][DOMAIN_NAME]" at bounding box center [1227, 499] width 596 height 24
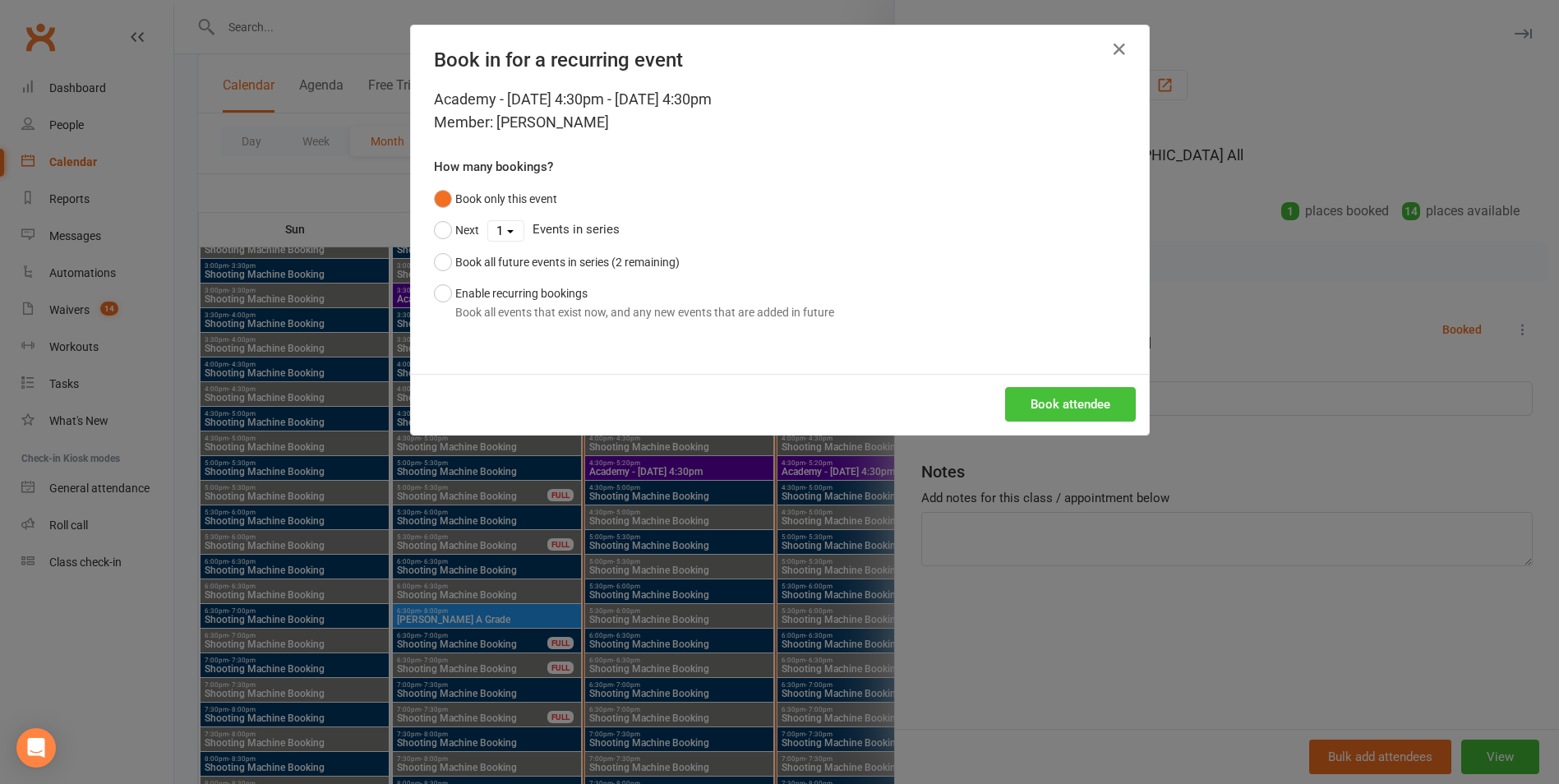
click at [1102, 398] on button "Book attendee" at bounding box center [1070, 404] width 130 height 35
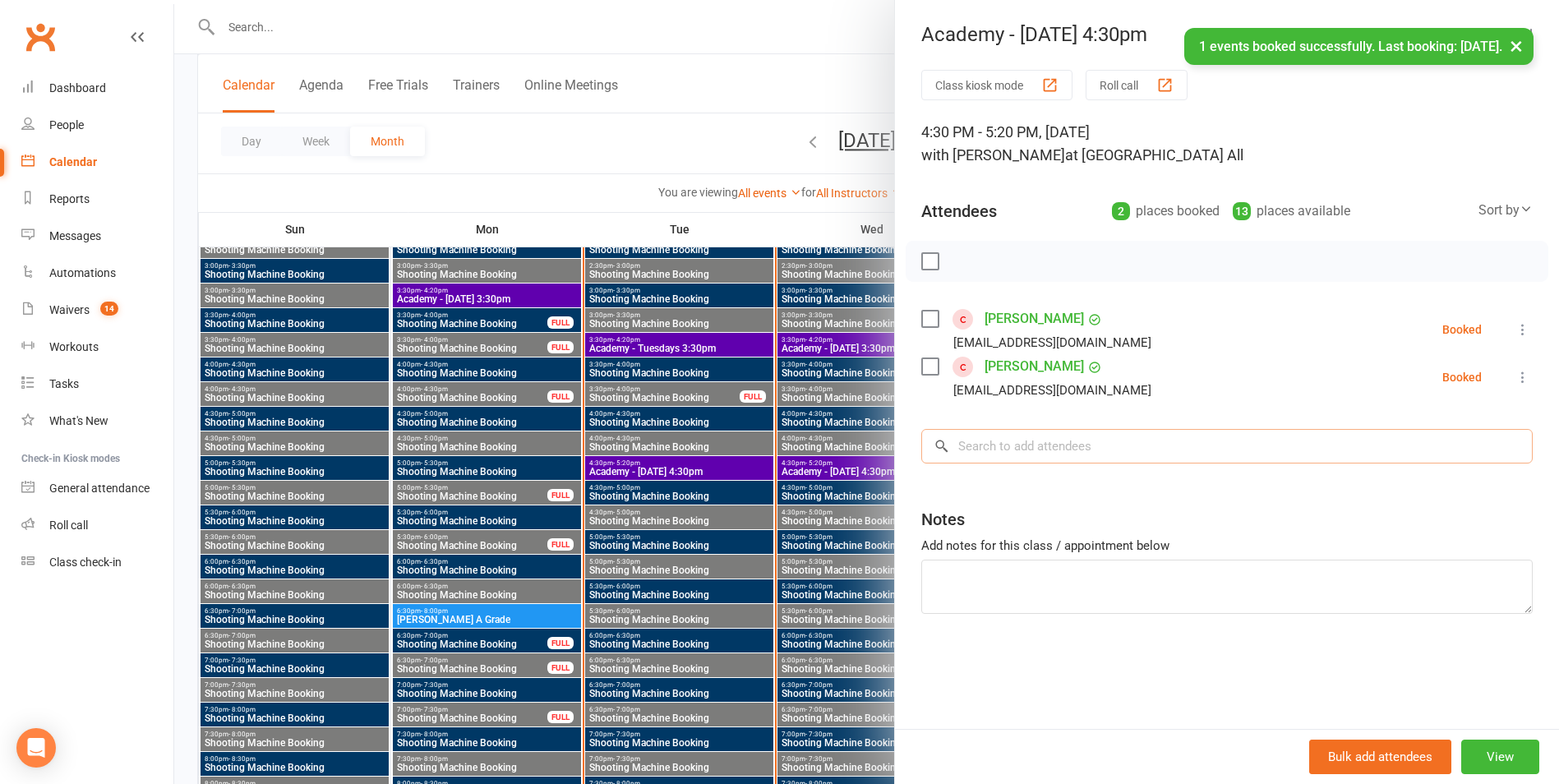
click at [1086, 446] on input "search" at bounding box center [1227, 446] width 612 height 35
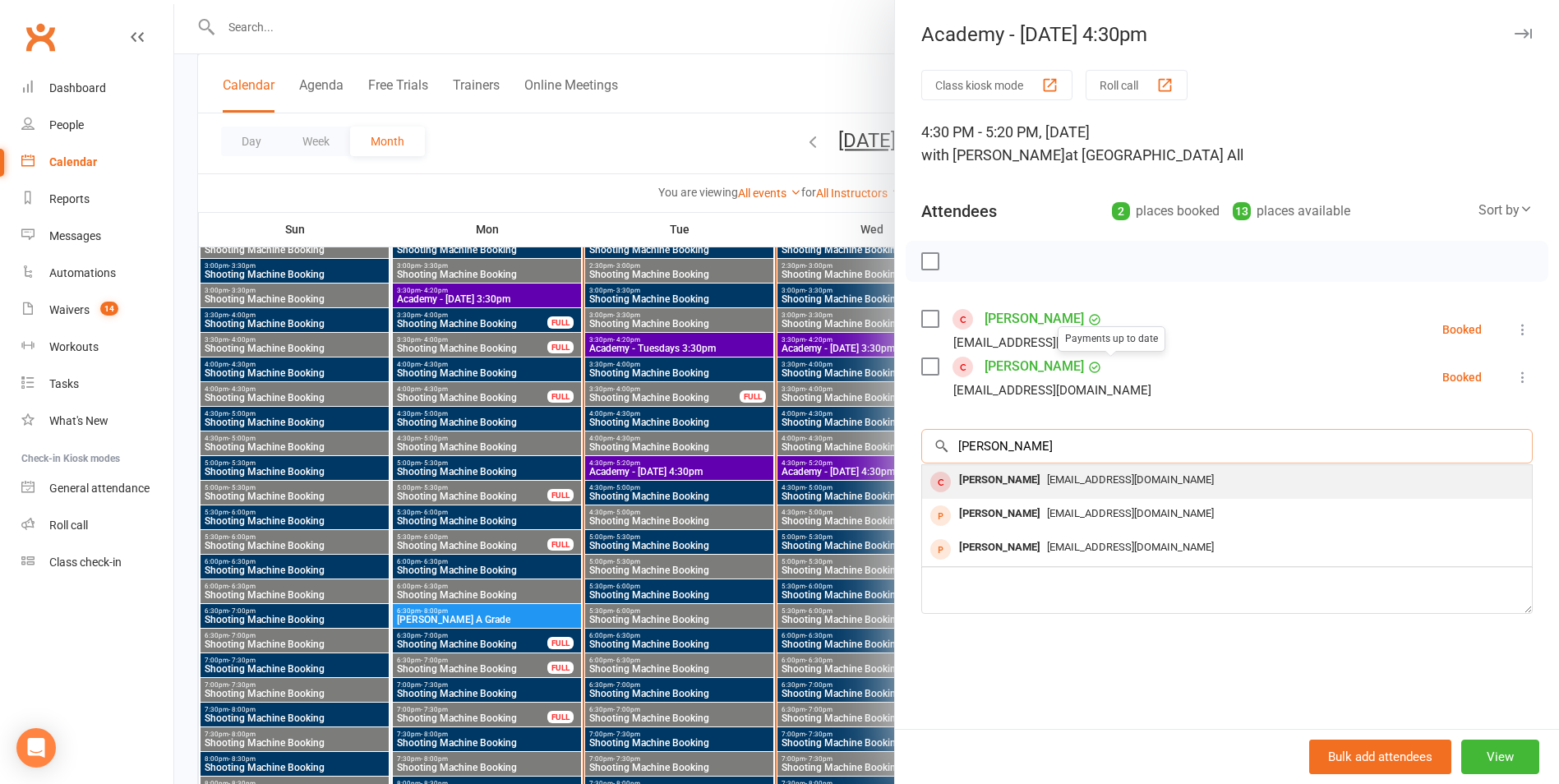
type input "[PERSON_NAME]"
click at [1072, 469] on div "[EMAIL_ADDRESS][DOMAIN_NAME]" at bounding box center [1227, 480] width 596 height 24
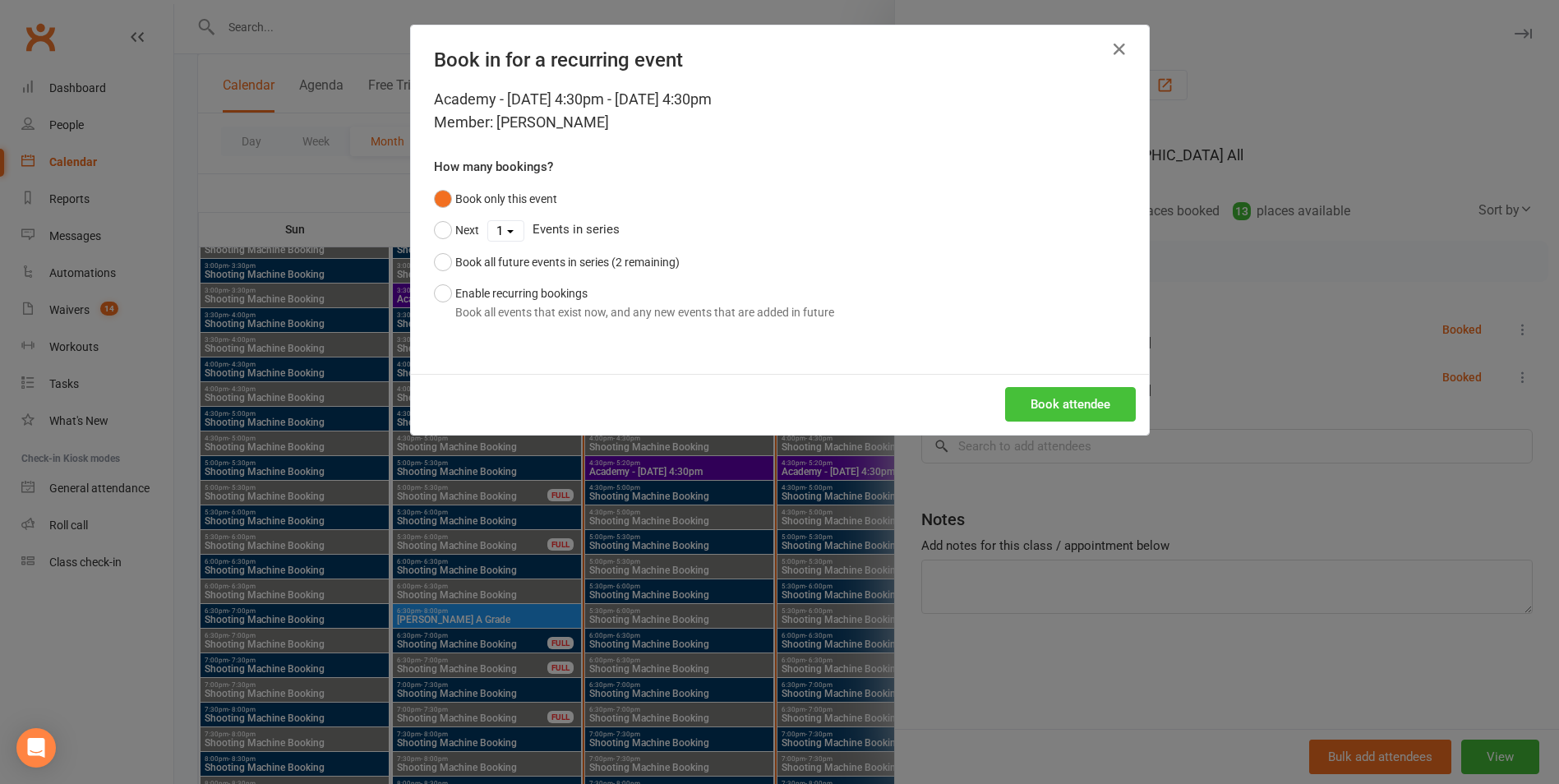
click at [1084, 416] on button "Book attendee" at bounding box center [1070, 404] width 130 height 35
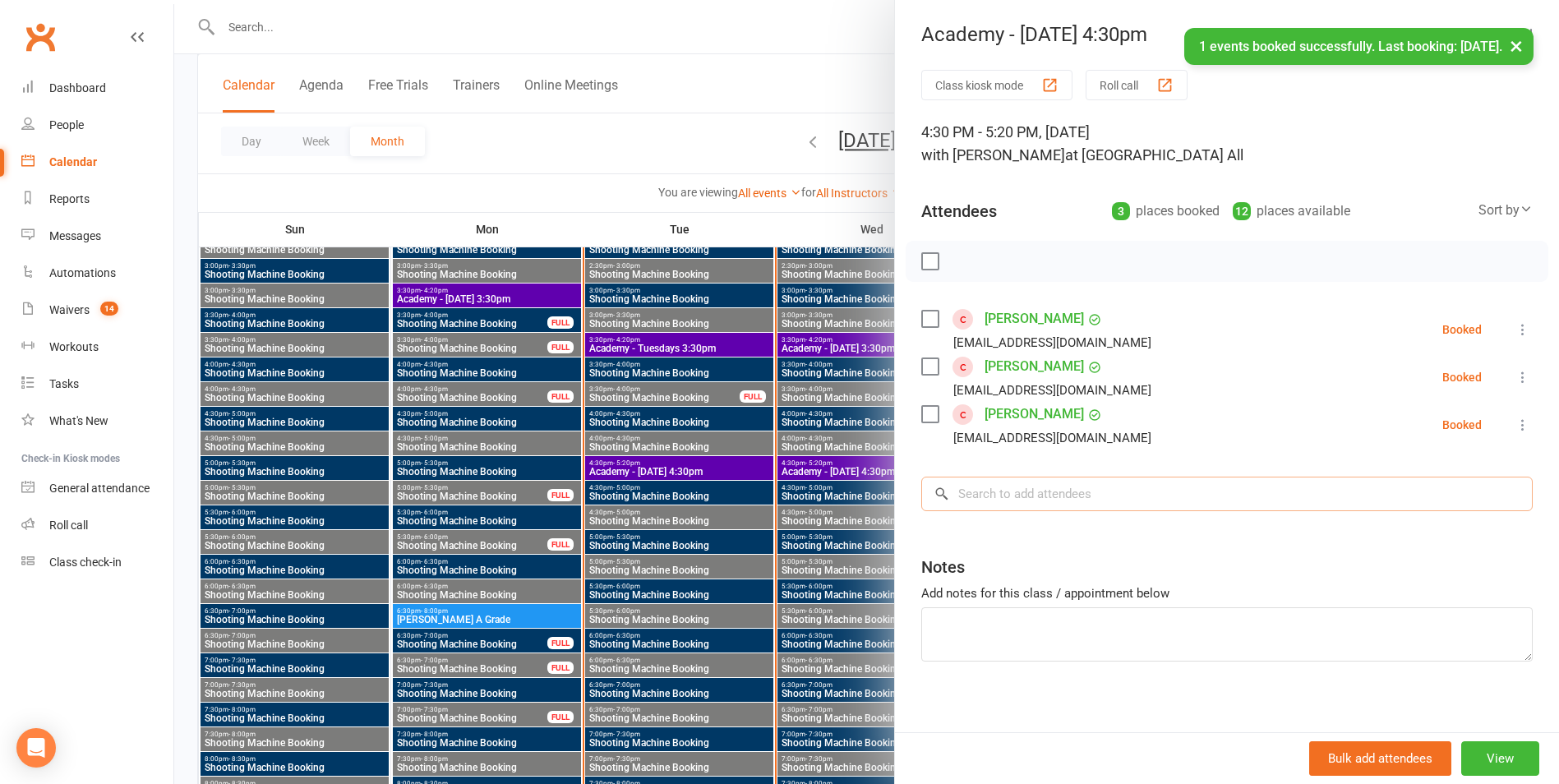
click at [1076, 503] on input "search" at bounding box center [1227, 494] width 612 height 35
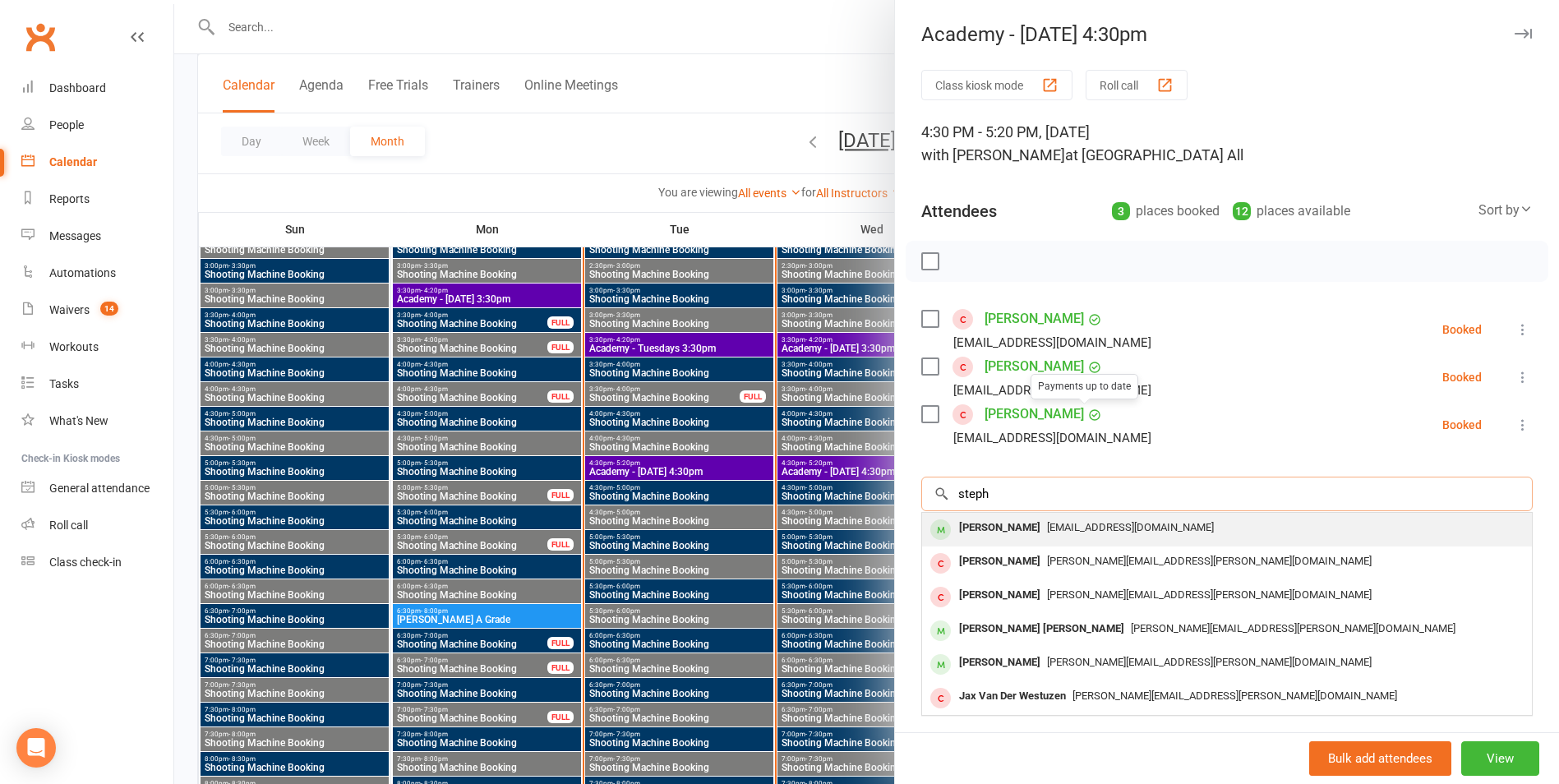
type input "steph"
click at [1067, 534] on div "[EMAIL_ADDRESS][DOMAIN_NAME]" at bounding box center [1227, 527] width 596 height 24
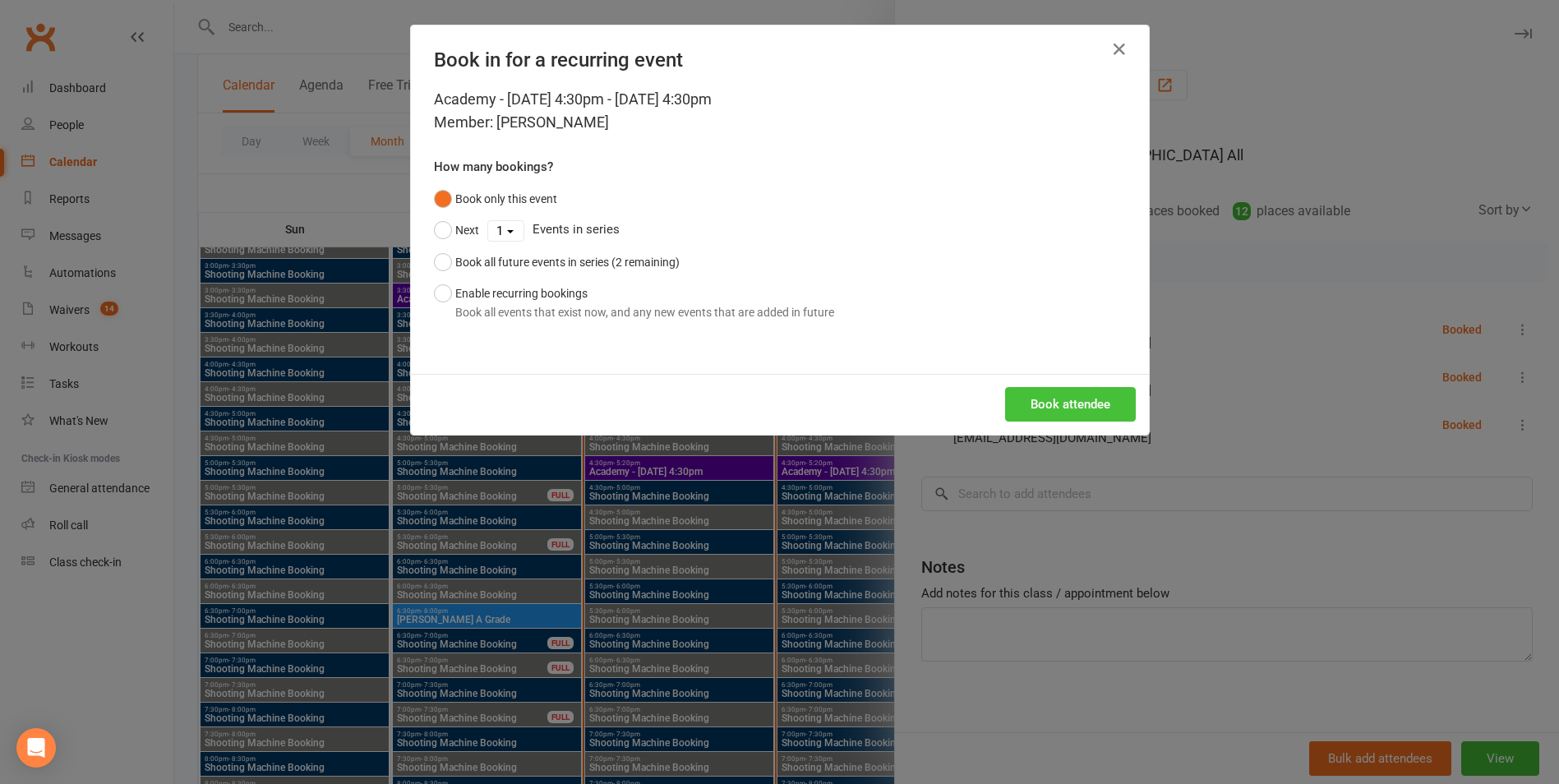
click at [1070, 418] on button "Book attendee" at bounding box center [1070, 404] width 130 height 35
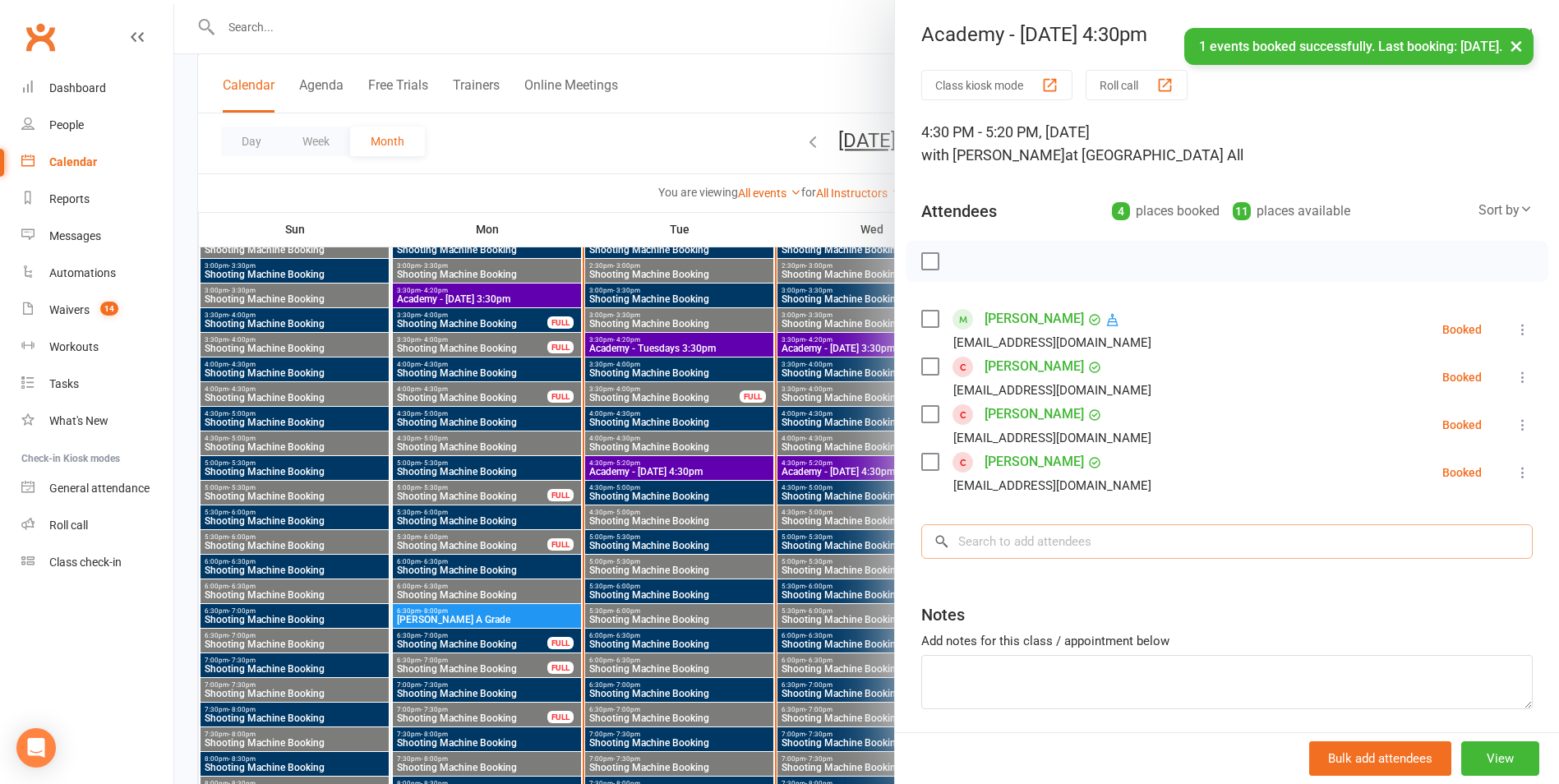
click at [1036, 539] on input "search" at bounding box center [1227, 542] width 612 height 35
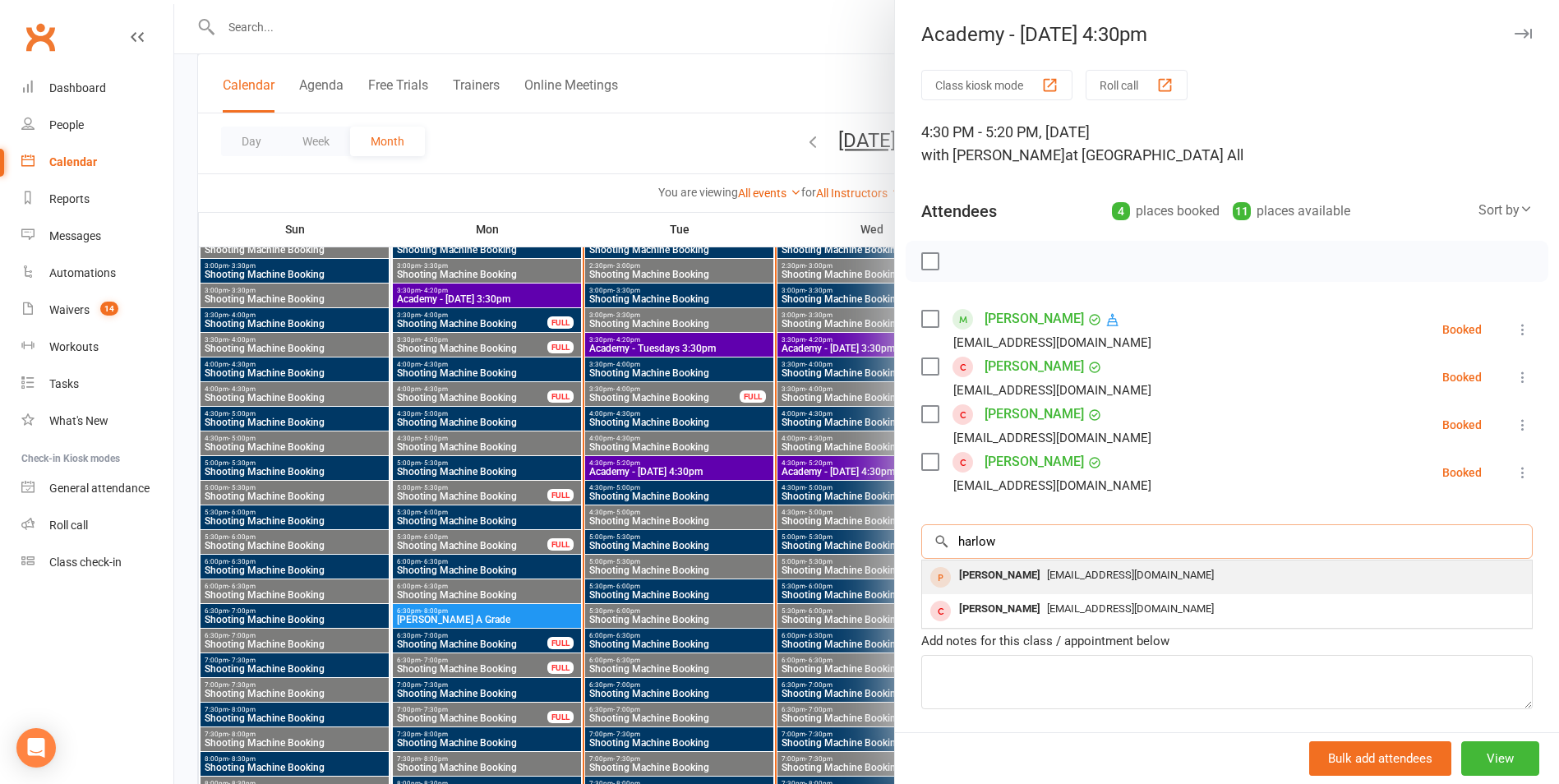
type input "harlow"
click at [1047, 580] on span "[EMAIL_ADDRESS][DOMAIN_NAME]" at bounding box center [1130, 574] width 167 height 12
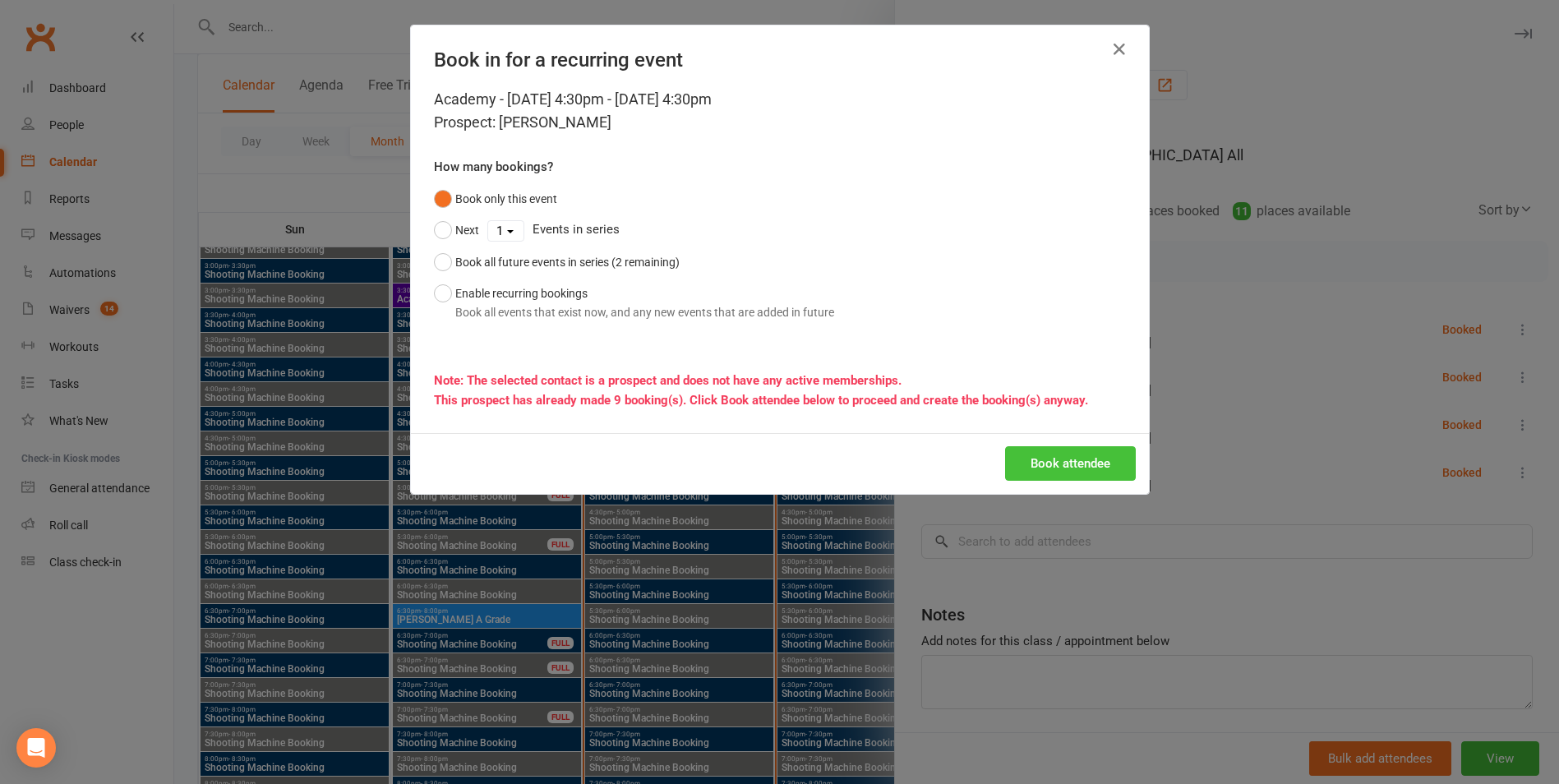
click at [1059, 463] on button "Book attendee" at bounding box center [1070, 463] width 130 height 35
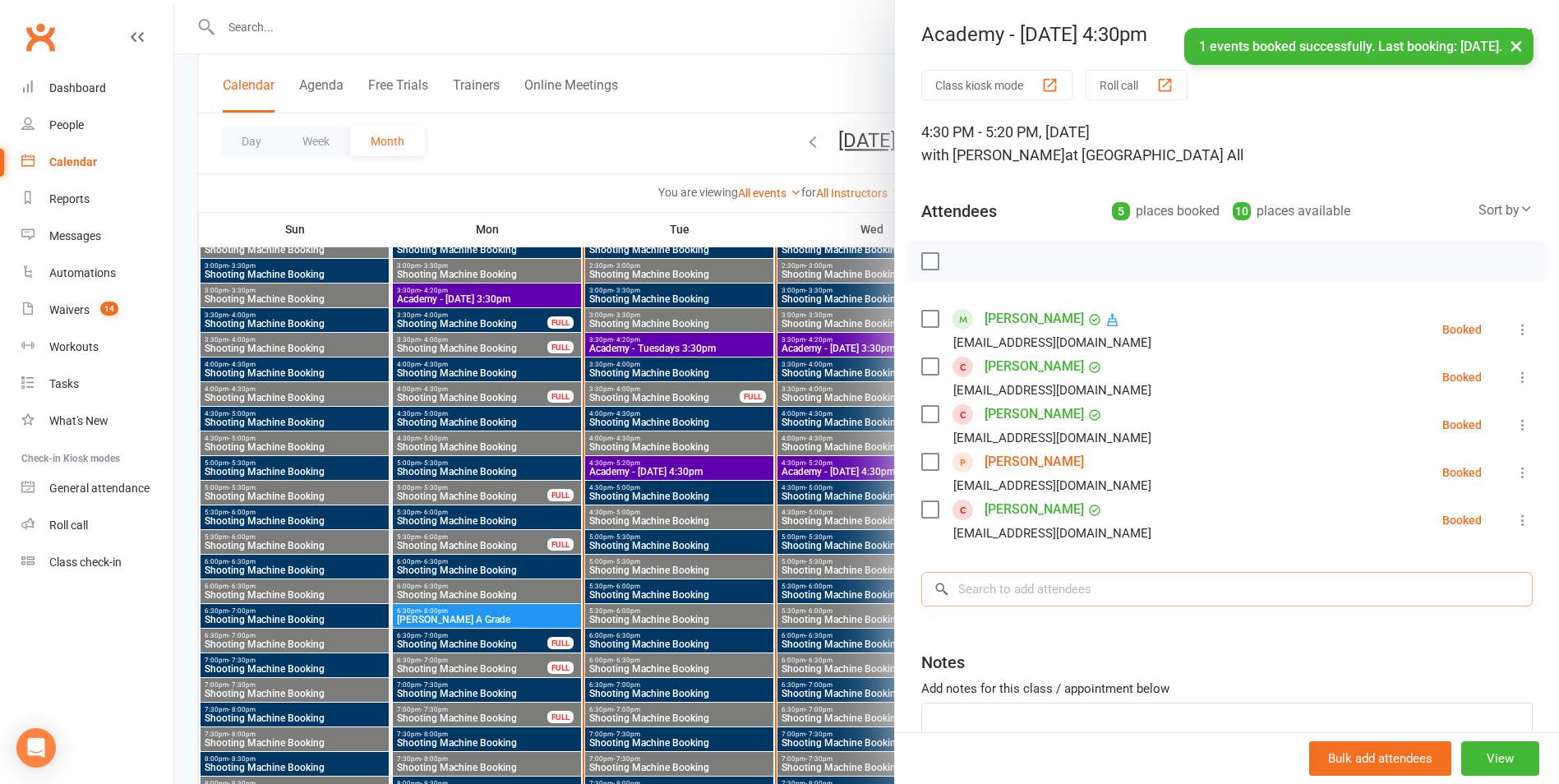
click at [1020, 595] on input "search" at bounding box center [1227, 589] width 612 height 35
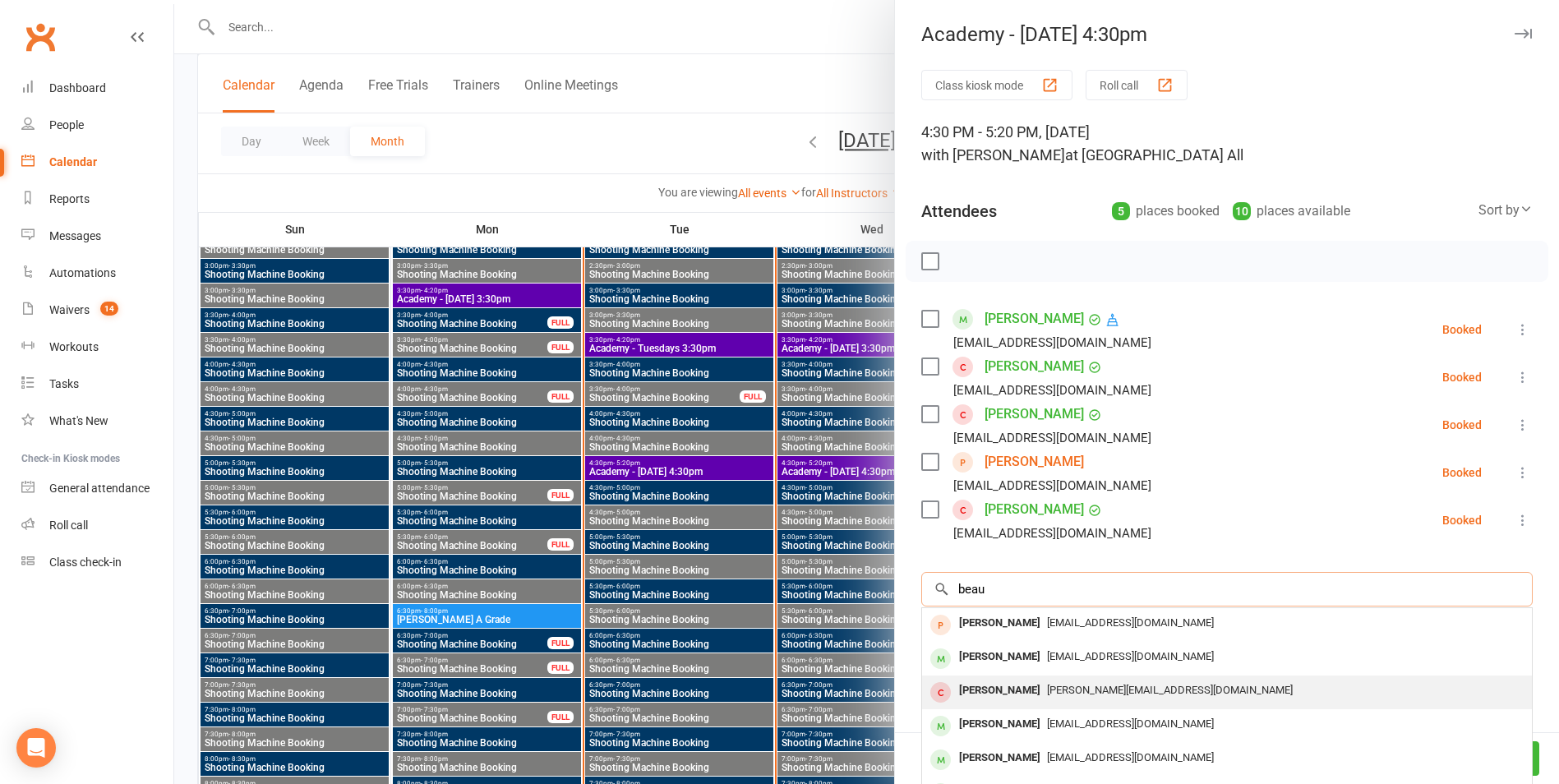
type input "beau"
click at [1047, 692] on span "[PERSON_NAME][EMAIL_ADDRESS][DOMAIN_NAME]" at bounding box center [1170, 689] width 245 height 12
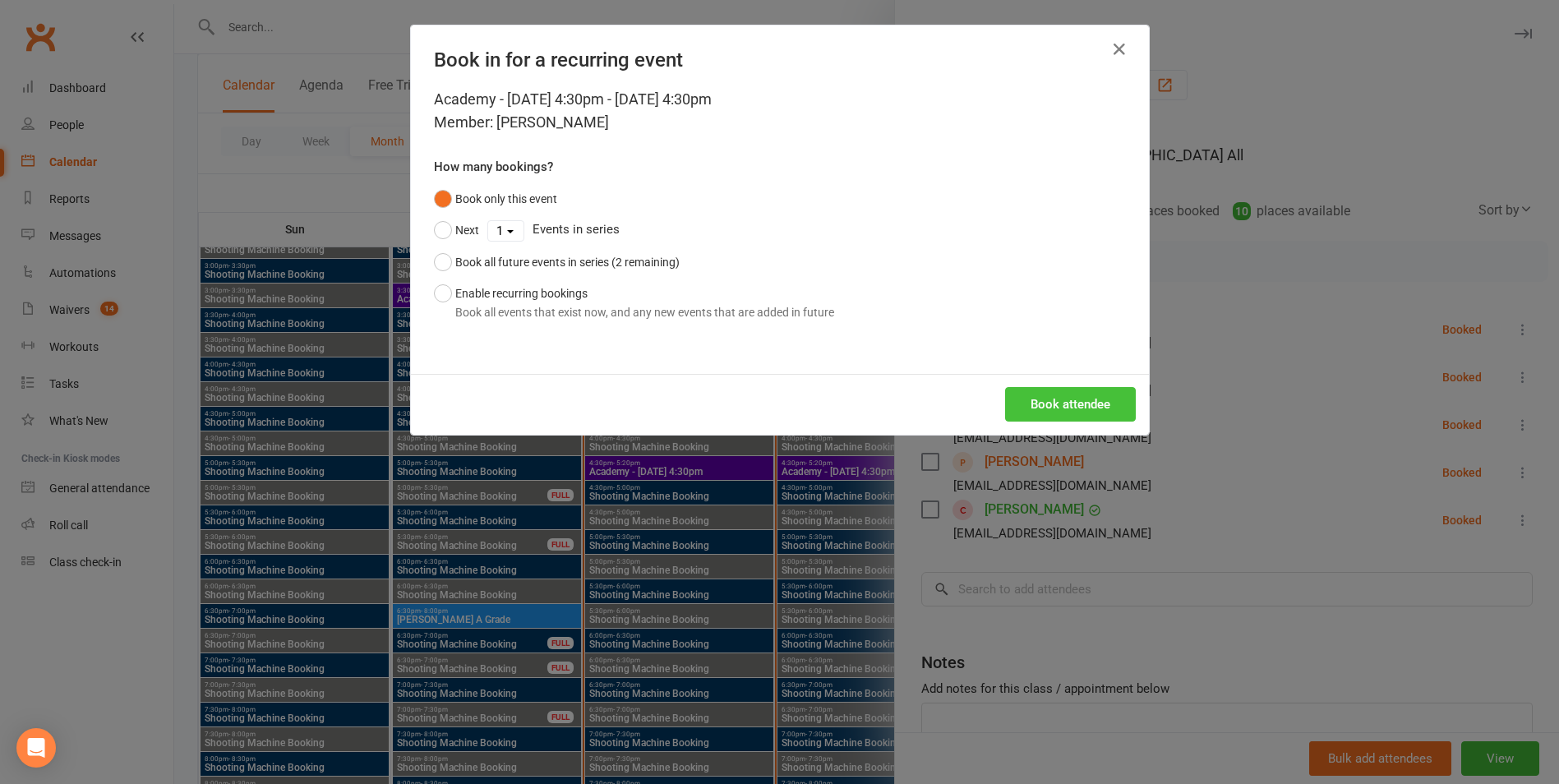
click at [1066, 386] on div "Book attendee" at bounding box center [780, 404] width 738 height 60
click at [1012, 408] on button "Book attendee" at bounding box center [1070, 404] width 130 height 35
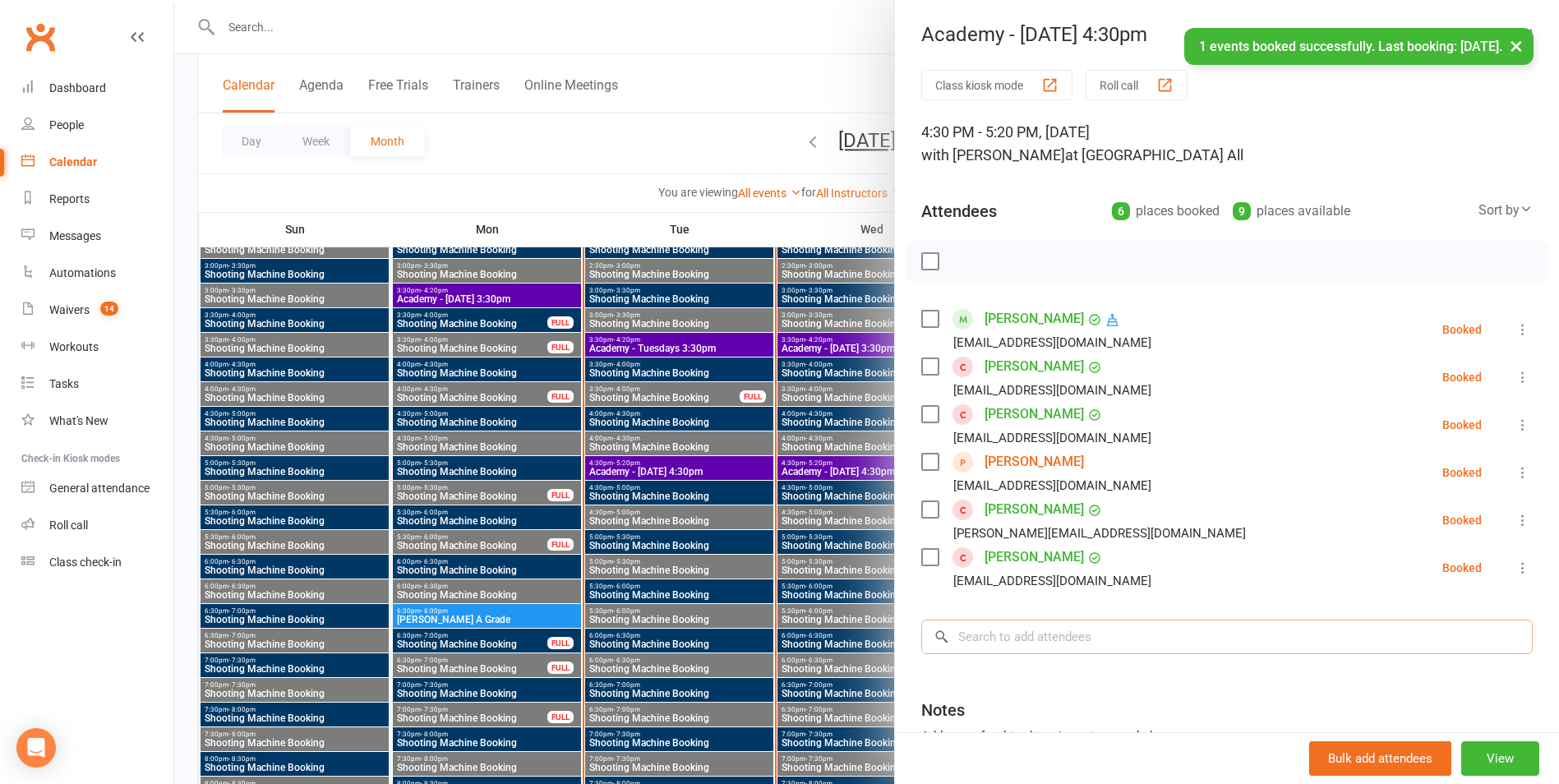
drag, startPoint x: 1015, startPoint y: 639, endPoint x: 1033, endPoint y: 600, distance: 43.0
click at [1021, 630] on input "search" at bounding box center [1227, 636] width 612 height 35
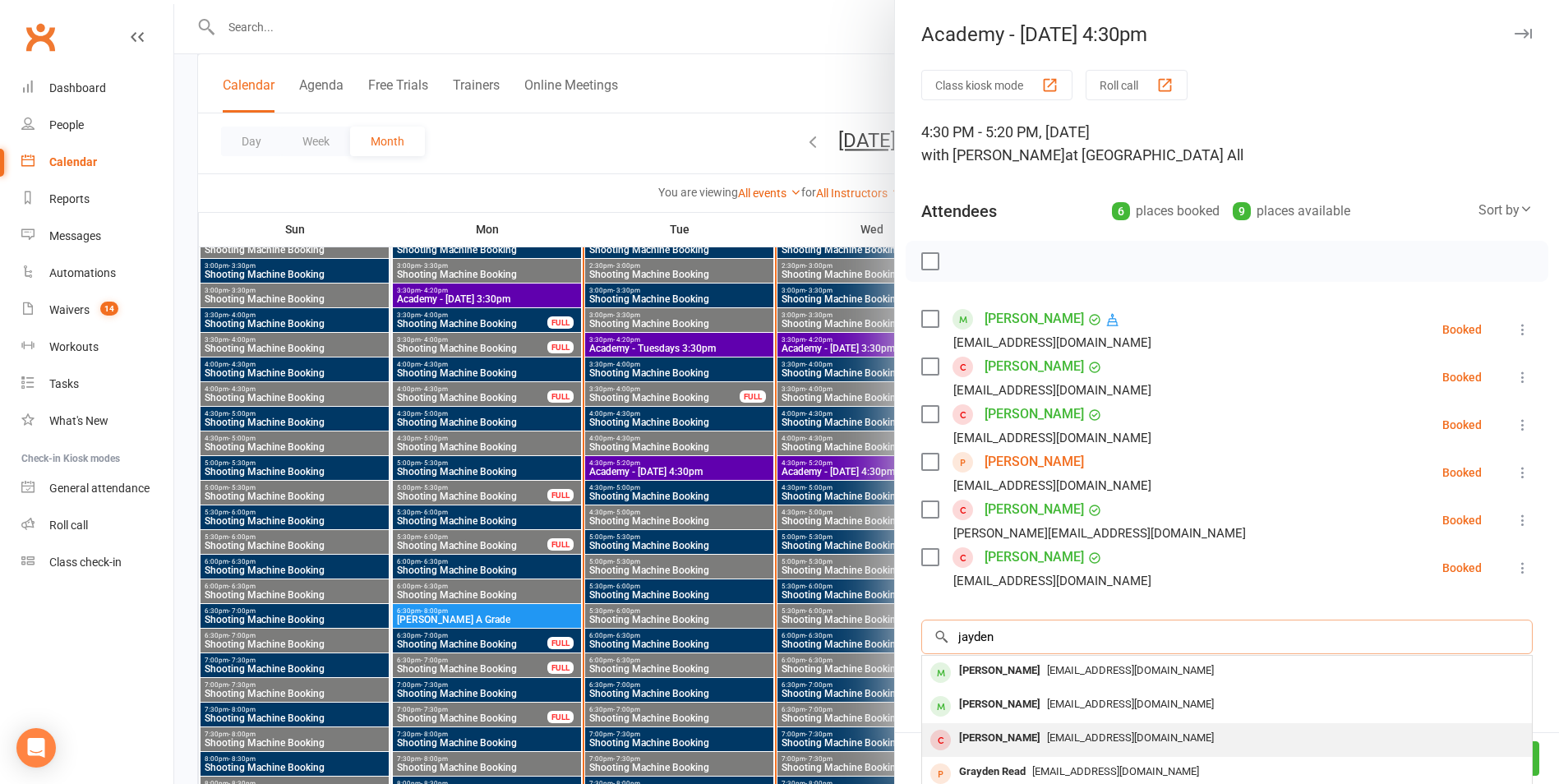
type input "jayden"
click at [1070, 735] on span "[EMAIL_ADDRESS][DOMAIN_NAME]" at bounding box center [1130, 737] width 167 height 12
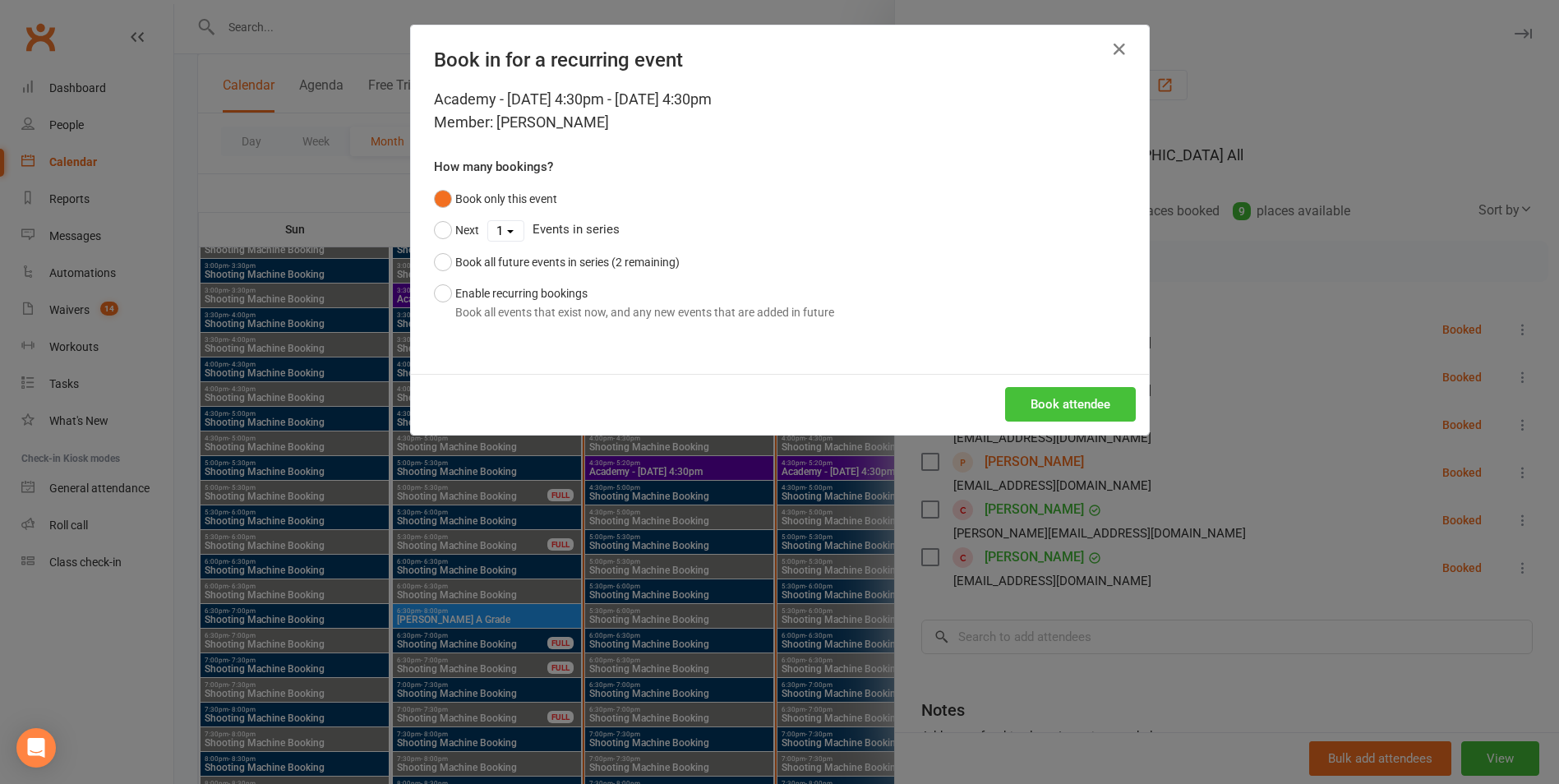
click at [1082, 387] on button "Book attendee" at bounding box center [1070, 404] width 130 height 35
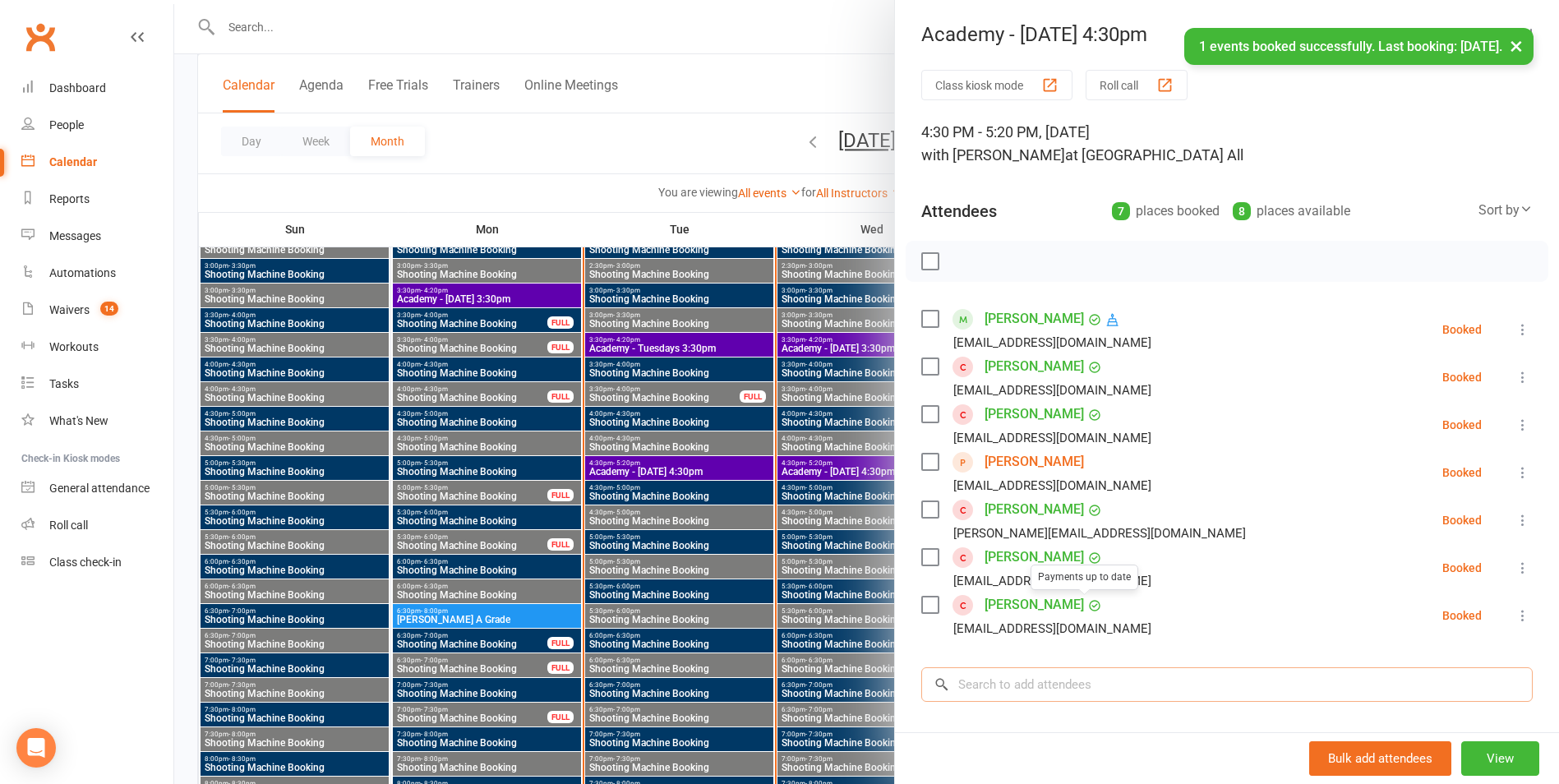
click at [1081, 688] on input "search" at bounding box center [1227, 684] width 612 height 35
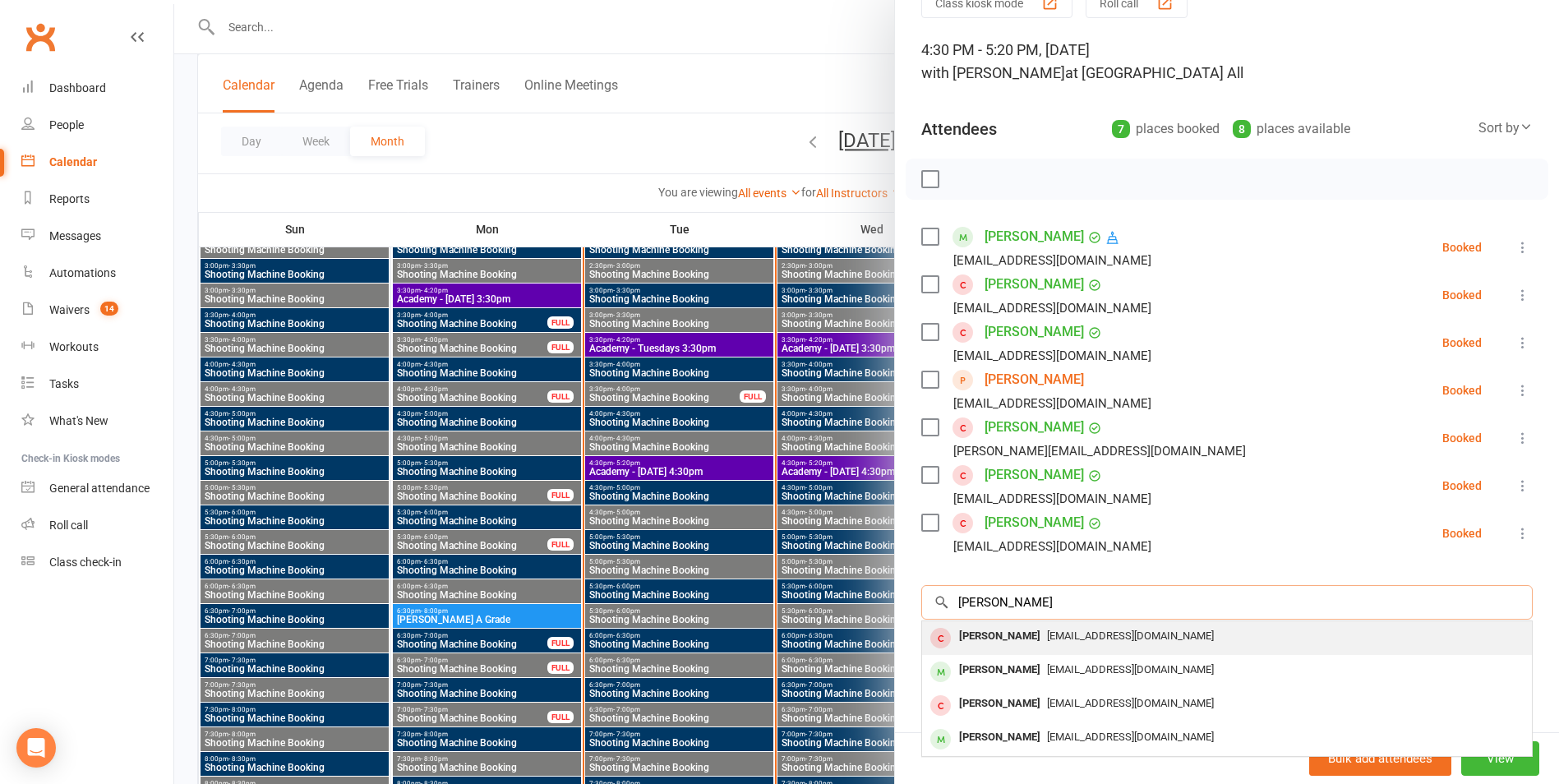
type input "[PERSON_NAME]"
click at [1169, 629] on div "[EMAIL_ADDRESS][DOMAIN_NAME]" at bounding box center [1227, 635] width 596 height 24
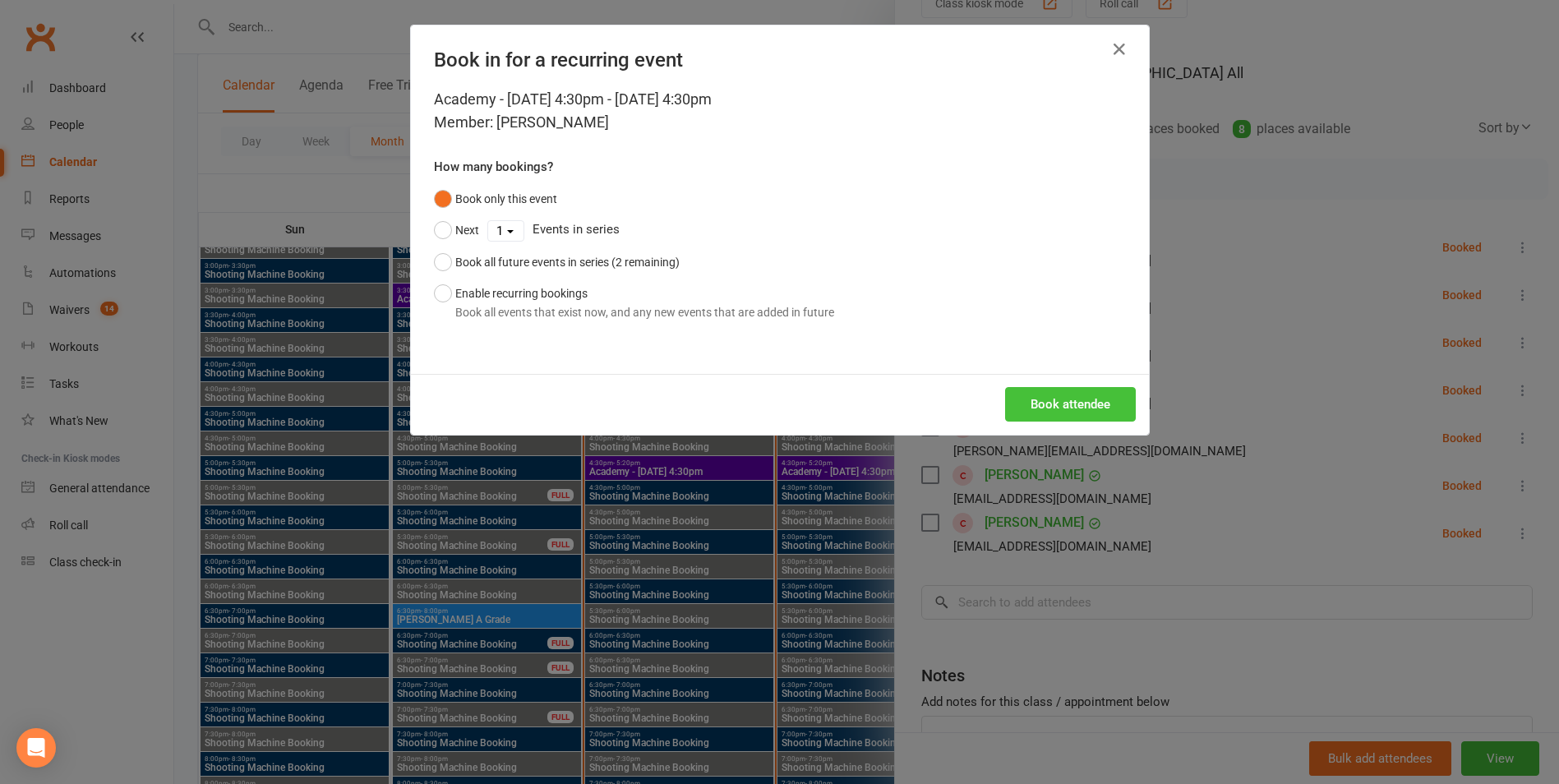
click at [1089, 405] on button "Book attendee" at bounding box center [1070, 404] width 130 height 35
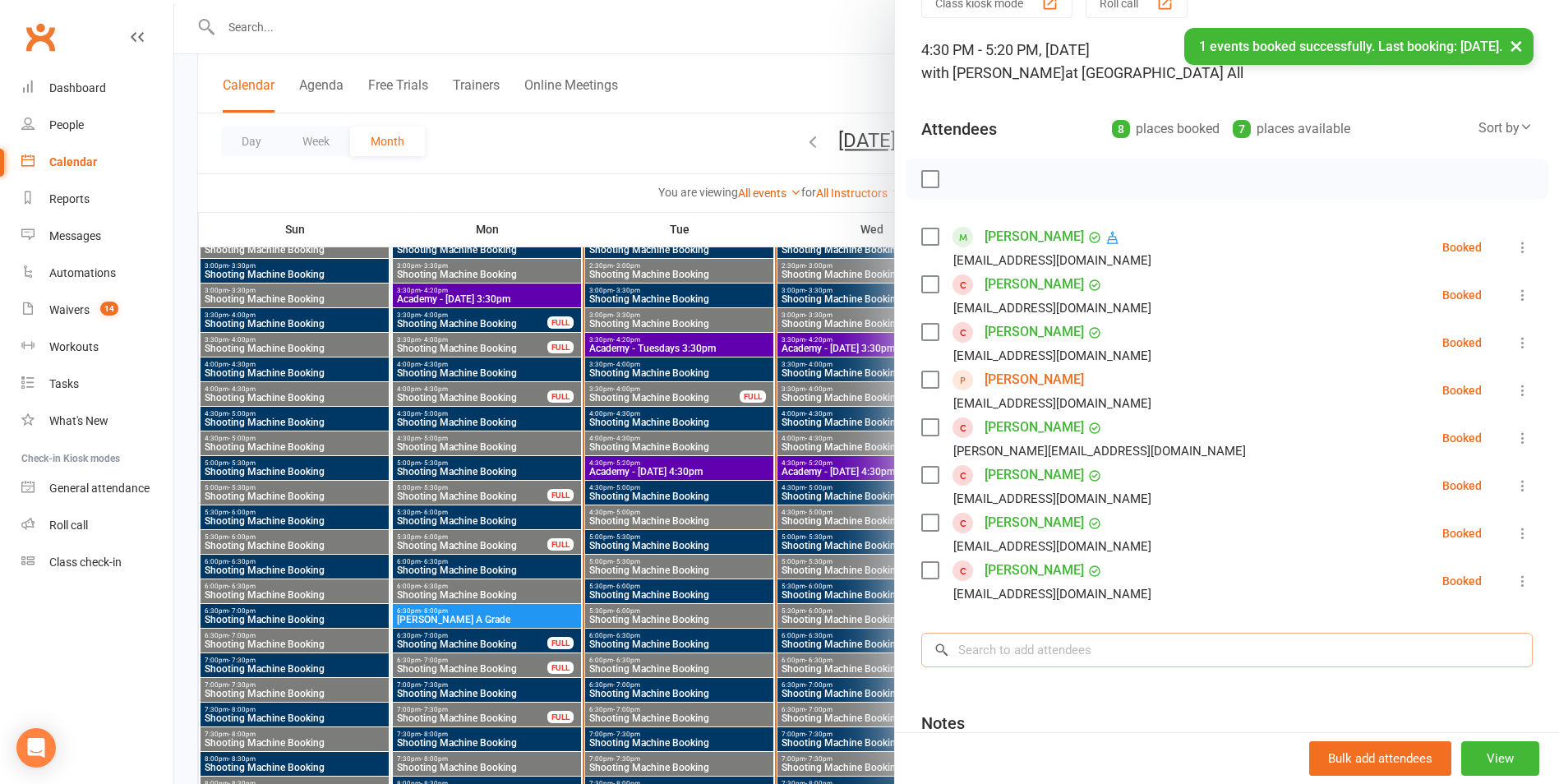
click at [1085, 647] on input "search" at bounding box center [1227, 650] width 612 height 35
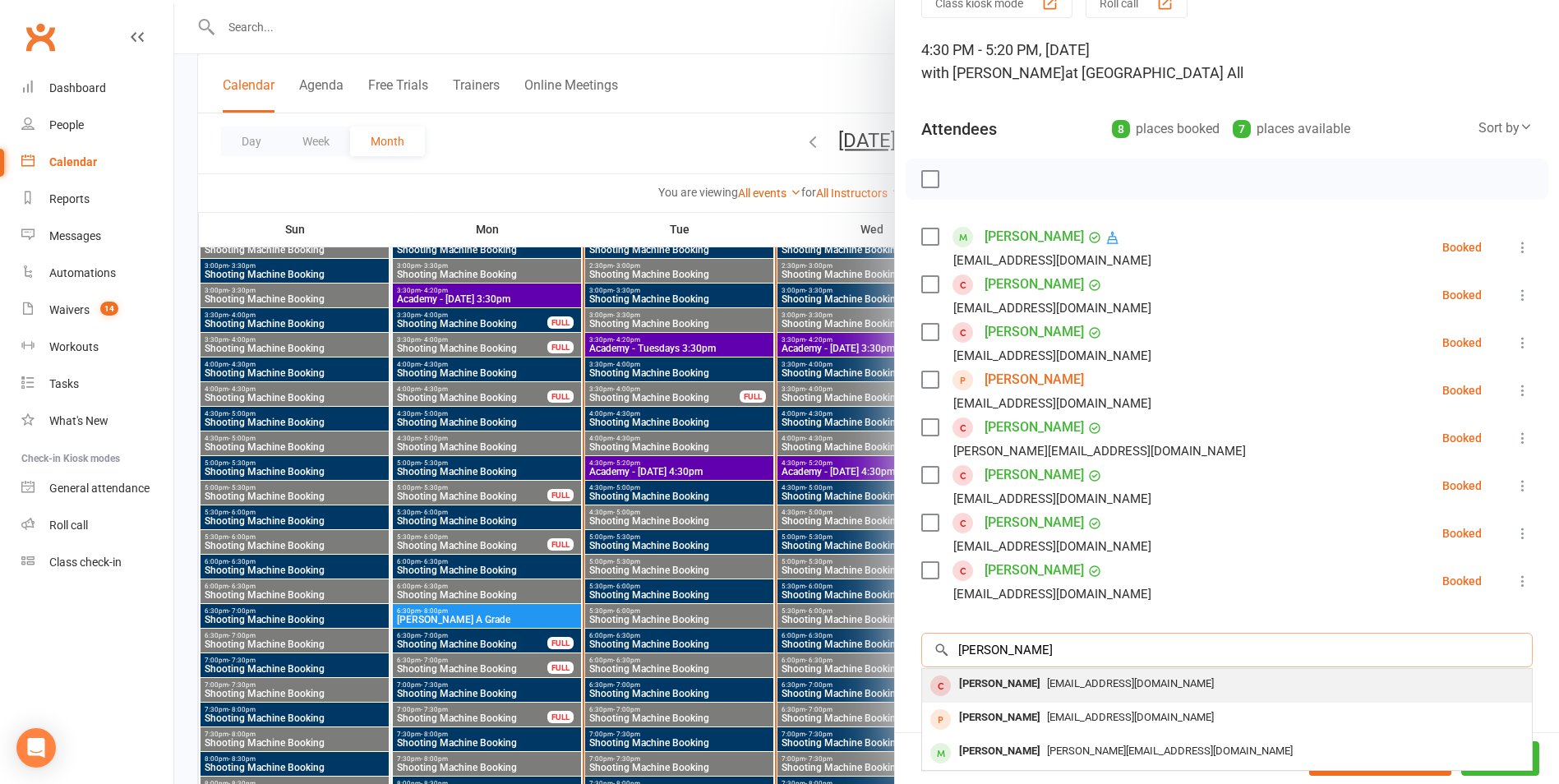
type input "[PERSON_NAME]"
click at [1057, 691] on div "[EMAIL_ADDRESS][DOMAIN_NAME]" at bounding box center [1227, 683] width 596 height 24
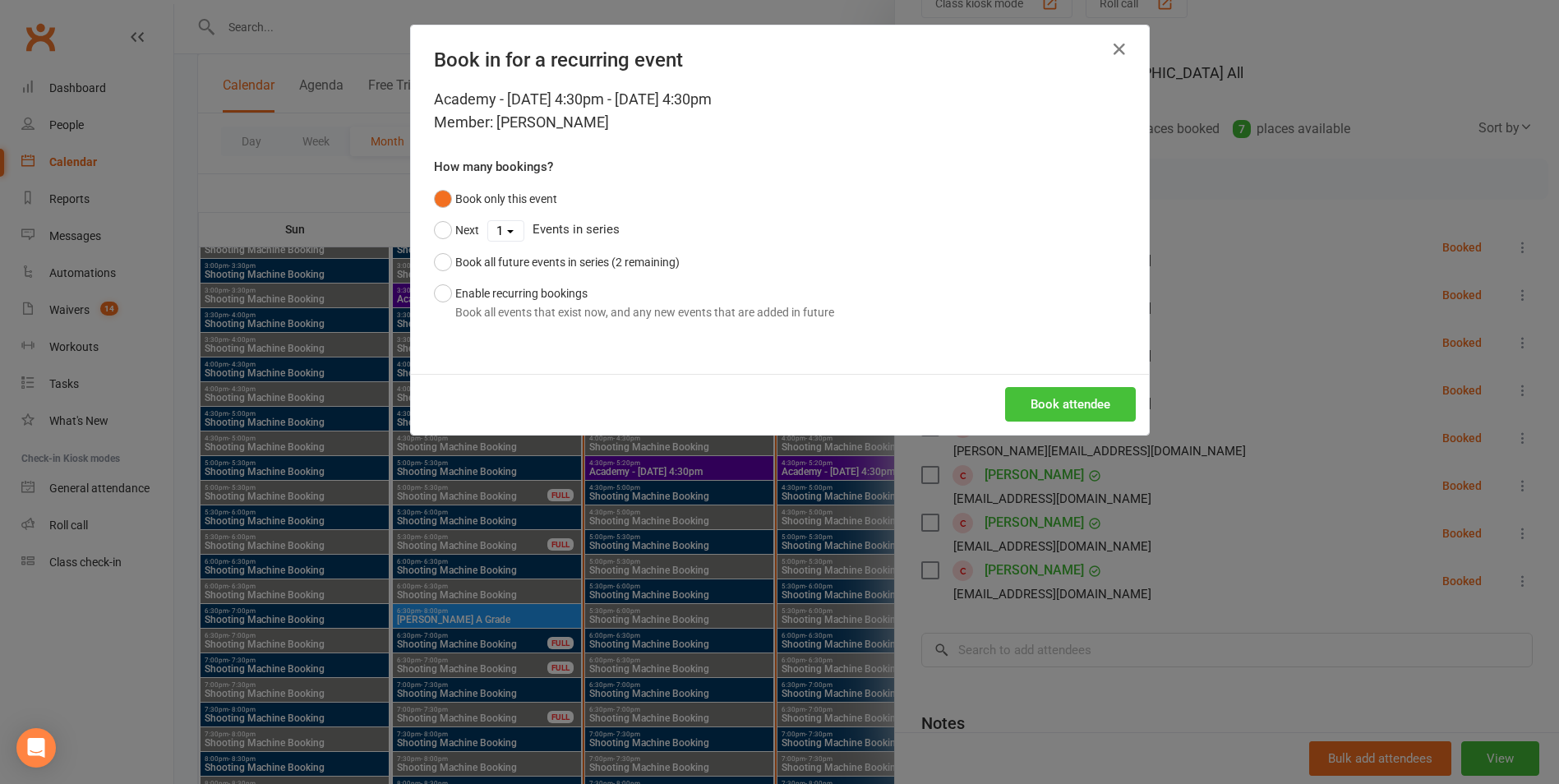
click at [1090, 411] on button "Book attendee" at bounding box center [1070, 404] width 130 height 35
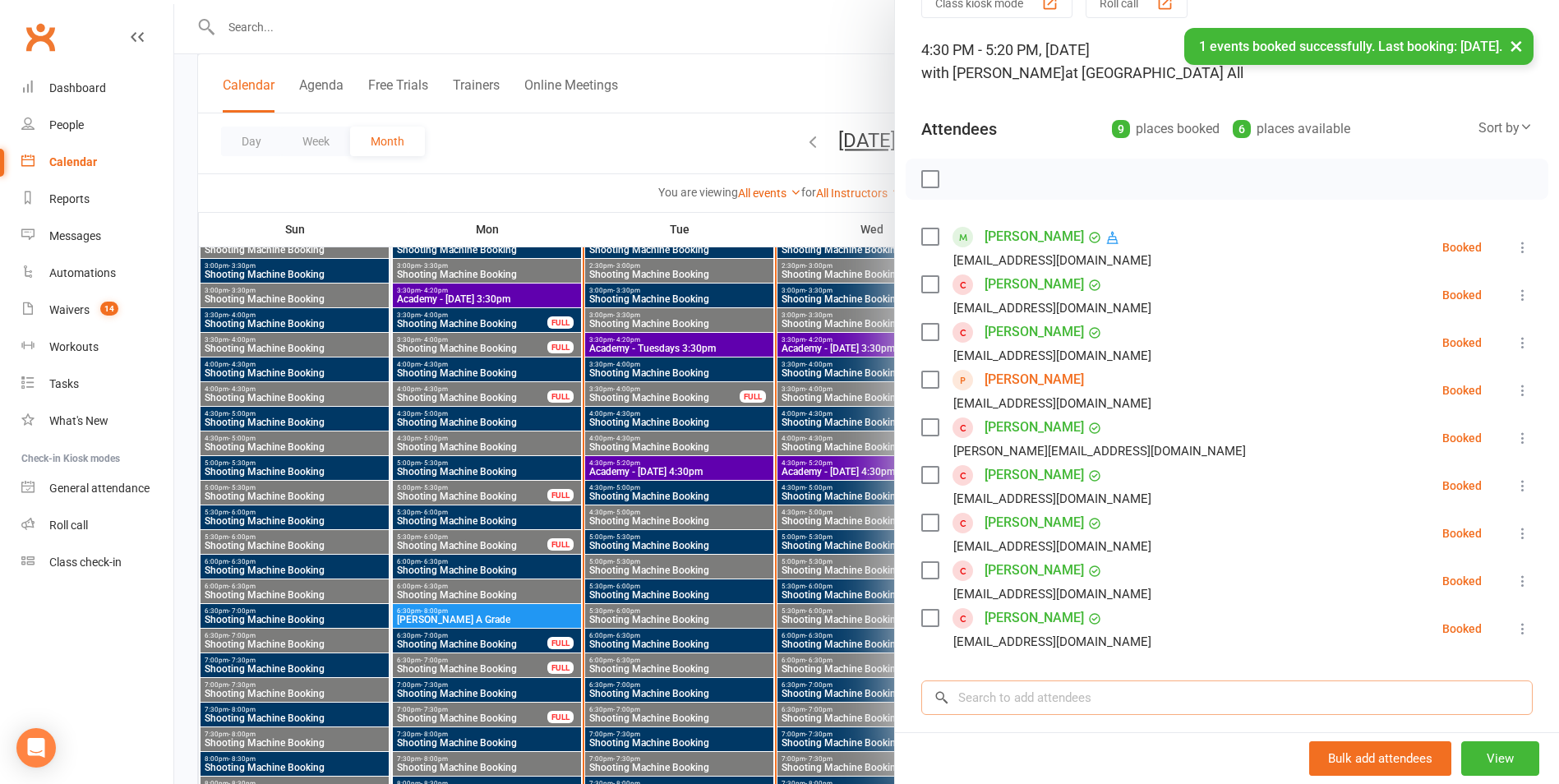
click at [1125, 699] on input "search" at bounding box center [1227, 698] width 612 height 35
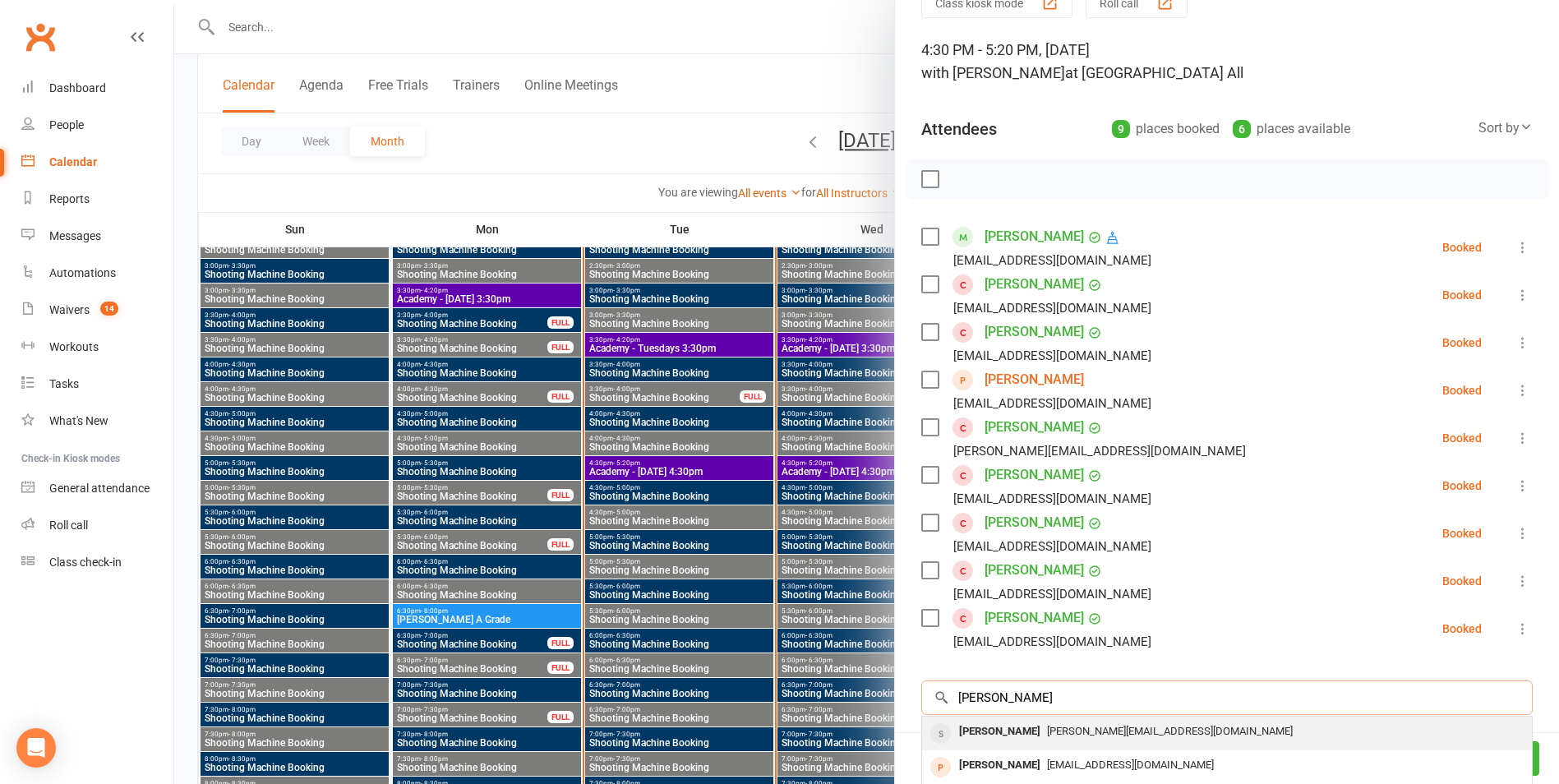
type input "[PERSON_NAME]"
click at [1075, 739] on div "[PERSON_NAME][EMAIL_ADDRESS][DOMAIN_NAME]" at bounding box center [1227, 731] width 596 height 24
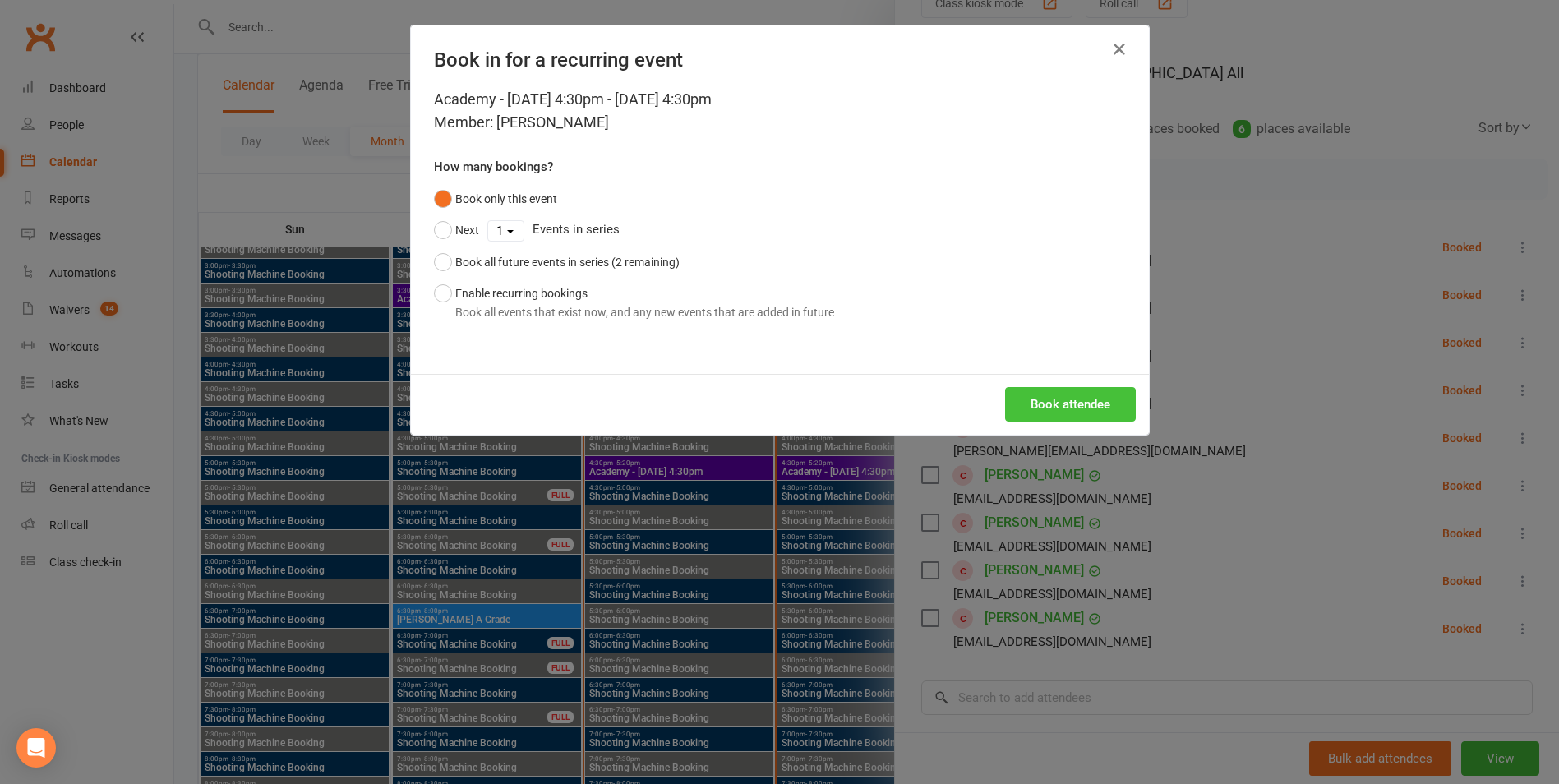
click at [1086, 410] on button "Book attendee" at bounding box center [1070, 404] width 130 height 35
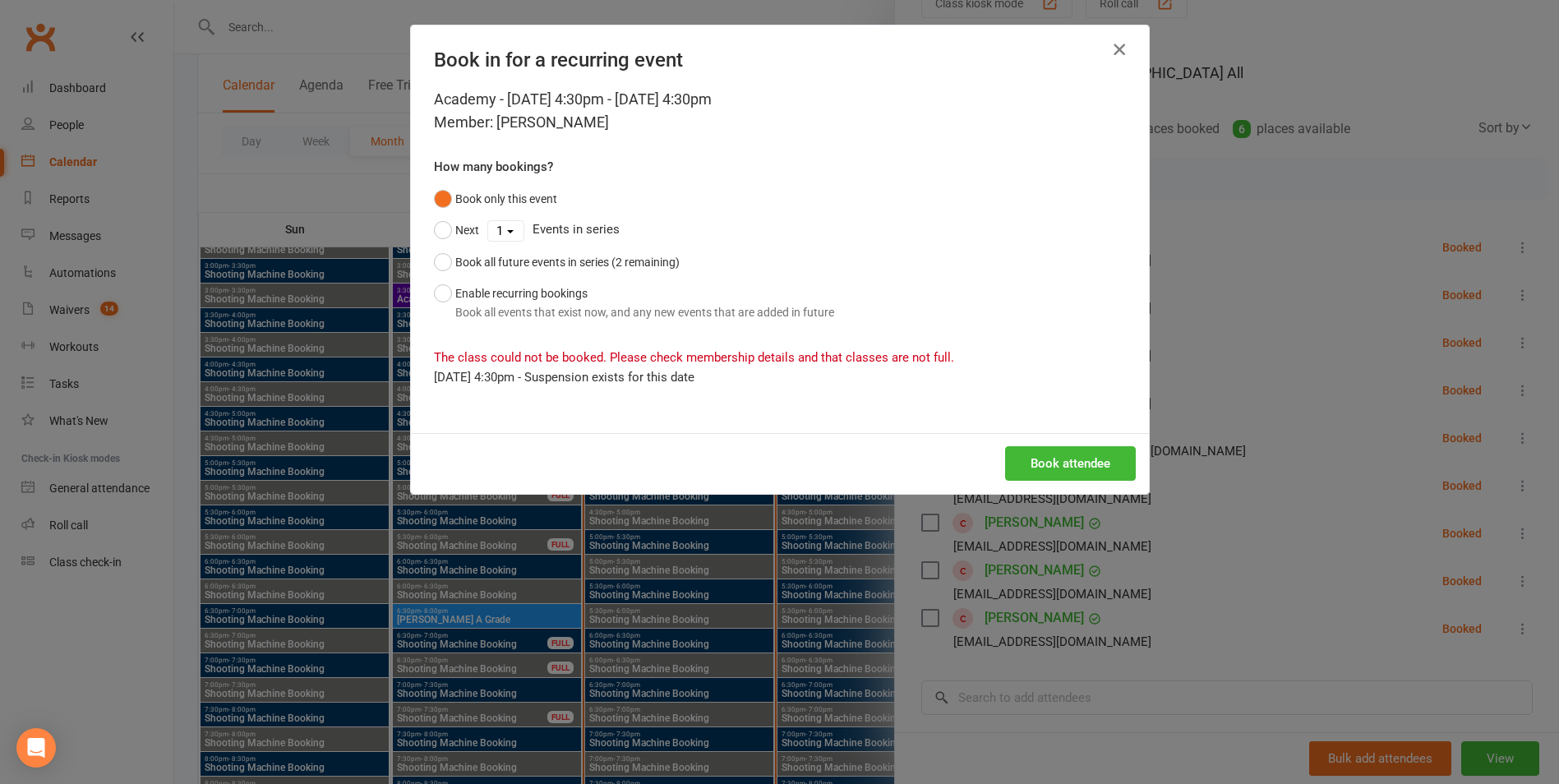
click at [1112, 48] on icon "button" at bounding box center [1119, 49] width 20 height 20
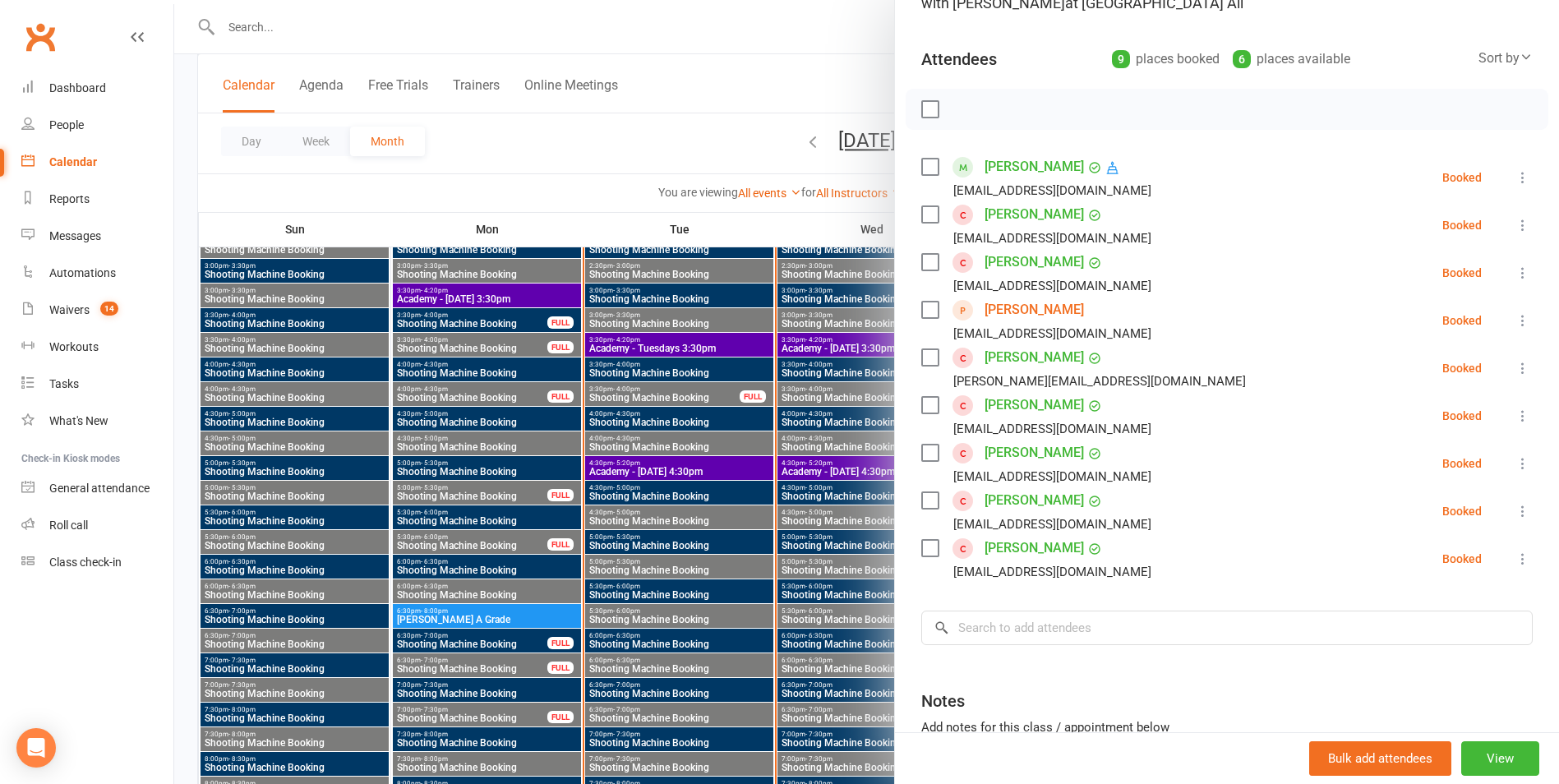
scroll to position [164, 0]
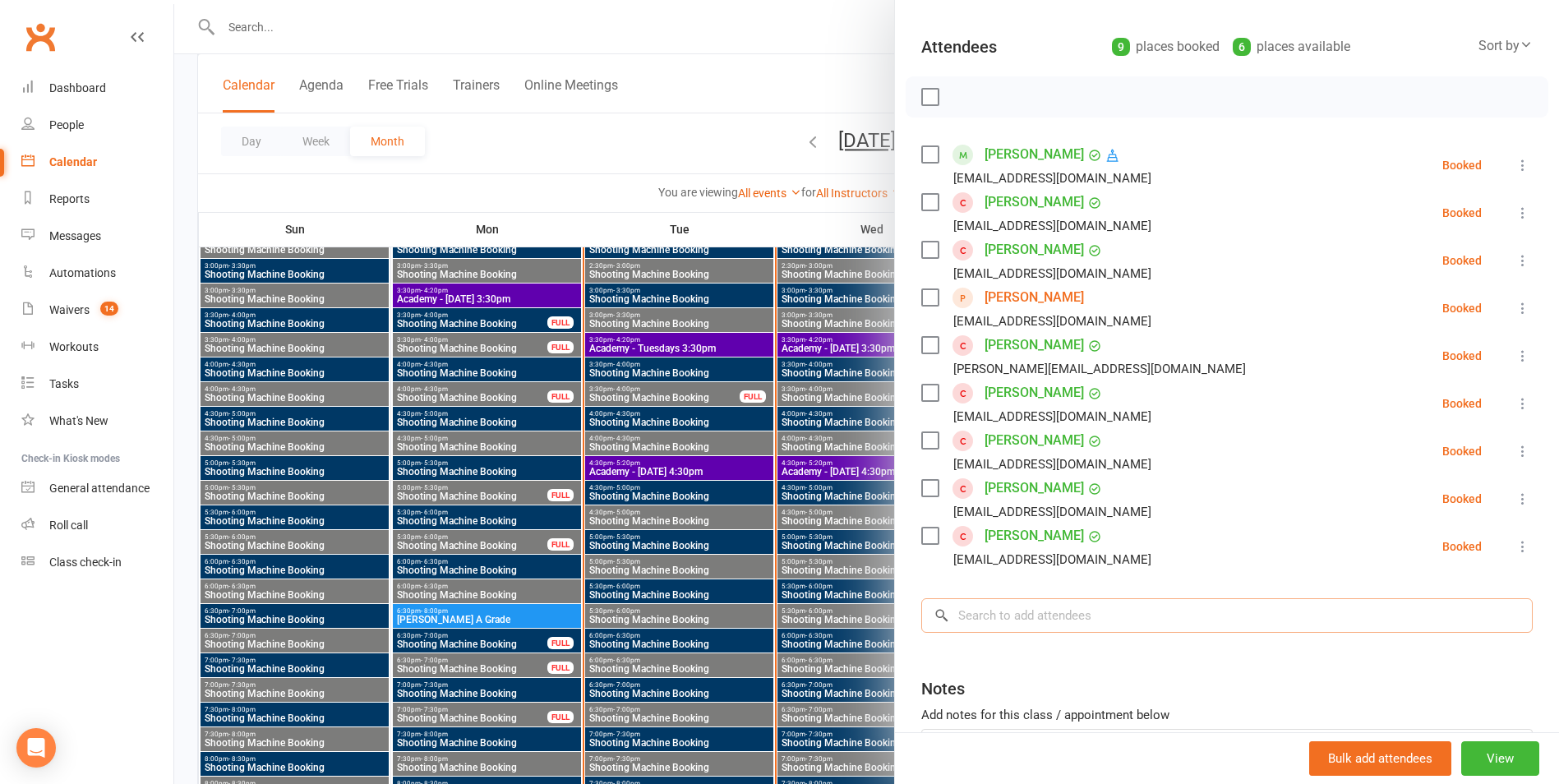
click at [1057, 624] on input "search" at bounding box center [1227, 615] width 612 height 35
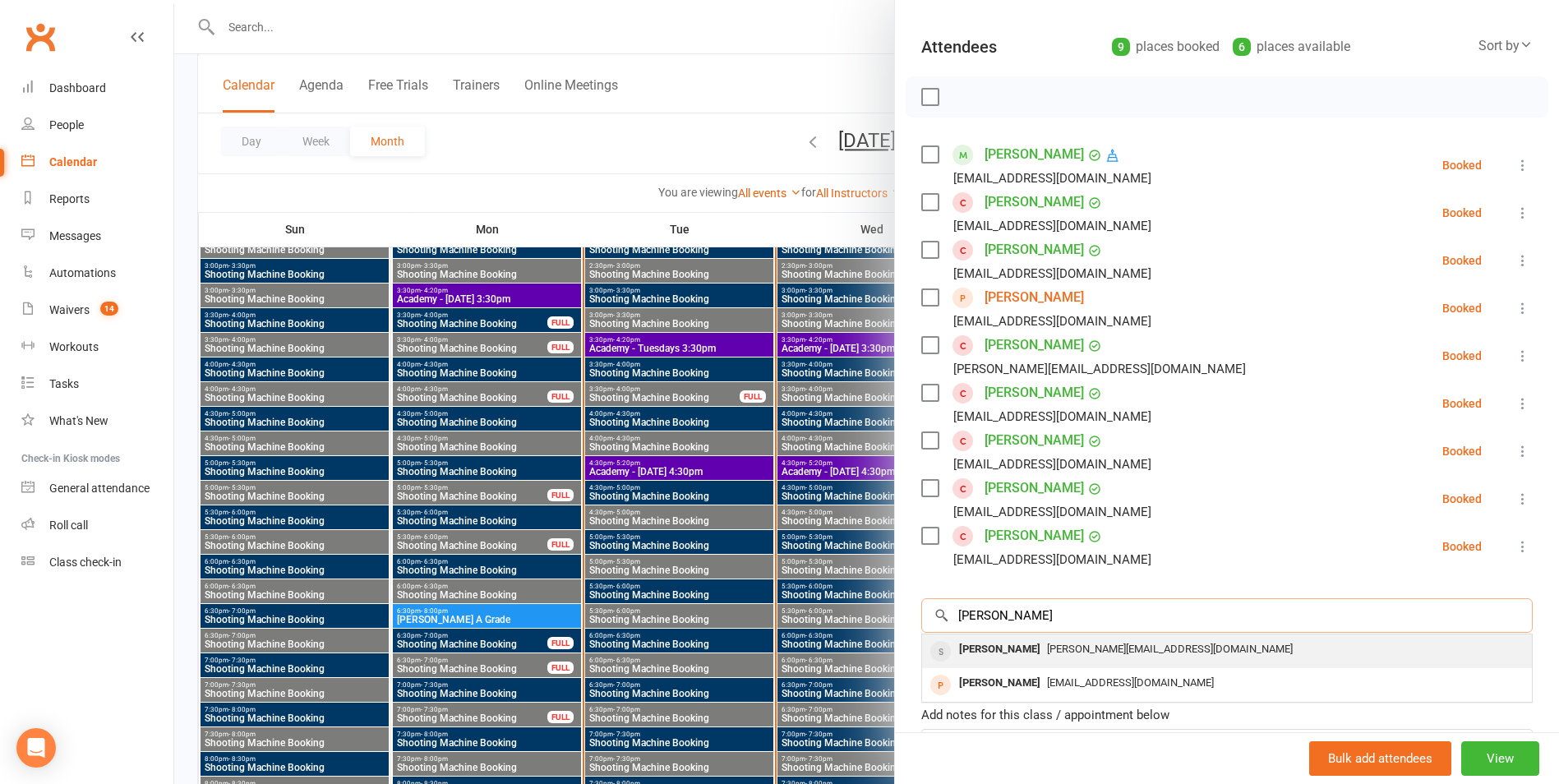
type input "[PERSON_NAME]"
click at [1060, 648] on span "[PERSON_NAME][EMAIL_ADDRESS][DOMAIN_NAME]" at bounding box center [1170, 648] width 245 height 12
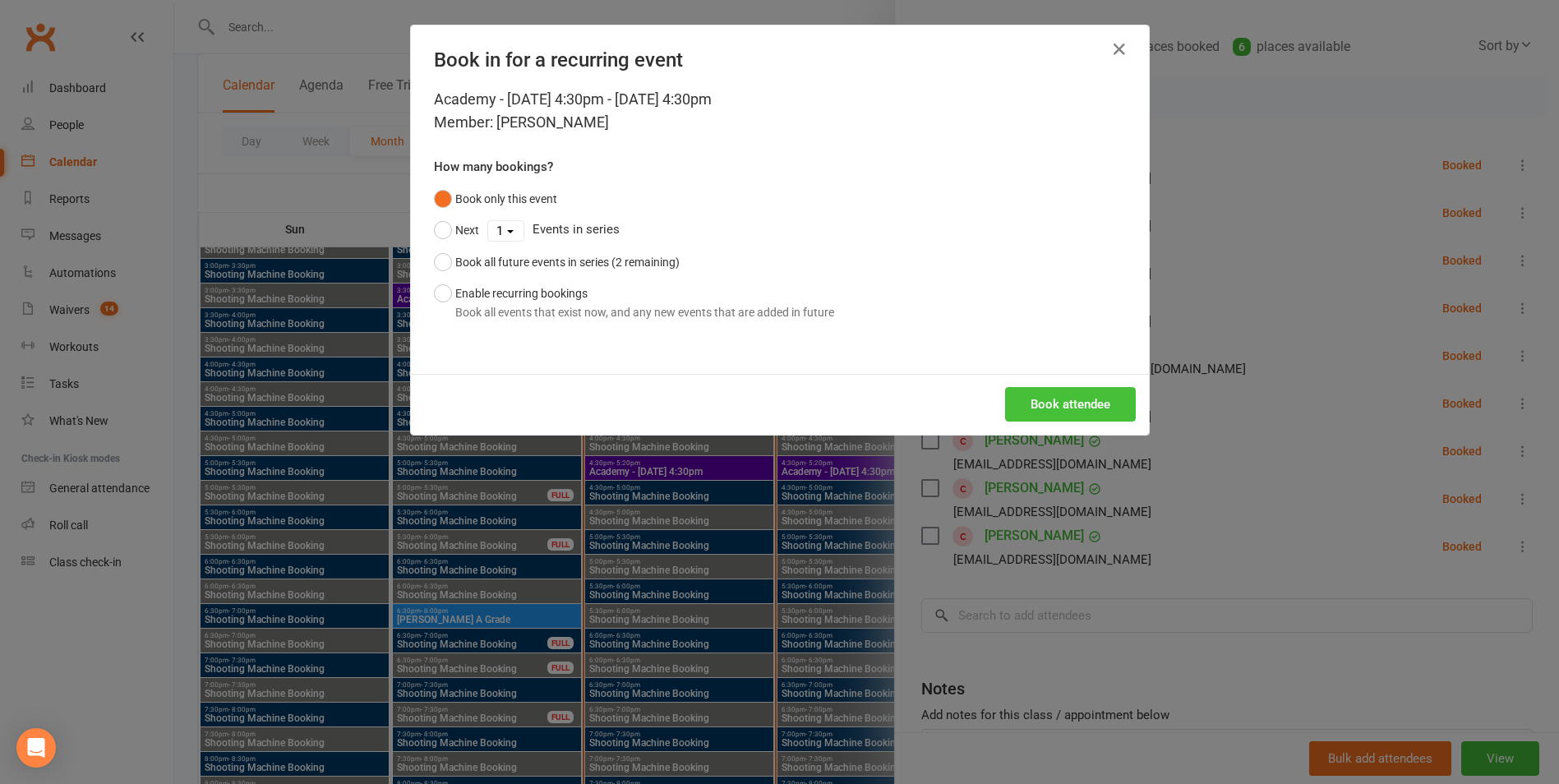
click at [1079, 412] on button "Book attendee" at bounding box center [1070, 404] width 130 height 35
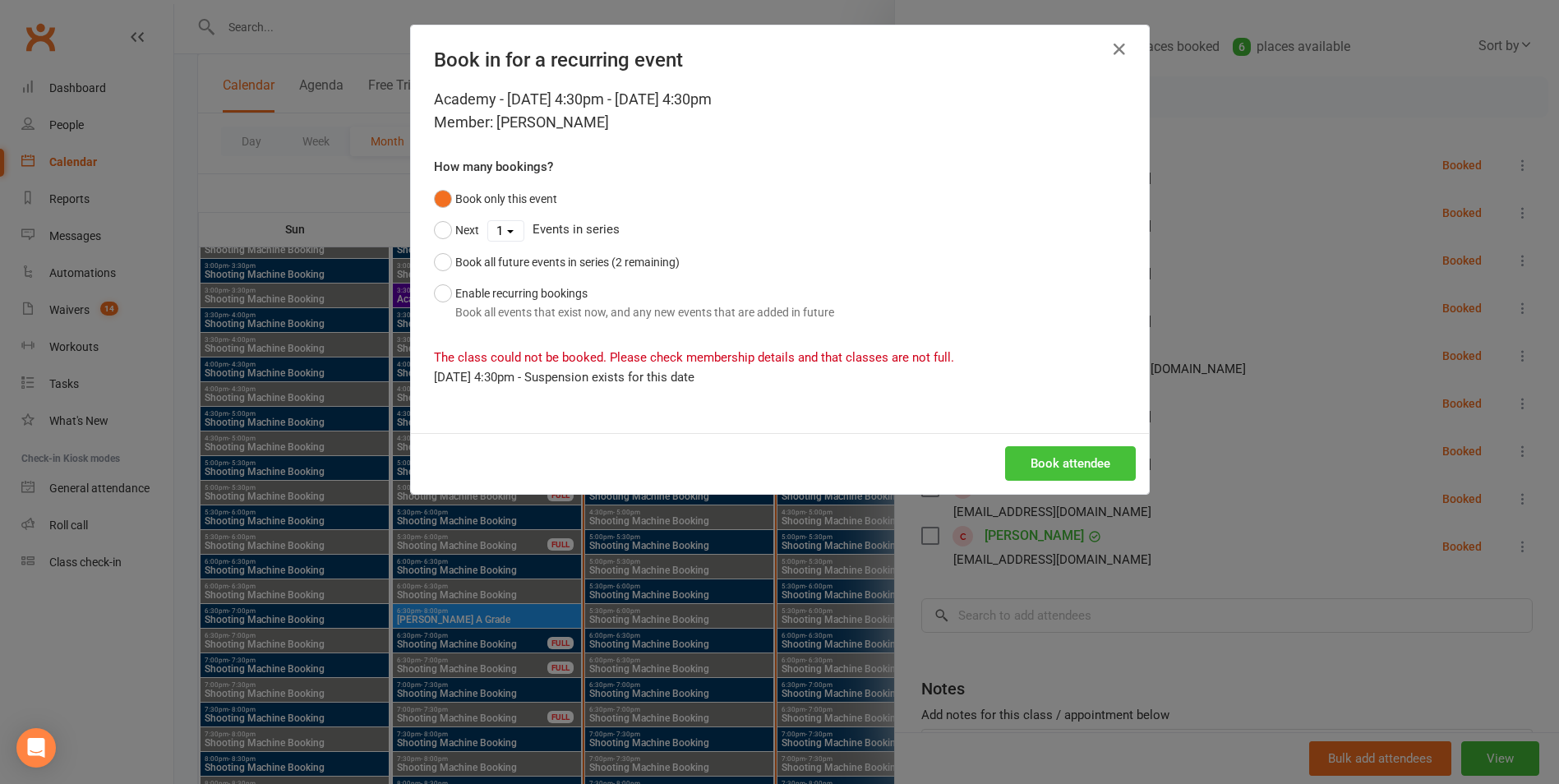
click at [1075, 475] on button "Book attendee" at bounding box center [1070, 463] width 130 height 35
click at [1041, 543] on div "Book in for a recurring event Academy - [DATE] 4:30pm - [DATE] 4:30pm Member: […" at bounding box center [780, 392] width 1559 height 784
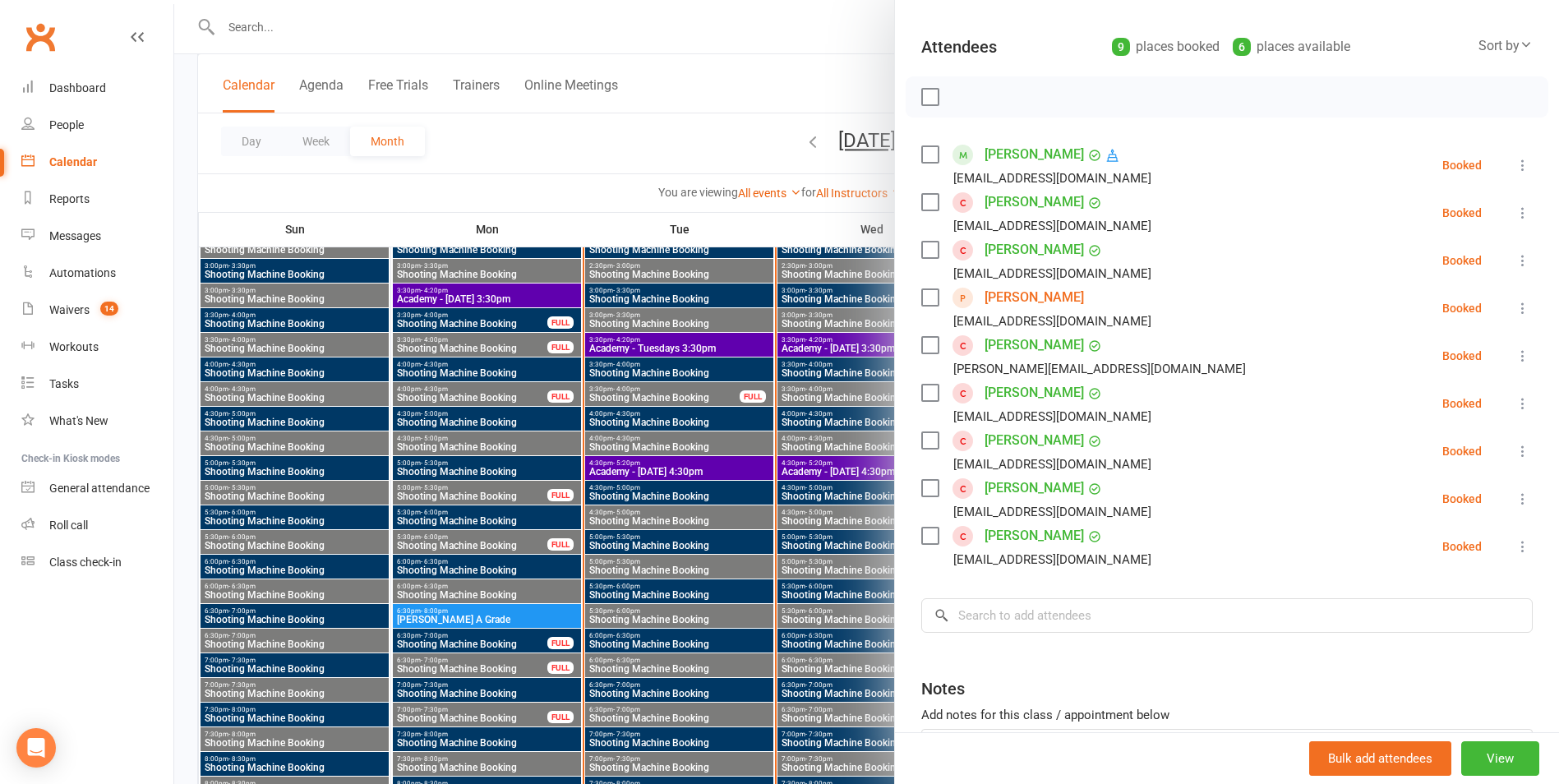
drag, startPoint x: 693, startPoint y: 117, endPoint x: 673, endPoint y: 98, distance: 27.6
click at [693, 116] on div at bounding box center [867, 392] width 1384 height 784
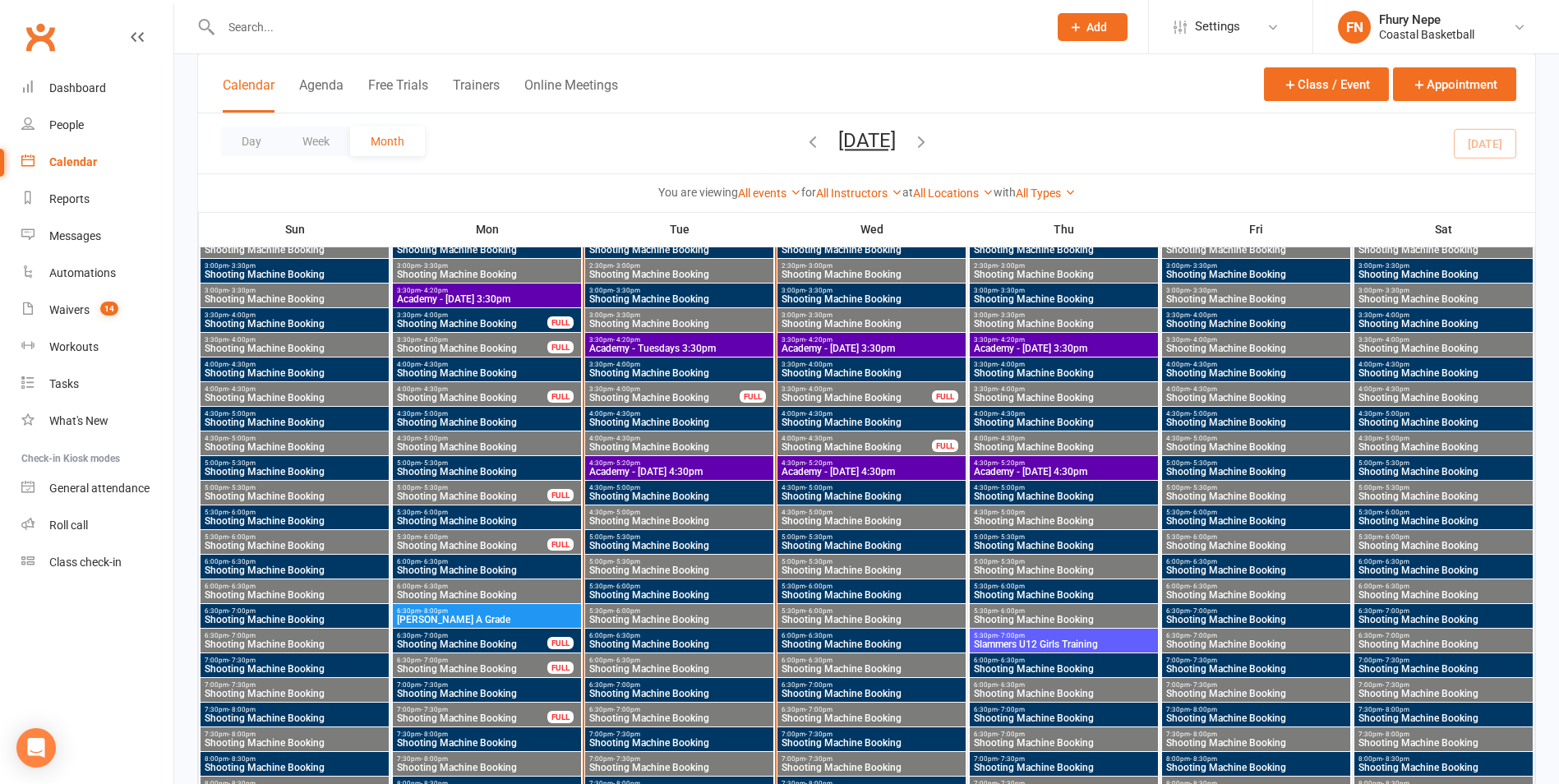
click at [459, 47] on div at bounding box center [617, 27] width 839 height 54
click at [459, 35] on input "text" at bounding box center [625, 27] width 820 height 23
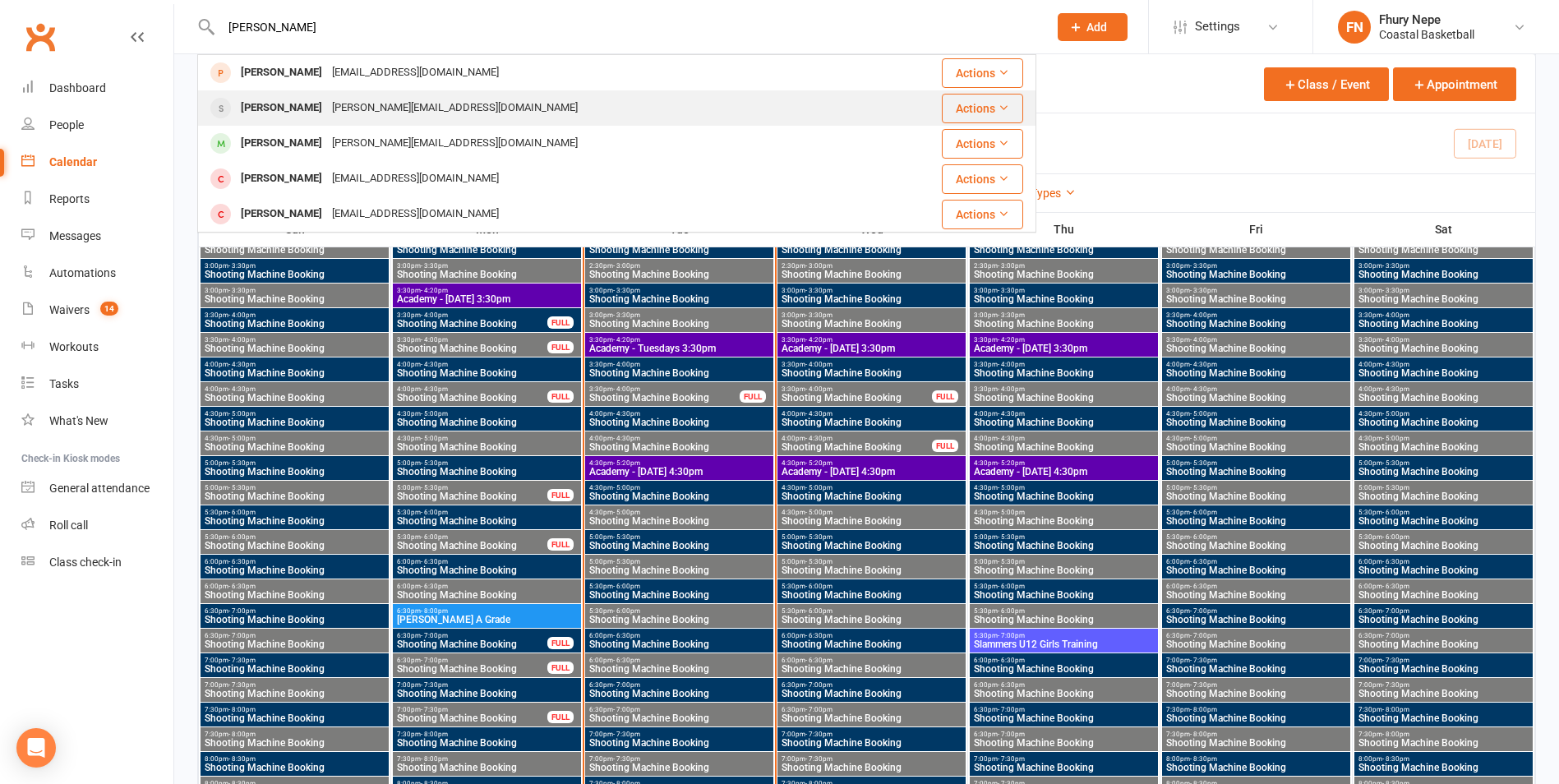
type input "[PERSON_NAME]"
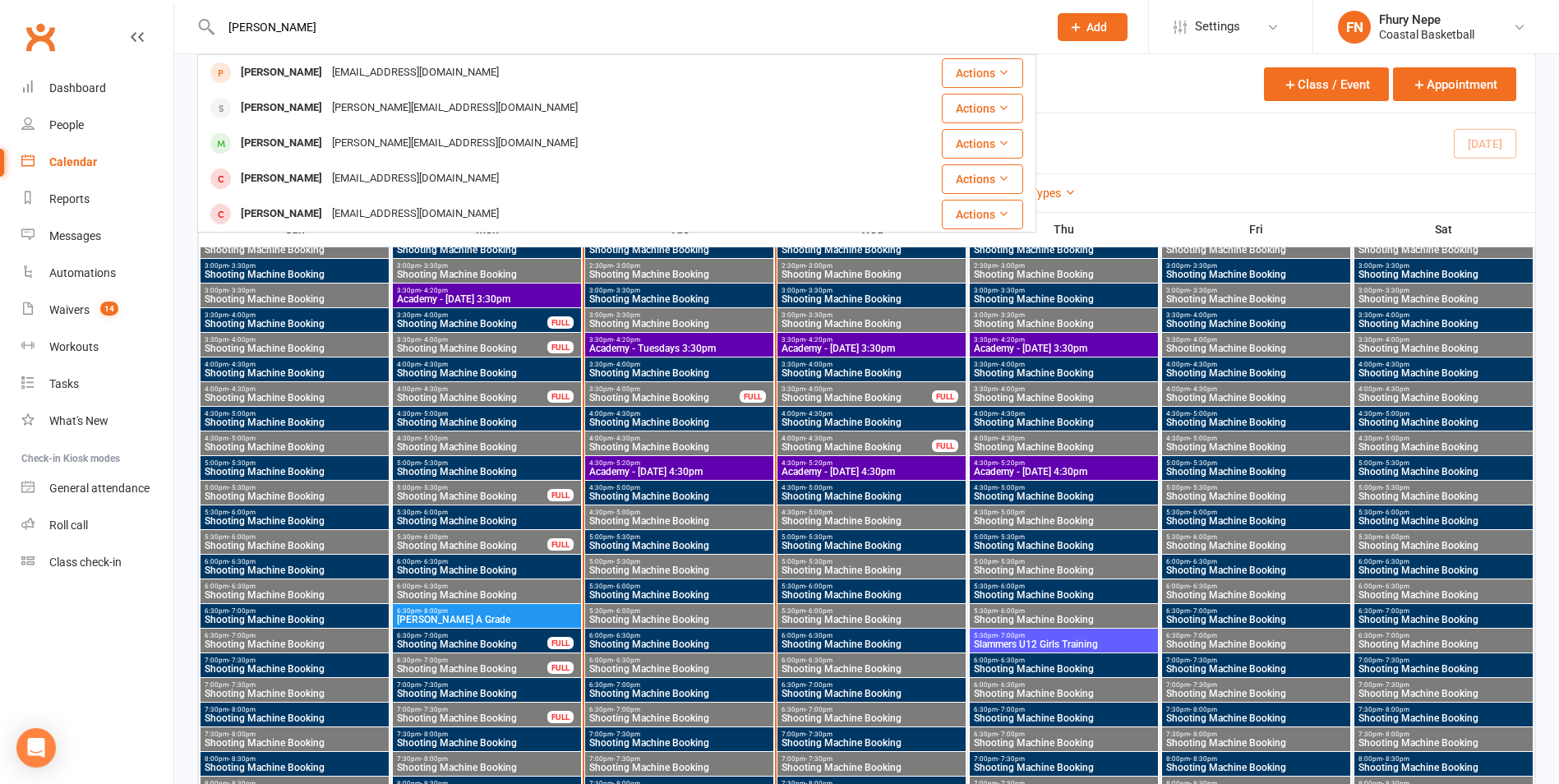
click at [411, 108] on div "[PERSON_NAME][EMAIL_ADDRESS][DOMAIN_NAME]" at bounding box center [454, 107] width 256 height 24
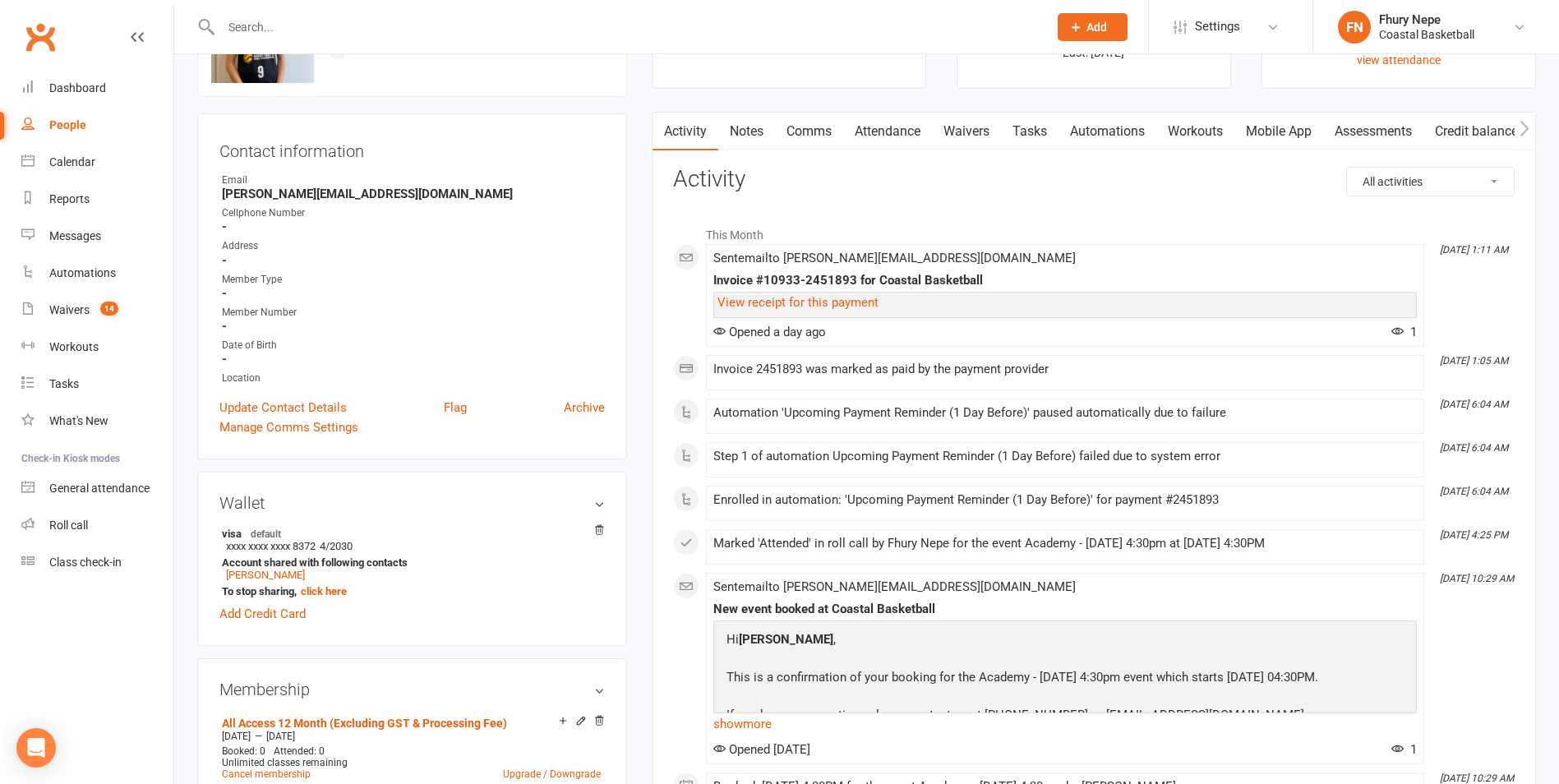
scroll to position [82, 0]
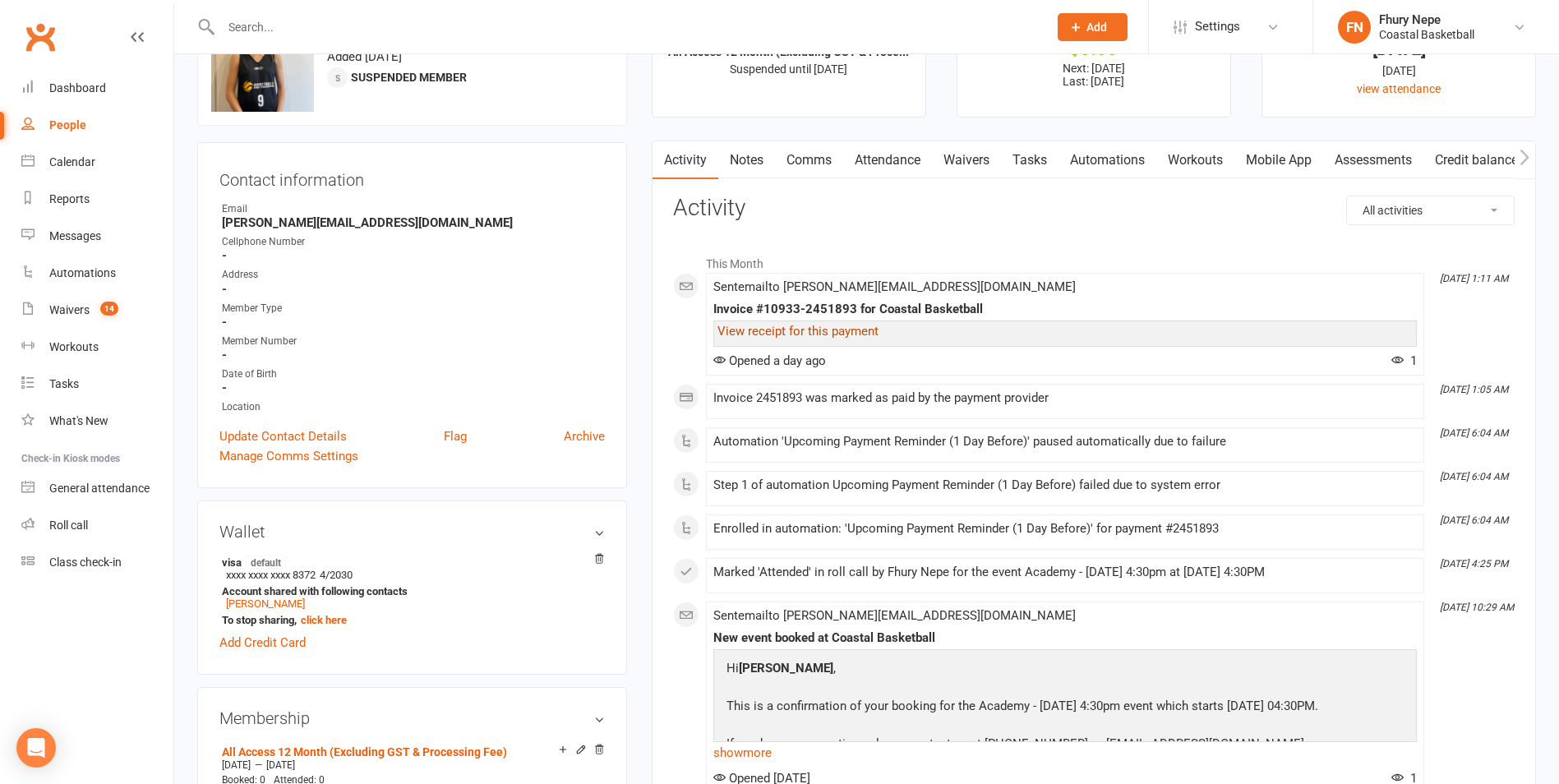
click at [798, 331] on link "View receipt for this payment" at bounding box center [798, 331] width 161 height 14
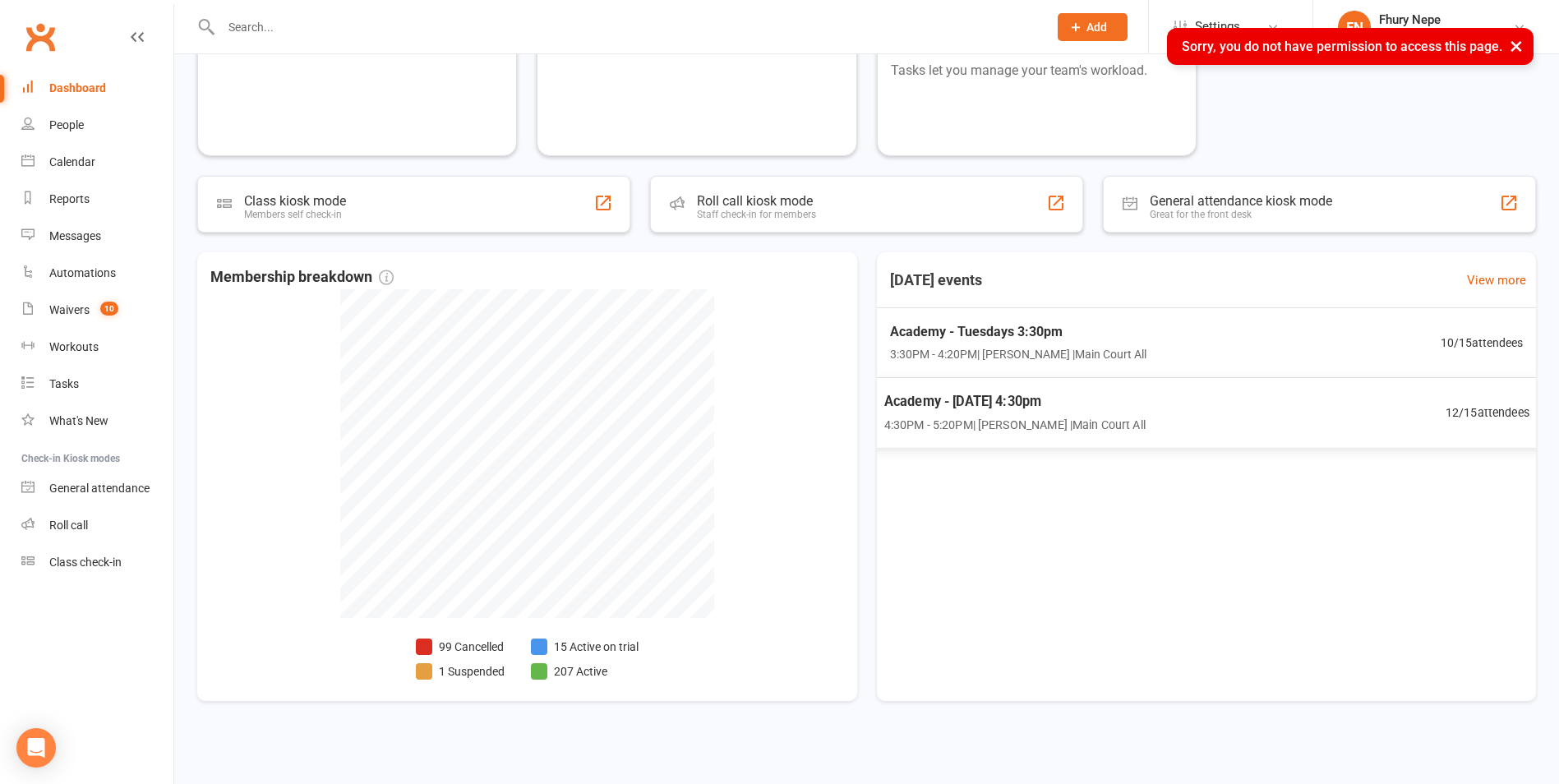
scroll to position [187, 0]
click at [105, 321] on link "Waivers 10" at bounding box center [97, 310] width 152 height 37
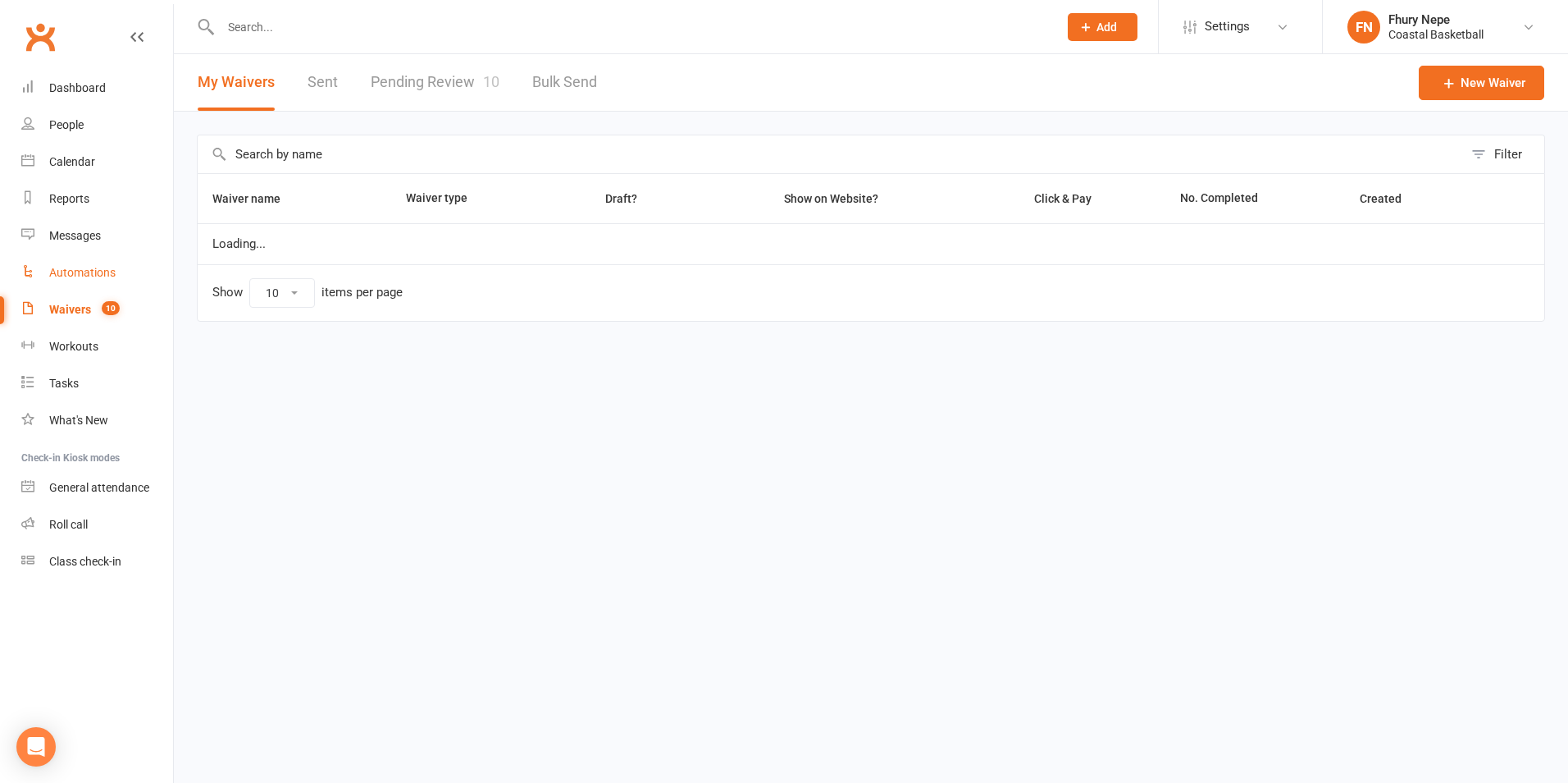
select select "100"
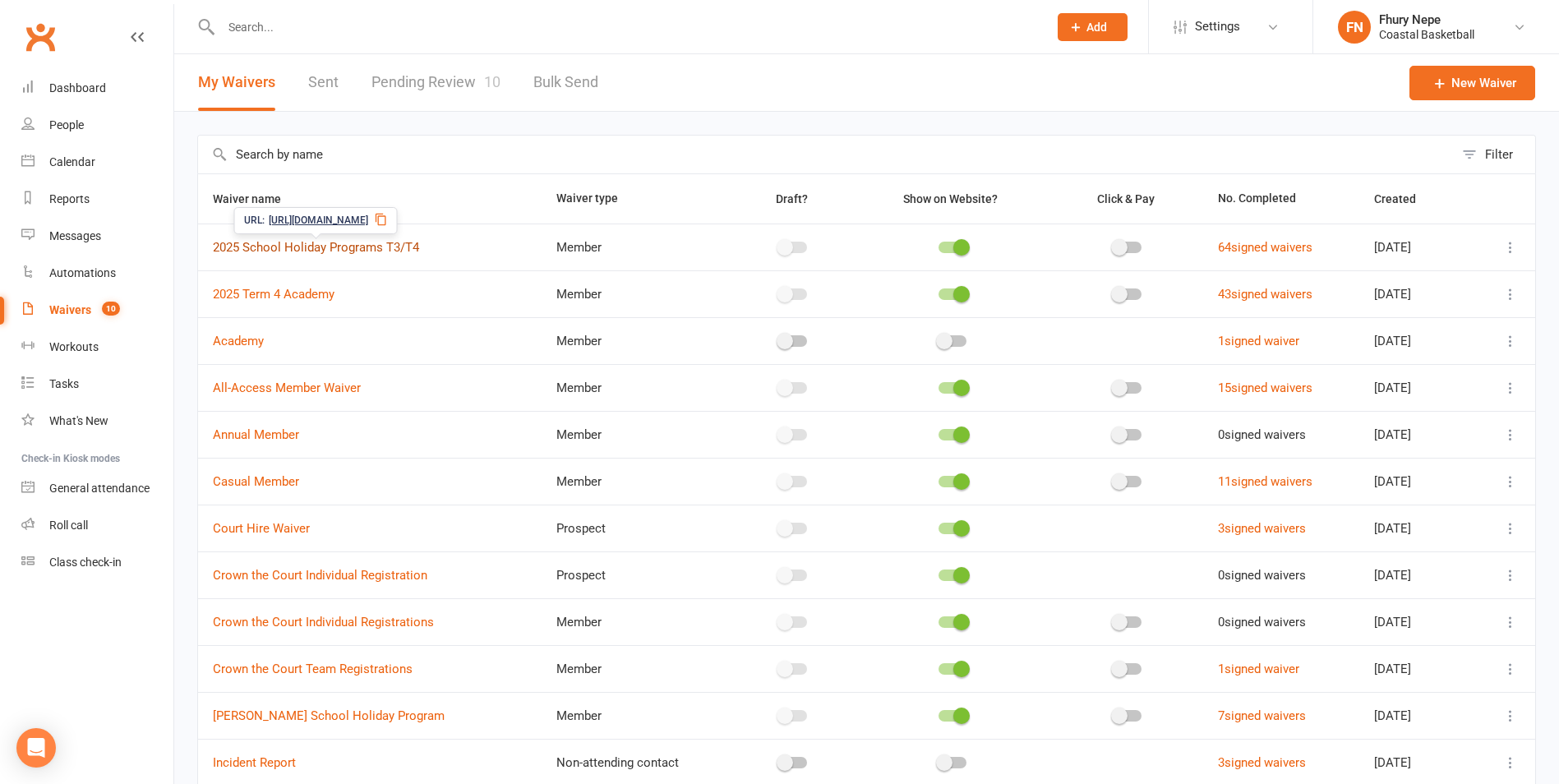
click at [397, 247] on link "2025 School Holiday Programs T3/T4" at bounding box center [315, 246] width 206 height 14
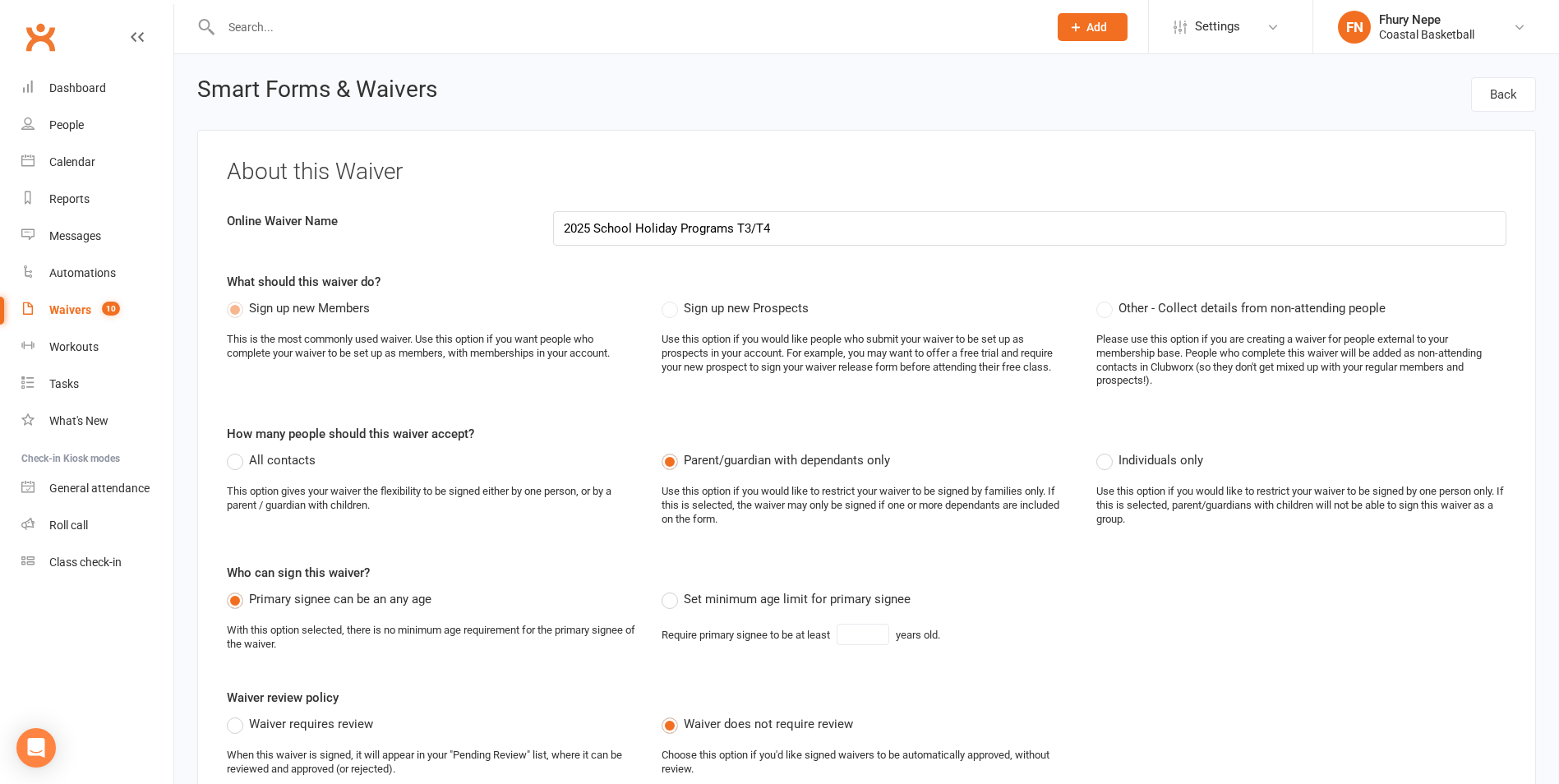
select select "applies_to_dependant_signees"
select select "checkbox"
select select "applies_to_dependant_signees"
select select "select"
select select "100"
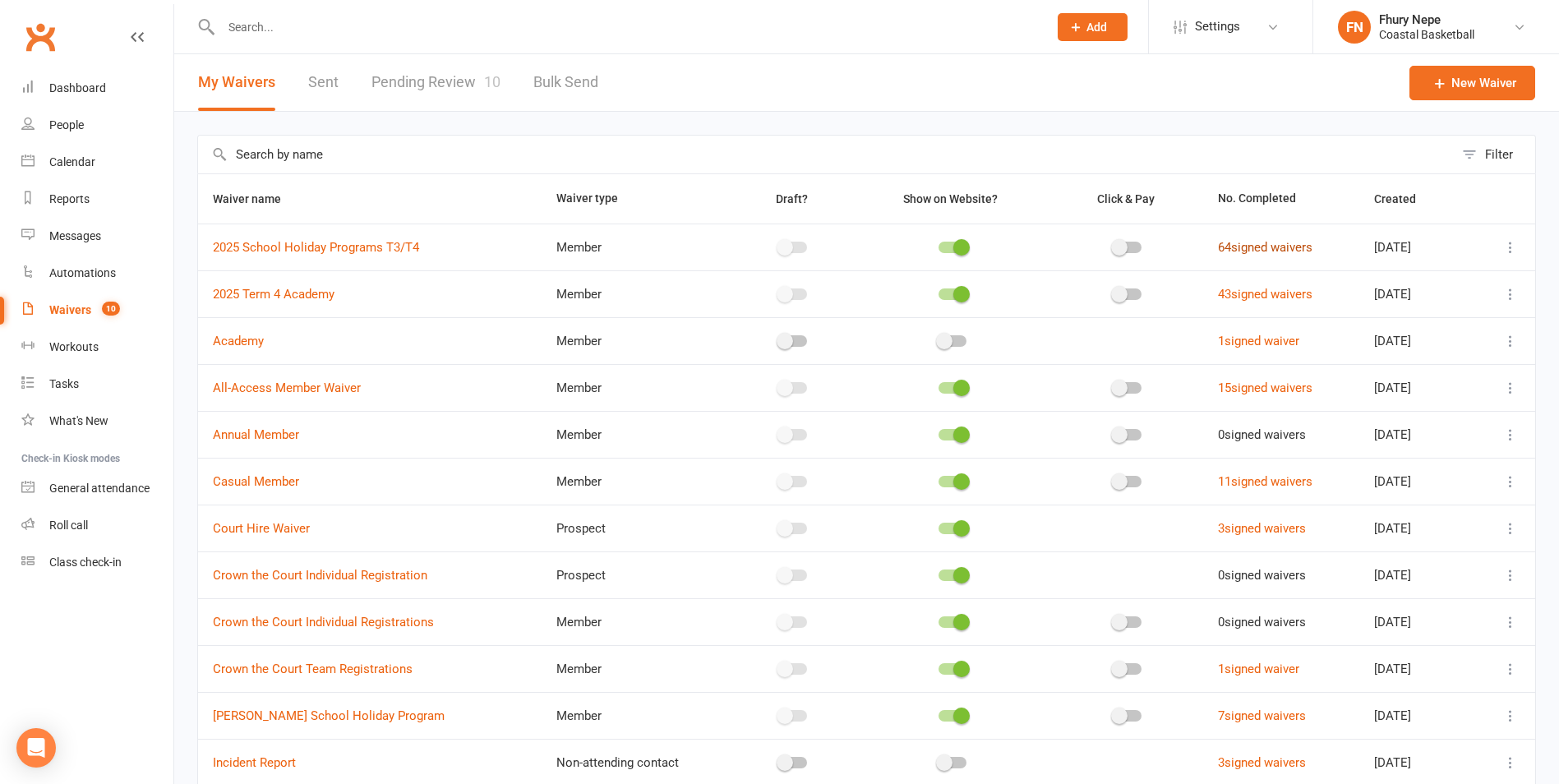
click at [1232, 241] on link "64 signed waivers" at bounding box center [1265, 246] width 95 height 14
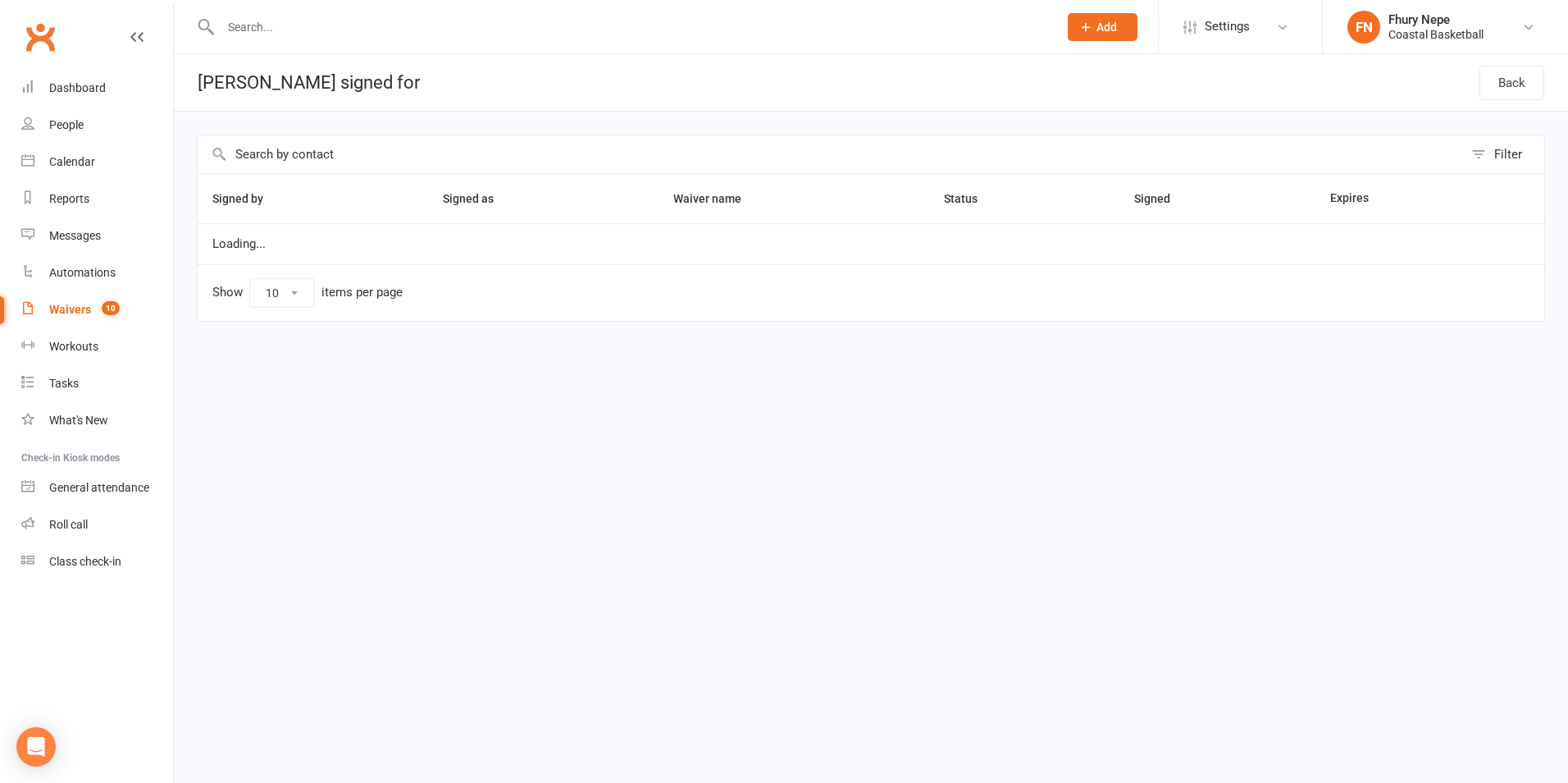
select select "100"
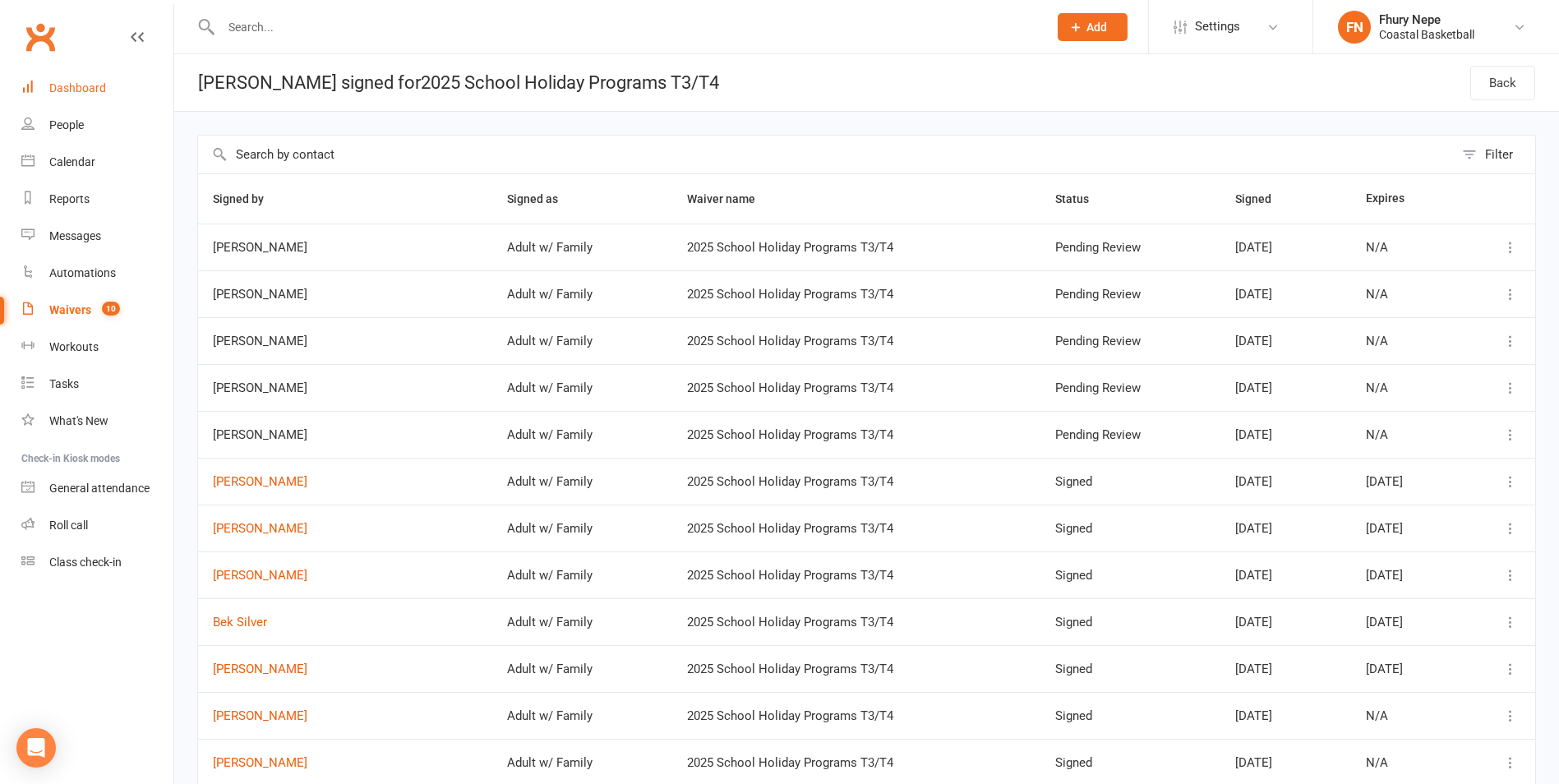
click at [92, 100] on link "Dashboard" at bounding box center [97, 88] width 152 height 37
